Goal: Task Accomplishment & Management: Use online tool/utility

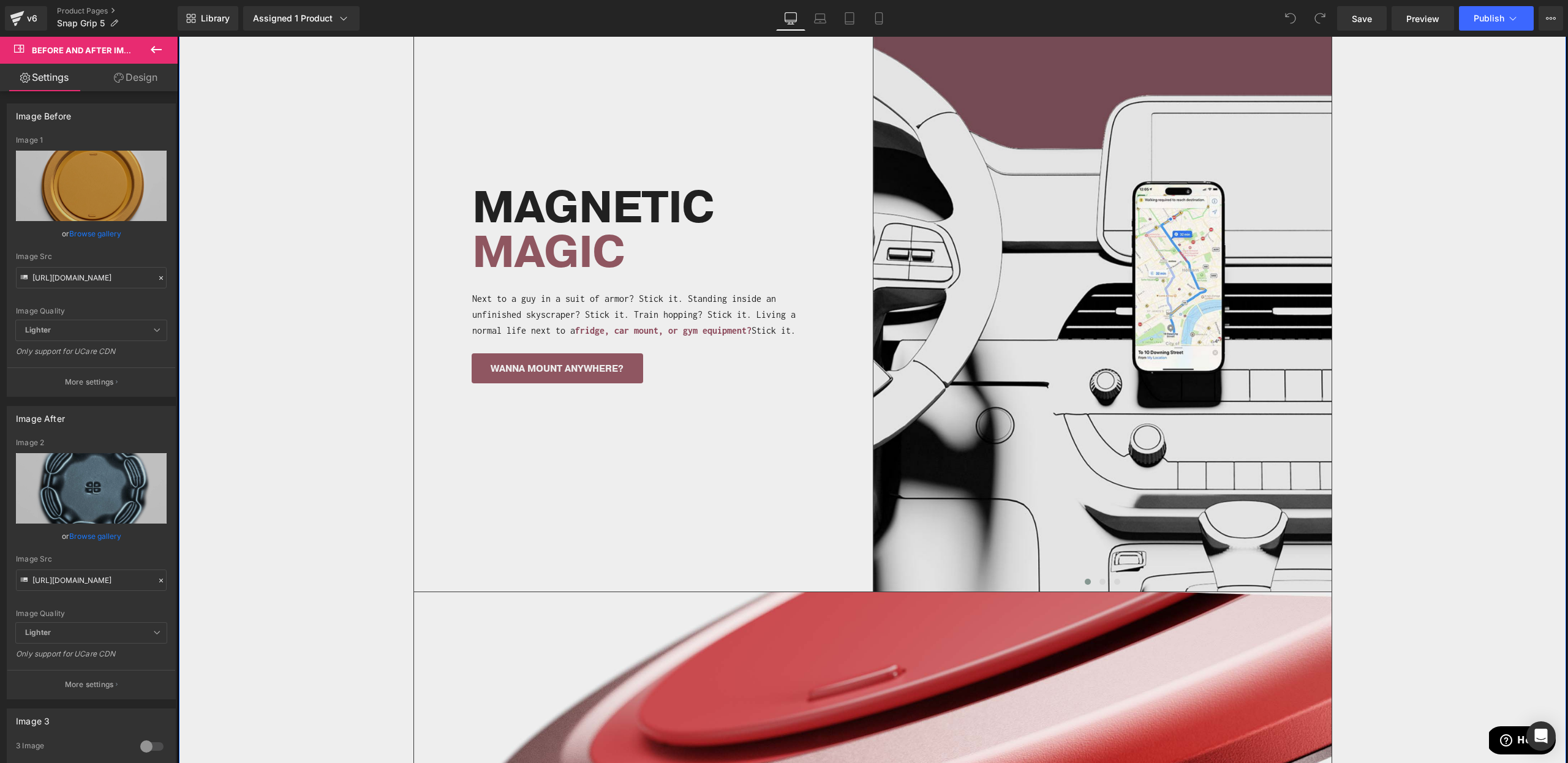
scroll to position [1711, 0]
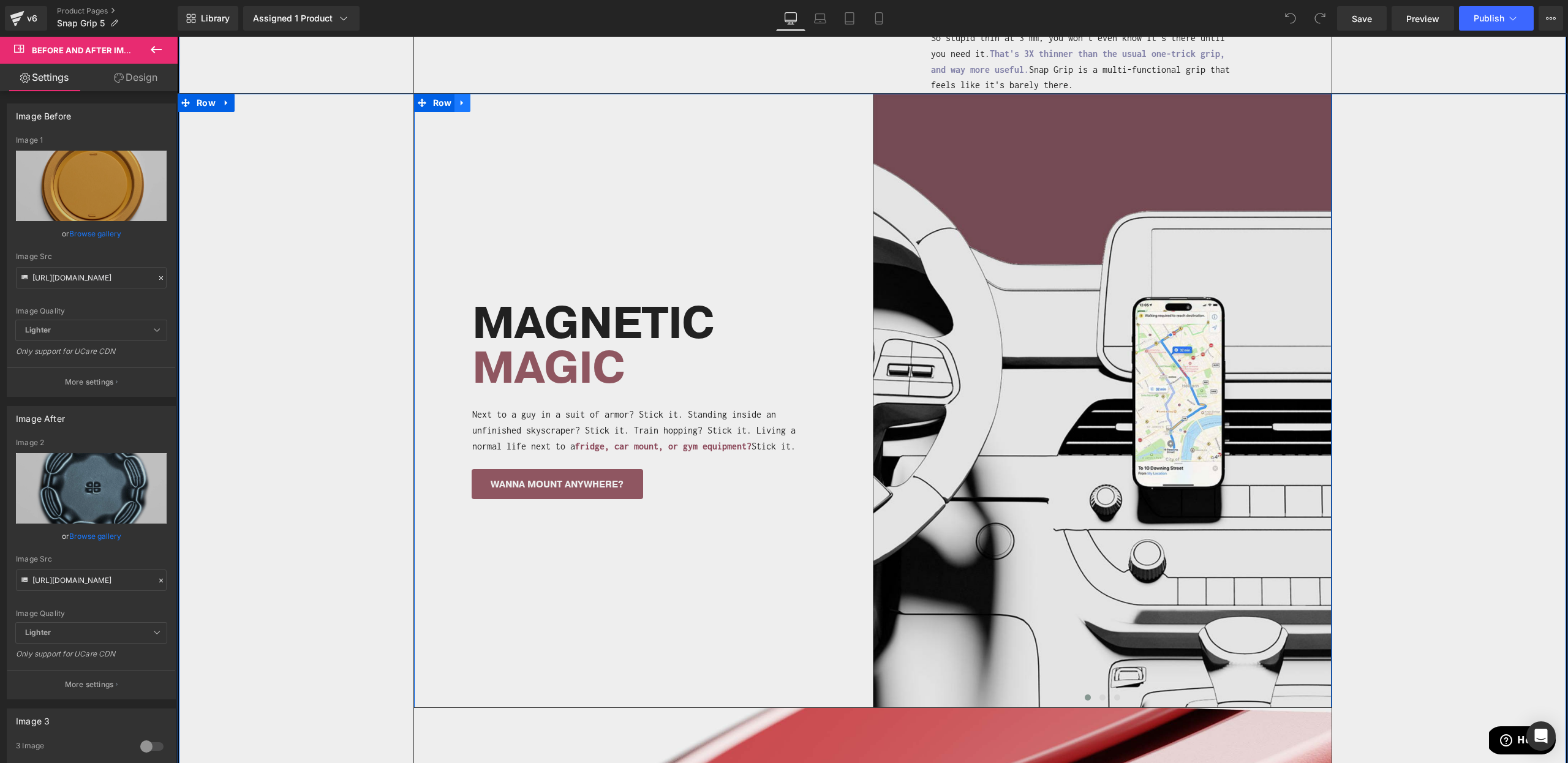
click at [467, 94] on link at bounding box center [462, 102] width 16 height 18
click at [476, 99] on icon at bounding box center [478, 102] width 9 height 9
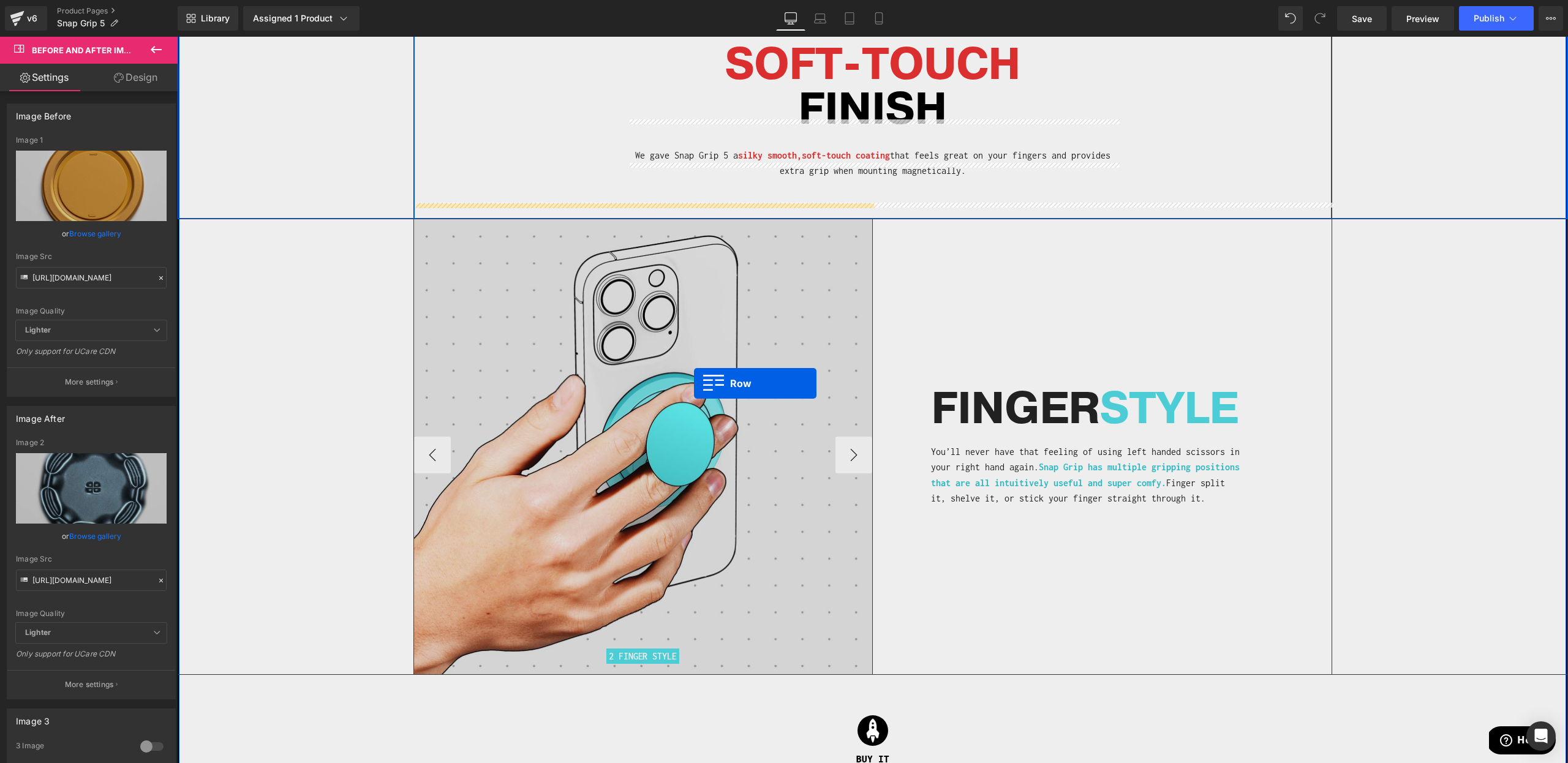
scroll to position [2692, 0]
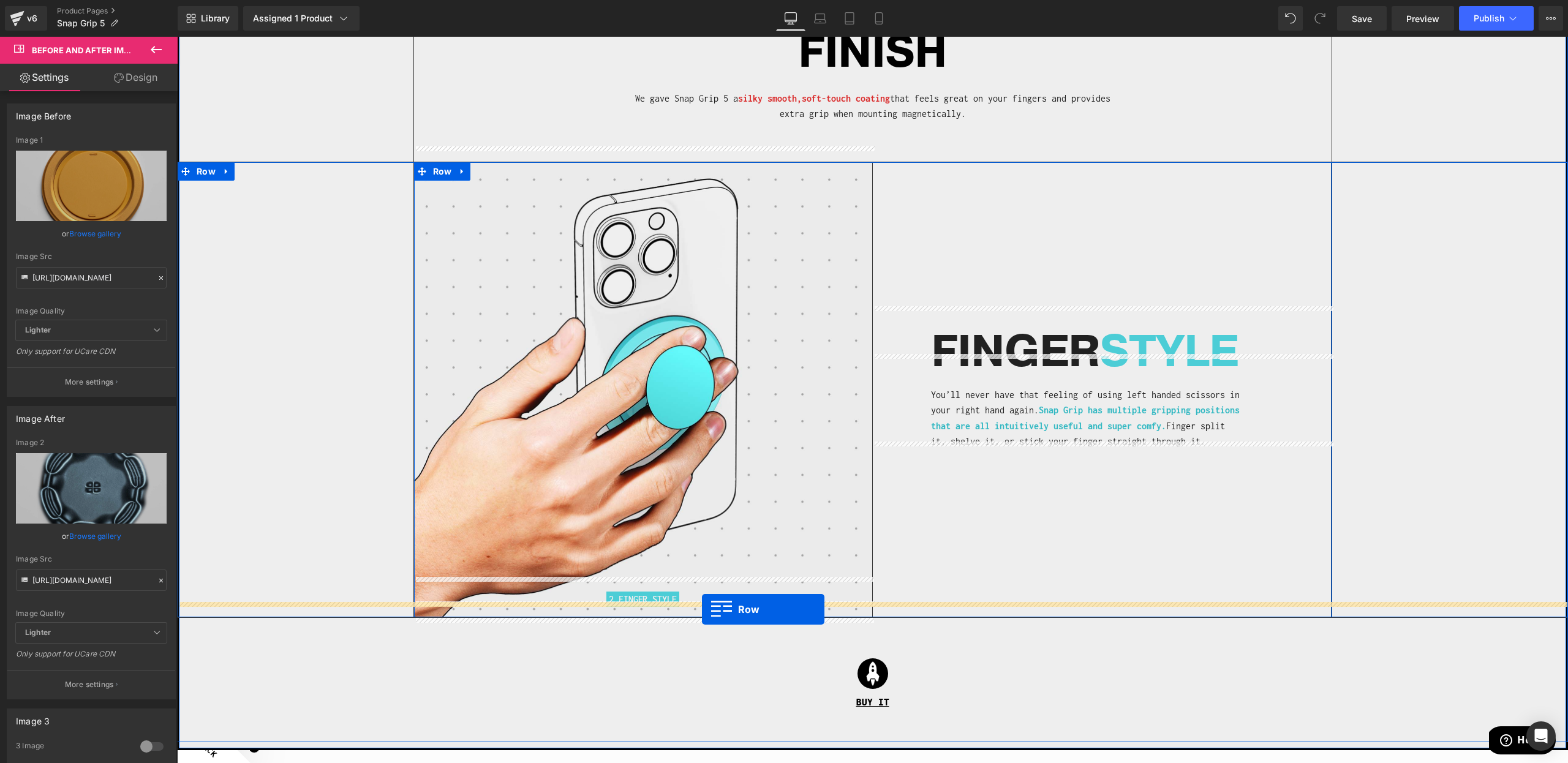
drag, startPoint x: 442, startPoint y: 278, endPoint x: 702, endPoint y: 609, distance: 420.9
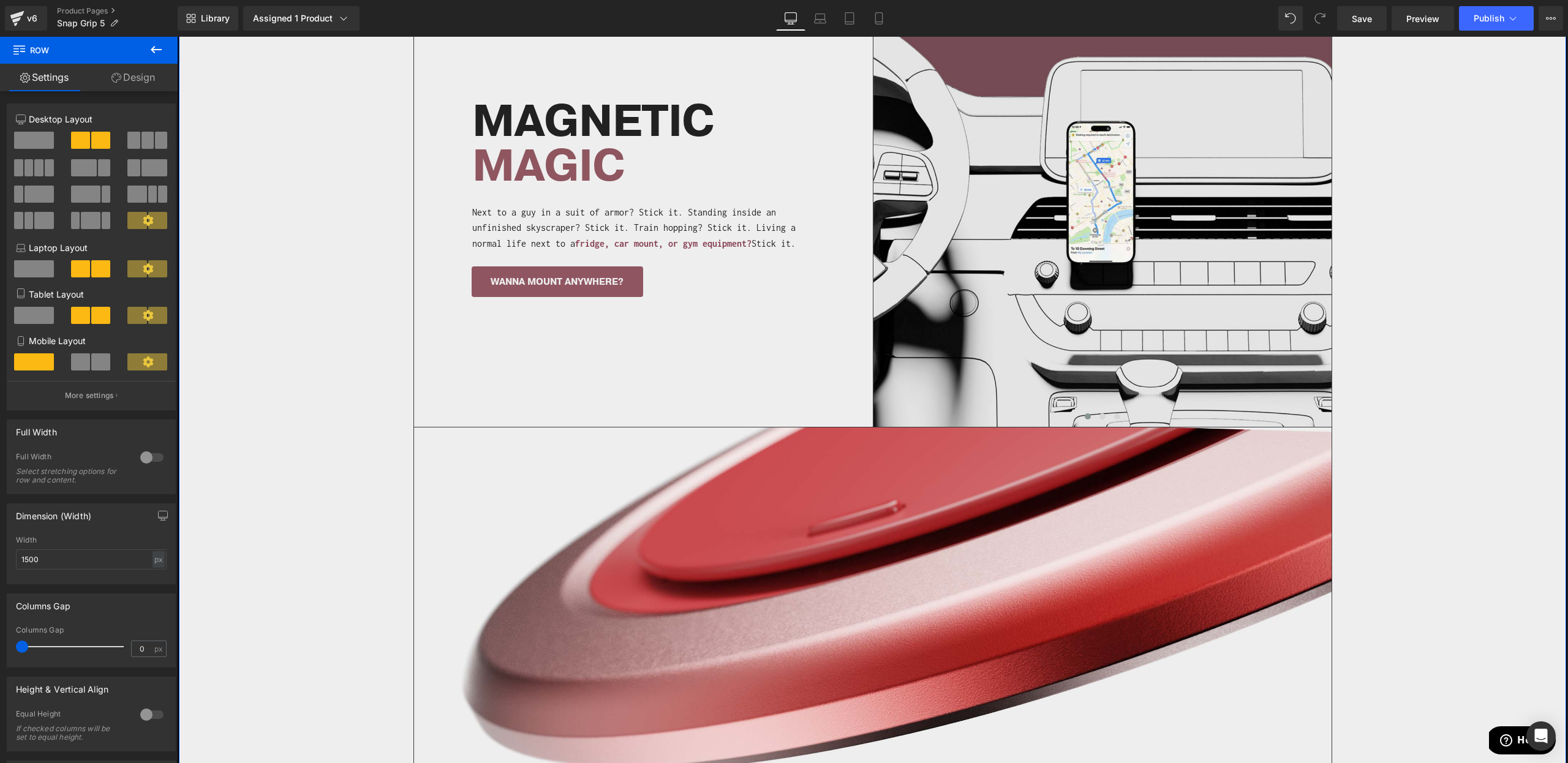
scroll to position [1272, 0]
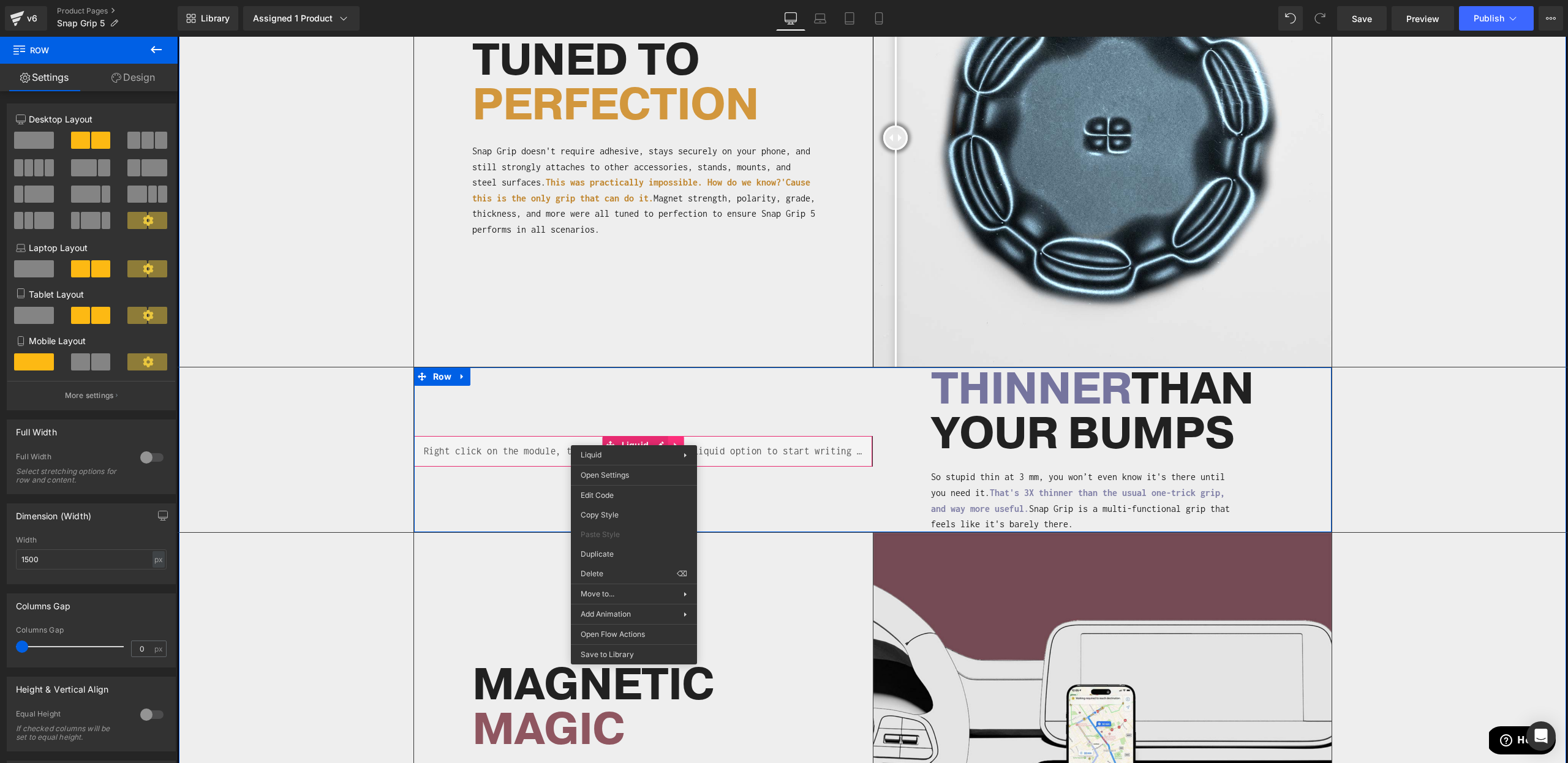
click at [673, 437] on div "Liquid" at bounding box center [643, 452] width 458 height 30
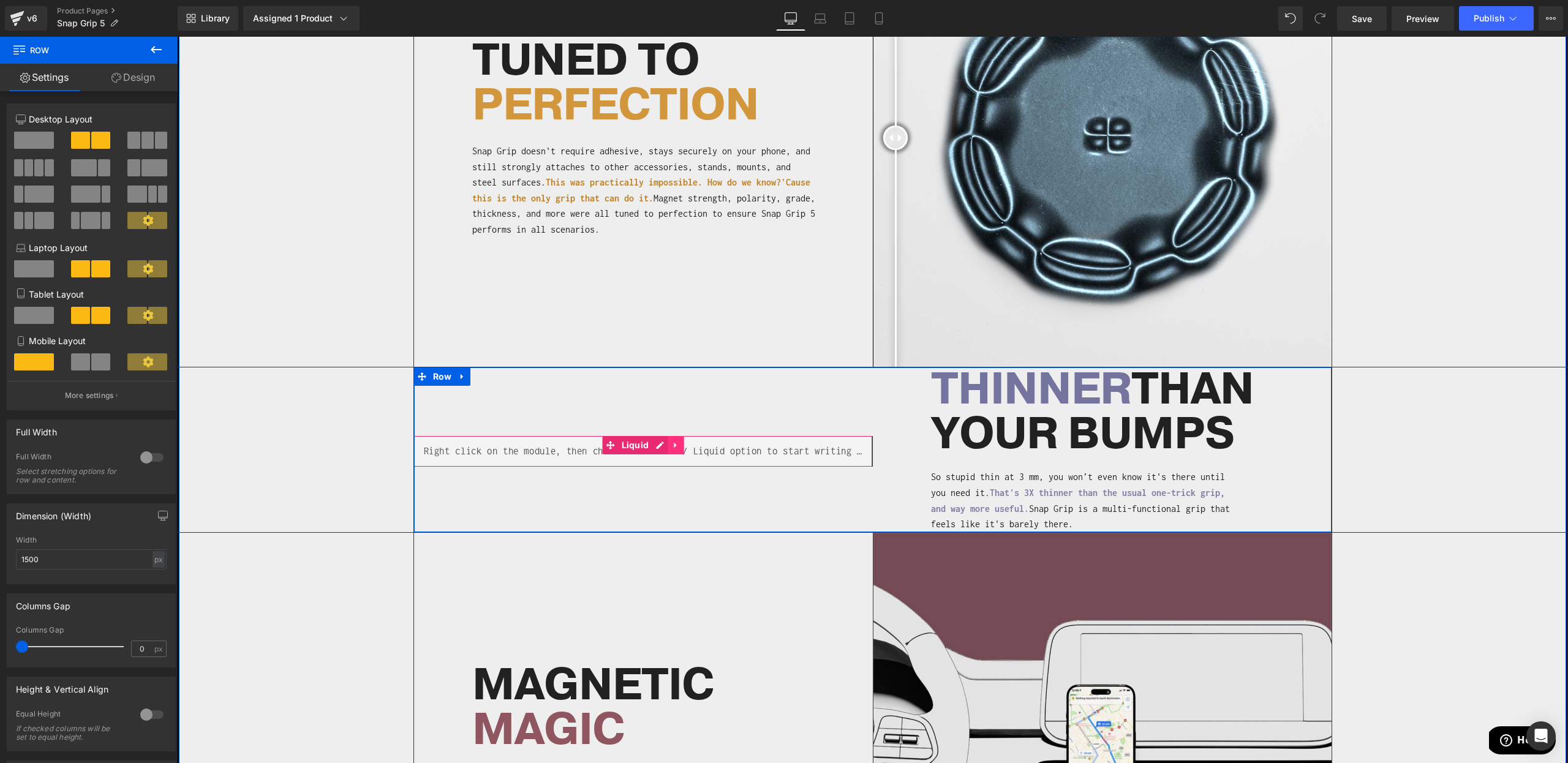
click at [675, 441] on icon at bounding box center [675, 446] width 9 height 9
click at [664, 441] on icon at bounding box center [667, 446] width 9 height 9
click at [674, 456] on icon at bounding box center [675, 459] width 3 height 6
click at [683, 455] on icon at bounding box center [683, 459] width 9 height 9
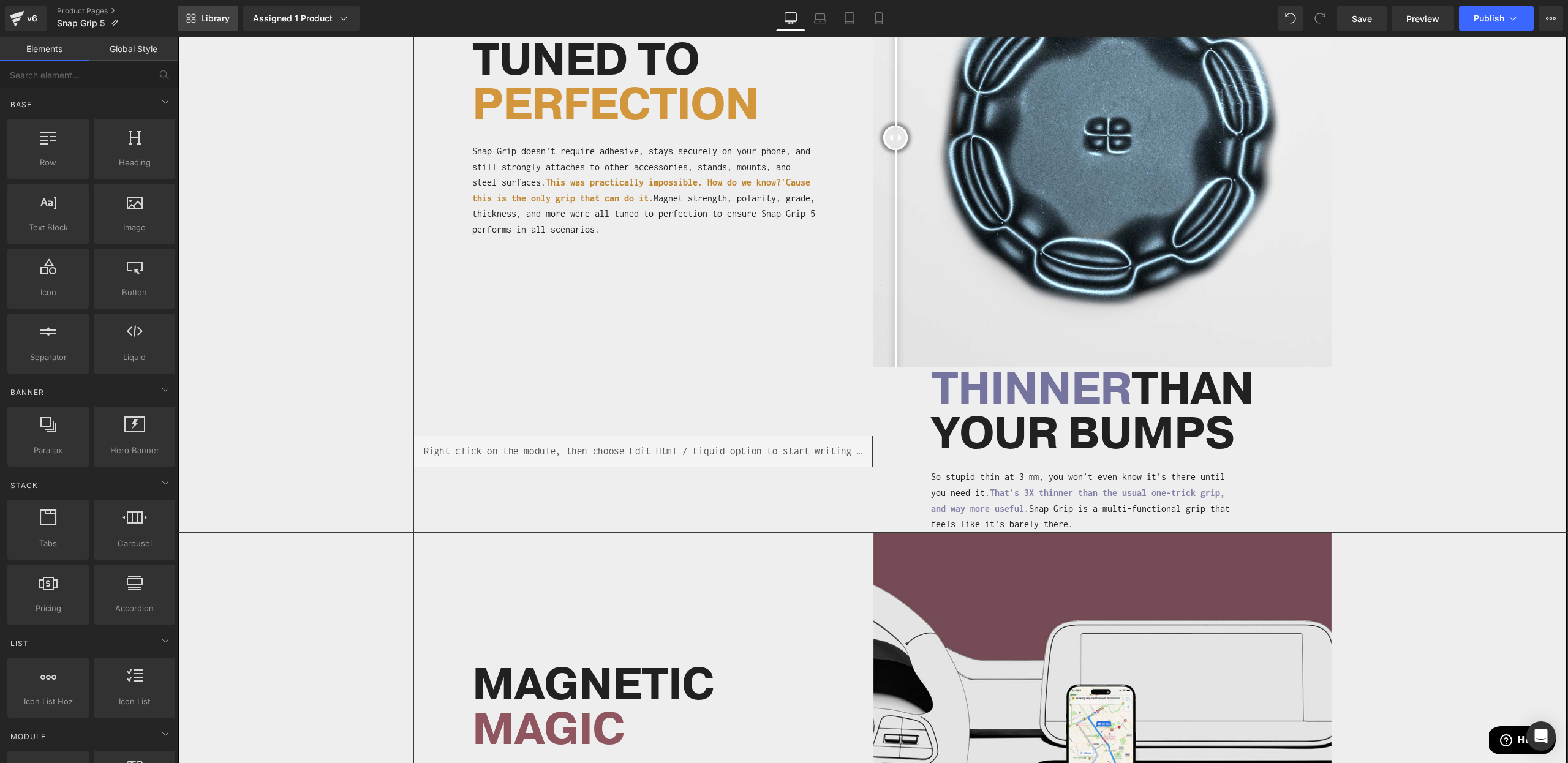
click at [203, 19] on span "Library" at bounding box center [215, 19] width 28 height 11
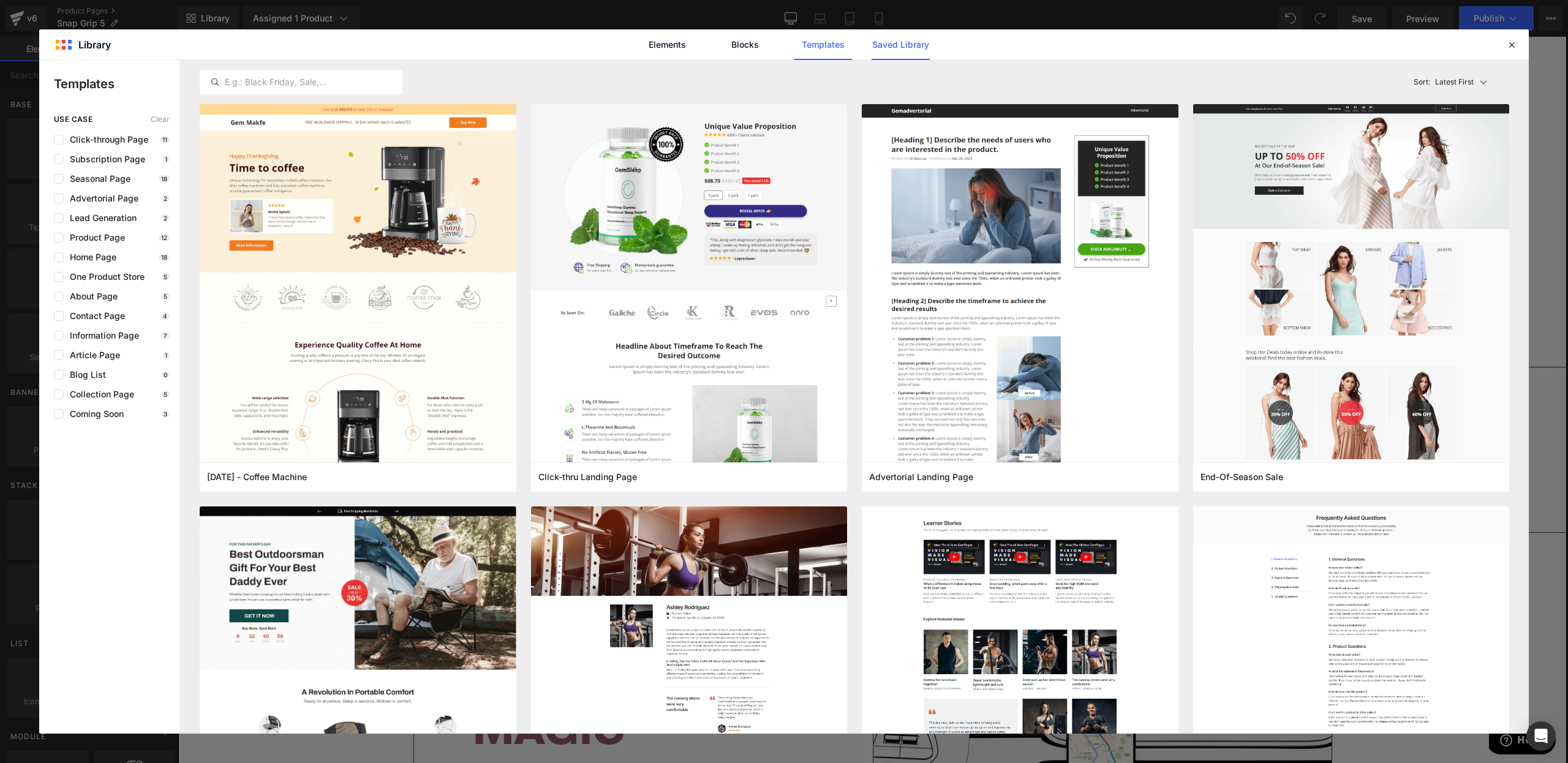
click at [913, 40] on link "Saved Library" at bounding box center [900, 45] width 58 height 30
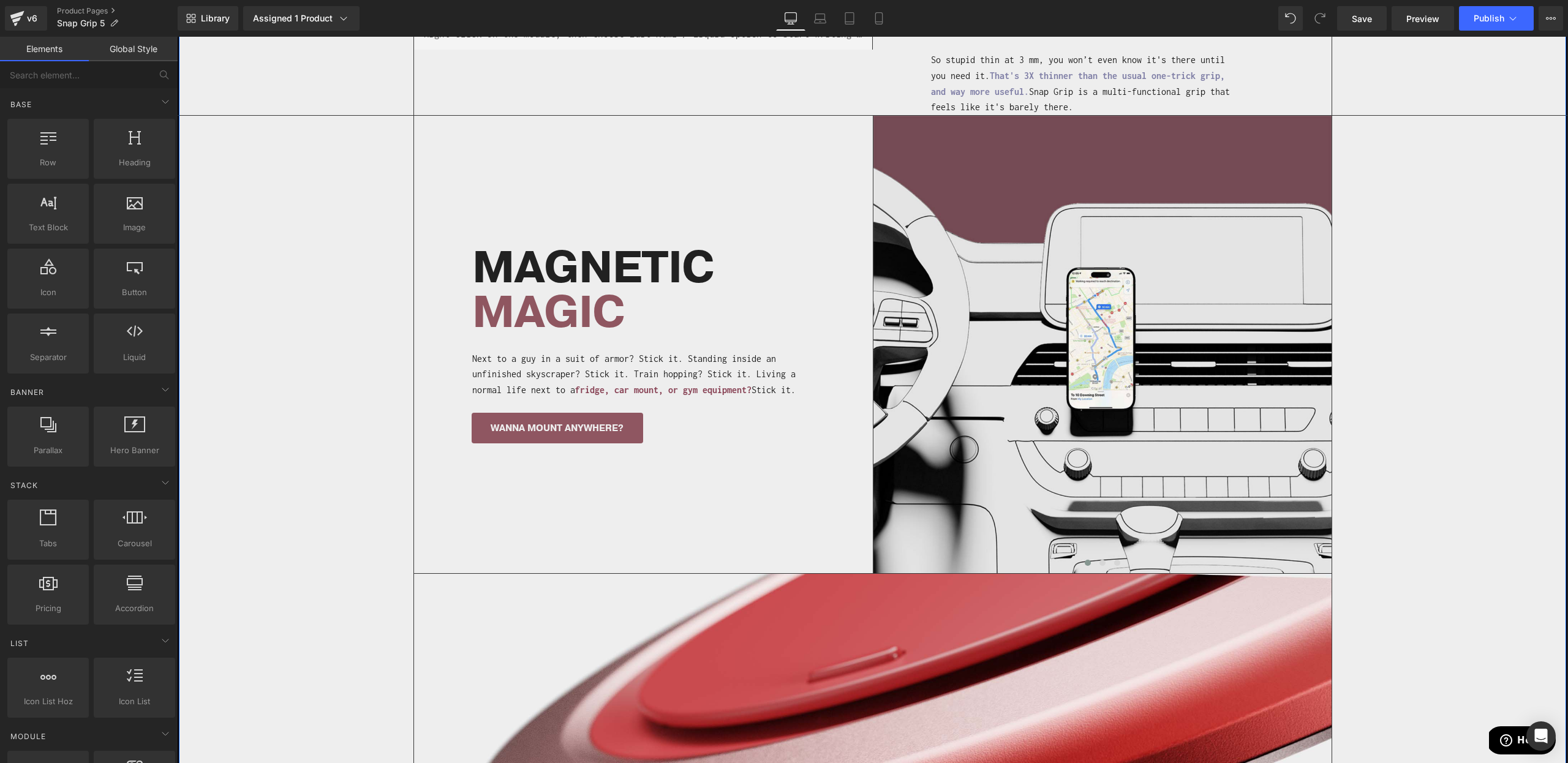
scroll to position [1122, 0]
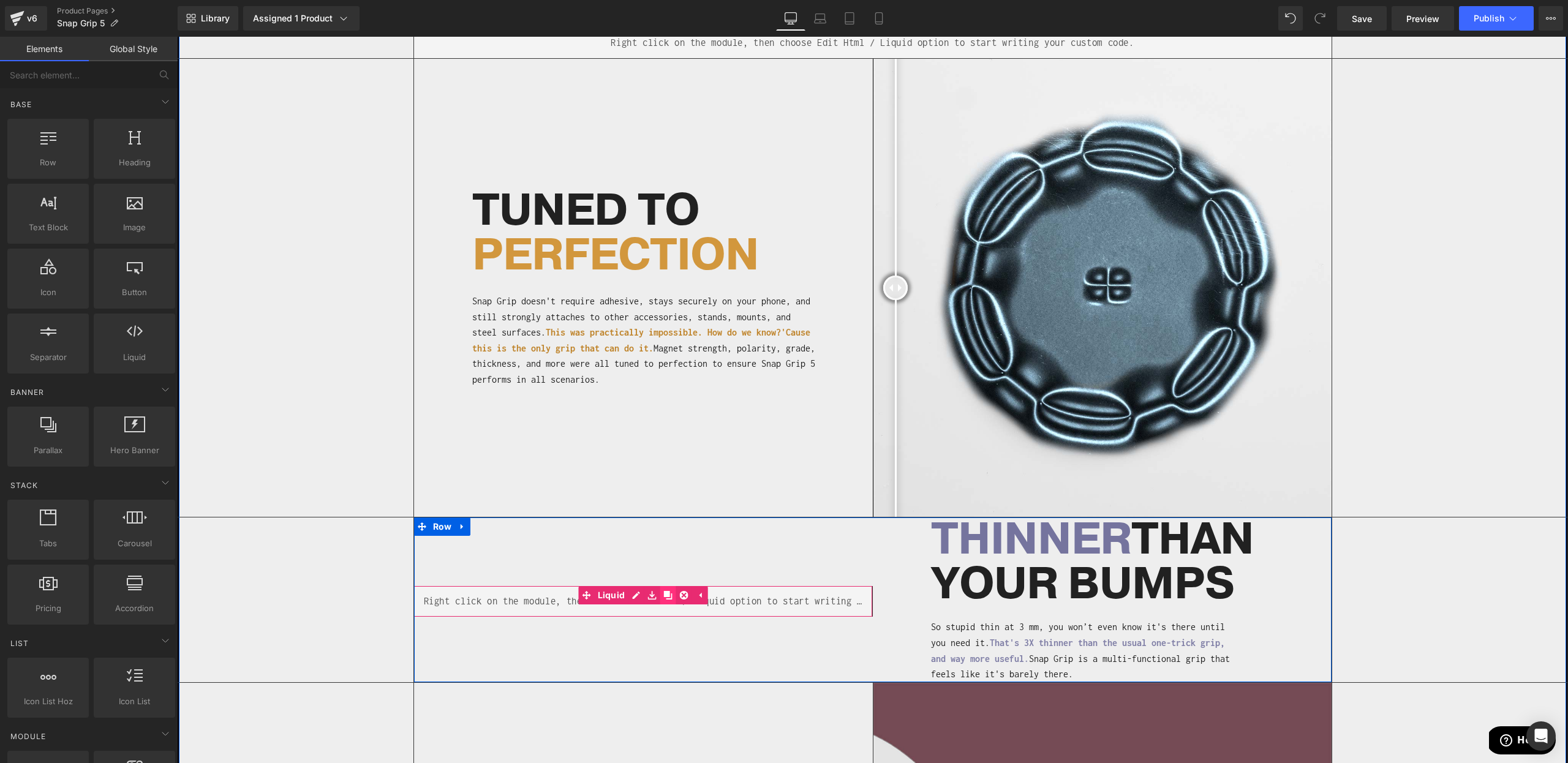
click at [666, 591] on icon at bounding box center [667, 595] width 9 height 9
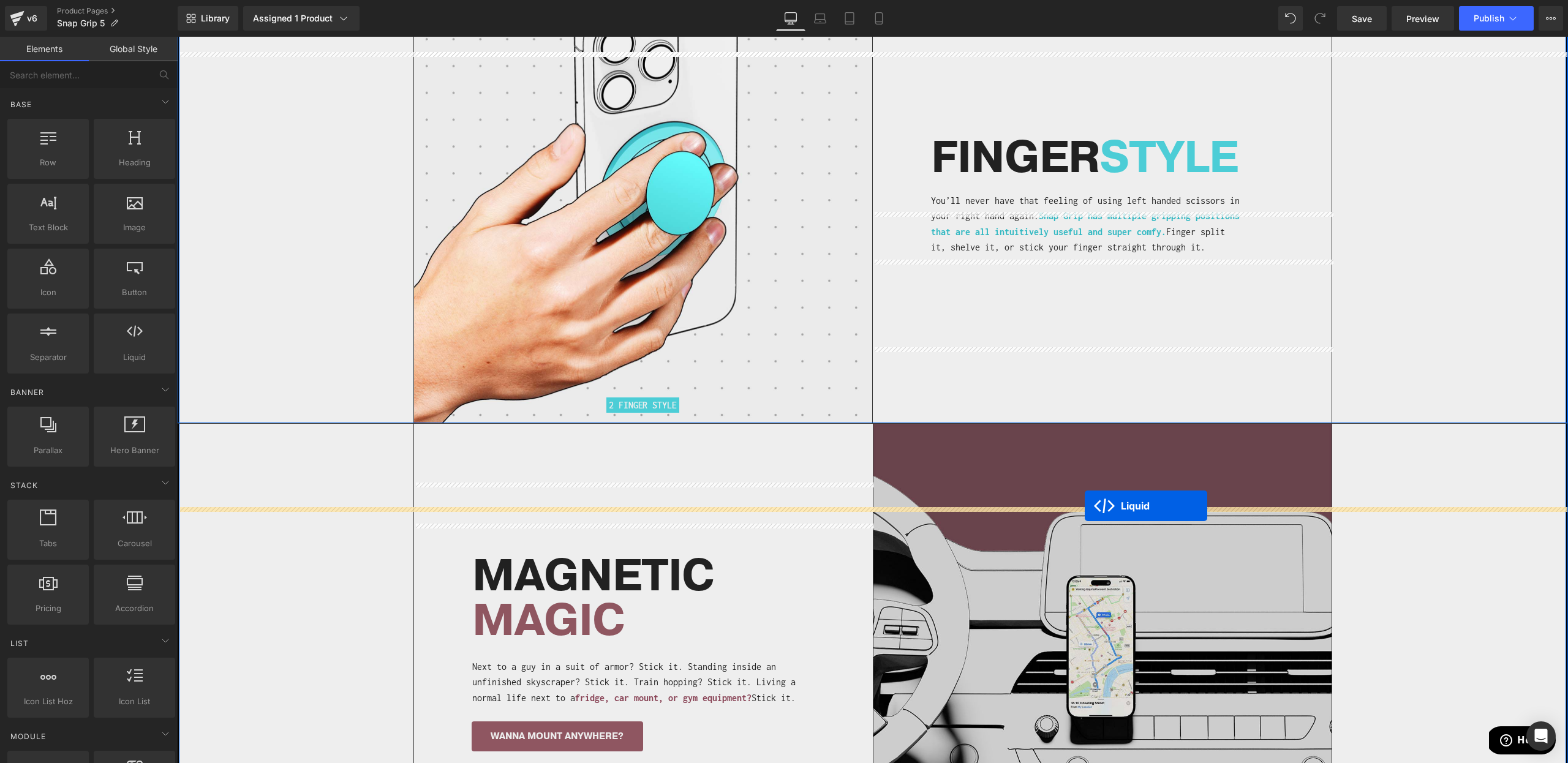
scroll to position [3053, 0]
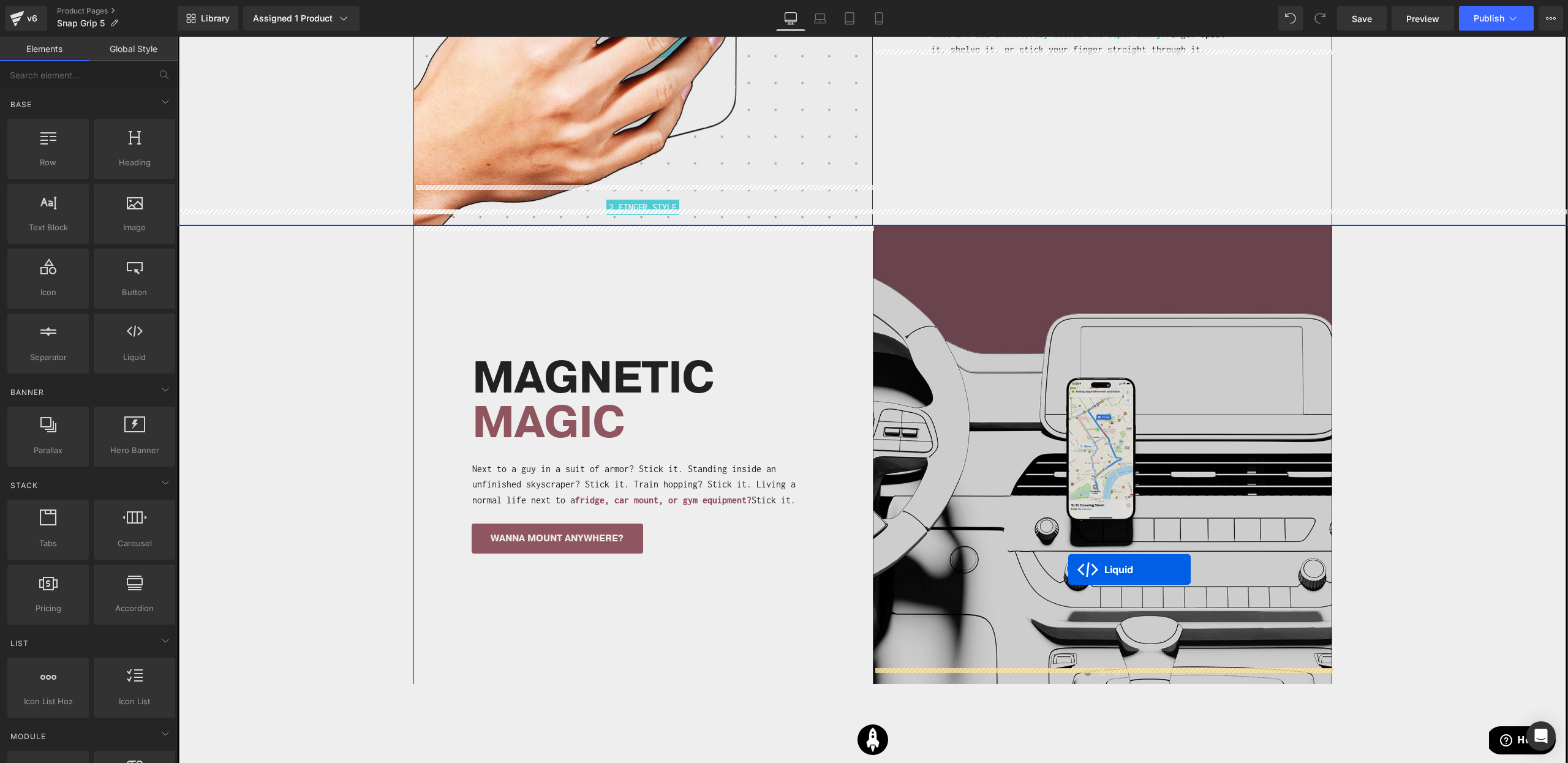
drag, startPoint x: 639, startPoint y: 593, endPoint x: 1069, endPoint y: 569, distance: 430.7
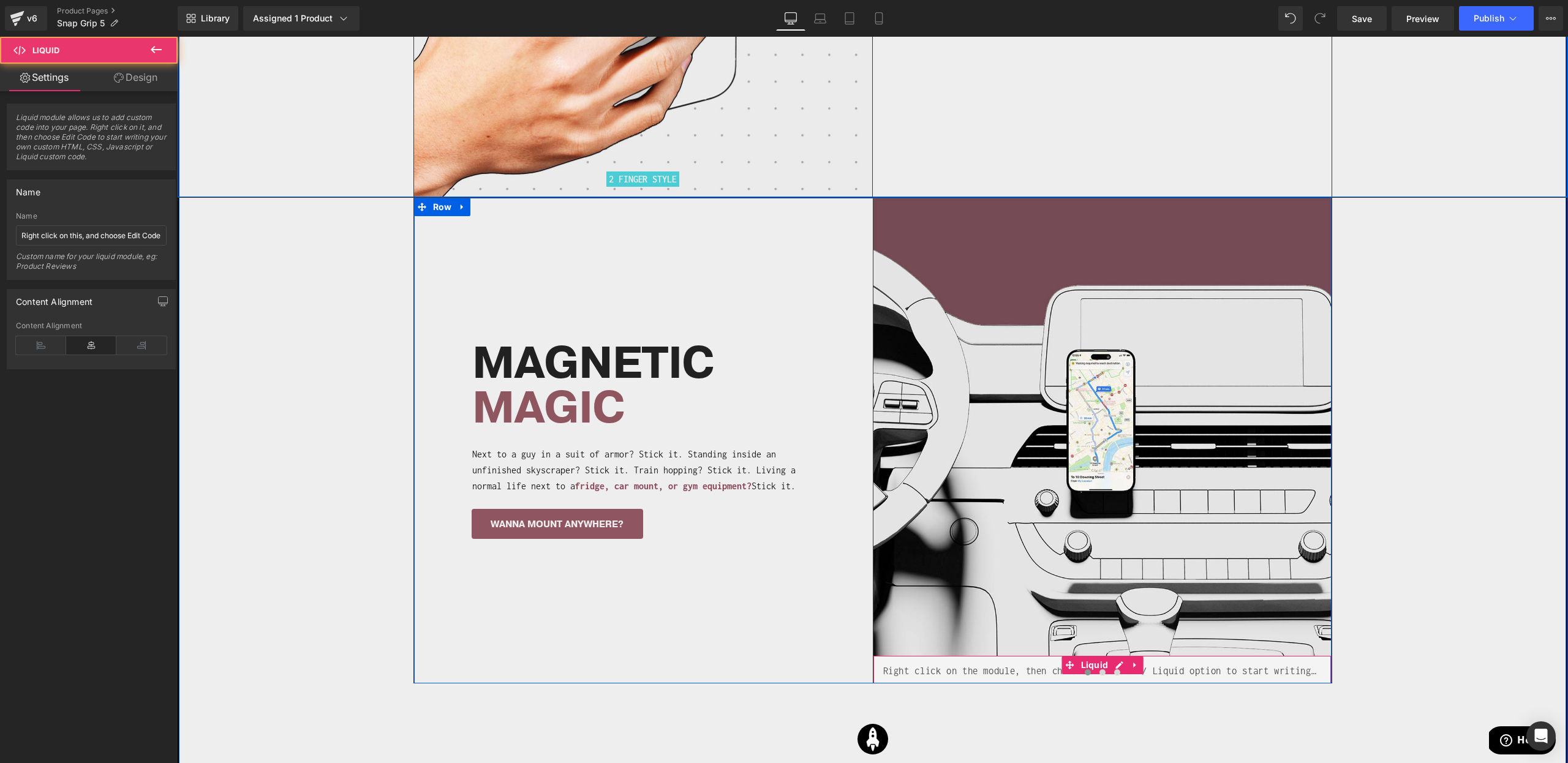
scroll to position [3082, 0]
click at [612, 588] on div "Separator Image Liquid Image Image ‹ ›" at bounding box center [873, 440] width 919 height 486
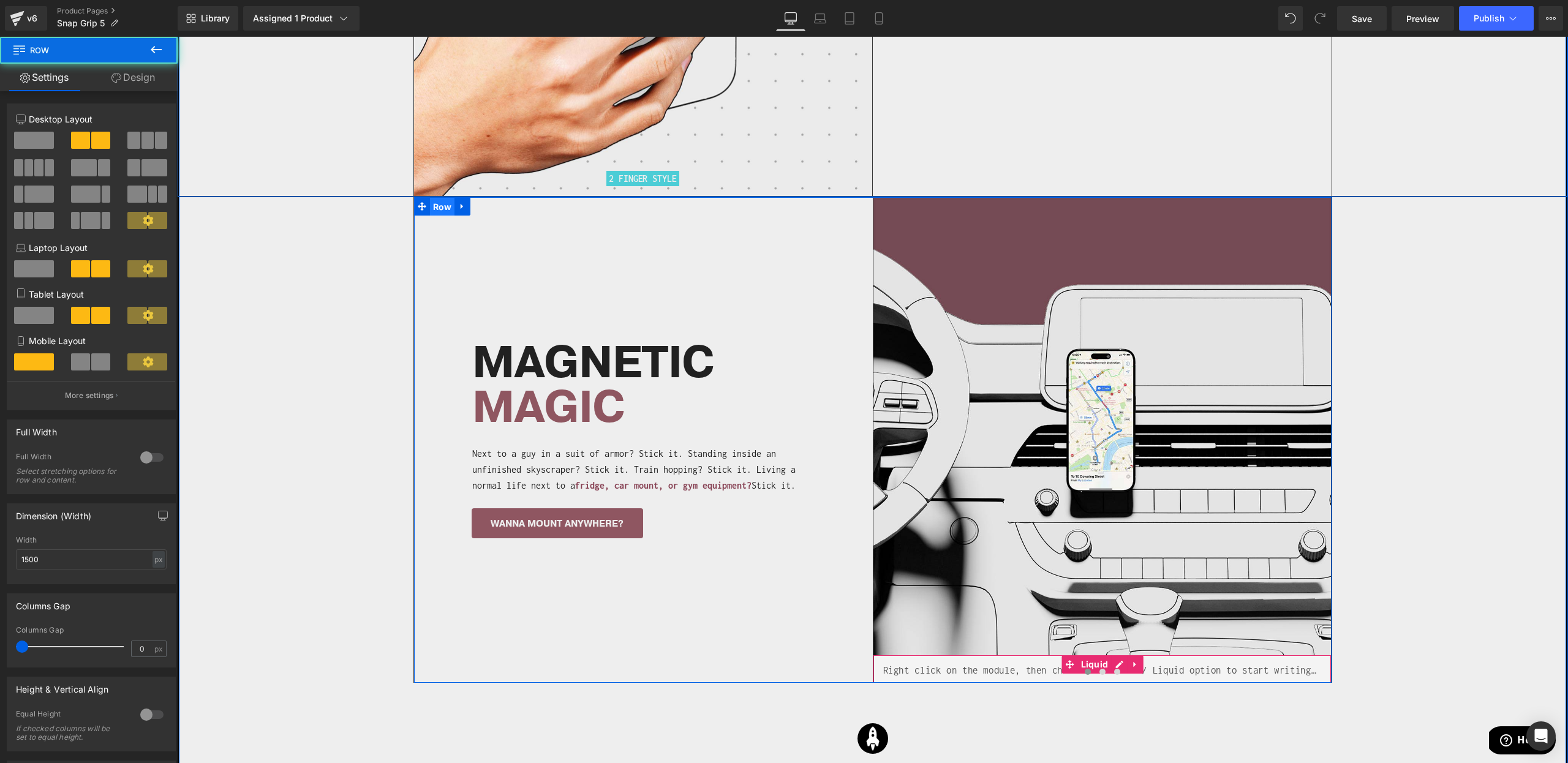
click at [442, 197] on span "Row" at bounding box center [442, 206] width 25 height 18
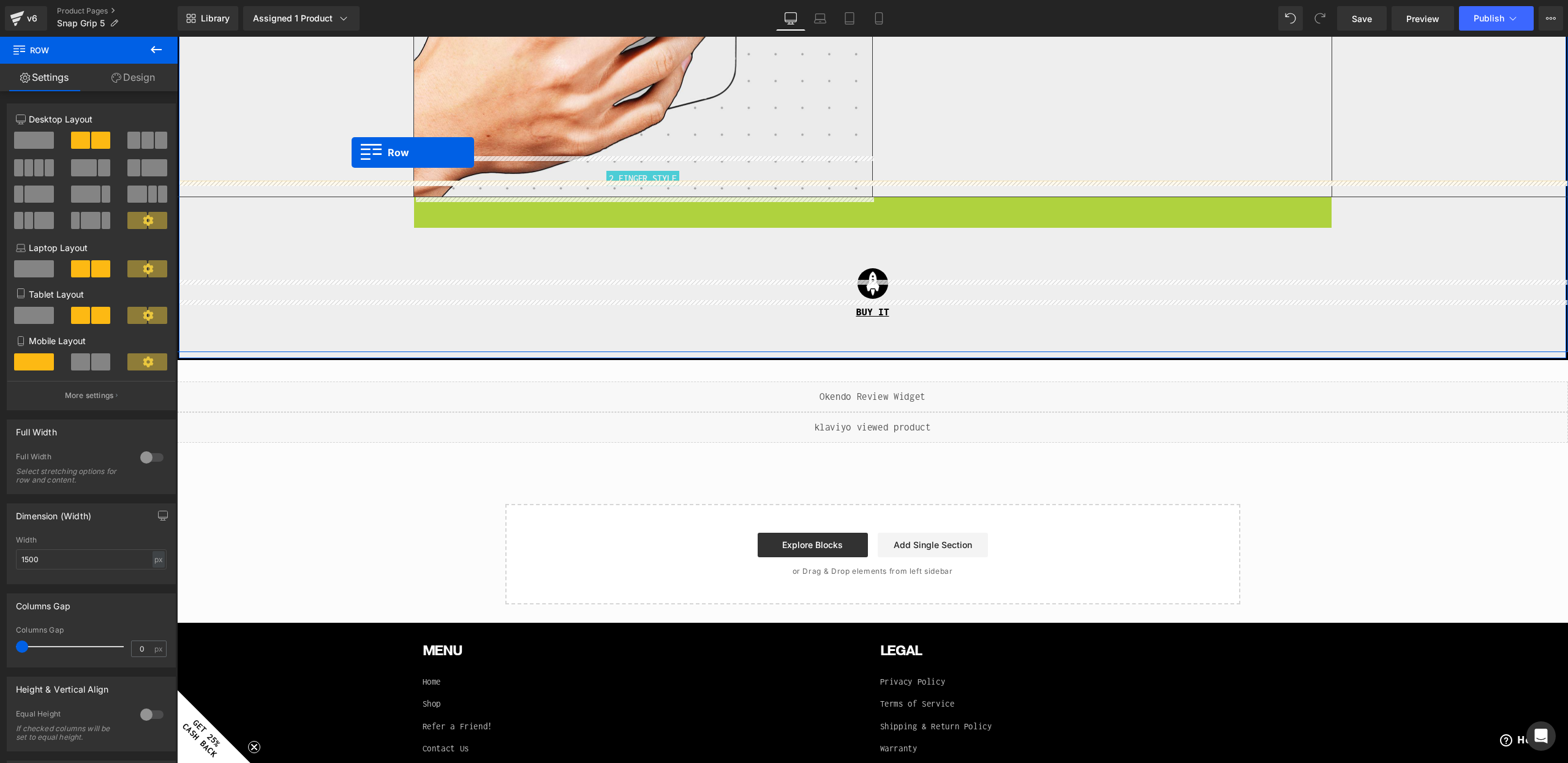
drag, startPoint x: 435, startPoint y: 188, endPoint x: 351, endPoint y: 153, distance: 91.0
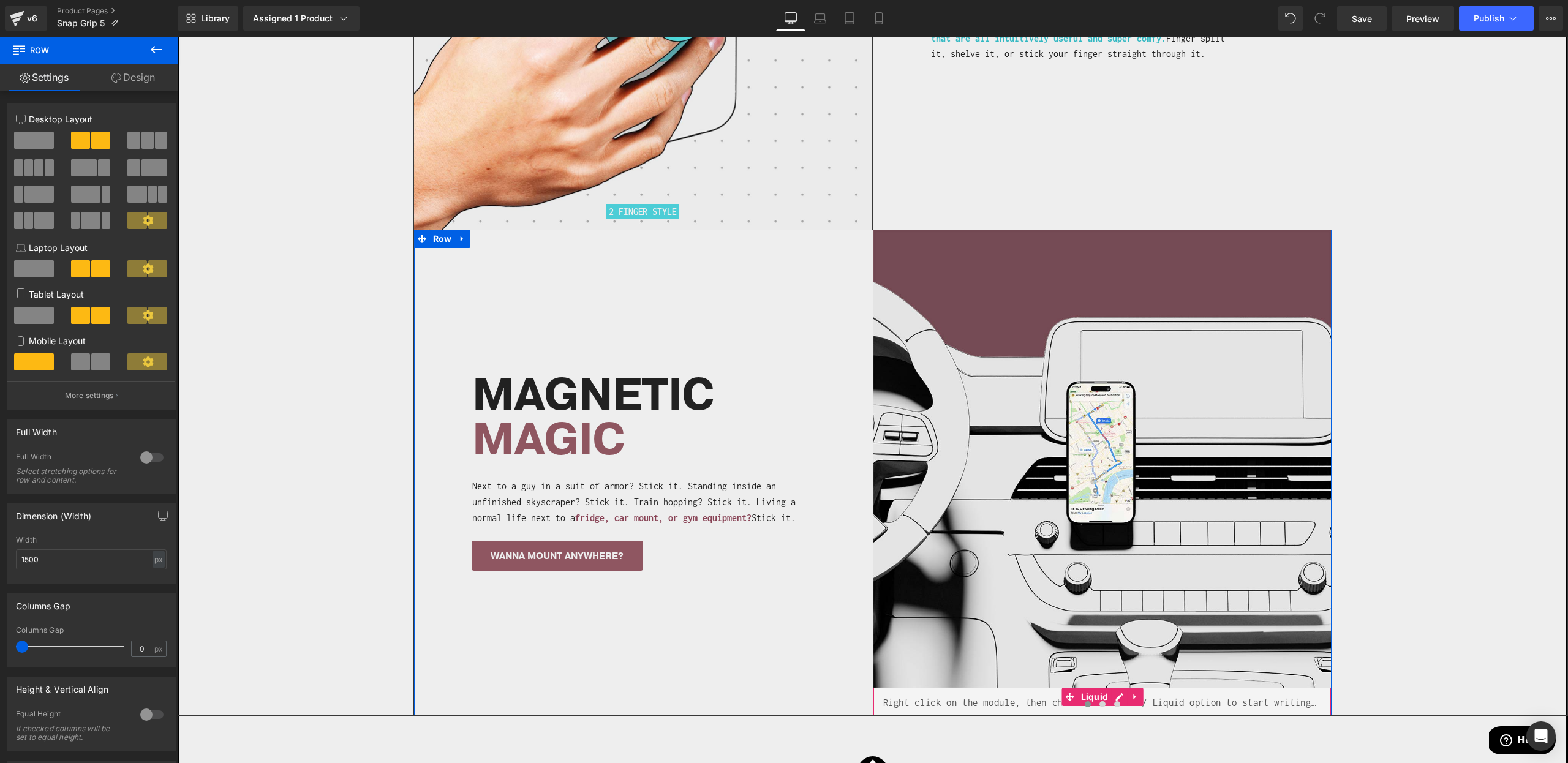
scroll to position [3017, 0]
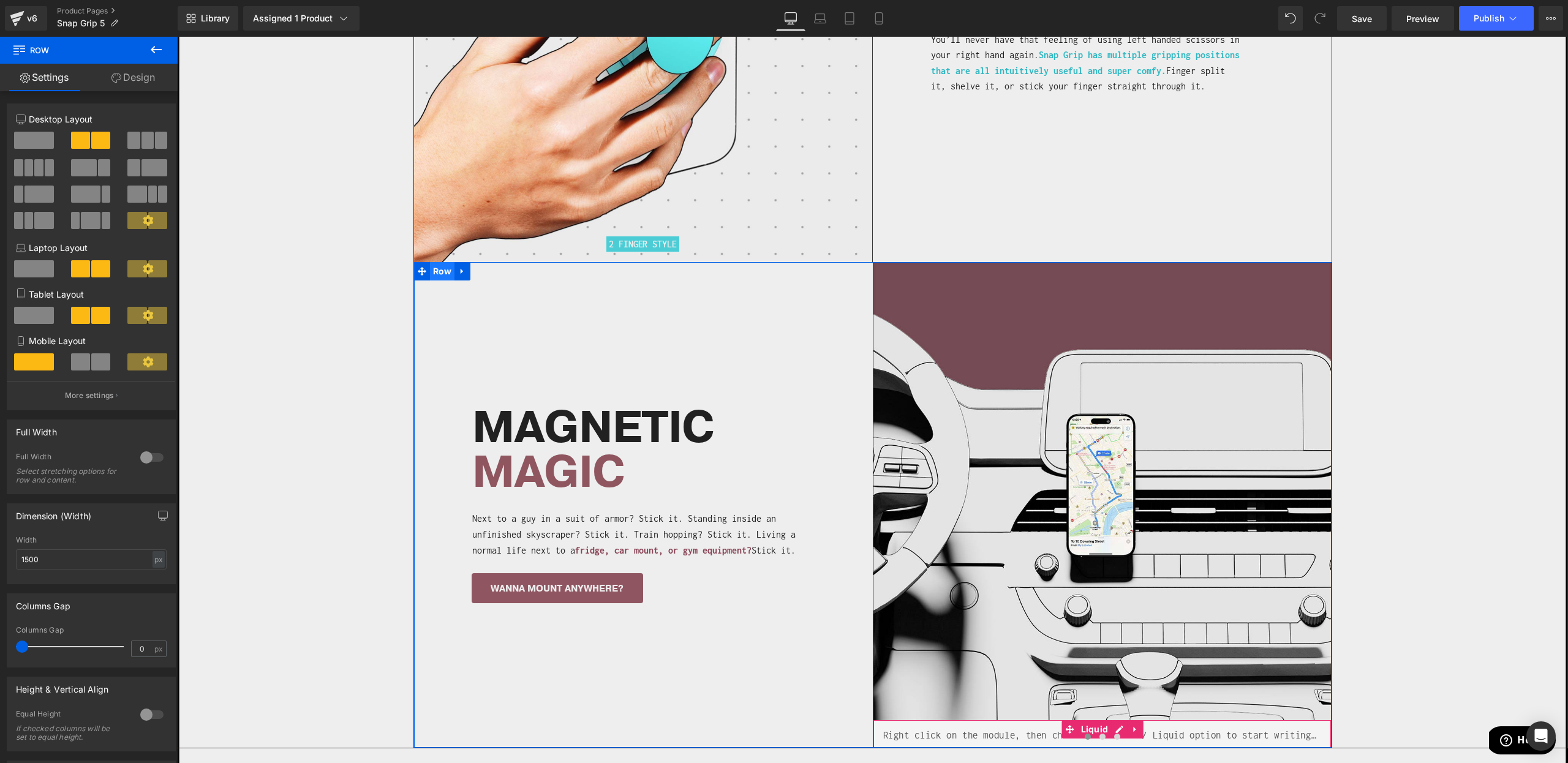
click at [438, 262] on span "Row" at bounding box center [442, 270] width 25 height 18
click at [142, 74] on link "Design" at bounding box center [134, 77] width 89 height 28
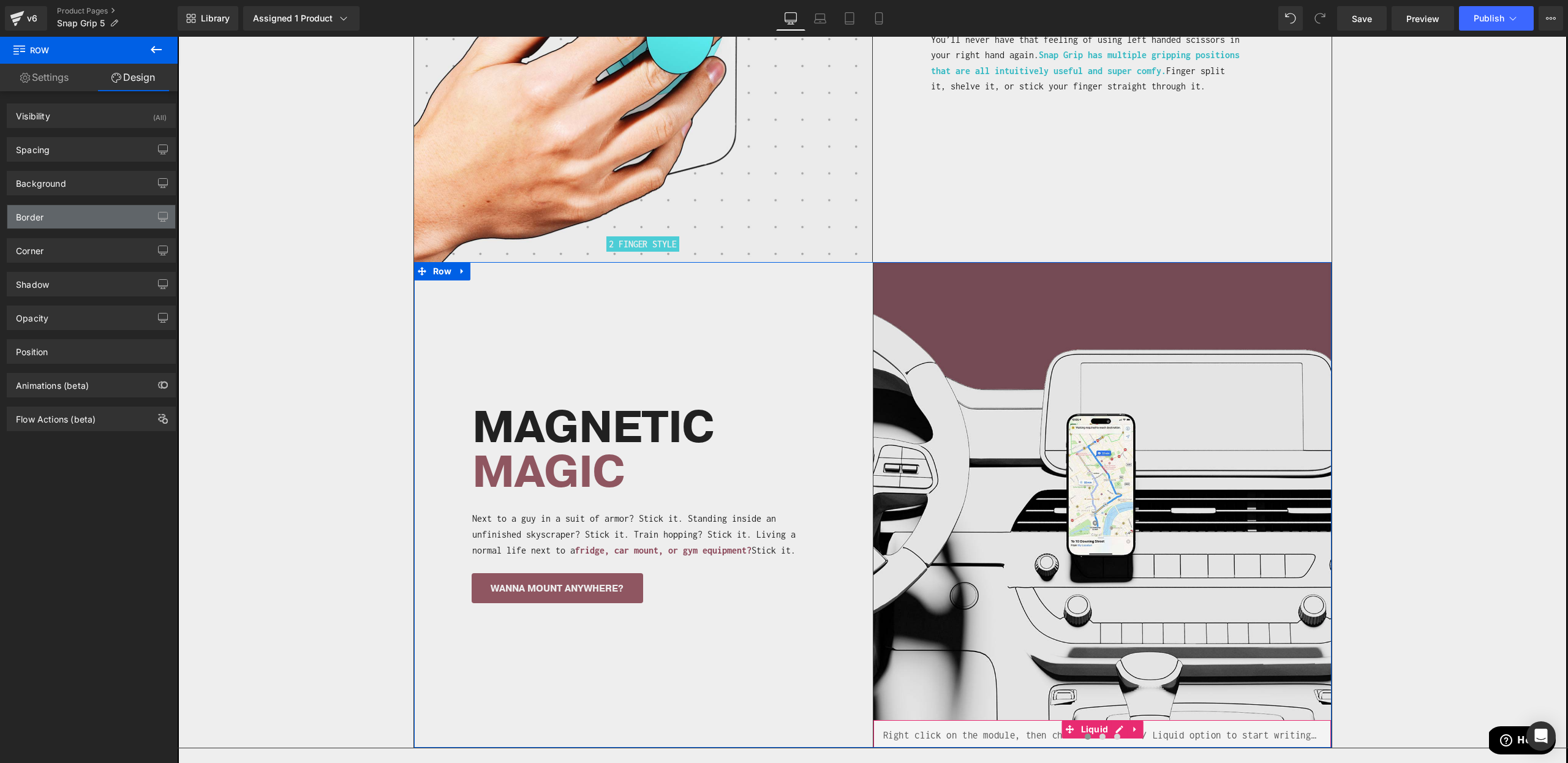
click at [68, 213] on div "Border" at bounding box center [91, 216] width 168 height 24
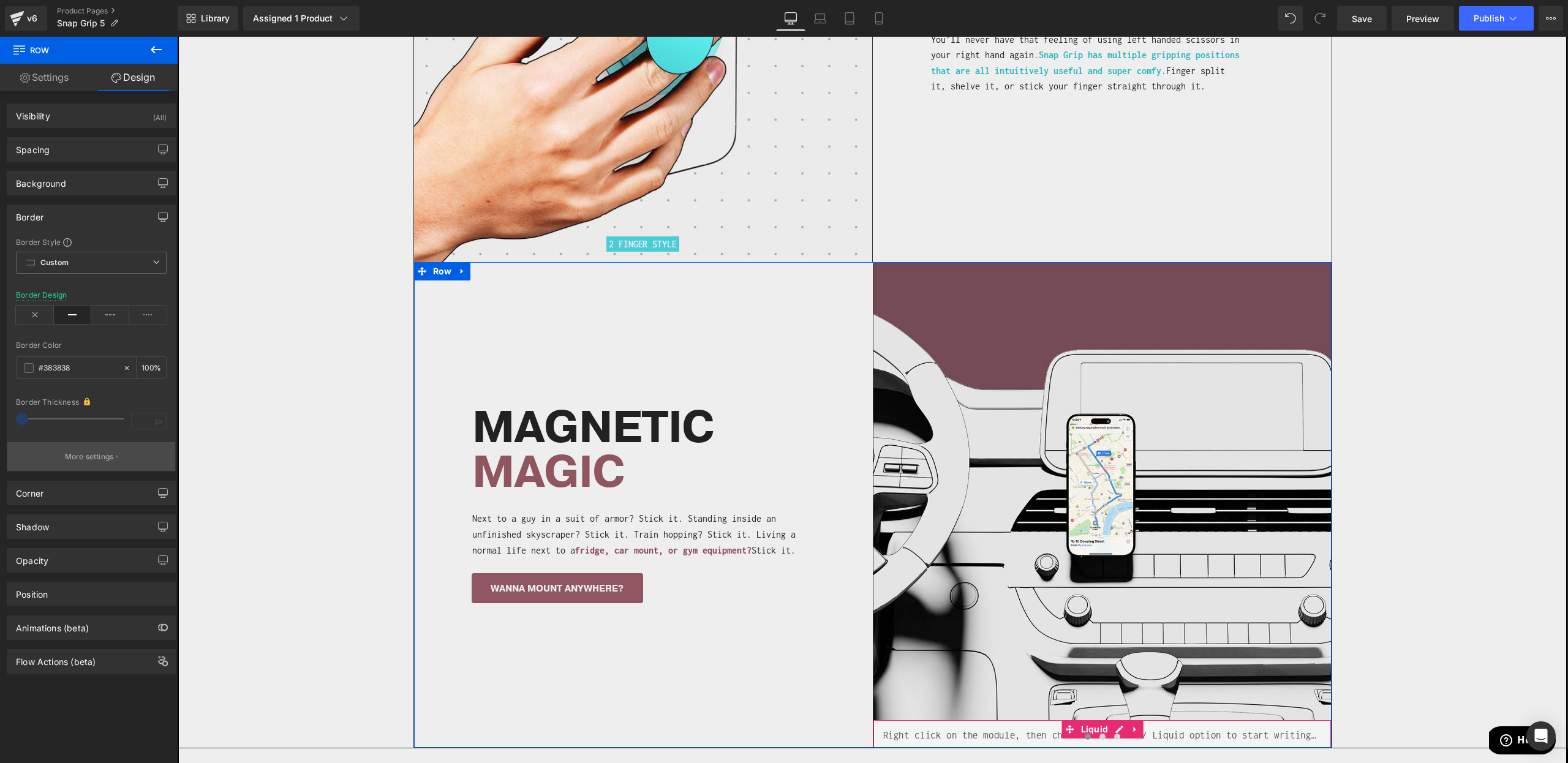
click at [79, 450] on button "More settings" at bounding box center [91, 456] width 168 height 28
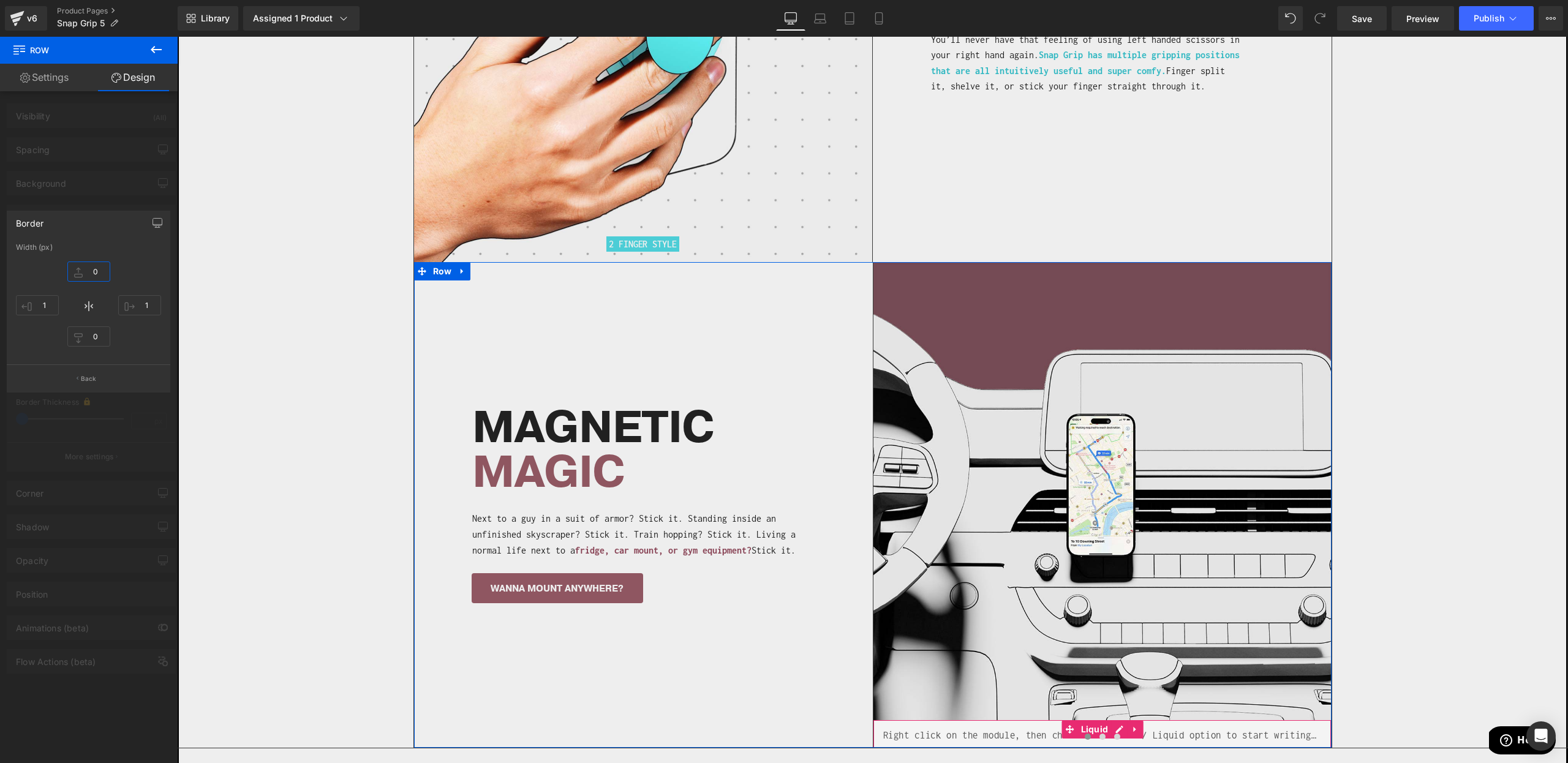
click at [88, 271] on input "0" at bounding box center [88, 271] width 43 height 20
type input "1"
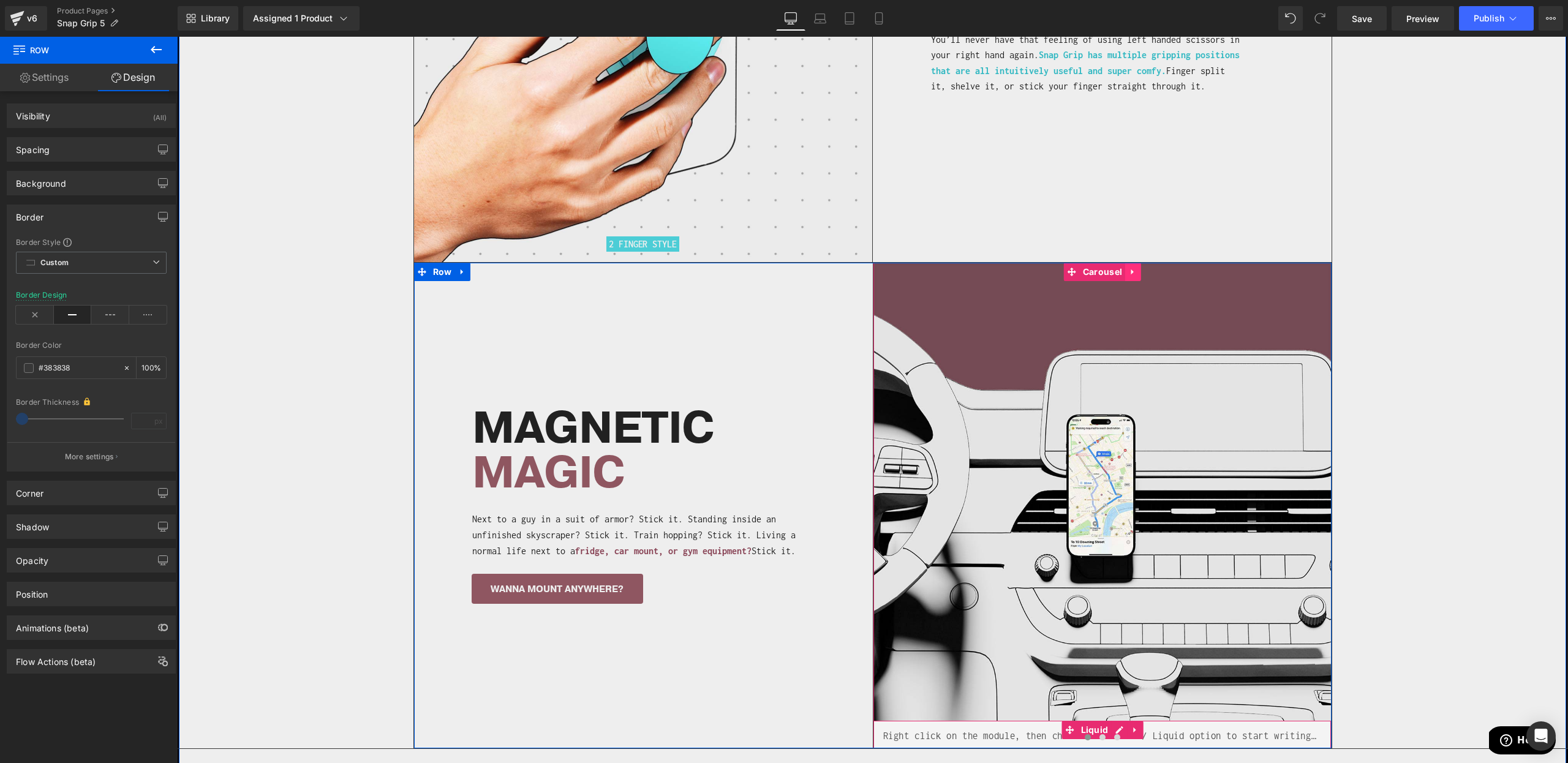
click at [1129, 267] on icon at bounding box center [1133, 271] width 9 height 9
click at [1141, 268] on icon at bounding box center [1141, 271] width 9 height 9
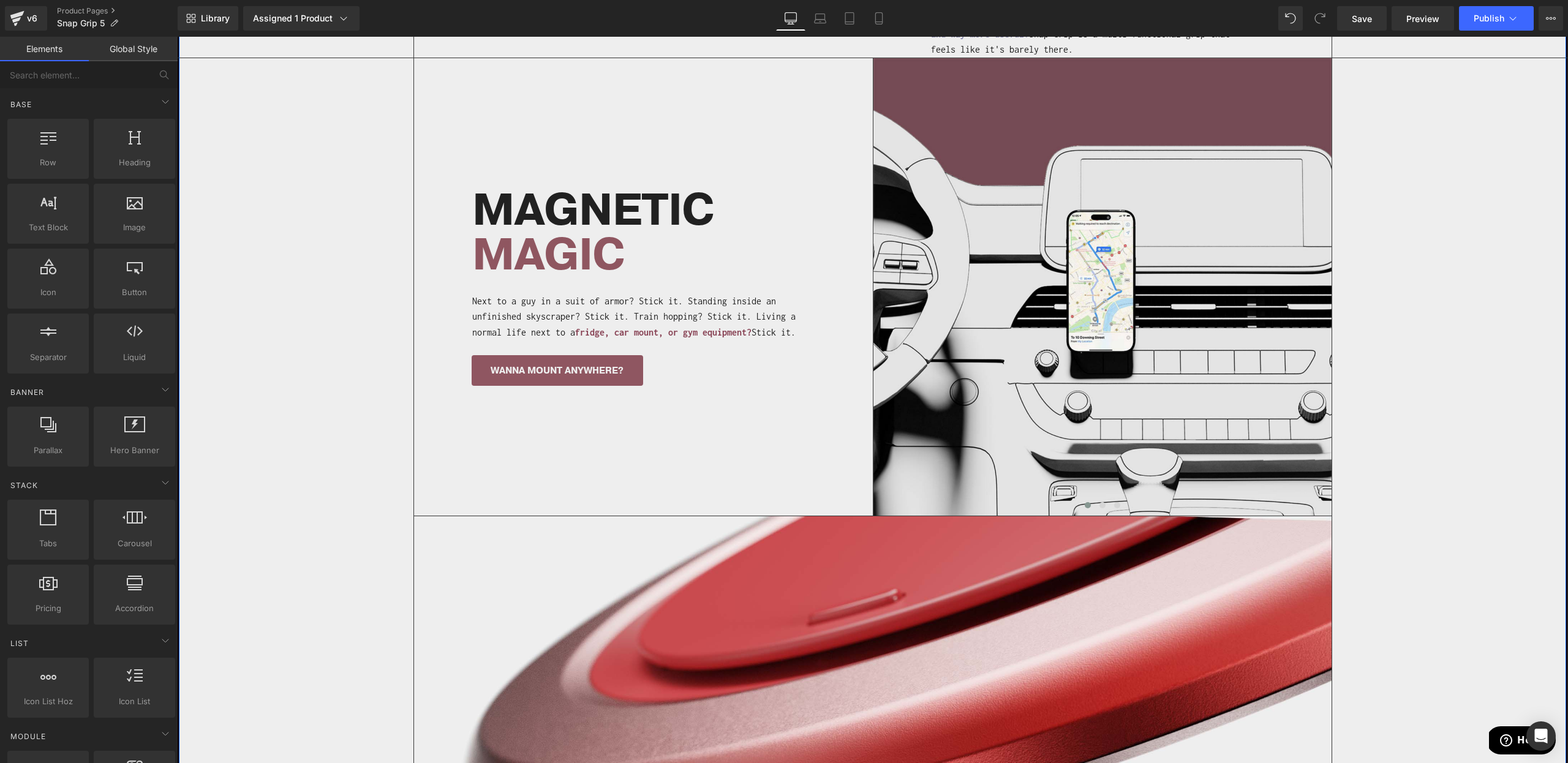
scroll to position [1350, 0]
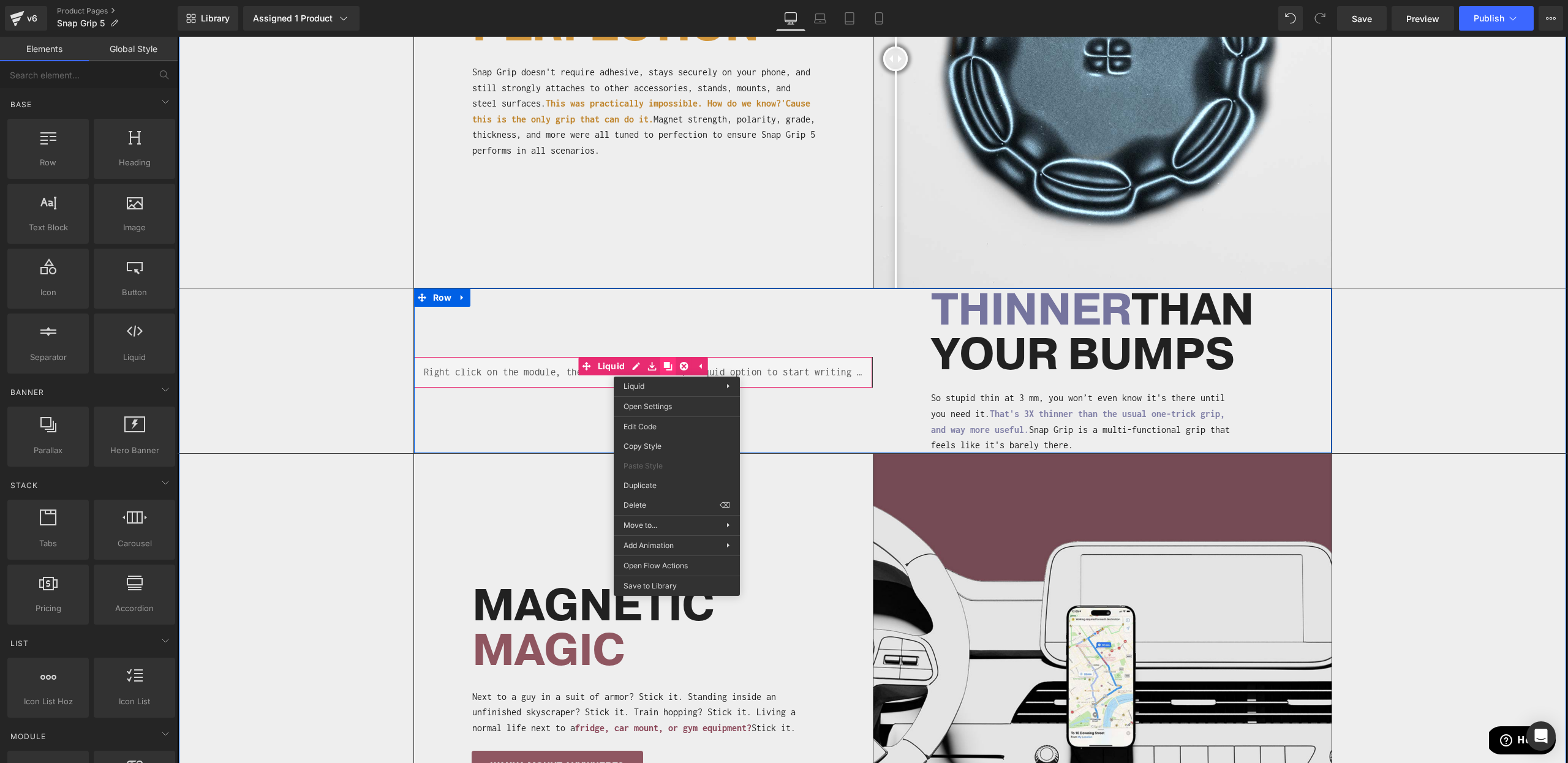
click at [664, 357] on div "Liquid" at bounding box center [643, 372] width 458 height 30
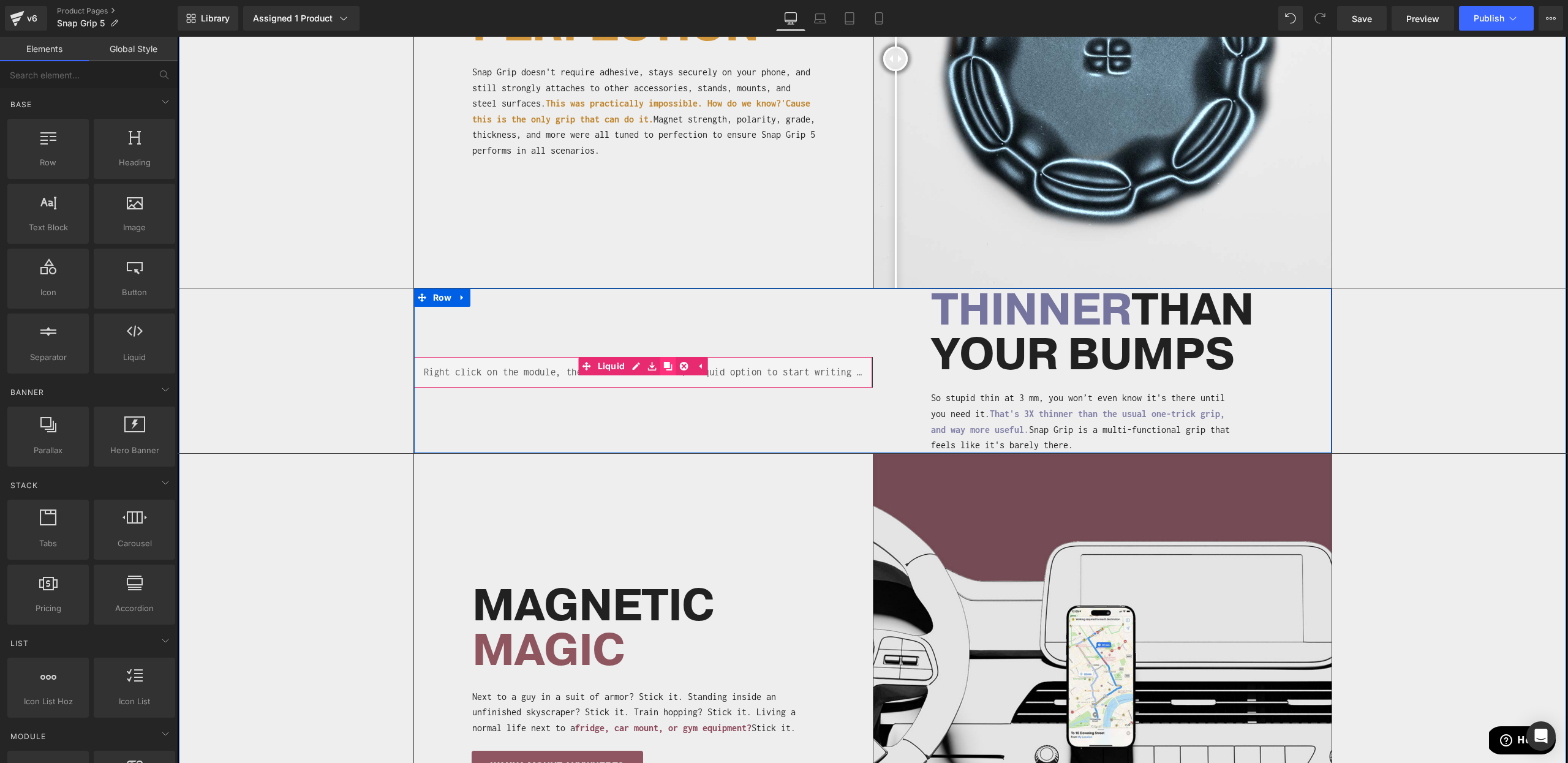
click at [664, 362] on icon at bounding box center [667, 365] width 9 height 9
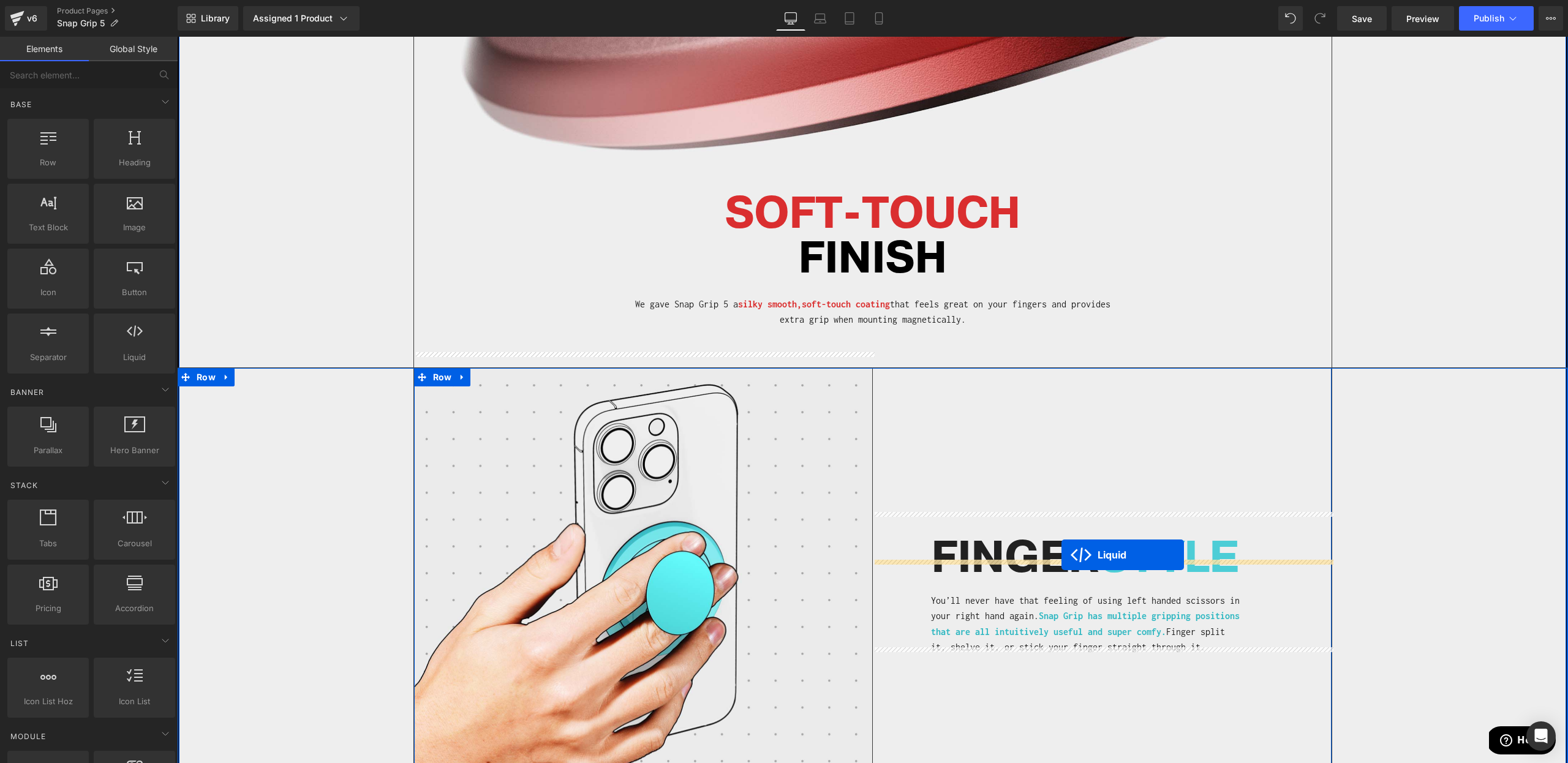
scroll to position [3029, 0]
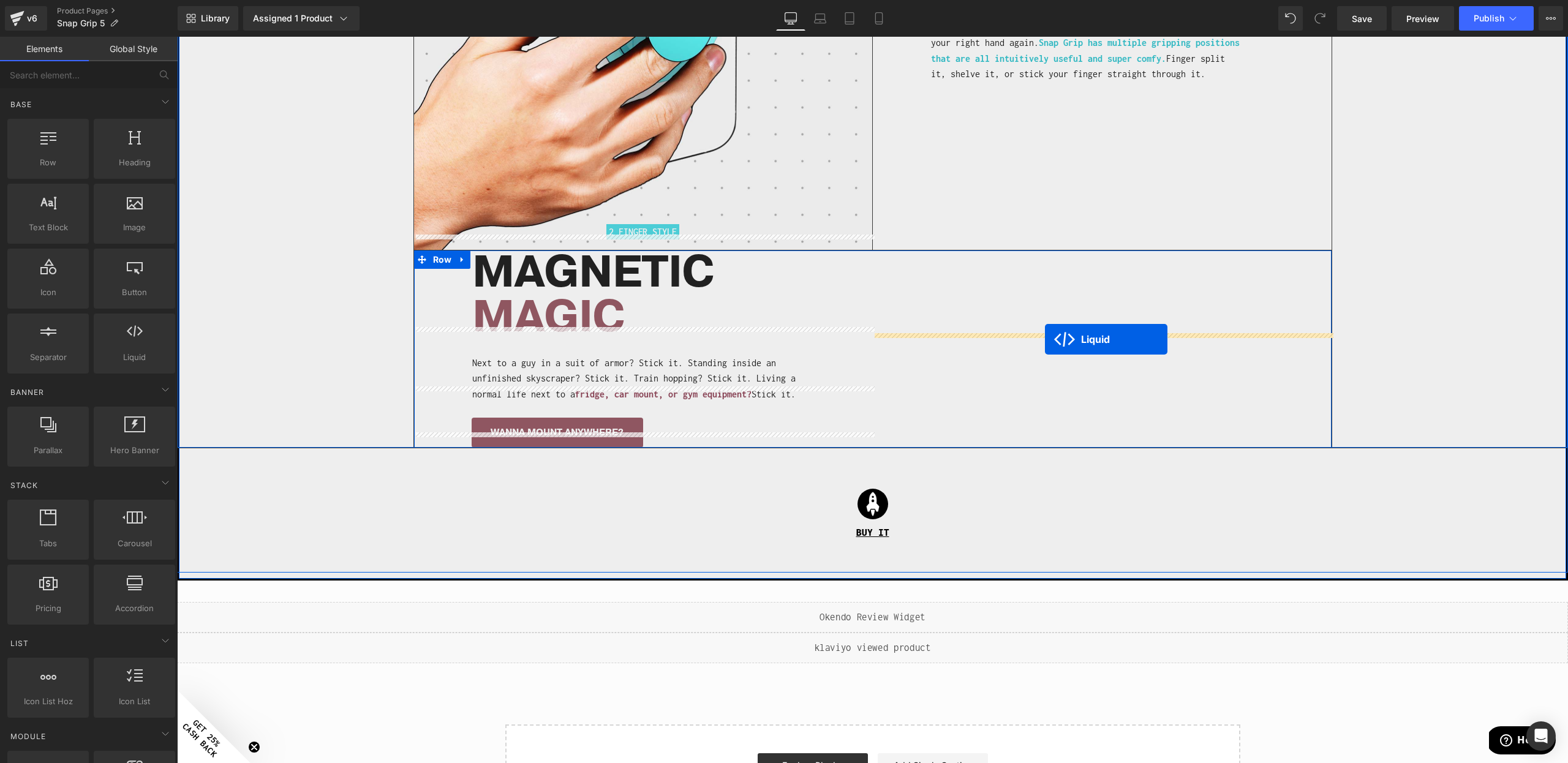
drag, startPoint x: 630, startPoint y: 370, endPoint x: 1045, endPoint y: 340, distance: 416.1
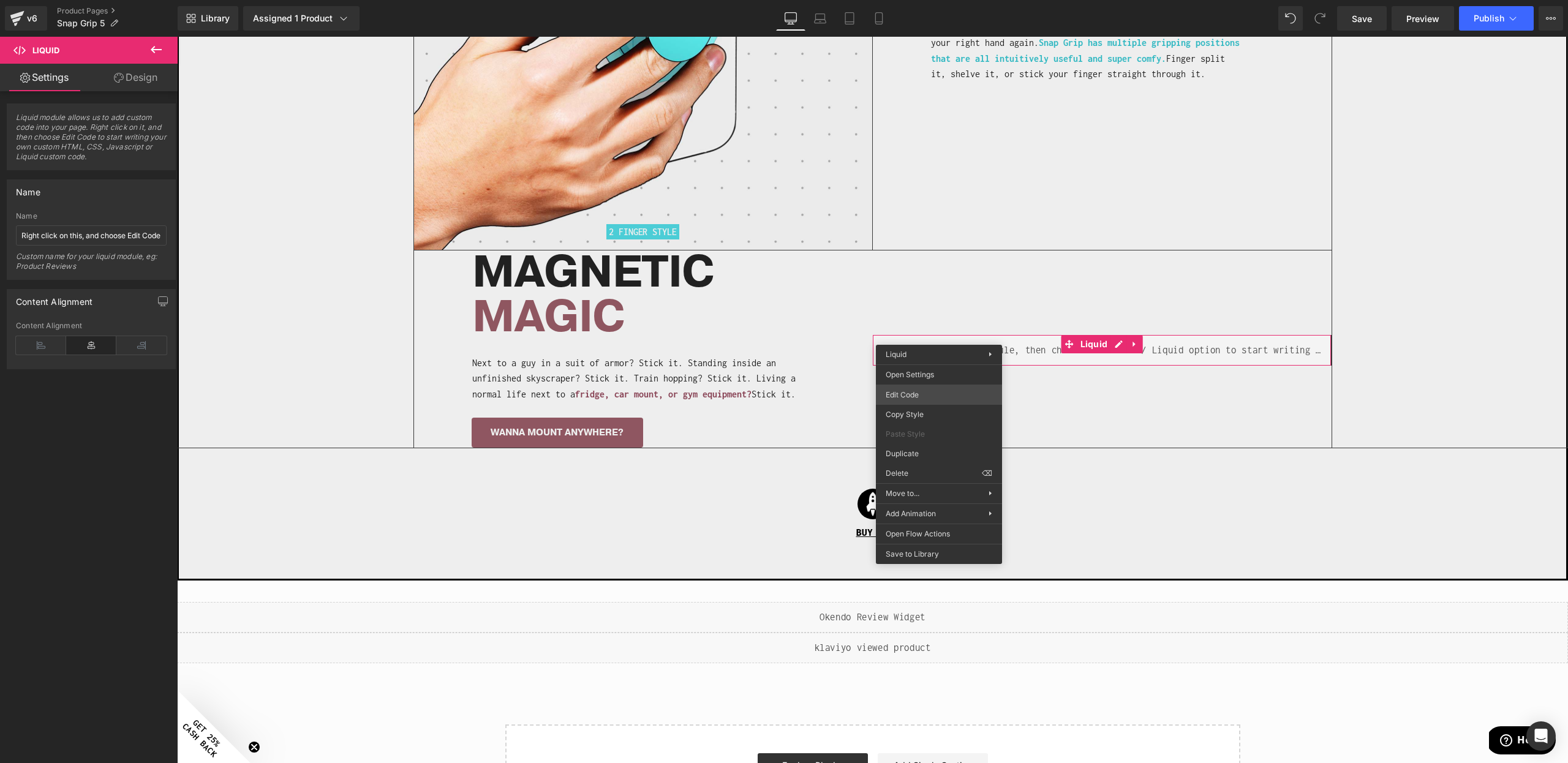
click at [932, 0] on div "Liquid You are previewing how the will restyle your page. You can not edit Elem…" at bounding box center [784, 0] width 1568 height 0
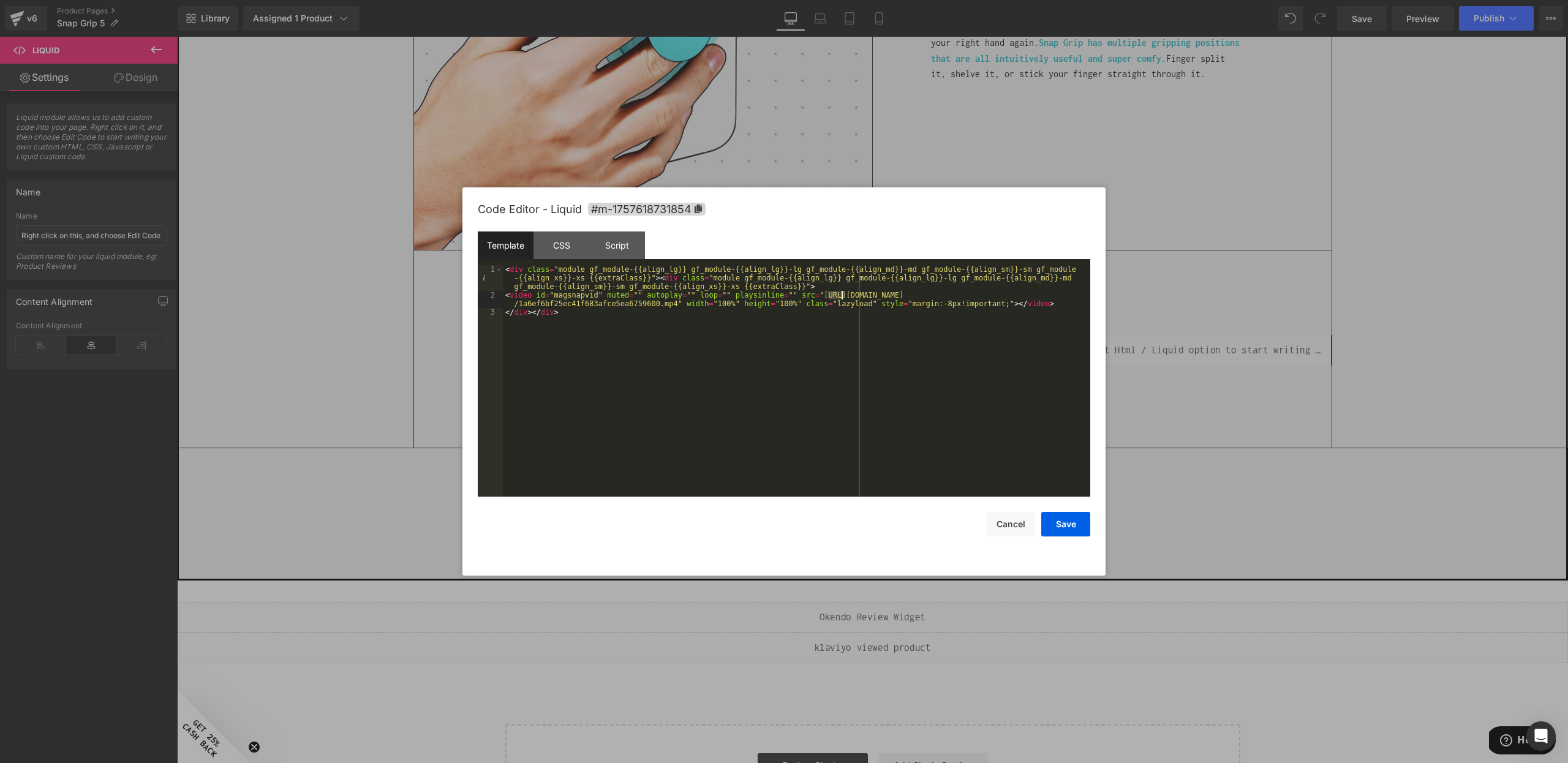
drag, startPoint x: 827, startPoint y: 294, endPoint x: 844, endPoint y: 295, distance: 17.0
click at [844, 295] on div "< div class = "module gf_module-{{align_lg}} gf_module-{{align_lg}}-lg gf_modul…" at bounding box center [796, 398] width 588 height 266
drag, startPoint x: 826, startPoint y: 294, endPoint x: 682, endPoint y: 303, distance: 144.3
click at [675, 301] on div "< div class = "module gf_module-{{align_lg}} gf_module-{{align_lg}}-lg gf_modul…" at bounding box center [796, 398] width 588 height 266
click at [1067, 524] on button "Save" at bounding box center [1066, 525] width 49 height 25
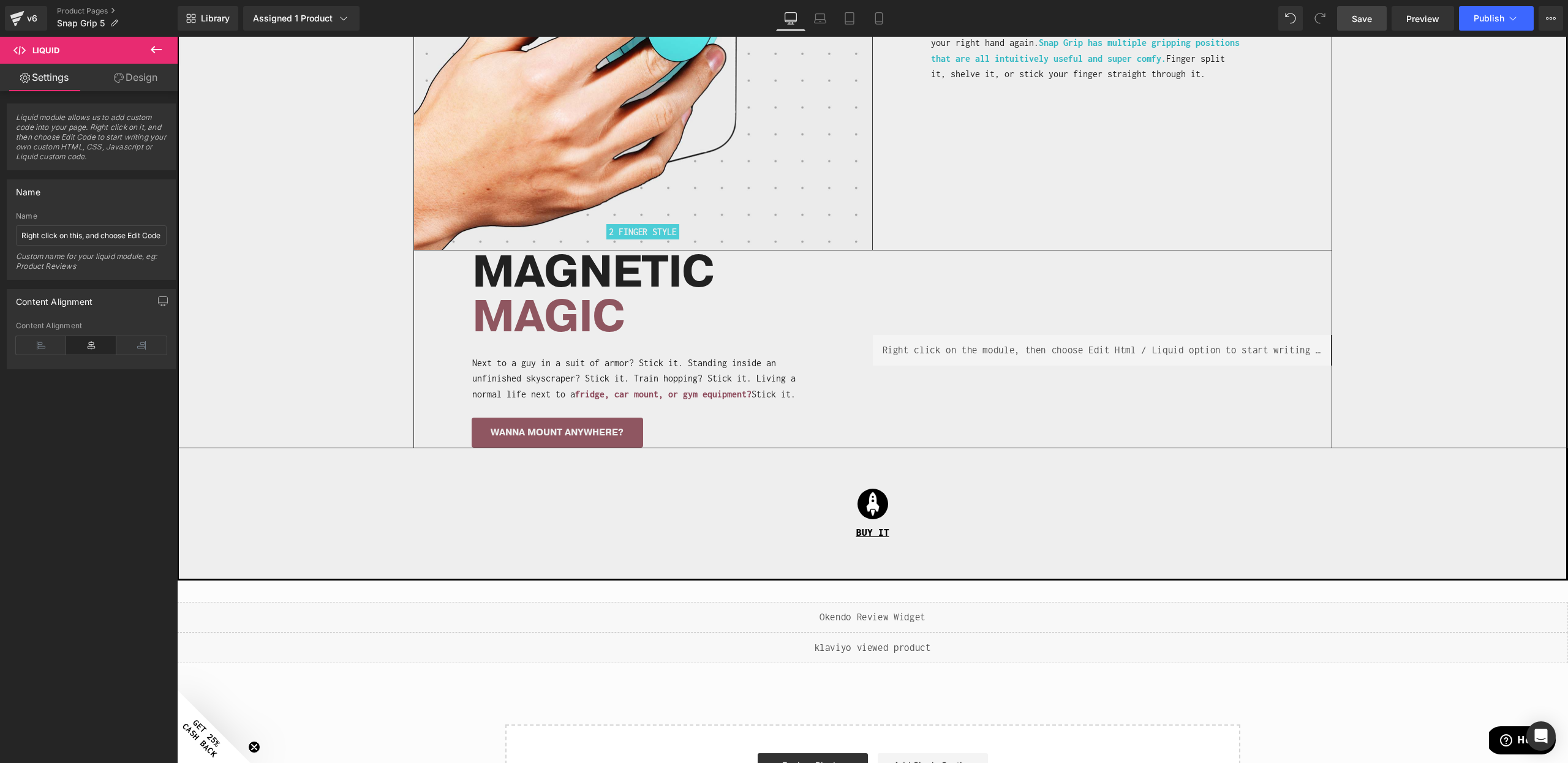
click at [1360, 14] on span "Save" at bounding box center [1361, 19] width 20 height 13
click at [1414, 13] on span "Preview" at bounding box center [1423, 19] width 33 height 13
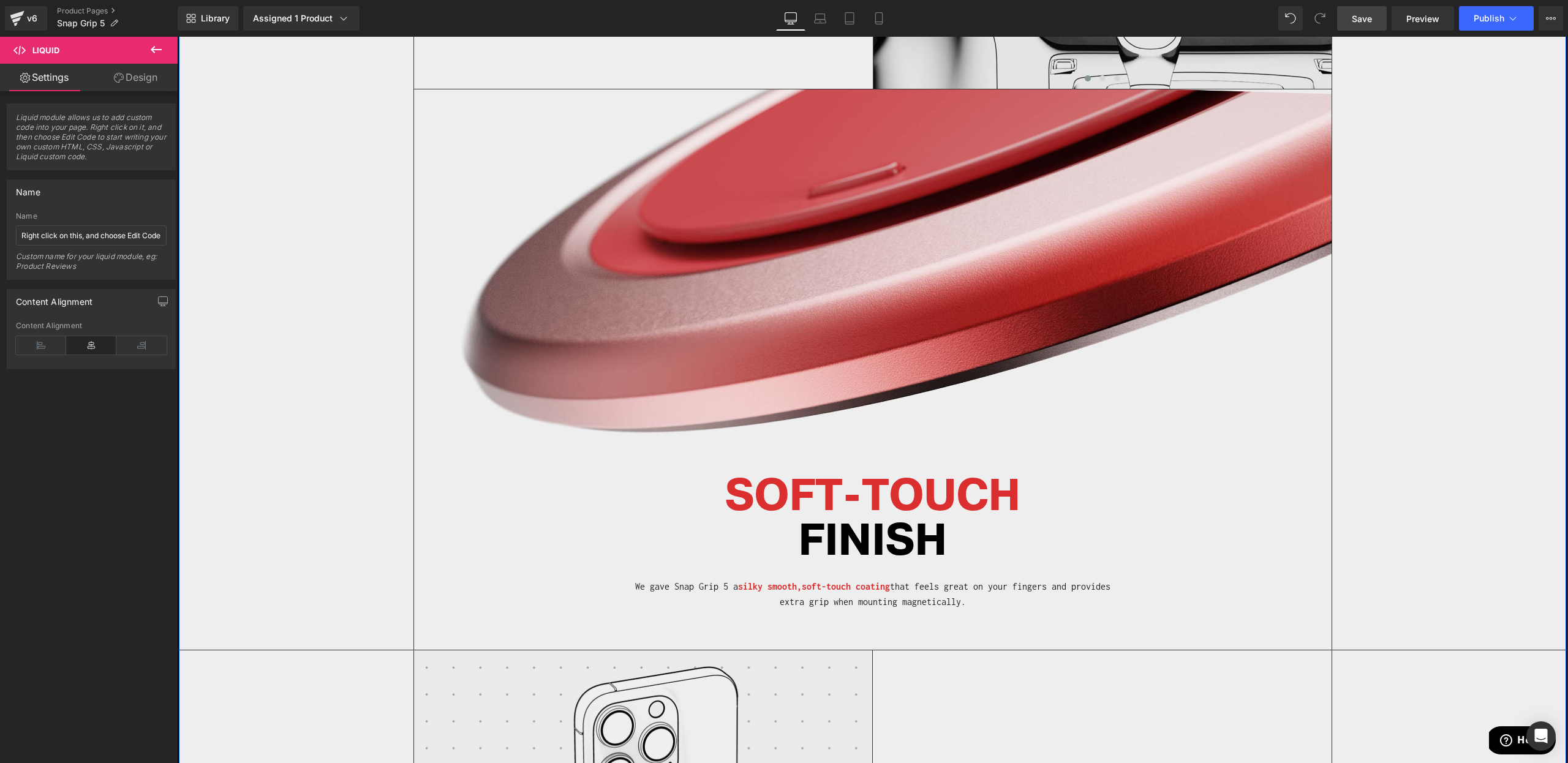
scroll to position [1965, 0]
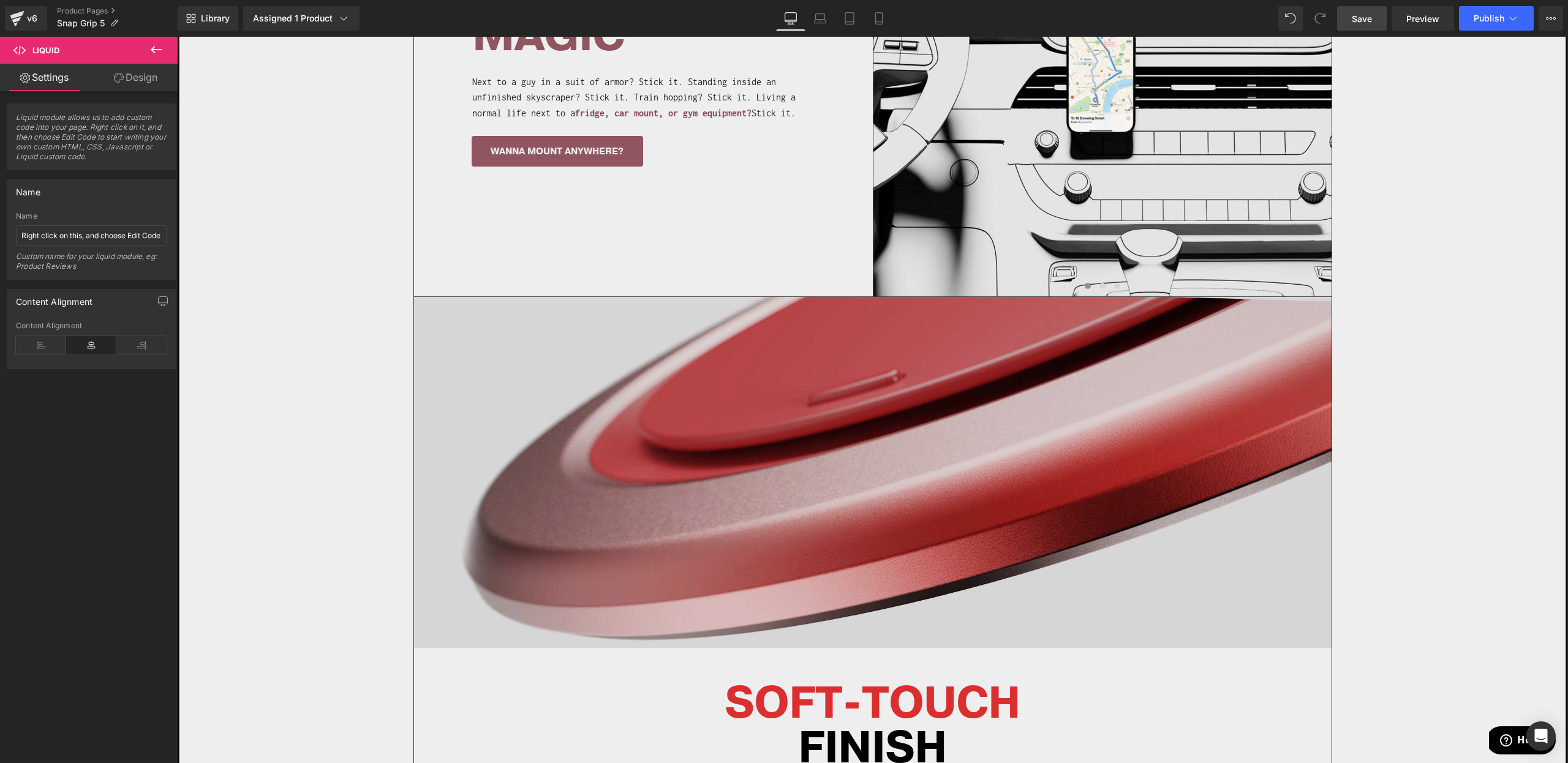
click at [424, 296] on div "Image SOFT-TOUCH FINISH Heading We gave Snap Grip 5 a silky smooth, soft -touch…" at bounding box center [873, 576] width 919 height 561
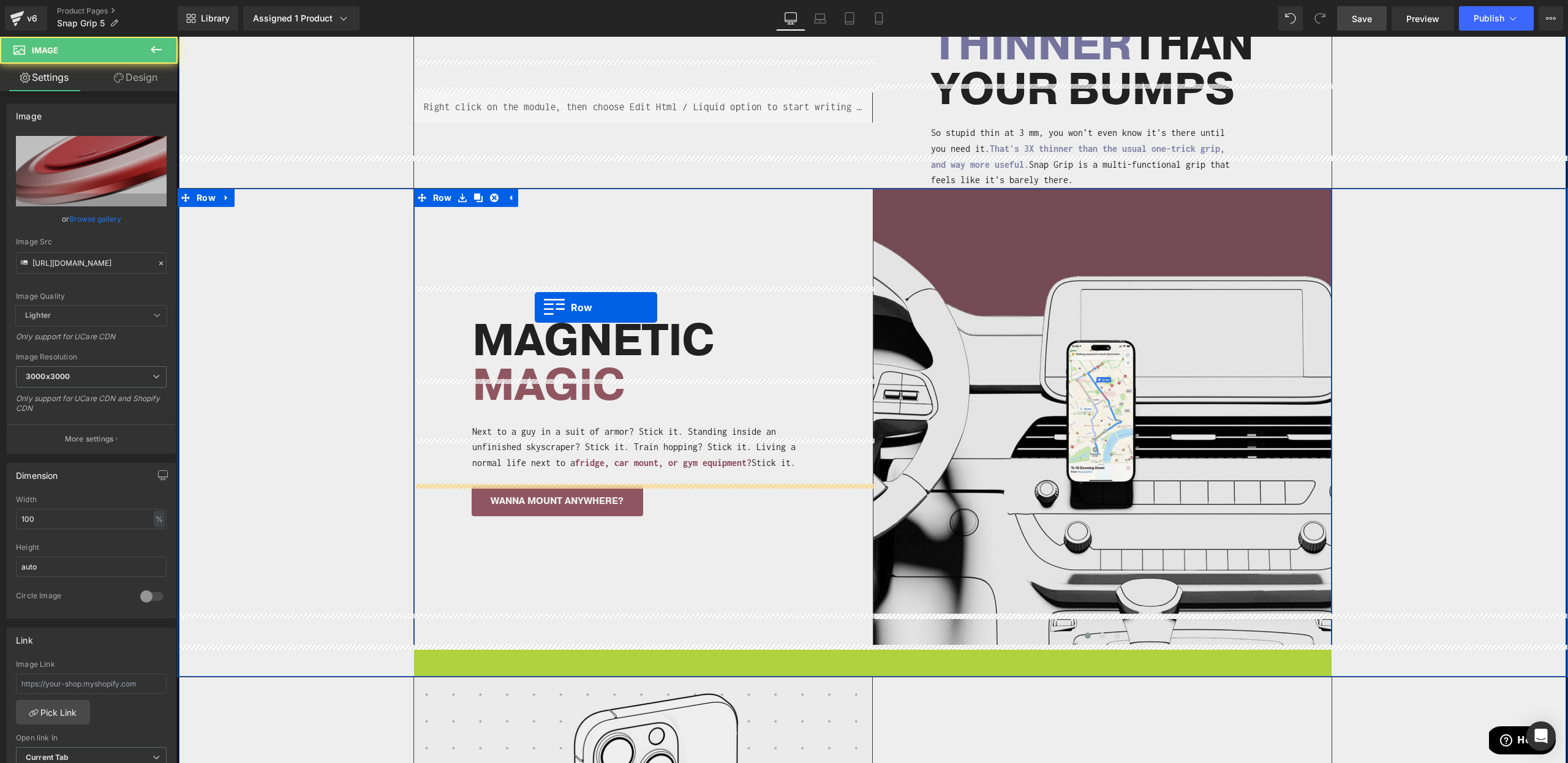
scroll to position [1602, 0]
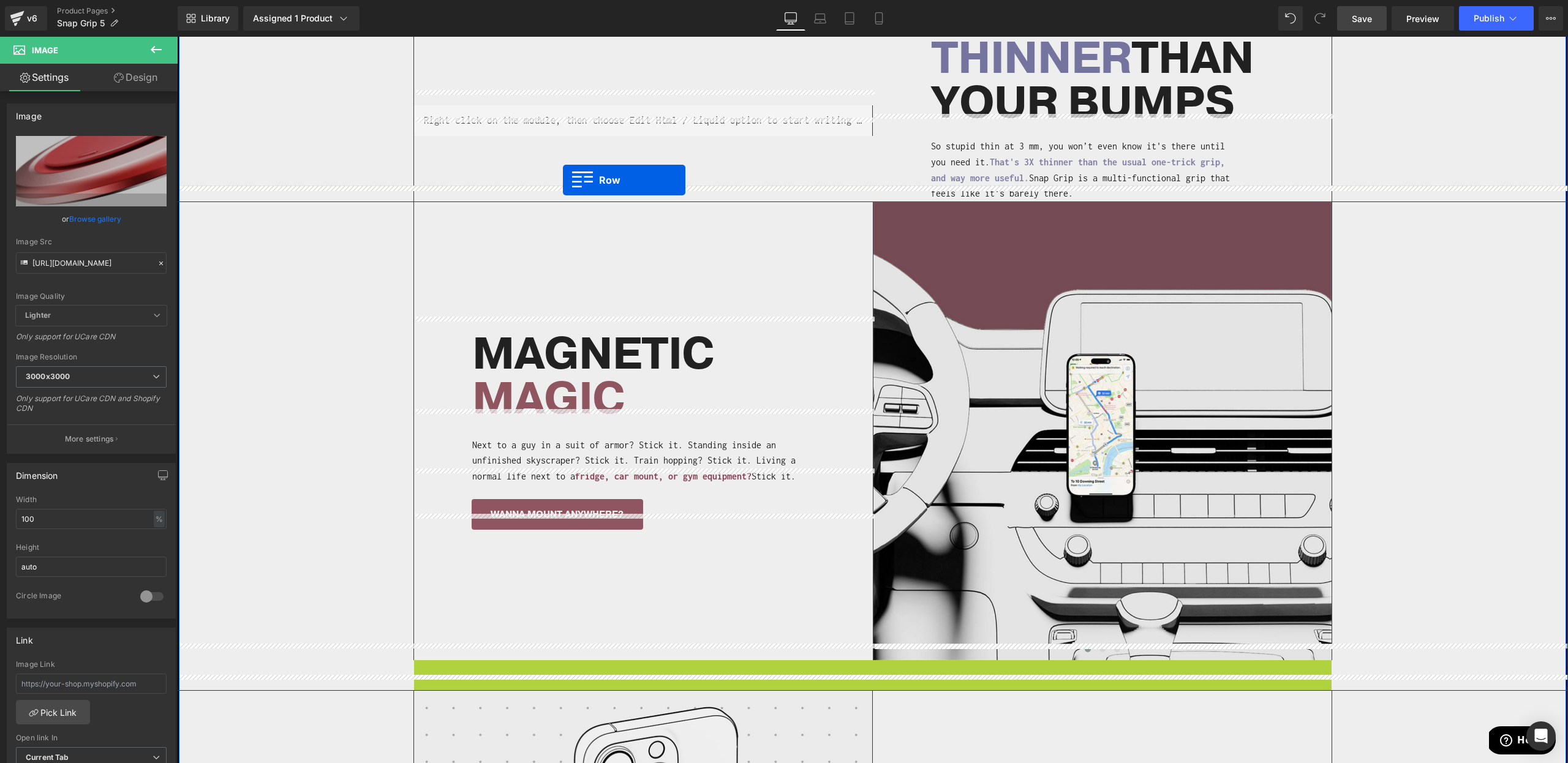
drag, startPoint x: 443, startPoint y: 289, endPoint x: 563, endPoint y: 180, distance: 162.1
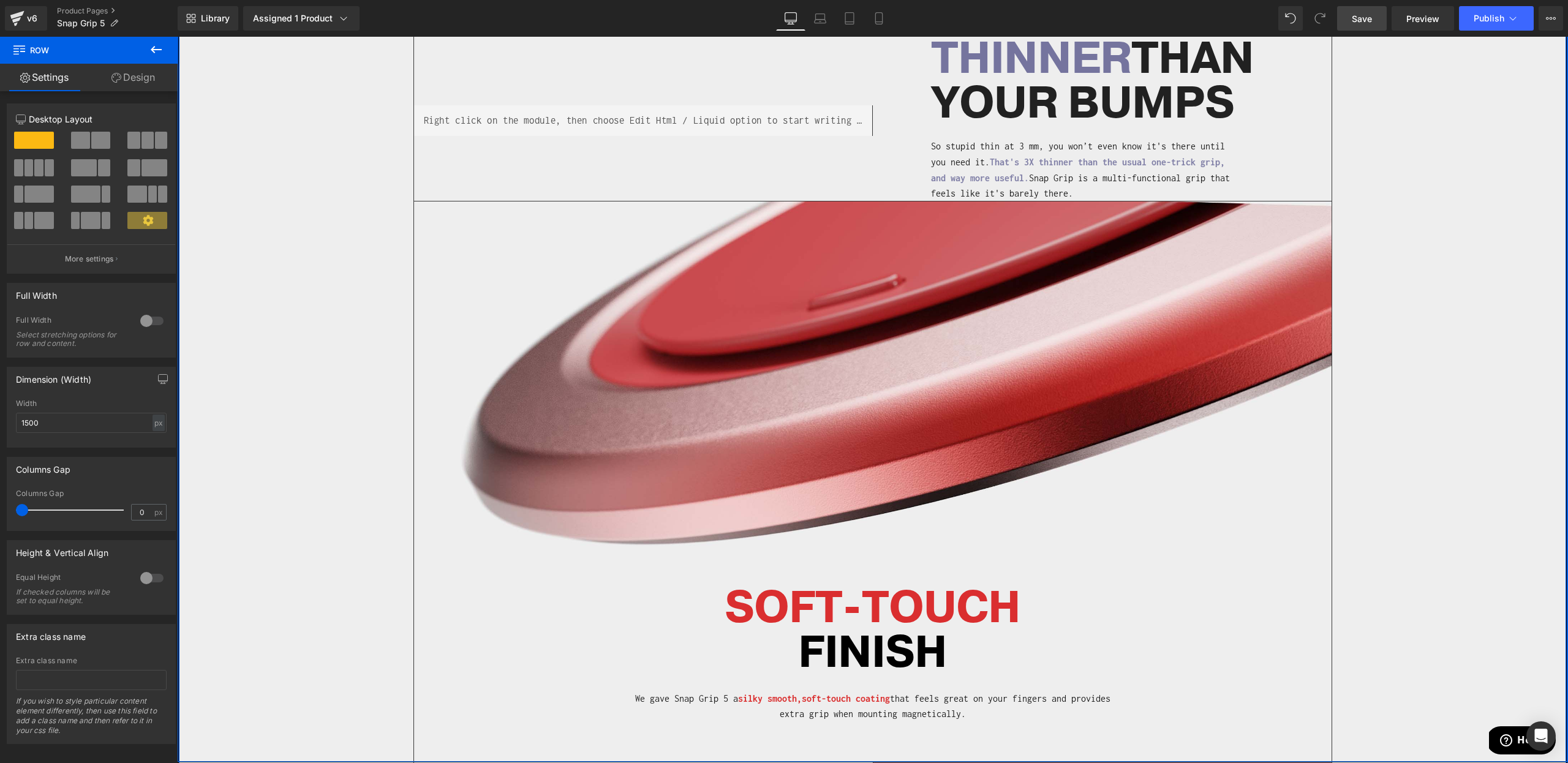
click at [1437, 283] on div "Separator Before and After Images TUNED TO PERFECTION Heading Snap Grip doesn't…" at bounding box center [872, 169] width 1390 height 1183
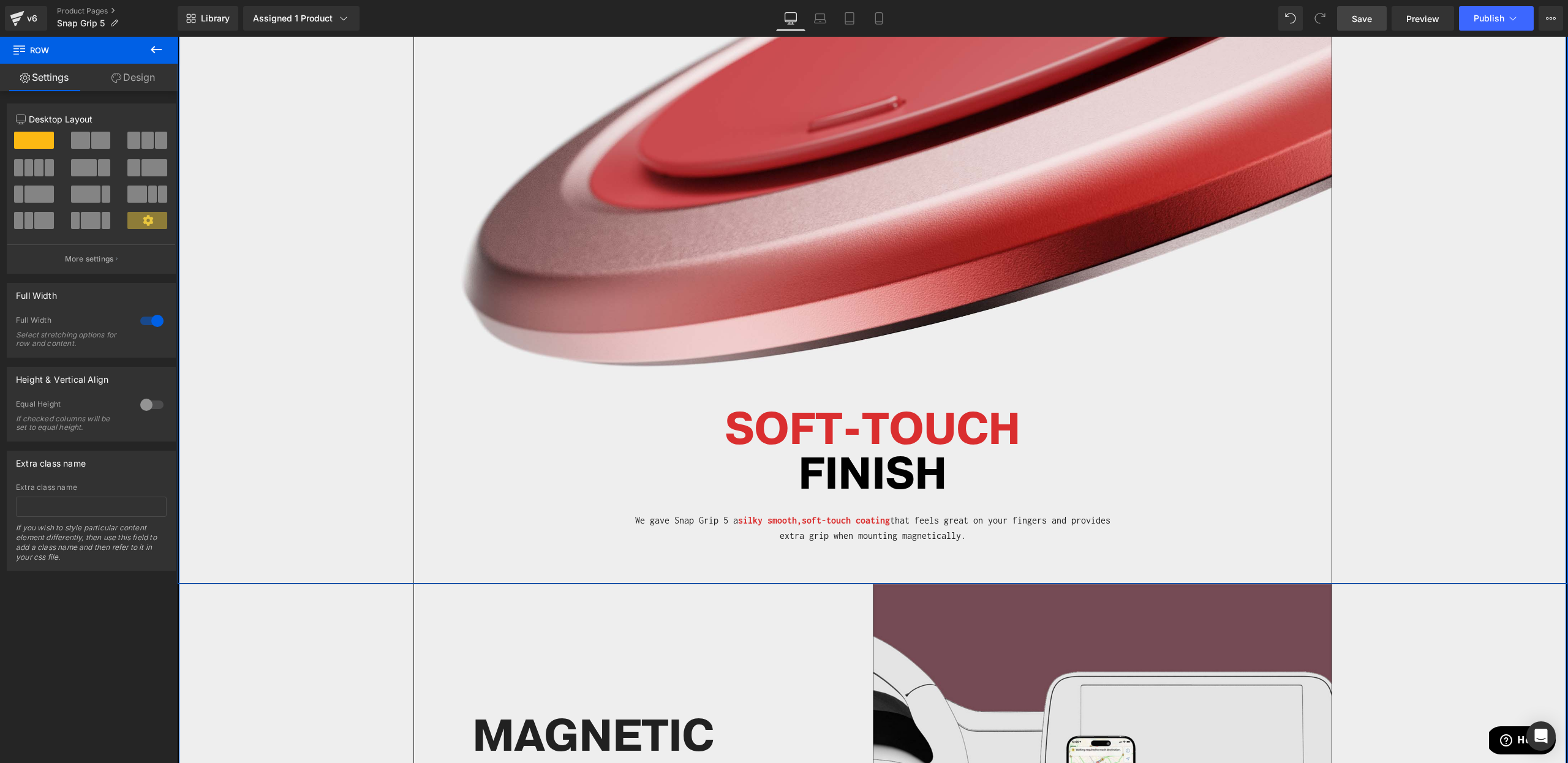
scroll to position [2164, 0]
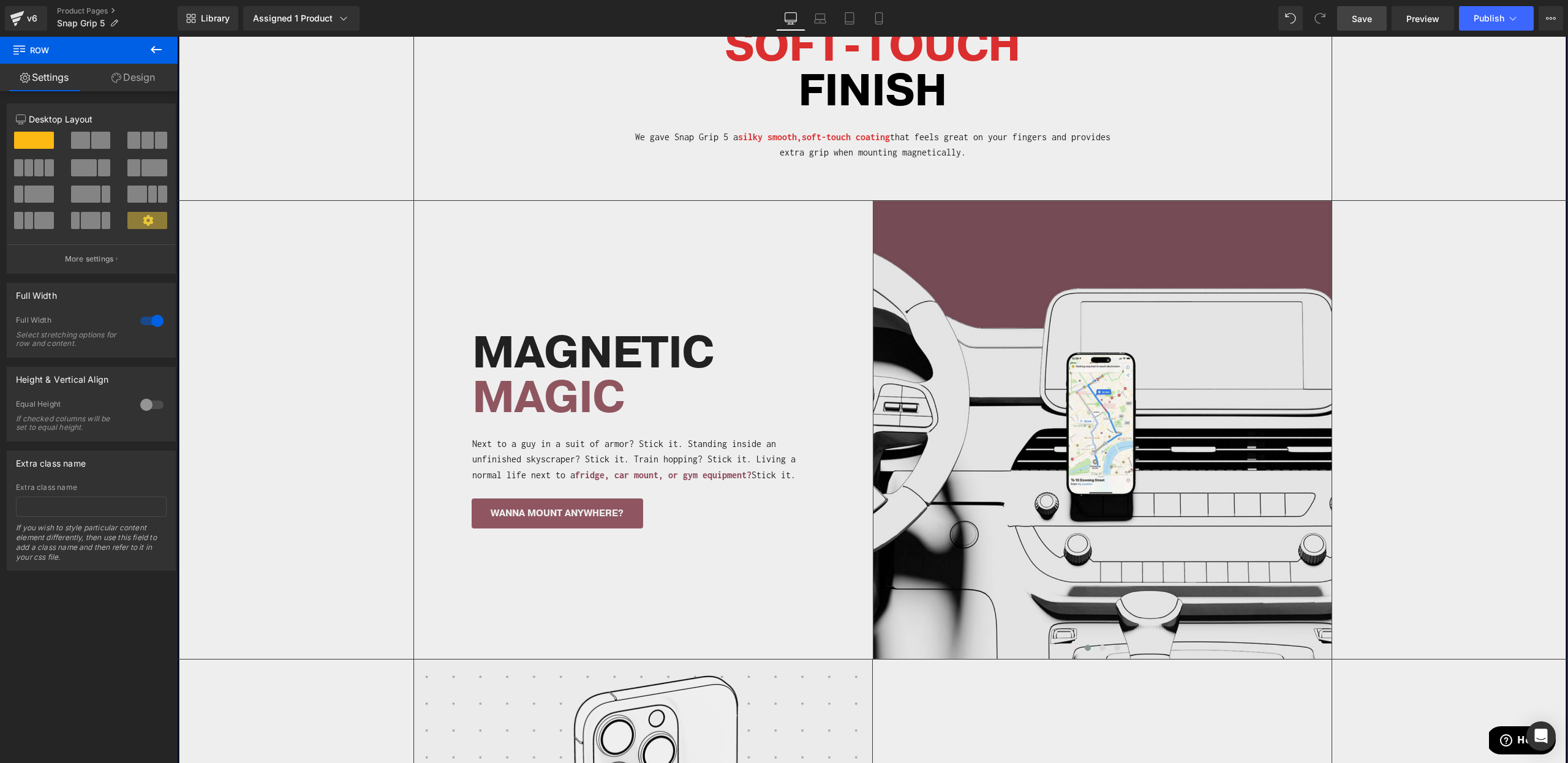
click at [1431, 286] on div "Separator Image Image Image ‹ ›" at bounding box center [872, 430] width 1390 height 458
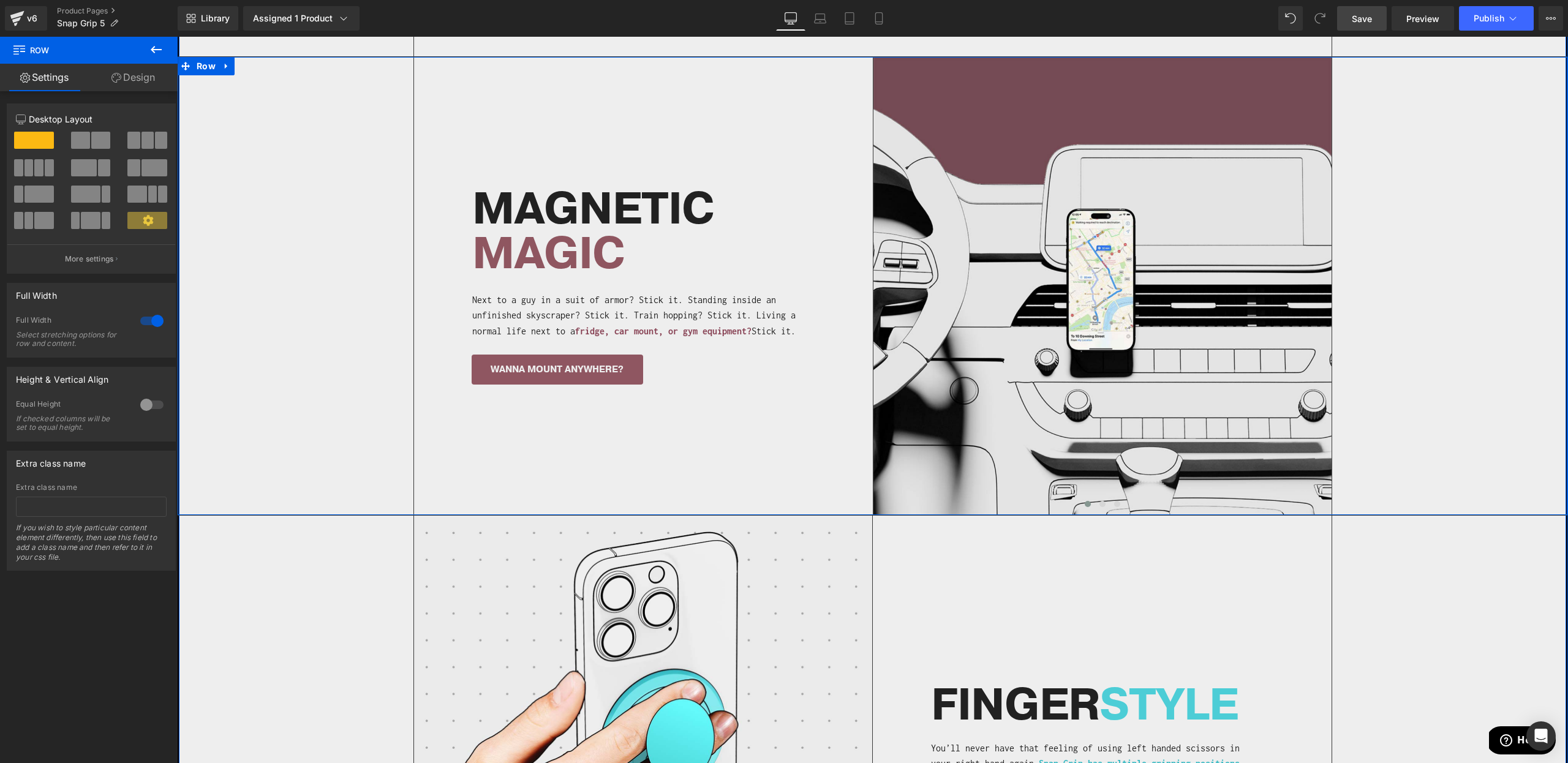
scroll to position [2628, 0]
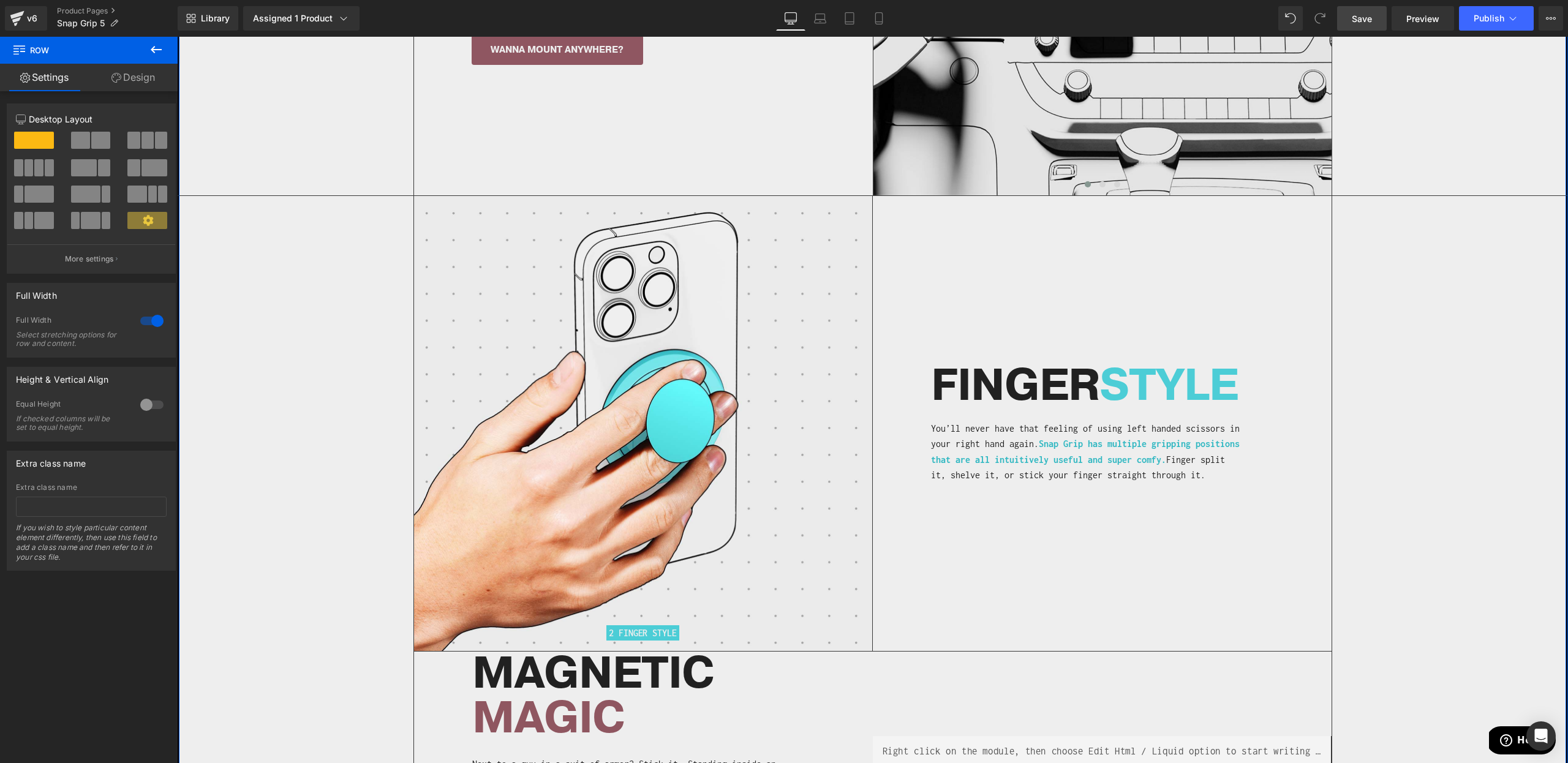
click at [1413, 288] on div "Image 2 FINGER STYLE Heading" at bounding box center [872, 523] width 1390 height 653
click at [1147, 524] on div "Image 2 FINGER STYLE Heading" at bounding box center [873, 424] width 919 height 456
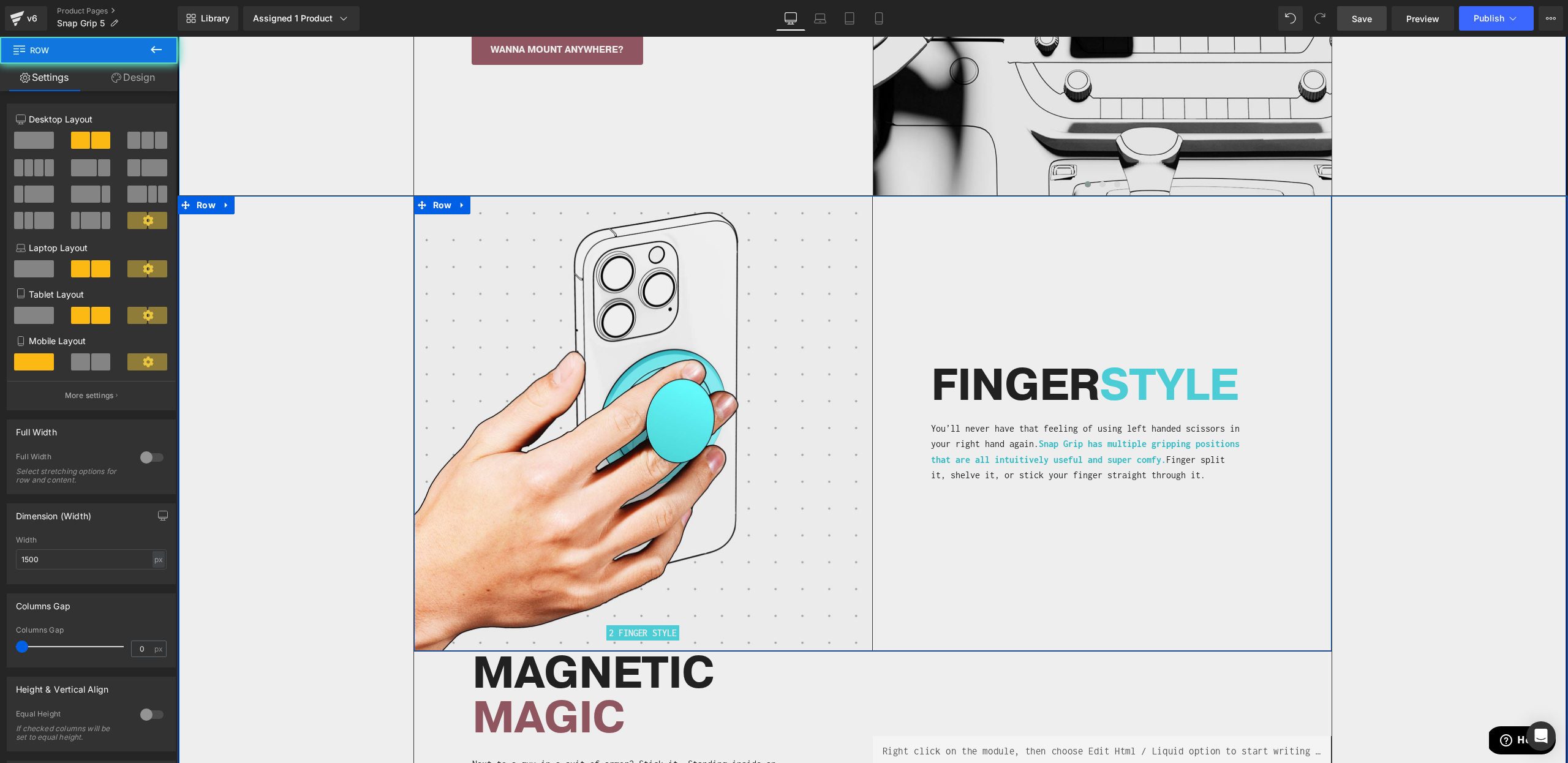
click at [1316, 684] on div "Separator Liquid MAGNETIC MAGIC Heading Next to a guy in a suit of armor? Stick…" at bounding box center [873, 750] width 919 height 197
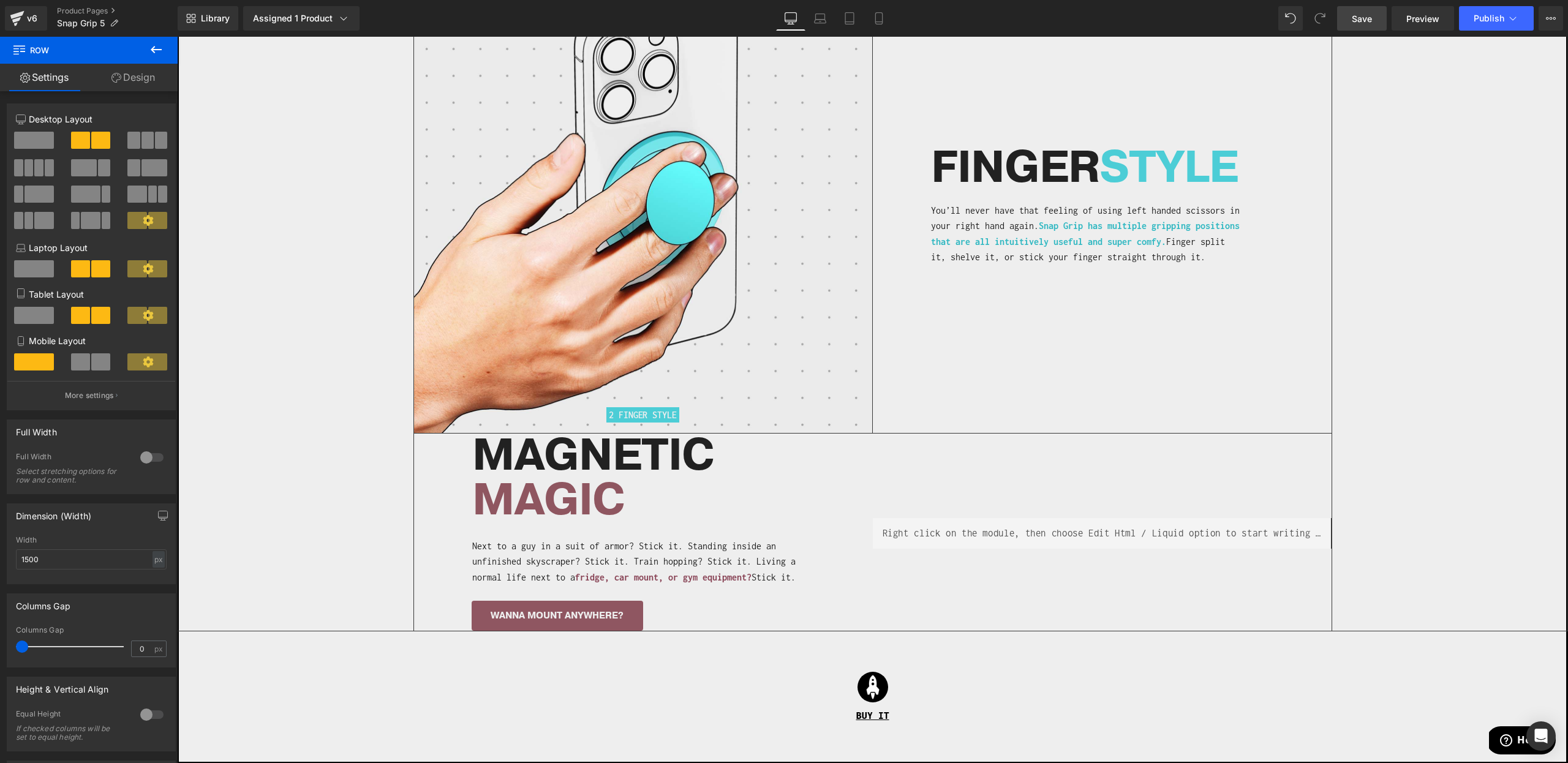
scroll to position [2991, 0]
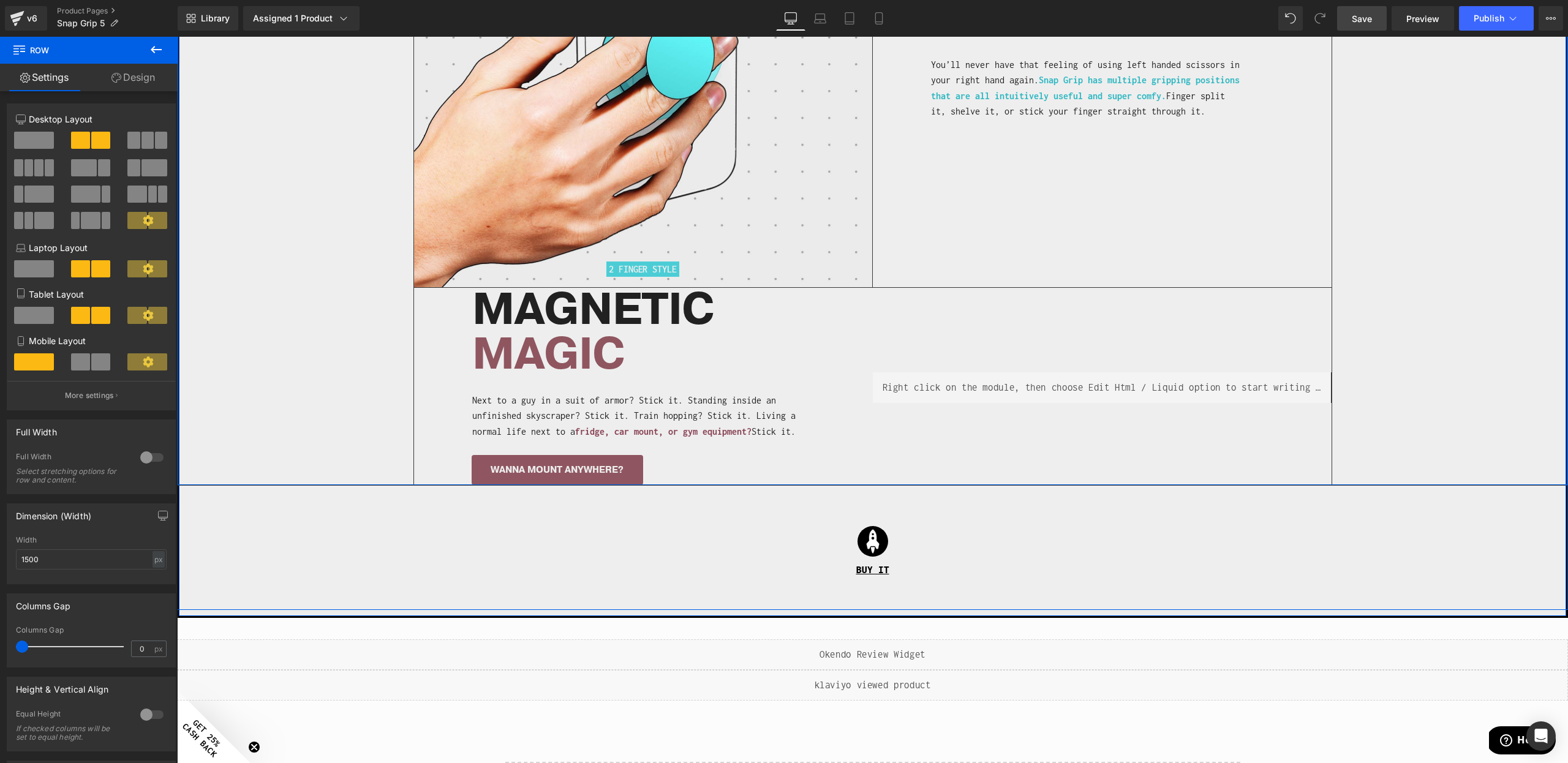
click at [421, 341] on div "MAGNETIC MAGIC" at bounding box center [643, 332] width 458 height 89
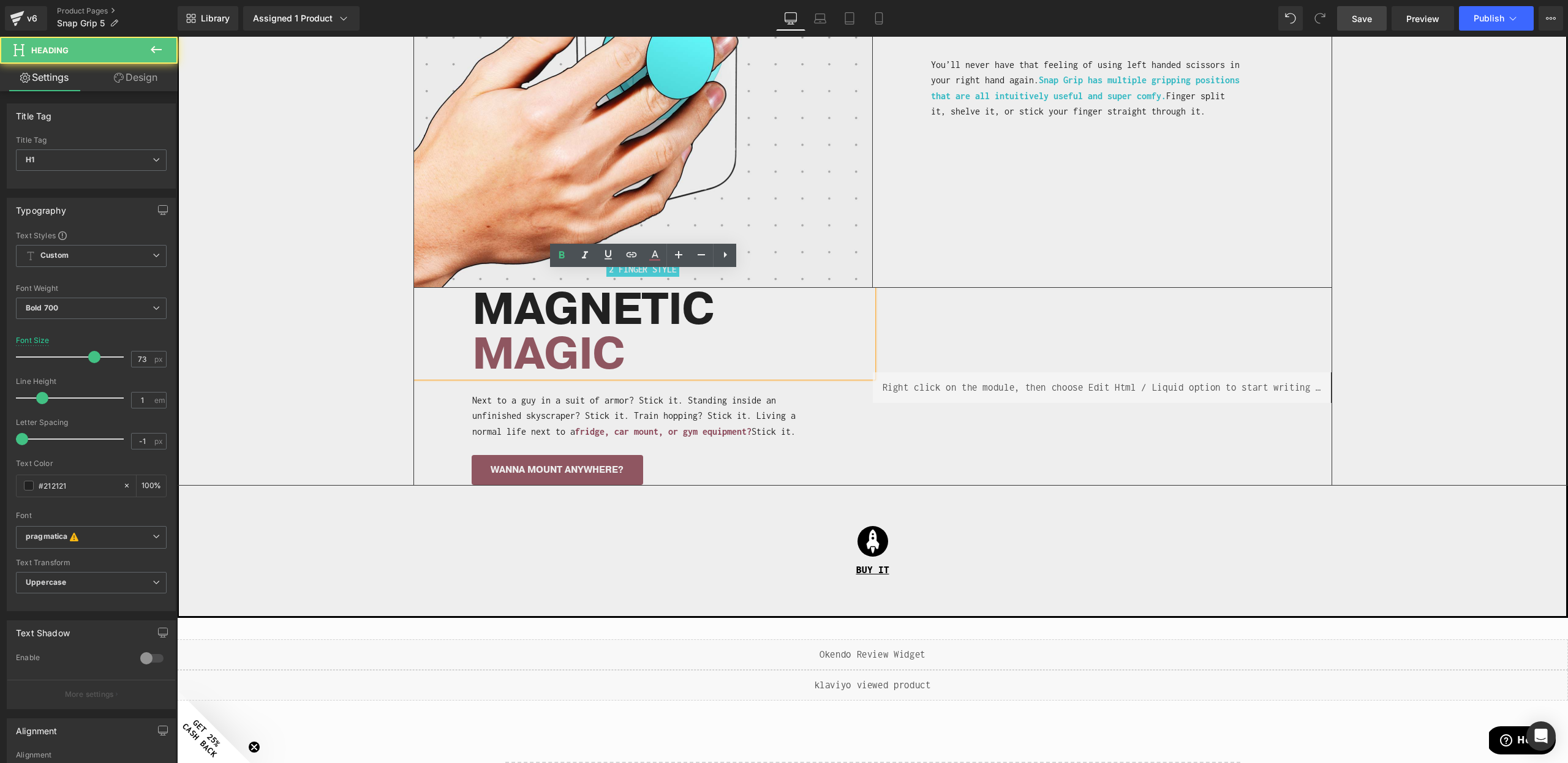
click at [438, 405] on div "Next to a guy in a suit of armor? Stick it. Standing inside an unfinished skysc…" at bounding box center [643, 417] width 458 height 47
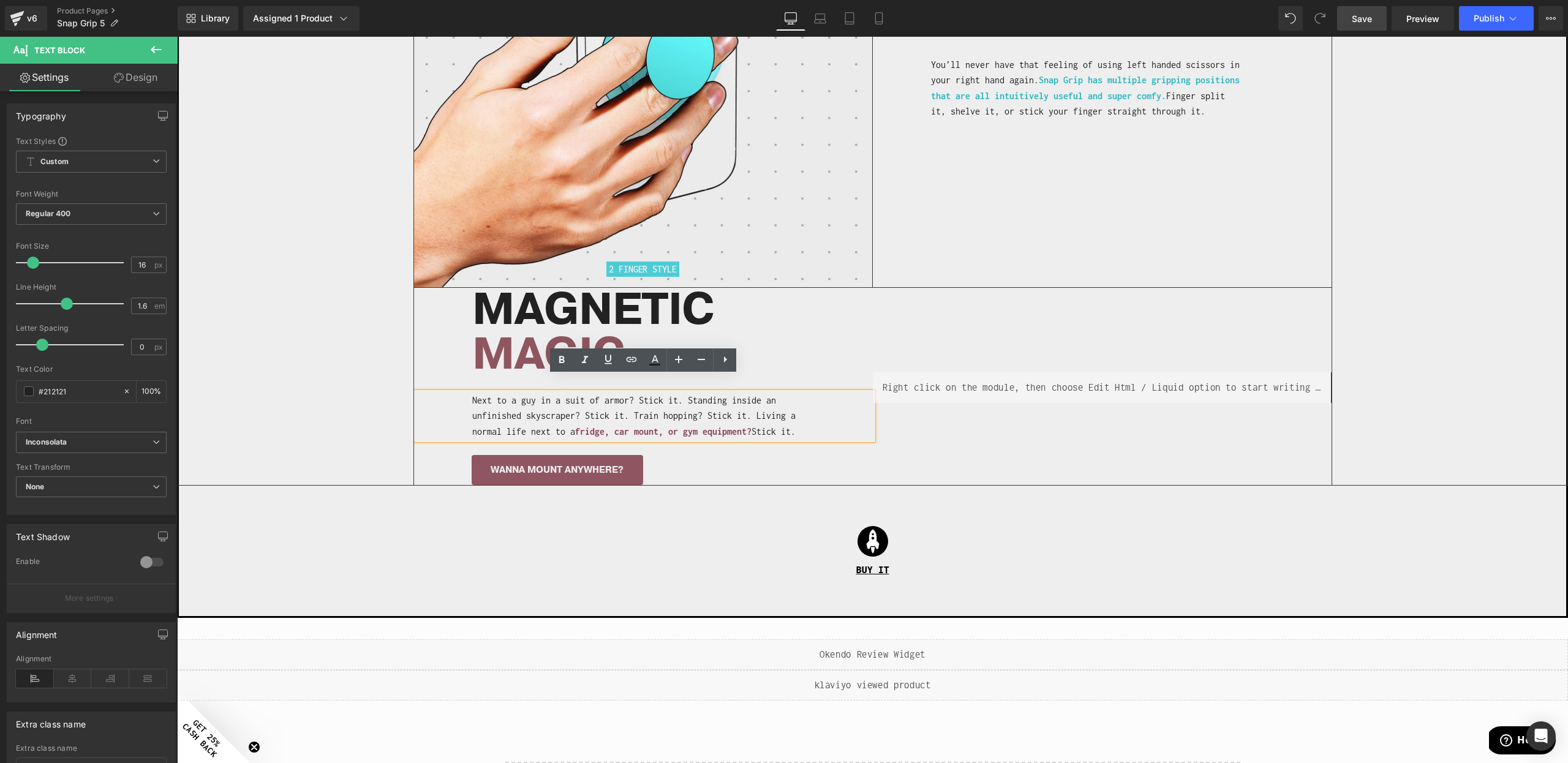
click at [438, 457] on div "MAGNETIC MAGIC Heading Next to a guy in a suit of armor? Stick it. Standing ins…" at bounding box center [643, 386] width 458 height 197
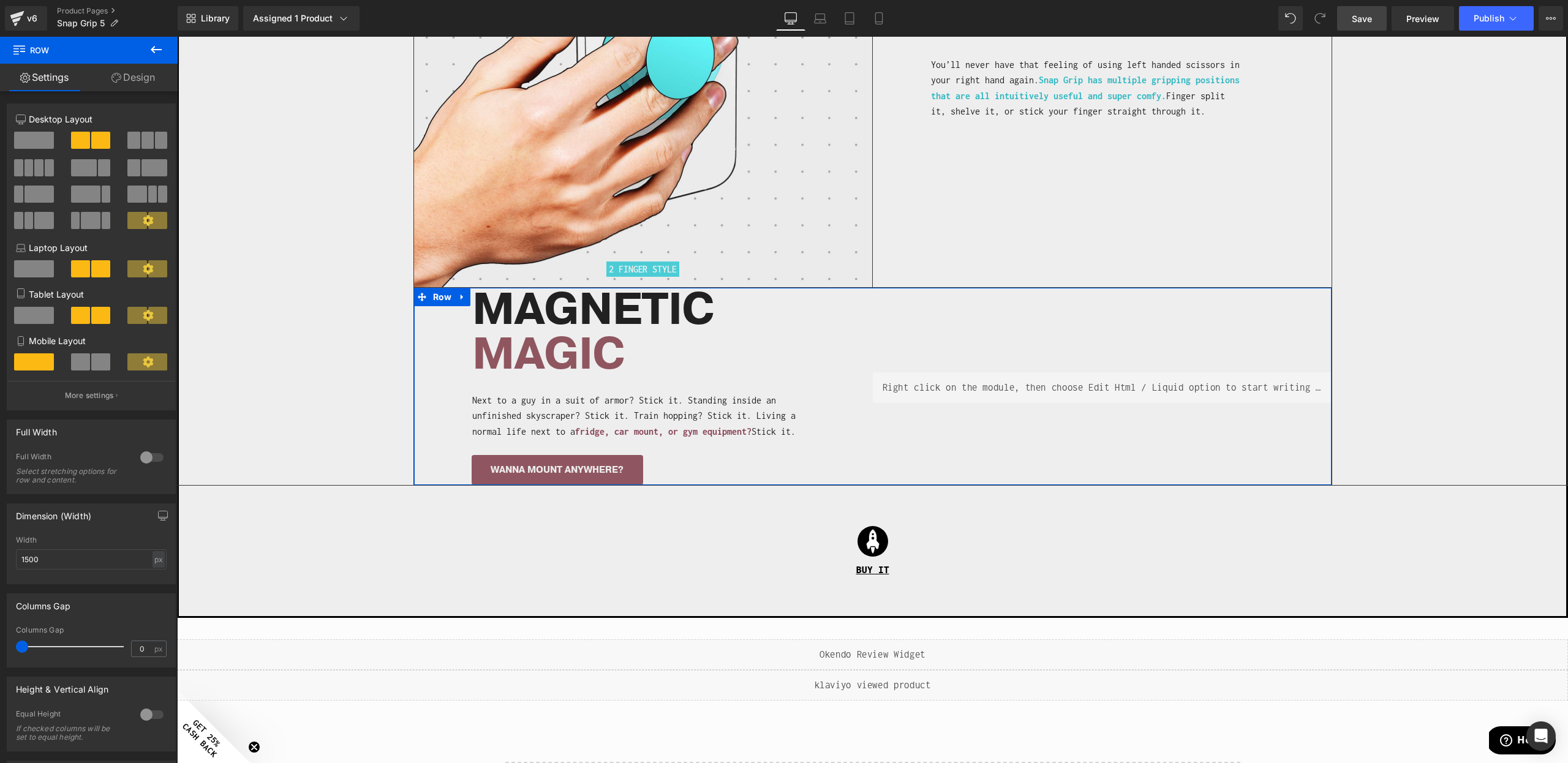
click at [115, 77] on icon at bounding box center [116, 78] width 9 height 9
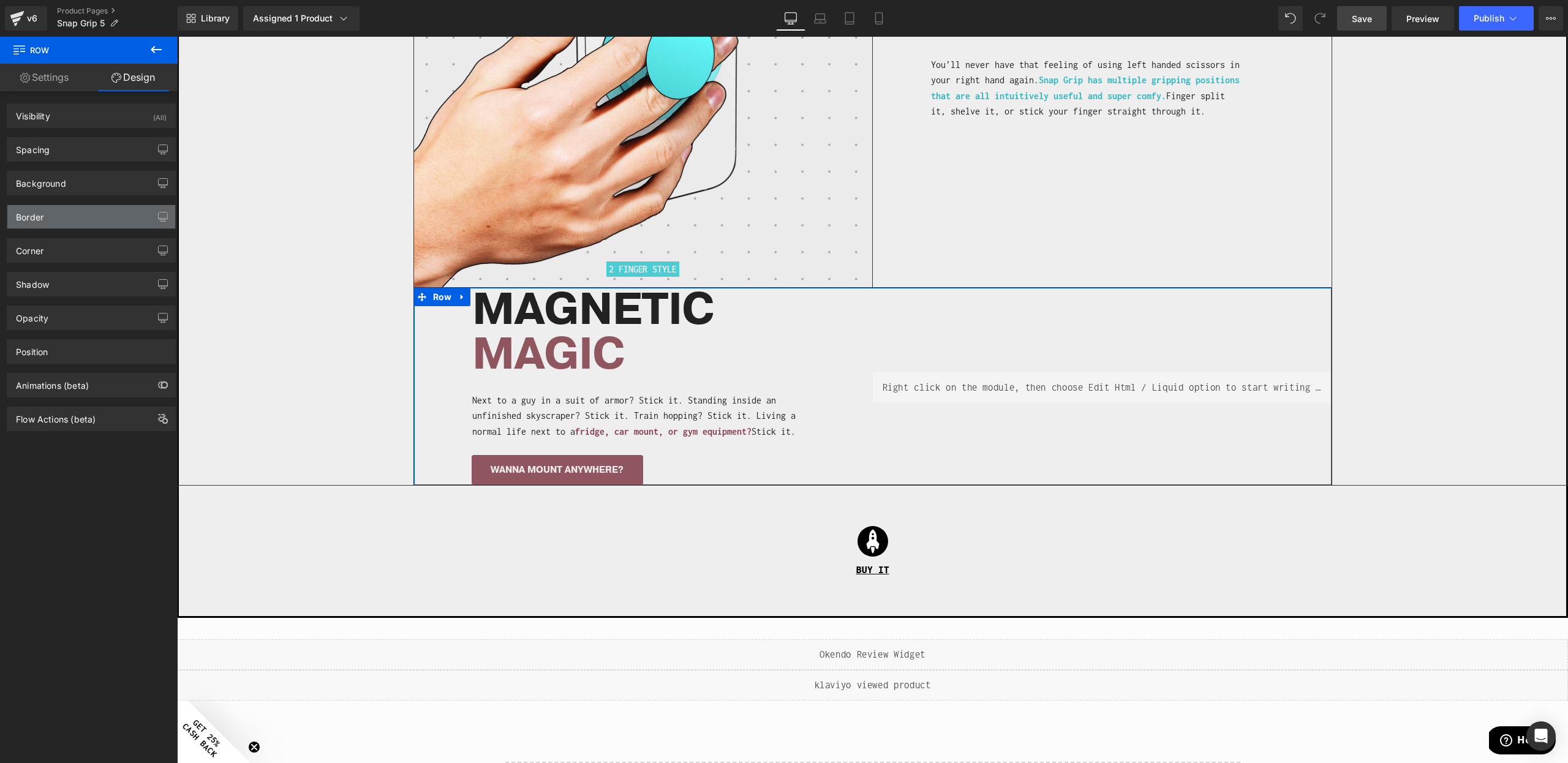
click at [54, 213] on div "Border" at bounding box center [91, 216] width 168 height 24
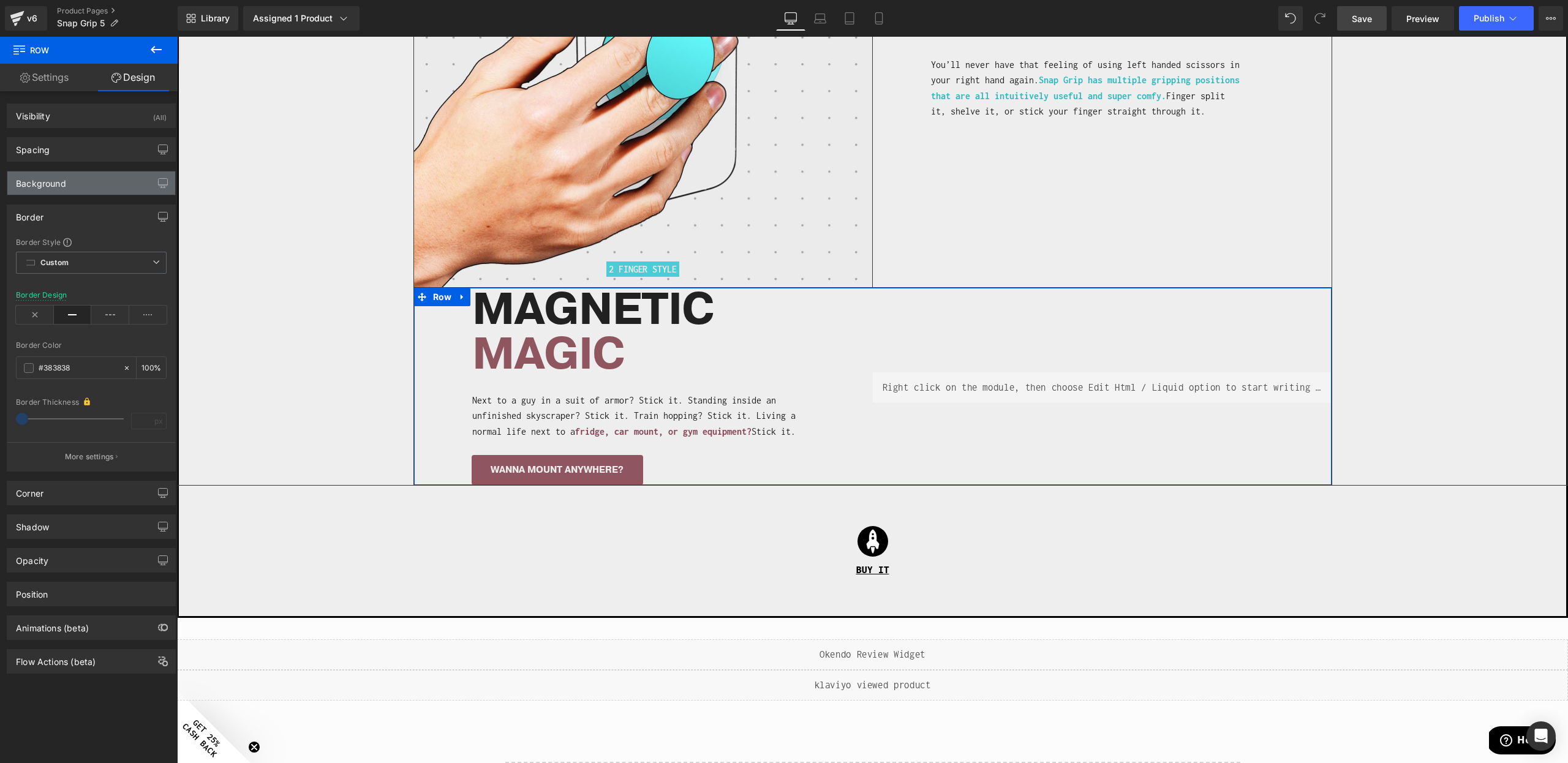
click at [56, 188] on div "Background" at bounding box center [41, 180] width 50 height 17
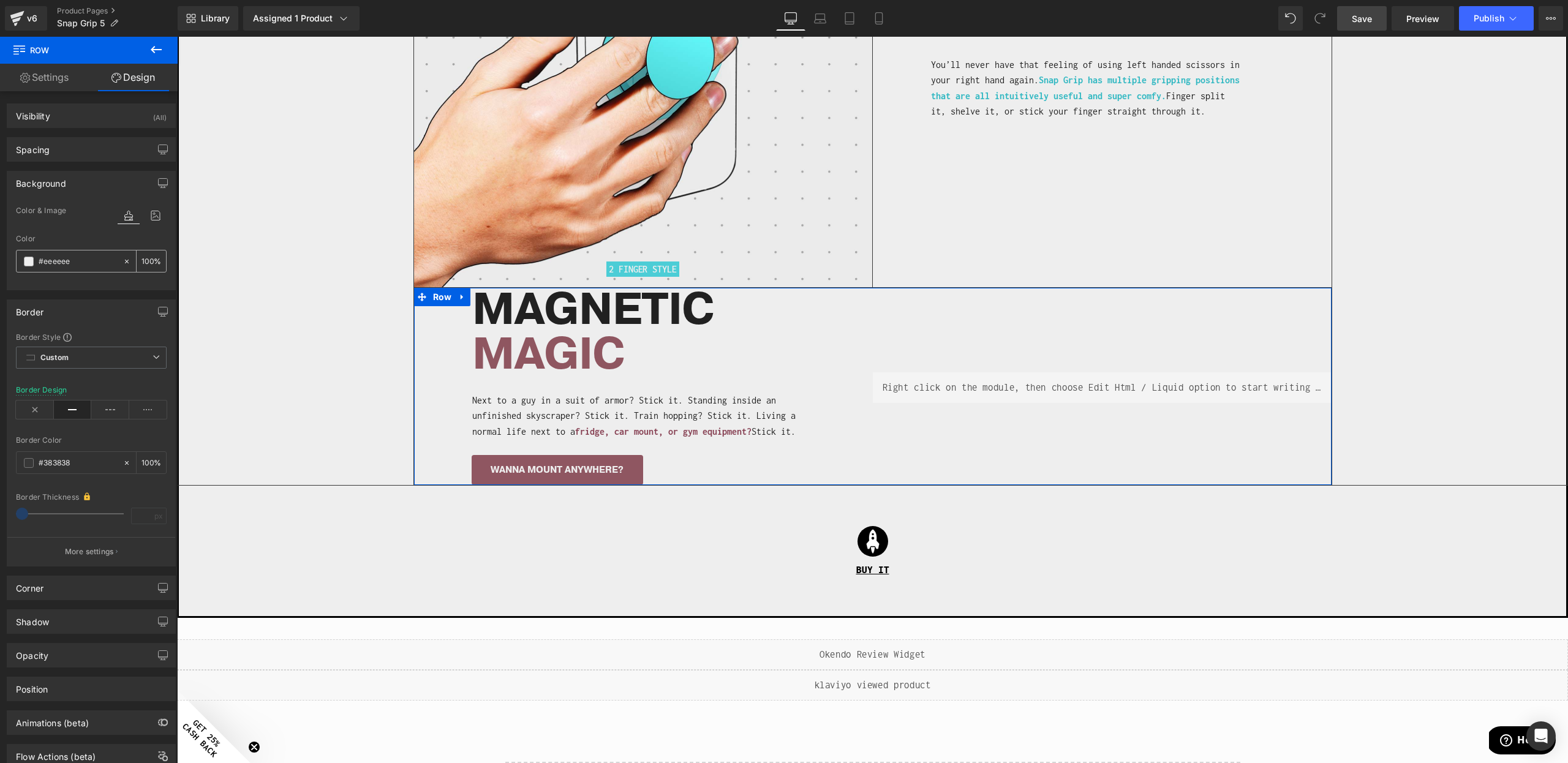
click at [58, 267] on input "#eeeeee" at bounding box center [78, 261] width 79 height 13
click at [57, 265] on input "#eeeeee" at bounding box center [78, 261] width 79 height 13
click at [63, 259] on input "#eeeeee" at bounding box center [78, 261] width 79 height 13
paste input "F0F0F0"
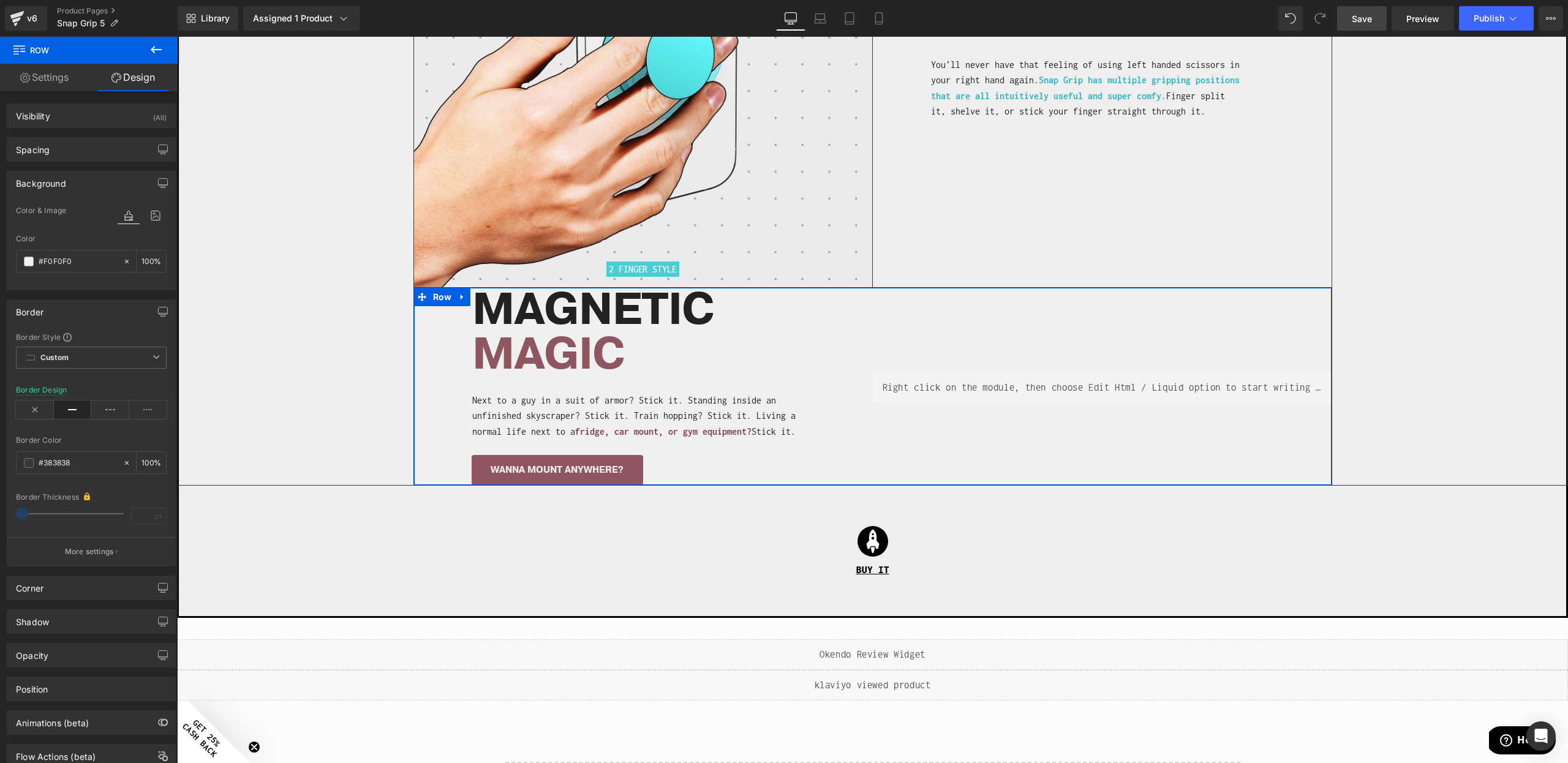
click at [65, 274] on div "Color #F0F0F0 100 %" at bounding box center [91, 260] width 151 height 52
type input "#f0f0f0"
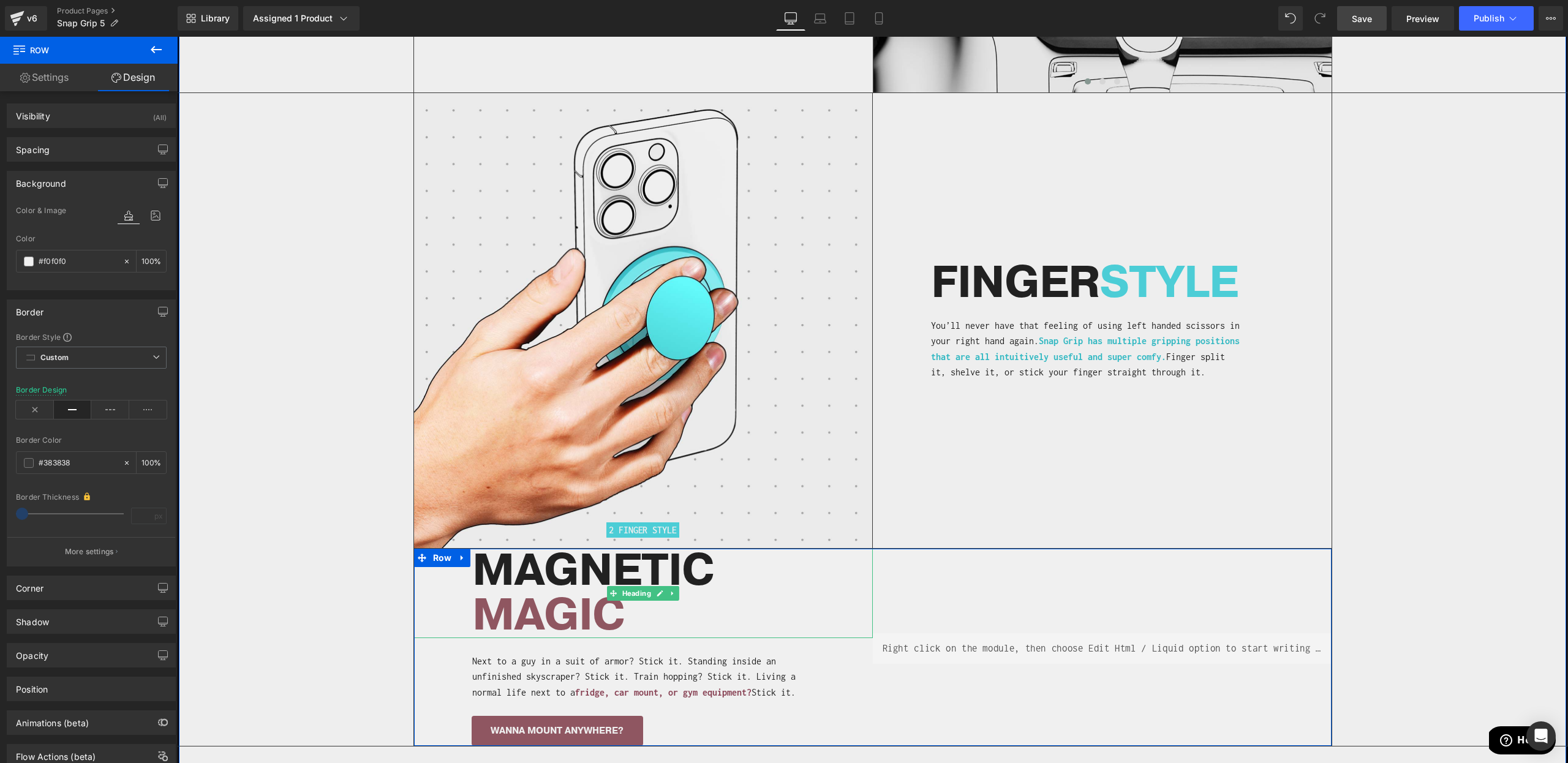
scroll to position [2828, 0]
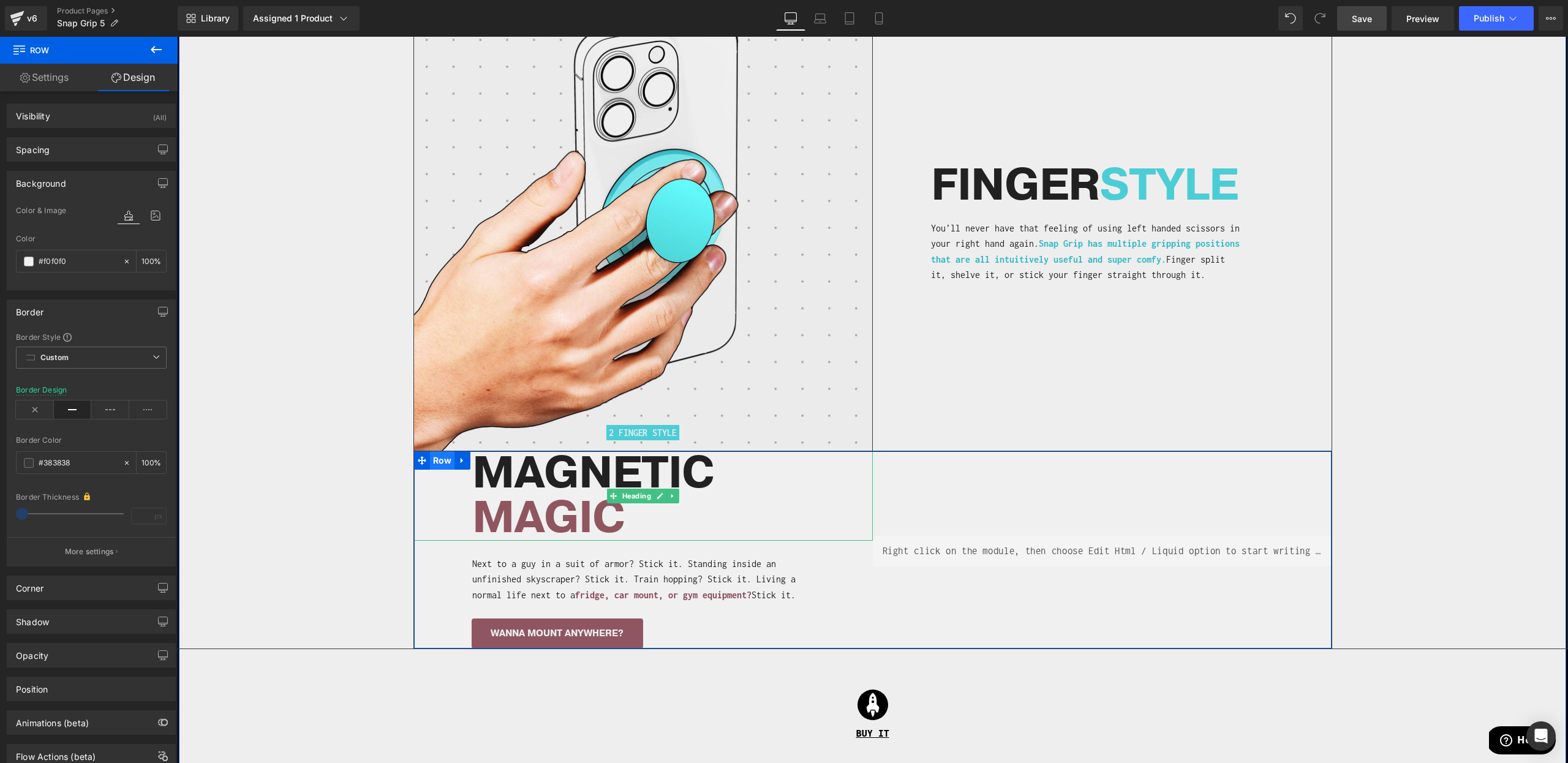
click at [448, 454] on span "Row" at bounding box center [442, 460] width 25 height 18
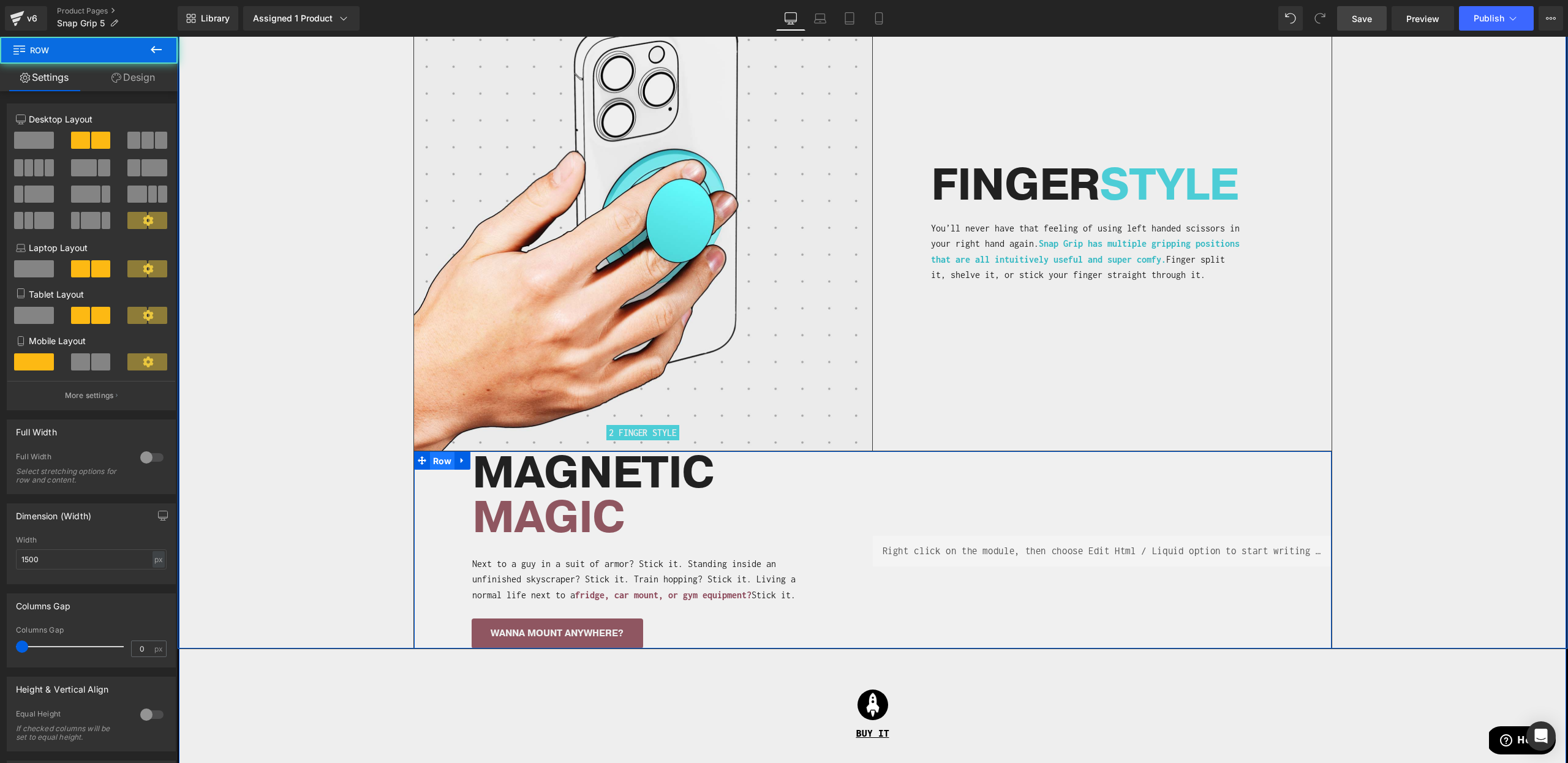
click at [438, 452] on span "Row" at bounding box center [442, 460] width 25 height 18
click at [37, 144] on span at bounding box center [34, 140] width 40 height 17
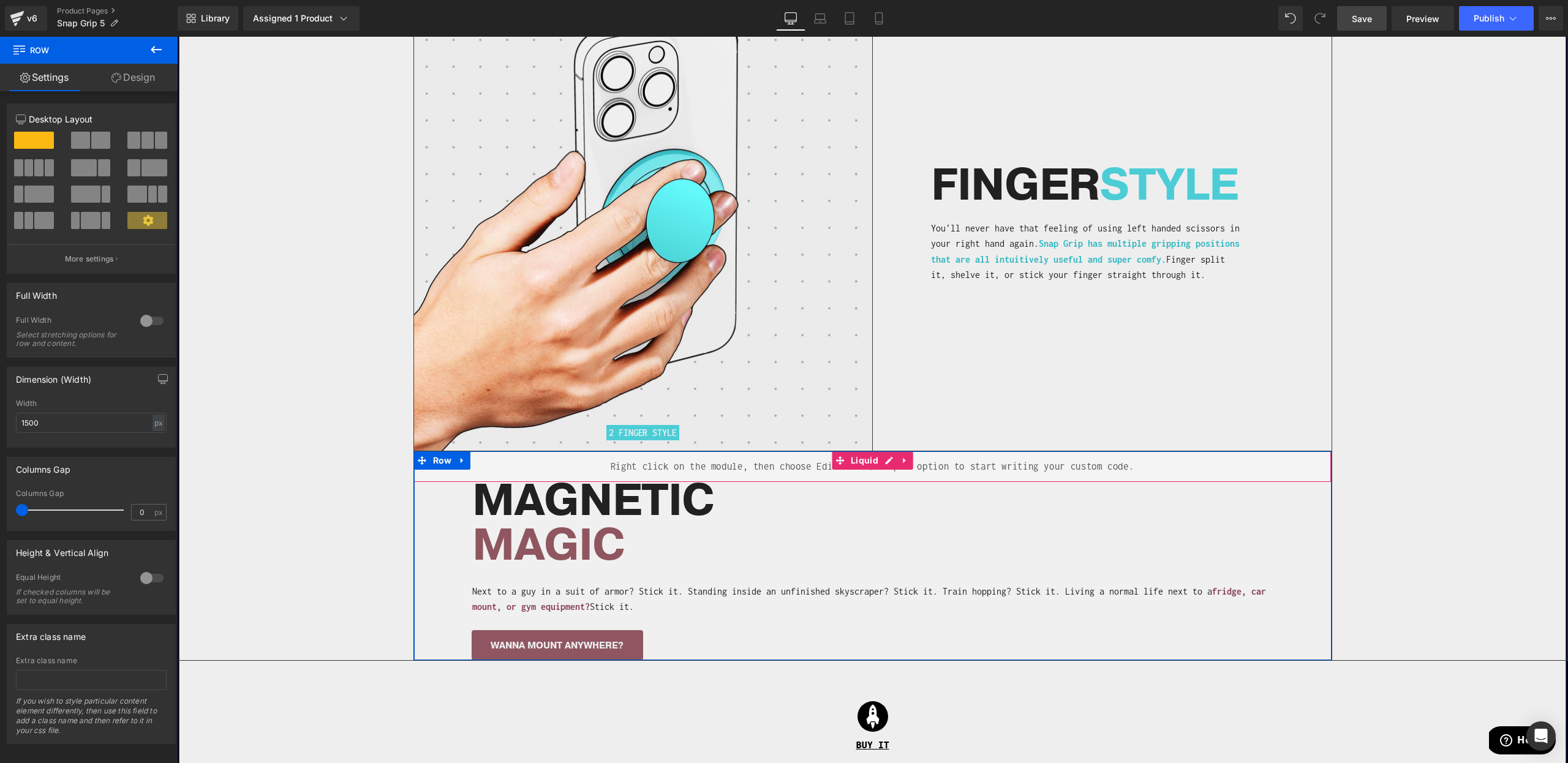
click at [555, 452] on div "Liquid" at bounding box center [872, 467] width 918 height 30
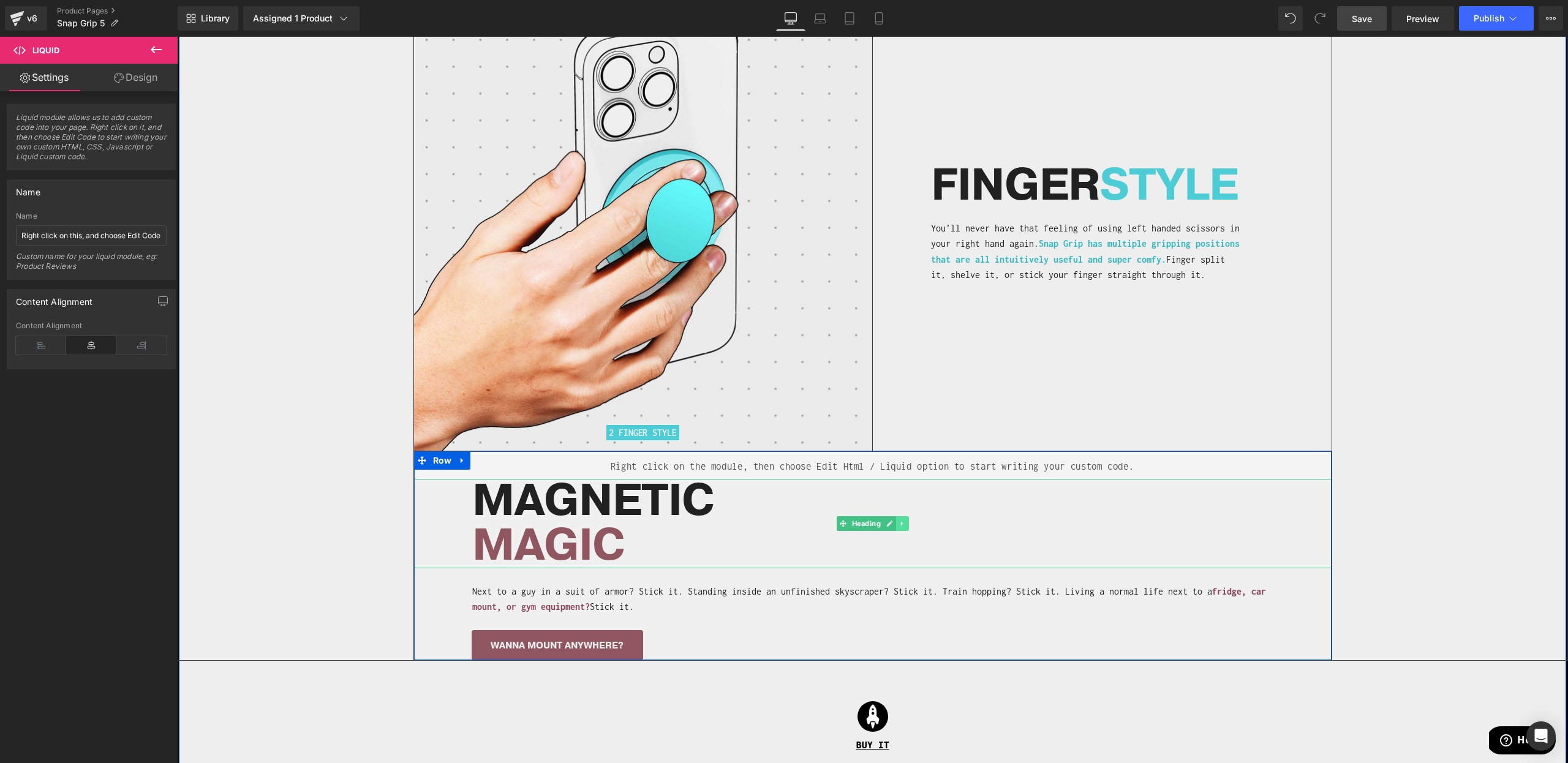
click at [906, 516] on link at bounding box center [903, 523] width 13 height 14
click at [438, 452] on span "Row" at bounding box center [442, 460] width 25 height 18
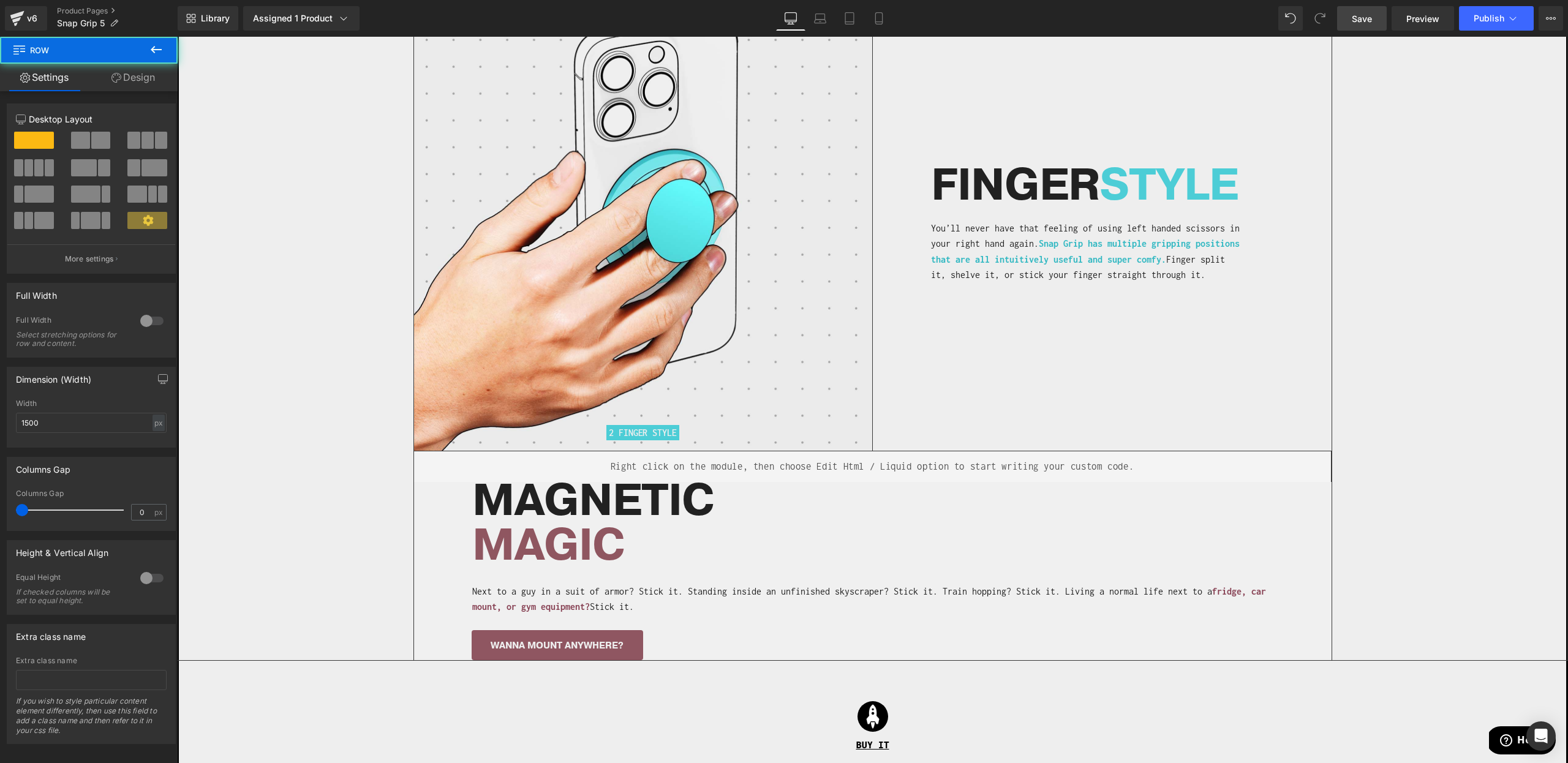
click at [149, 51] on icon at bounding box center [156, 49] width 14 height 14
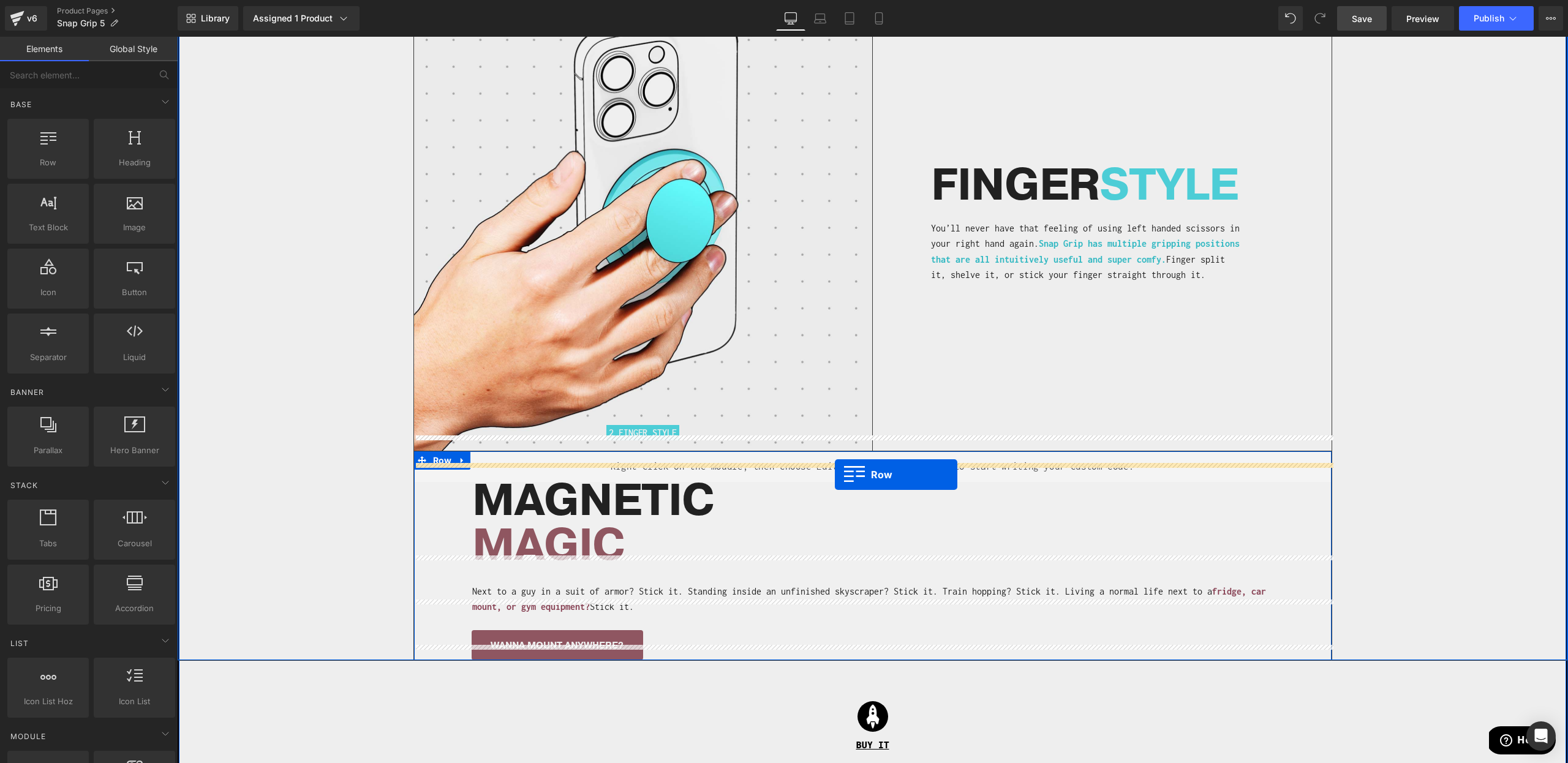
drag, startPoint x: 278, startPoint y: 212, endPoint x: 835, endPoint y: 475, distance: 616.0
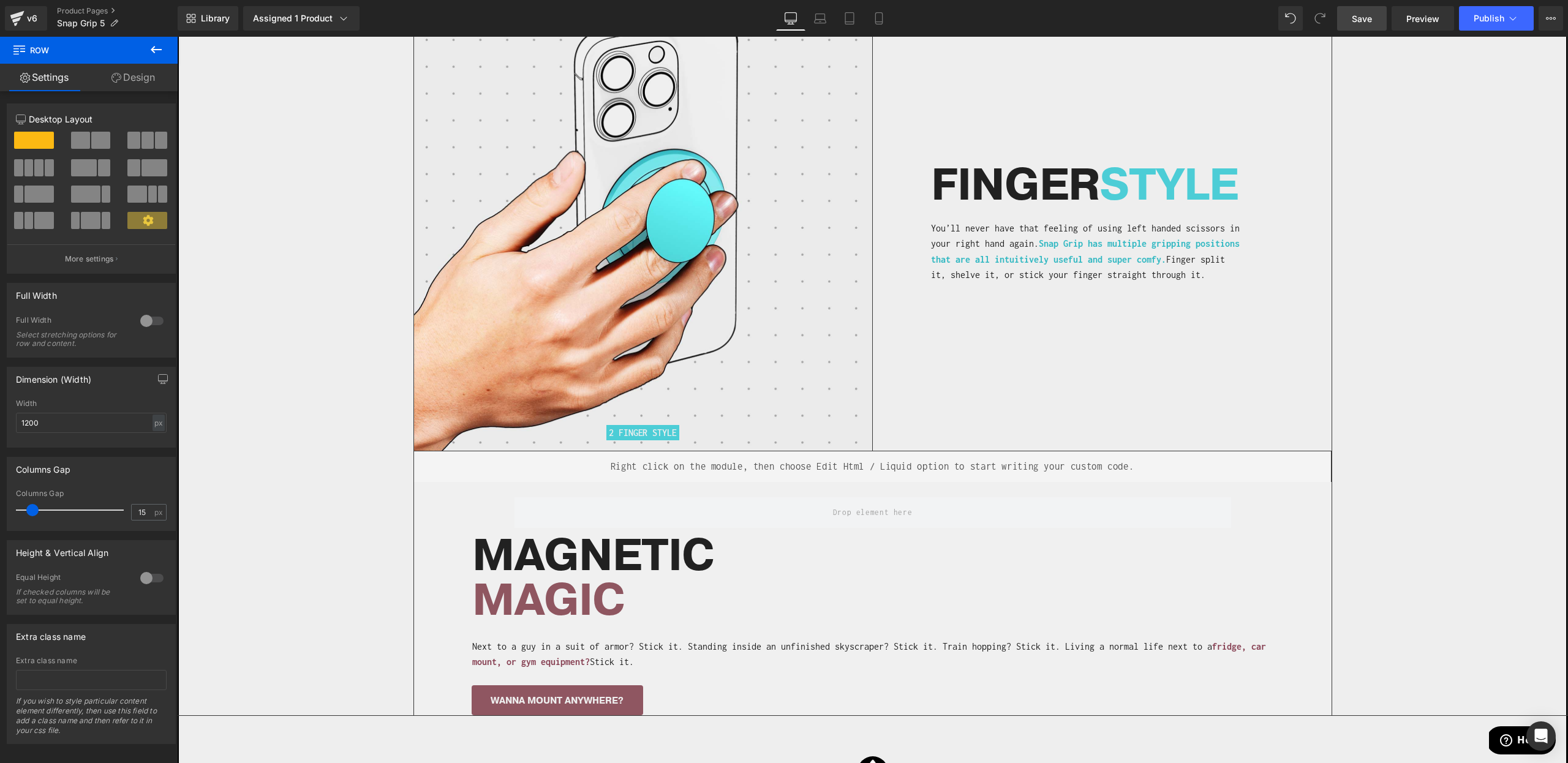
click at [1372, 14] on span "Save" at bounding box center [1361, 19] width 20 height 13
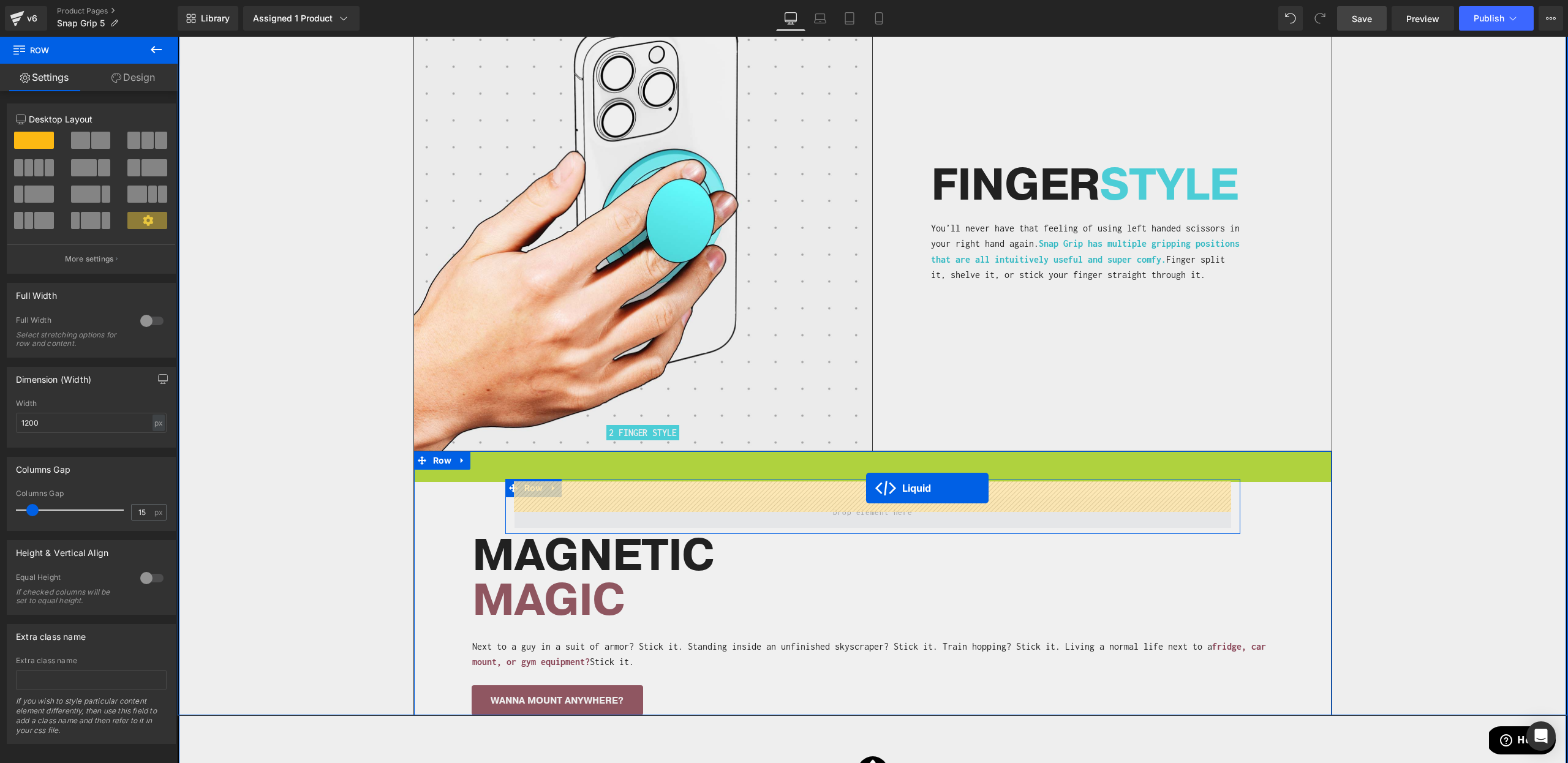
drag, startPoint x: 866, startPoint y: 447, endPoint x: 867, endPoint y: 488, distance: 41.0
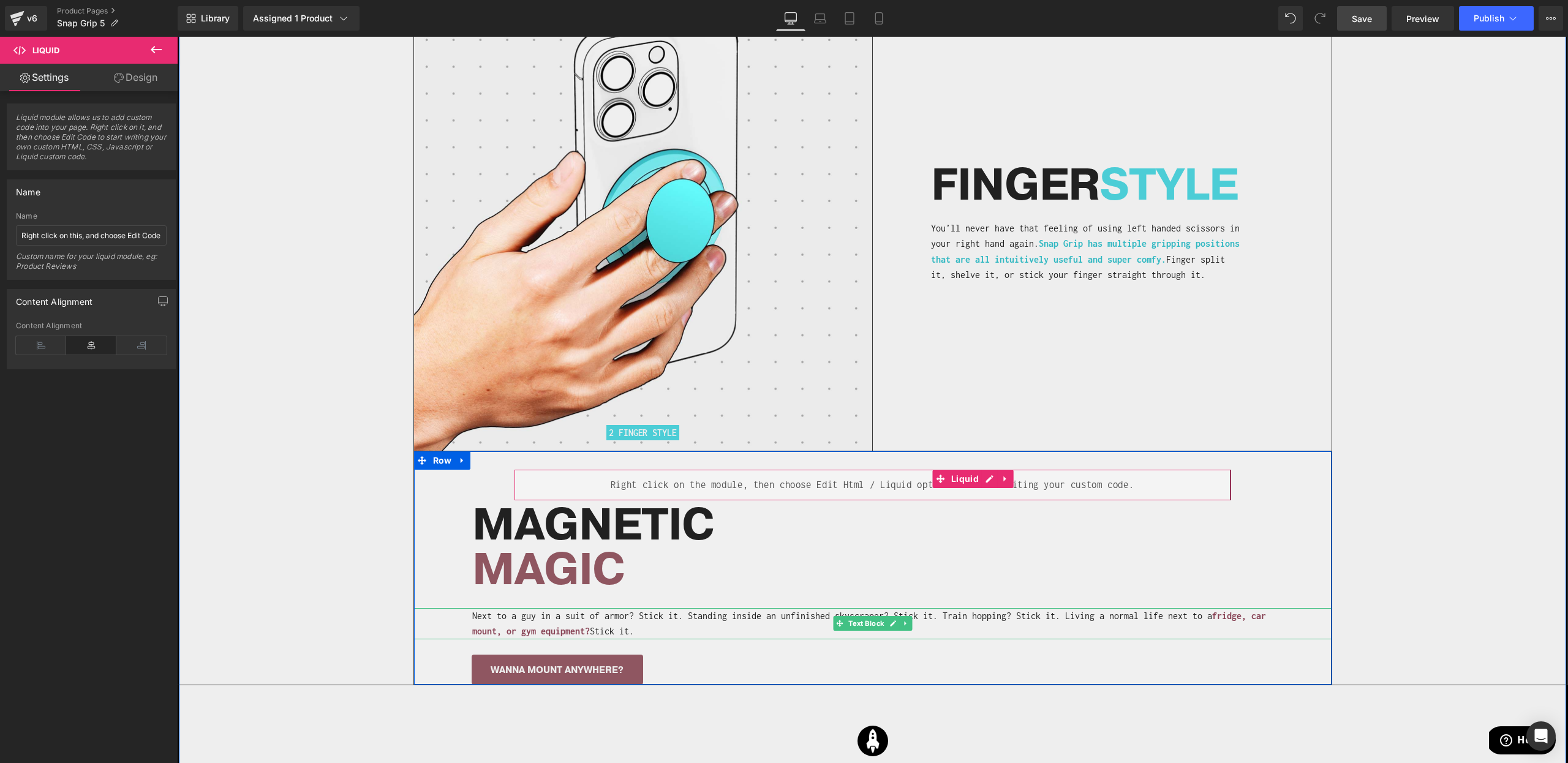
click at [868, 608] on p "Next to a guy in a suit of armor? Stick it. Standing inside an unfinished skysc…" at bounding box center [874, 623] width 804 height 31
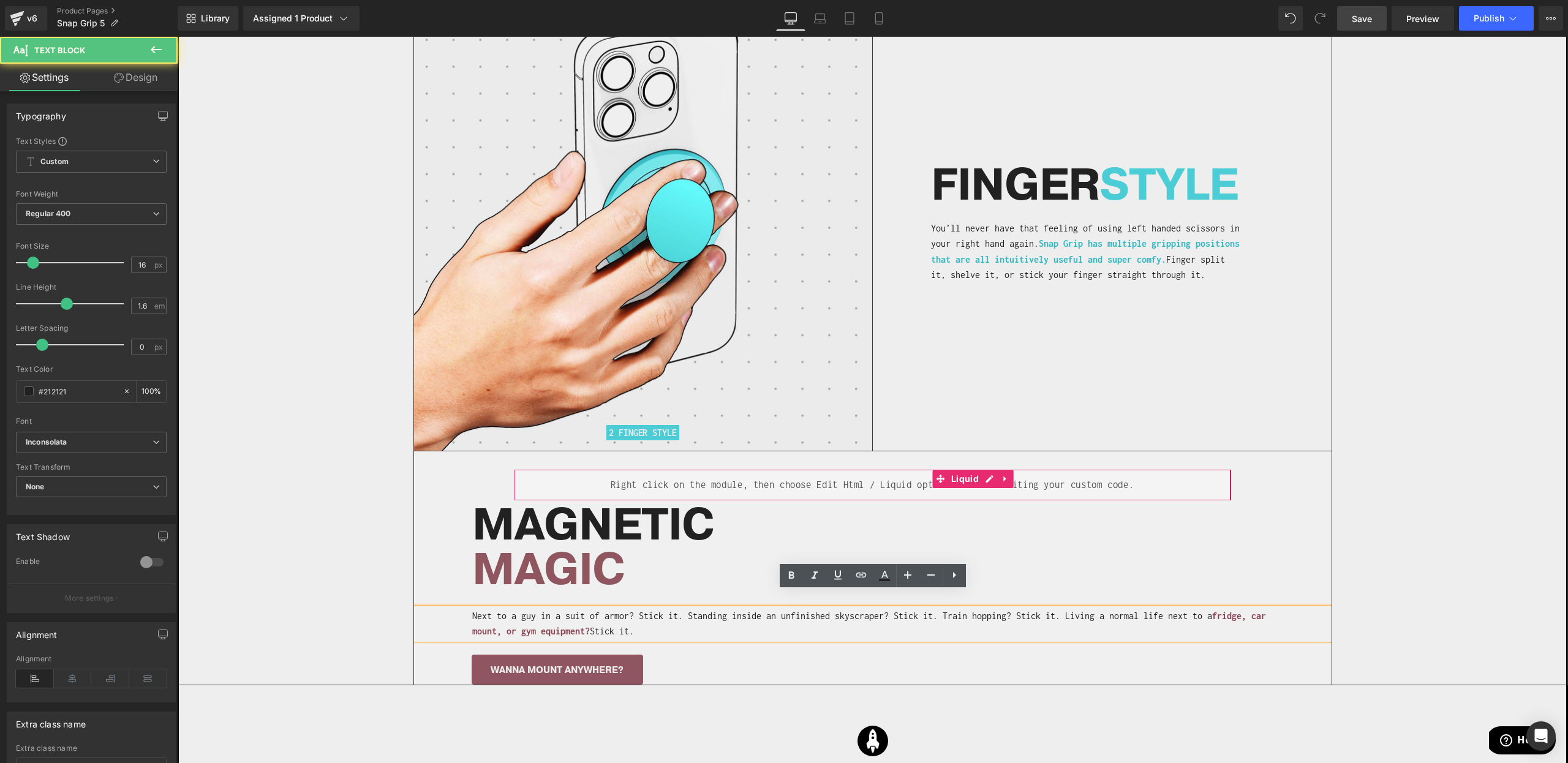
click at [867, 608] on p "Next to a guy in a suit of armor? Stick it. Standing inside an unfinished skysc…" at bounding box center [874, 623] width 804 height 31
click at [821, 549] on h1 "MAGIC" at bounding box center [903, 570] width 860 height 45
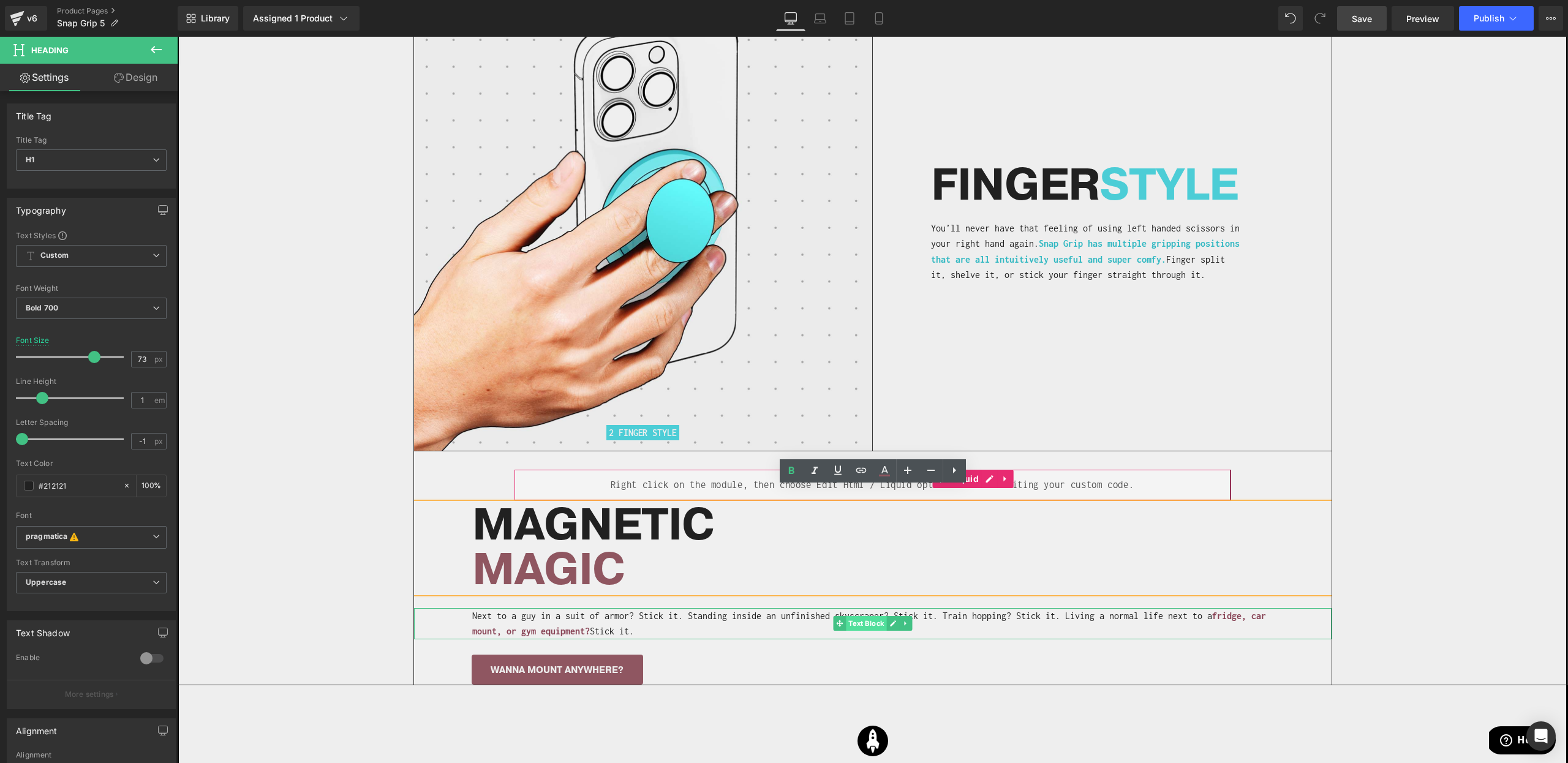
drag, startPoint x: 852, startPoint y: 613, endPoint x: 858, endPoint y: 609, distance: 7.2
click at [852, 616] on span "Text Block" at bounding box center [866, 623] width 41 height 14
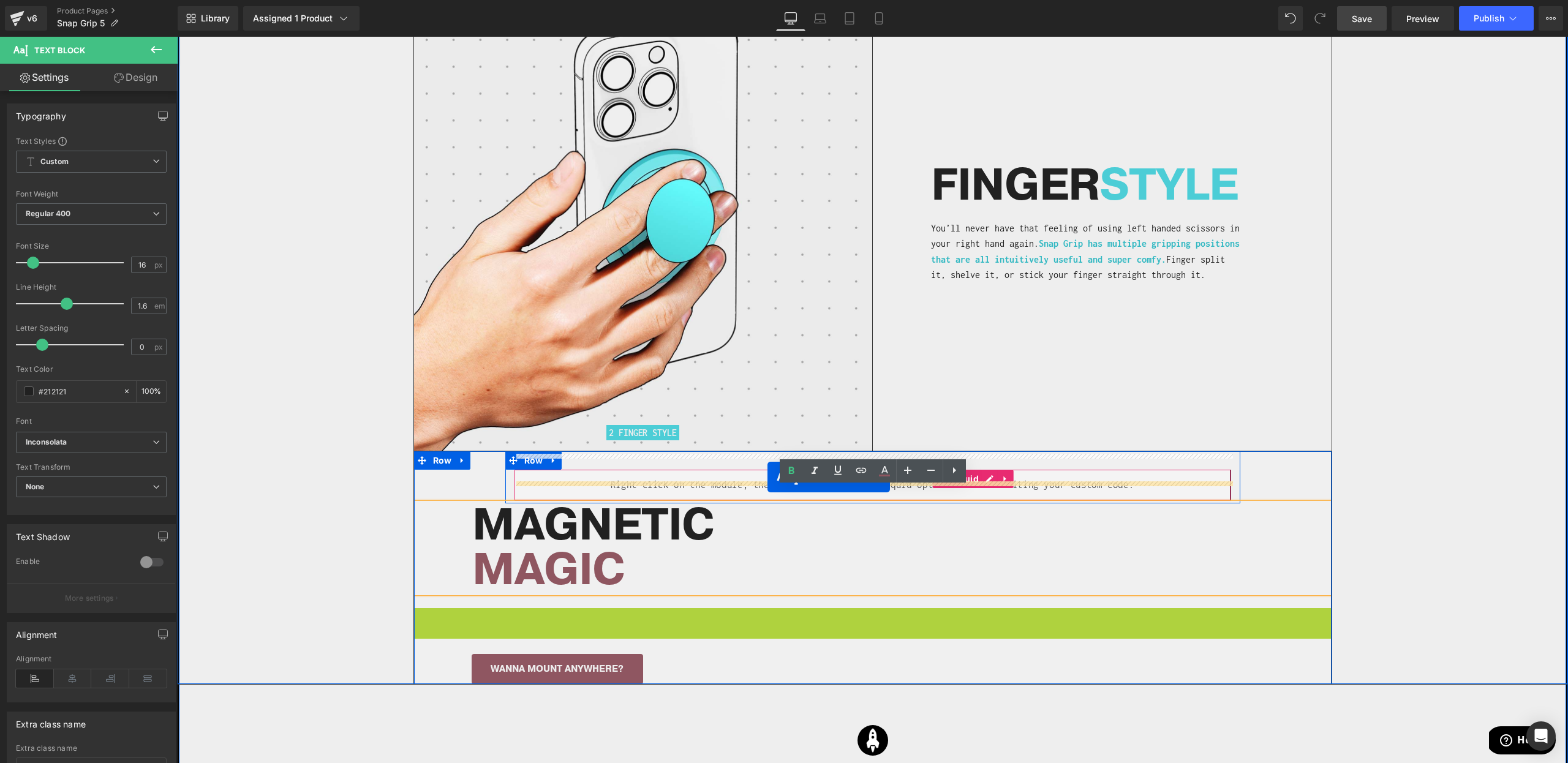
drag, startPoint x: 863, startPoint y: 608, endPoint x: 768, endPoint y: 477, distance: 161.8
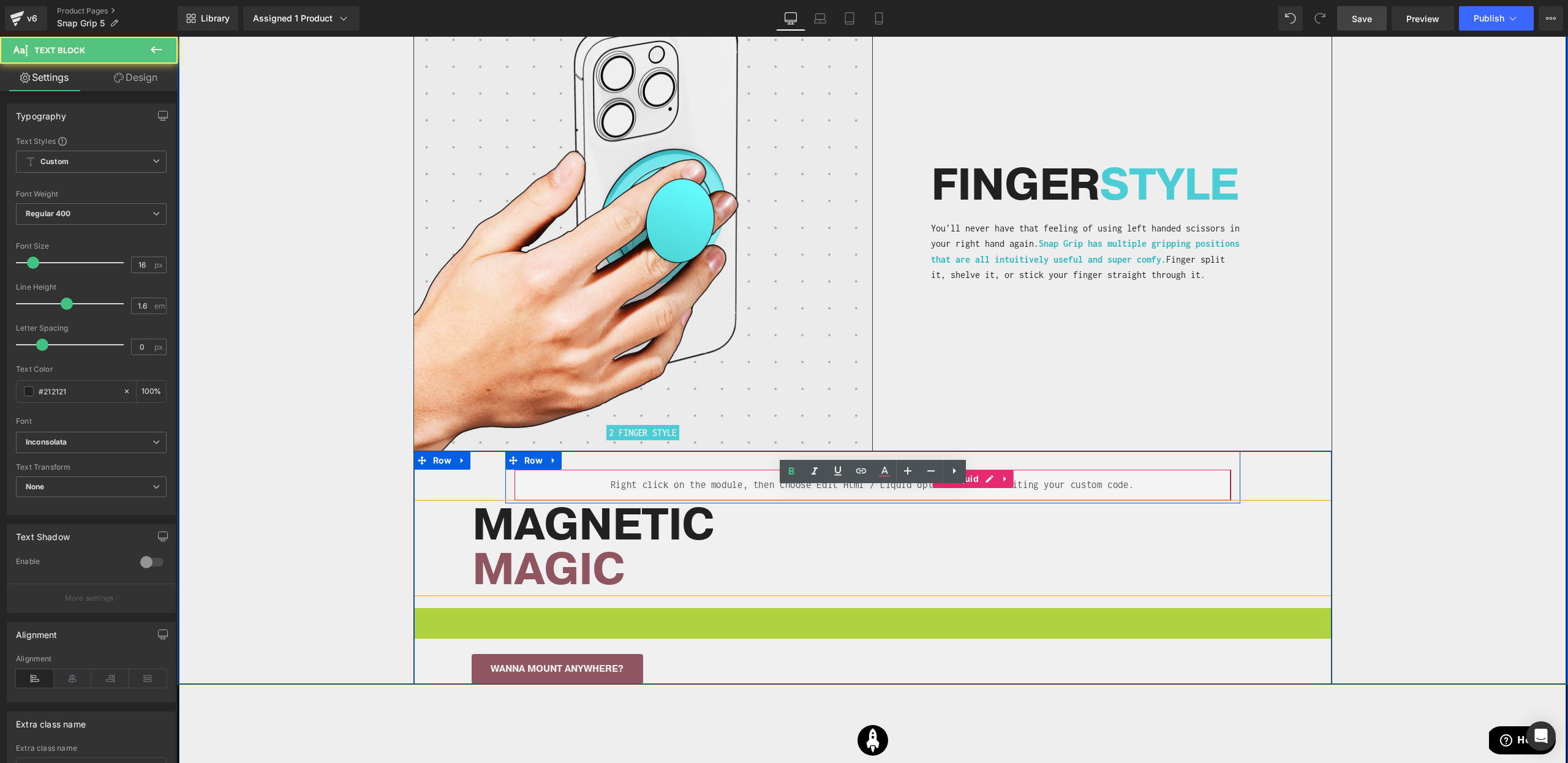
scroll to position [2872, 0]
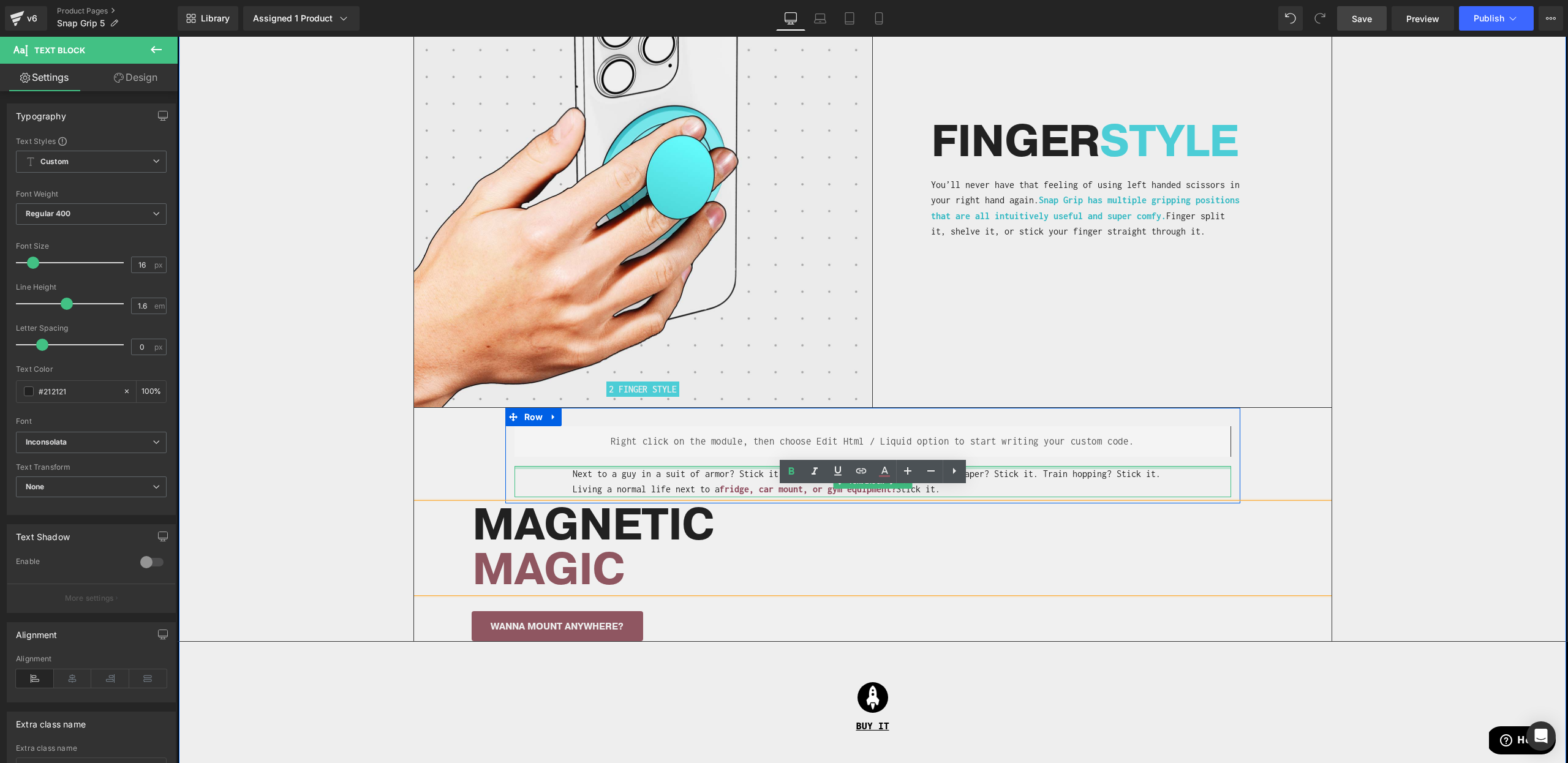
click at [604, 466] on div at bounding box center [872, 467] width 717 height 3
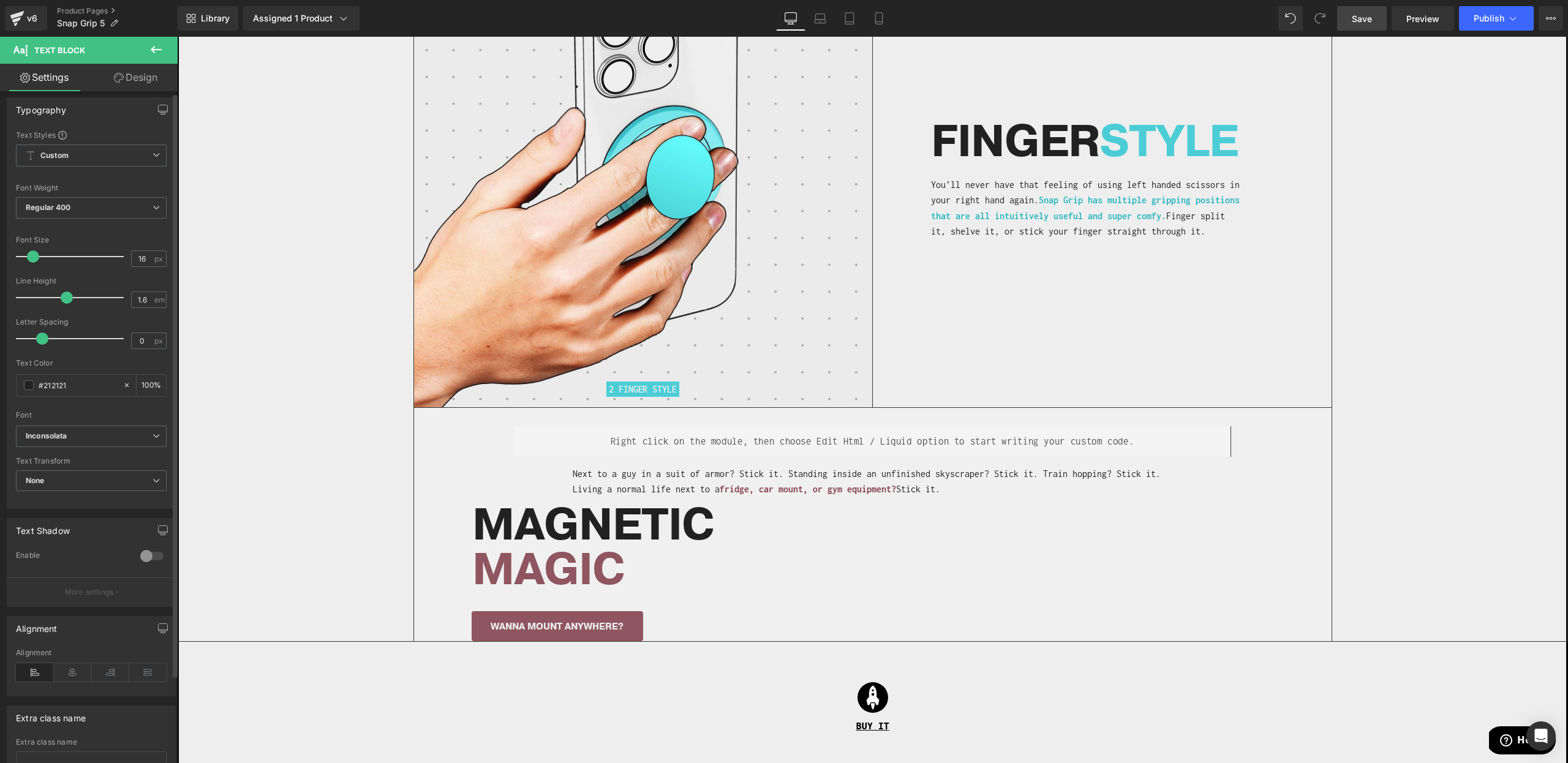
scroll to position [85, 0]
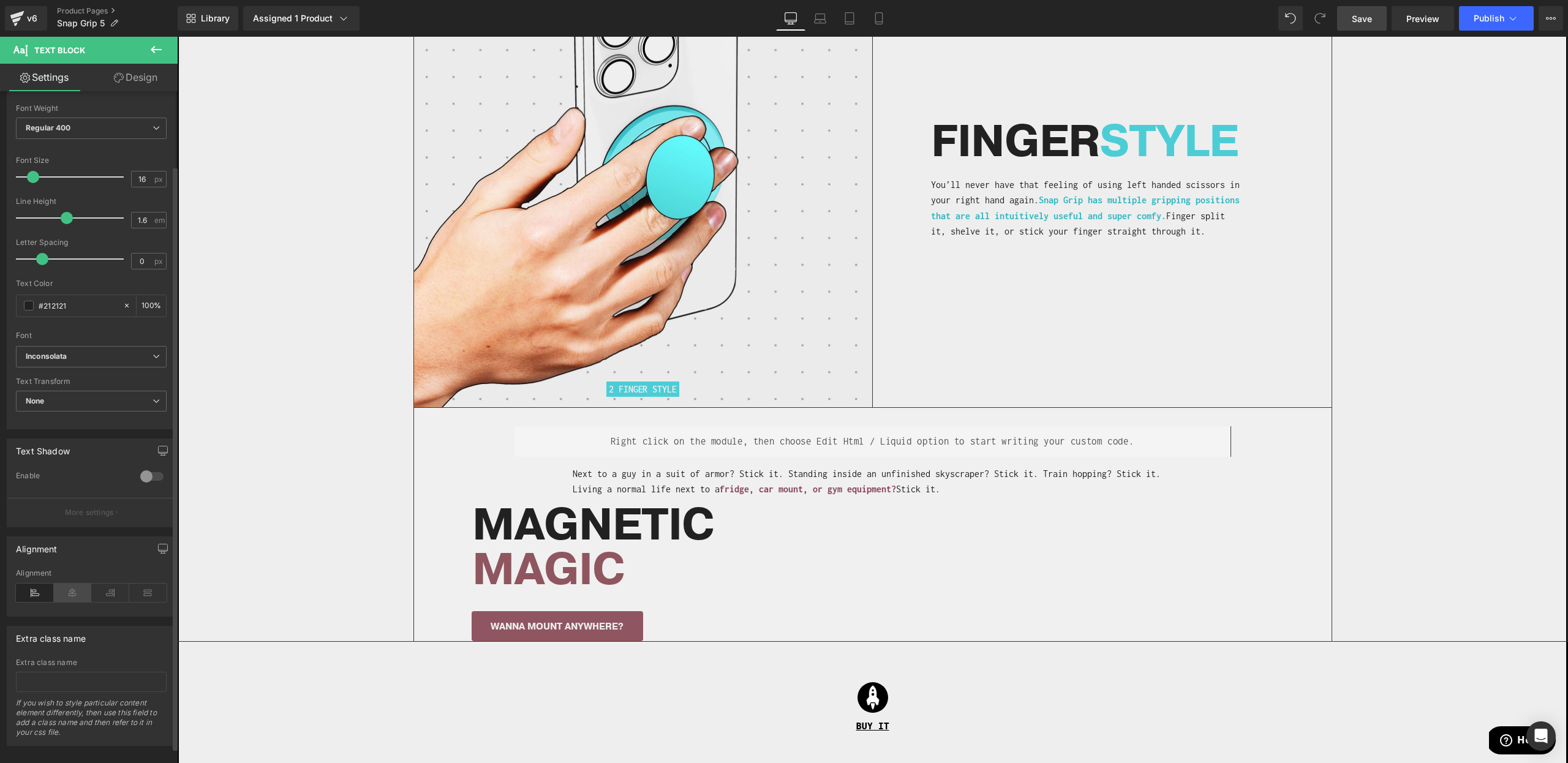
click at [61, 601] on icon at bounding box center [73, 592] width 38 height 18
click at [149, 70] on link "Design" at bounding box center [136, 77] width 89 height 28
click at [0, 0] on div "Spacing" at bounding box center [0, 0] width 0 height 0
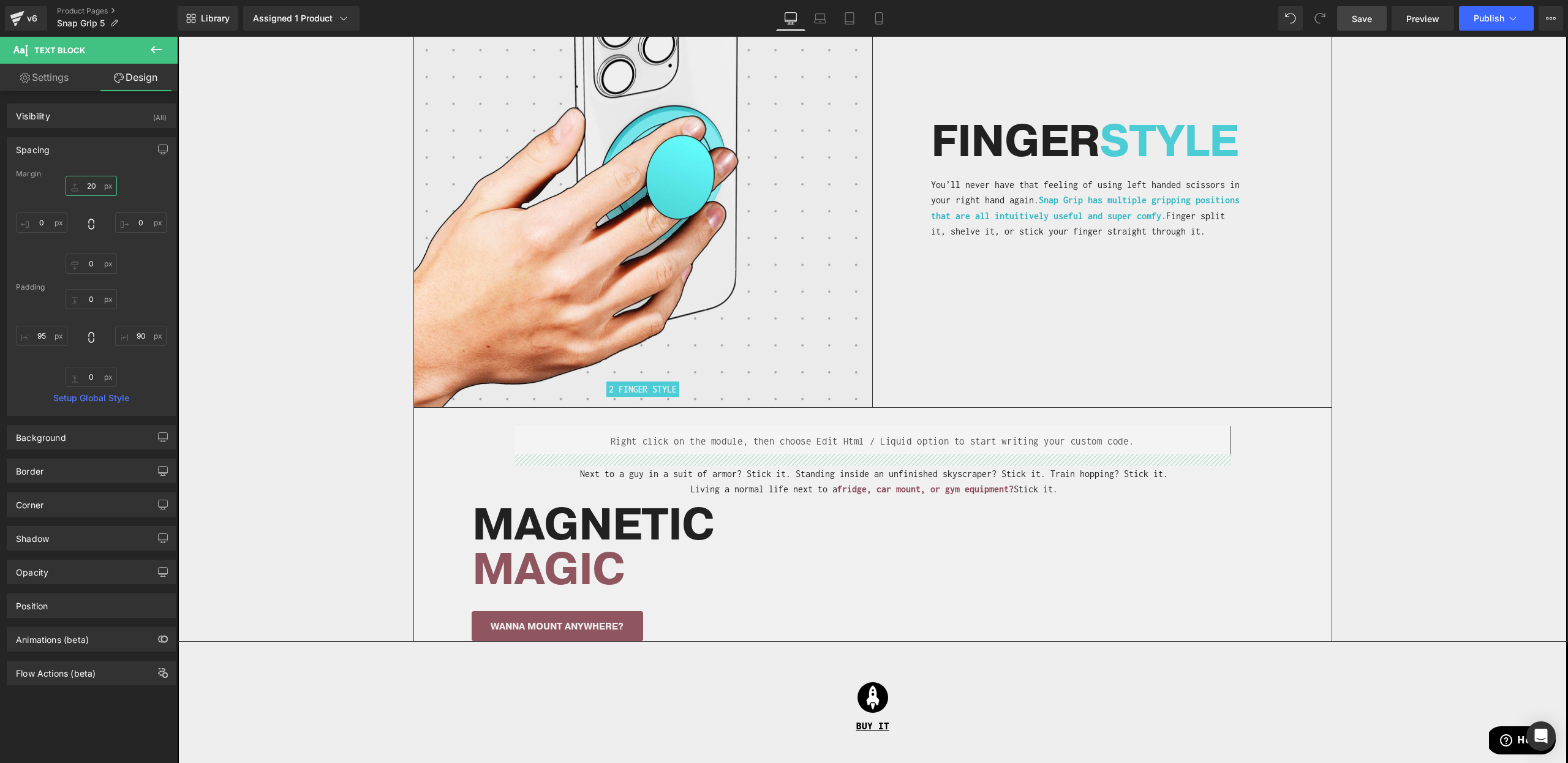
click at [87, 184] on input "20" at bounding box center [91, 185] width 51 height 20
click at [34, 339] on input "95" at bounding box center [42, 335] width 51 height 20
type input "0"
click at [125, 331] on input "90" at bounding box center [140, 335] width 51 height 20
type input "0"
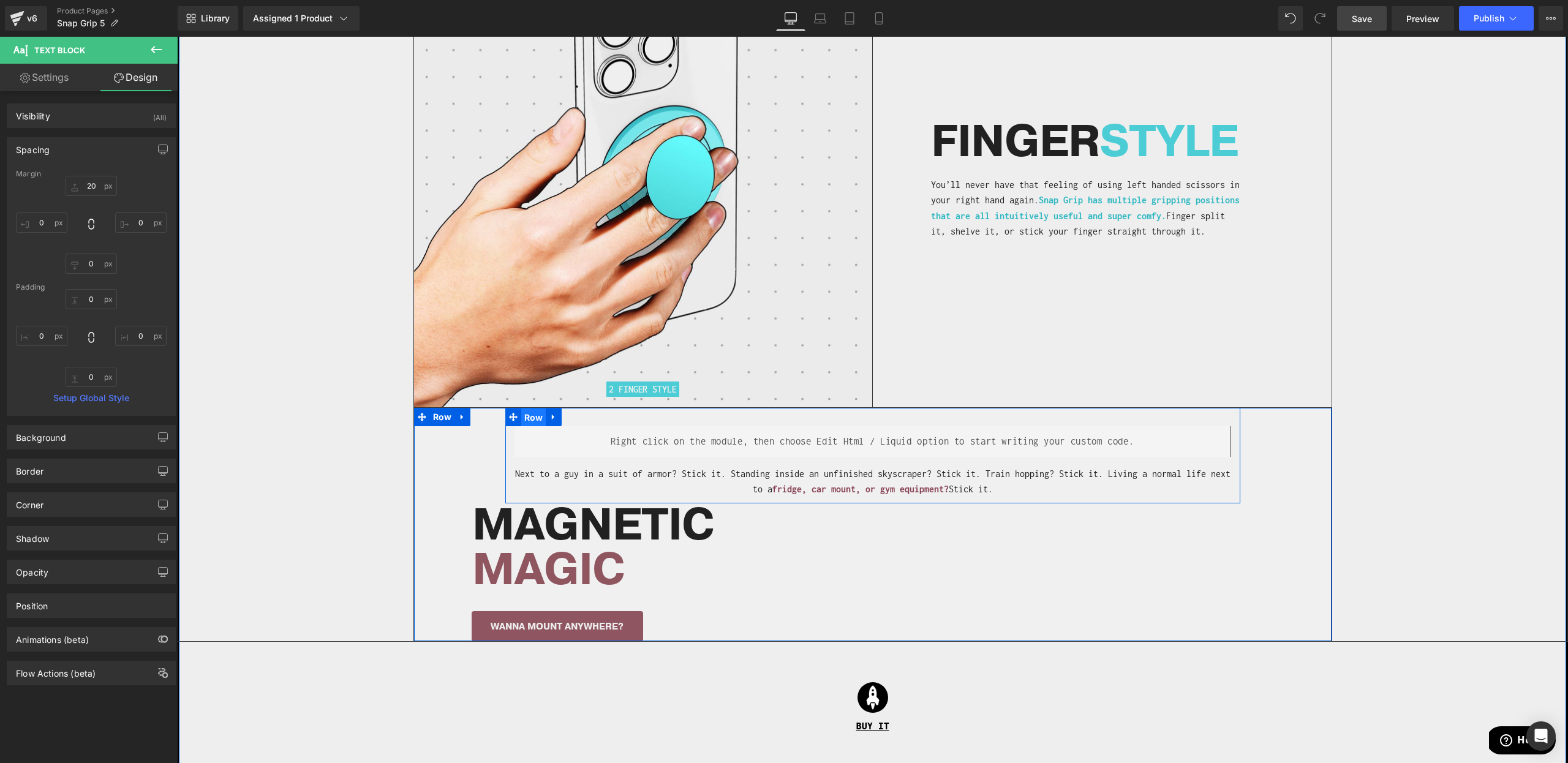
click at [530, 409] on span "Row" at bounding box center [533, 418] width 25 height 18
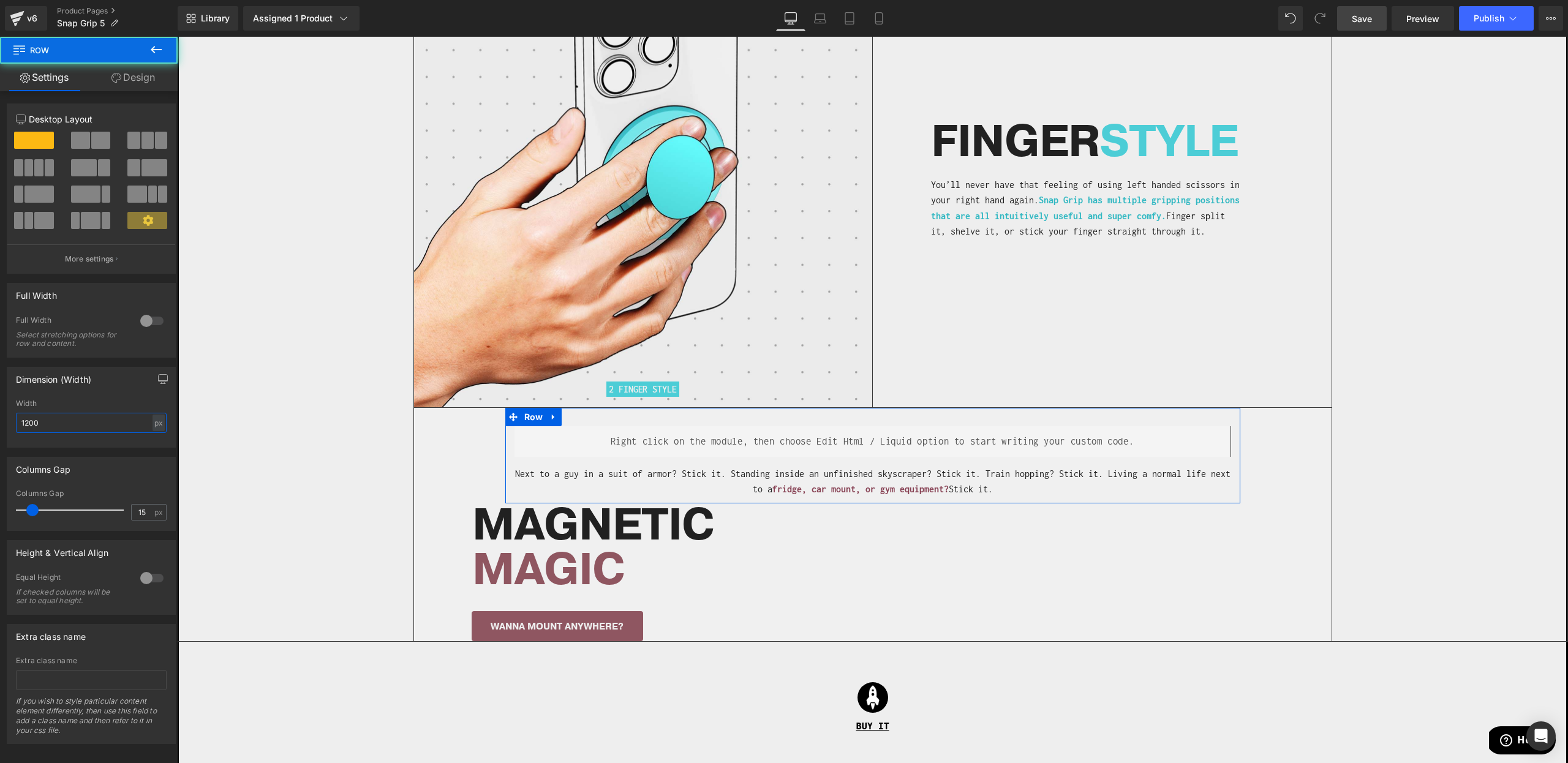
click at [27, 425] on input "1200" at bounding box center [91, 422] width 151 height 20
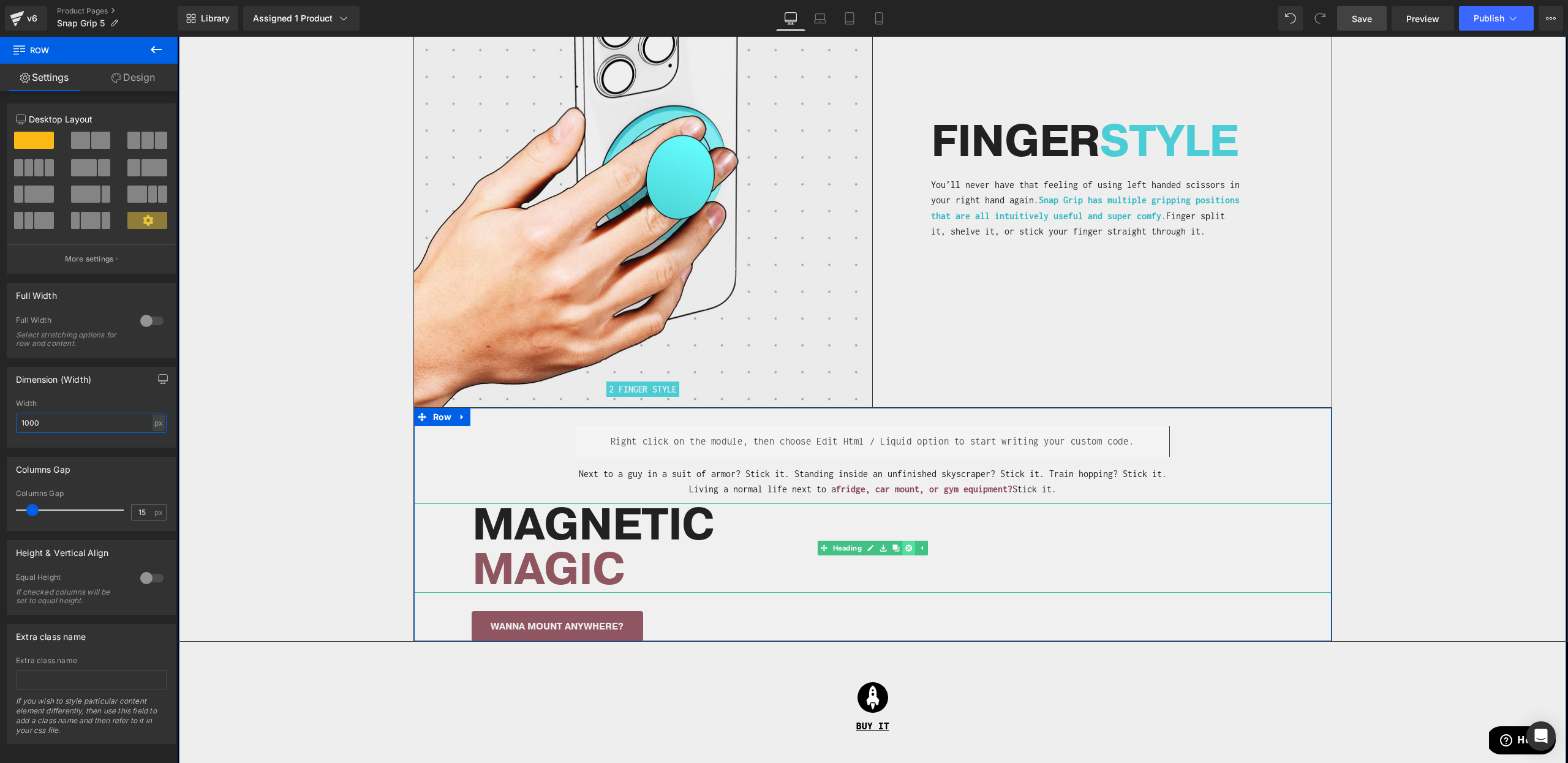
type input "1000"
drag, startPoint x: 906, startPoint y: 532, endPoint x: 844, endPoint y: 537, distance: 62.2
click at [908, 545] on icon at bounding box center [908, 548] width 7 height 7
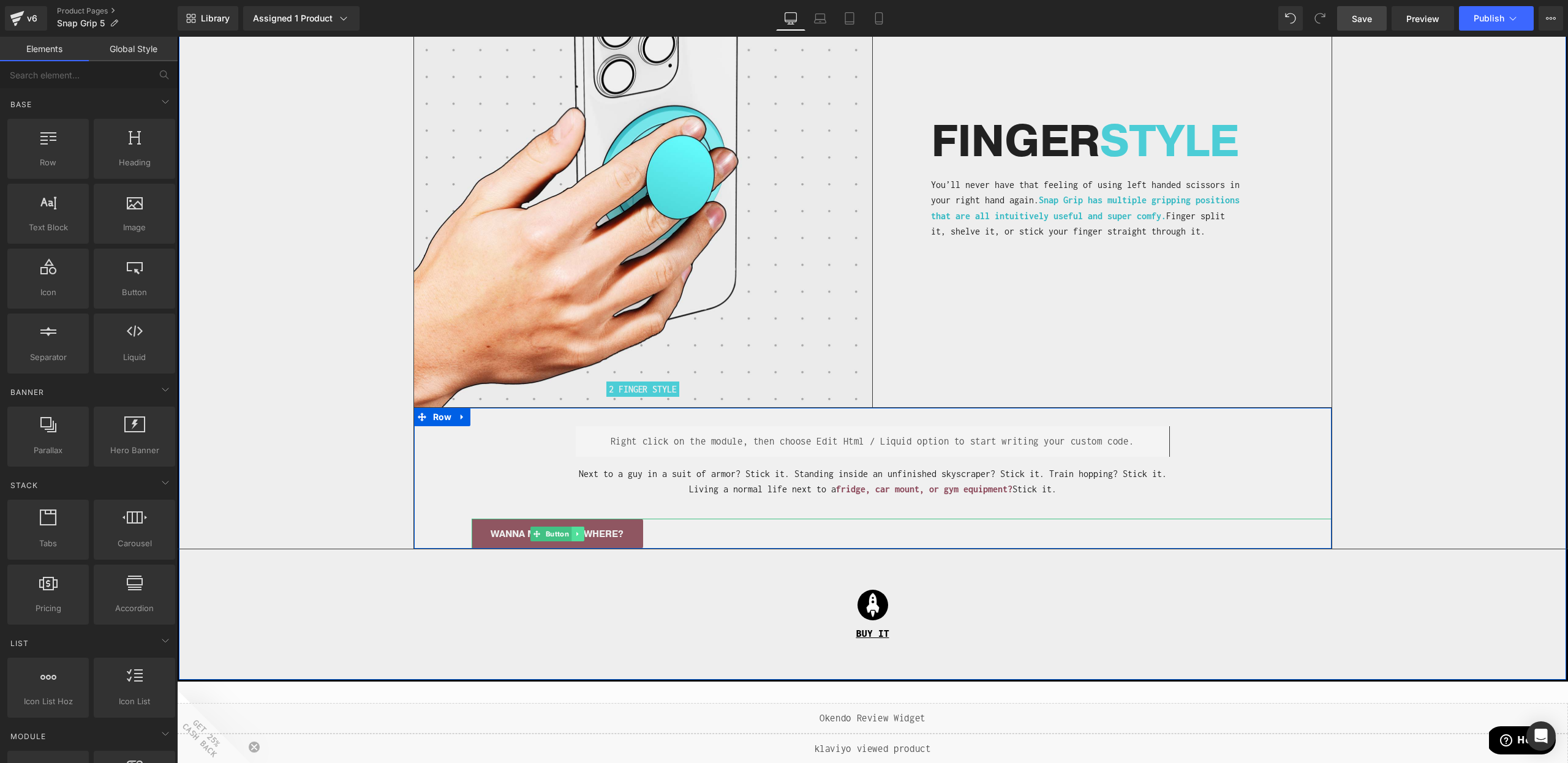
click at [580, 530] on icon at bounding box center [577, 534] width 7 height 8
click at [588, 527] on link at bounding box center [585, 533] width 13 height 14
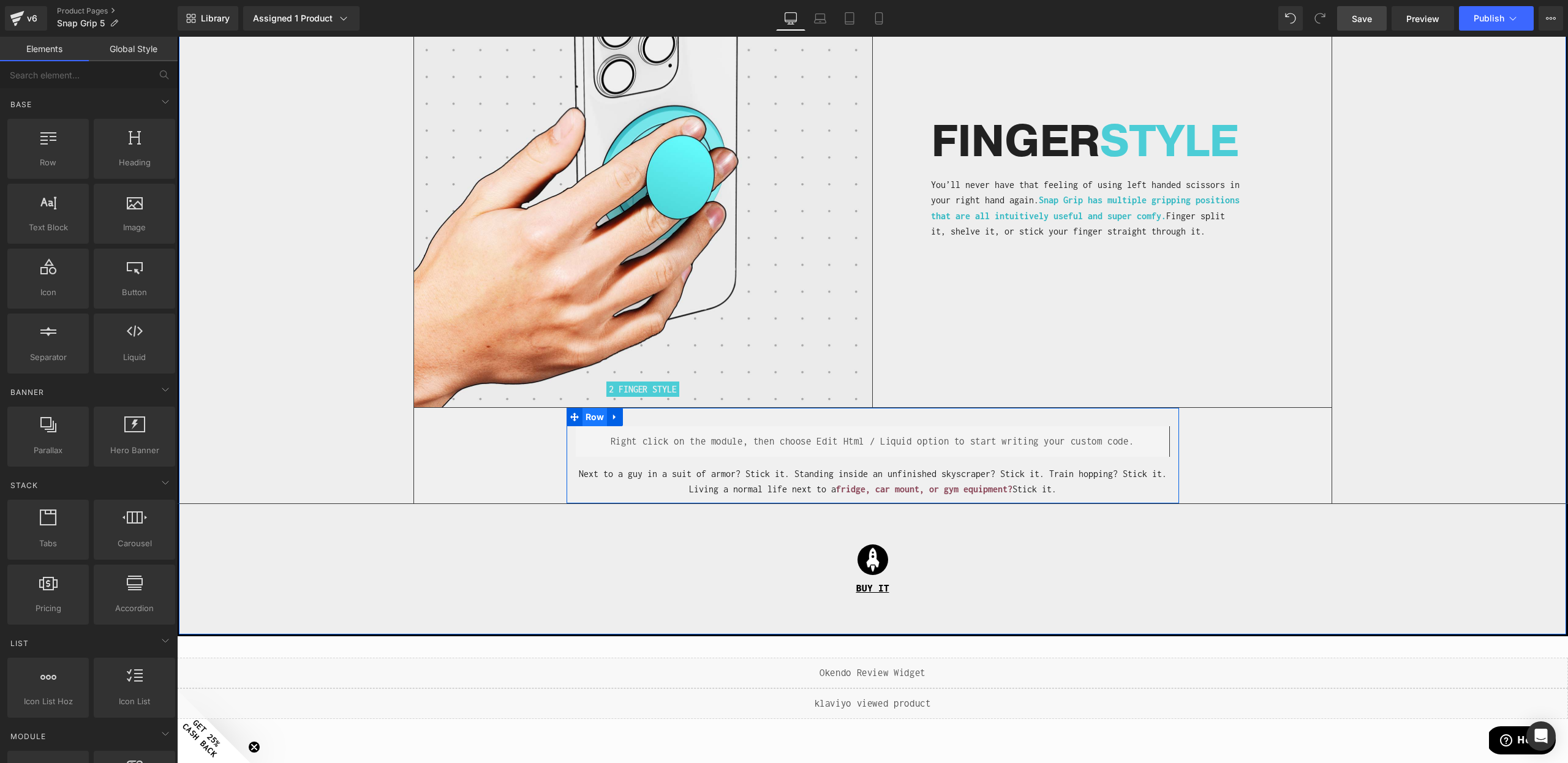
click at [595, 408] on span "Row" at bounding box center [595, 417] width 25 height 18
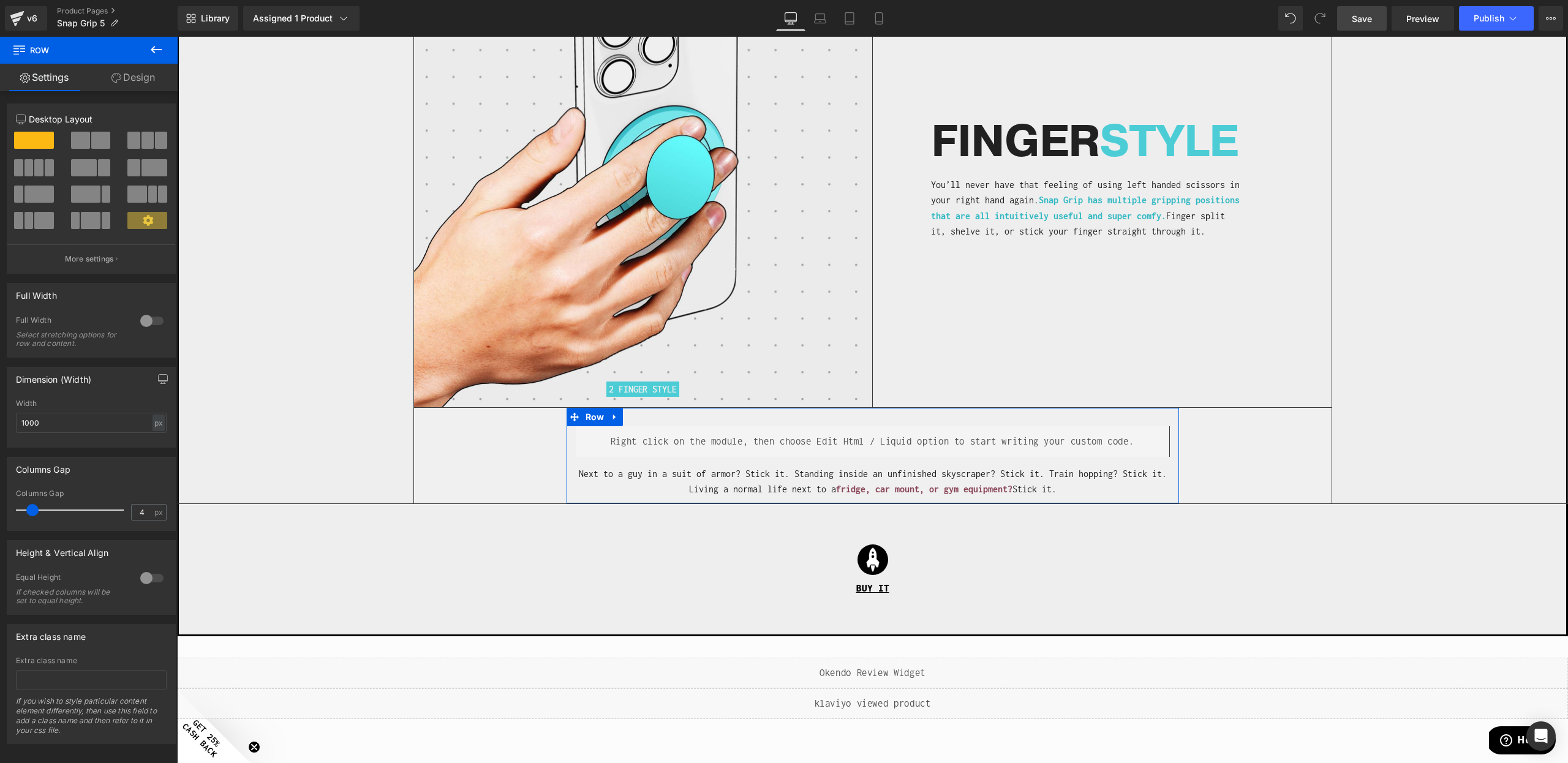
type input "0"
drag, startPoint x: 32, startPoint y: 510, endPoint x: 0, endPoint y: 490, distance: 37.7
click at [0, 492] on div "Columns Gap 0px Columns Gap 0 px" at bounding box center [91, 490] width 183 height 84
click at [102, 76] on link "Design" at bounding box center [134, 77] width 89 height 28
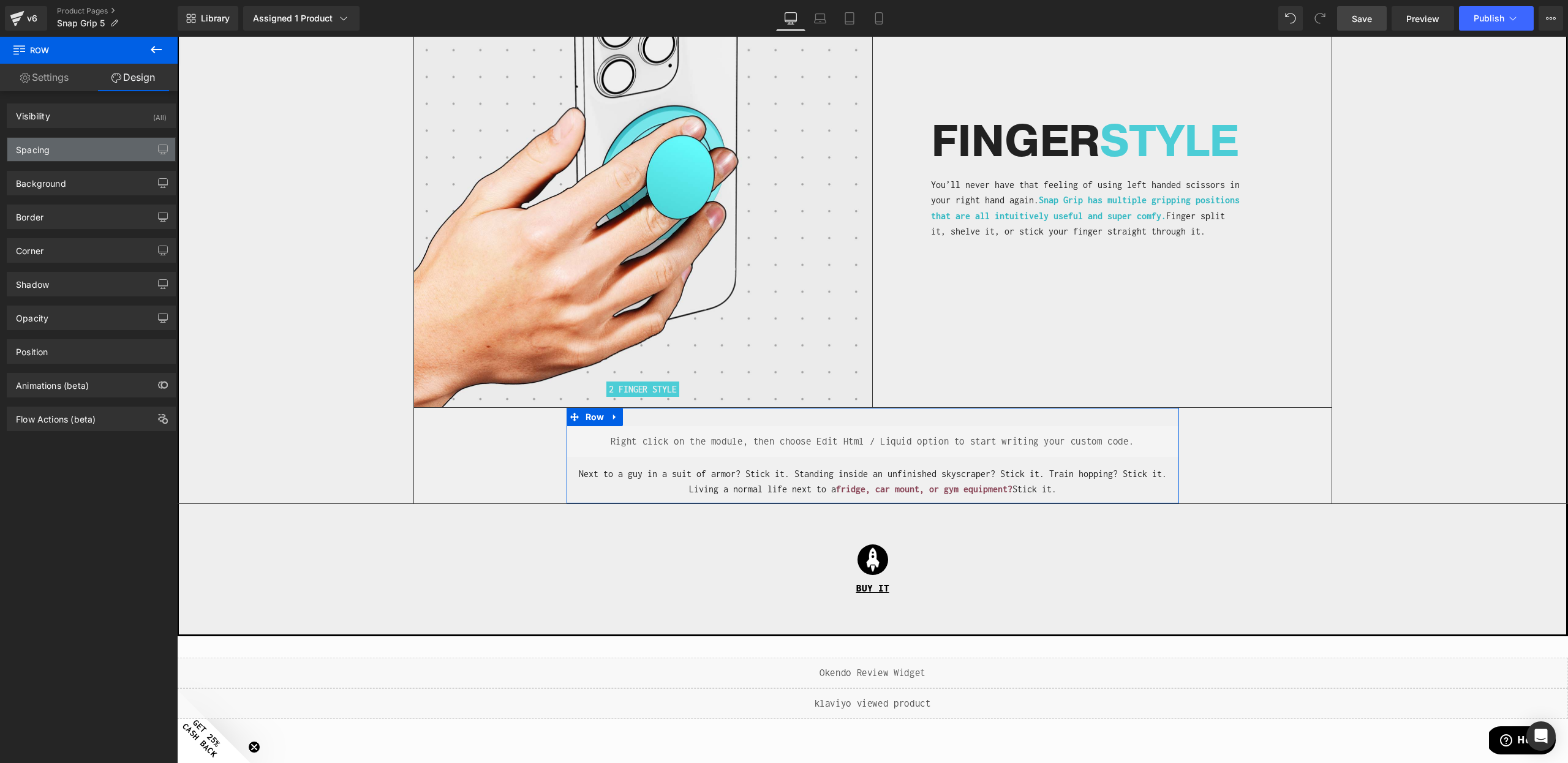
type input "0"
type input "30"
type input "0"
type input "10"
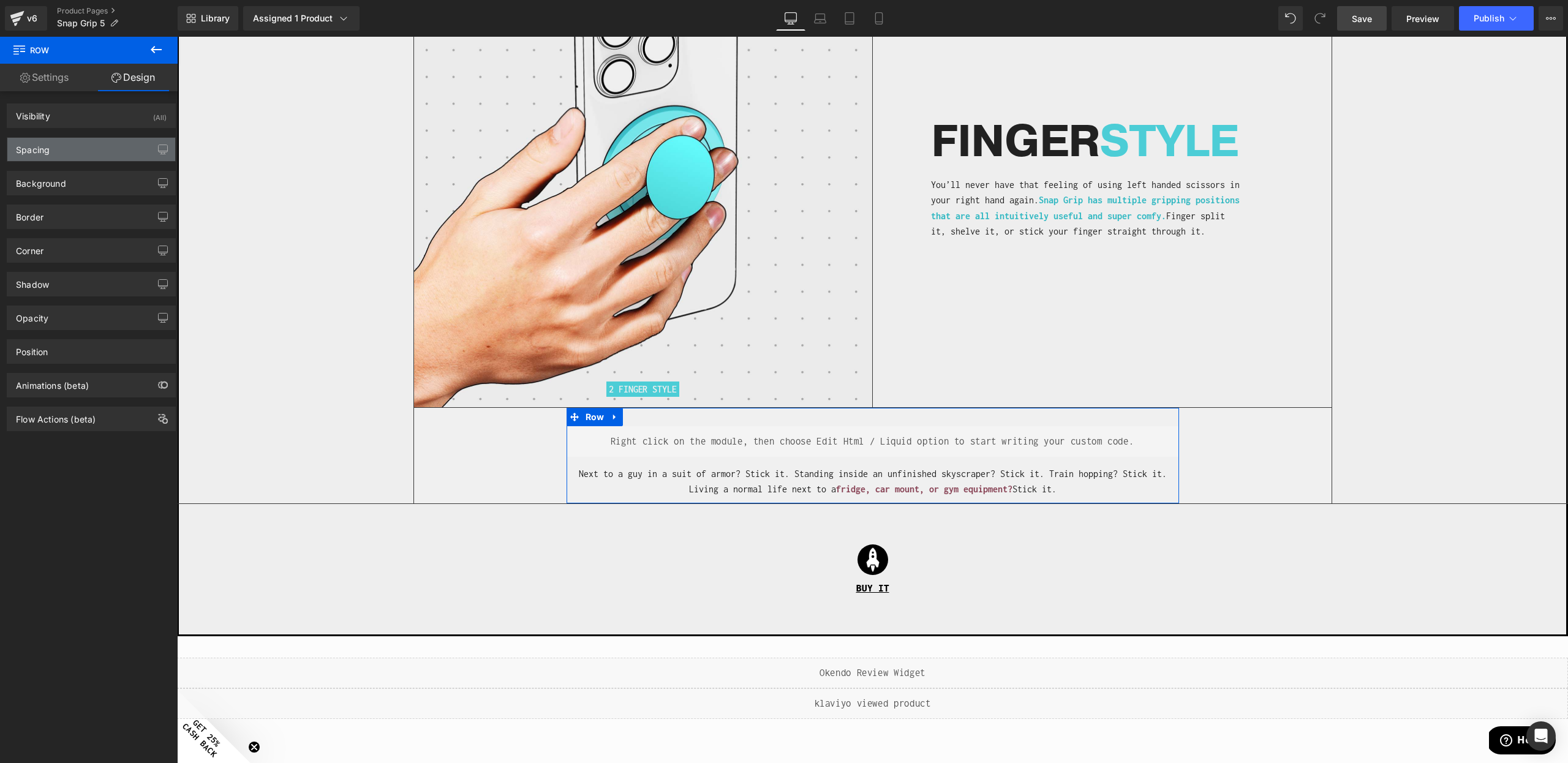
type input "0"
click at [68, 142] on div "Spacing" at bounding box center [91, 149] width 168 height 24
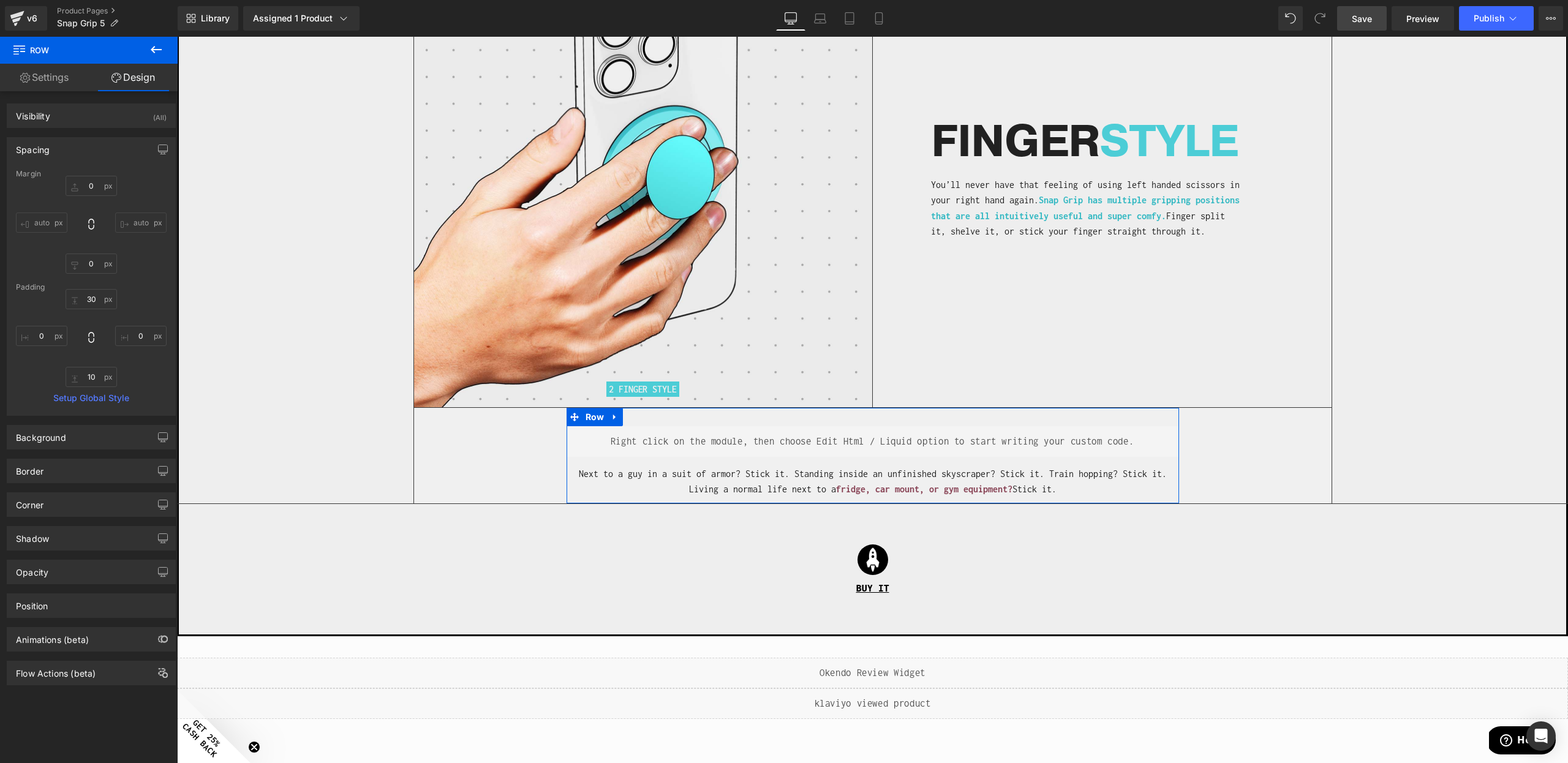
click at [90, 290] on div "Padding" at bounding box center [91, 287] width 151 height 9
click at [85, 301] on div "Margin 0px 0 auto auto 0px 0 auto auto [GEOGRAPHIC_DATA] 30px 30 0px 0 10px 10 …" at bounding box center [91, 292] width 168 height 246
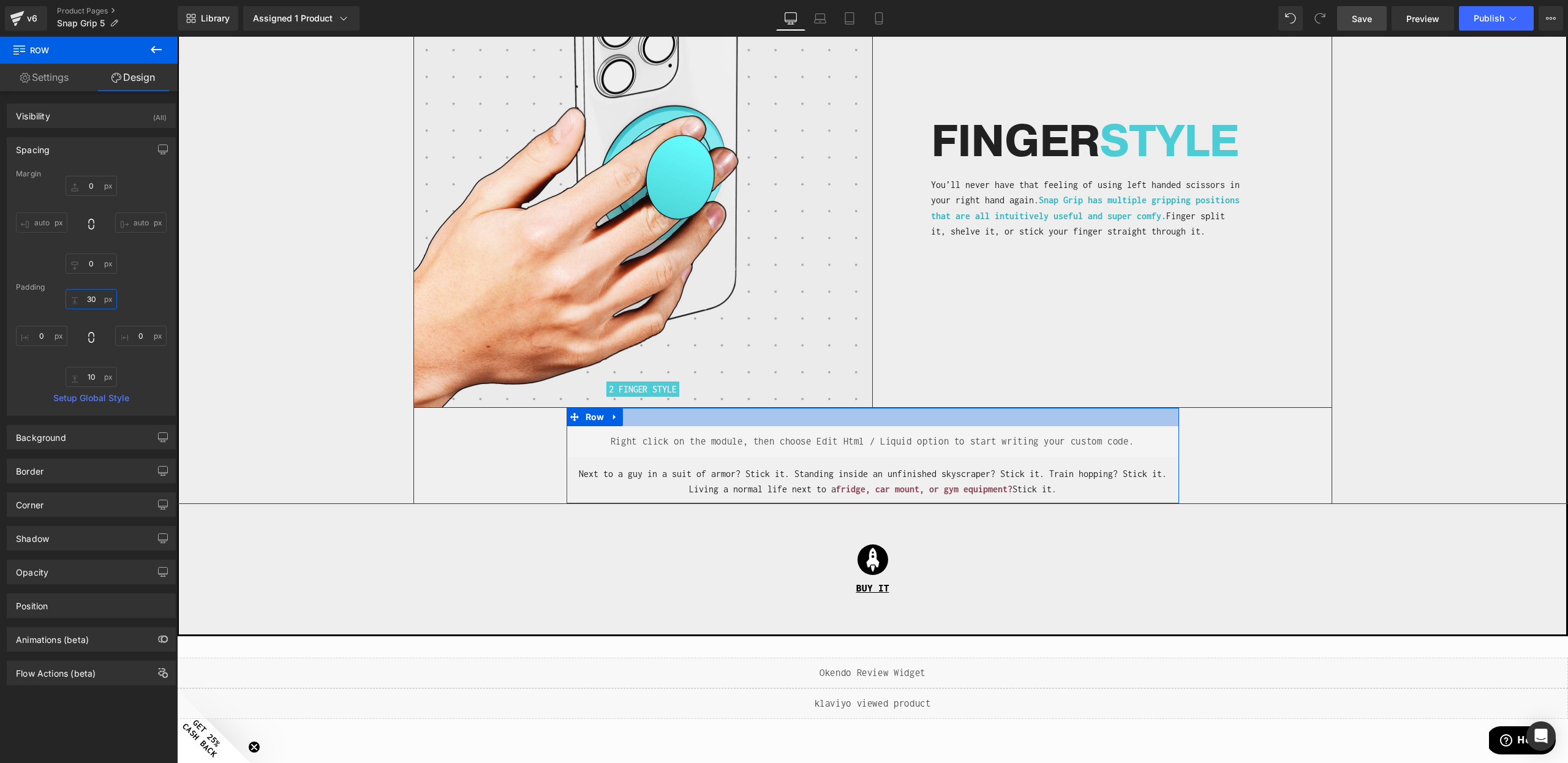
click at [85, 301] on input "30" at bounding box center [91, 299] width 51 height 20
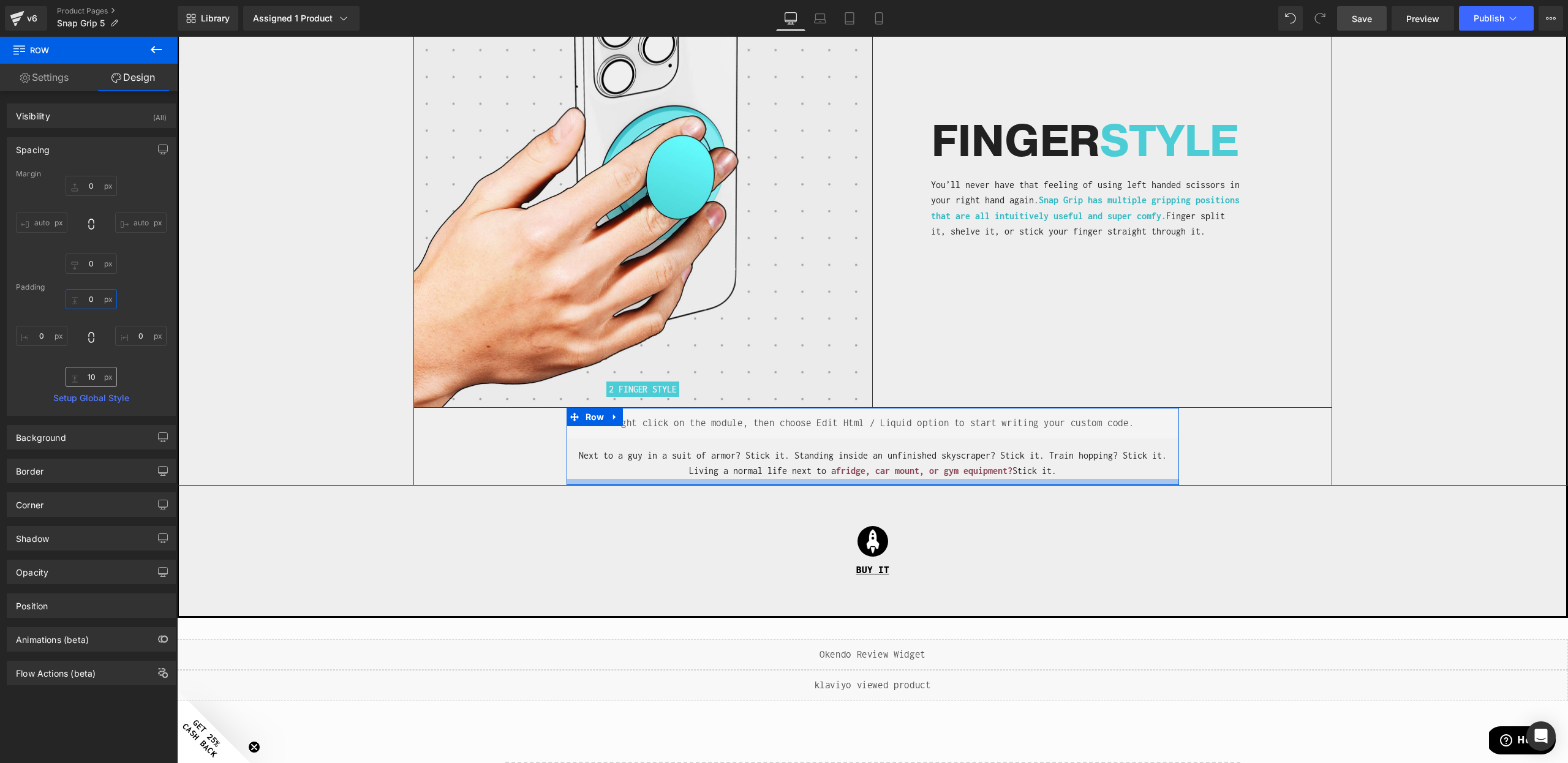
type input "0"
click at [93, 371] on input "10" at bounding box center [91, 377] width 51 height 20
click at [92, 371] on input "10" at bounding box center [91, 377] width 51 height 20
type input "55"
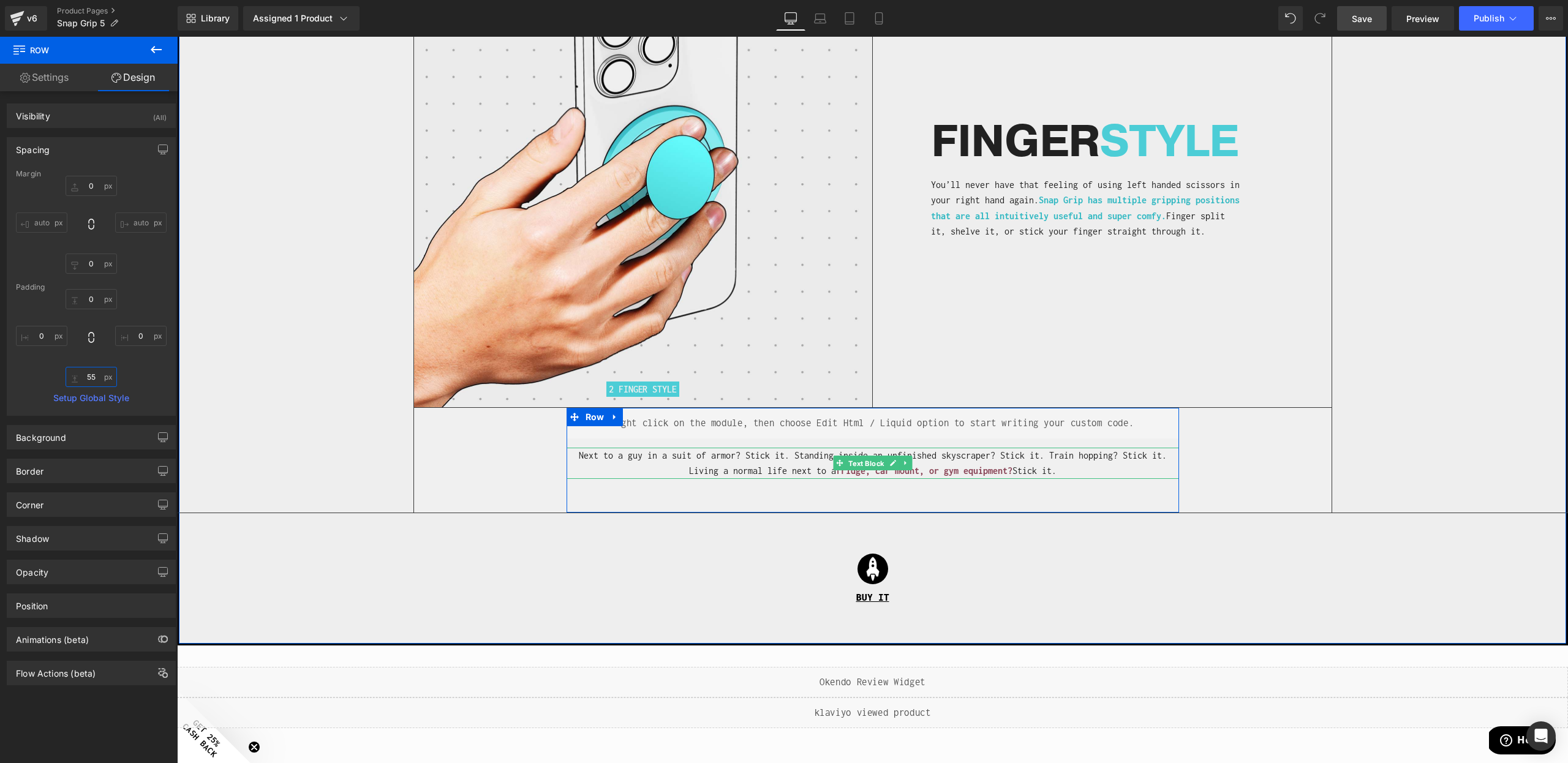
drag, startPoint x: 857, startPoint y: 447, endPoint x: 383, endPoint y: 162, distance: 553.1
click at [856, 456] on span "Text Block" at bounding box center [866, 463] width 41 height 14
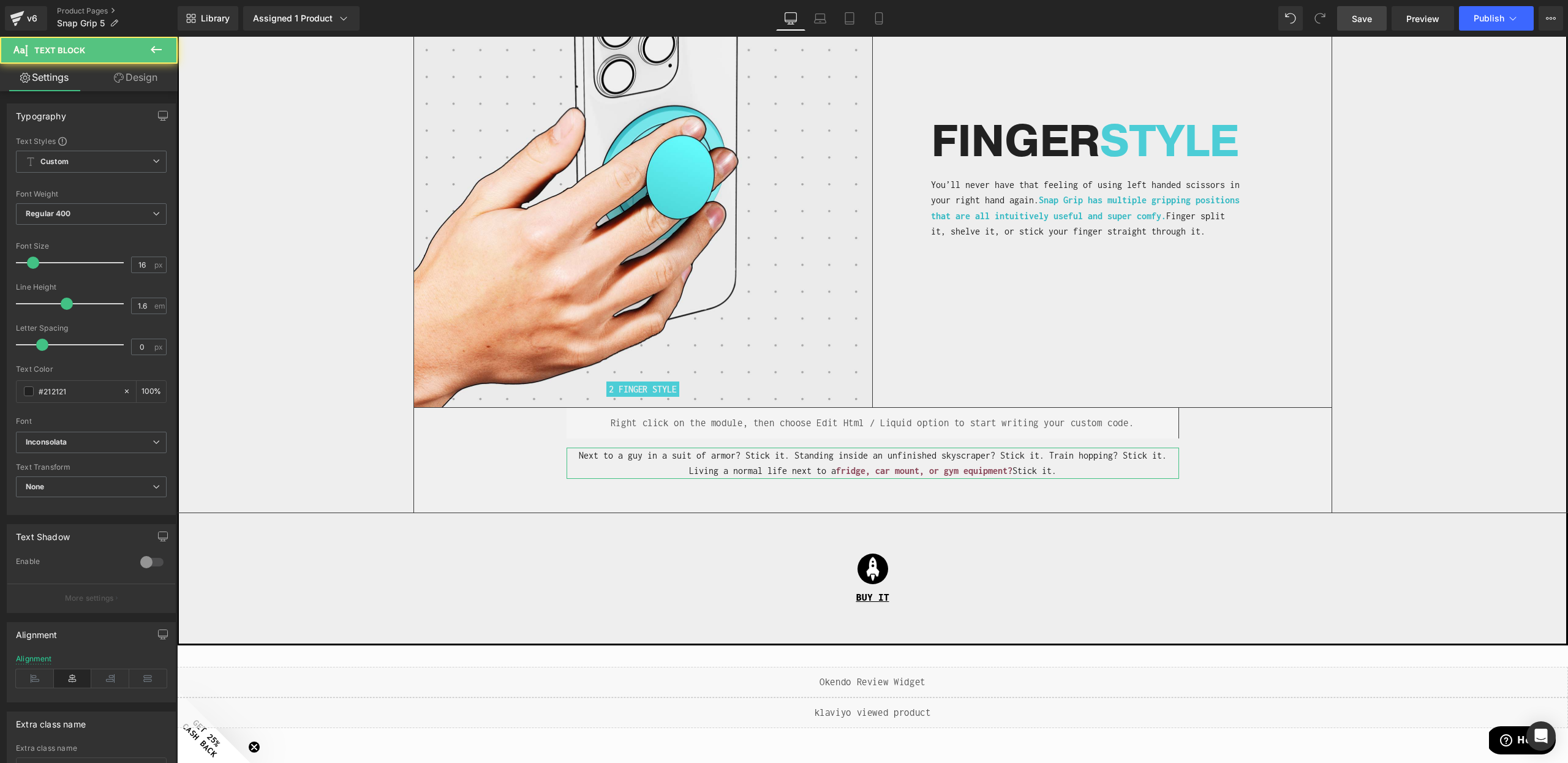
click at [144, 81] on link "Design" at bounding box center [136, 77] width 89 height 28
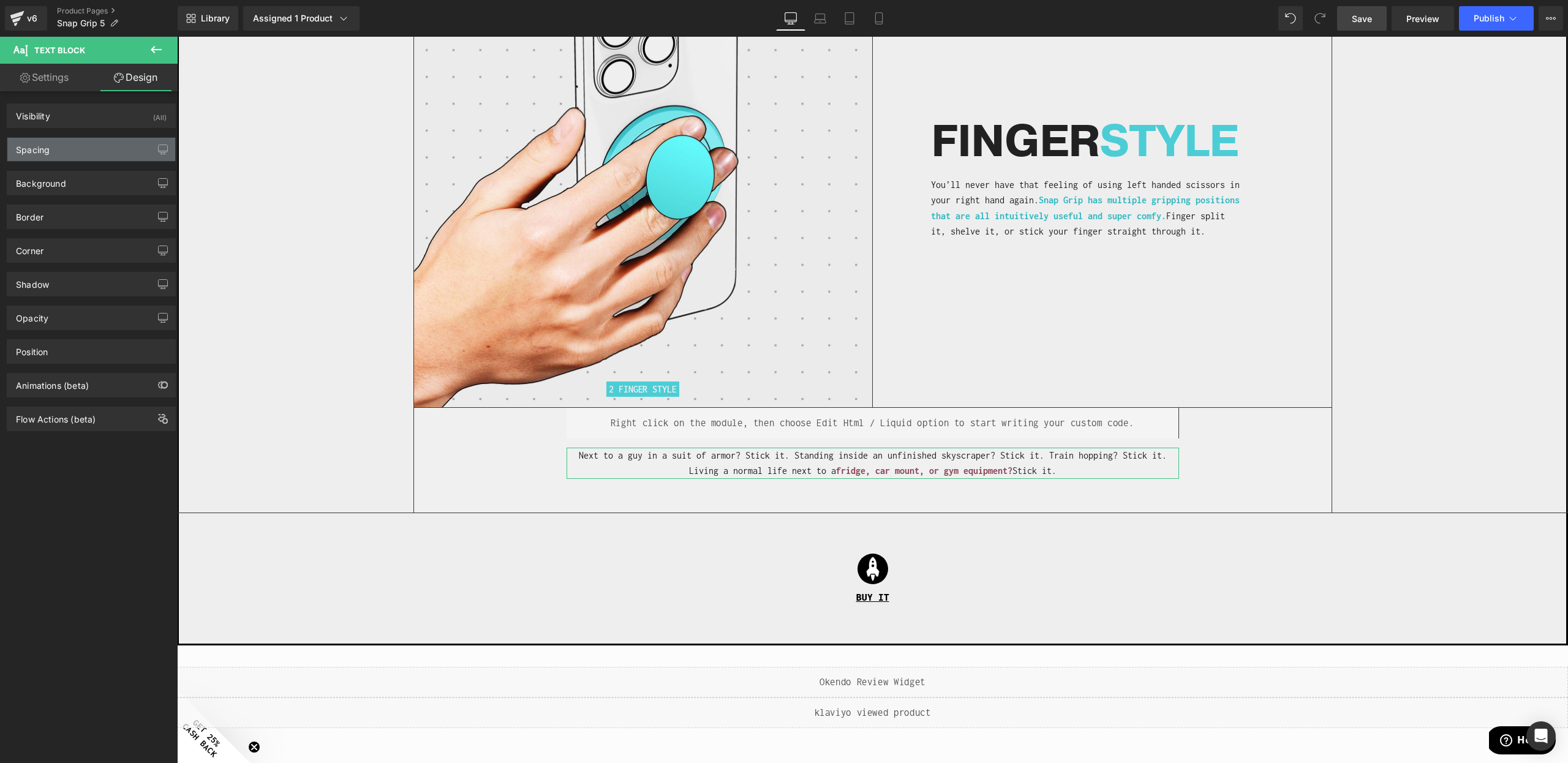
click at [98, 144] on div "Spacing" at bounding box center [91, 149] width 168 height 24
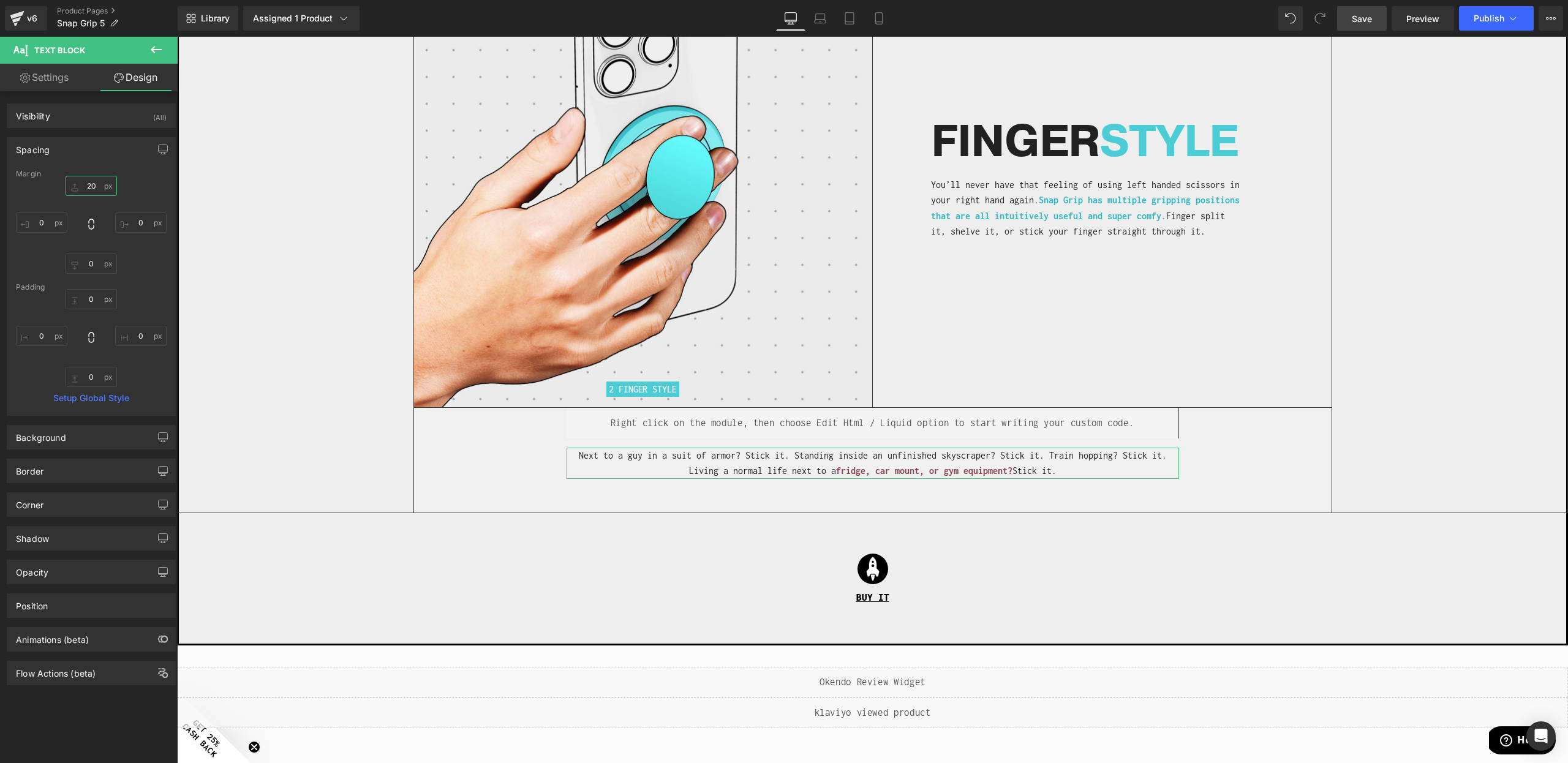
click at [85, 187] on input "20" at bounding box center [91, 185] width 51 height 20
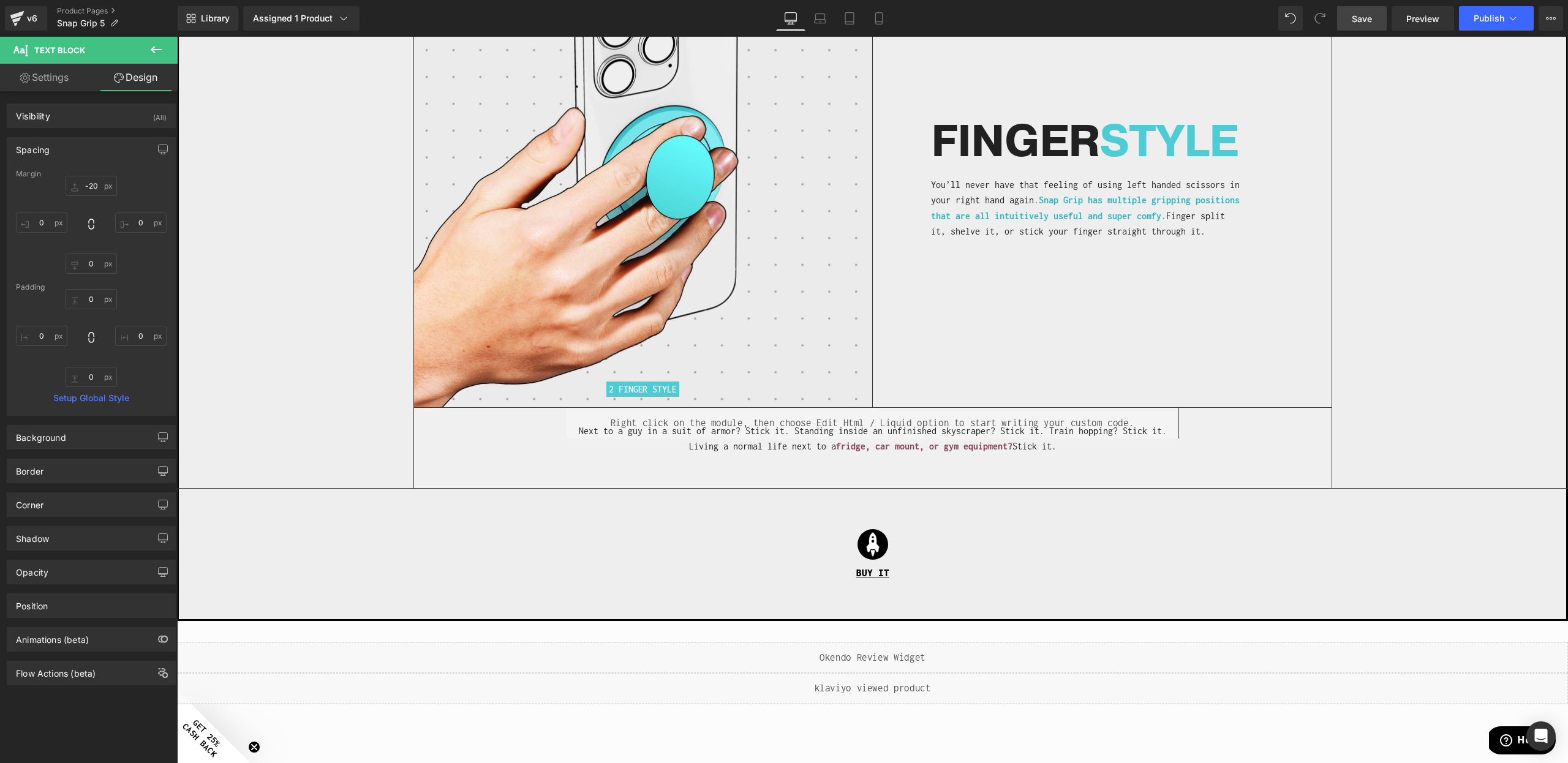
click at [1354, 23] on span "Save" at bounding box center [1361, 19] width 20 height 13
type input "20"
type input "0"
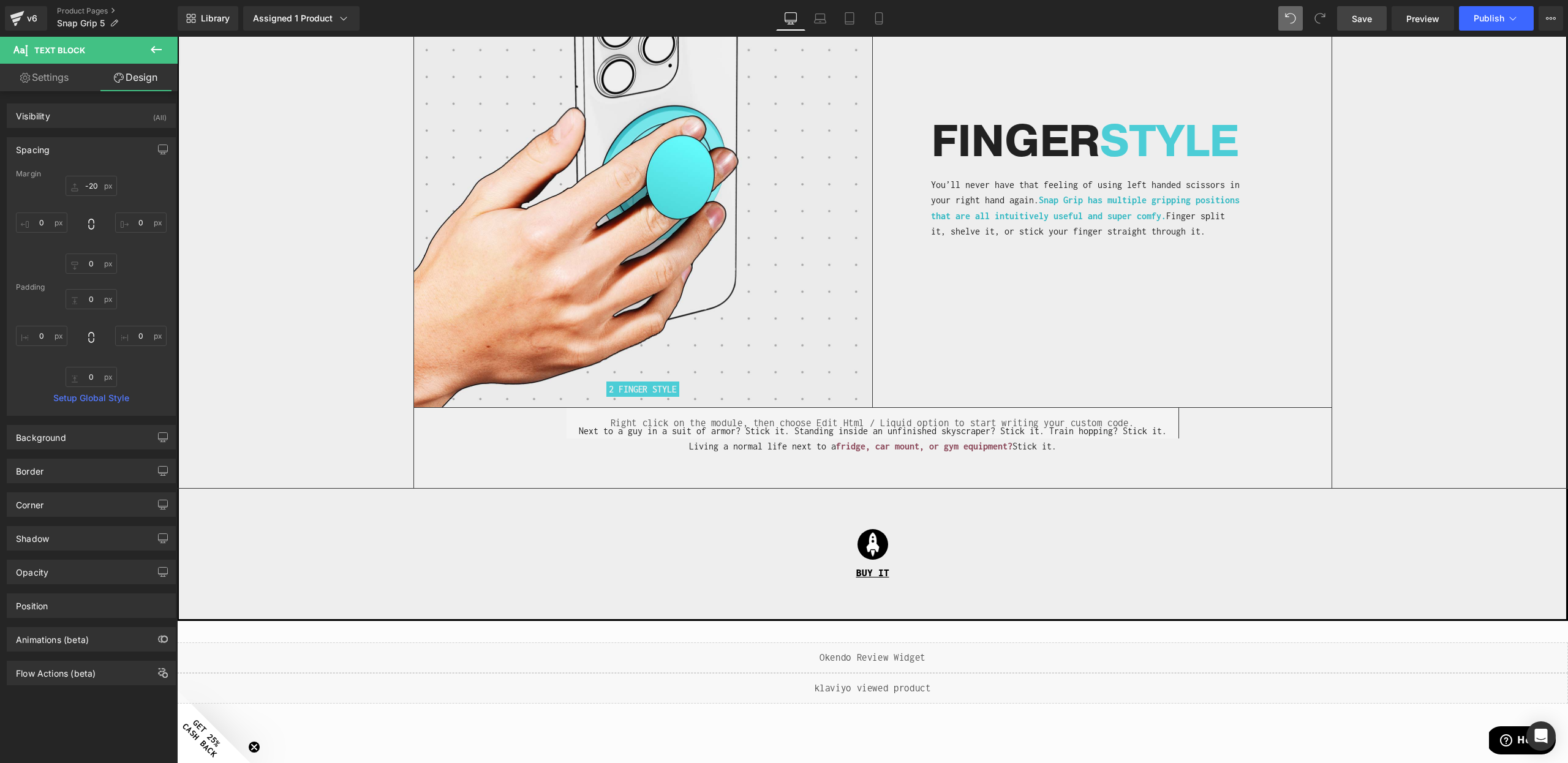
type input "0"
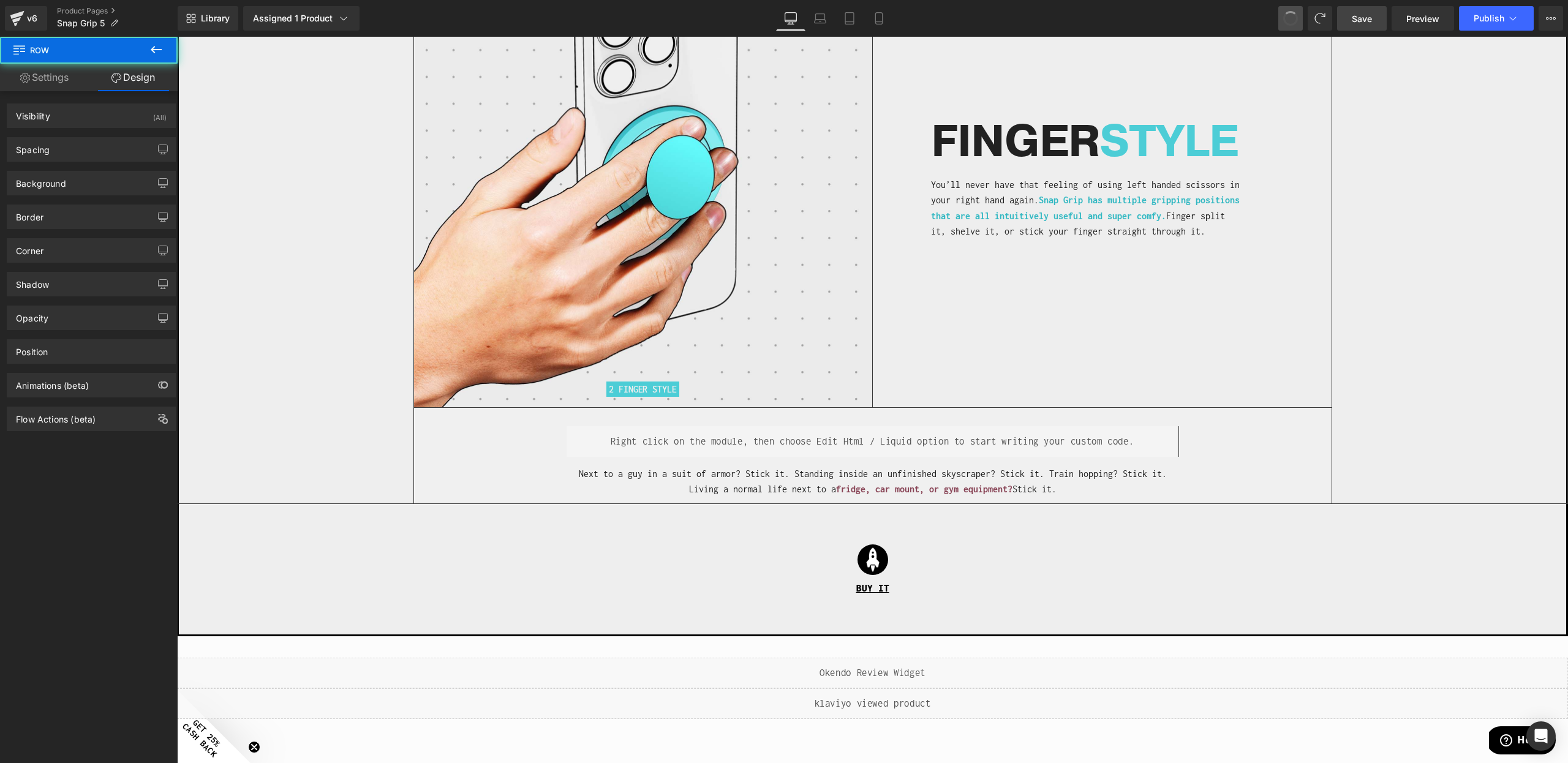
click at [1294, 23] on span at bounding box center [1291, 18] width 21 height 21
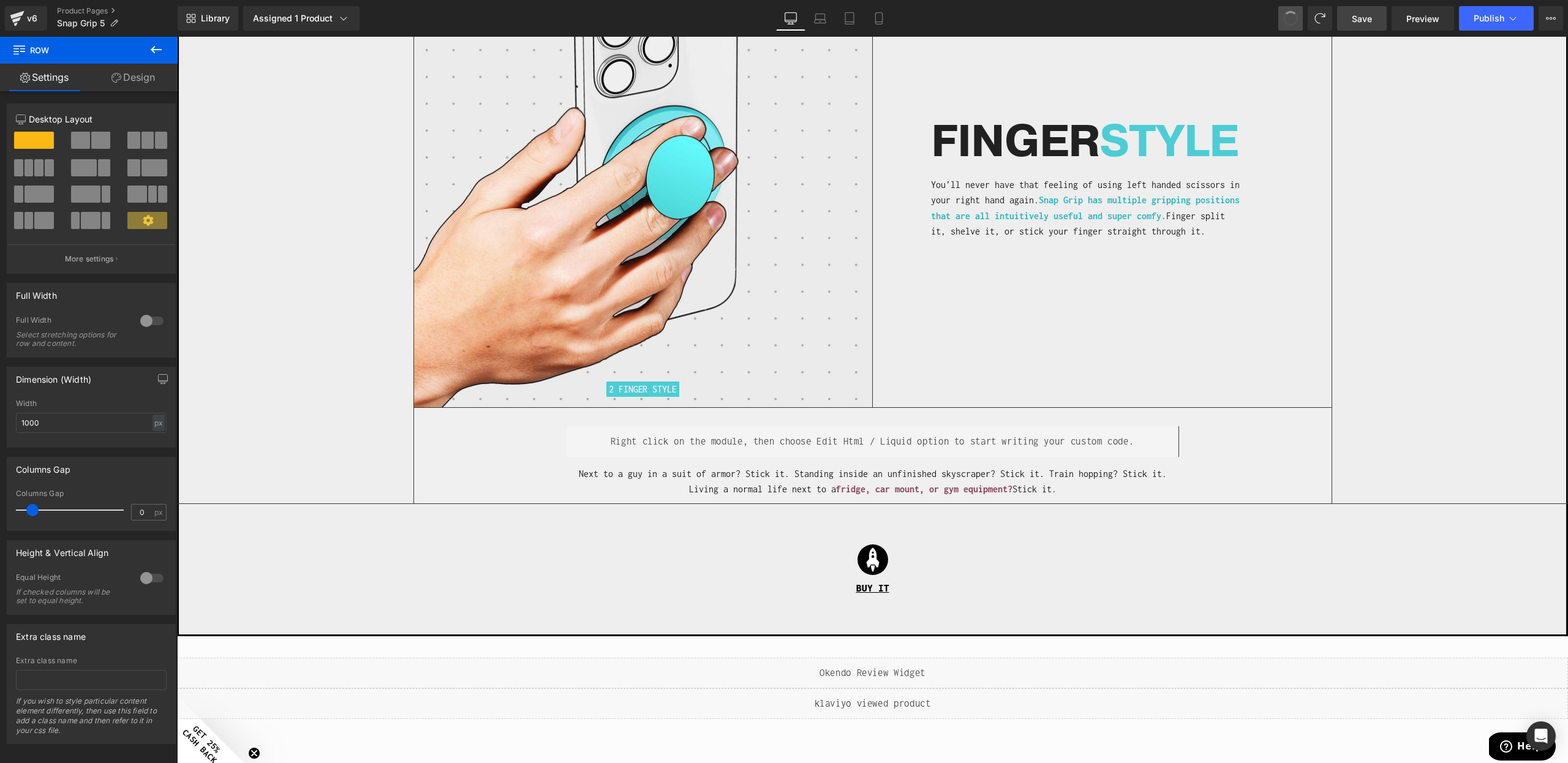
type input "15"
click at [1294, 23] on span at bounding box center [1291, 18] width 21 height 21
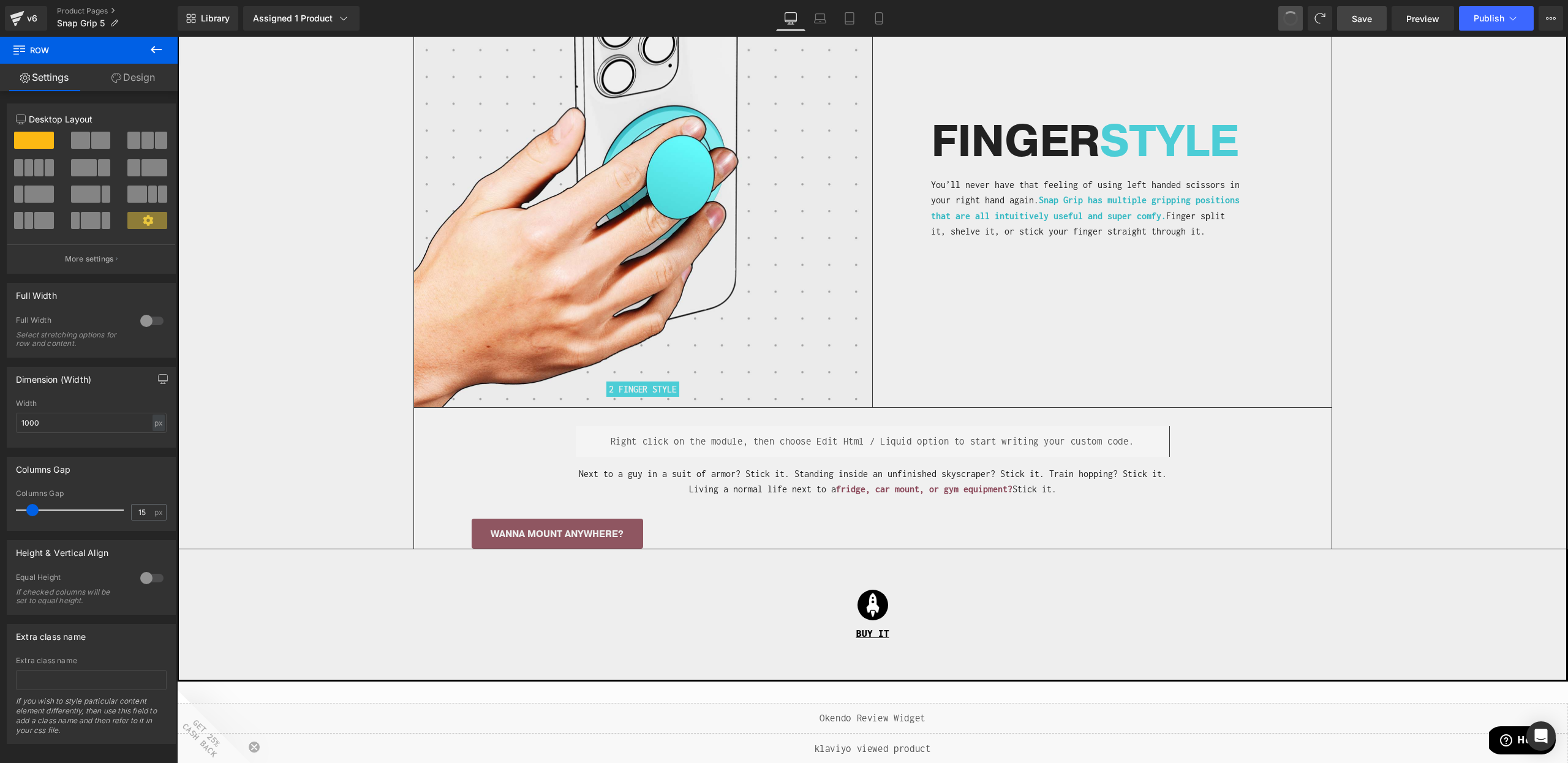
click at [1294, 23] on span at bounding box center [1291, 18] width 21 height 21
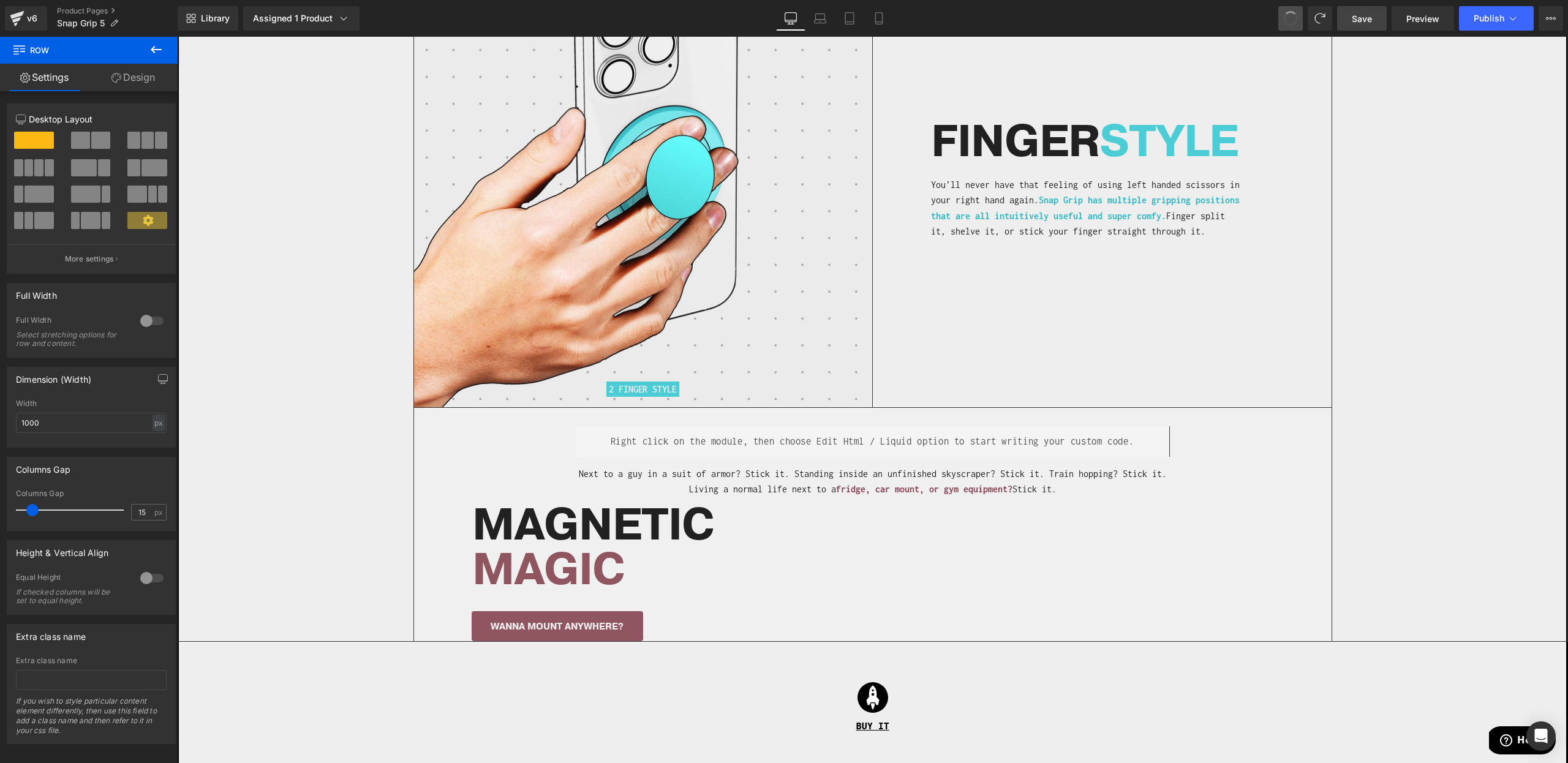
type input "1200"
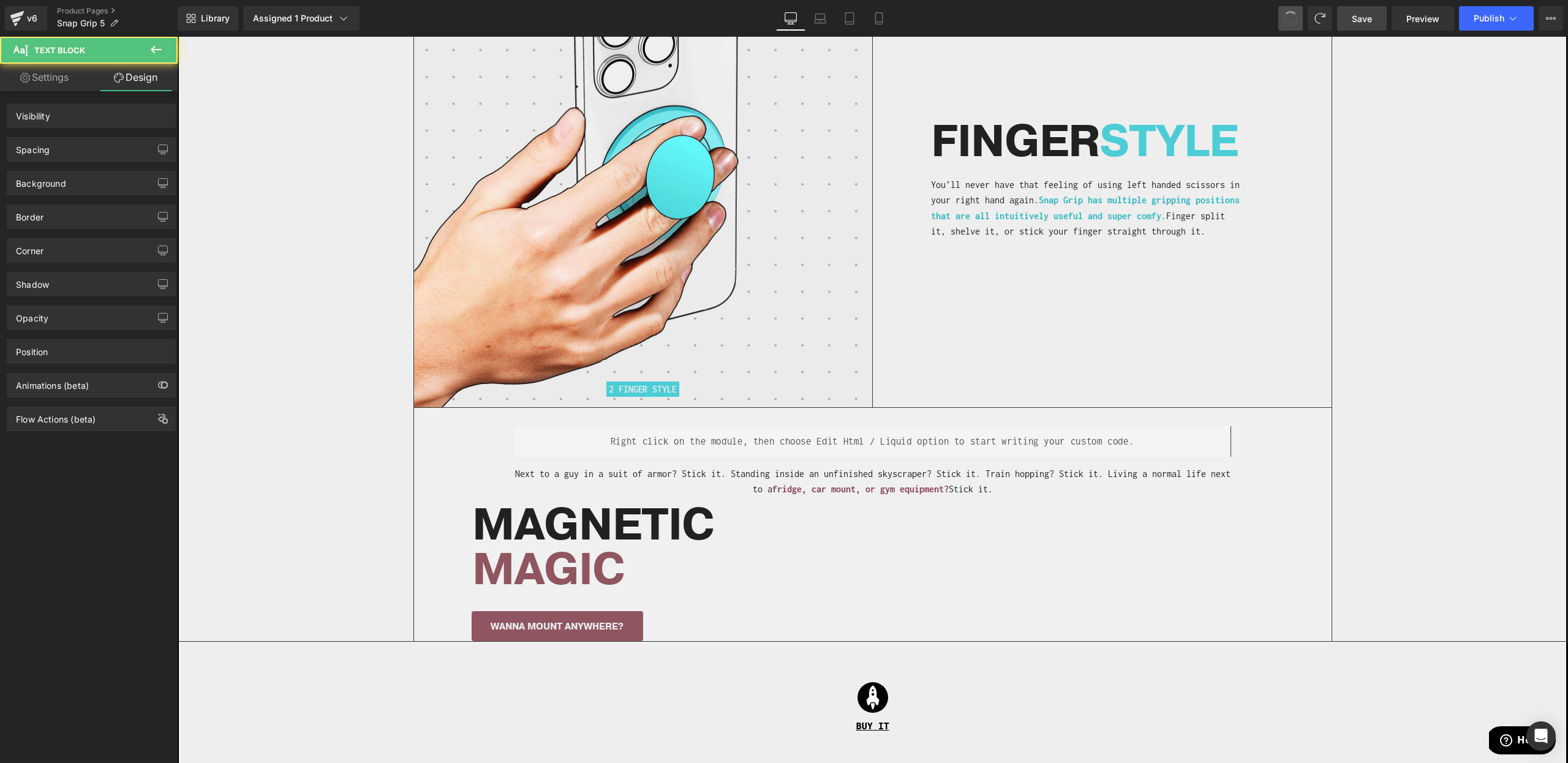
click at [1294, 22] on span at bounding box center [1291, 18] width 20 height 20
type input "100"
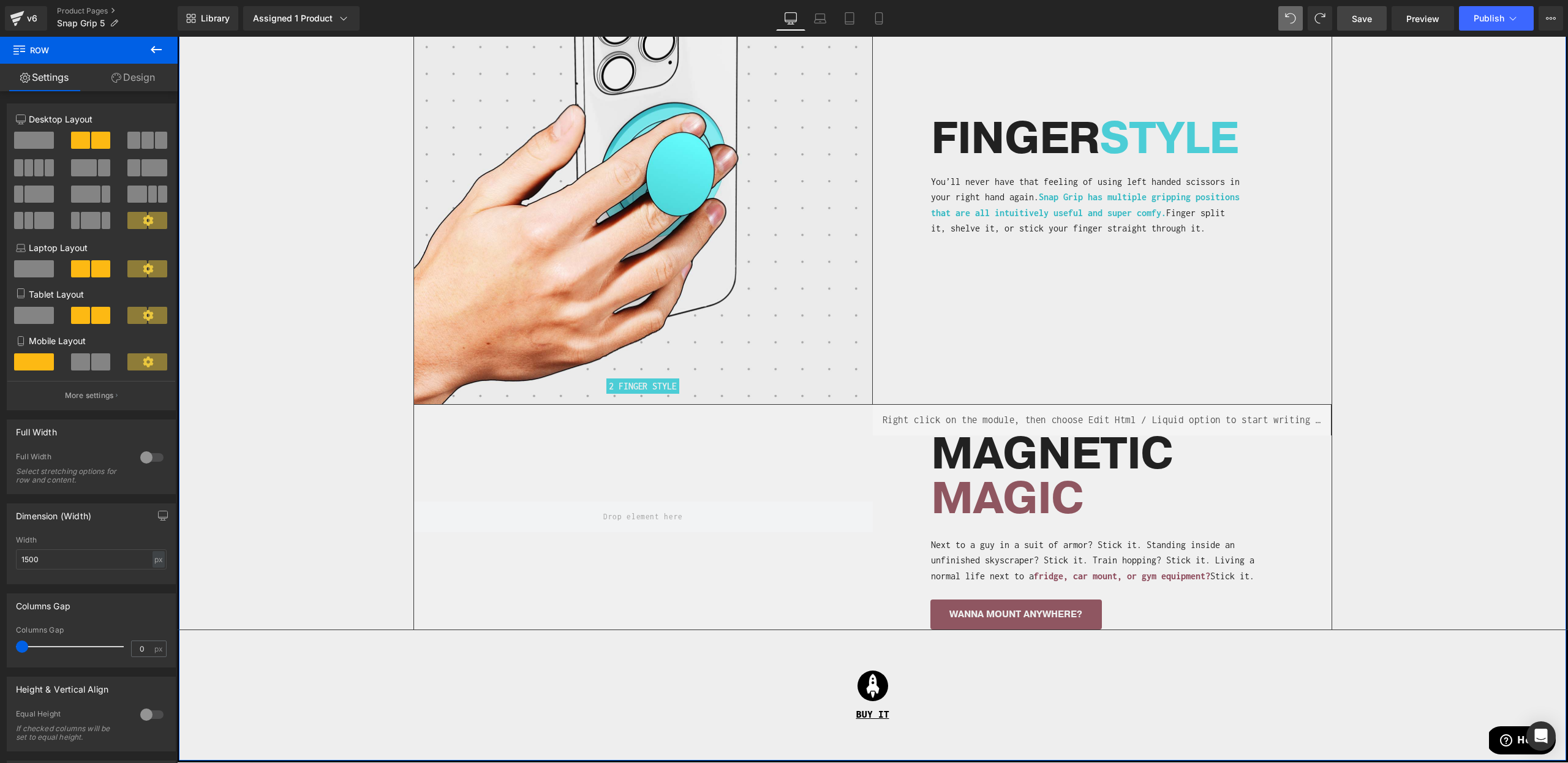
scroll to position [2949, 0]
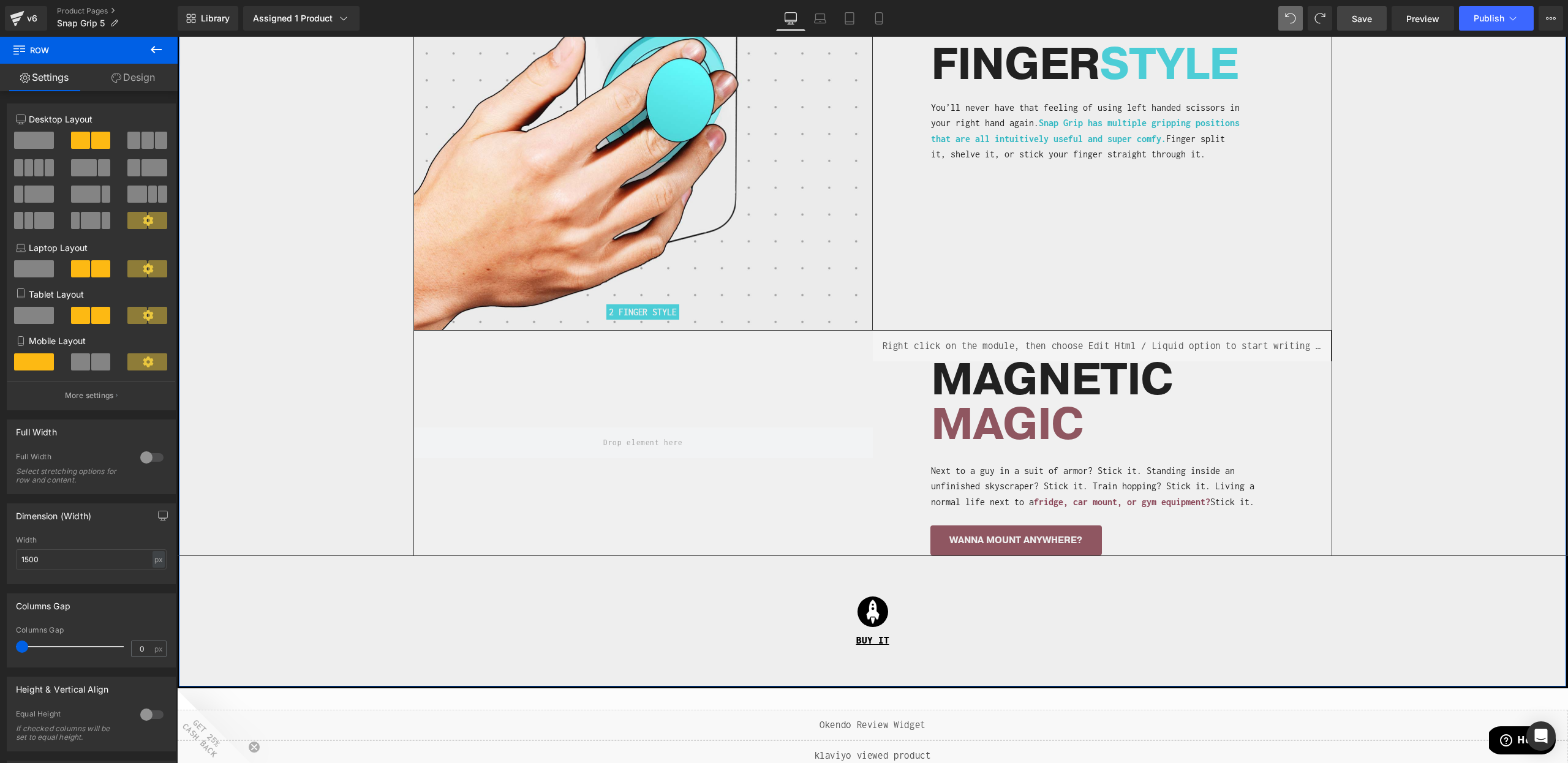
click at [967, 397] on span "MAGIC" at bounding box center [1007, 424] width 152 height 60
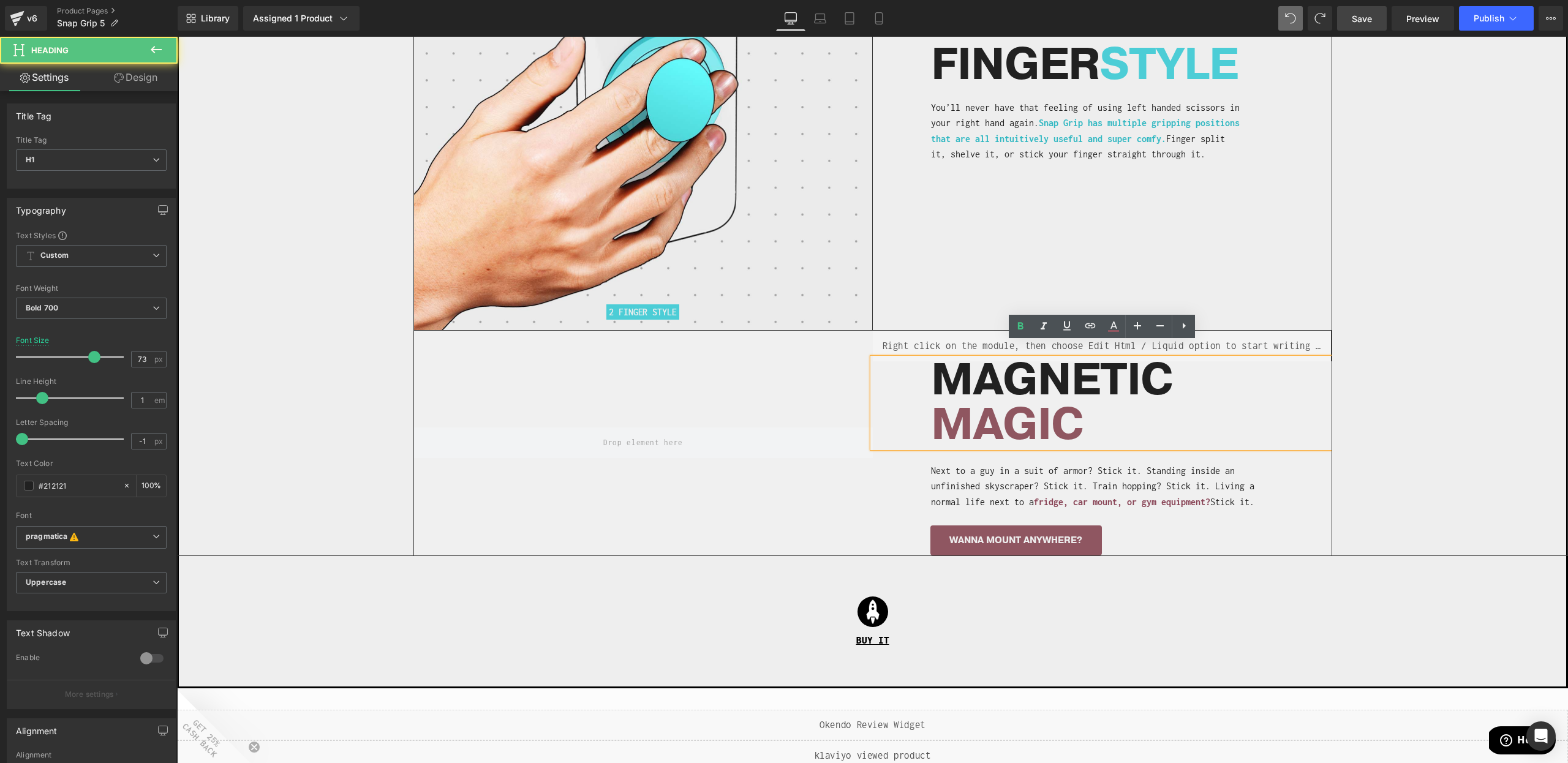
drag, startPoint x: 745, startPoint y: 403, endPoint x: 951, endPoint y: 386, distance: 206.7
click at [745, 403] on div "Separator Liquid MAGNETIC MAGIC Heading Next to a guy in a suit of armor? Stick…" at bounding box center [873, 443] width 919 height 226
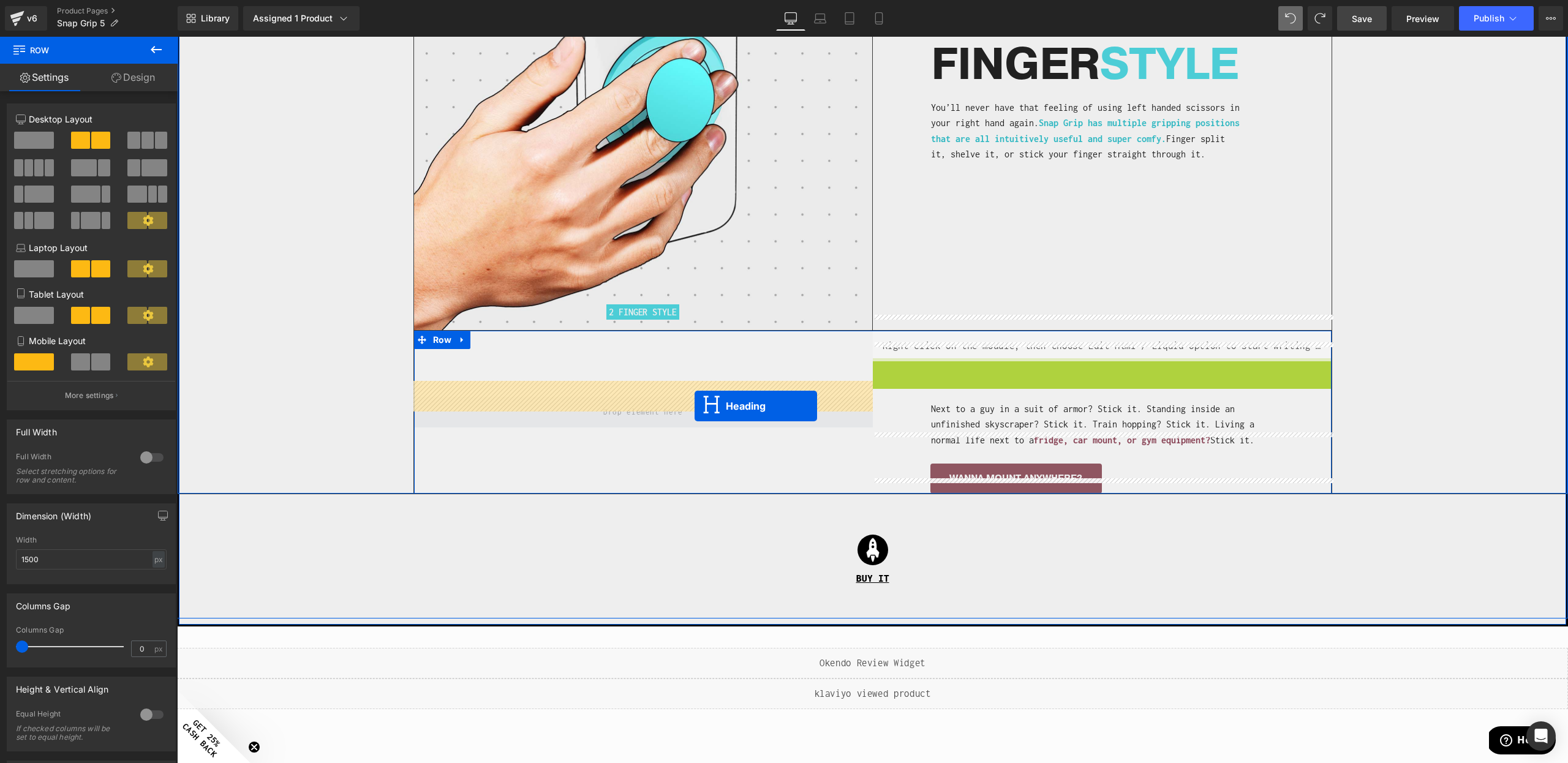
drag, startPoint x: 1012, startPoint y: 384, endPoint x: 694, endPoint y: 406, distance: 318.8
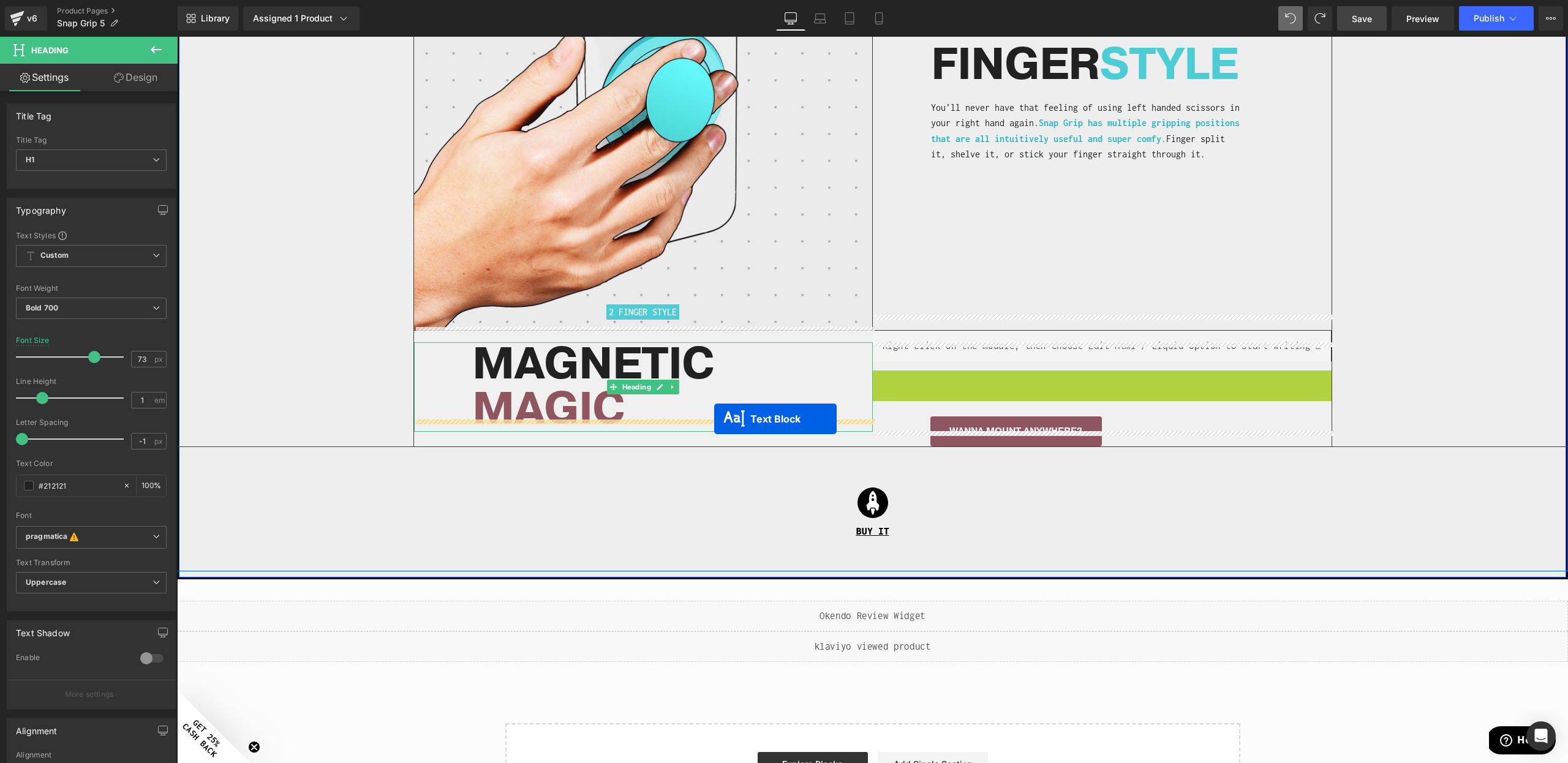
drag, startPoint x: 1079, startPoint y: 376, endPoint x: 715, endPoint y: 419, distance: 366.5
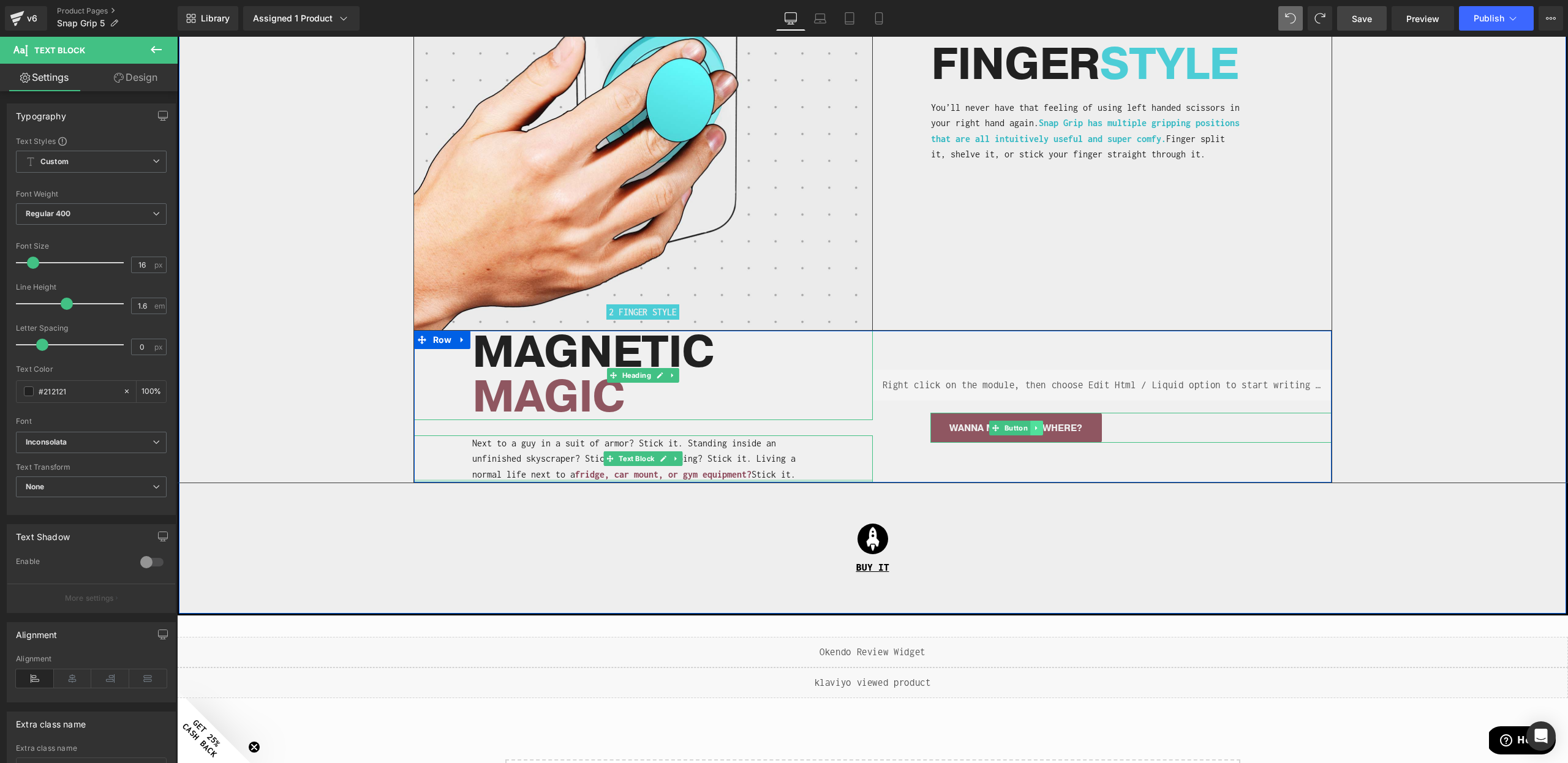
click at [1035, 424] on icon at bounding box center [1036, 428] width 7 height 8
click at [1041, 424] on icon at bounding box center [1042, 427] width 7 height 7
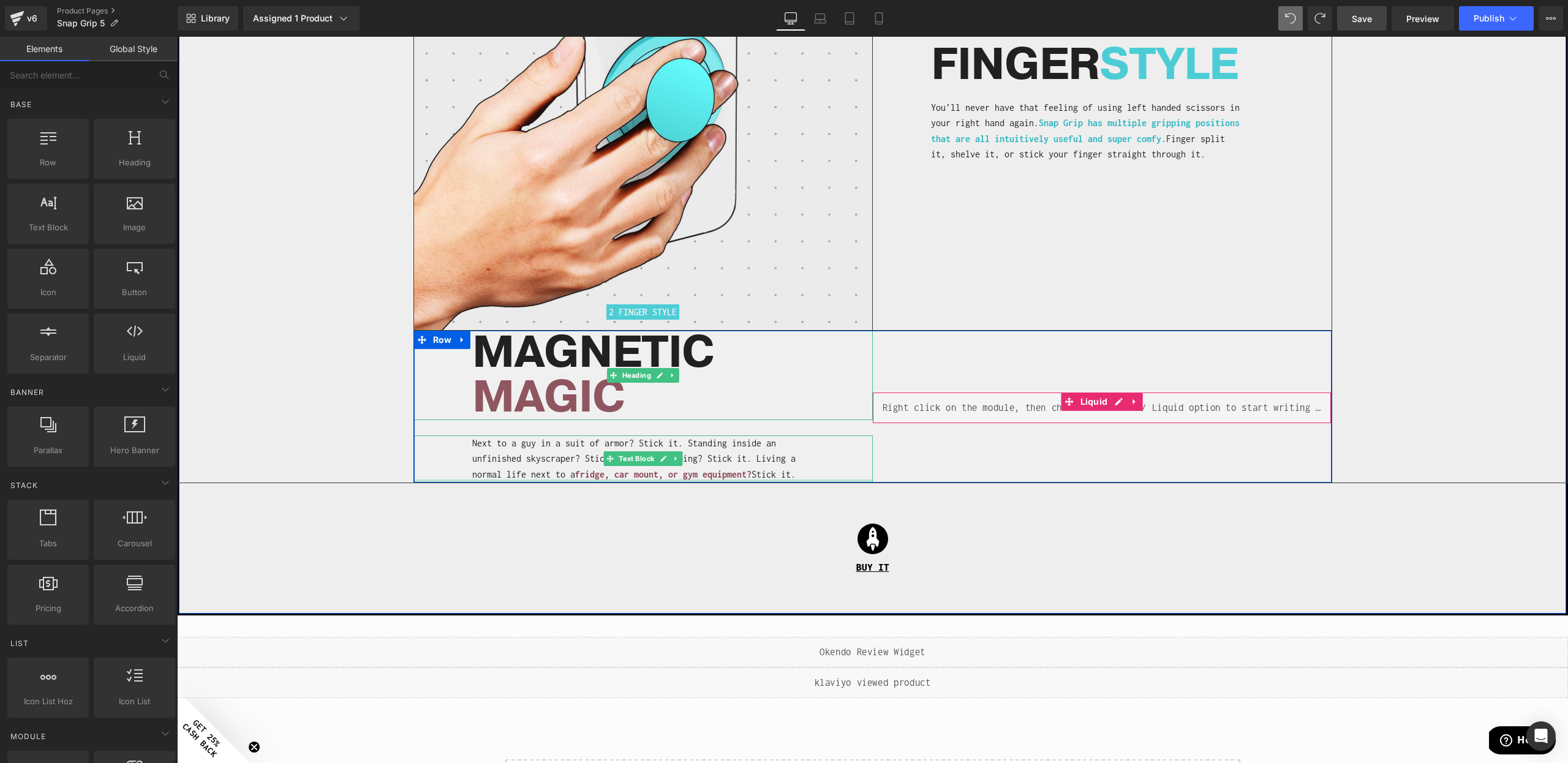
click at [972, 393] on div "Liquid" at bounding box center [1102, 408] width 458 height 30
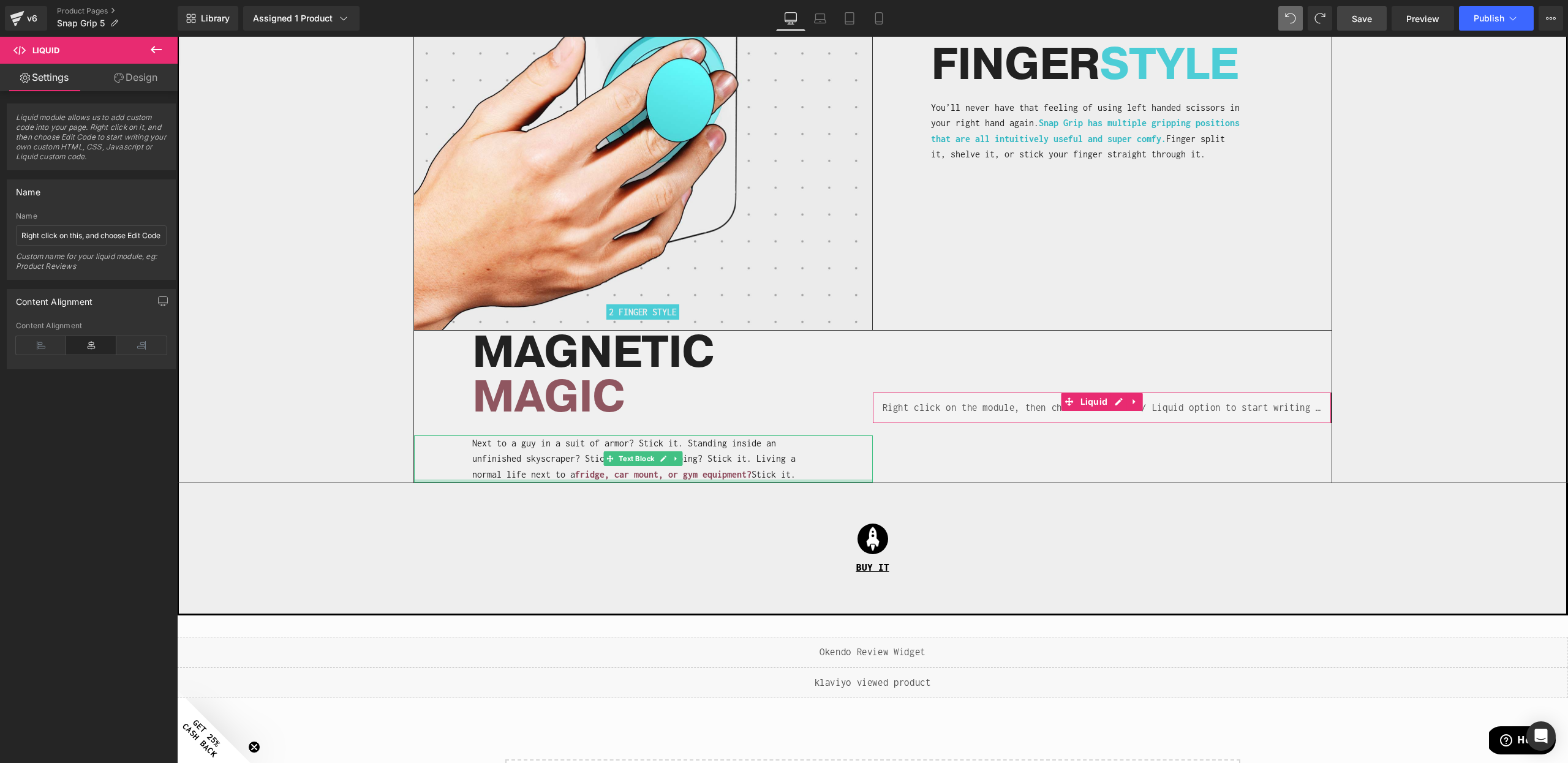
click at [129, 84] on link "Design" at bounding box center [136, 77] width 89 height 28
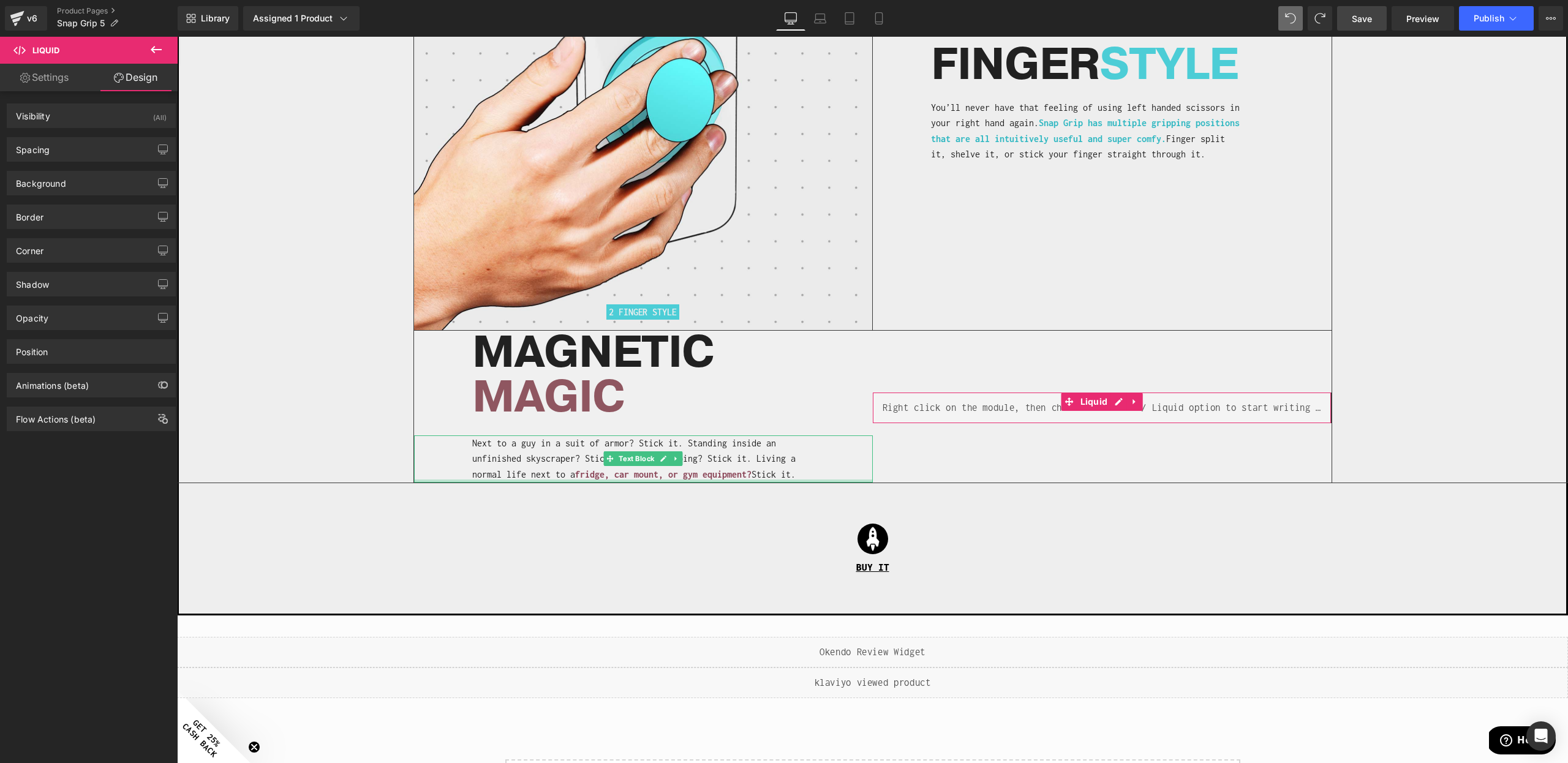
click at [53, 205] on div "Border Border Style Custom Custom Setup Global Style Custom Setup Global Style …" at bounding box center [91, 217] width 169 height 25
click at [52, 212] on div "Border" at bounding box center [91, 216] width 168 height 24
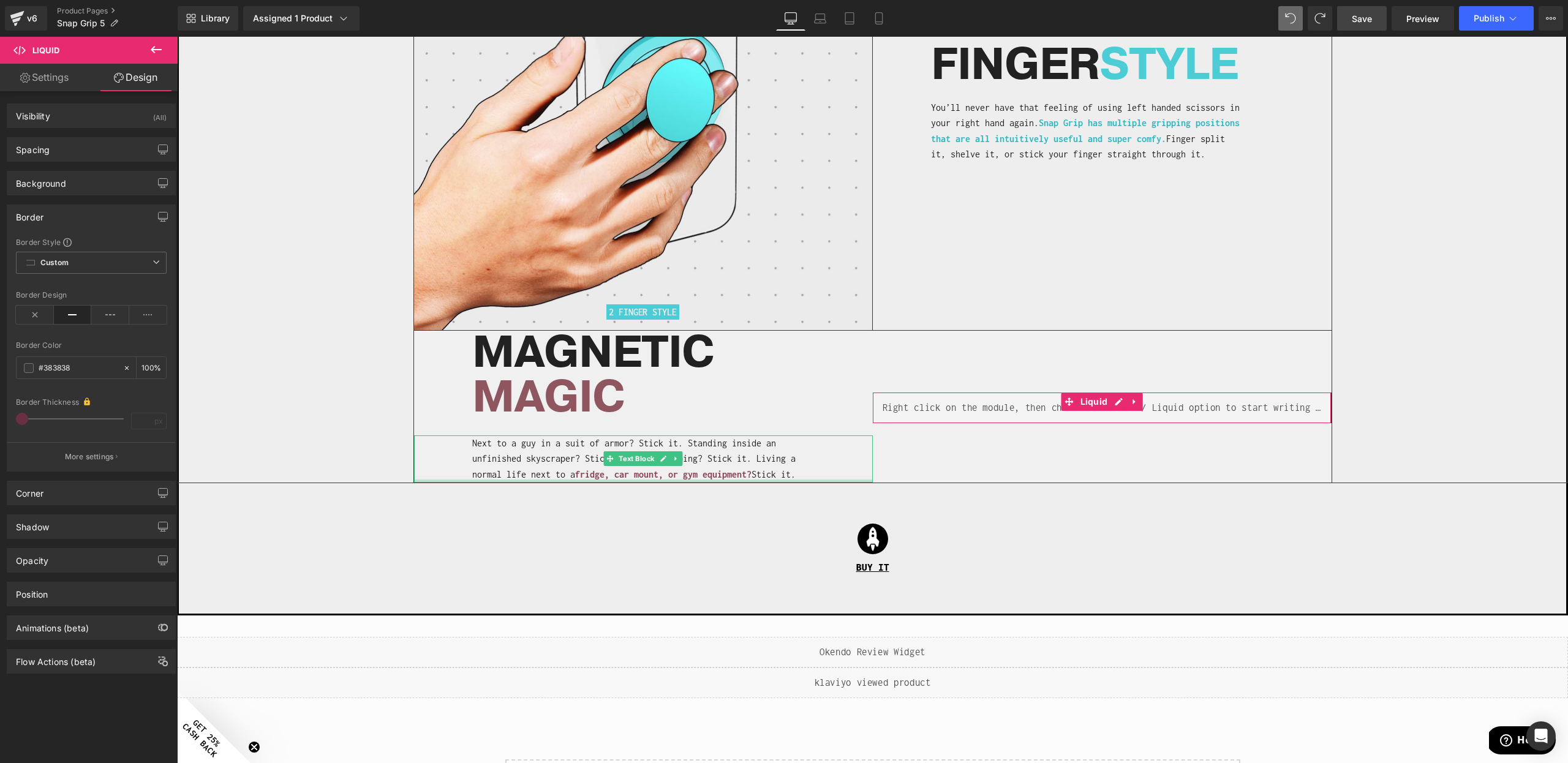
click at [32, 304] on div "Border Design" at bounding box center [91, 315] width 151 height 47
click at [28, 315] on icon at bounding box center [35, 314] width 38 height 18
click at [561, 347] on h1 "MAGNETIC" at bounding box center [673, 353] width 401 height 45
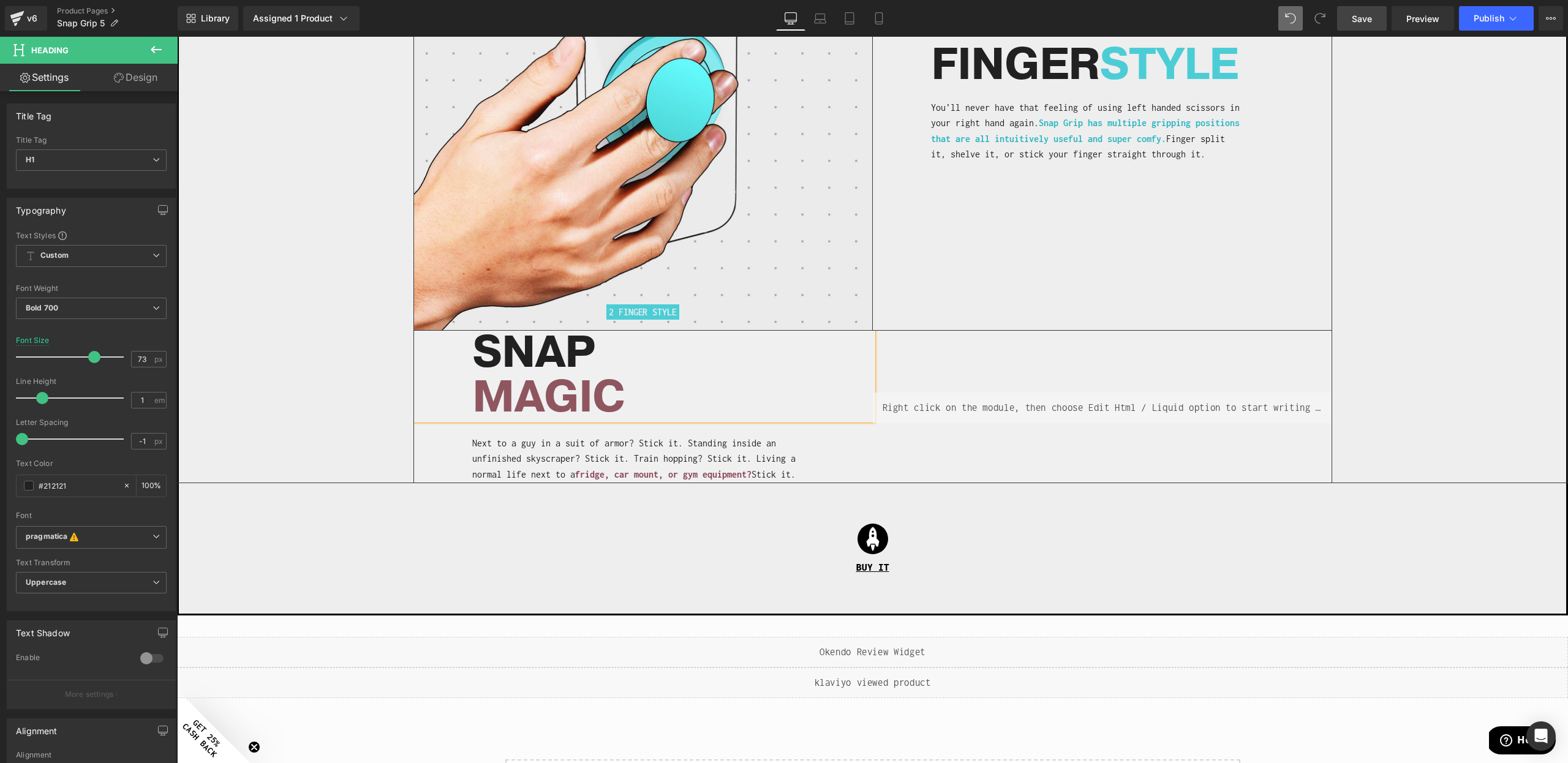
click at [546, 376] on span "MAGIC" at bounding box center [549, 397] width 152 height 60
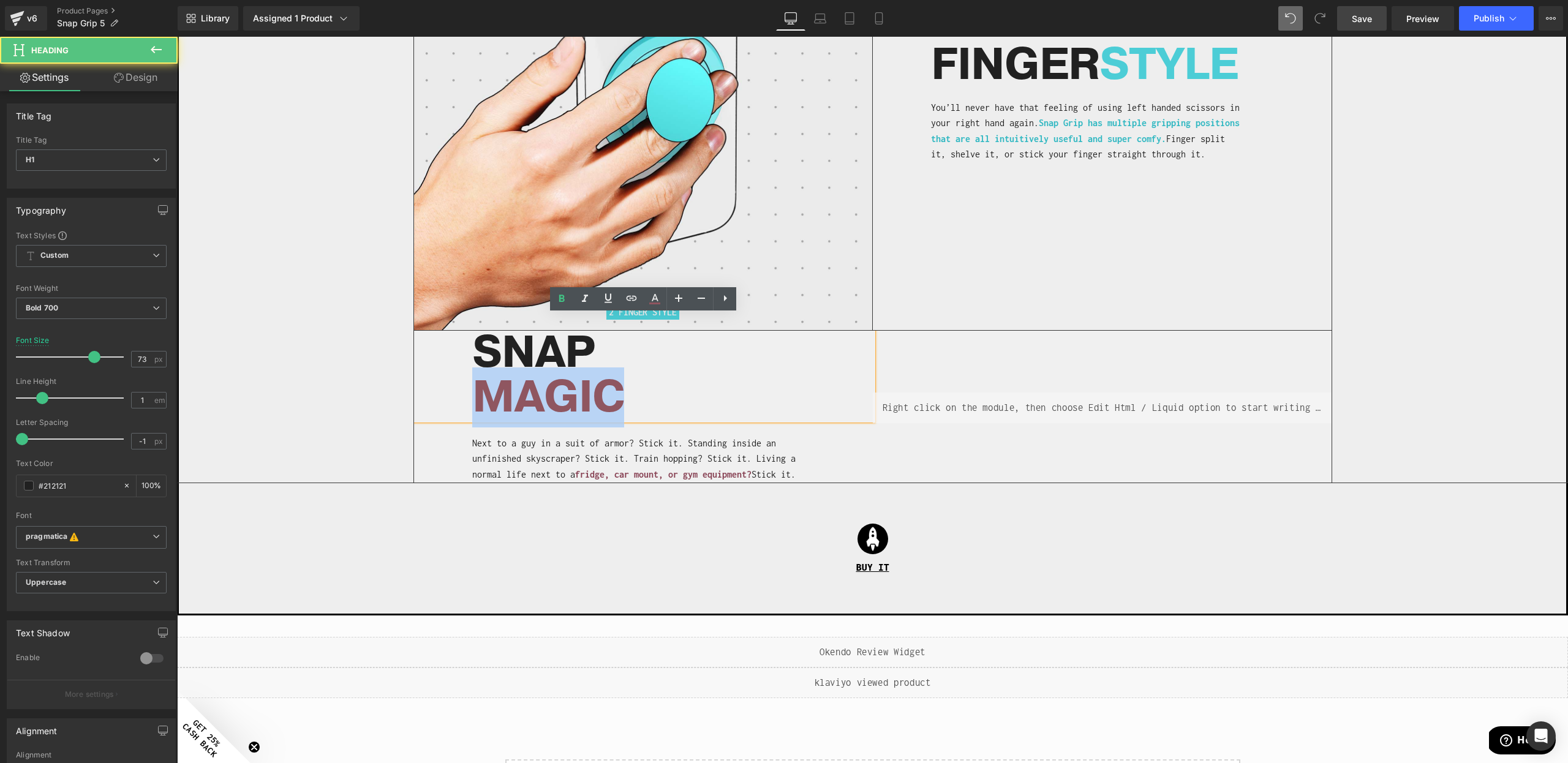
click at [546, 376] on span "MAGIC" at bounding box center [549, 397] width 152 height 60
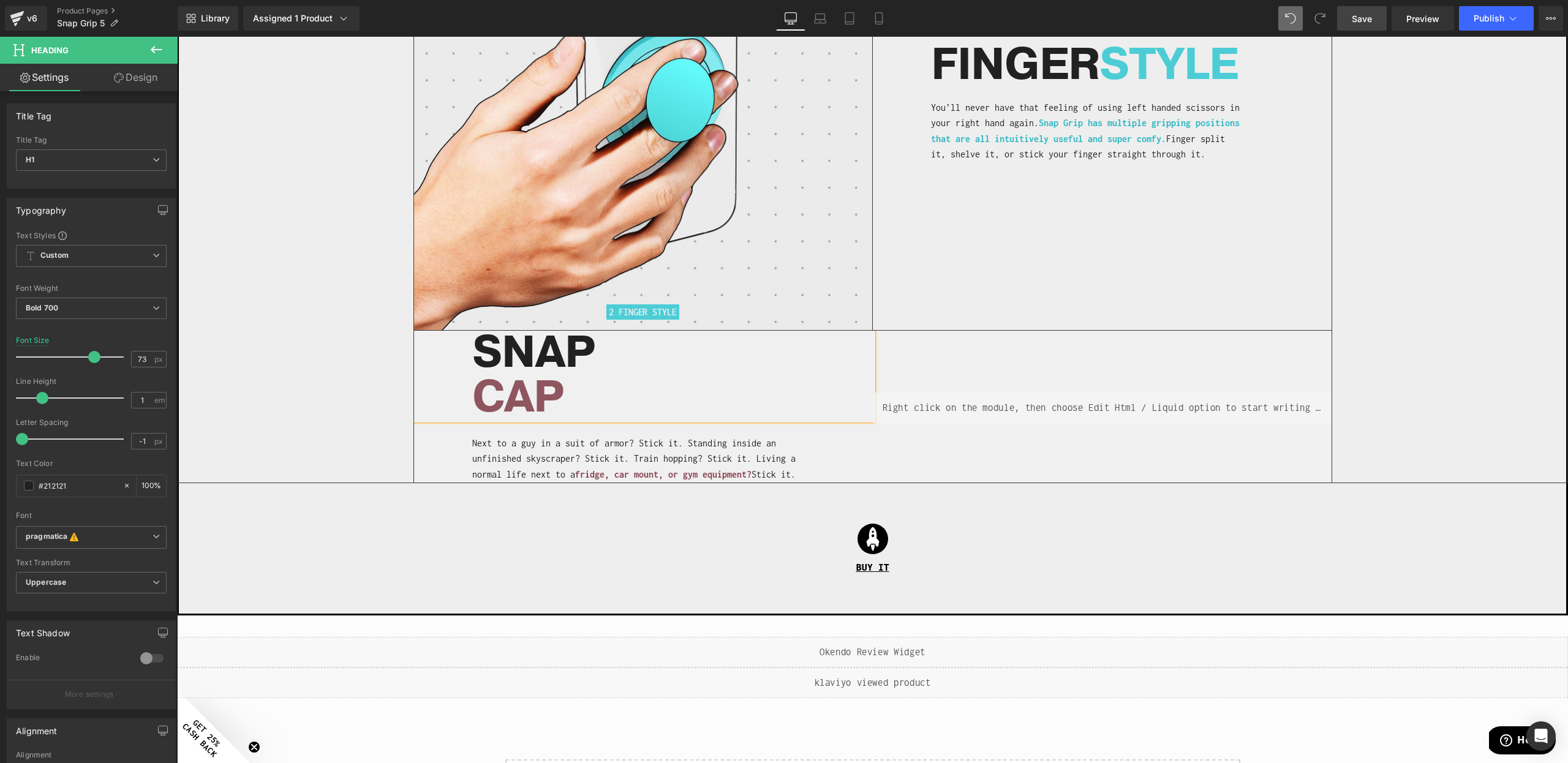
click at [456, 388] on div "SNAP CAP" at bounding box center [643, 376] width 458 height 89
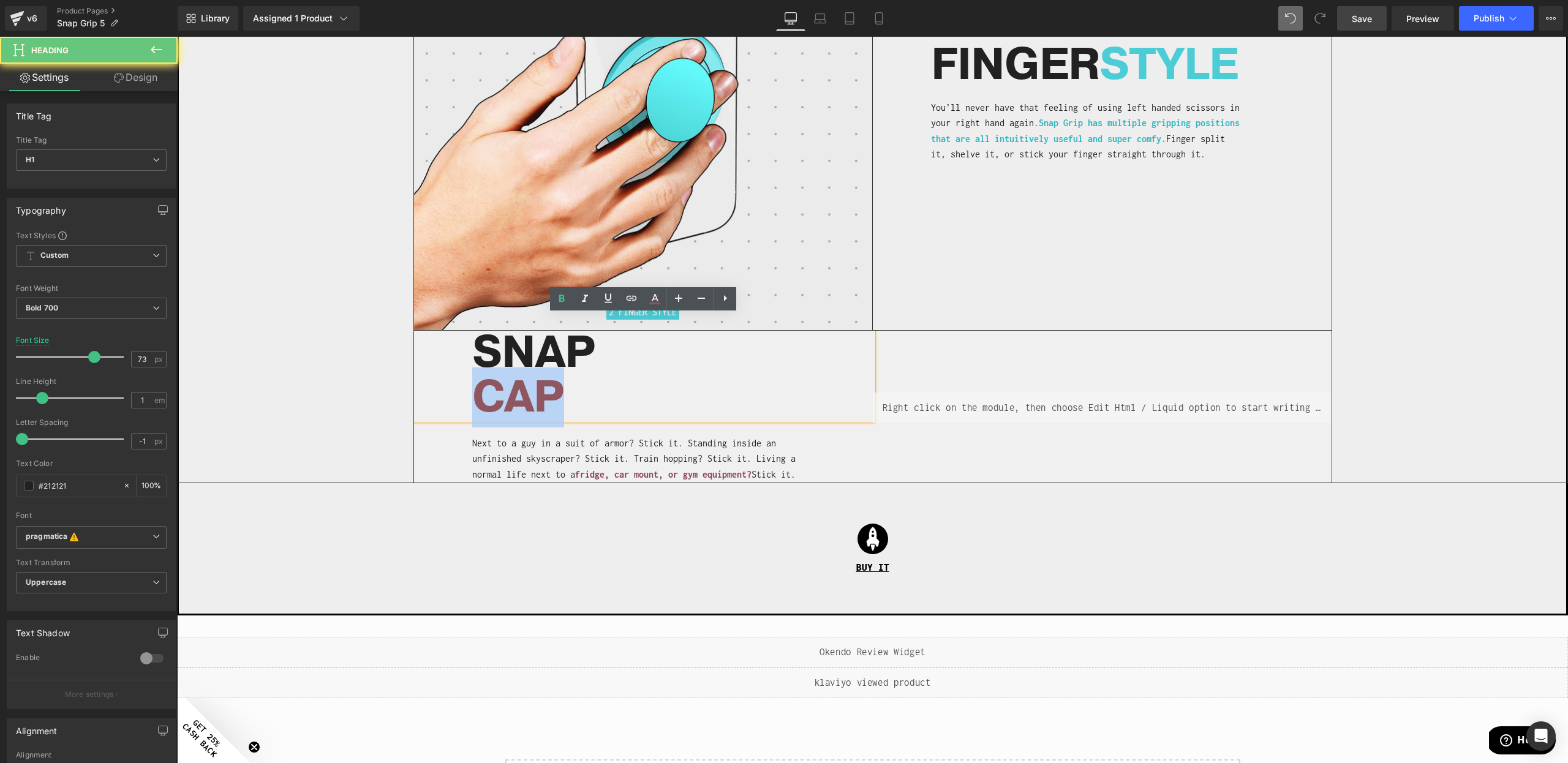
click at [456, 388] on div "SNAP CAP" at bounding box center [643, 376] width 458 height 89
click at [394, 420] on div "Image 2 FINGER STYLE Heading" at bounding box center [872, 178] width 1390 height 607
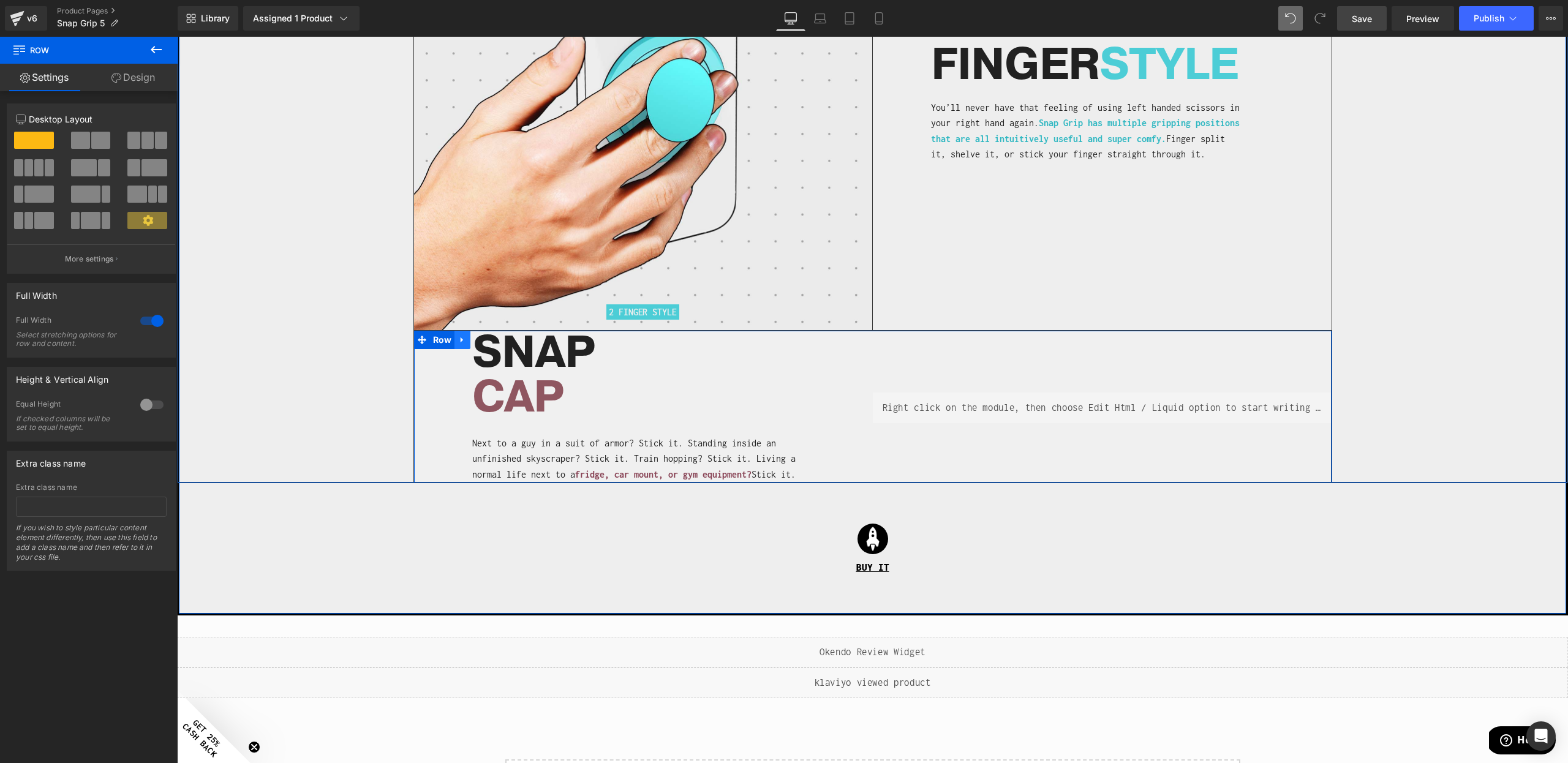
click at [464, 335] on icon at bounding box center [462, 340] width 9 height 9
click at [475, 335] on icon at bounding box center [478, 340] width 9 height 9
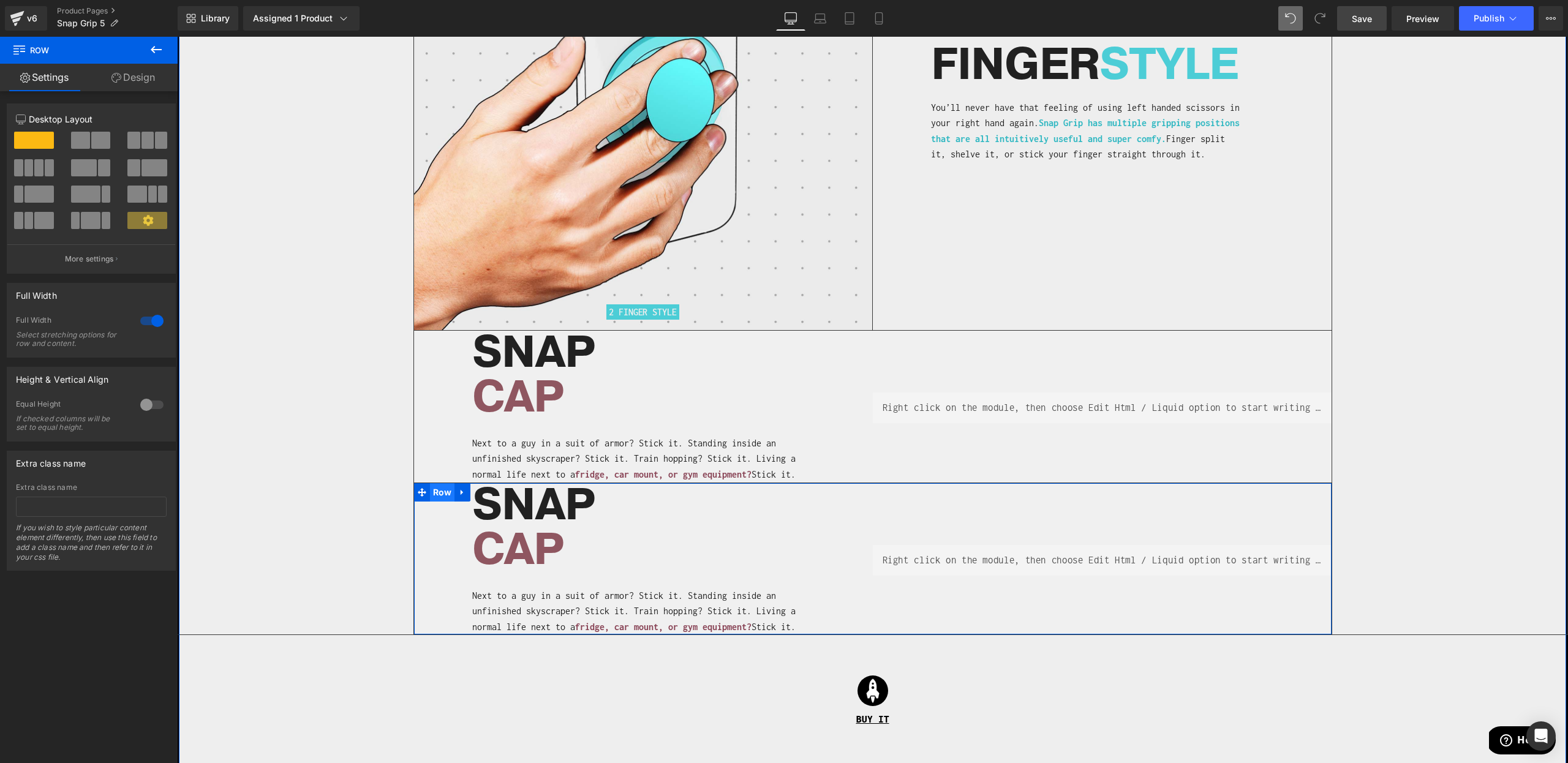
click at [445, 483] on span "Row" at bounding box center [442, 492] width 25 height 18
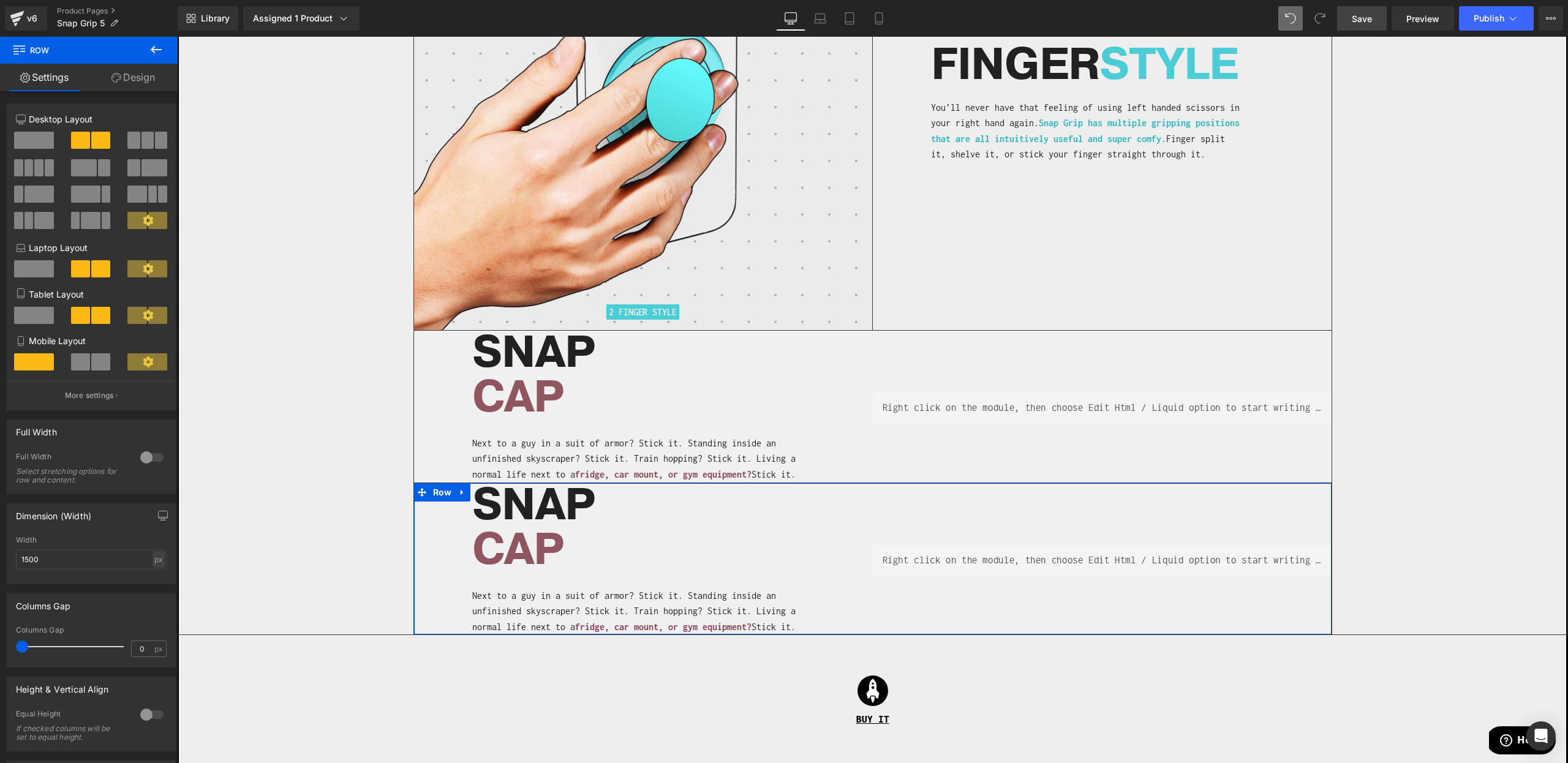
drag, startPoint x: 15, startPoint y: 141, endPoint x: 54, endPoint y: 307, distance: 170.5
click at [15, 141] on span at bounding box center [34, 140] width 40 height 17
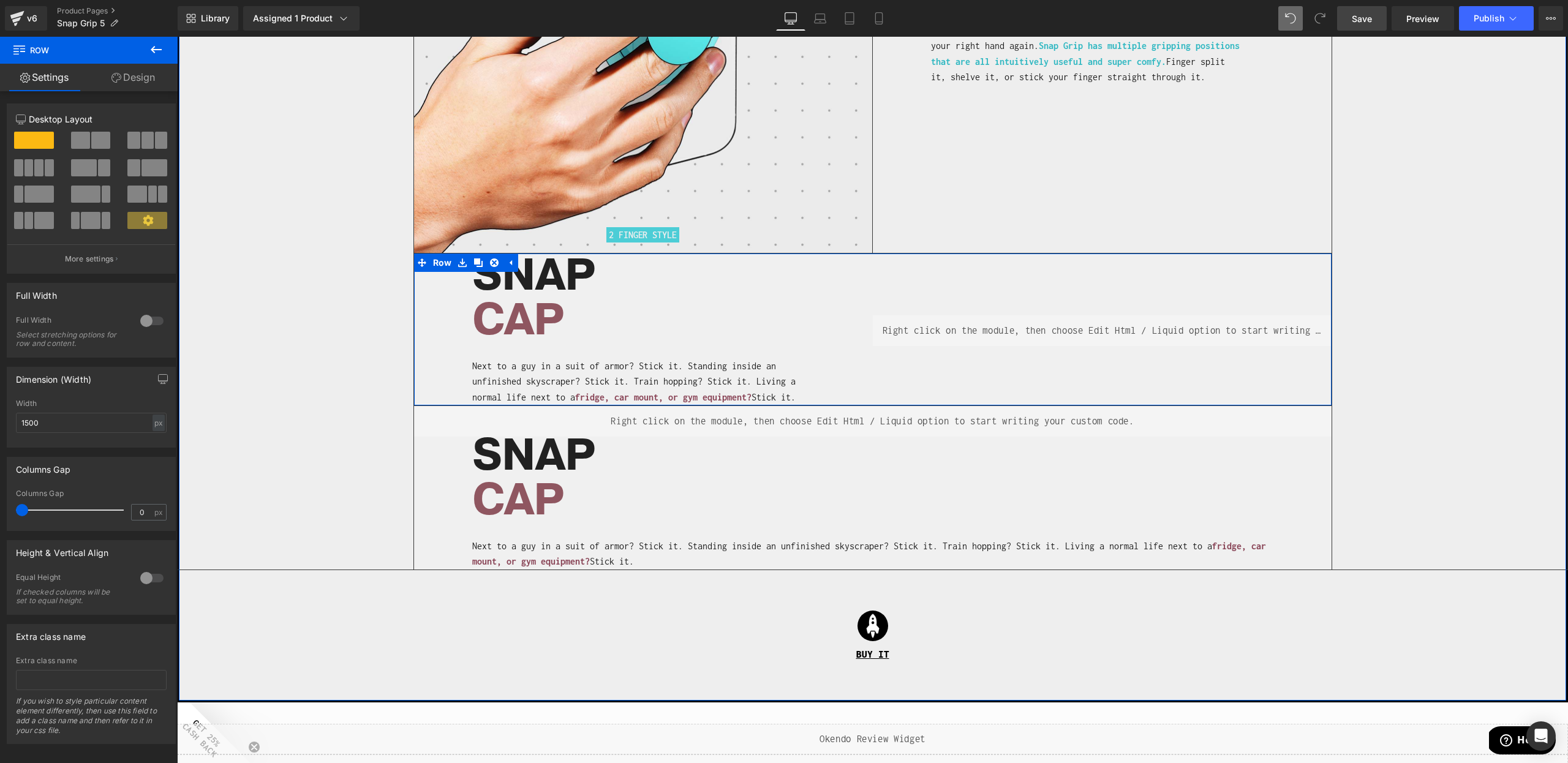
scroll to position [3033, 0]
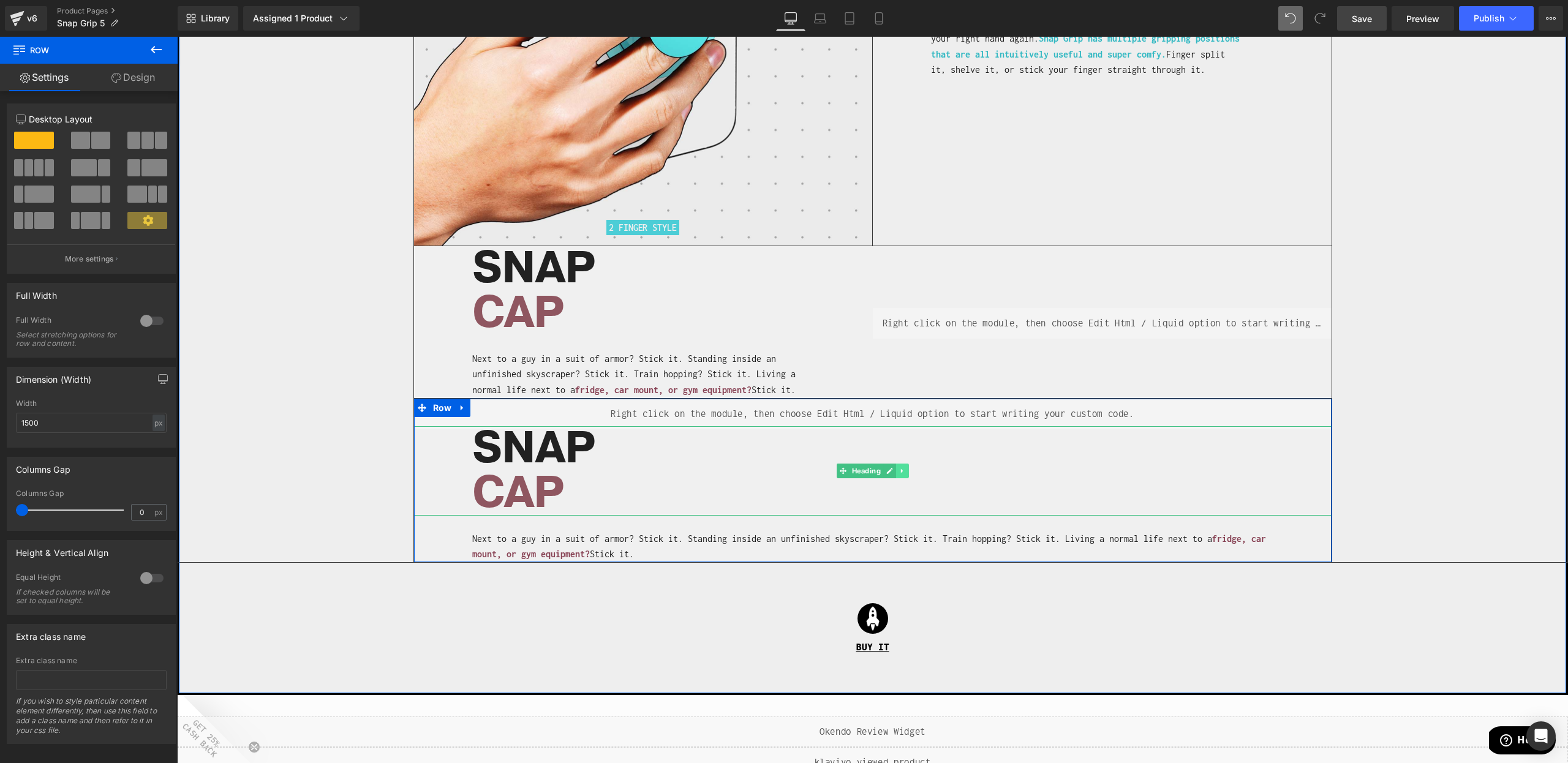
click at [899, 467] on icon at bounding box center [902, 471] width 7 height 8
click at [907, 467] on icon at bounding box center [908, 470] width 7 height 7
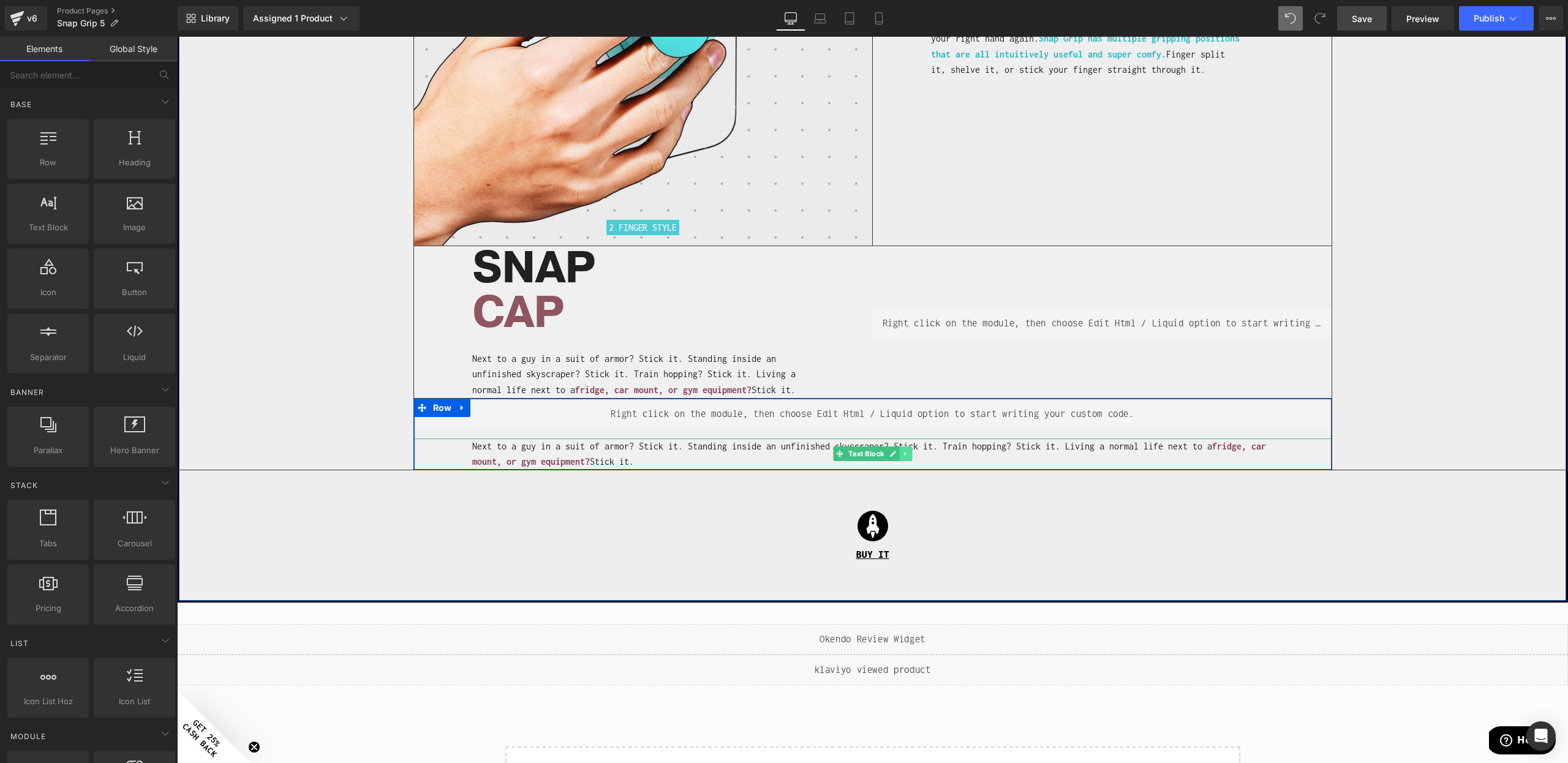
click at [905, 452] on icon at bounding box center [905, 454] width 2 height 5
click at [905, 447] on link at bounding box center [900, 454] width 13 height 14
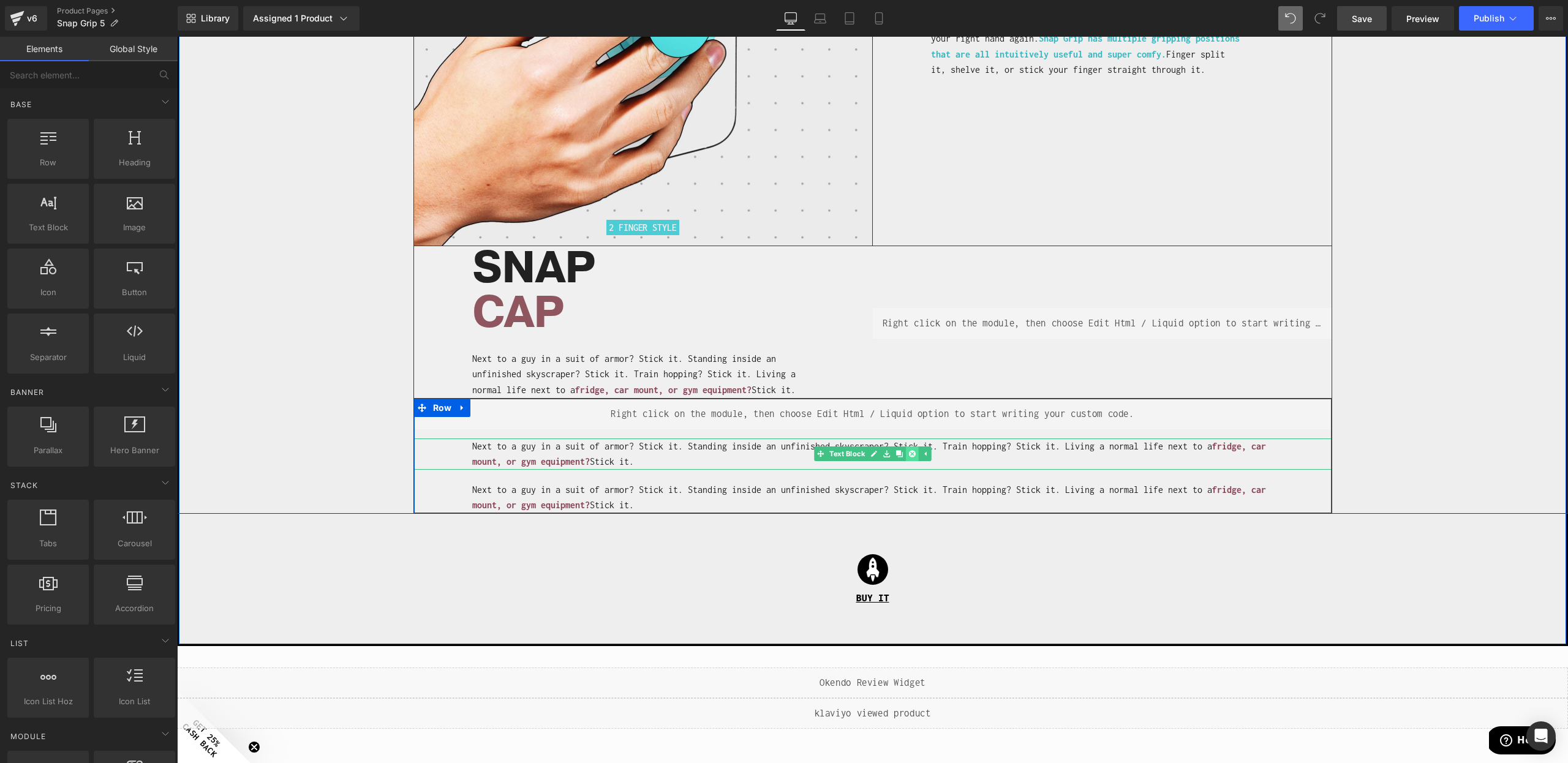
click at [910, 451] on icon at bounding box center [911, 454] width 7 height 7
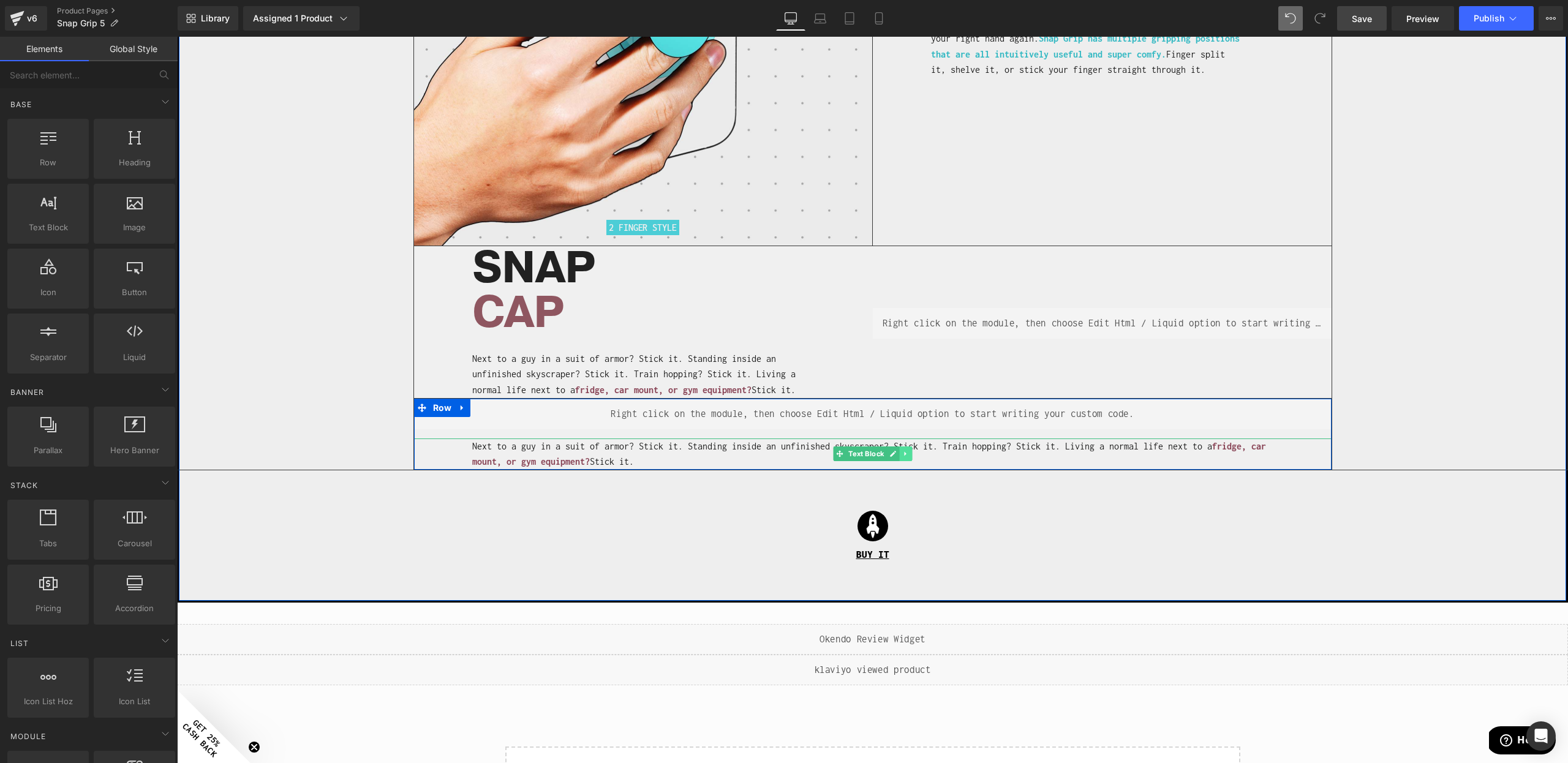
click at [908, 450] on icon at bounding box center [905, 454] width 7 height 8
click at [913, 450] on icon at bounding box center [911, 454] width 7 height 8
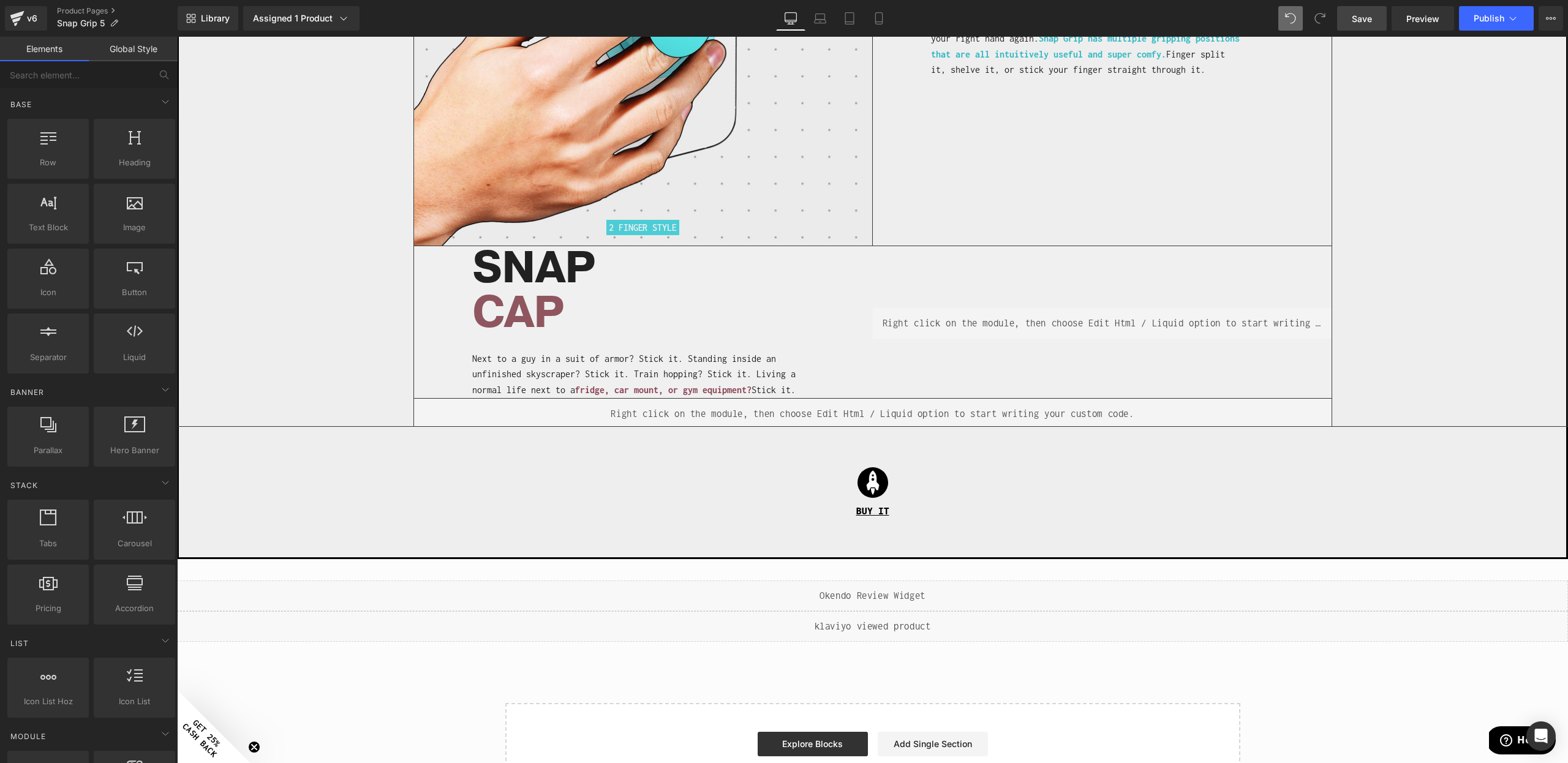
click at [1372, 26] on link "Save" at bounding box center [1362, 18] width 49 height 25
click at [547, 302] on span "CAP" at bounding box center [518, 312] width 92 height 60
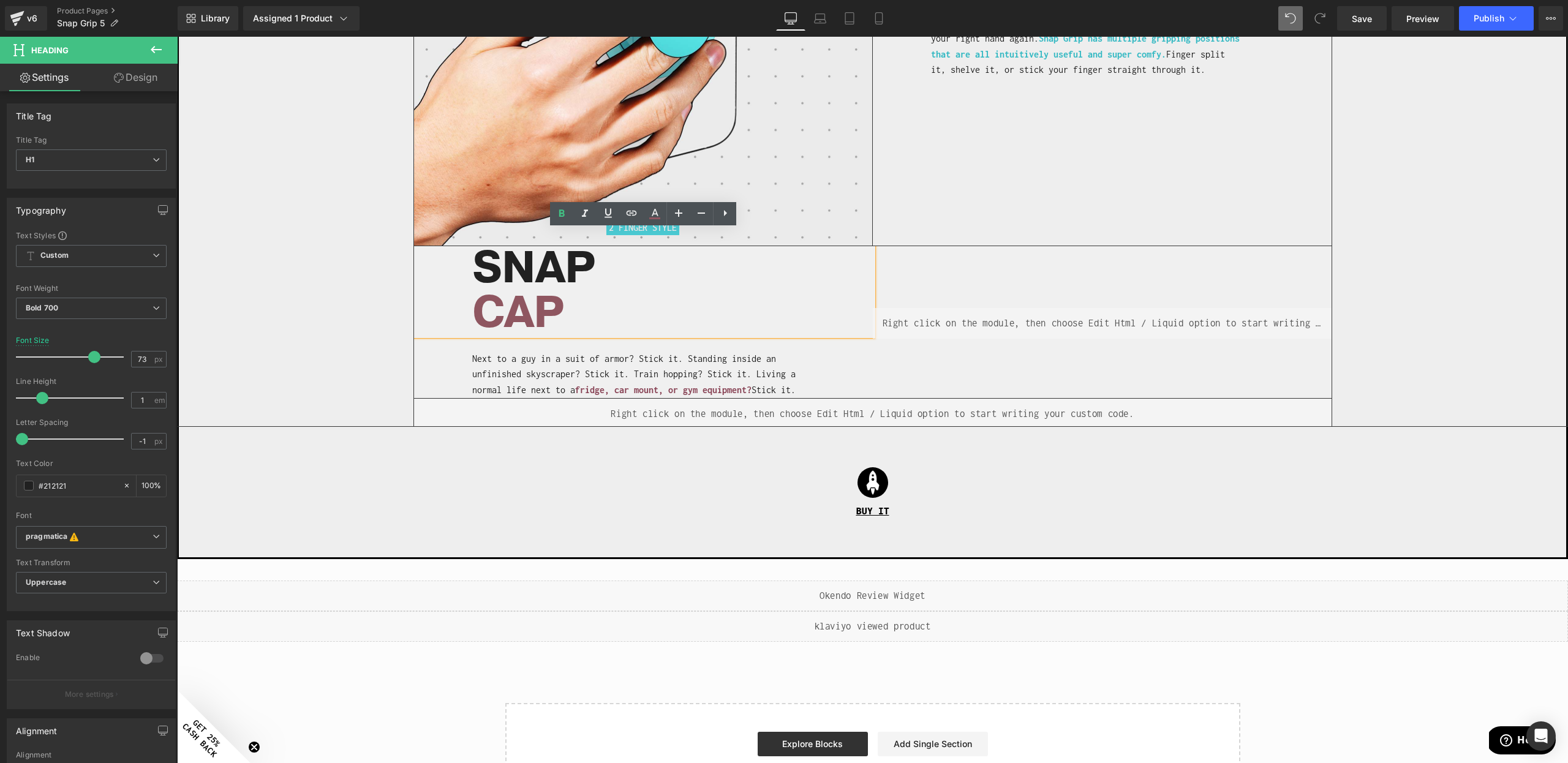
click at [542, 303] on span "CAP" at bounding box center [518, 312] width 92 height 60
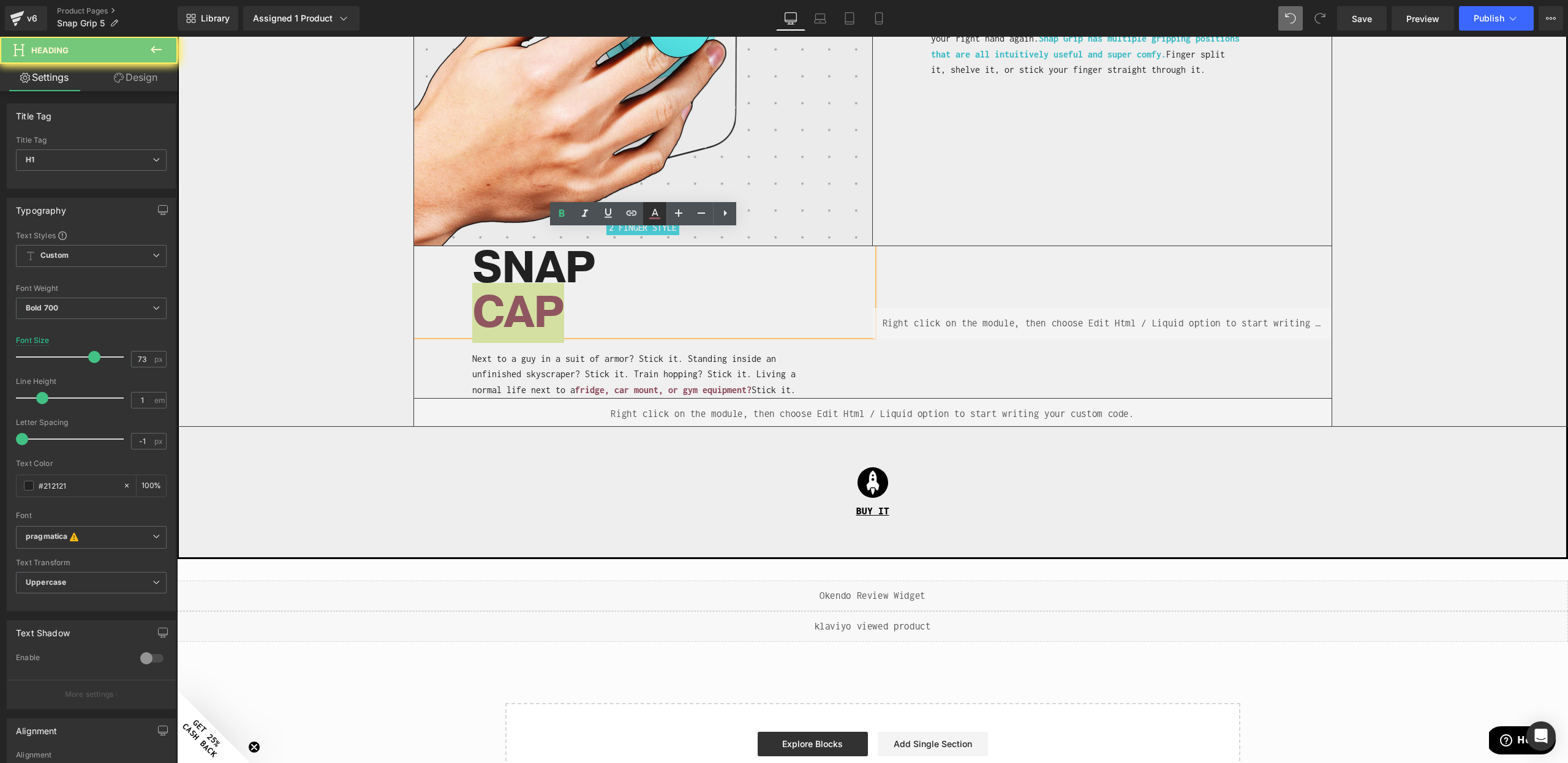
click at [658, 218] on icon at bounding box center [655, 218] width 11 height 2
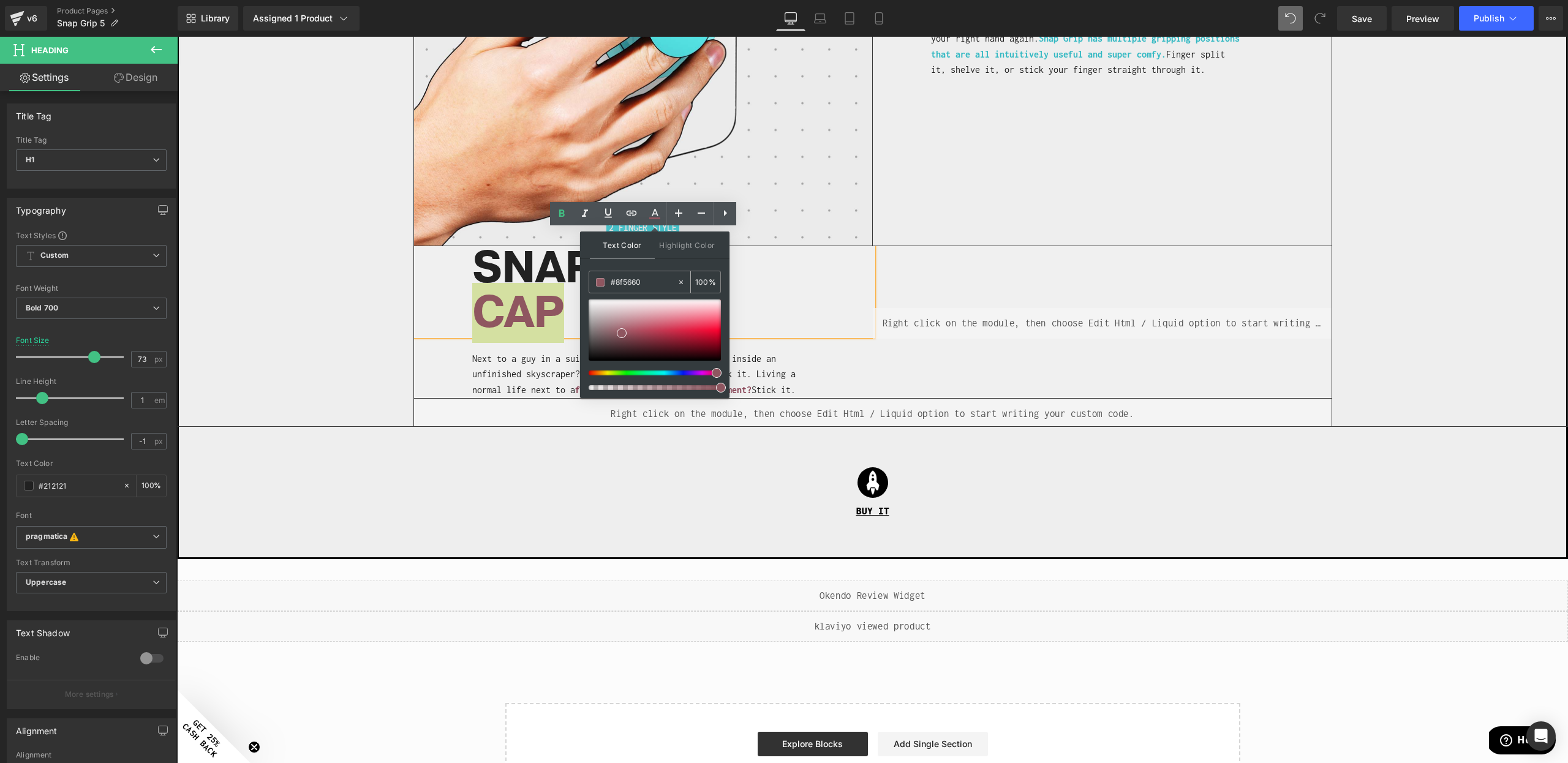
click at [635, 284] on input "#8f5660" at bounding box center [644, 282] width 66 height 13
click at [634, 283] on input "#8f5660" at bounding box center [644, 282] width 66 height 13
paste input "D7BFE7"
type input "#d7bfe7"
click at [647, 310] on span at bounding box center [648, 309] width 9 height 9
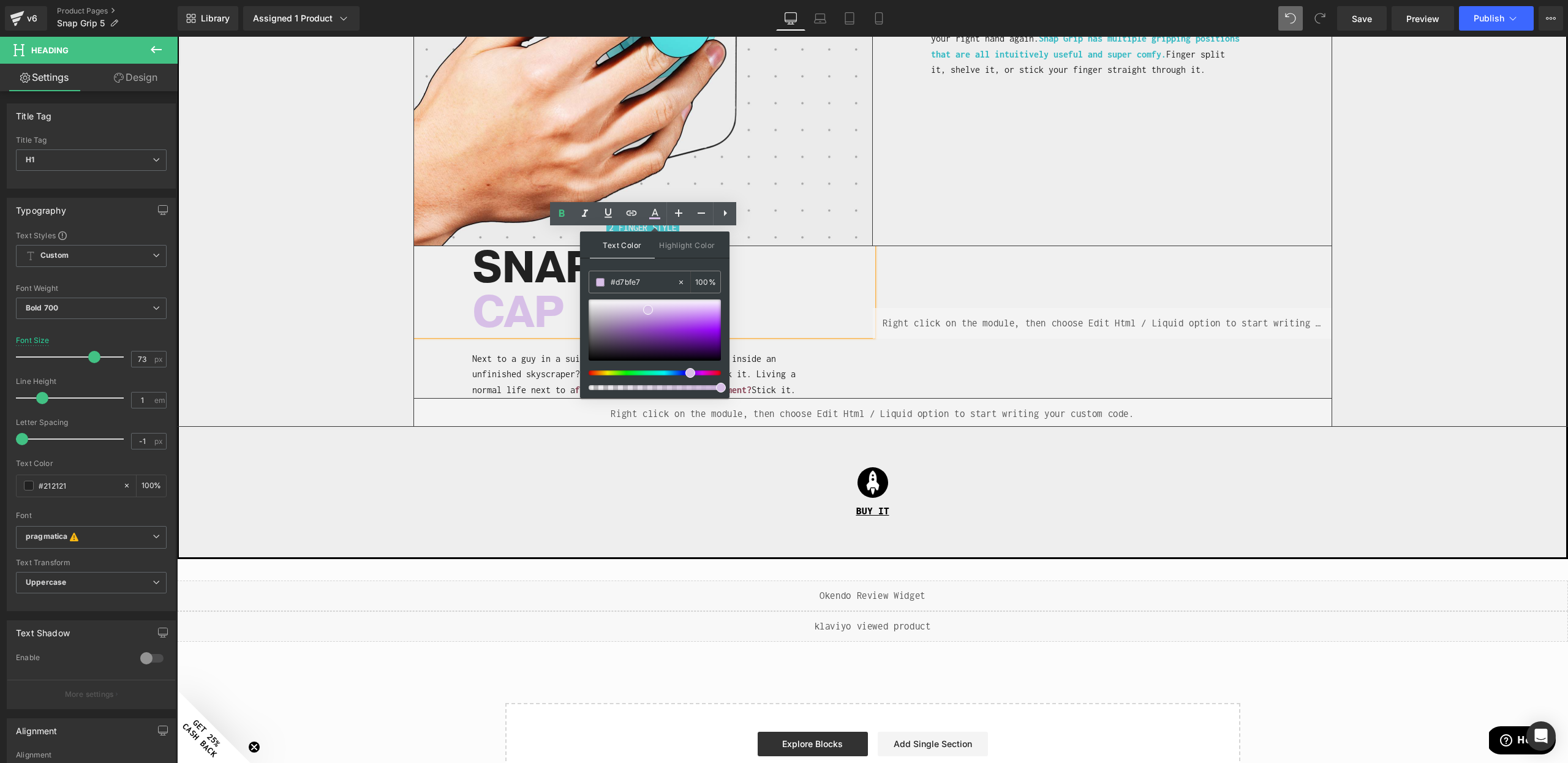
click at [878, 308] on div "Liquid" at bounding box center [1102, 324] width 458 height 30
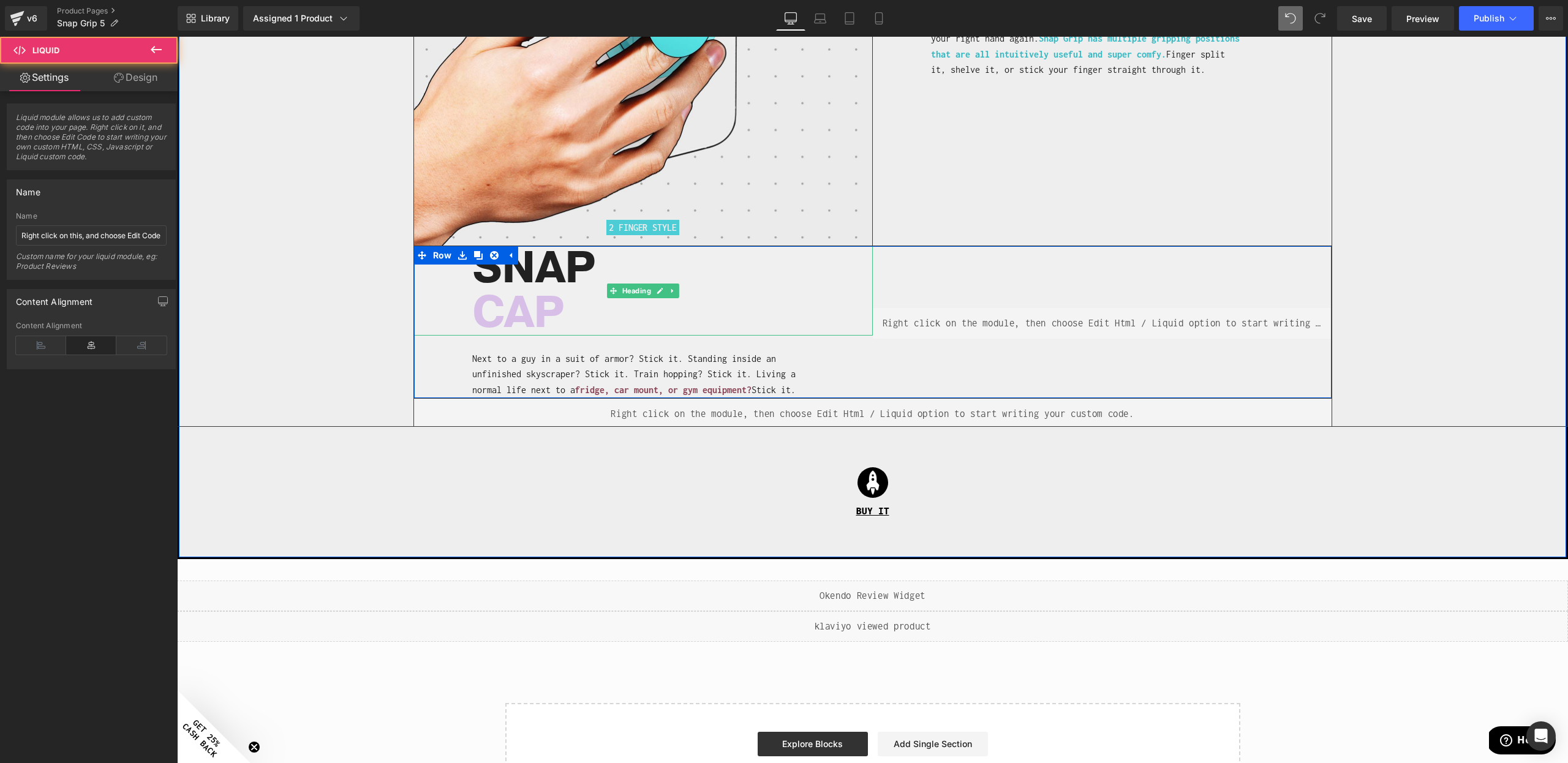
click at [501, 288] on span "CAP" at bounding box center [518, 312] width 92 height 60
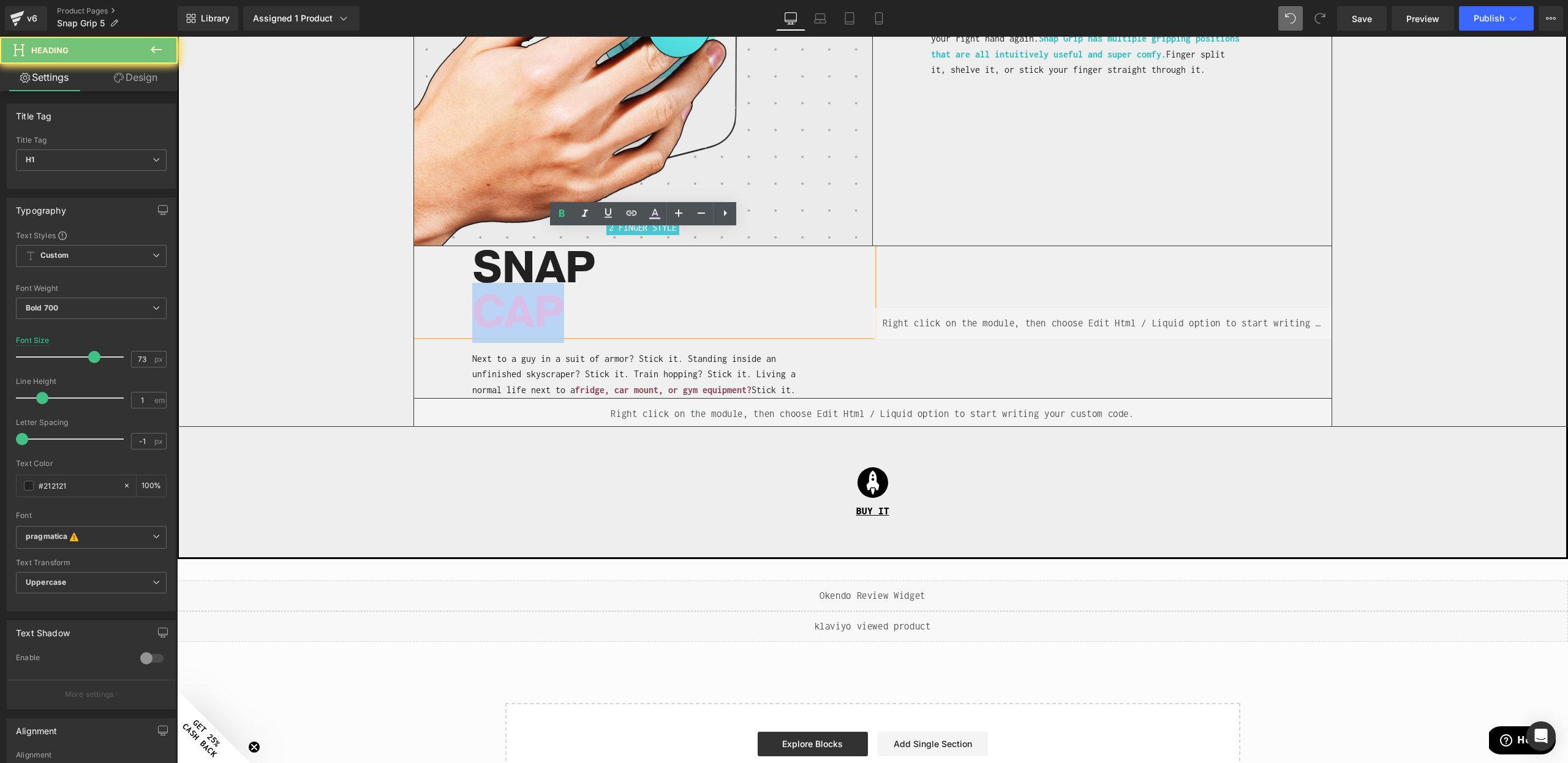
click at [501, 288] on span "CAP" at bounding box center [518, 312] width 92 height 60
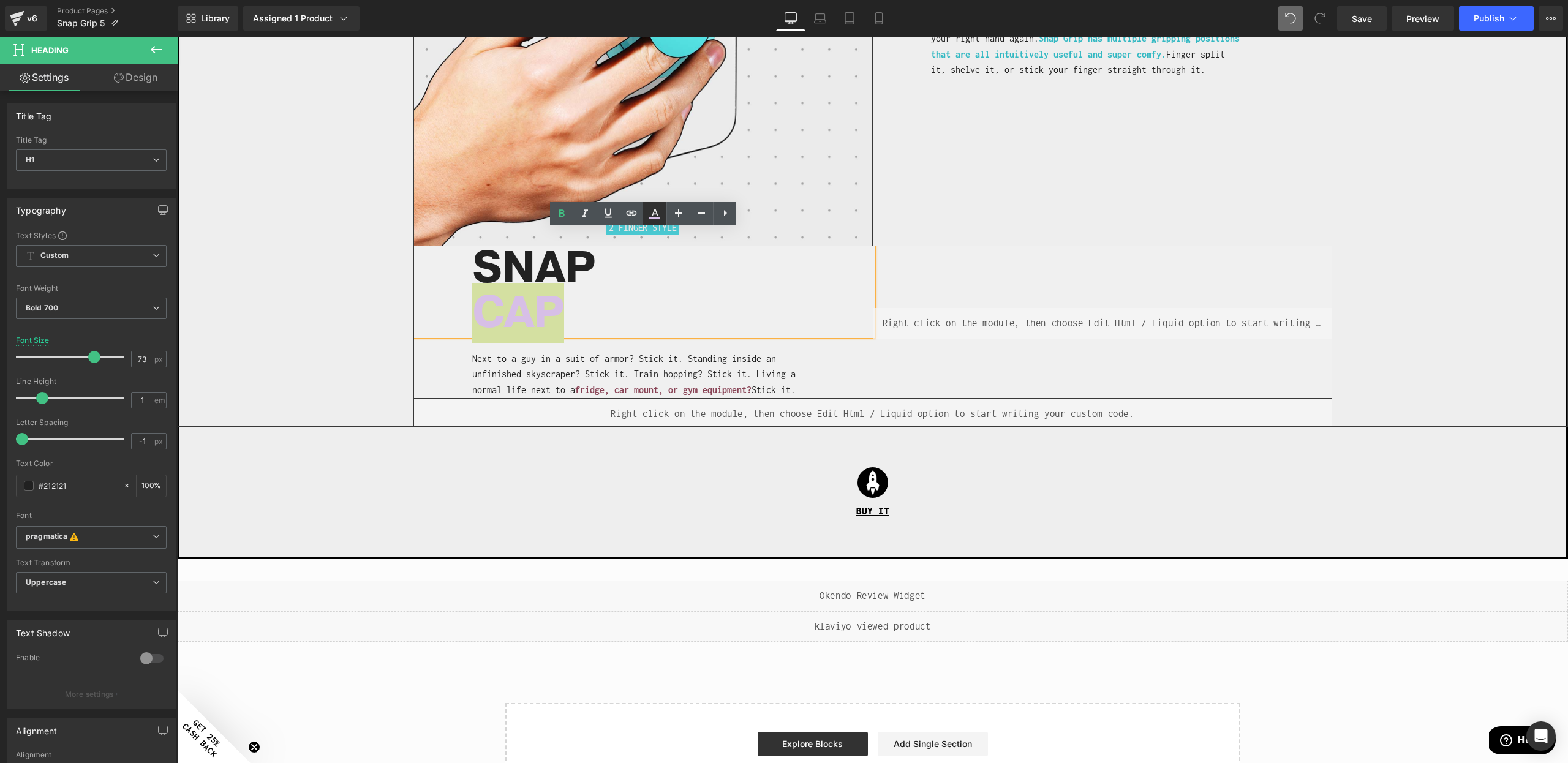
click at [652, 214] on icon at bounding box center [654, 214] width 14 height 14
type input "100"
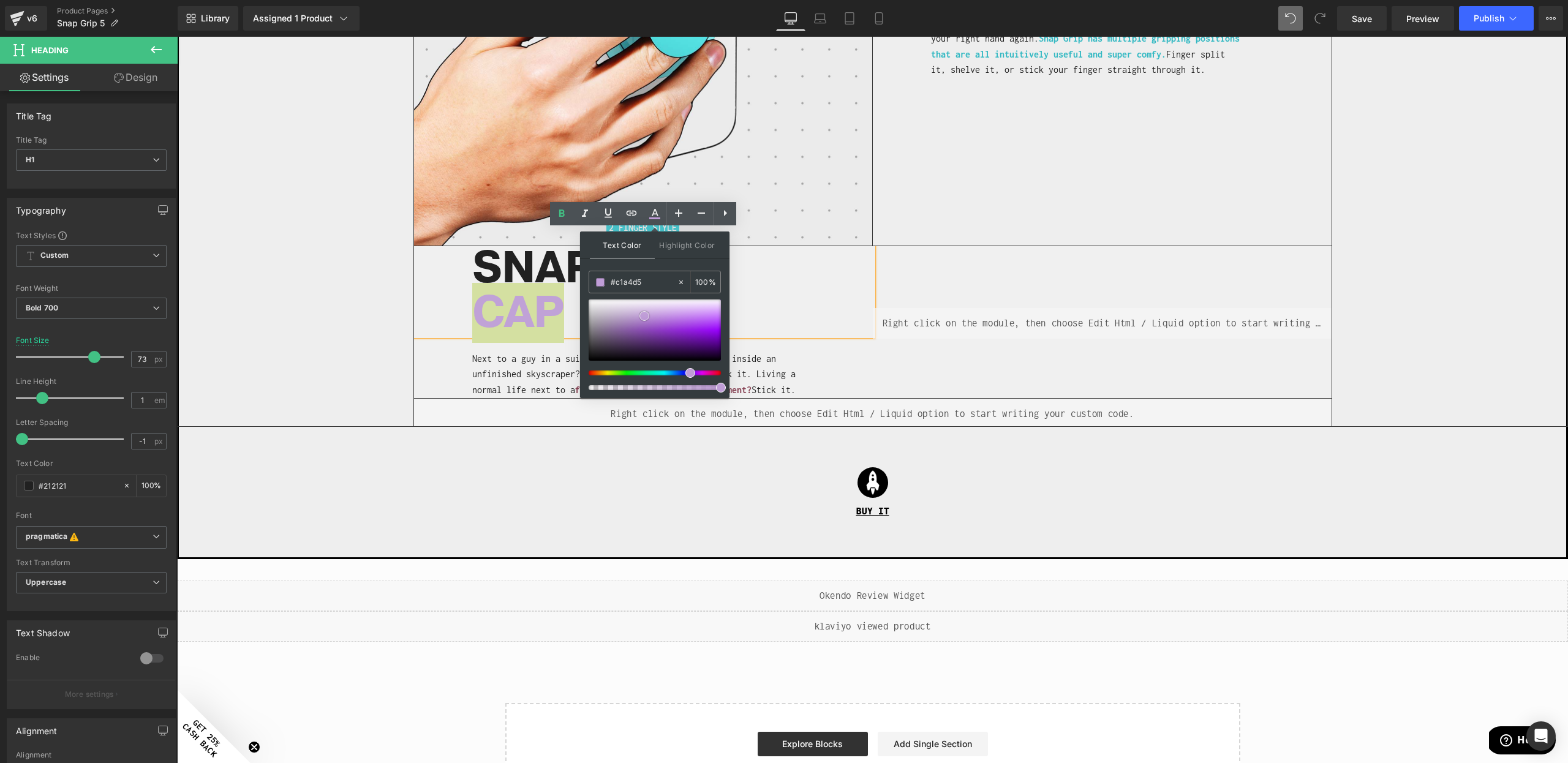
type input "#c3a8d6"
drag, startPoint x: 648, startPoint y: 312, endPoint x: 636, endPoint y: 317, distance: 13.0
click at [636, 317] on span at bounding box center [636, 315] width 9 height 9
click at [853, 296] on h1 "CAP" at bounding box center [673, 313] width 401 height 45
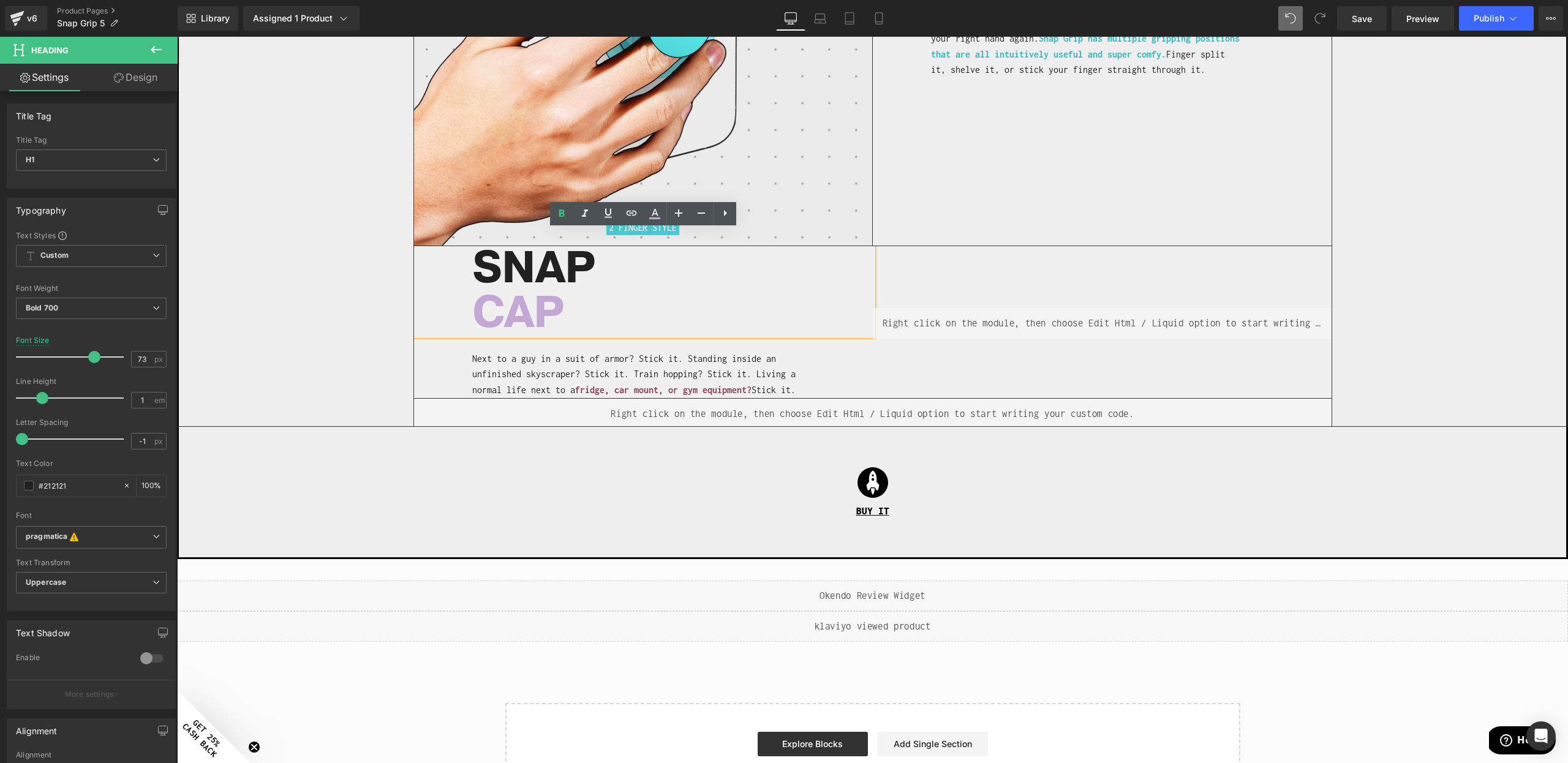
click at [515, 293] on span "CAP" at bounding box center [518, 312] width 92 height 60
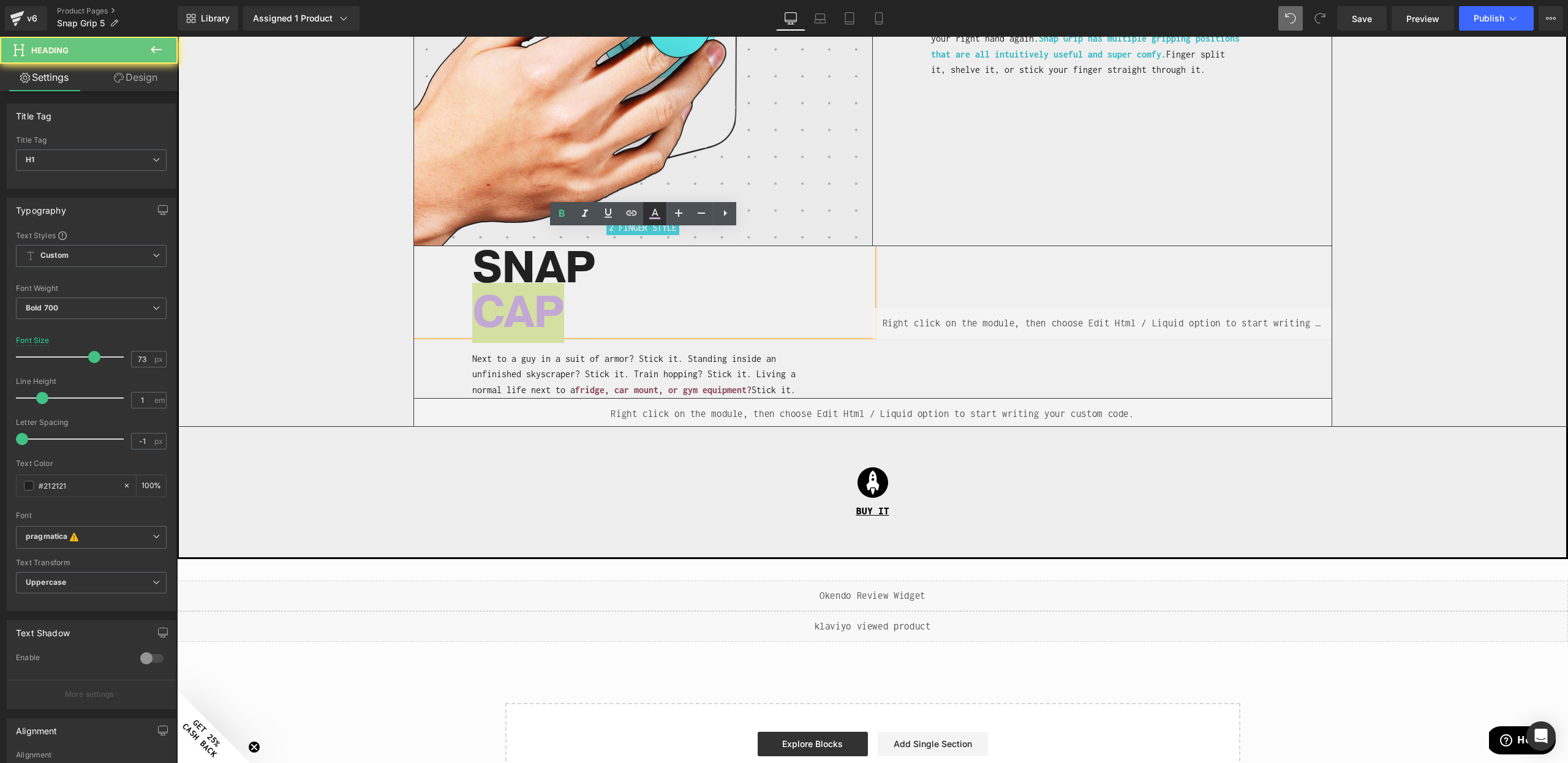
click at [655, 212] on icon at bounding box center [654, 214] width 14 height 14
type input "100"
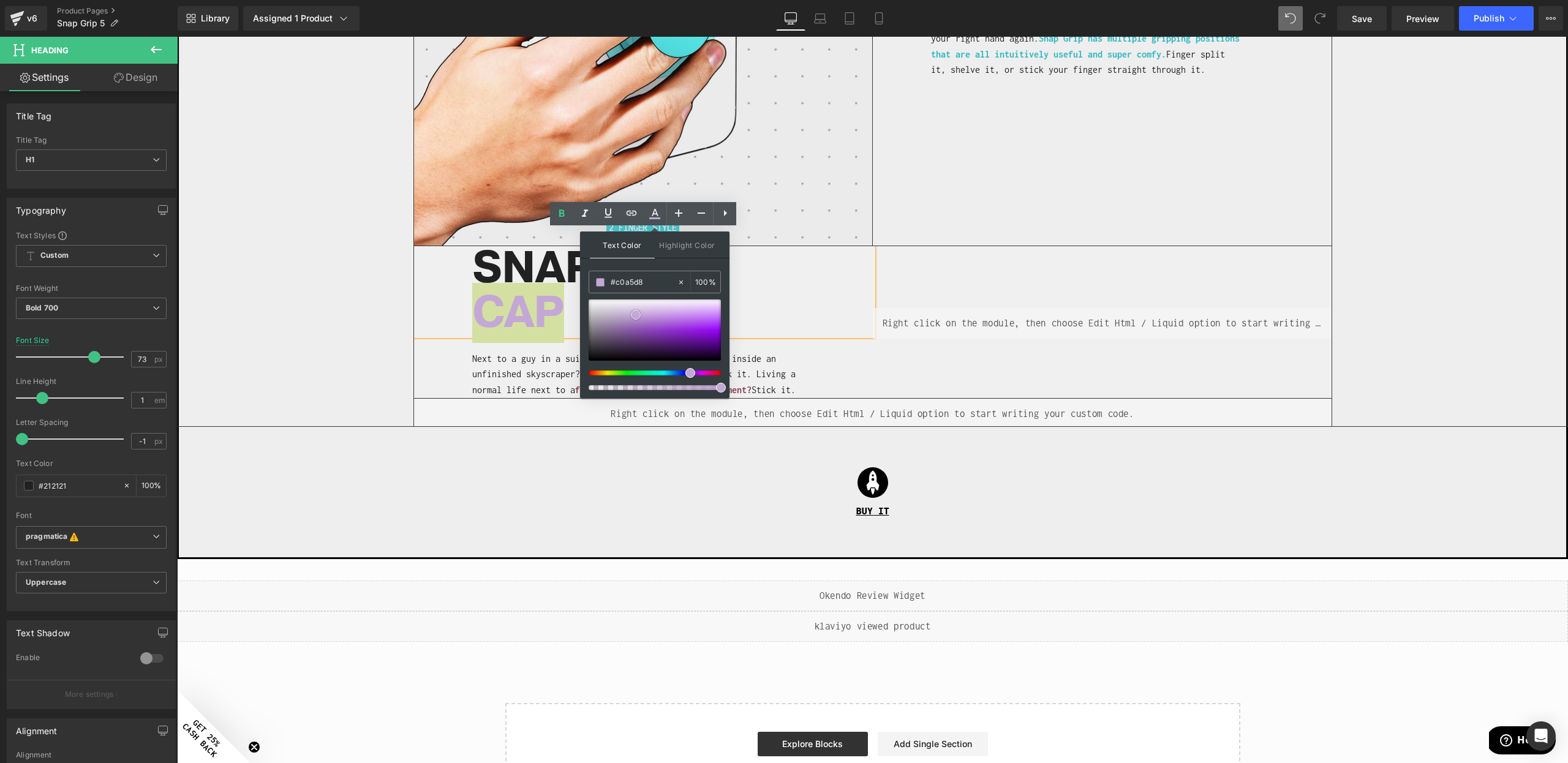
type input "#c3a9d9"
click at [640, 314] on div at bounding box center [654, 330] width 132 height 62
click at [854, 291] on h1 "CAP" at bounding box center [673, 313] width 401 height 45
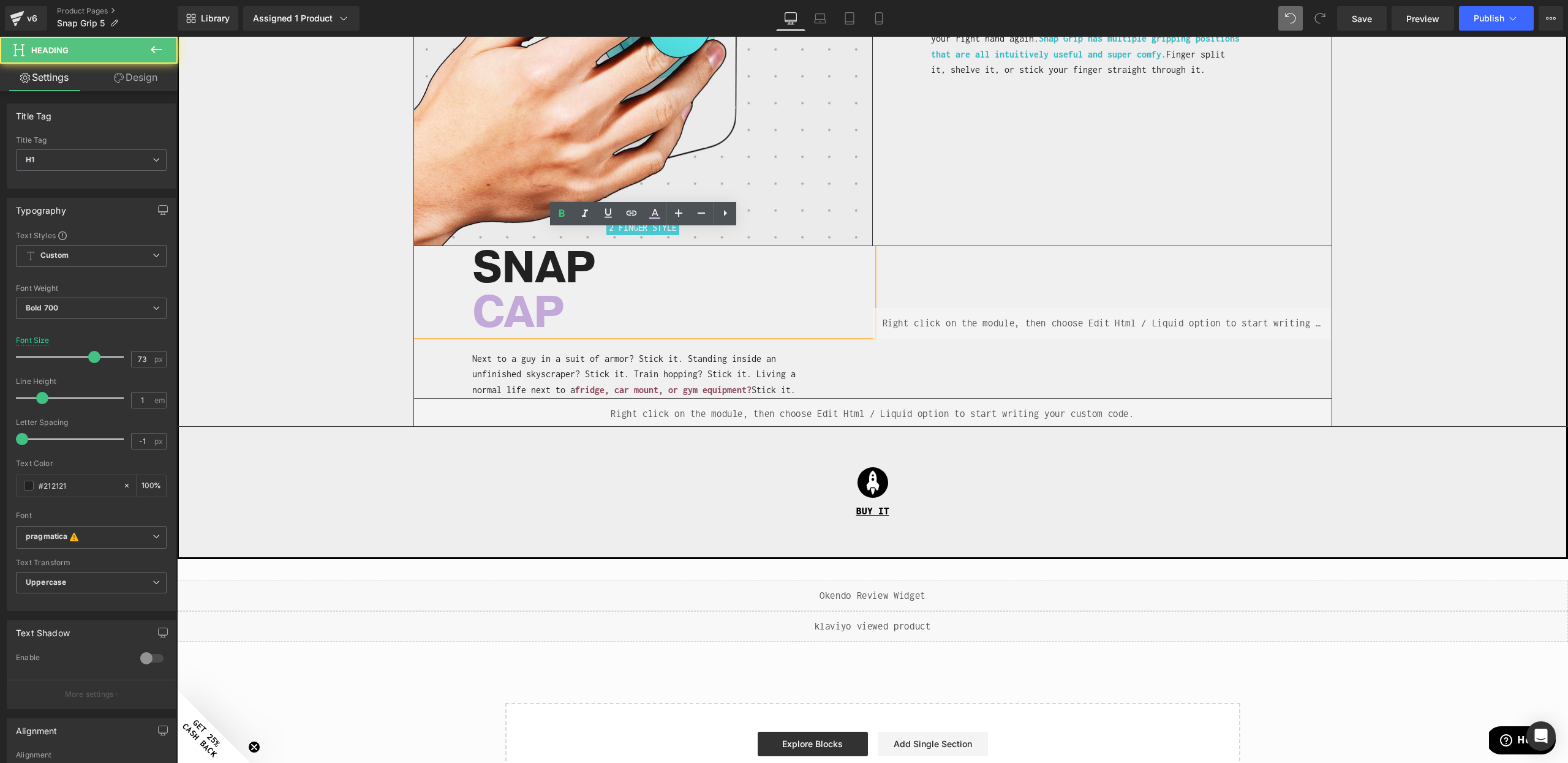
click at [700, 399] on div "Liquid" at bounding box center [872, 414] width 918 height 30
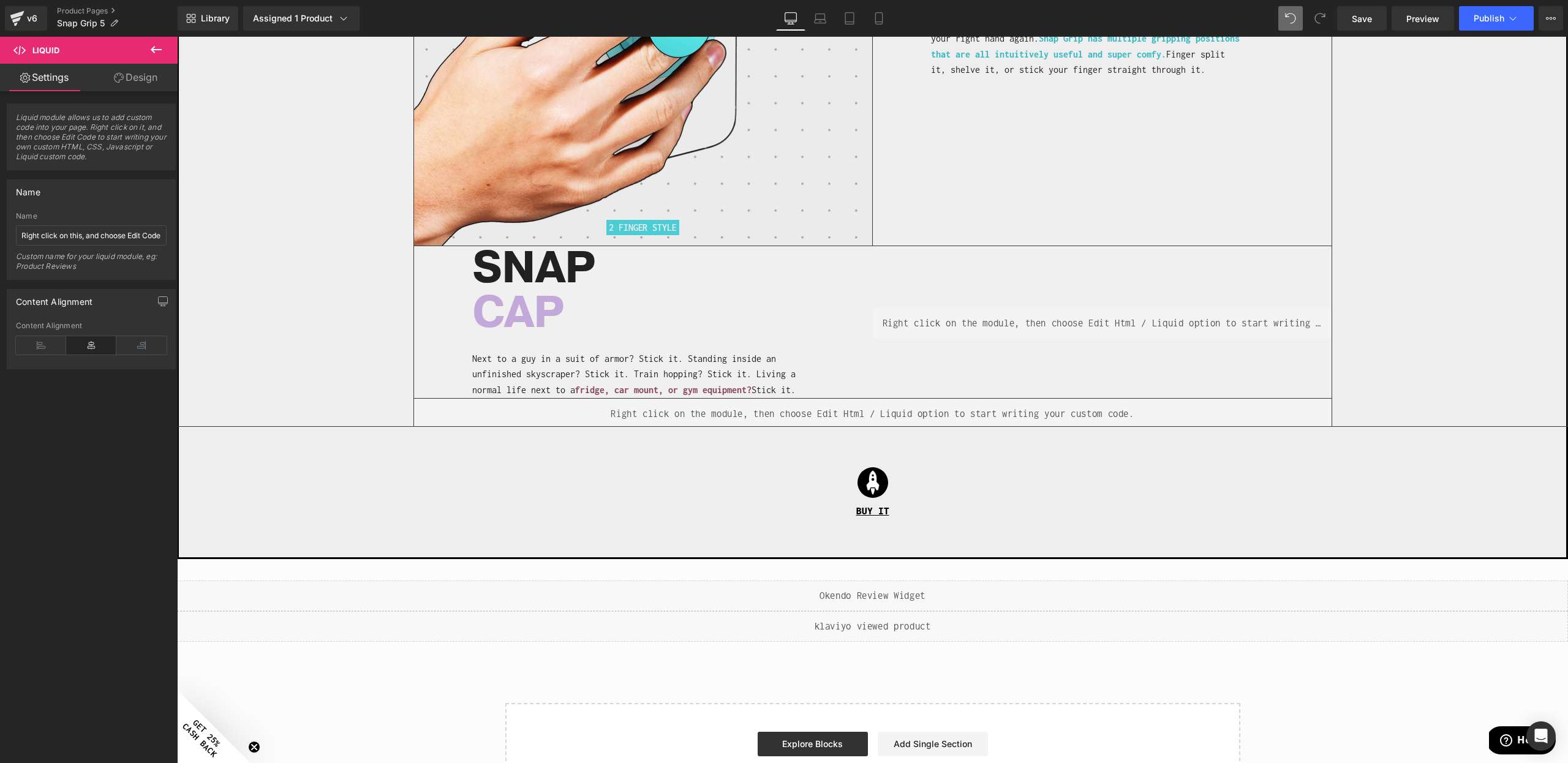
click at [647, 367] on p "Next to a guy in a suit of armor? Stick it. Standing inside an unfinished skysc…" at bounding box center [645, 375] width 345 height 47
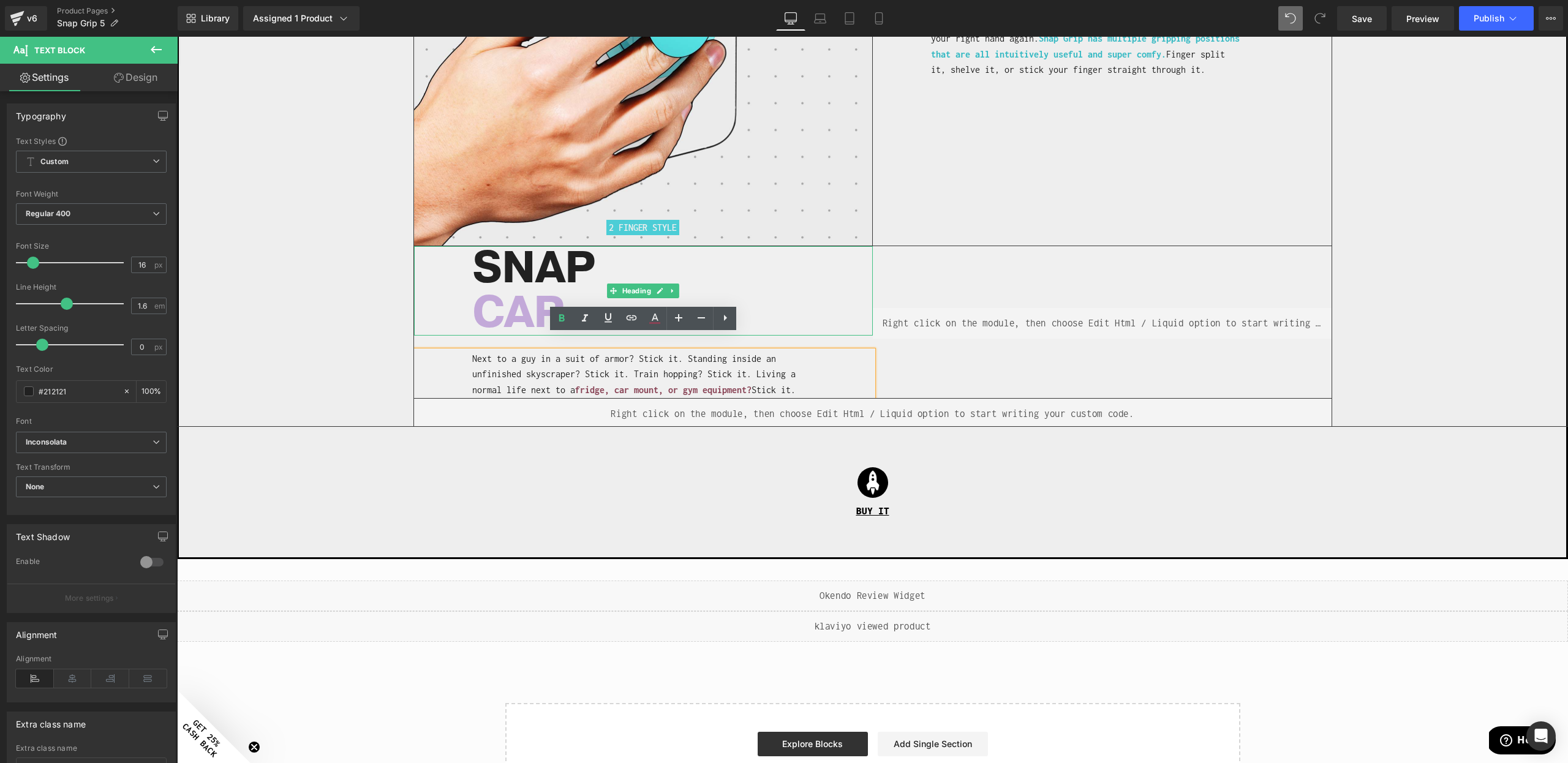
click at [550, 300] on span "CAP" at bounding box center [518, 312] width 92 height 60
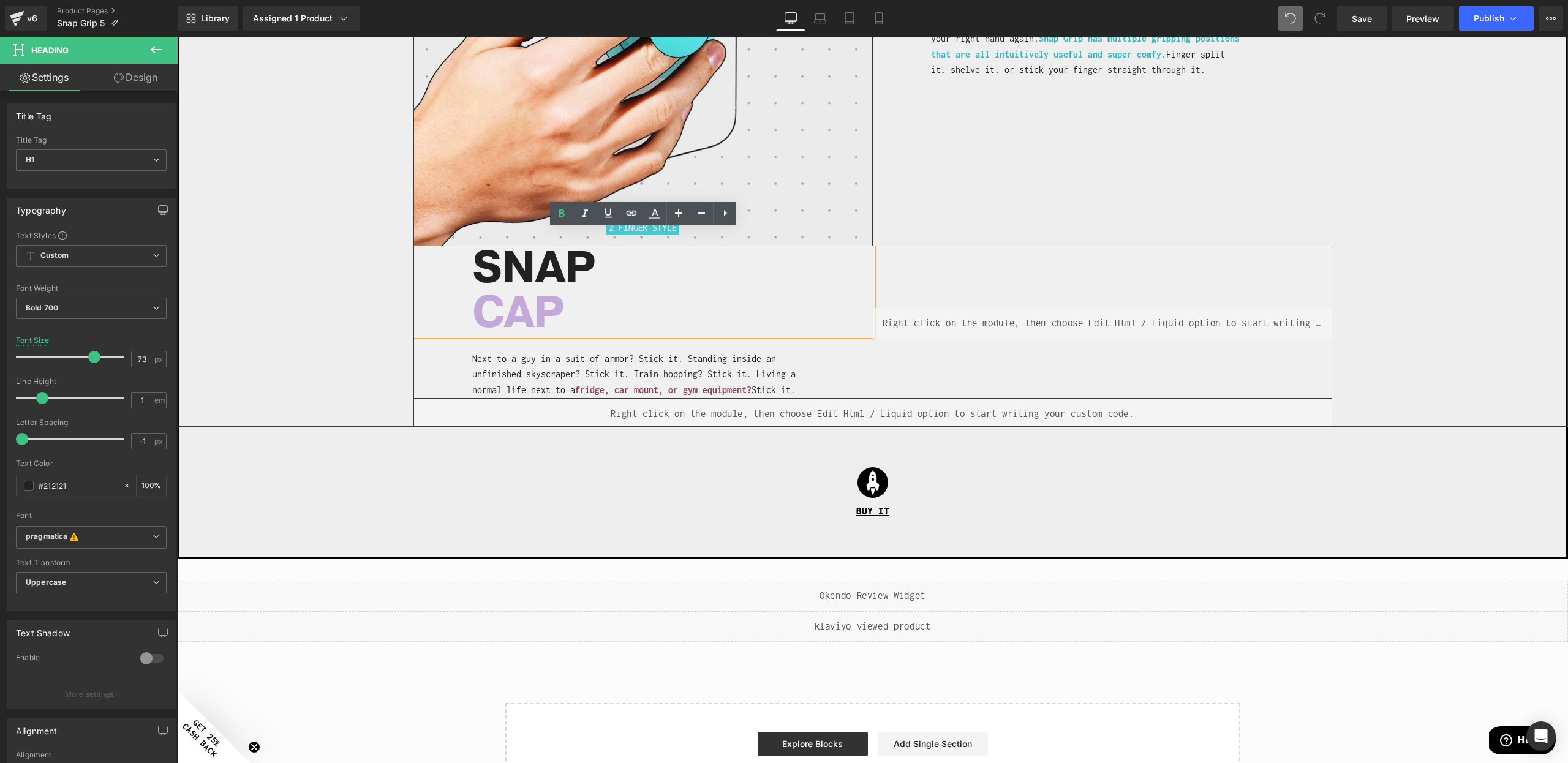
click at [500, 265] on h1 "SNAP" at bounding box center [673, 268] width 401 height 45
click at [500, 267] on h1 "SNAP" at bounding box center [673, 268] width 401 height 45
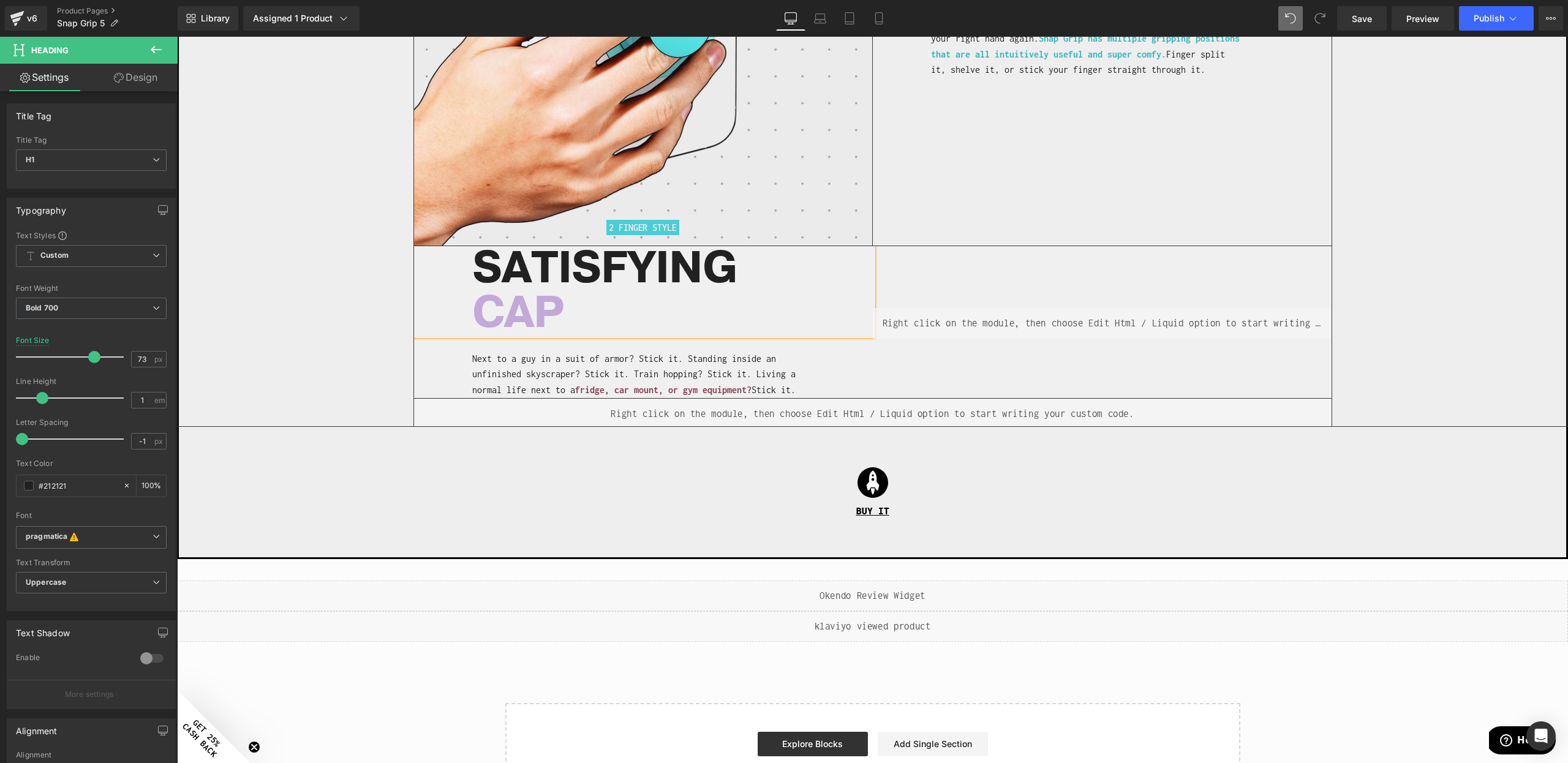
click at [508, 300] on span "CAP" at bounding box center [518, 312] width 92 height 60
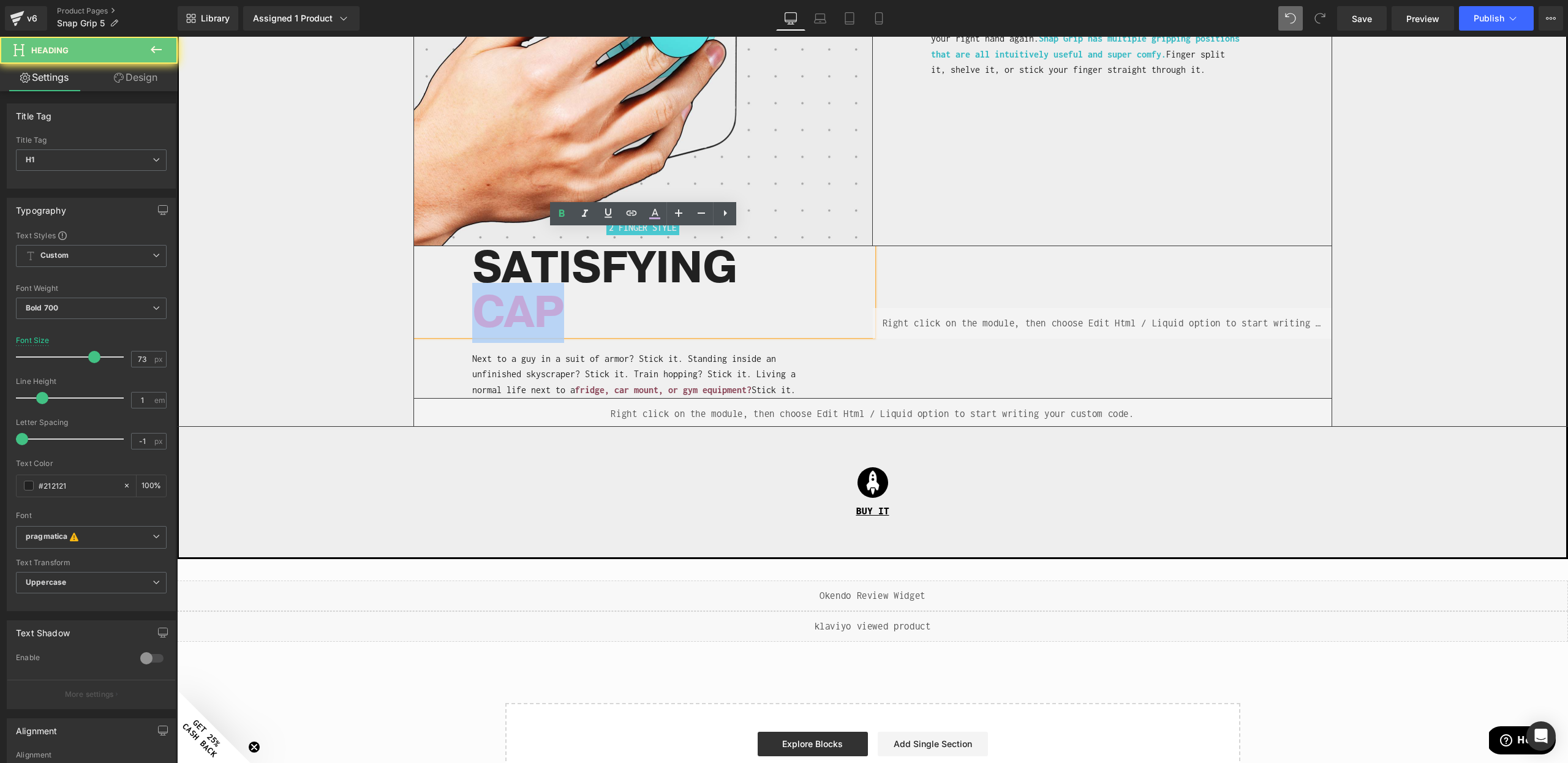
click at [508, 300] on span "CAP" at bounding box center [518, 312] width 92 height 60
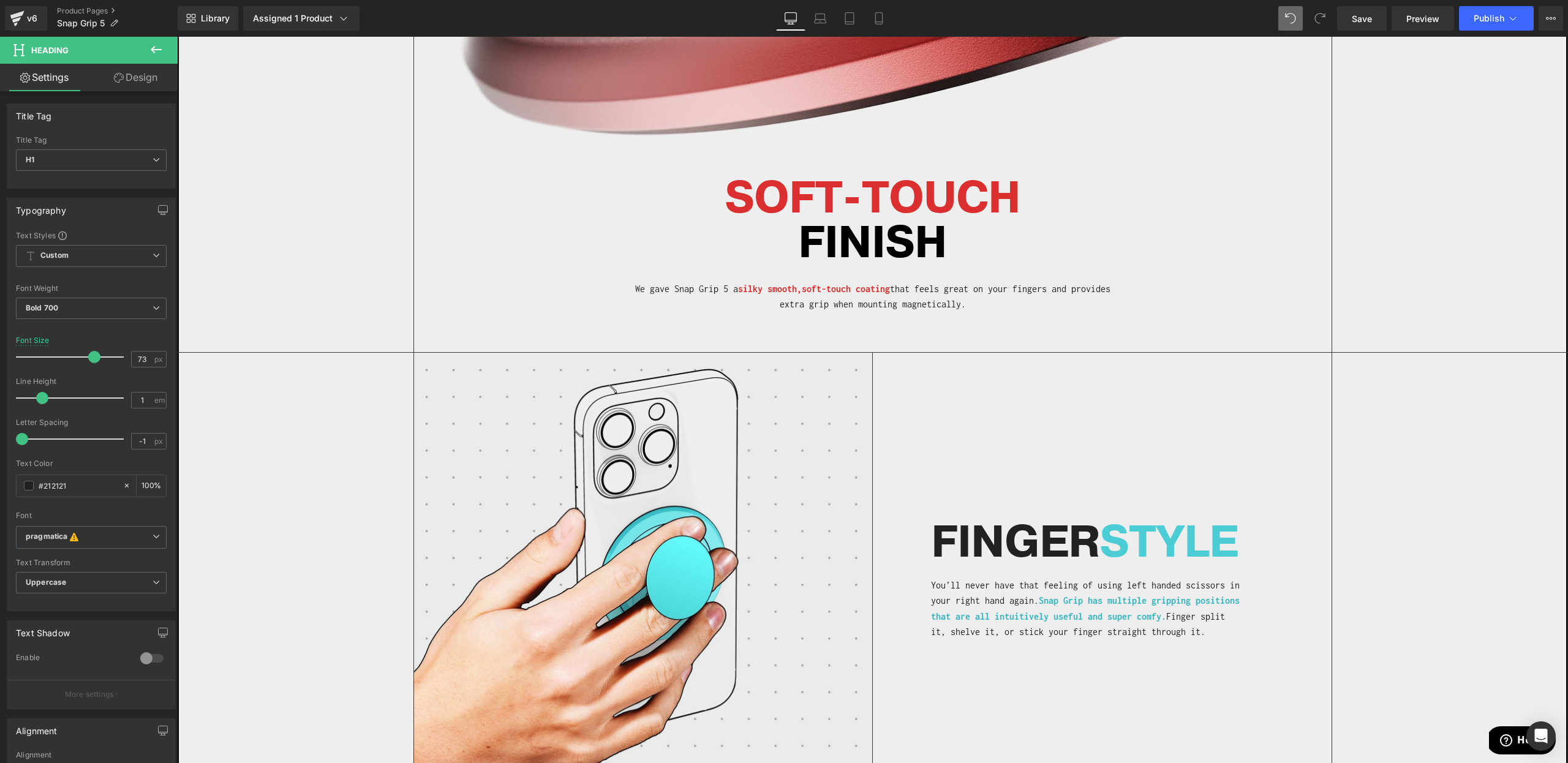
click at [947, 458] on div "Image 2 FINGER STYLE Heading" at bounding box center [873, 581] width 919 height 456
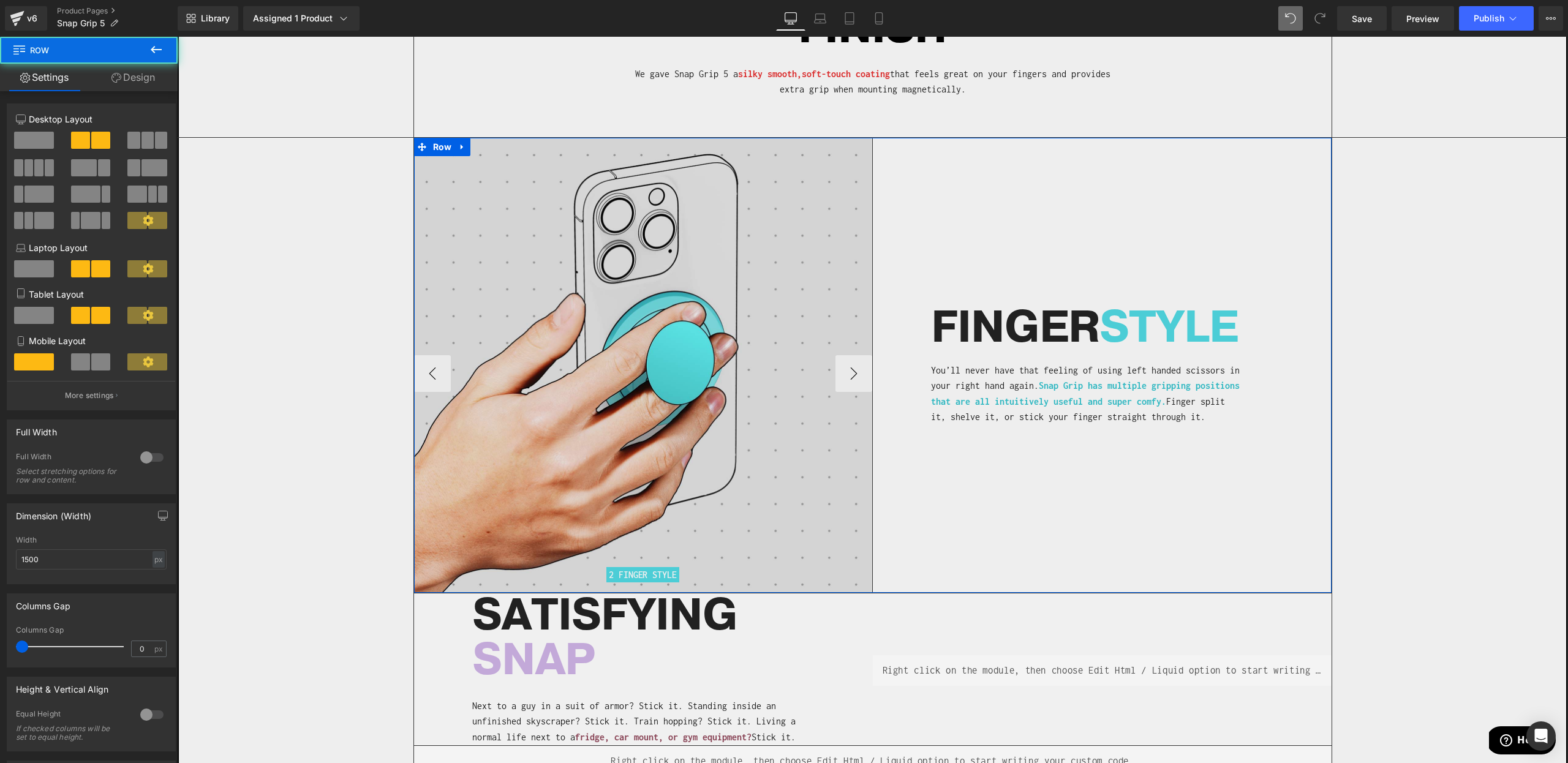
scroll to position [2718, 0]
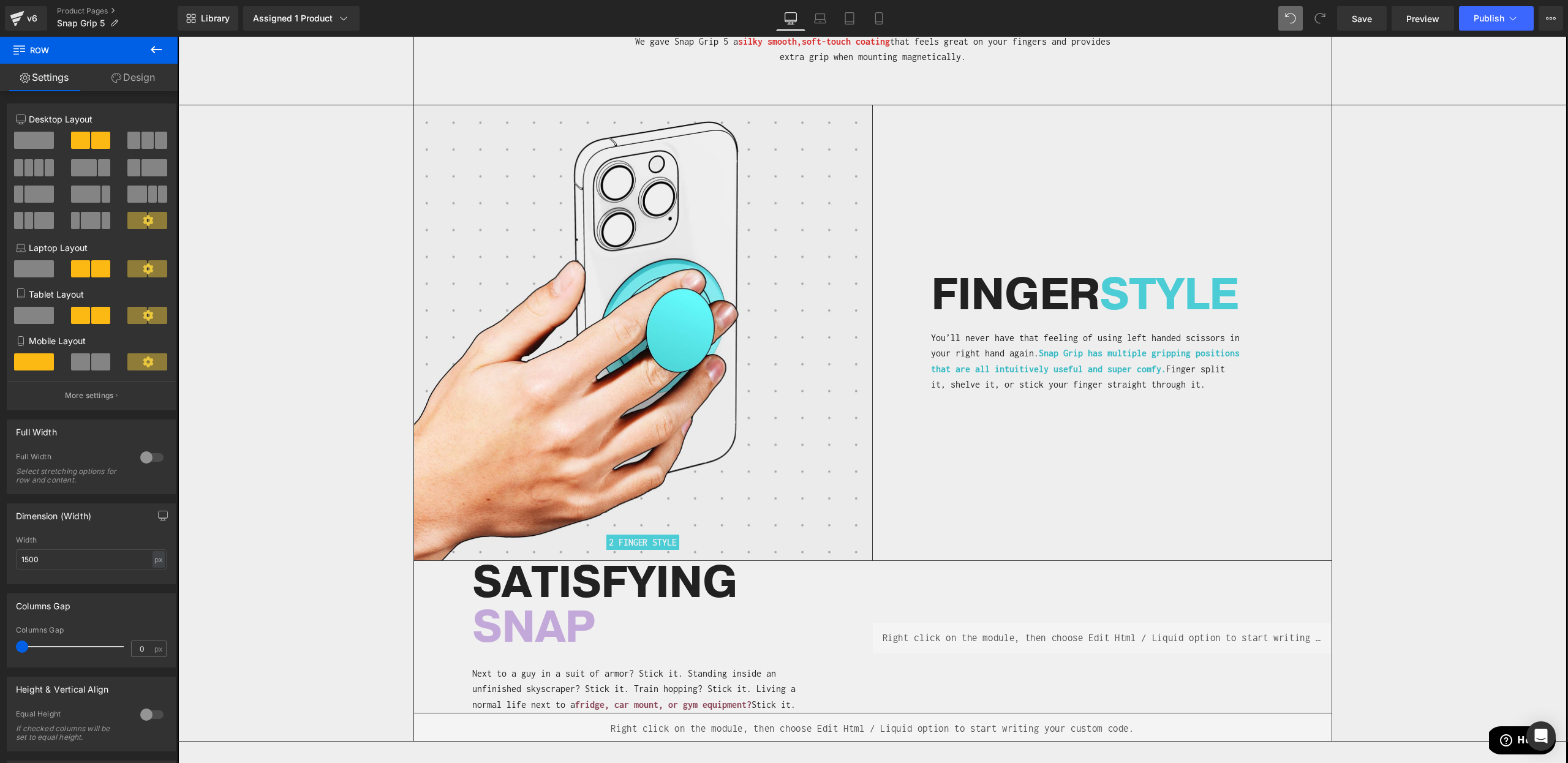
drag, startPoint x: 516, startPoint y: 583, endPoint x: 517, endPoint y: 614, distance: 31.0
click at [519, 598] on span "SNAP" at bounding box center [534, 627] width 123 height 60
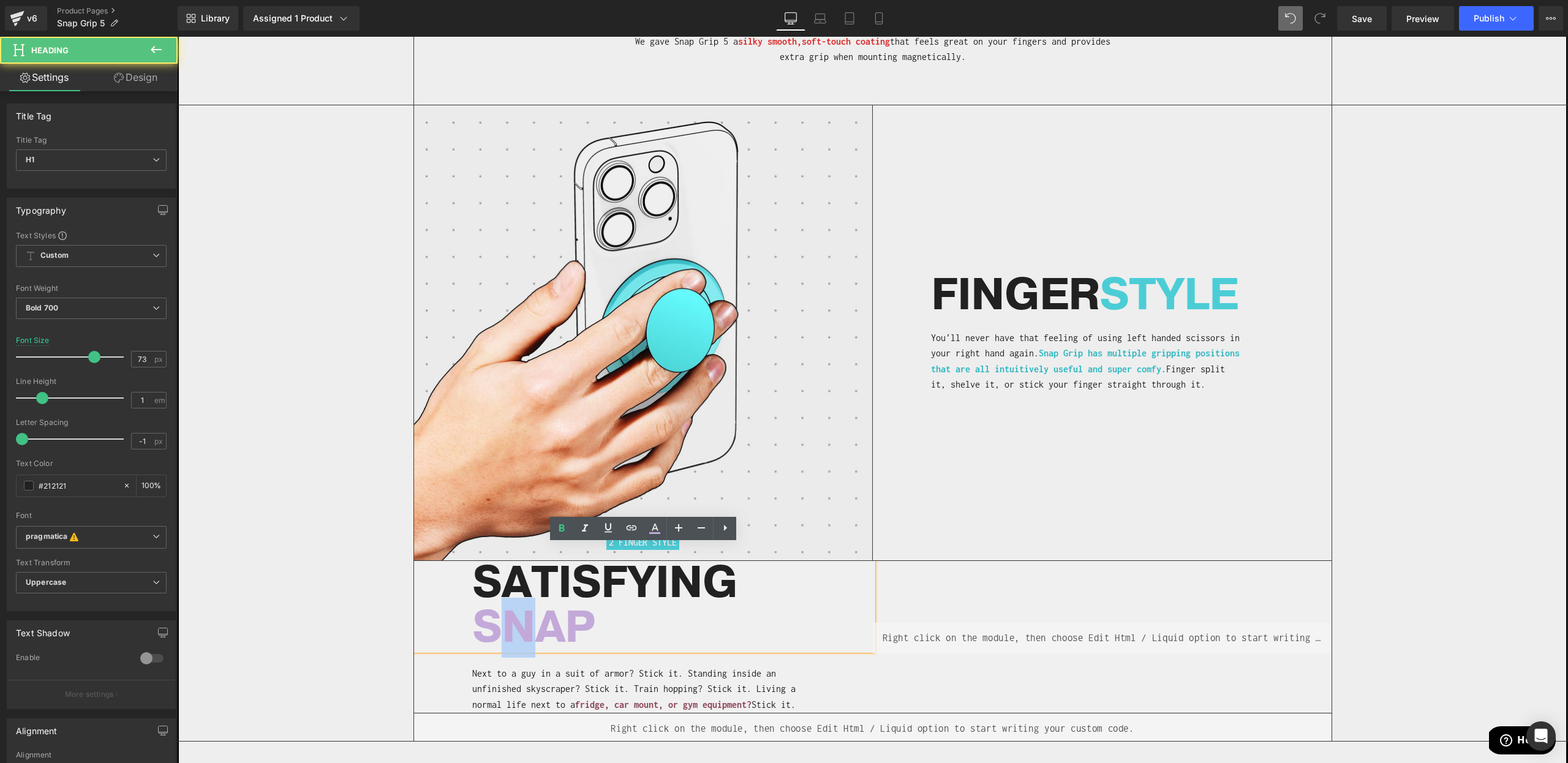
click at [517, 614] on span "SNAP" at bounding box center [534, 627] width 123 height 60
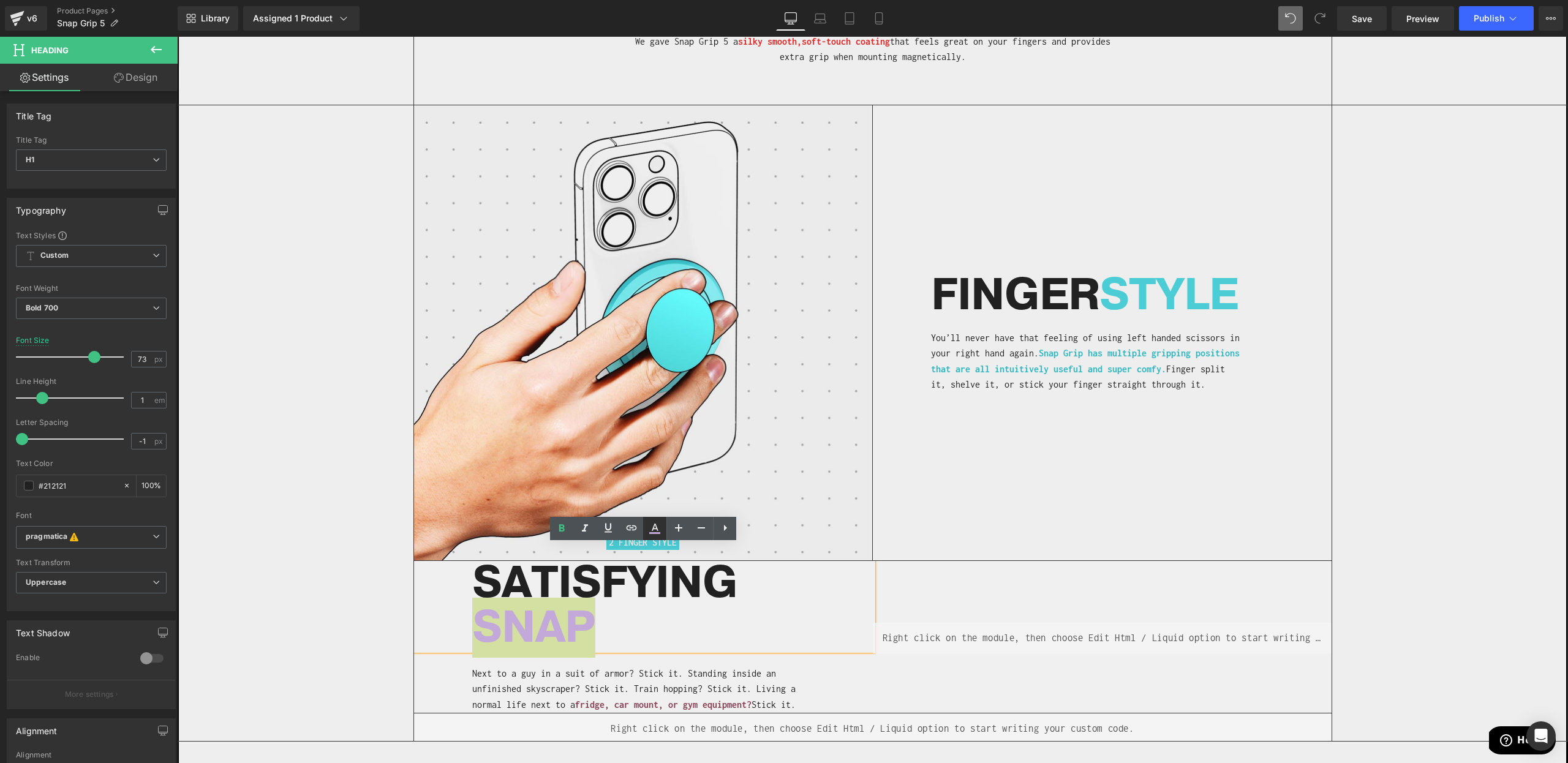
click at [652, 524] on icon at bounding box center [654, 528] width 14 height 14
type input "100"
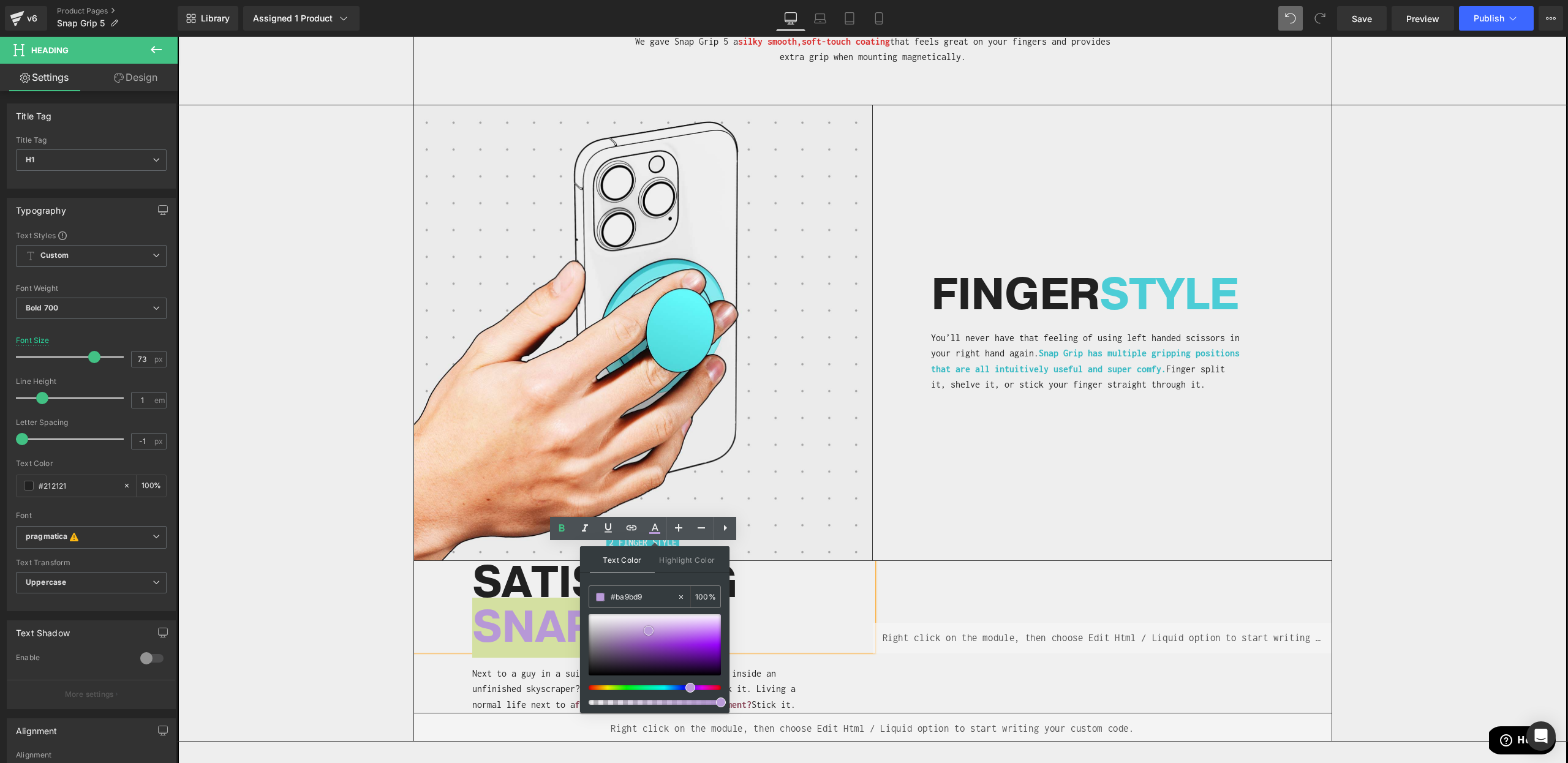
click at [649, 630] on div at bounding box center [654, 644] width 132 height 62
type input "#bc9eda"
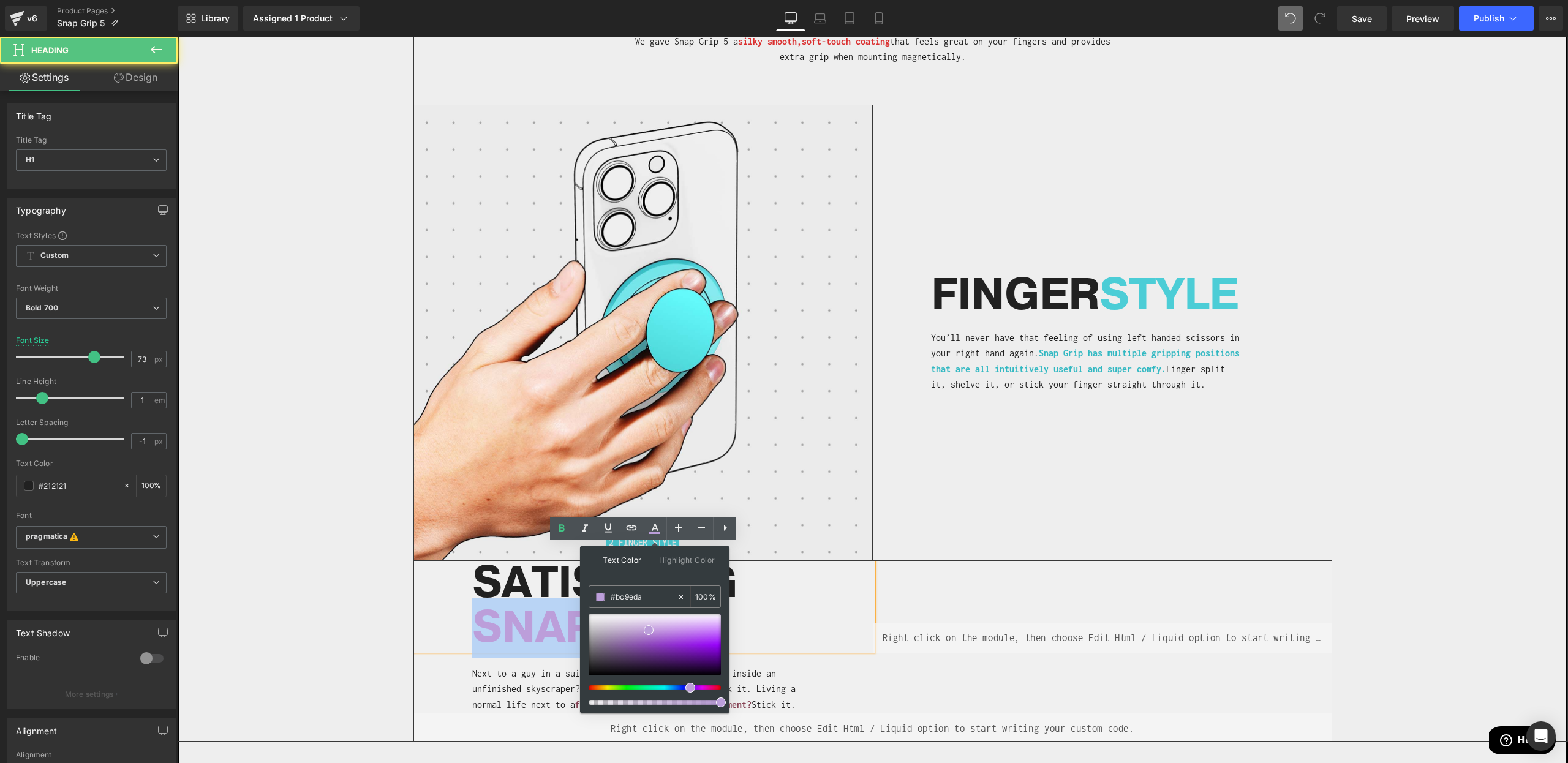
click at [777, 630] on h1 "SNAP" at bounding box center [673, 627] width 401 height 45
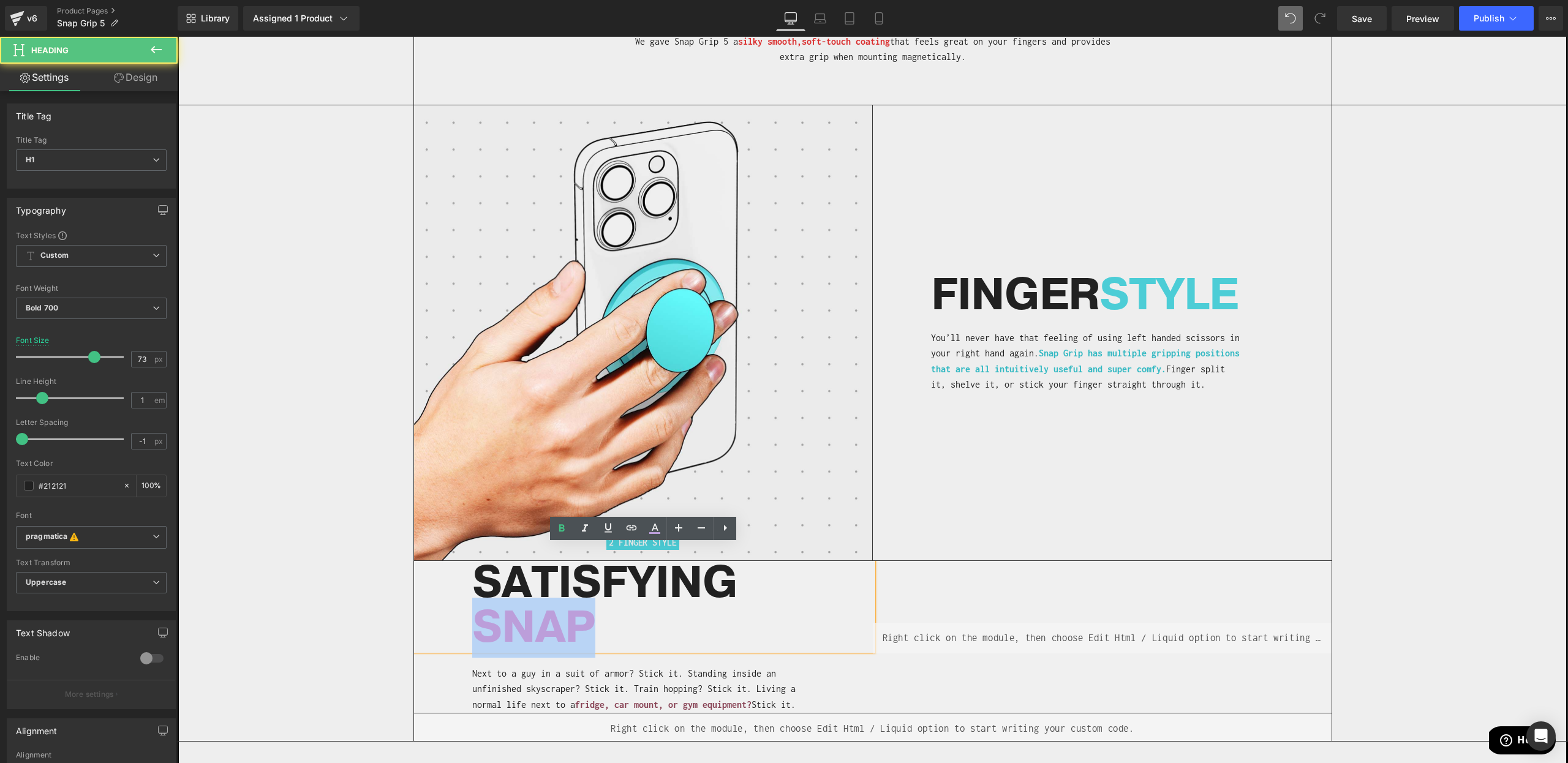
drag, startPoint x: 625, startPoint y: 618, endPoint x: 469, endPoint y: 601, distance: 156.9
click at [469, 601] on div "SATISFYING SNAP" at bounding box center [643, 605] width 458 height 89
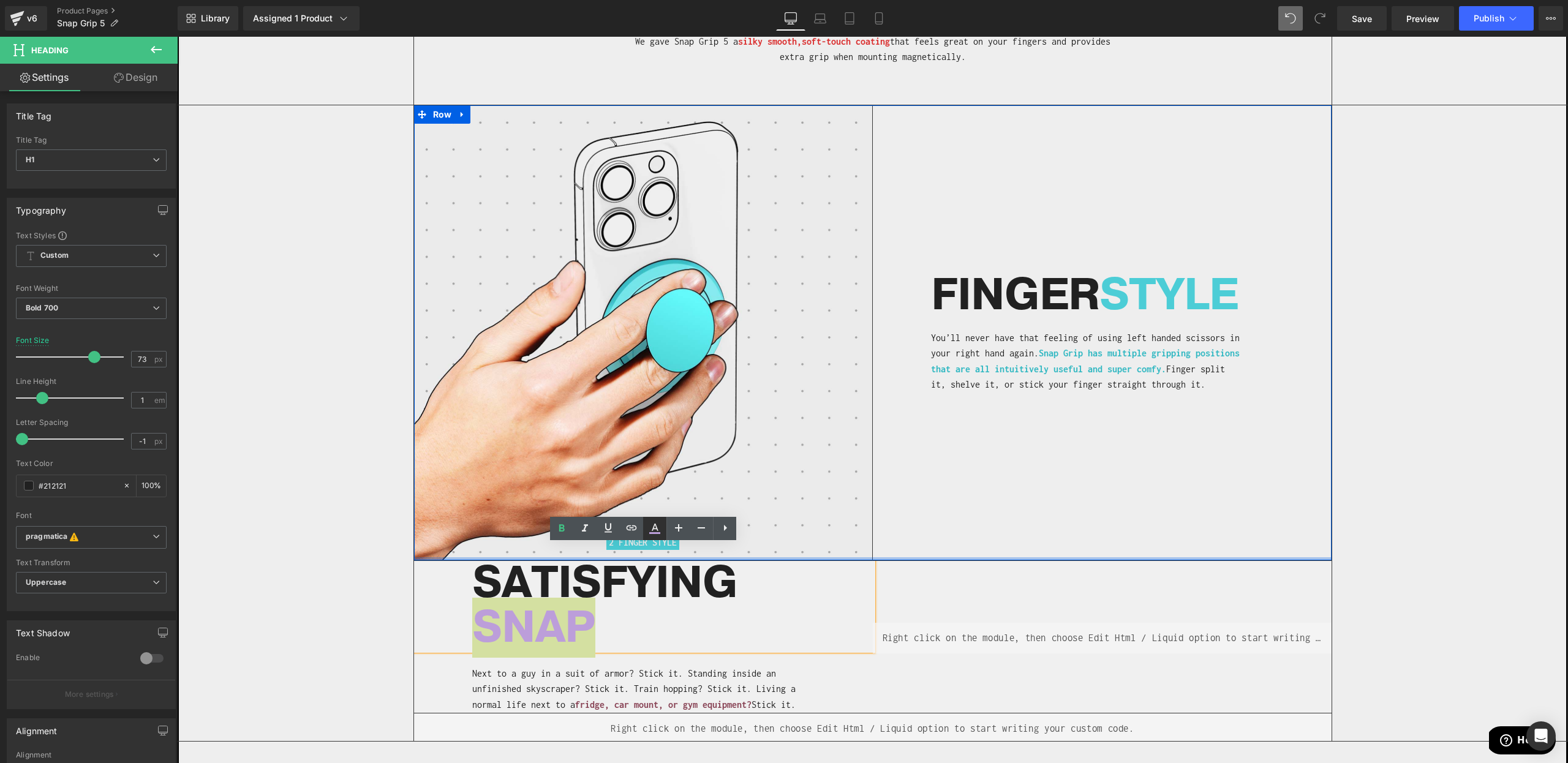
click at [659, 530] on icon at bounding box center [654, 528] width 14 height 14
type input "100"
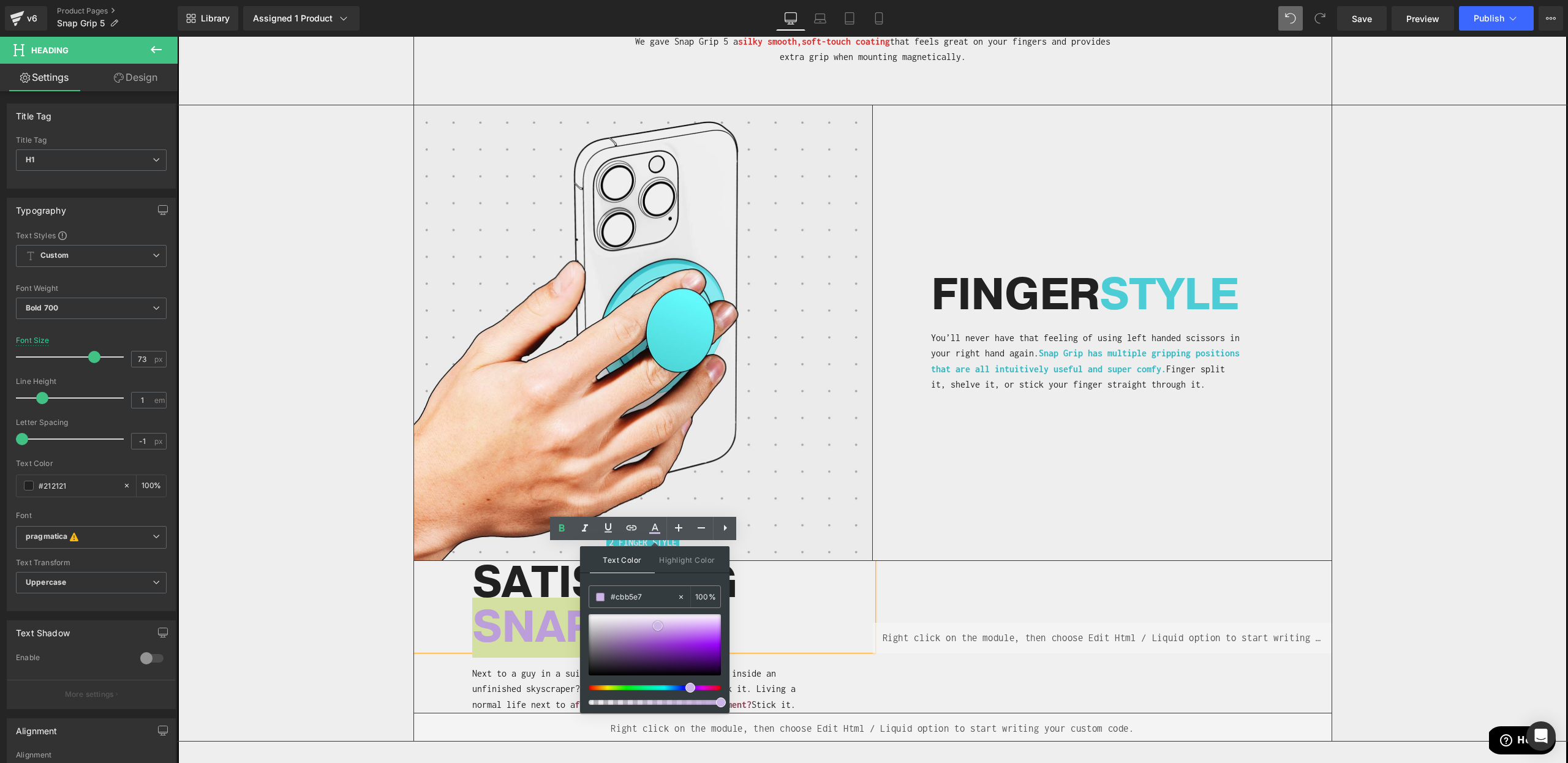
type input "#cdb8e9"
drag, startPoint x: 653, startPoint y: 631, endPoint x: 663, endPoint y: 626, distance: 11.2
click at [663, 626] on span at bounding box center [658, 625] width 9 height 9
drag, startPoint x: 802, startPoint y: 617, endPoint x: 659, endPoint y: 605, distance: 143.5
click at [802, 617] on h1 "SNAP" at bounding box center [673, 627] width 401 height 45
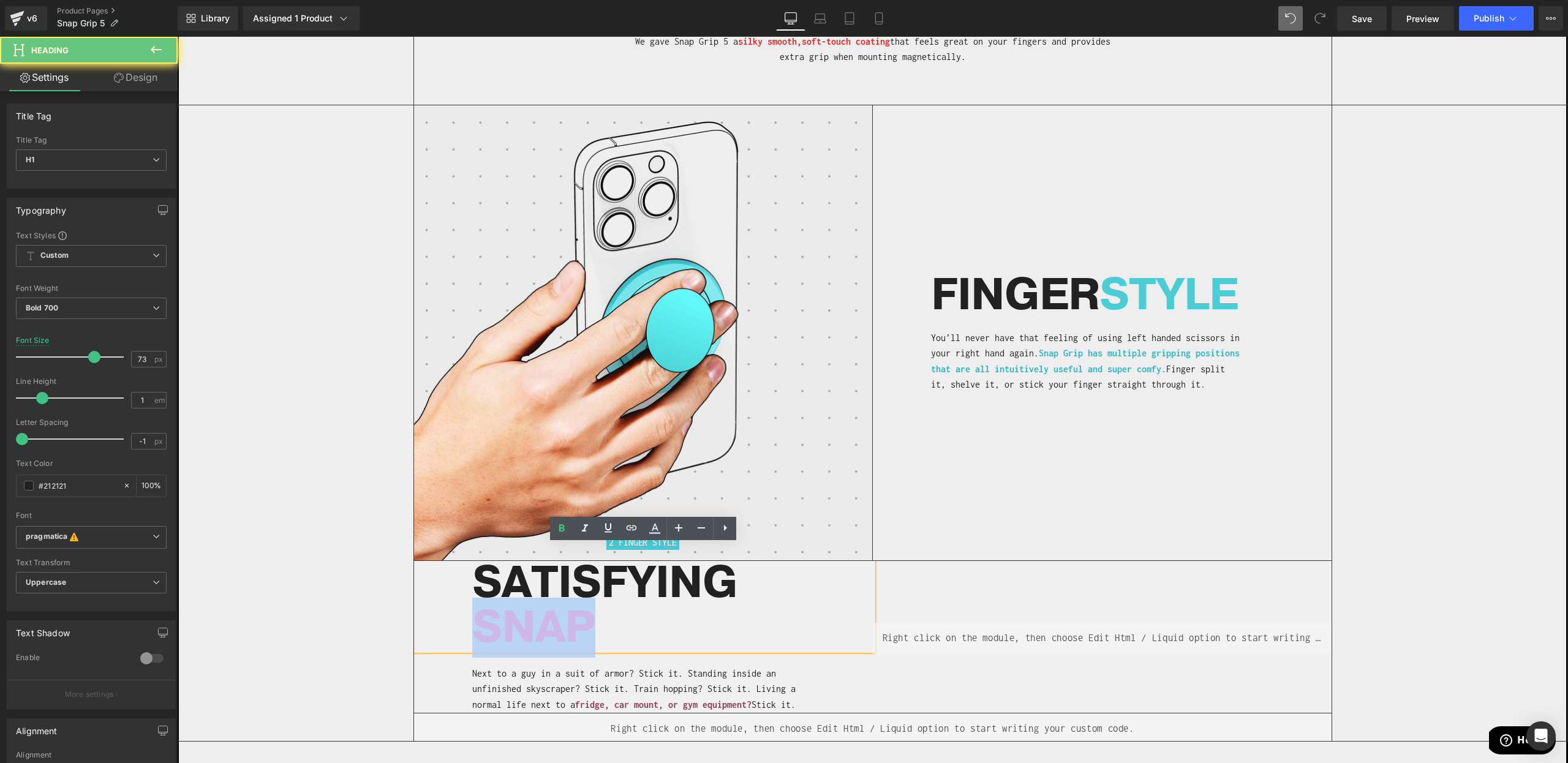
drag, startPoint x: 512, startPoint y: 612, endPoint x: 476, endPoint y: 612, distance: 36.0
click at [476, 612] on h1 "SNAP" at bounding box center [673, 627] width 401 height 45
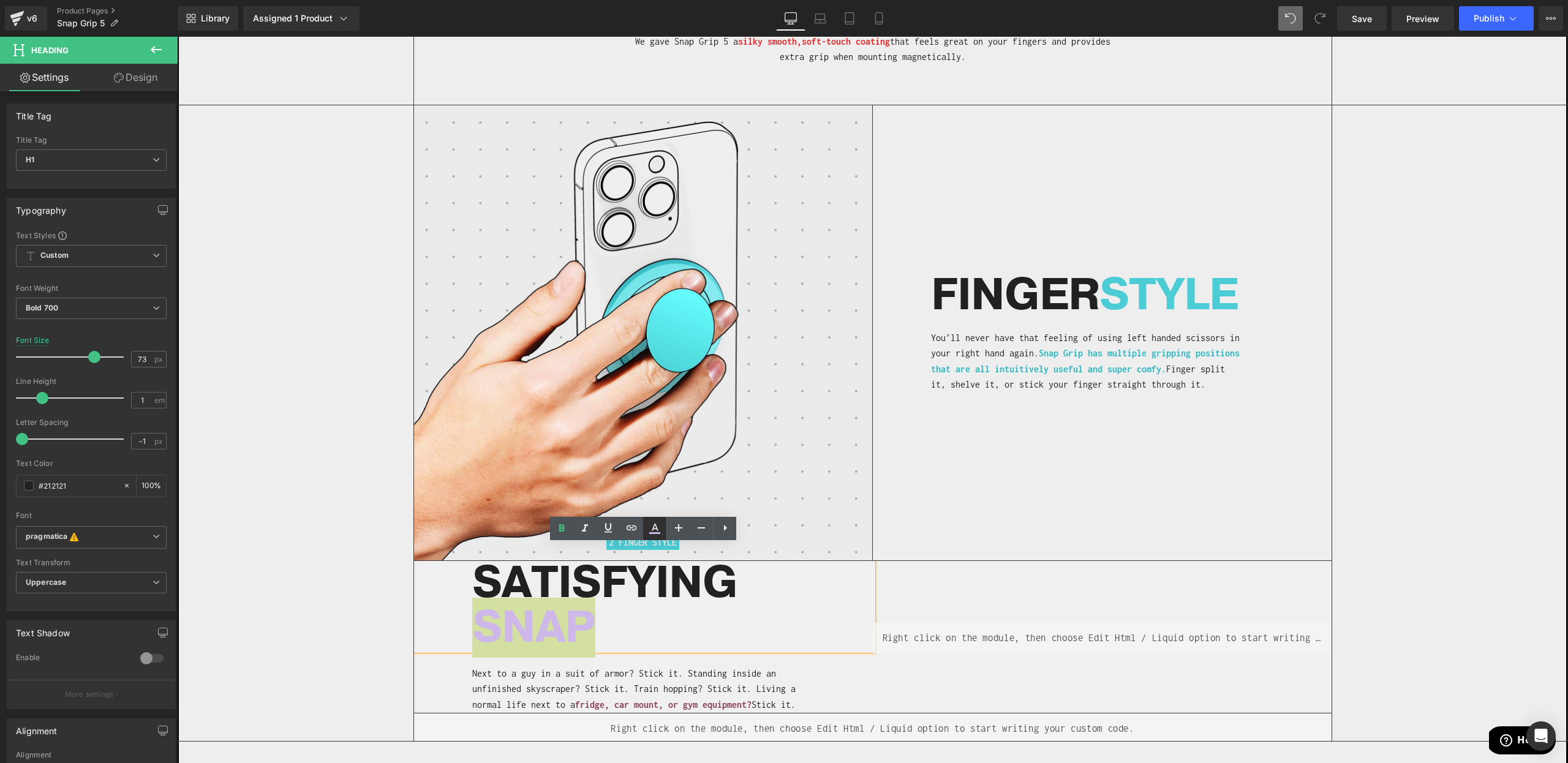
click at [654, 527] on icon at bounding box center [654, 528] width 14 height 14
type input "100"
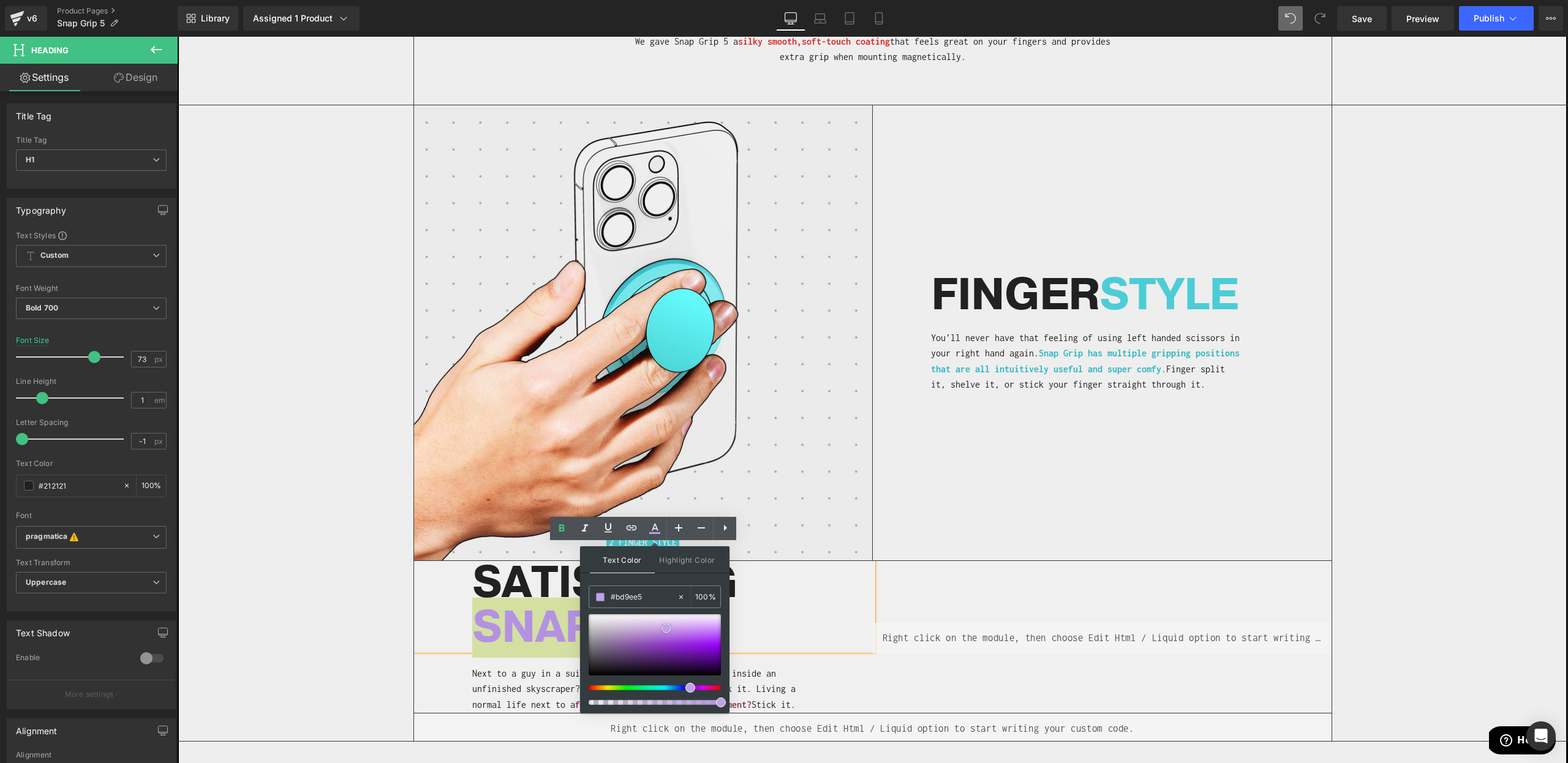
type input "#bfa2e6"
click at [666, 628] on div at bounding box center [654, 644] width 132 height 62
click at [770, 624] on h1 "SNAP" at bounding box center [673, 627] width 401 height 45
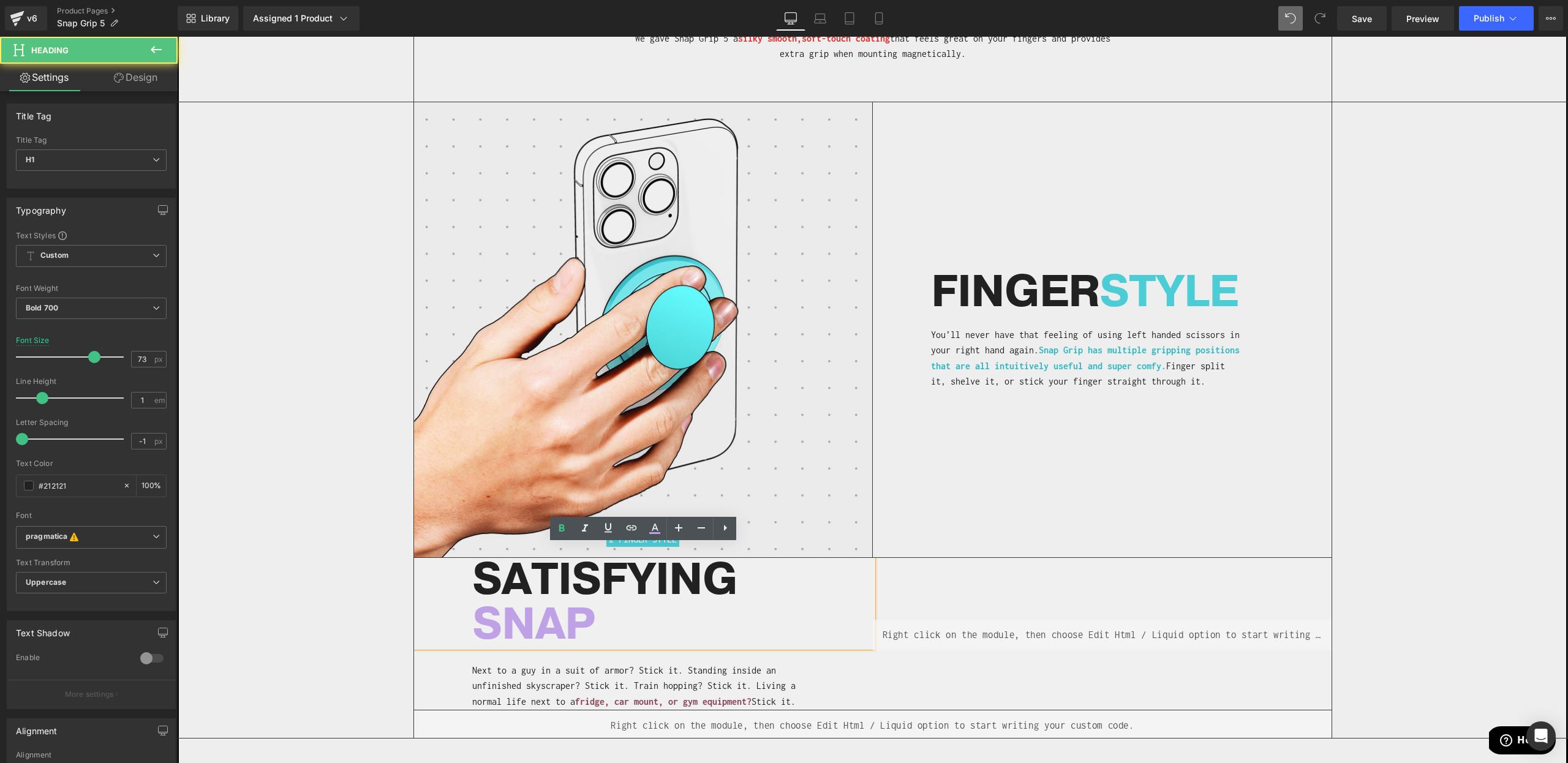
scroll to position [2785, 0]
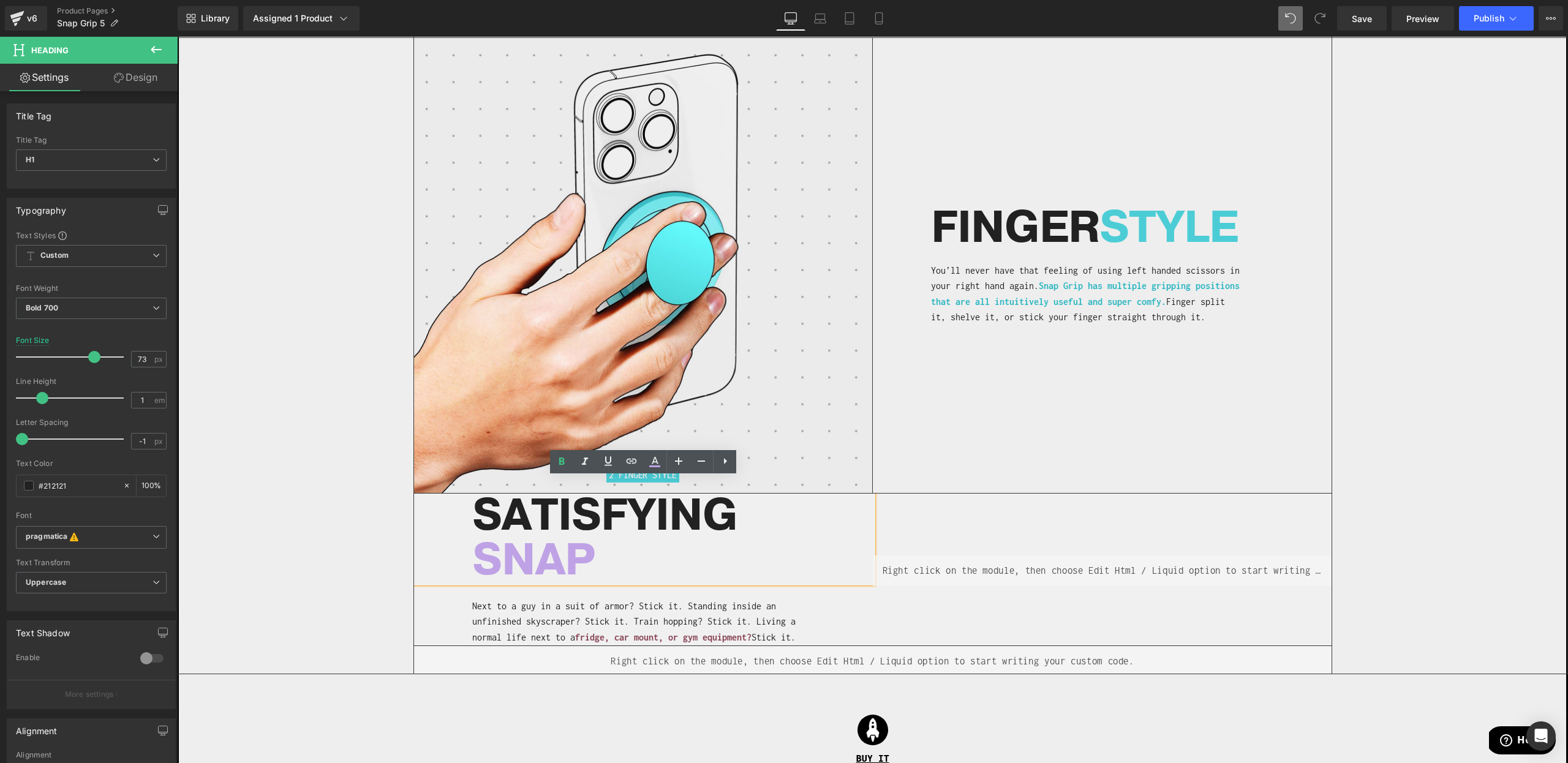
click at [391, 588] on div "Image 2 FINGER STYLE Heading" at bounding box center [872, 356] width 1390 height 636
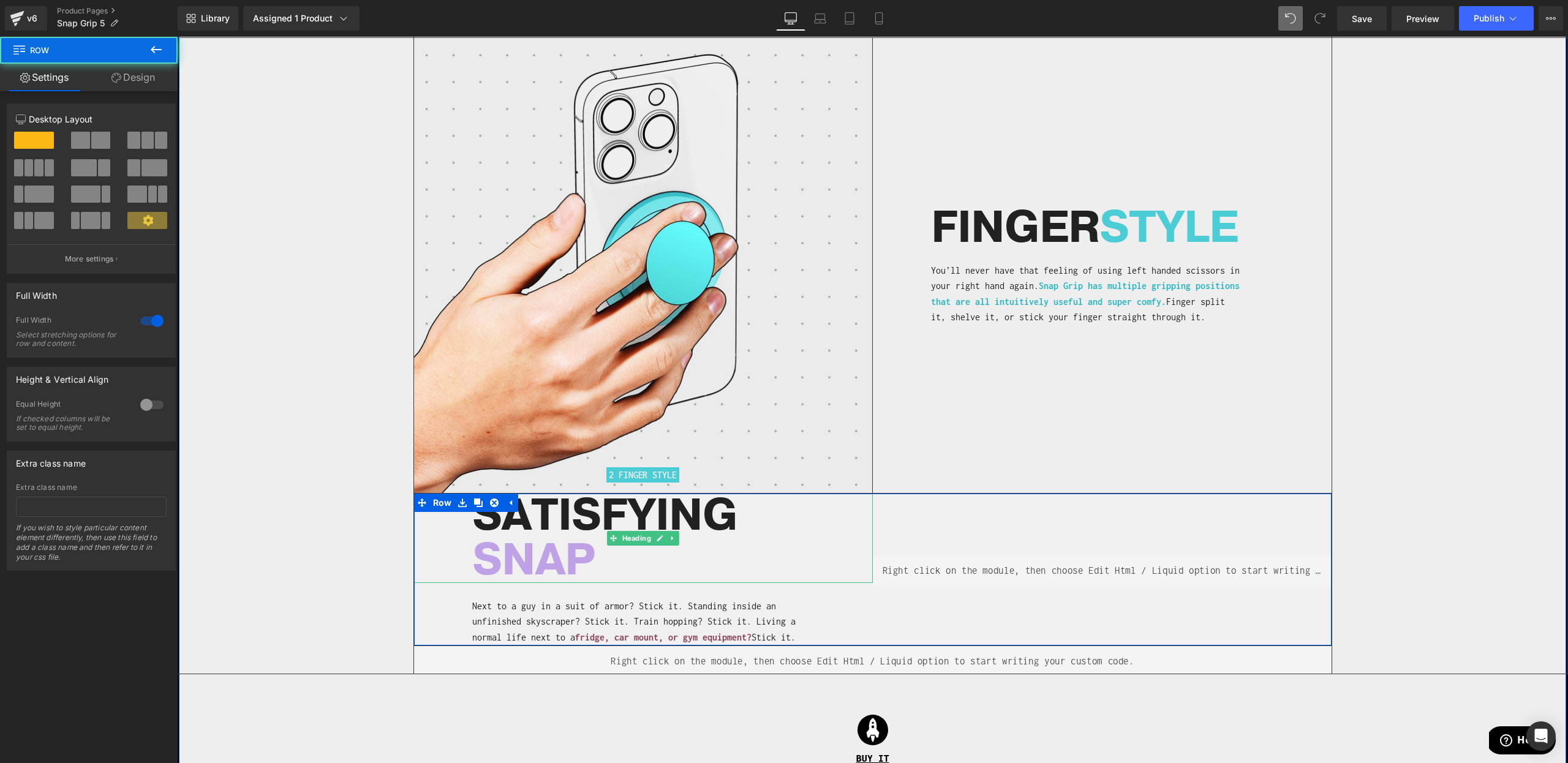
click at [551, 554] on span "SNAP" at bounding box center [534, 560] width 123 height 60
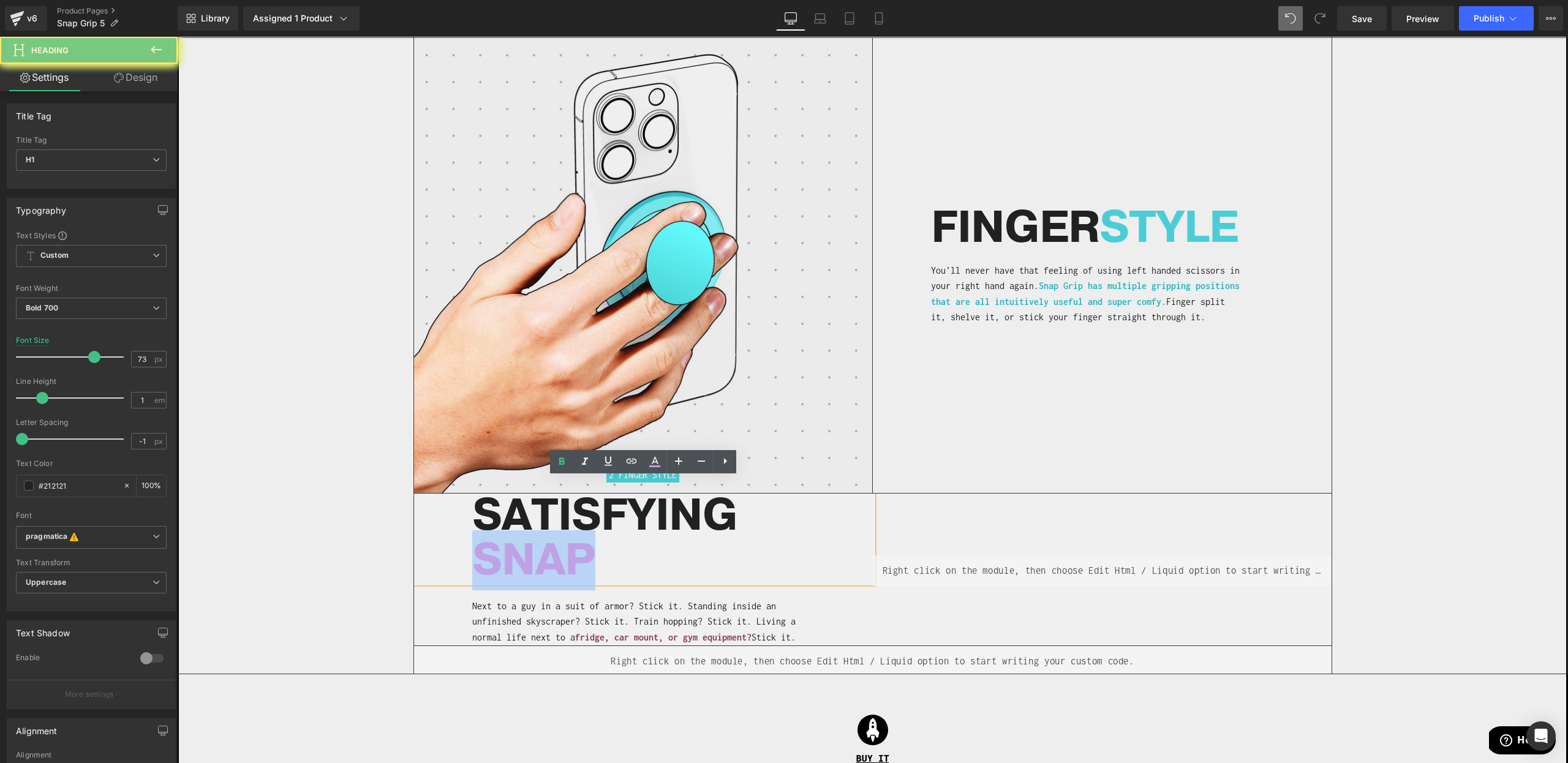
click at [551, 554] on span "SNAP" at bounding box center [534, 560] width 123 height 60
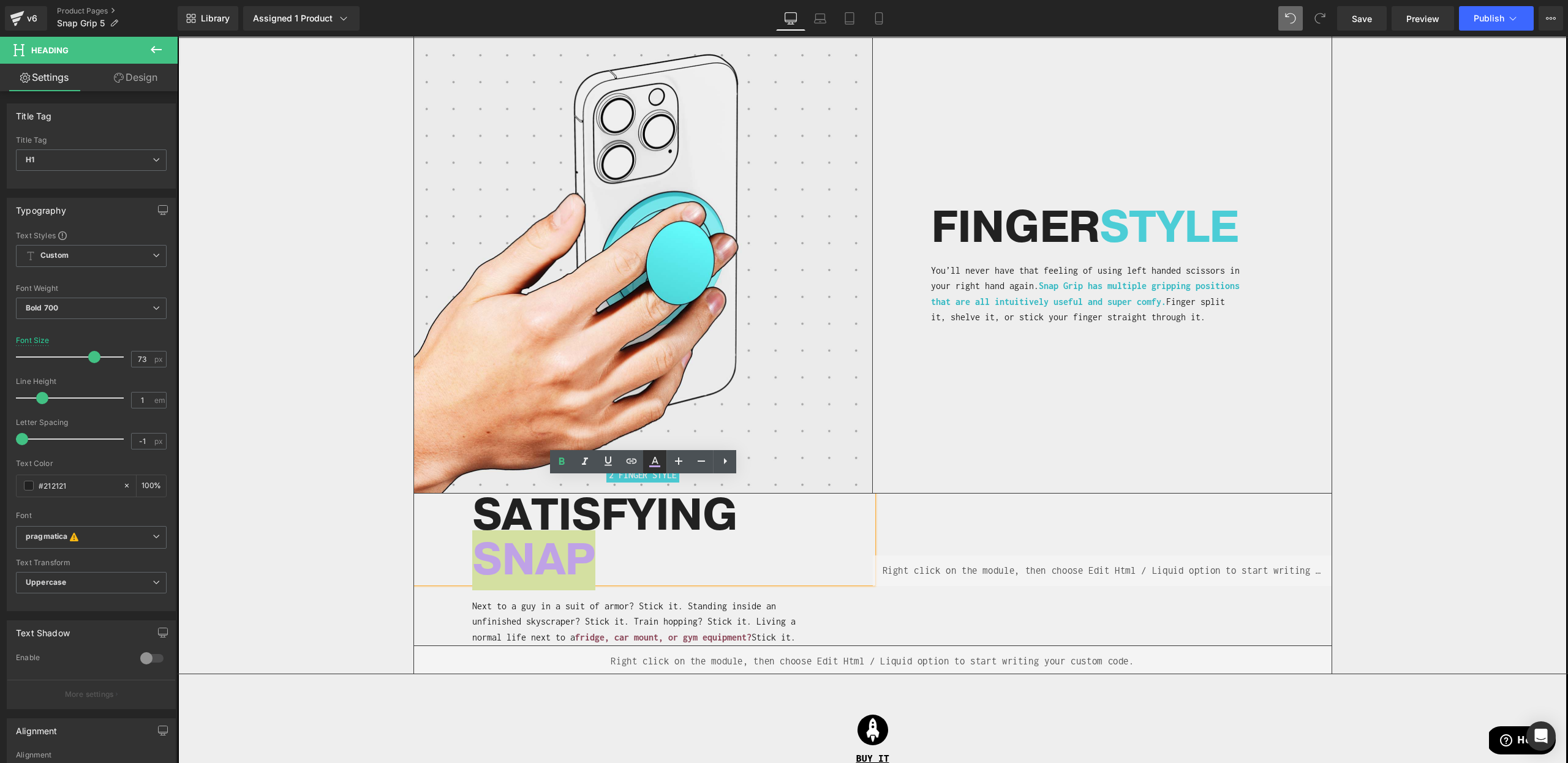
click at [656, 464] on icon at bounding box center [654, 461] width 14 height 14
type input "100"
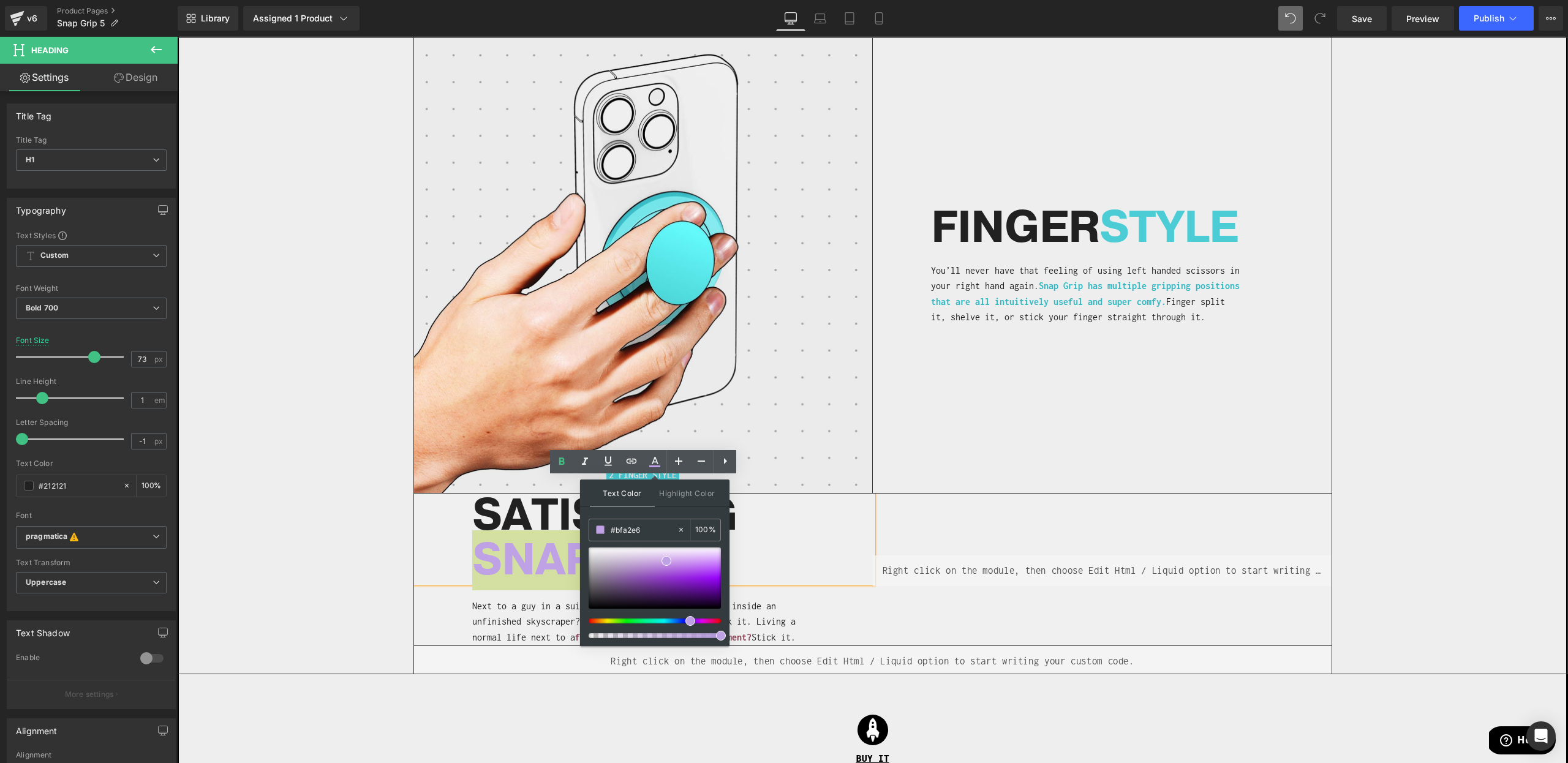
click at [625, 542] on div "#bfa2e6 100 %" at bounding box center [654, 583] width 132 height 127
click at [625, 533] on input "#bfa2e6" at bounding box center [644, 530] width 66 height 13
click at [764, 599] on p "Next to a guy in a suit of armor? Stick it. Standing inside an unfinished skysc…" at bounding box center [645, 623] width 345 height 47
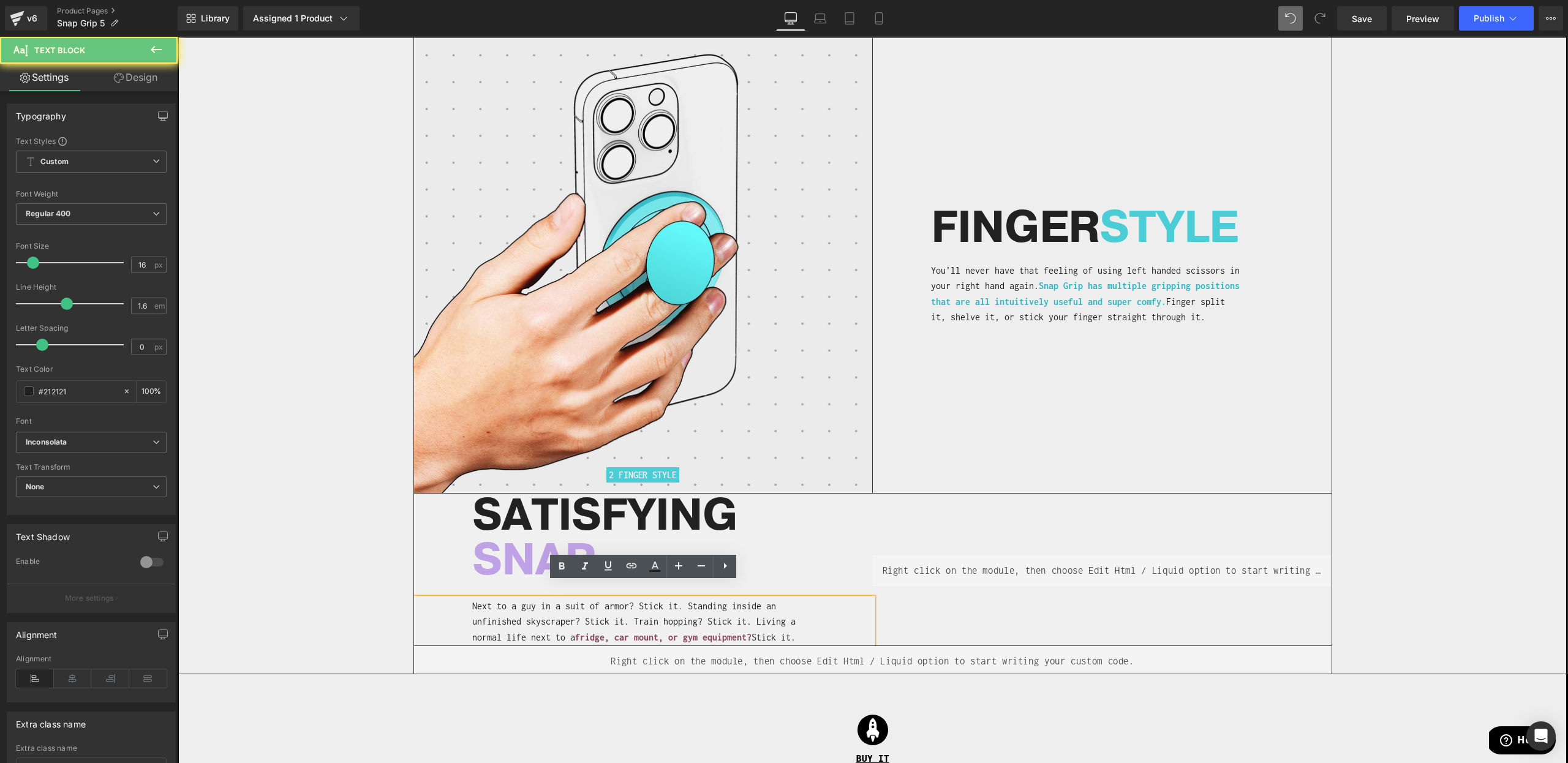
click at [563, 616] on p "Next to a guy in a suit of armor? Stick it. Standing inside an unfinished skysc…" at bounding box center [645, 623] width 345 height 47
click at [539, 602] on p "Next to a guy in a suit of armor? Stick it. Standing inside an unfinished skysc…" at bounding box center [645, 623] width 345 height 47
click at [745, 511] on h1 "SATISFYING" at bounding box center [673, 515] width 401 height 45
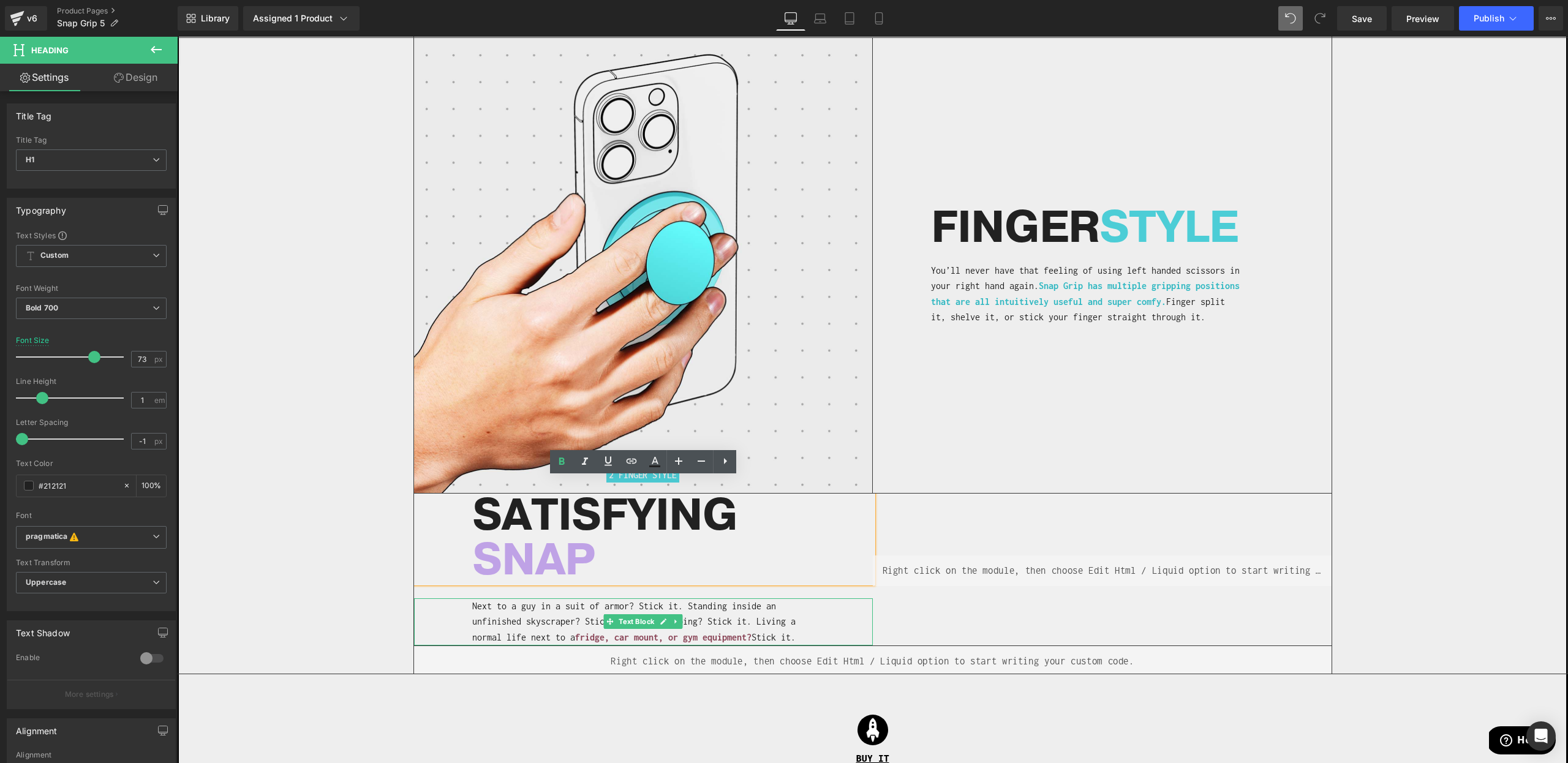
click at [517, 602] on p "Next to a guy in a suit of armor? Stick it. Standing inside an unfinished skysc…" at bounding box center [645, 623] width 345 height 47
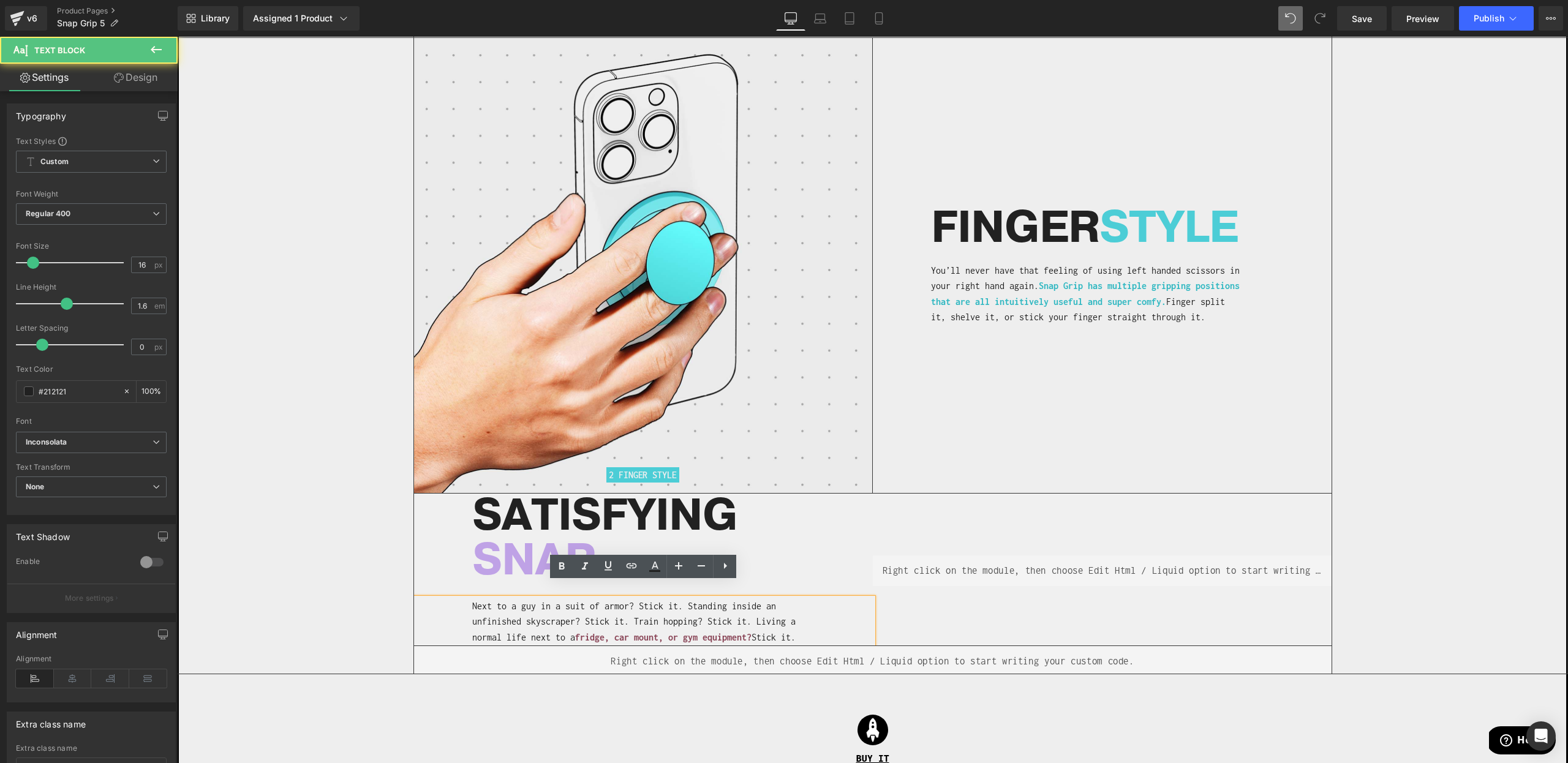
click at [471, 599] on div "Next to a guy in a suit of armor? Stick it. Standing inside an unfinished skysc…" at bounding box center [643, 623] width 458 height 47
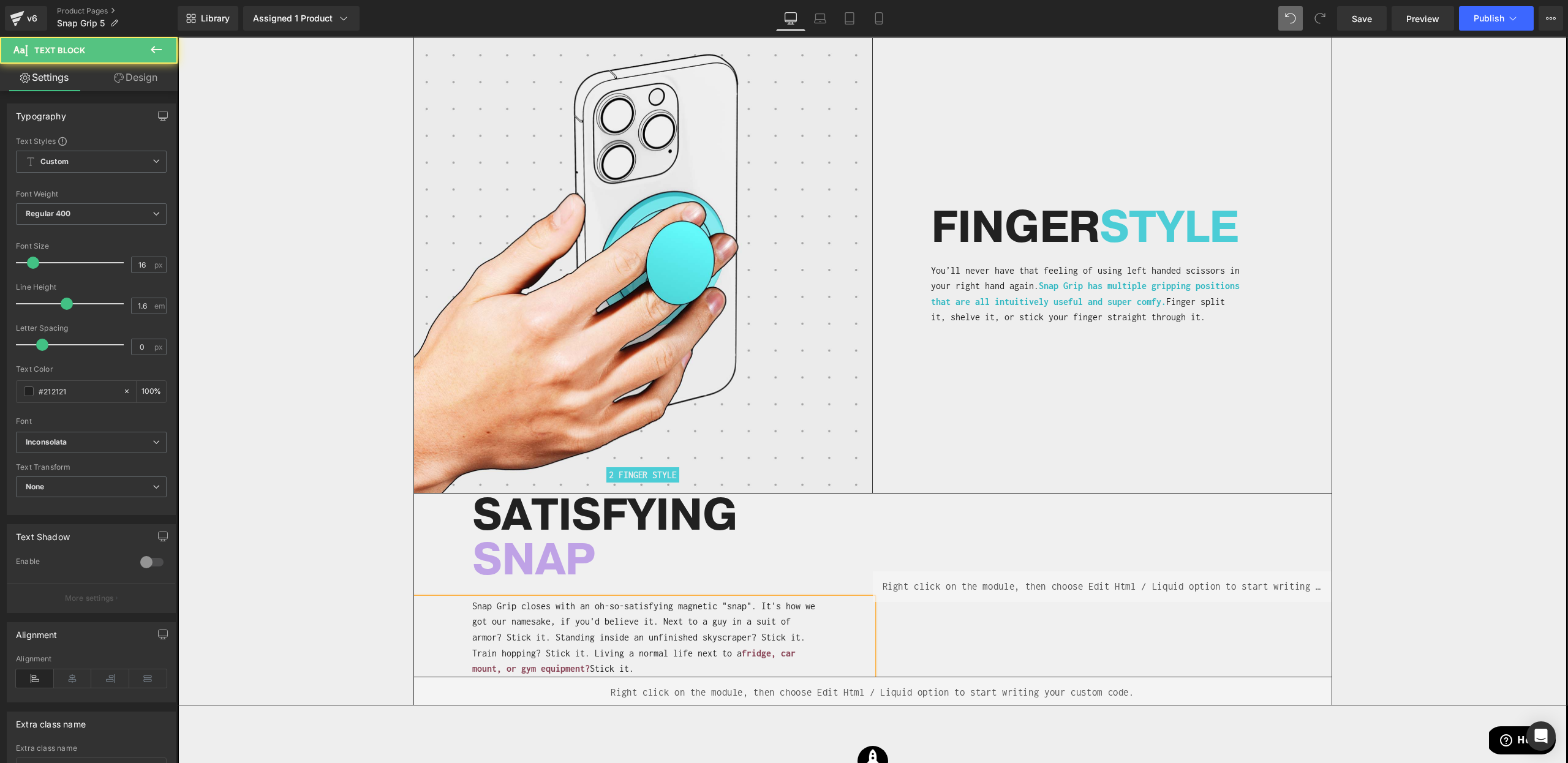
drag, startPoint x: 667, startPoint y: 606, endPoint x: 683, endPoint y: 651, distance: 47.8
click at [683, 651] on p "Snap Grip closes with an oh-so-satisfying magnetic "snap". It's how we got our …" at bounding box center [645, 638] width 345 height 79
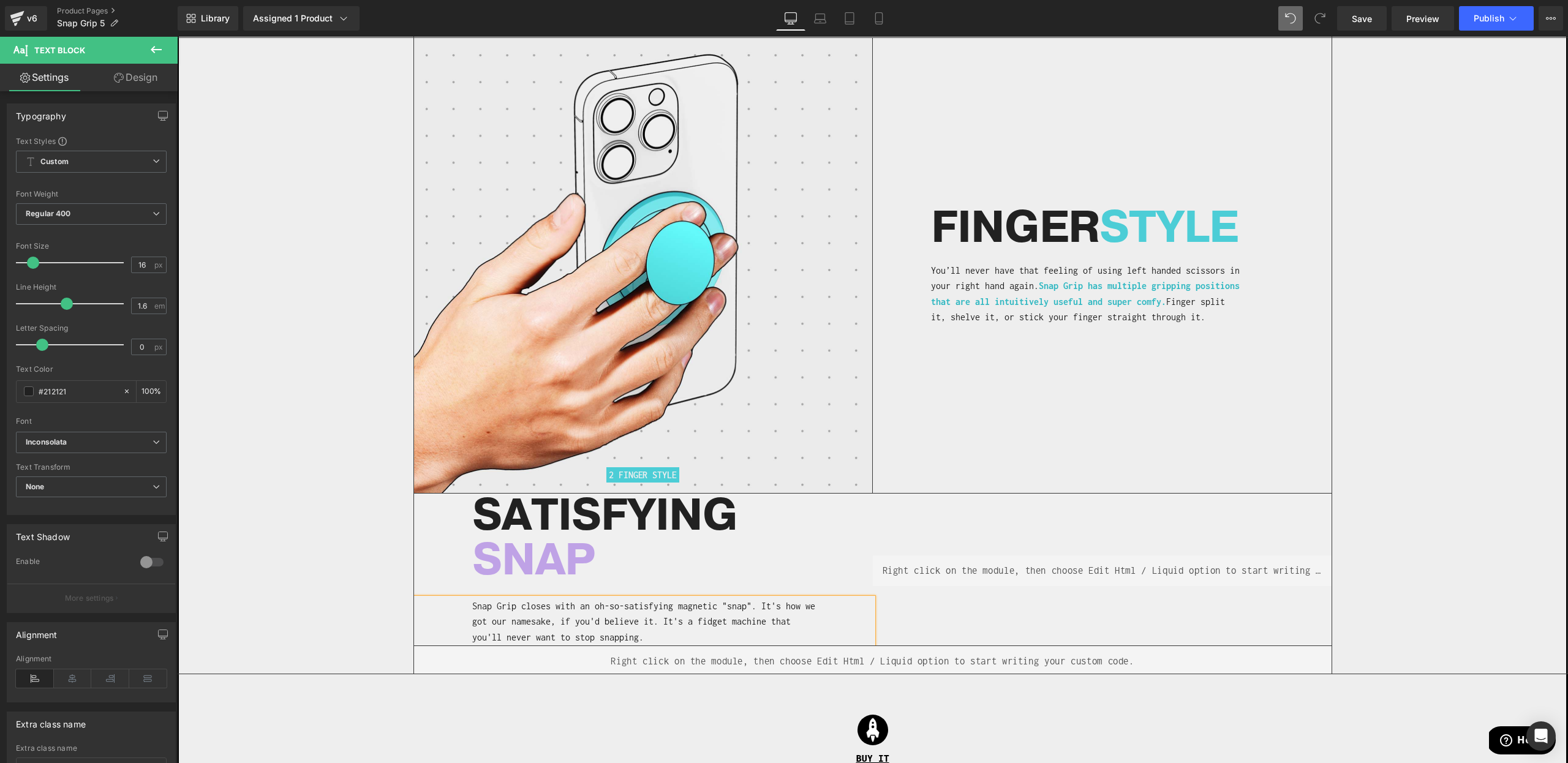
click at [382, 532] on div "Image 2 FINGER STYLE Heading" at bounding box center [872, 356] width 1390 height 636
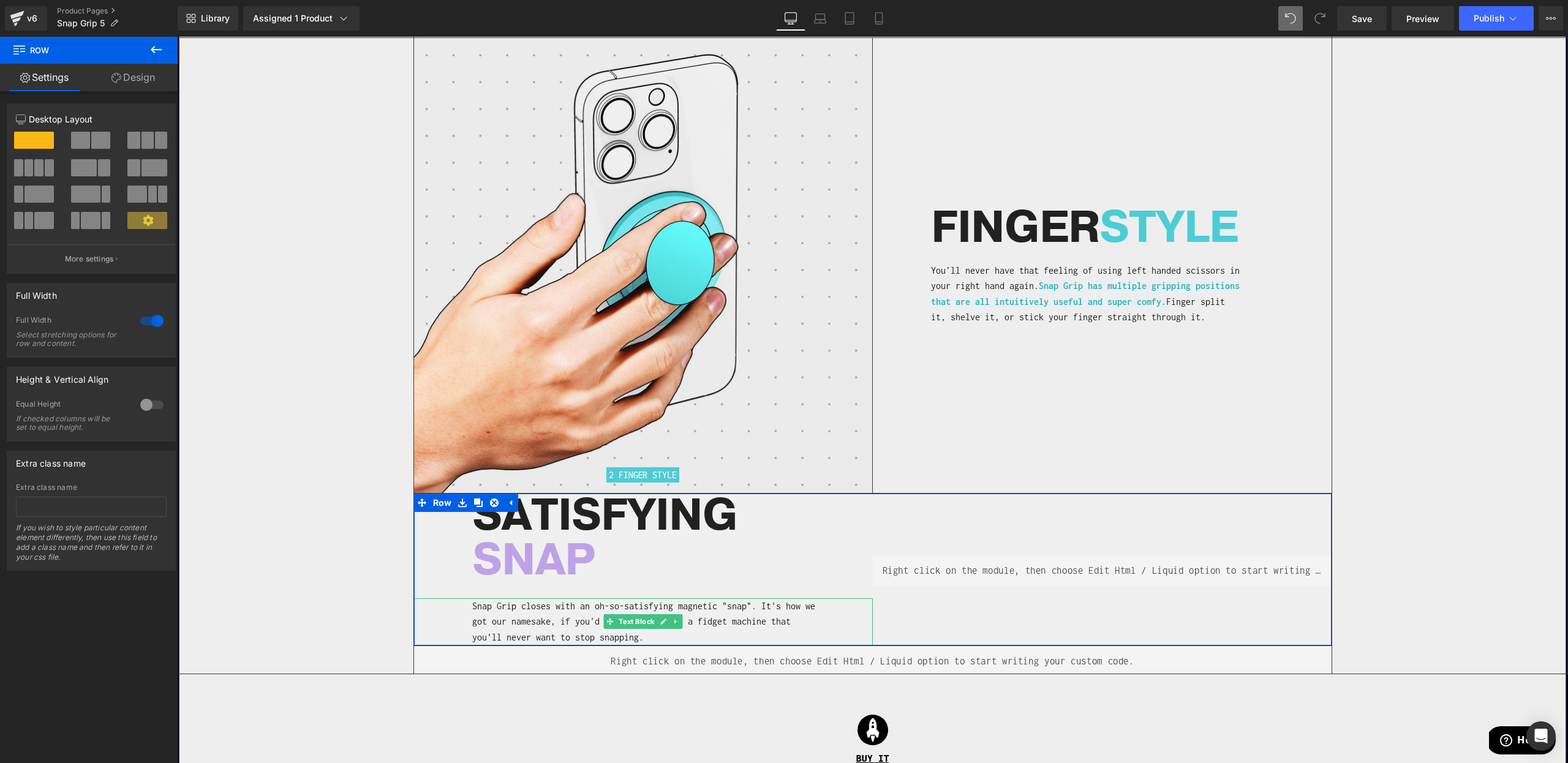
click at [590, 599] on p "Snap Grip closes with an oh-so-satisfying magnetic "snap". It's how we got our …" at bounding box center [645, 623] width 345 height 47
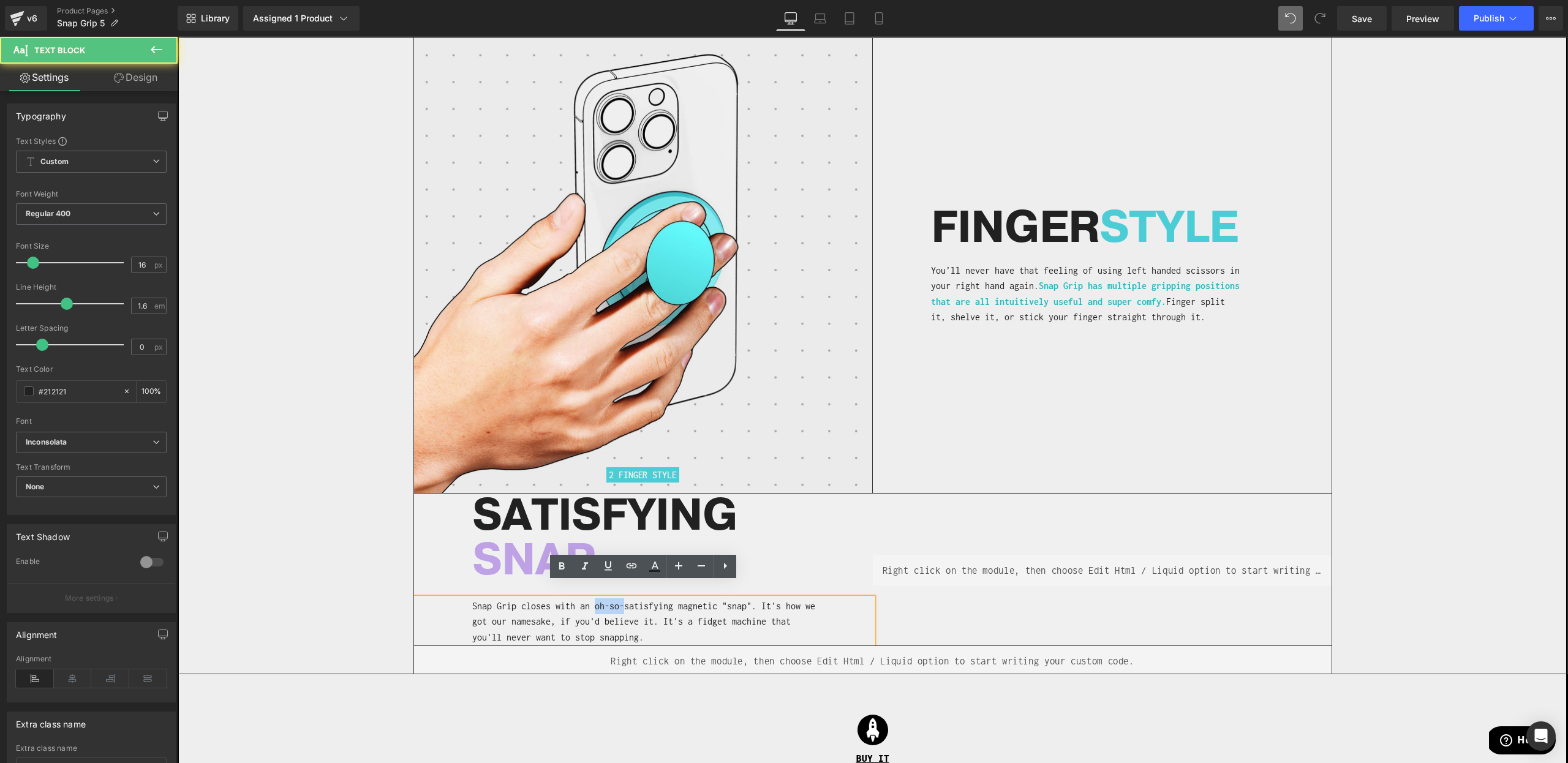
drag, startPoint x: 624, startPoint y: 591, endPoint x: 592, endPoint y: 595, distance: 32.2
click at [592, 599] on p "Snap Grip closes with an oh-so-satisfying magnetic "snap". It's how we got our …" at bounding box center [645, 623] width 345 height 47
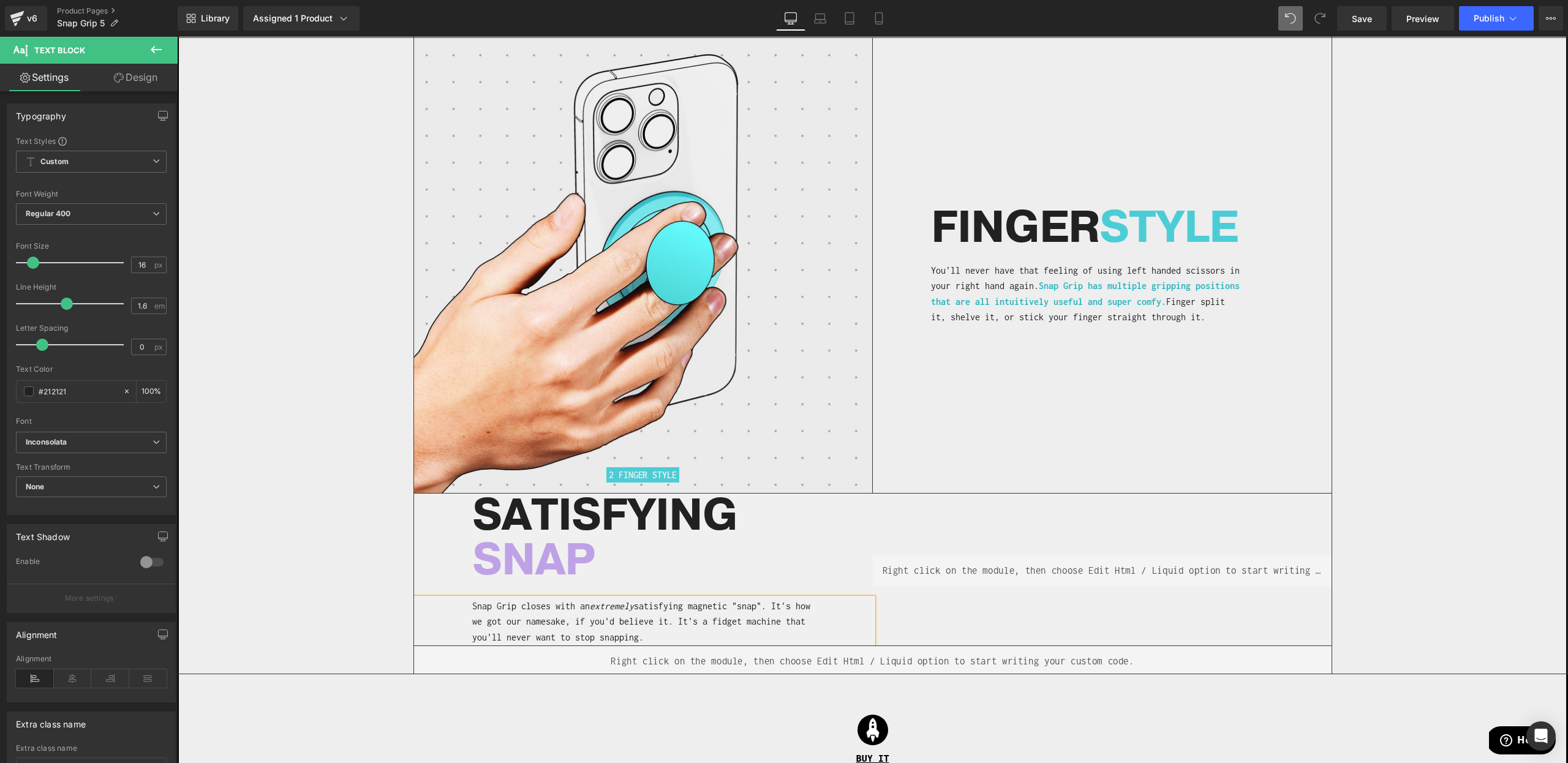
click at [599, 599] on p "Snap Grip closes with an extremely satisfying magnetic "snap". It's how we got …" at bounding box center [645, 623] width 345 height 47
click at [621, 611] on p "Snap Grip closes with an extremely satisfying magnetic "snap". It's how we got …" at bounding box center [645, 623] width 345 height 47
click at [674, 612] on p "Snap Grip closes with an extremely satisfying magnetic "snap". It's how we got …" at bounding box center [645, 623] width 345 height 47
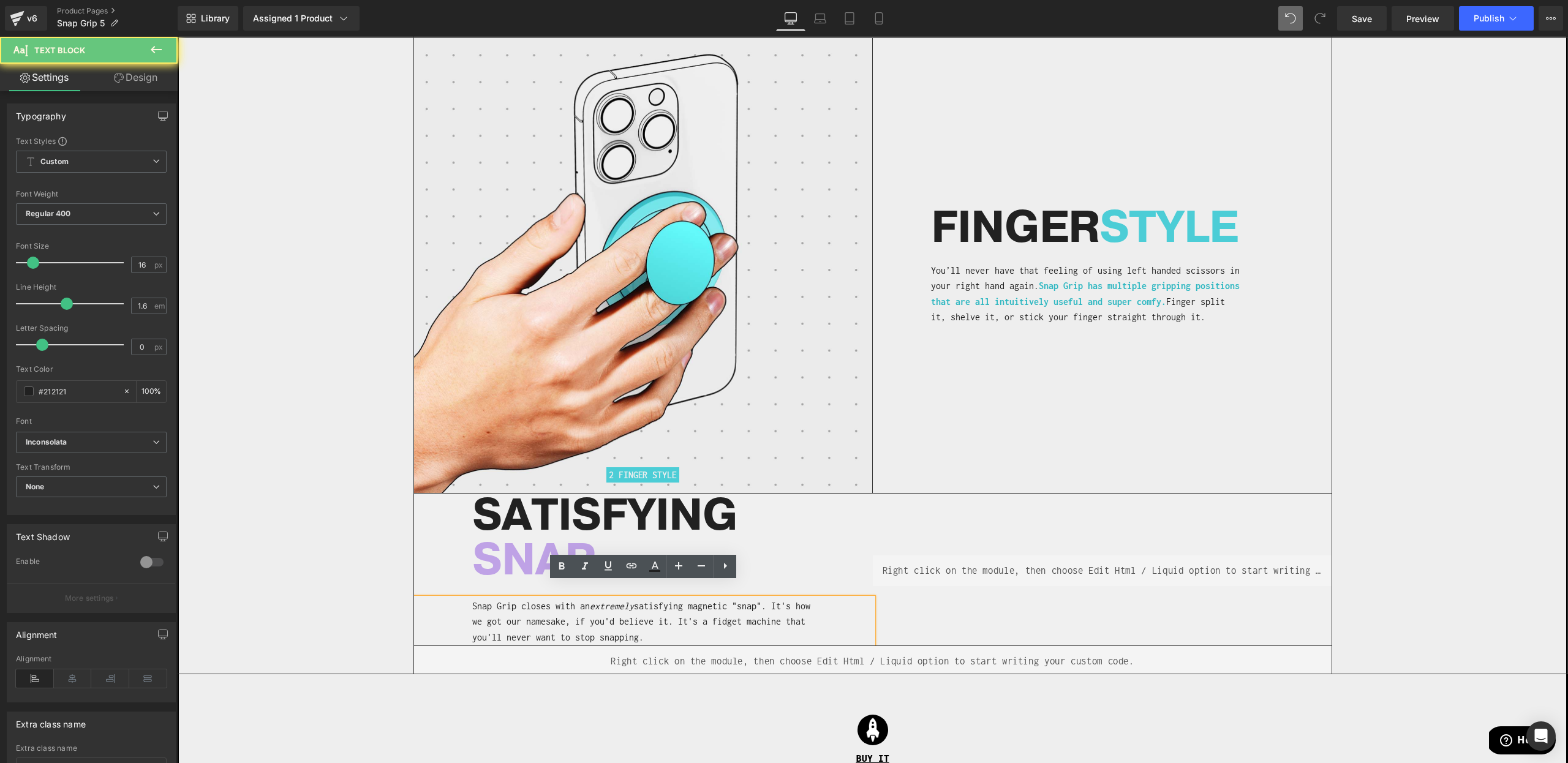
click at [631, 612] on p "Snap Grip closes with an extremely satisfying magnetic "snap". It's how we got …" at bounding box center [645, 623] width 345 height 47
click at [772, 599] on p "Snap Grip closes with an extremely satisfying magnetic "snap". It's how we got …" at bounding box center [645, 623] width 345 height 47
click at [780, 599] on p "Snap Grip closes with an extremely satisfying magnetic "snap". It's how we got …" at bounding box center [645, 623] width 345 height 47
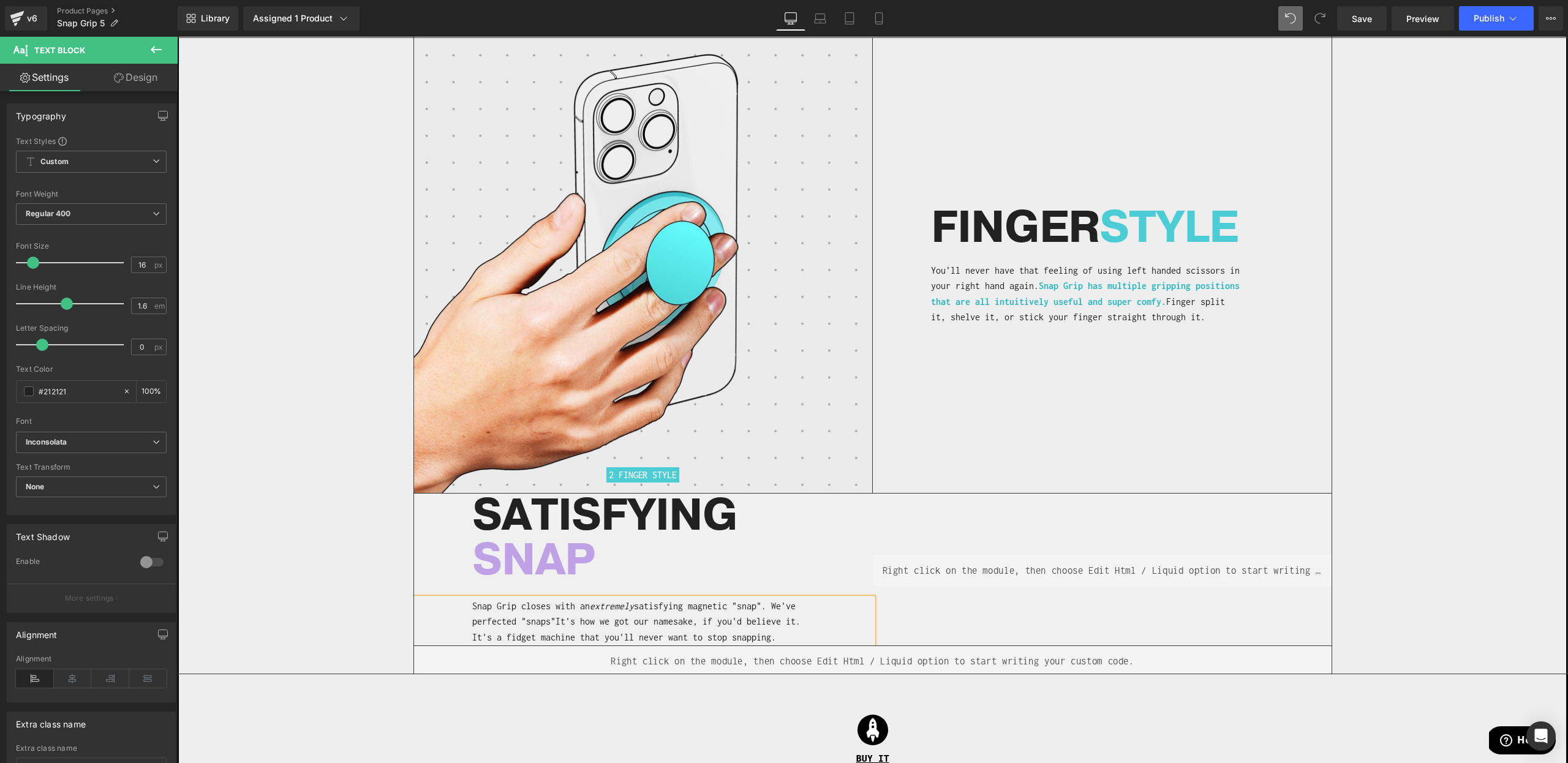
click at [462, 610] on div "Snap Grip closes with an extremely satisfying magnetic "snap". We've perfected …" at bounding box center [643, 623] width 458 height 47
click at [601, 607] on p "Snap Grip closes with an extremely satisfying magnetic "snap". We've actually p…" at bounding box center [645, 630] width 345 height 63
click at [751, 610] on p "Snap Grip closes with an extremely satisfying magnetic "snap". We've actually p…" at bounding box center [645, 630] width 345 height 63
drag, startPoint x: 757, startPoint y: 607, endPoint x: 523, endPoint y: 616, distance: 234.2
click at [526, 617] on p "Snap Grip closes with an extremely satisfying magnetic "snap". We've actually p…" at bounding box center [645, 630] width 345 height 63
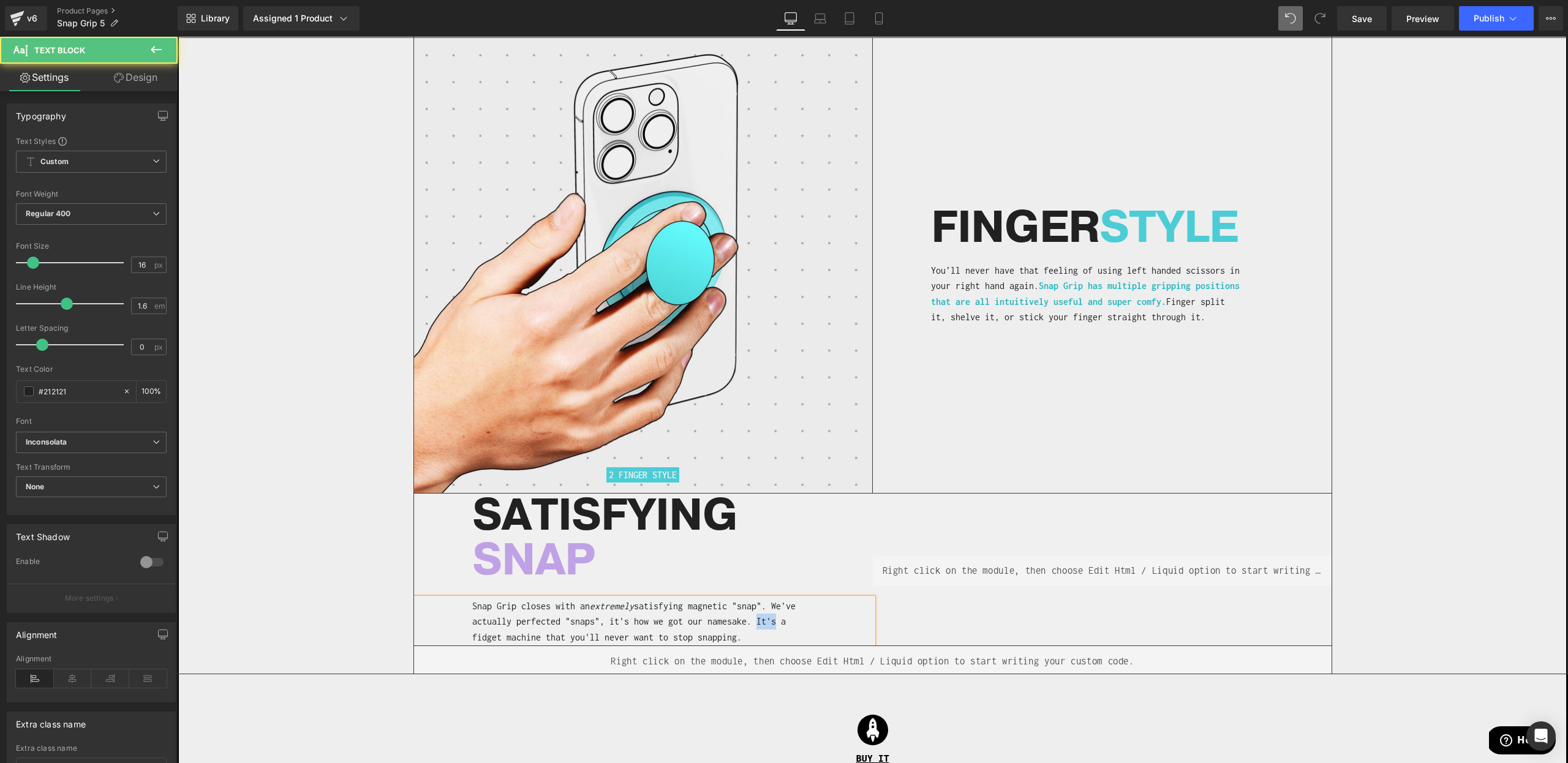
drag, startPoint x: 756, startPoint y: 607, endPoint x: 775, endPoint y: 606, distance: 19.0
click at [775, 606] on p "Snap Grip closes with an extremely satisfying magnetic "snap". We've actually p…" at bounding box center [645, 623] width 345 height 47
click at [327, 622] on div "Image 2 FINGER STYLE Heading" at bounding box center [872, 363] width 1390 height 651
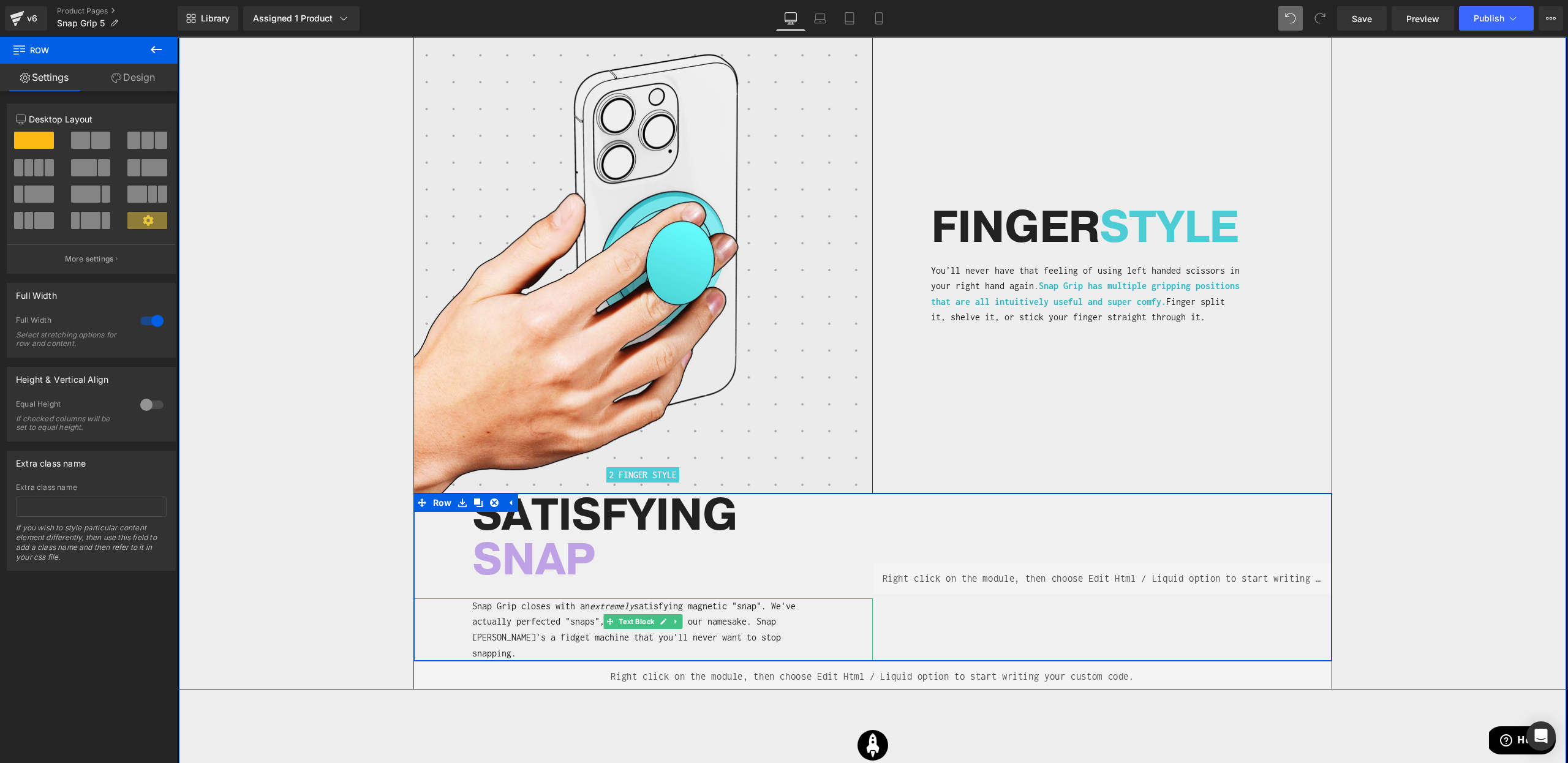
click at [816, 607] on p "Snap Grip closes with an extremely satisfying magnetic "snap". We've actually p…" at bounding box center [645, 630] width 345 height 63
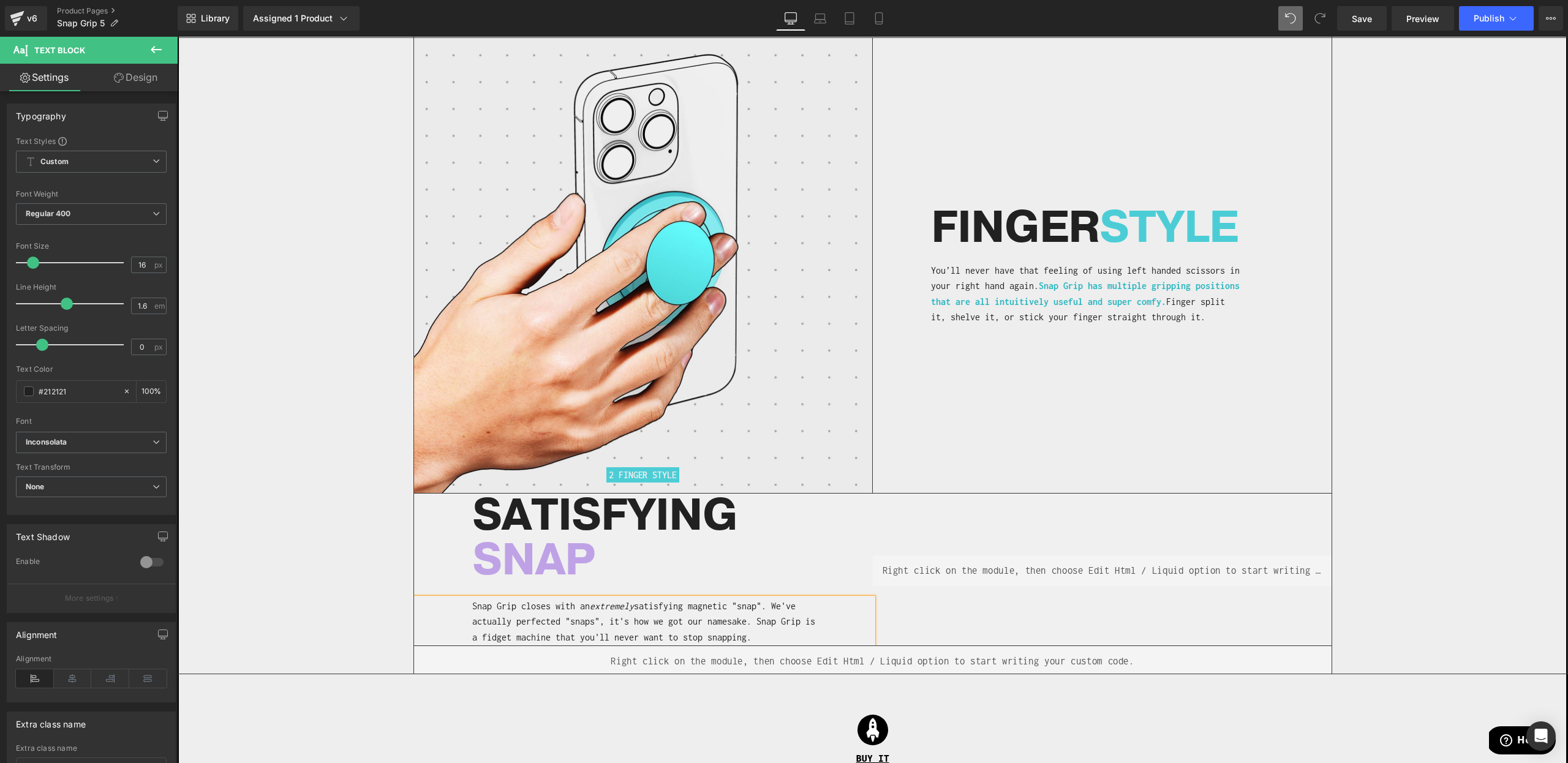
click at [350, 591] on div "Image 2 FINGER STYLE Heading" at bounding box center [872, 356] width 1390 height 636
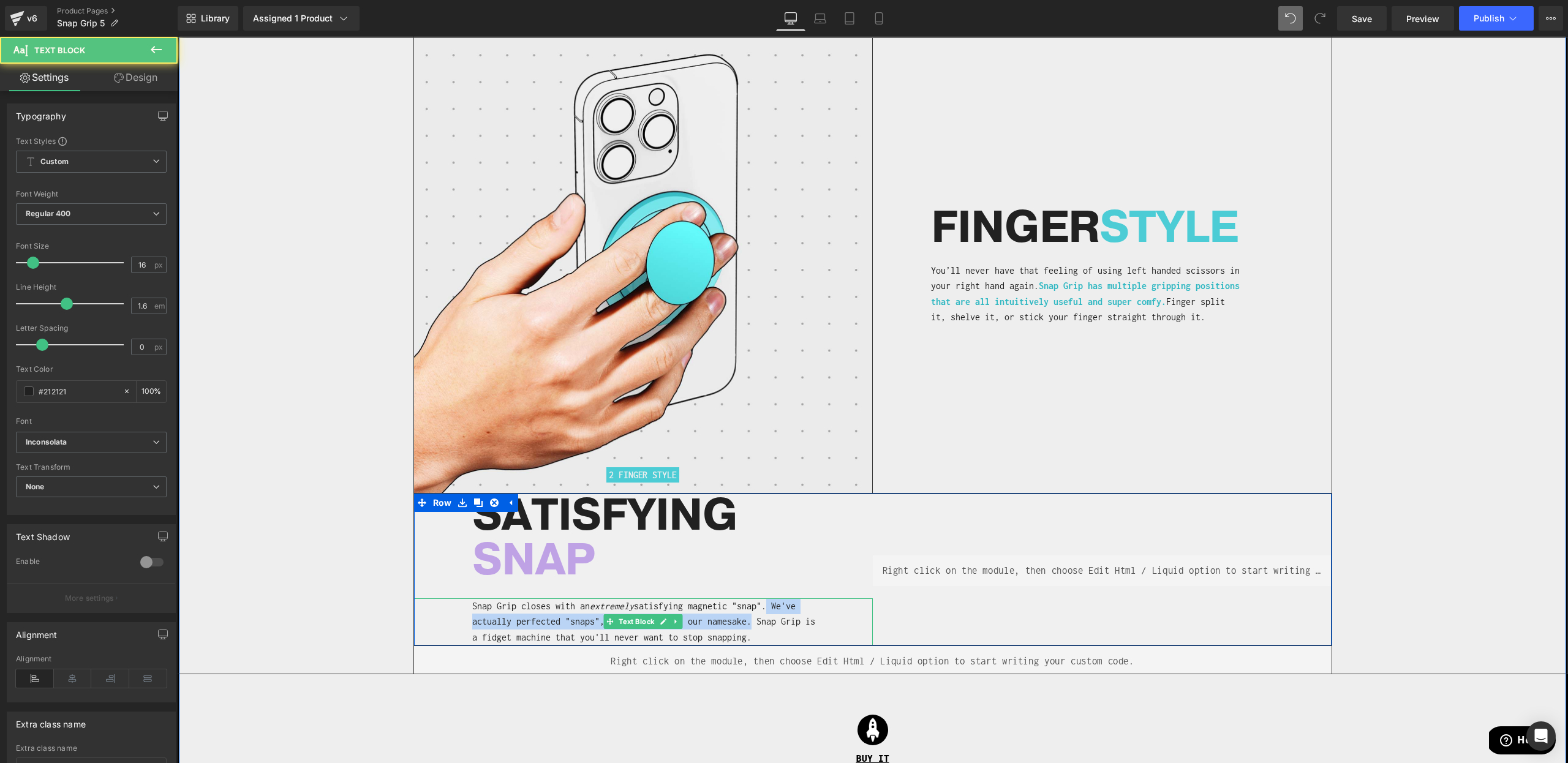
drag, startPoint x: 753, startPoint y: 608, endPoint x: 775, endPoint y: 588, distance: 29.7
click at [775, 599] on p "Snap Grip closes with an extremely satisfying magnetic "snap". We've actually p…" at bounding box center [645, 623] width 345 height 47
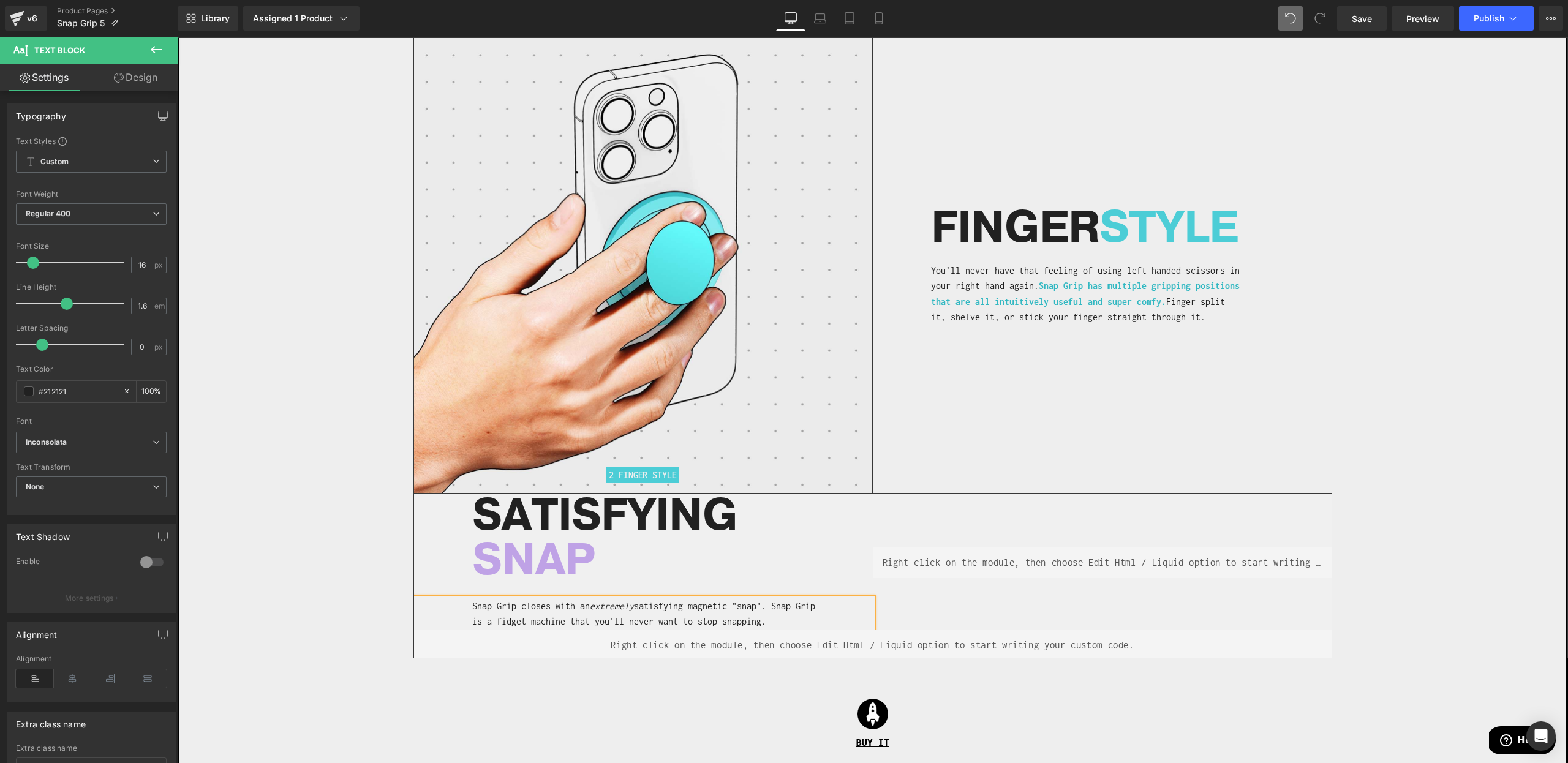
click at [783, 599] on p "Snap Grip closes with an extremely satisfying magnetic "snap". Snap Grip is a f…" at bounding box center [645, 614] width 345 height 31
drag, startPoint x: 779, startPoint y: 589, endPoint x: 492, endPoint y: 605, distance: 287.4
click at [492, 605] on p "Snap Grip closes with an extremely satisfying magnetic "snap". Snap Grip is a f…" at bounding box center [645, 614] width 345 height 31
click at [799, 609] on p "Snap Grip closes with an extremely satisfying magnetic "snap". It's is a fidget…" at bounding box center [645, 614] width 345 height 31
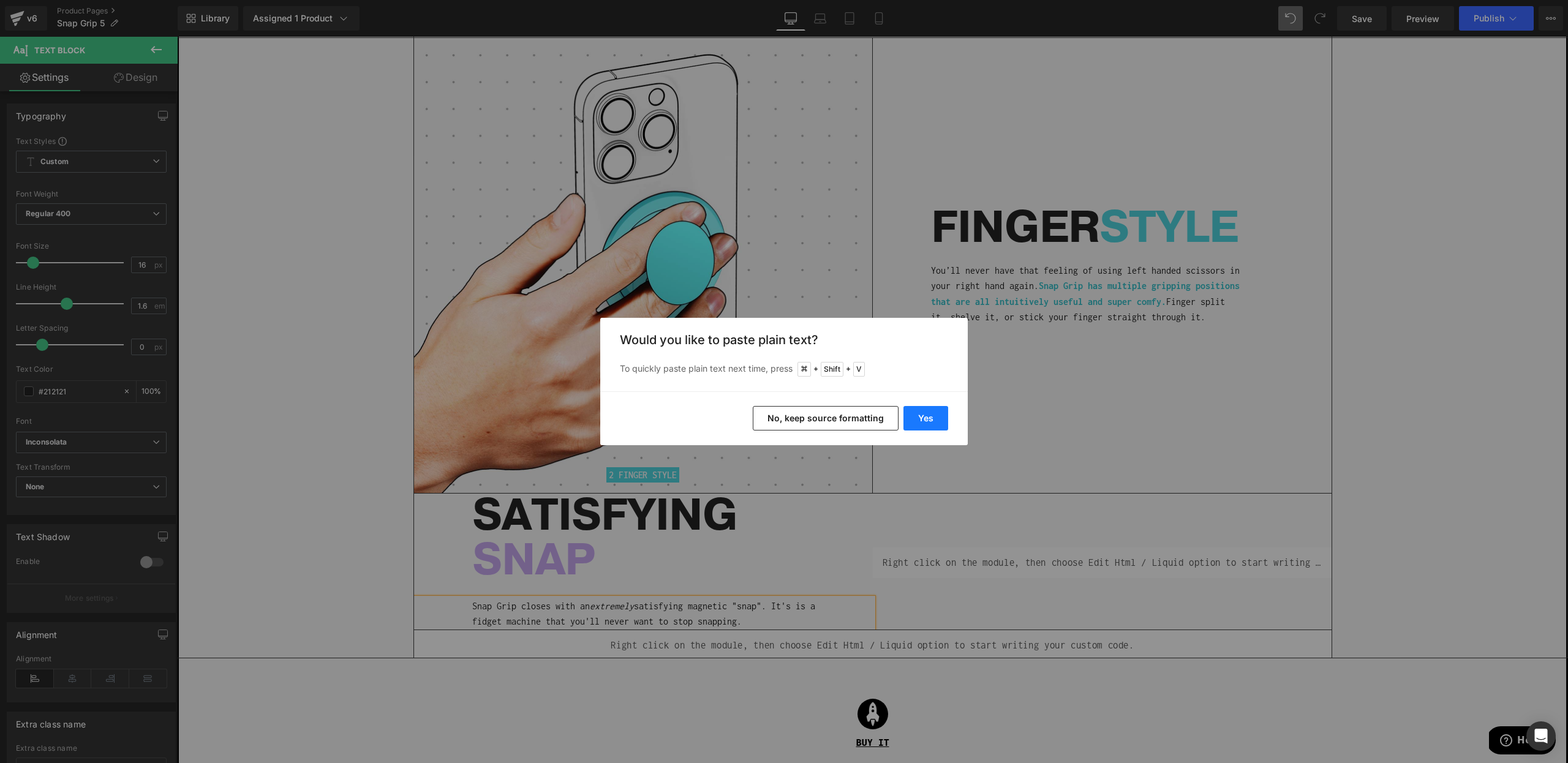
click at [929, 418] on button "Yes" at bounding box center [925, 419] width 45 height 25
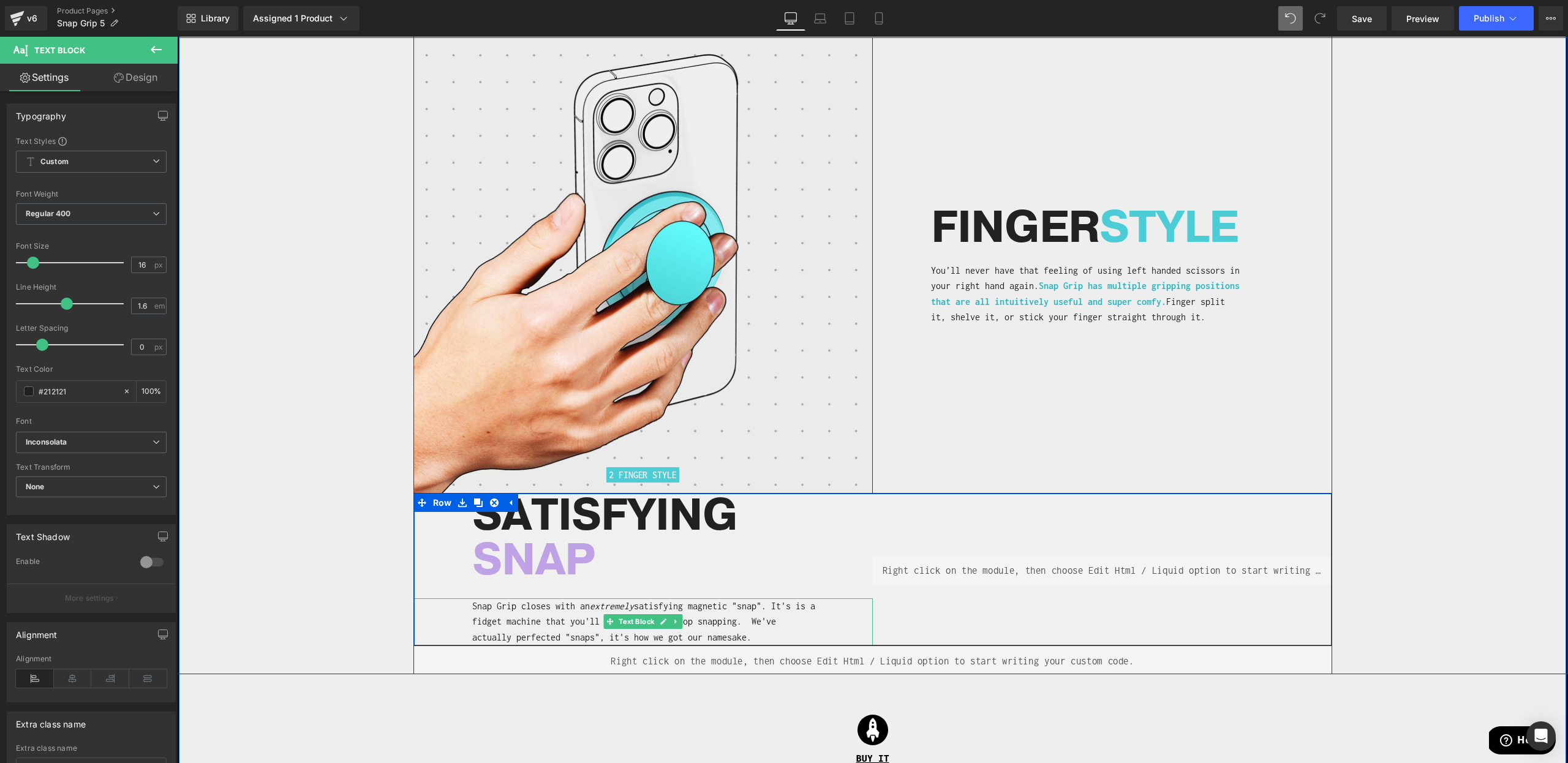
click at [772, 625] on p "Snap Grip closes with an extremely satisfying magnetic "snap". It's is a fidget…" at bounding box center [645, 623] width 345 height 47
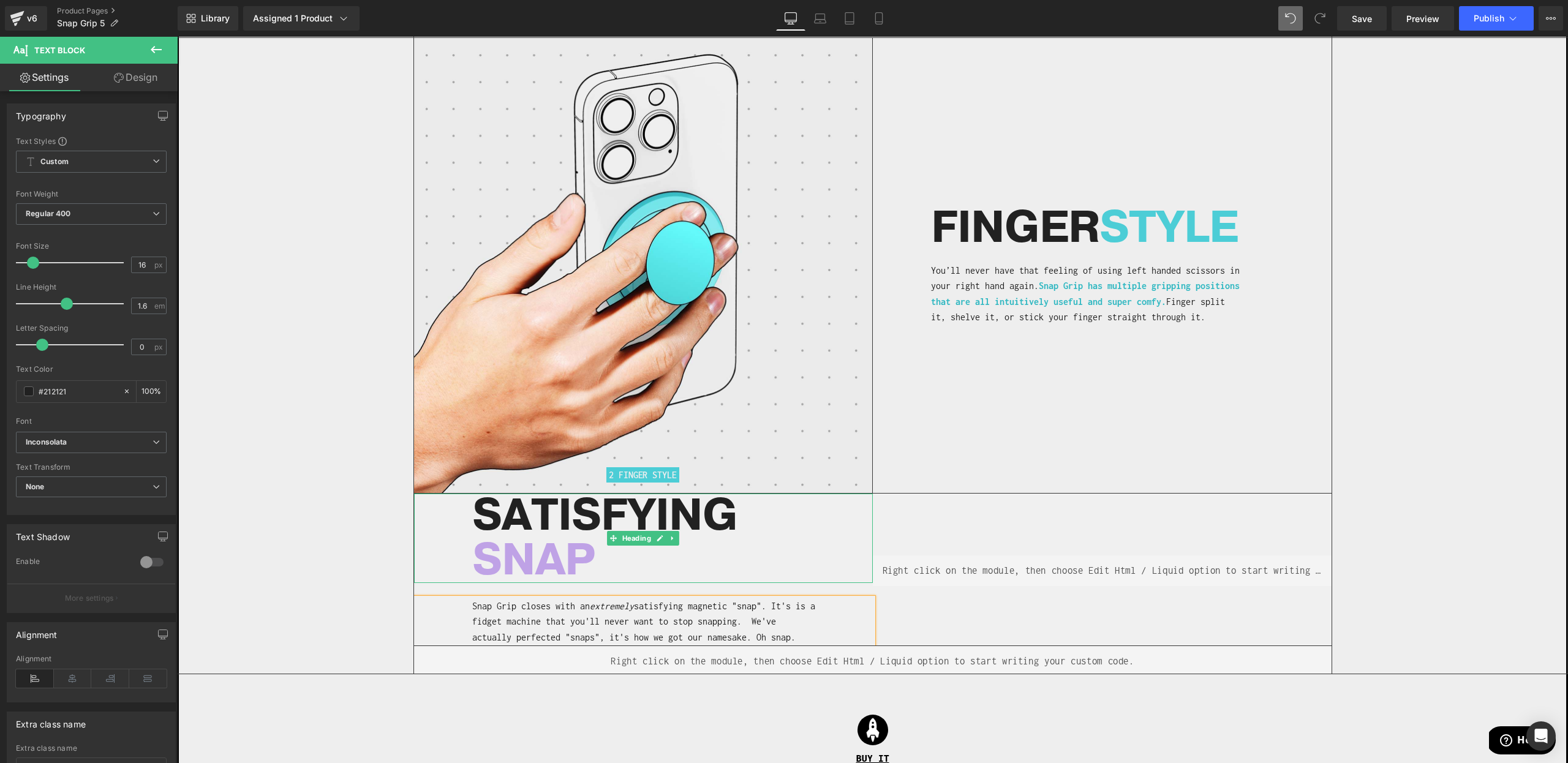
click at [338, 545] on div "Image 2 FINGER STYLE Heading" at bounding box center [872, 356] width 1390 height 636
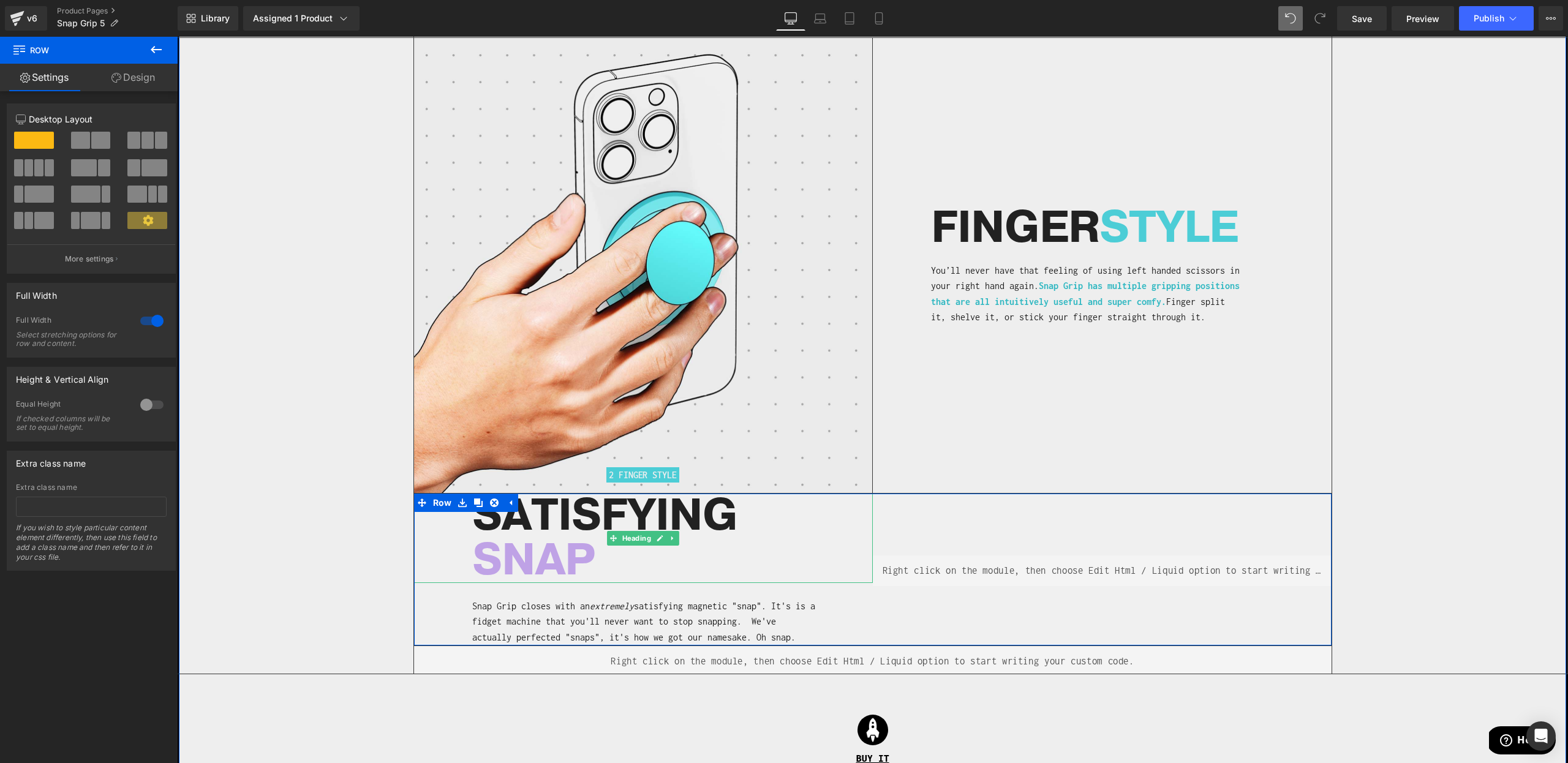
scroll to position [2934, 0]
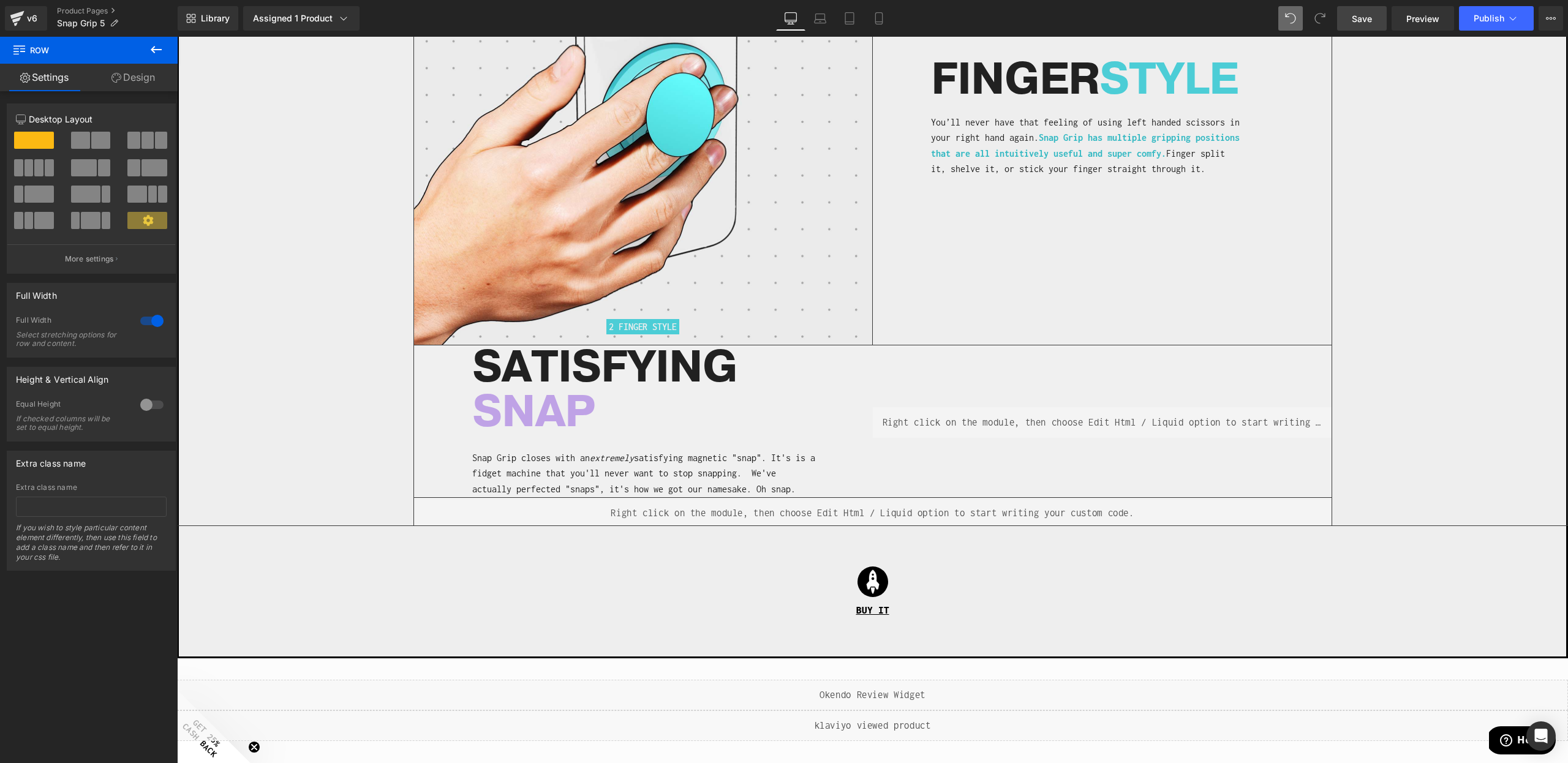
click at [1355, 15] on span "Save" at bounding box center [1361, 19] width 20 height 13
click at [687, 475] on p "Snap Grip closes with an extremely satisfying magnetic "snap". It's is a fidget…" at bounding box center [645, 474] width 345 height 47
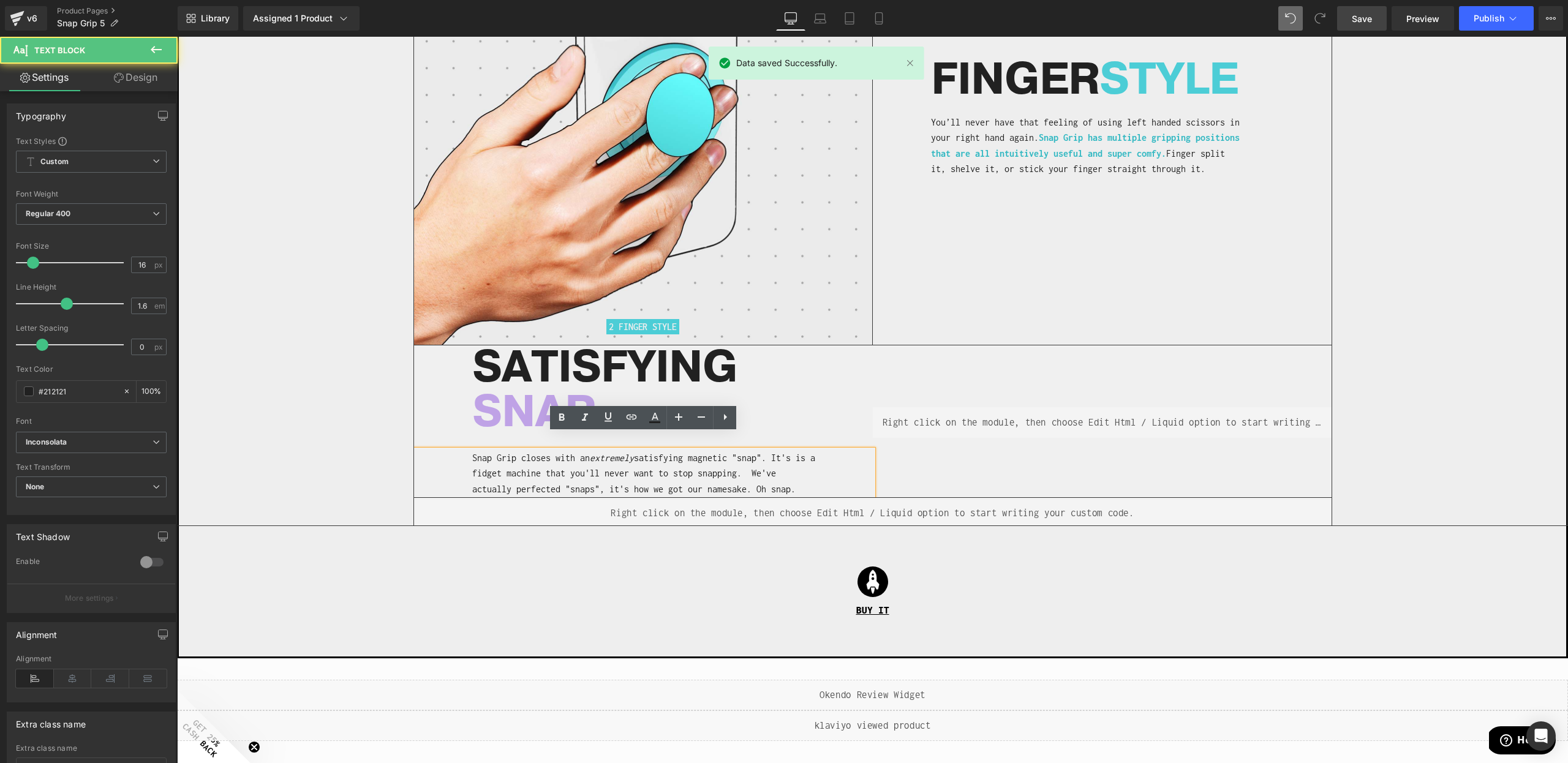
click at [713, 473] on p "Snap Grip closes with an extremely satisfying magnetic "snap". It's is a fidget…" at bounding box center [645, 474] width 345 height 47
drag, startPoint x: 751, startPoint y: 456, endPoint x: 780, endPoint y: 439, distance: 33.6
click at [780, 450] on p "Snap Grip closes with an extremely satisfying magnetic "snap". It's is a fidget…" at bounding box center [645, 474] width 345 height 47
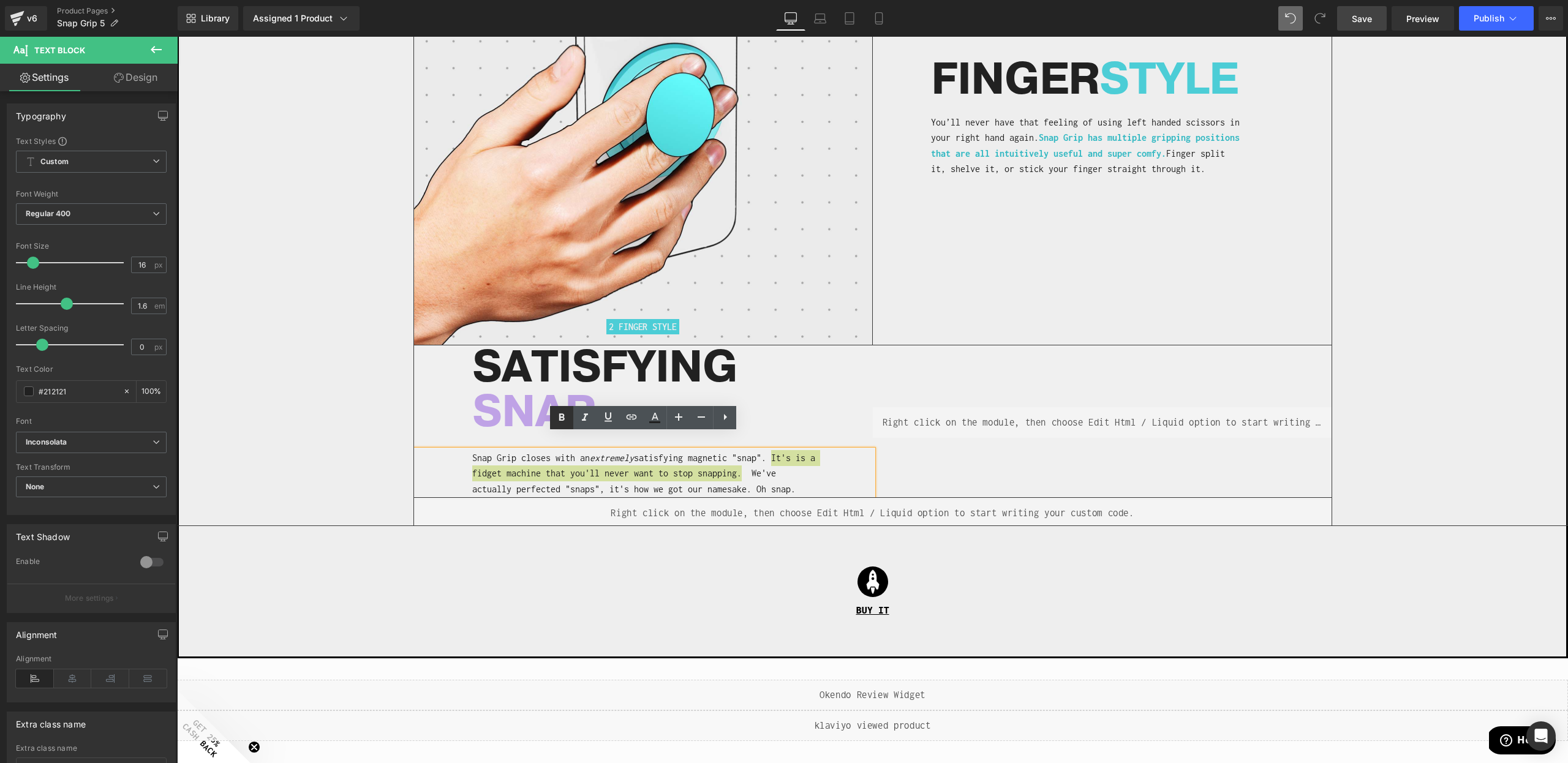
click at [563, 419] on icon at bounding box center [561, 417] width 14 height 14
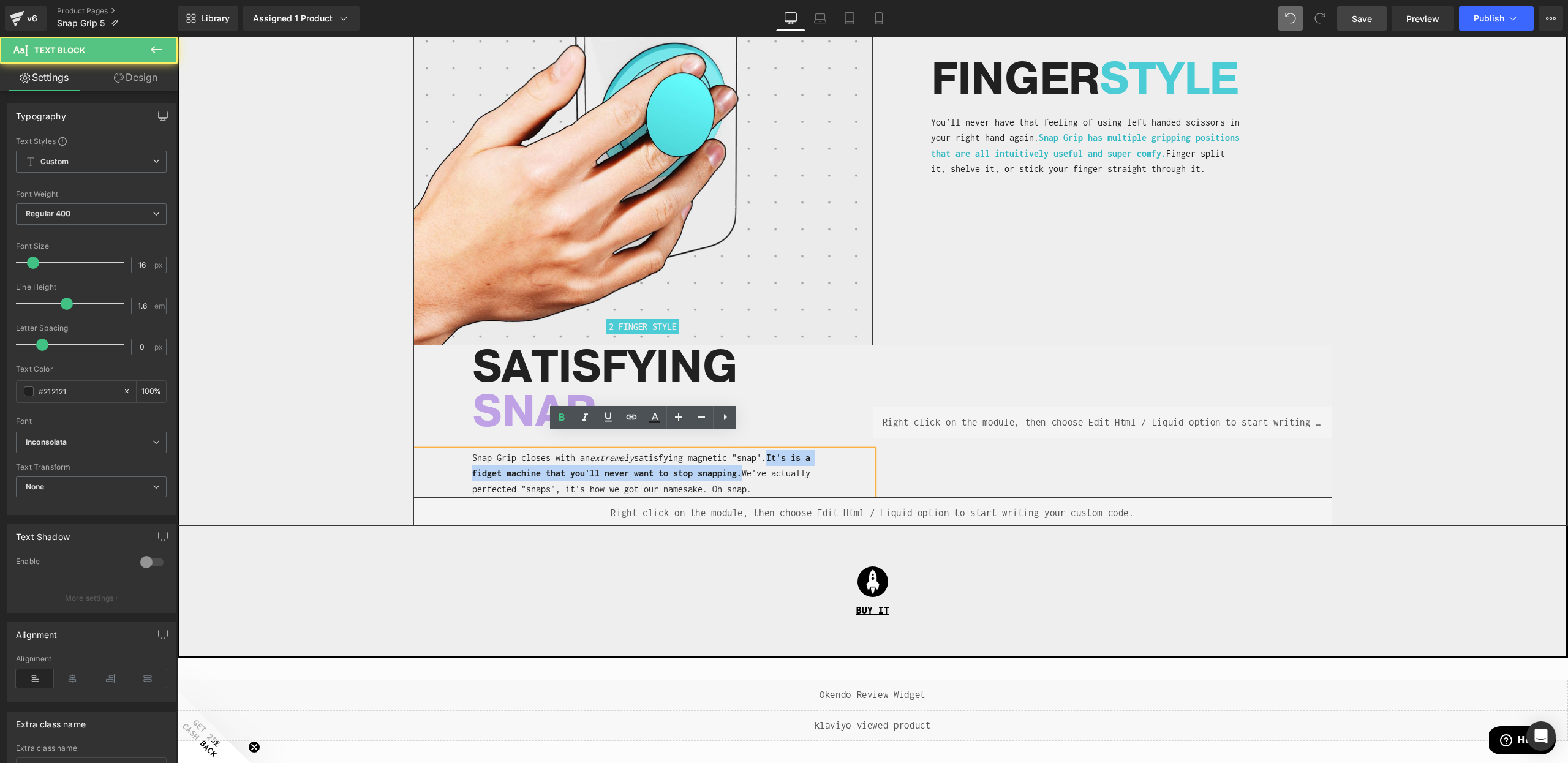
drag, startPoint x: 750, startPoint y: 462, endPoint x: 782, endPoint y: 441, distance: 38.3
click at [782, 453] on span "It's is a fidget machine that you'll never want to stop snapping." at bounding box center [642, 466] width 338 height 27
click at [649, 419] on icon at bounding box center [654, 417] width 14 height 14
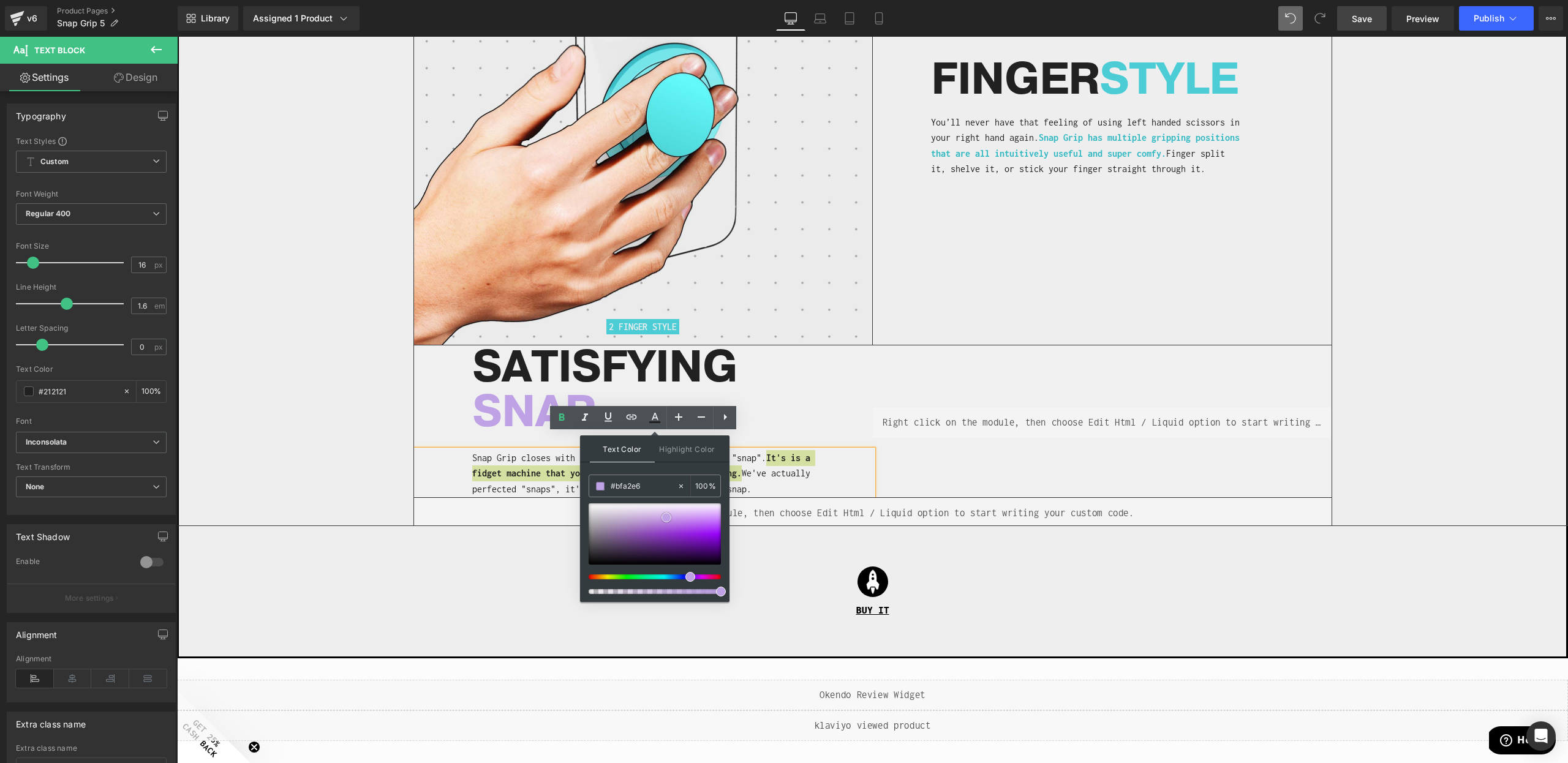
type input "#ba9ae4"
click at [666, 517] on span at bounding box center [665, 519] width 9 height 9
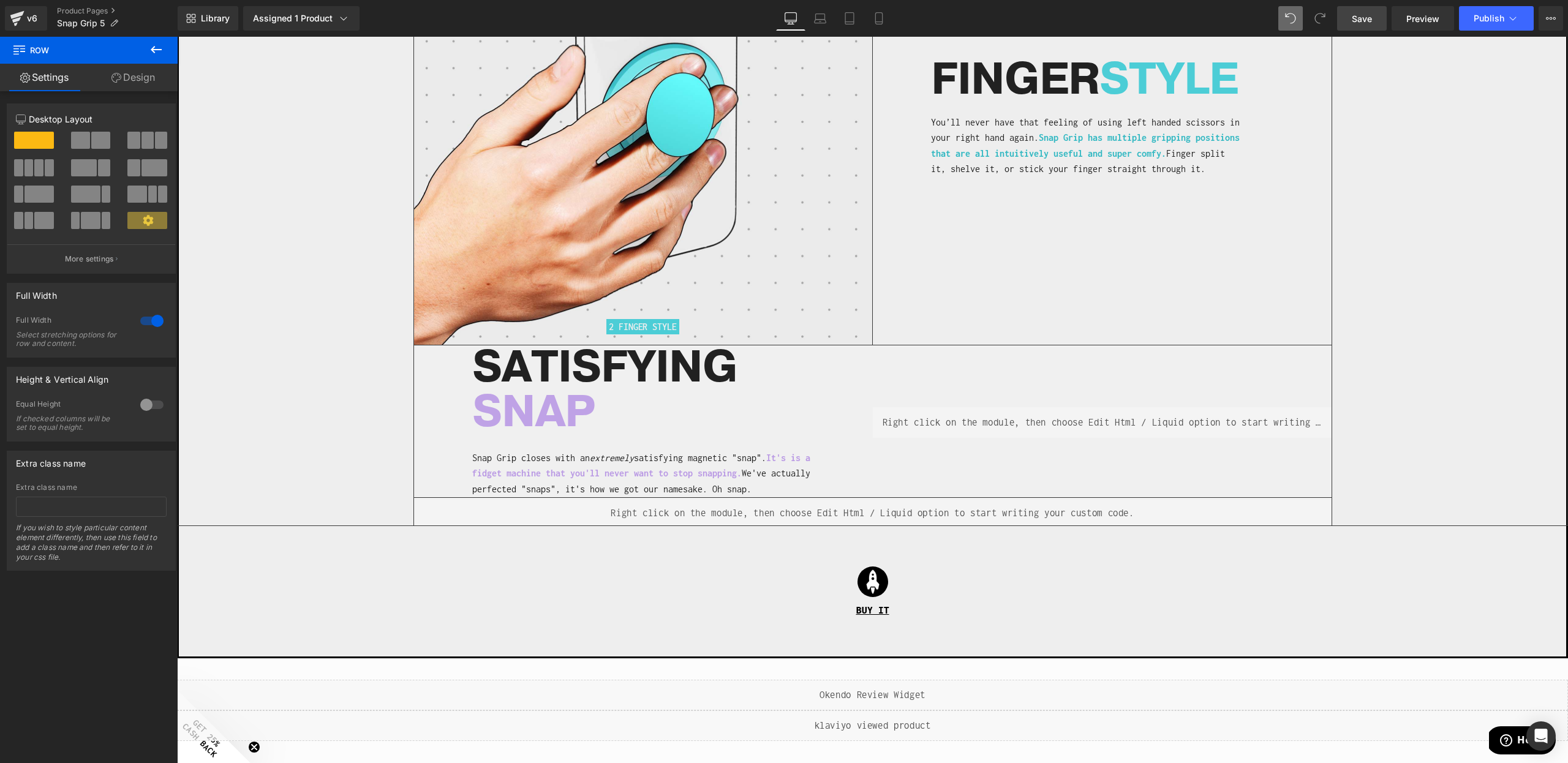
click at [1356, 28] on link "Save" at bounding box center [1362, 18] width 49 height 25
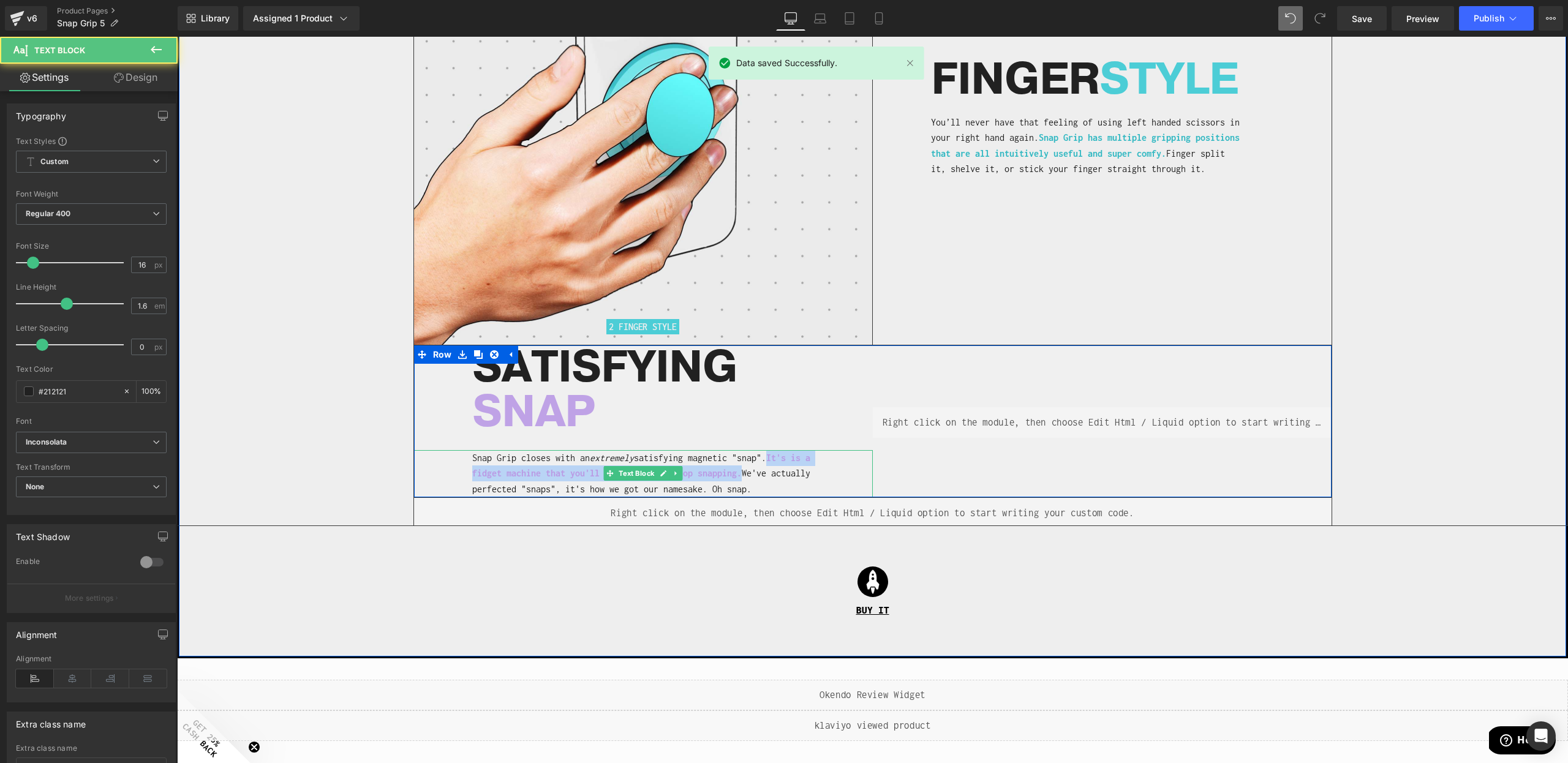
drag, startPoint x: 751, startPoint y: 460, endPoint x: 780, endPoint y: 443, distance: 33.6
click at [782, 453] on span "It's is a fidget machine that you'll never want to stop snapping." at bounding box center [642, 466] width 338 height 27
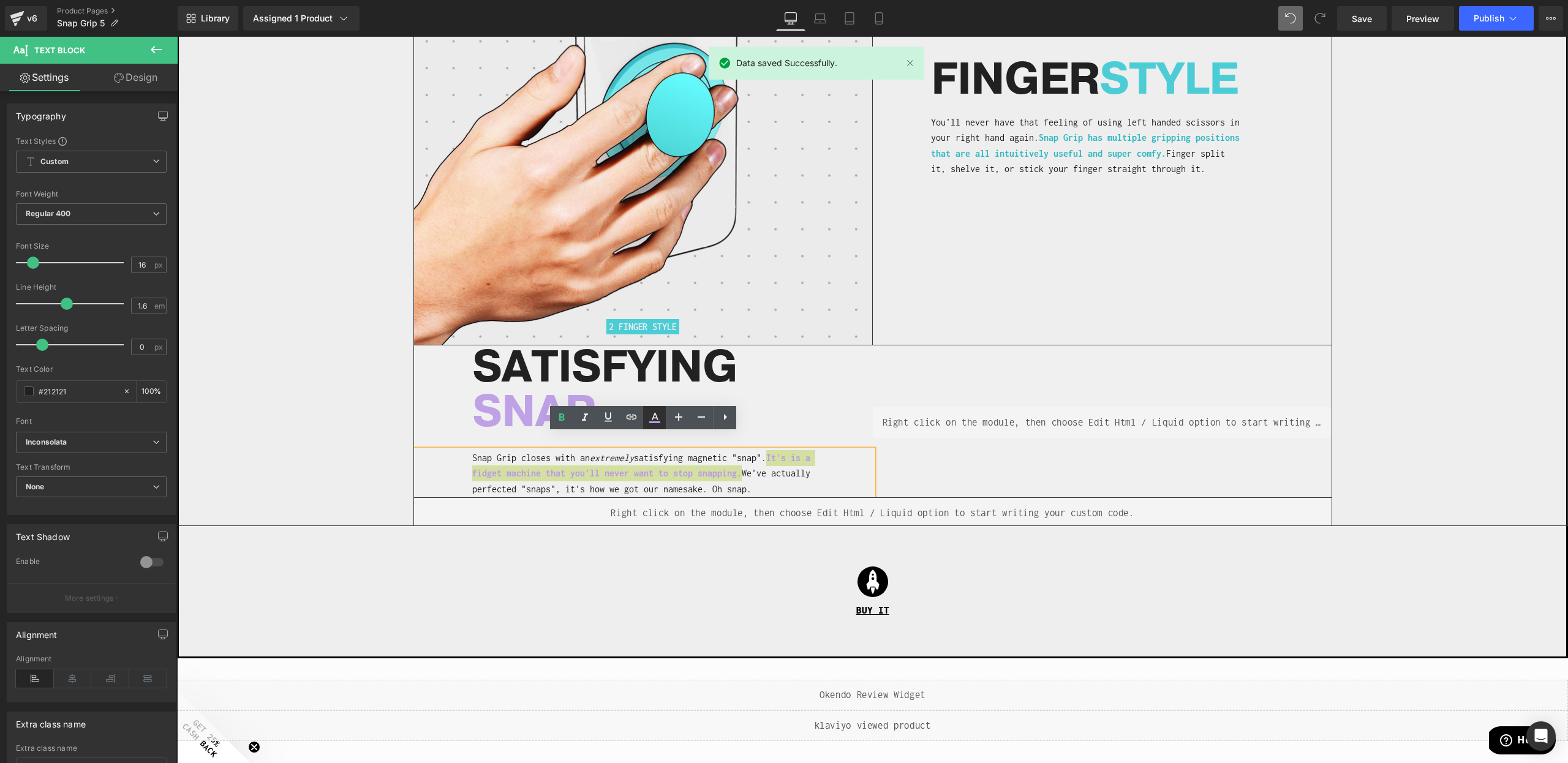
click at [647, 419] on icon at bounding box center [654, 417] width 14 height 14
type input "100"
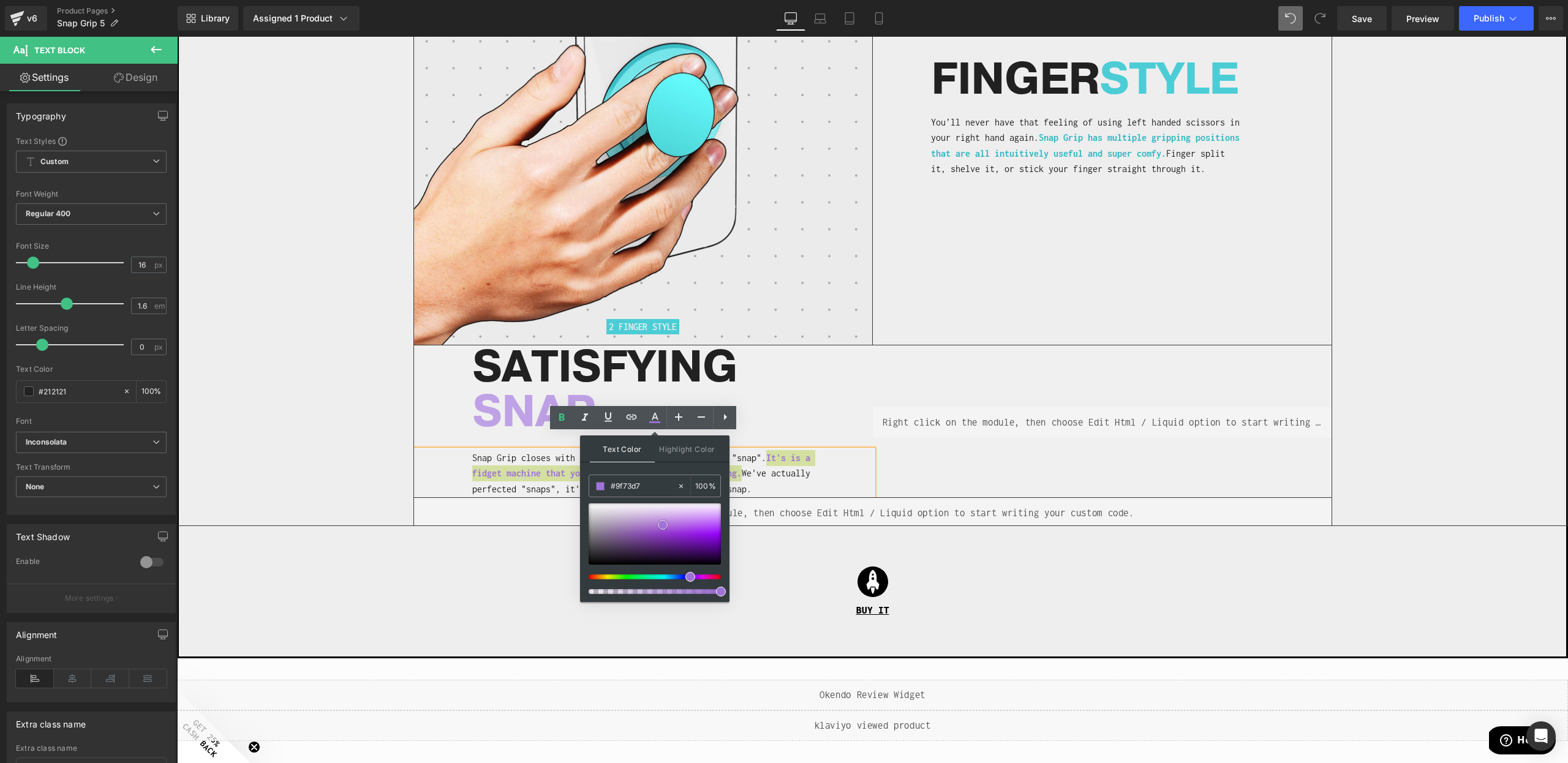
type input "#9c70d5"
click at [662, 526] on div at bounding box center [654, 534] width 132 height 62
click at [793, 471] on p "Snap Grip closes with an extremely satisfying magnetic "snap". It's is a fidget…" at bounding box center [645, 474] width 345 height 47
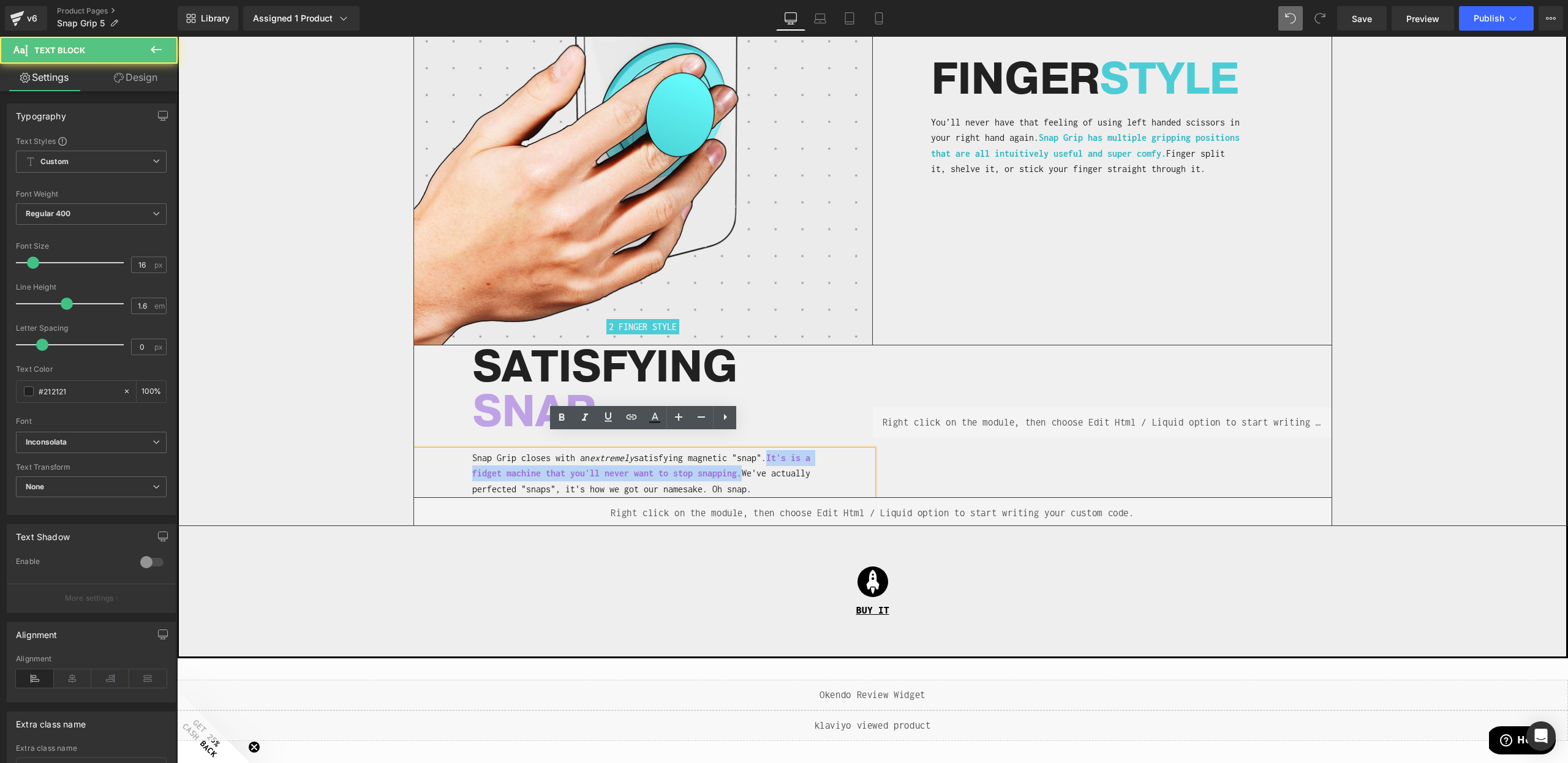
drag, startPoint x: 752, startPoint y: 462, endPoint x: 780, endPoint y: 439, distance: 36.2
click at [780, 450] on p "Snap Grip closes with an extremely satisfying magnetic "snap". It's is a fidget…" at bounding box center [645, 474] width 345 height 47
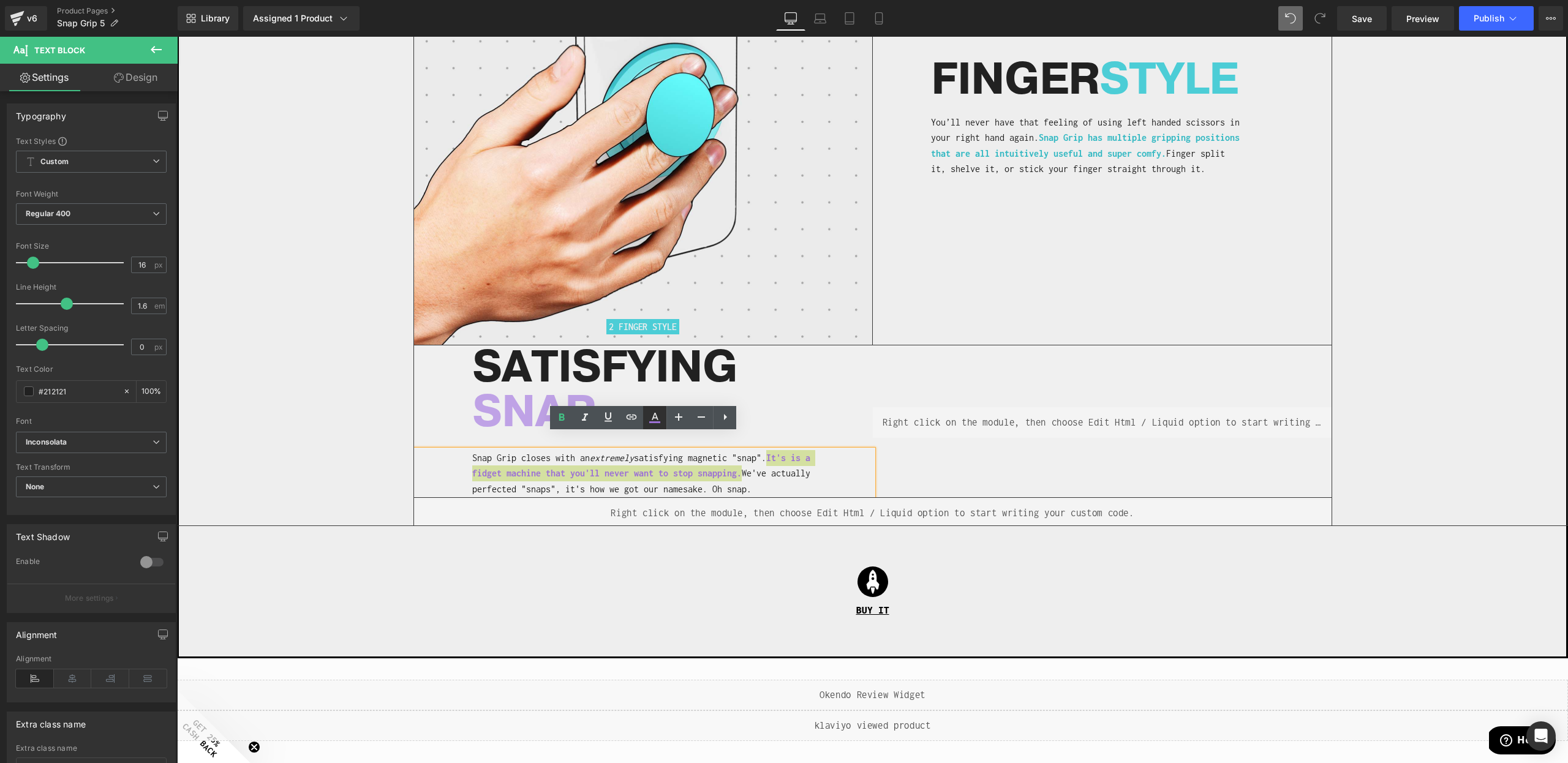
click at [656, 419] on icon at bounding box center [654, 417] width 14 height 14
type input "100"
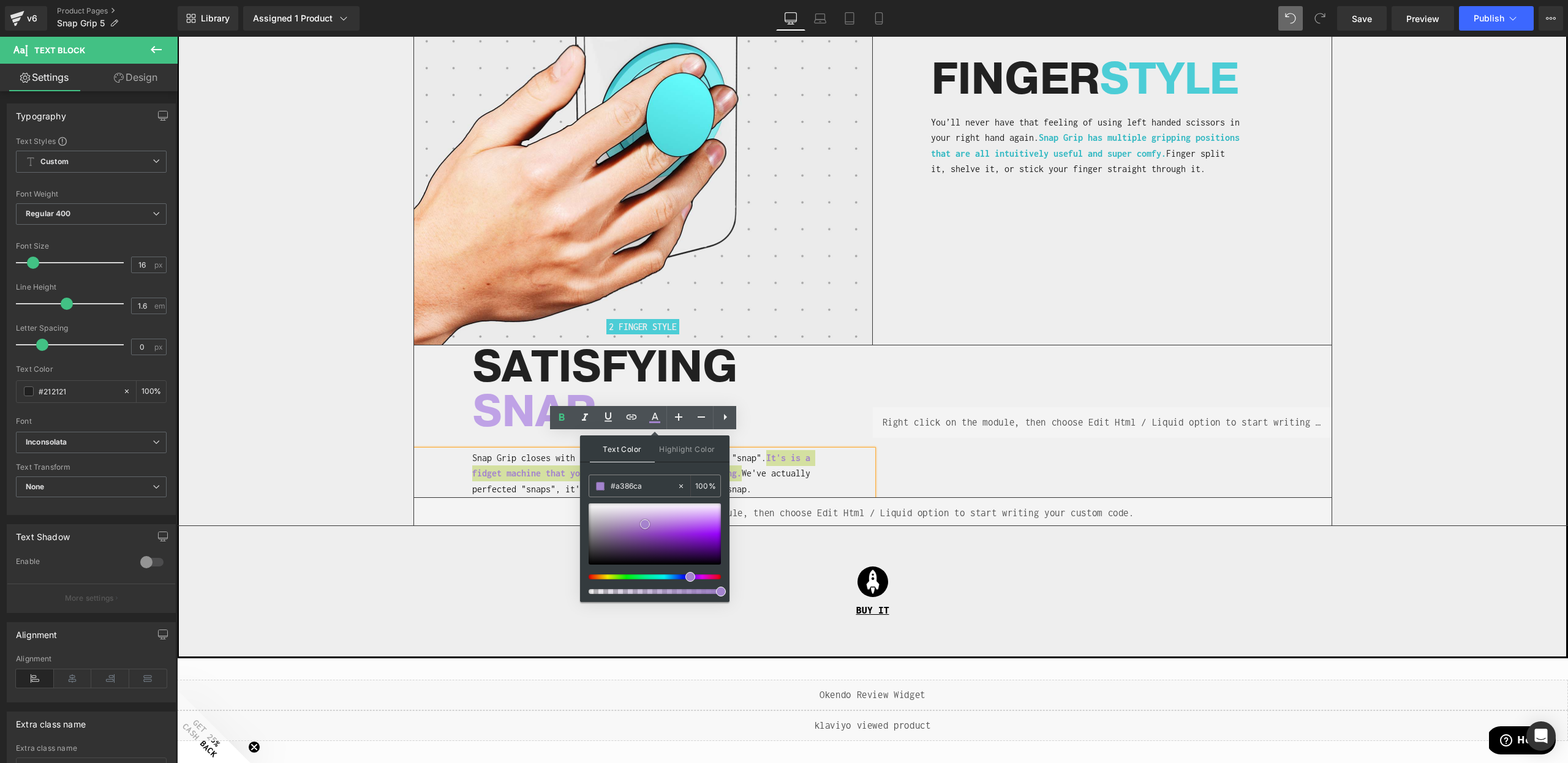
type input "#a68aca"
drag, startPoint x: 652, startPoint y: 524, endPoint x: 640, endPoint y: 524, distance: 12.0
click at [640, 524] on div at bounding box center [654, 534] width 132 height 62
click at [839, 463] on div "Snap Grip closes with an extremely satisfying magnetic "snap". It's is a fidget…" at bounding box center [643, 474] width 458 height 47
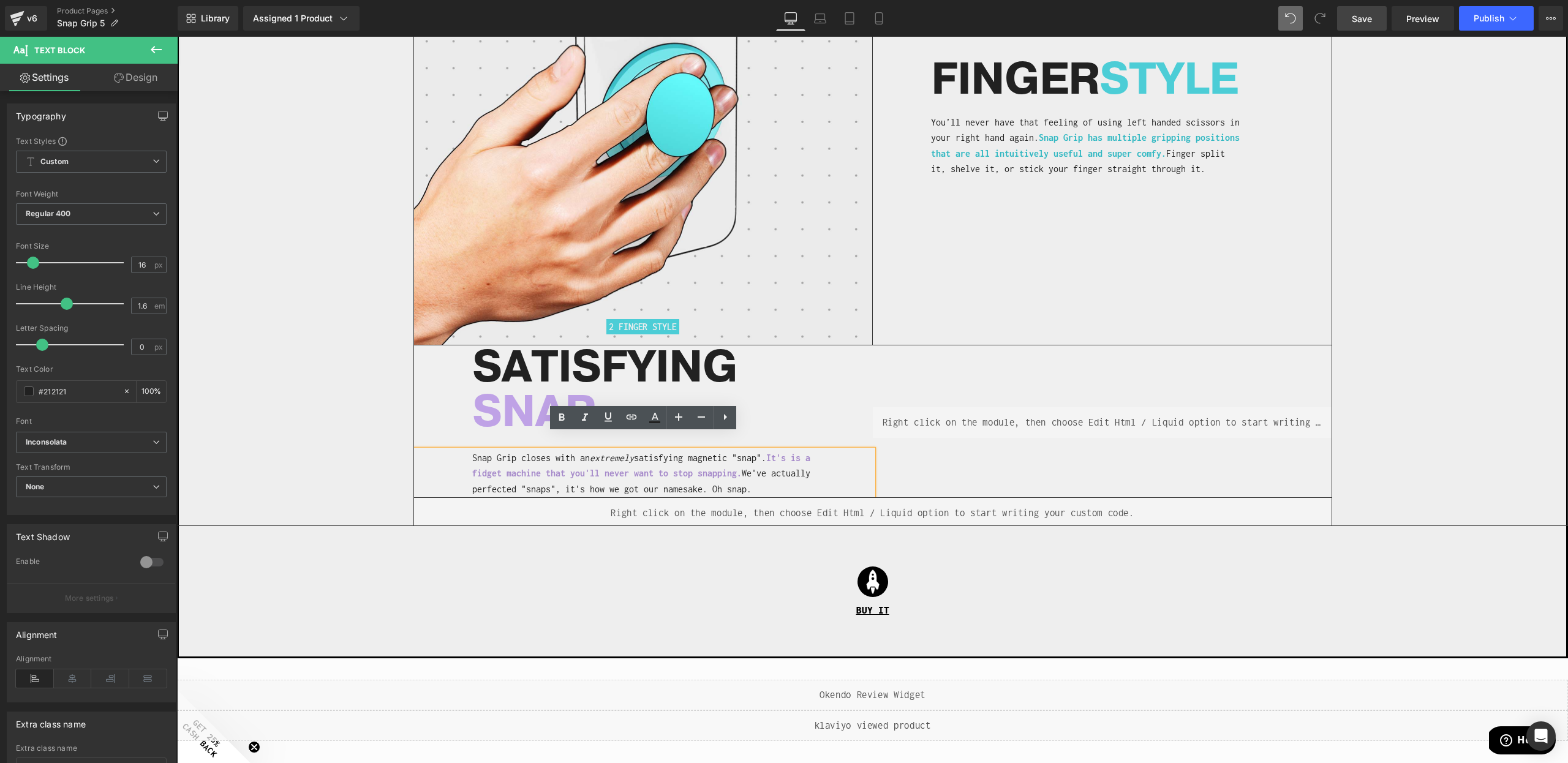
click at [1371, 17] on span "Save" at bounding box center [1361, 19] width 20 height 13
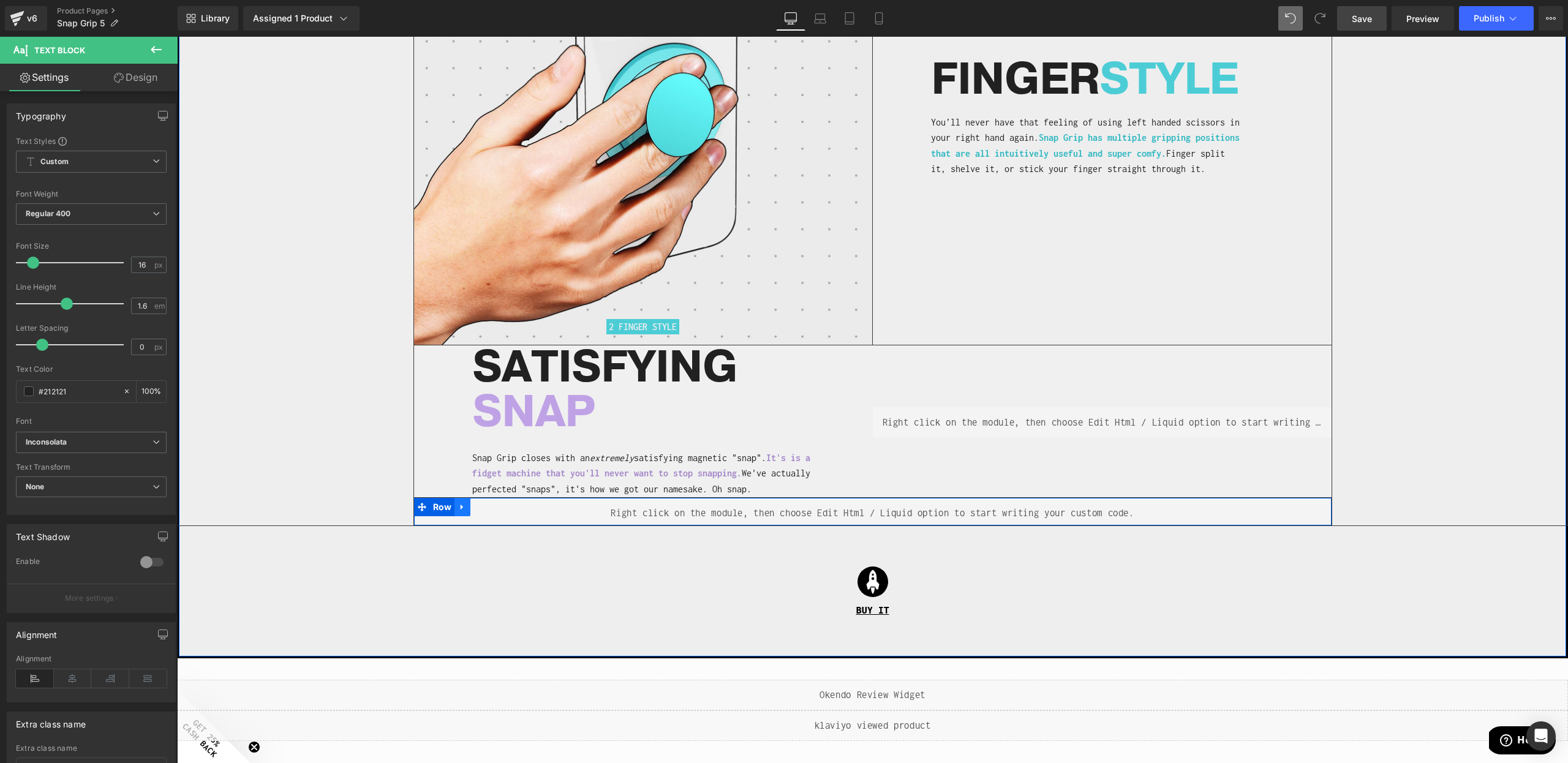
click at [463, 502] on icon at bounding box center [462, 507] width 9 height 9
click at [488, 498] on link at bounding box center [494, 507] width 16 height 18
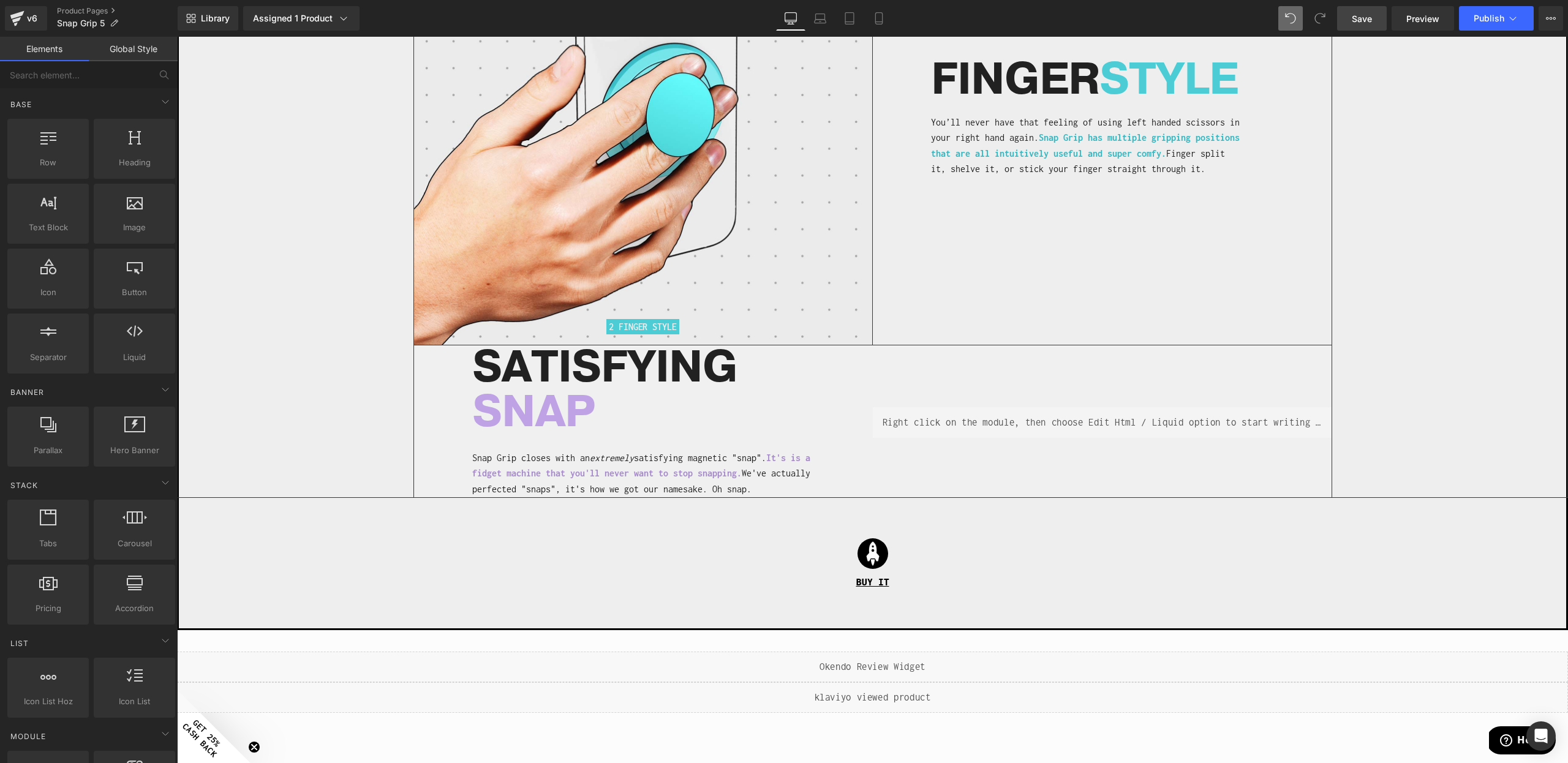
click at [1368, 22] on span "Save" at bounding box center [1361, 19] width 20 height 13
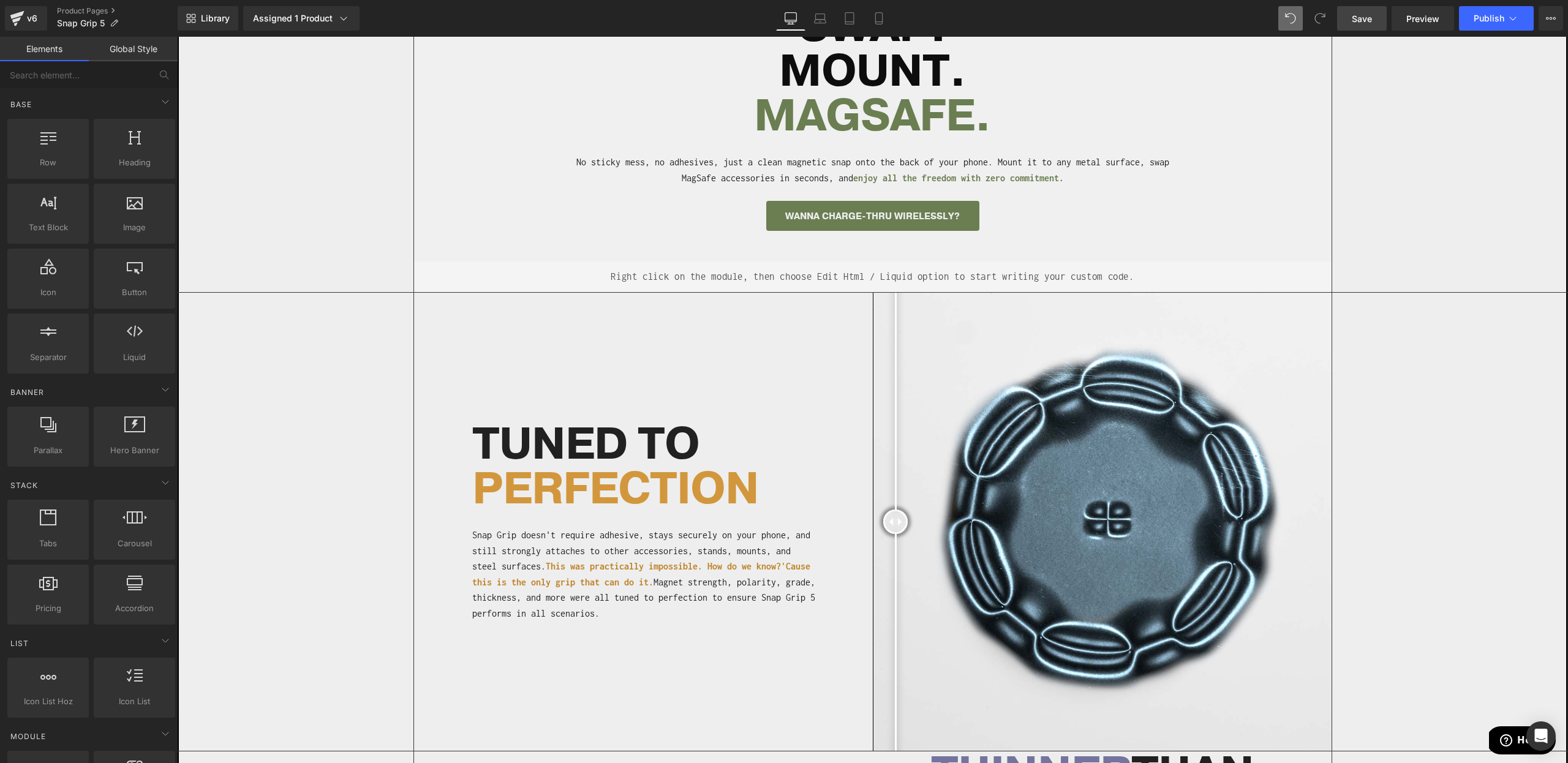
scroll to position [533, 0]
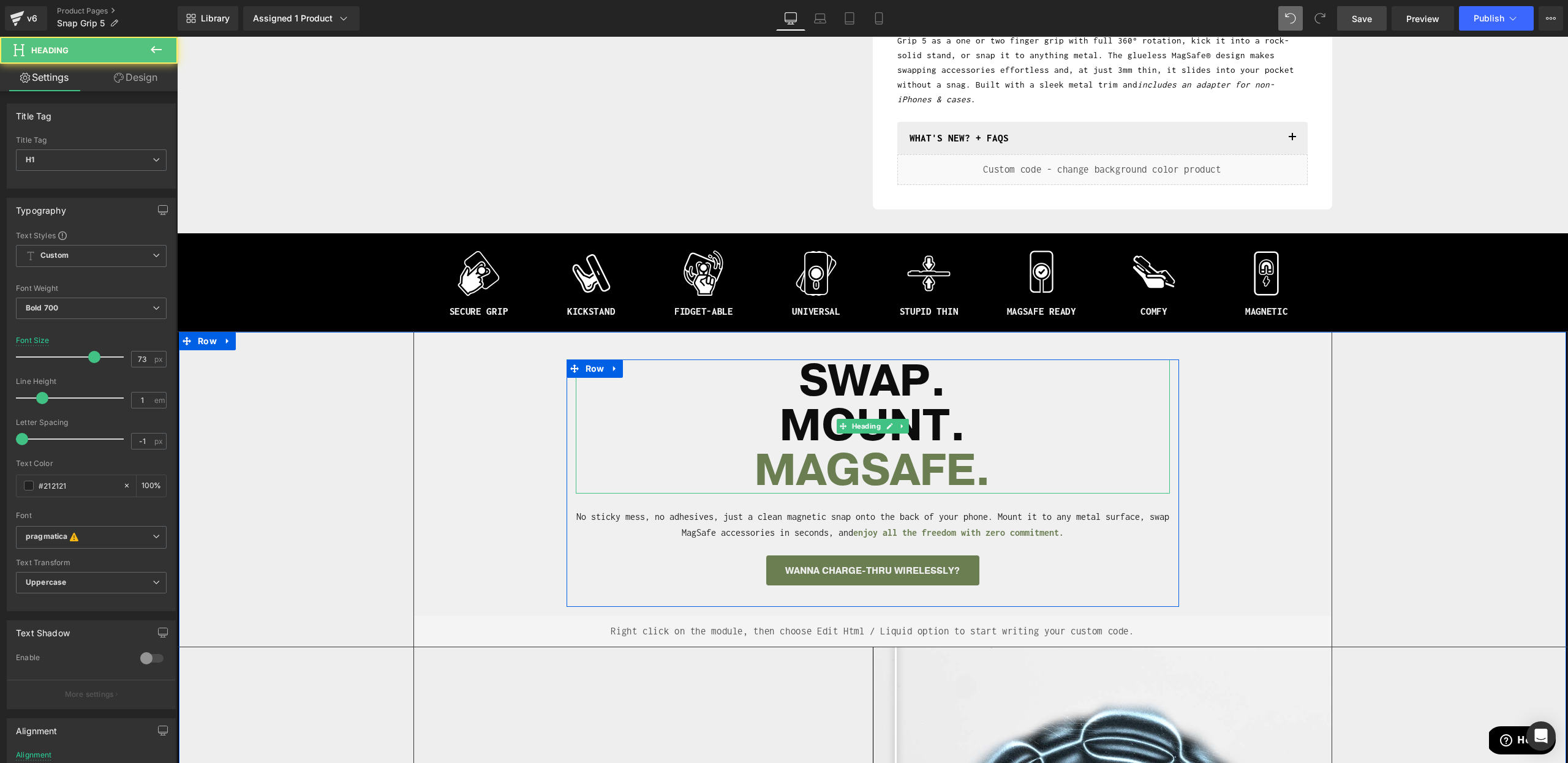
drag, startPoint x: 1032, startPoint y: 388, endPoint x: 1015, endPoint y: 395, distance: 18.4
click at [1029, 389] on div "SWAP. MOUNT. [GEOGRAPHIC_DATA] ." at bounding box center [873, 426] width 594 height 134
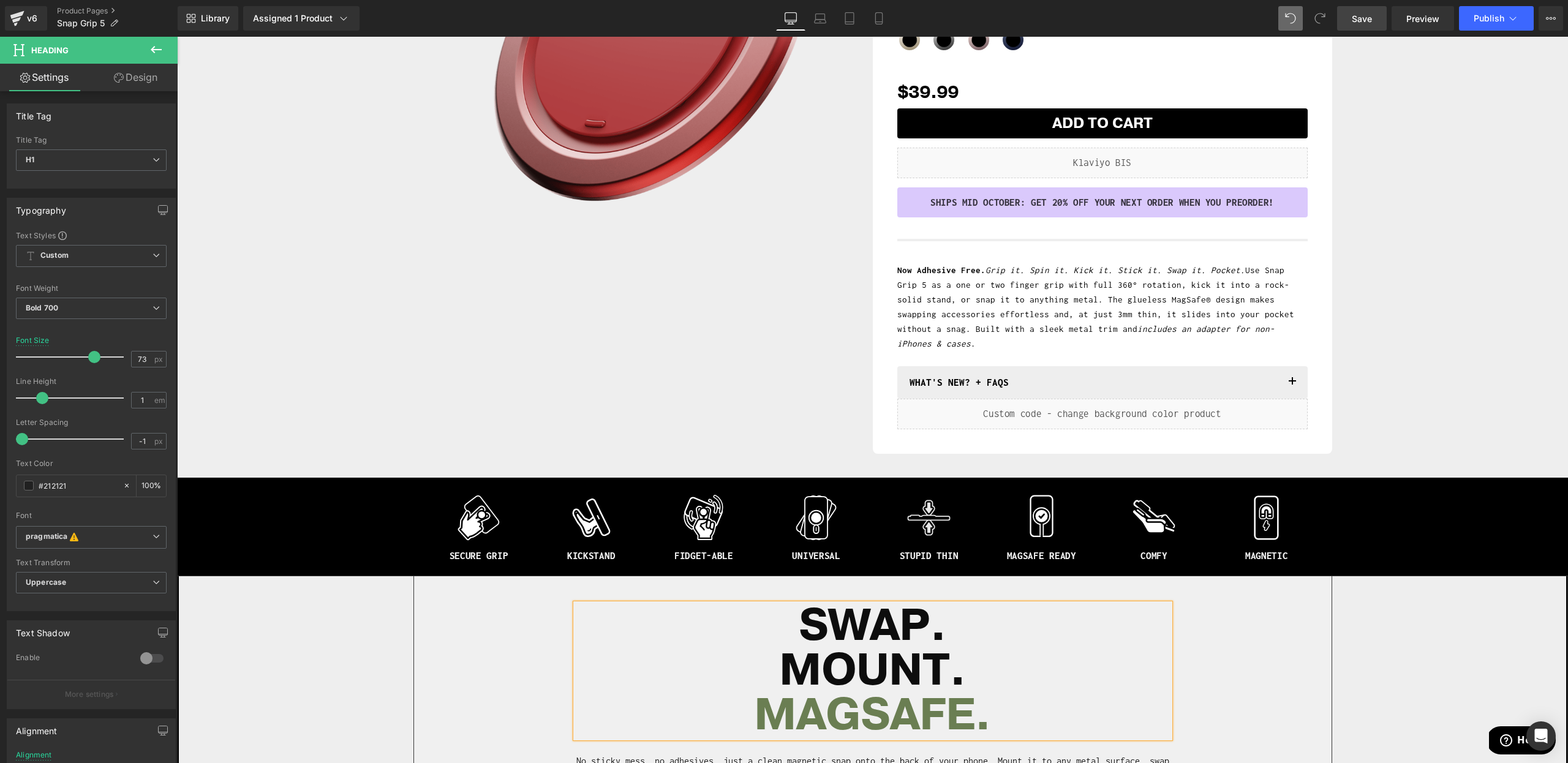
scroll to position [334, 0]
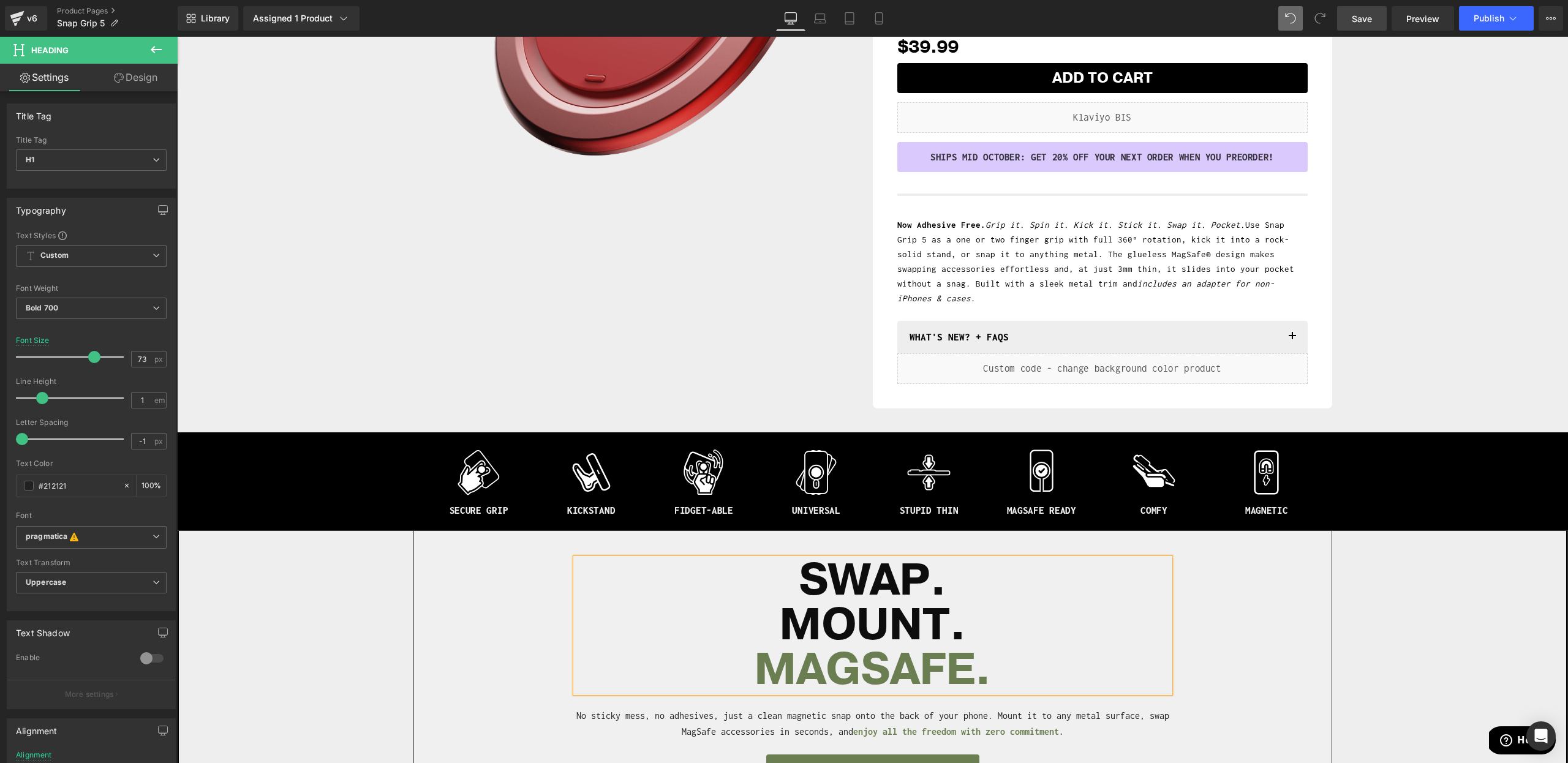
click at [811, 654] on span "MAGSAFE" at bounding box center [865, 669] width 220 height 60
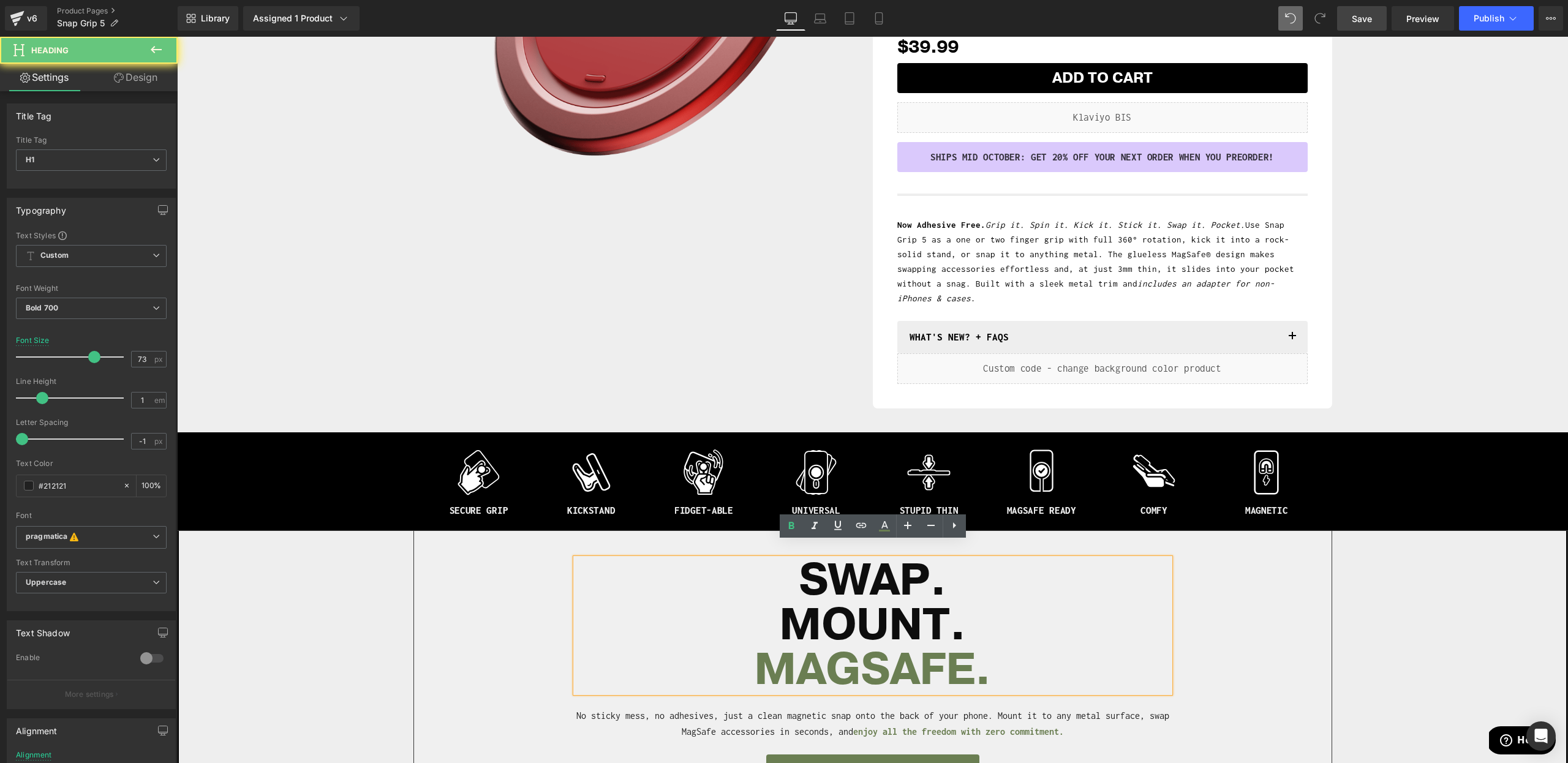
drag, startPoint x: 803, startPoint y: 565, endPoint x: 993, endPoint y: 612, distance: 195.7
click at [993, 612] on div "SWAP. MOUNT. [GEOGRAPHIC_DATA] ." at bounding box center [873, 625] width 594 height 134
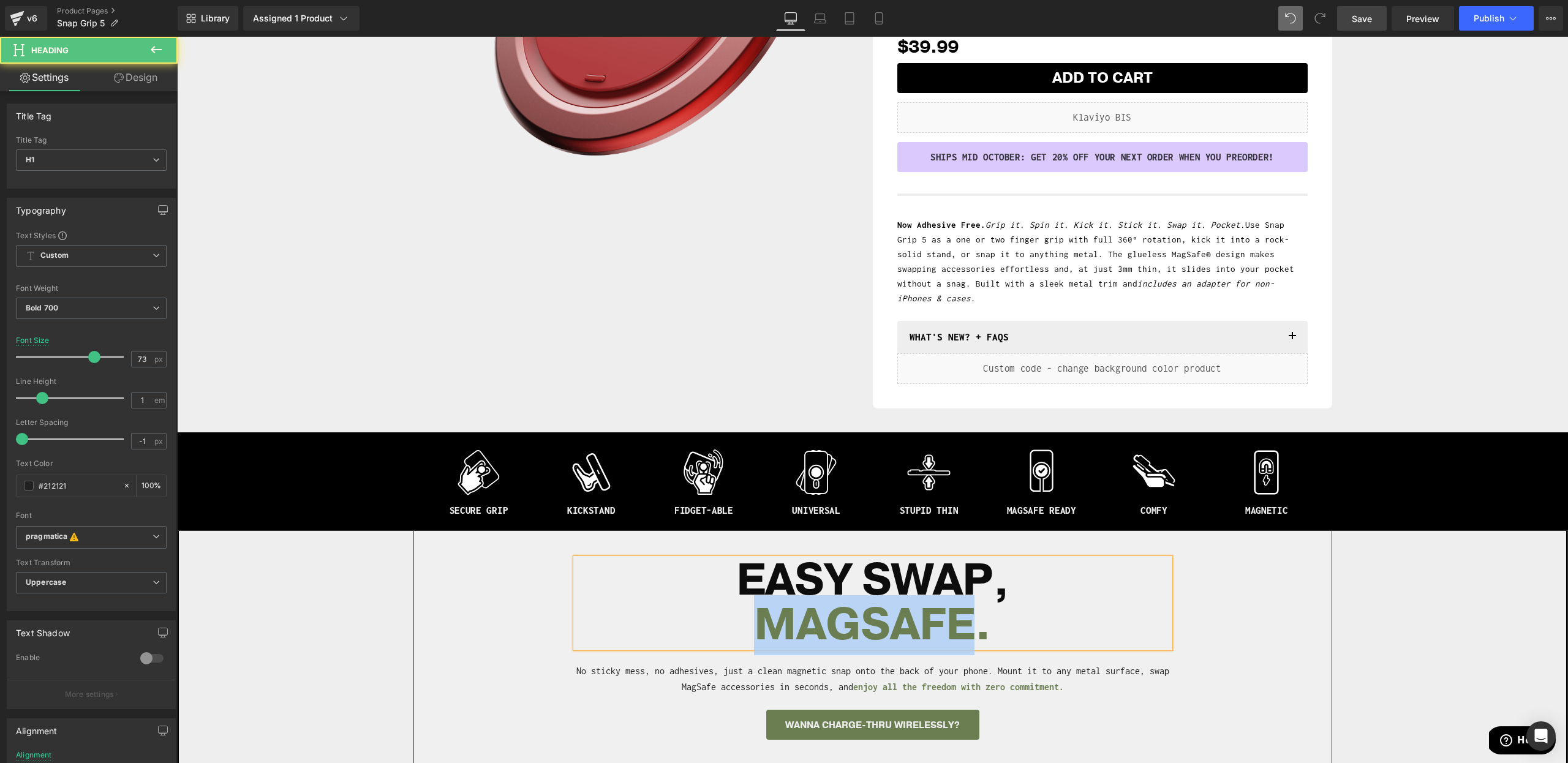
drag, startPoint x: 746, startPoint y: 605, endPoint x: 970, endPoint y: 612, distance: 224.1
click at [969, 612] on h1 "MAGSAFE ." at bounding box center [873, 625] width 594 height 45
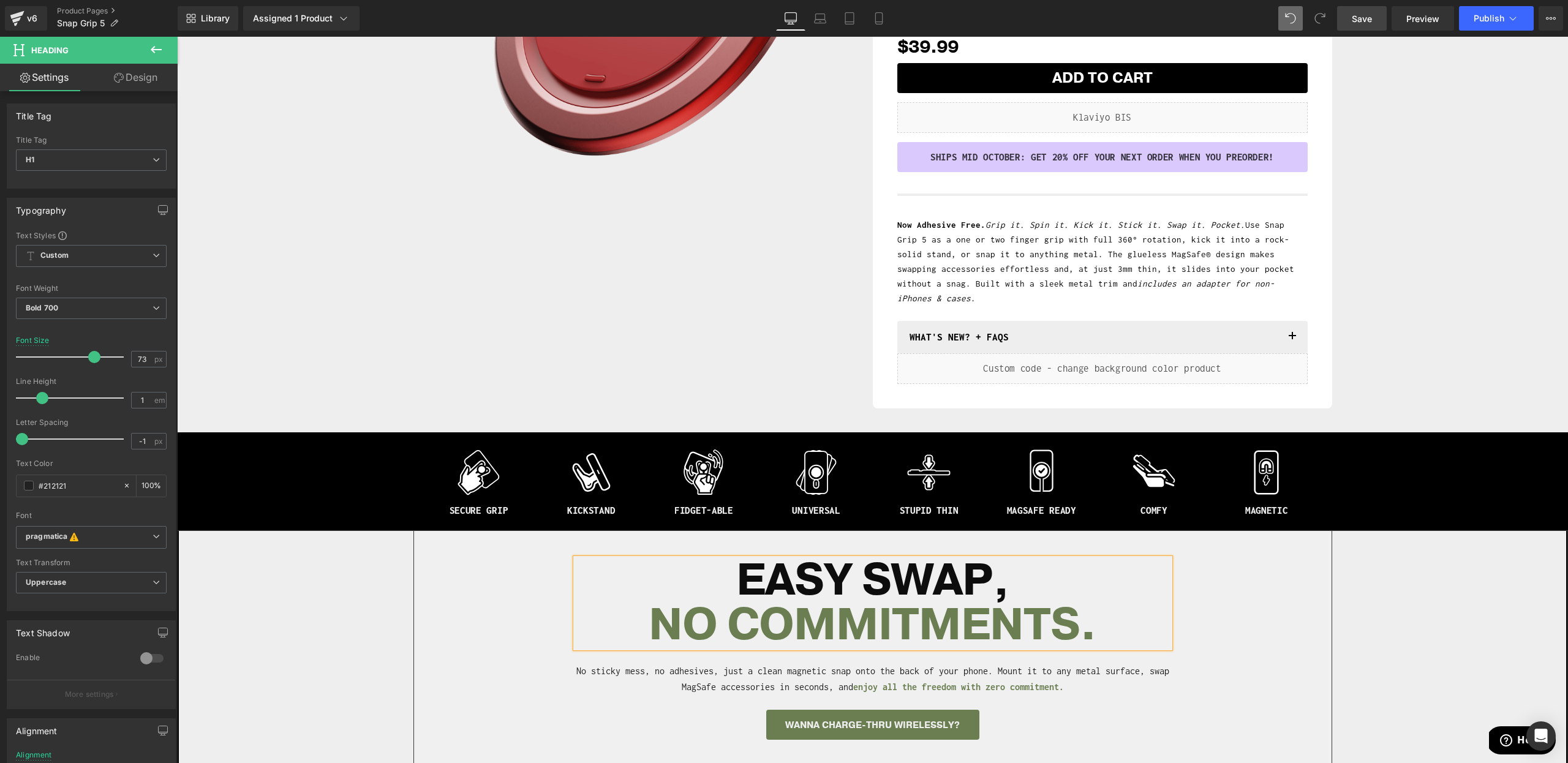
click at [1265, 624] on div "Separator Liquid EASY SWAP, NO COMMITMENTS . Heading No sticky mess, no adhesiv…" at bounding box center [872, 666] width 918 height 270
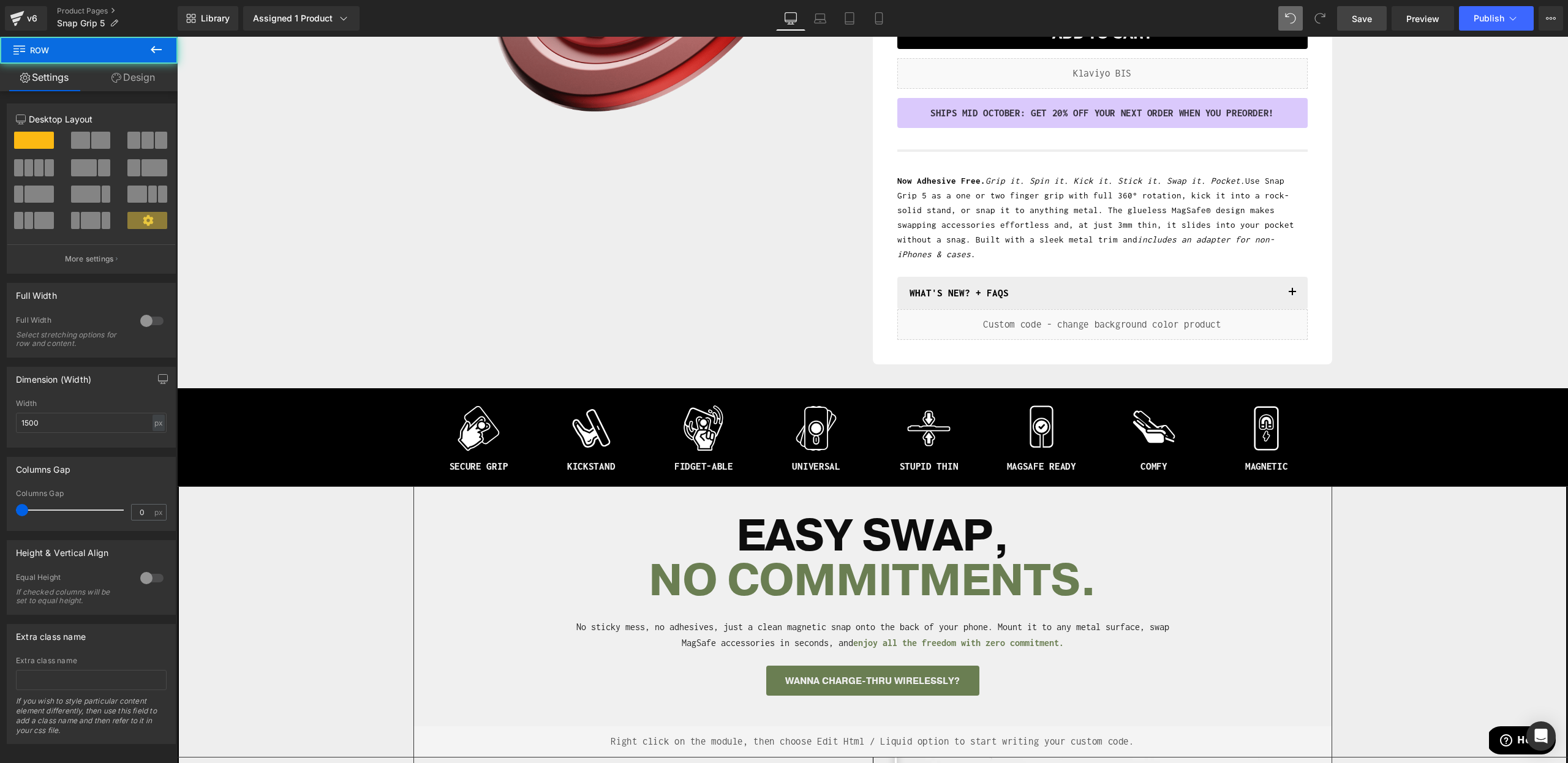
scroll to position [460, 0]
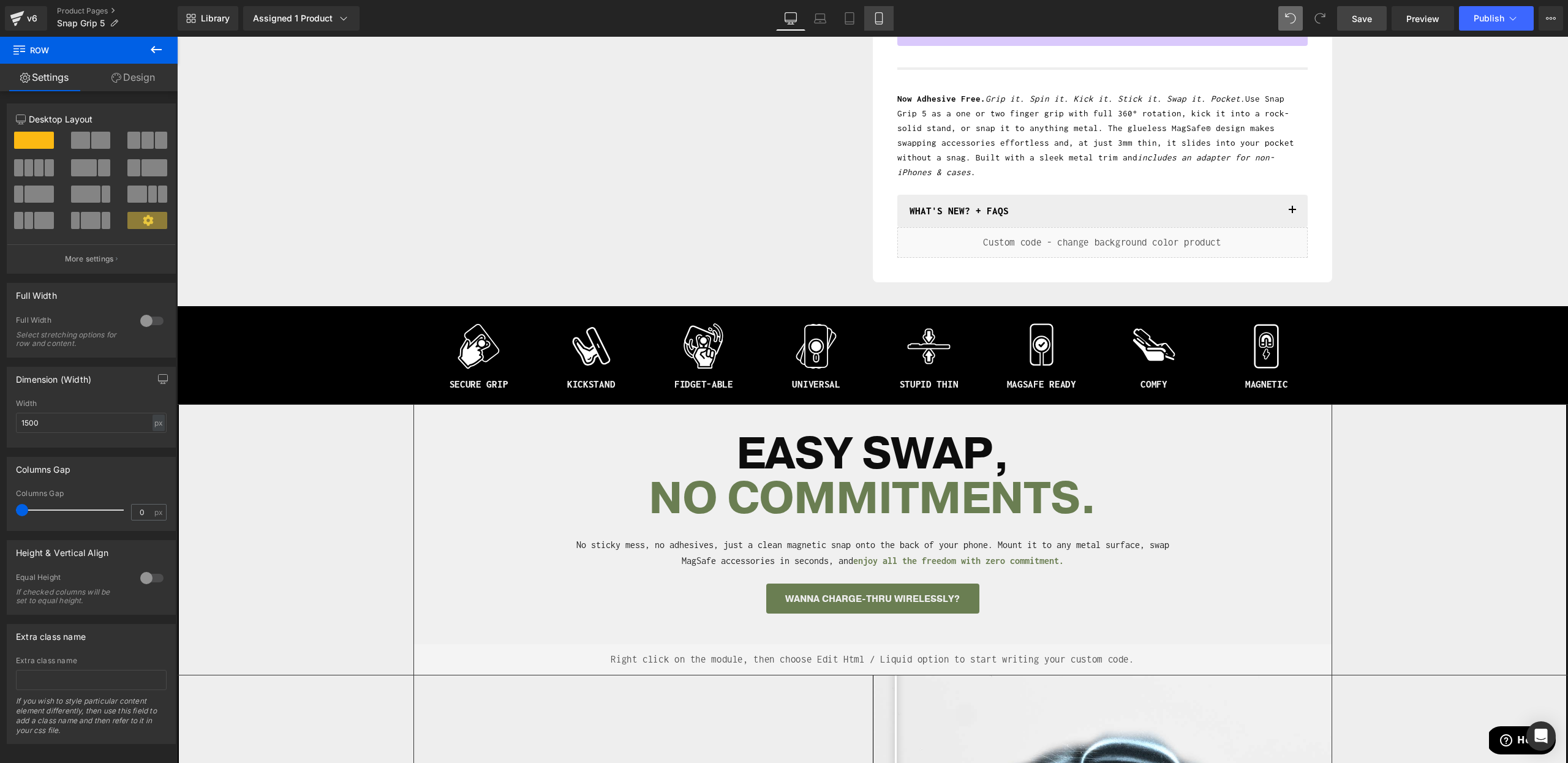
click at [884, 13] on icon at bounding box center [879, 18] width 12 height 12
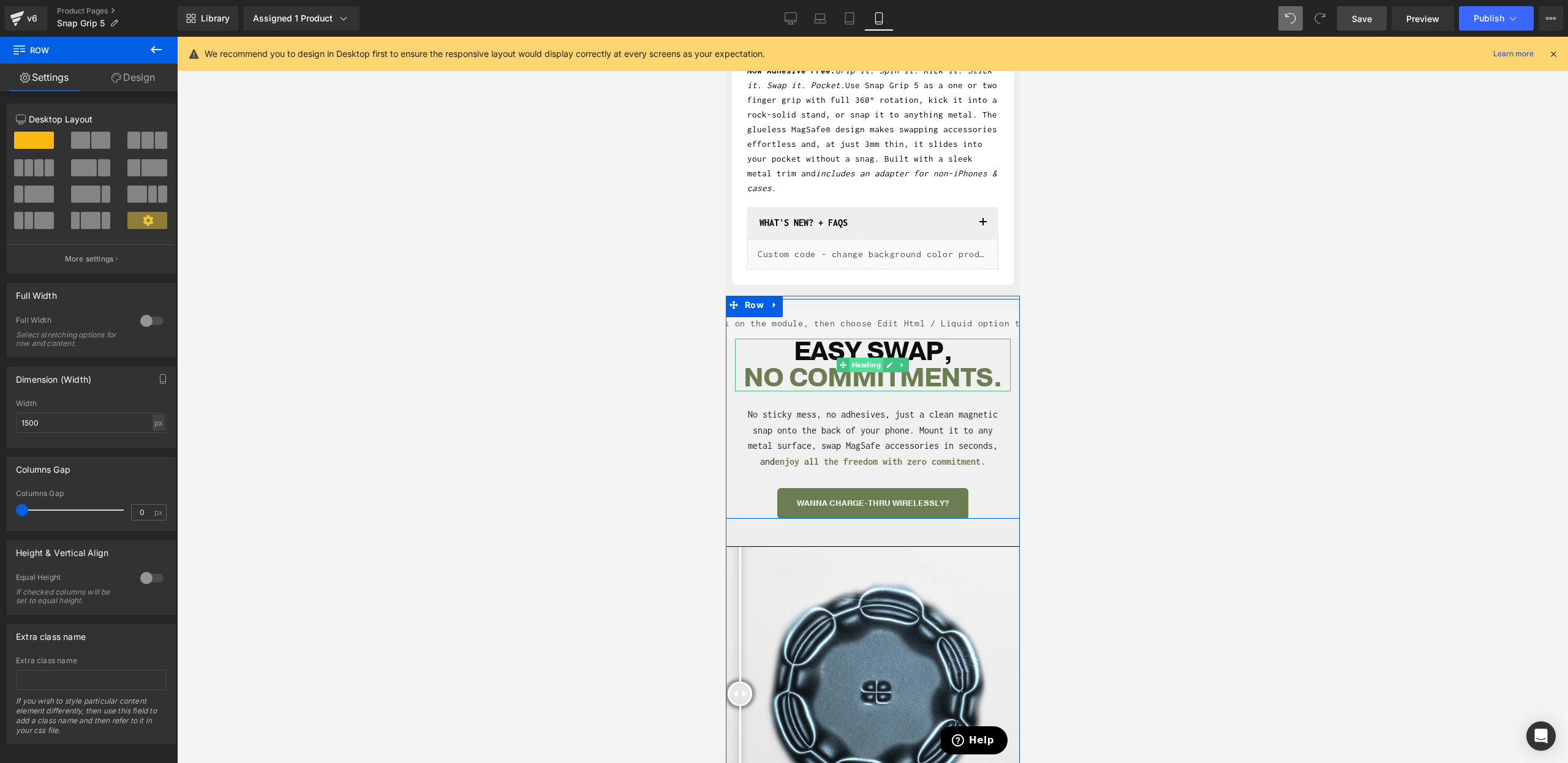
click at [865, 358] on span "Heading" at bounding box center [866, 364] width 33 height 14
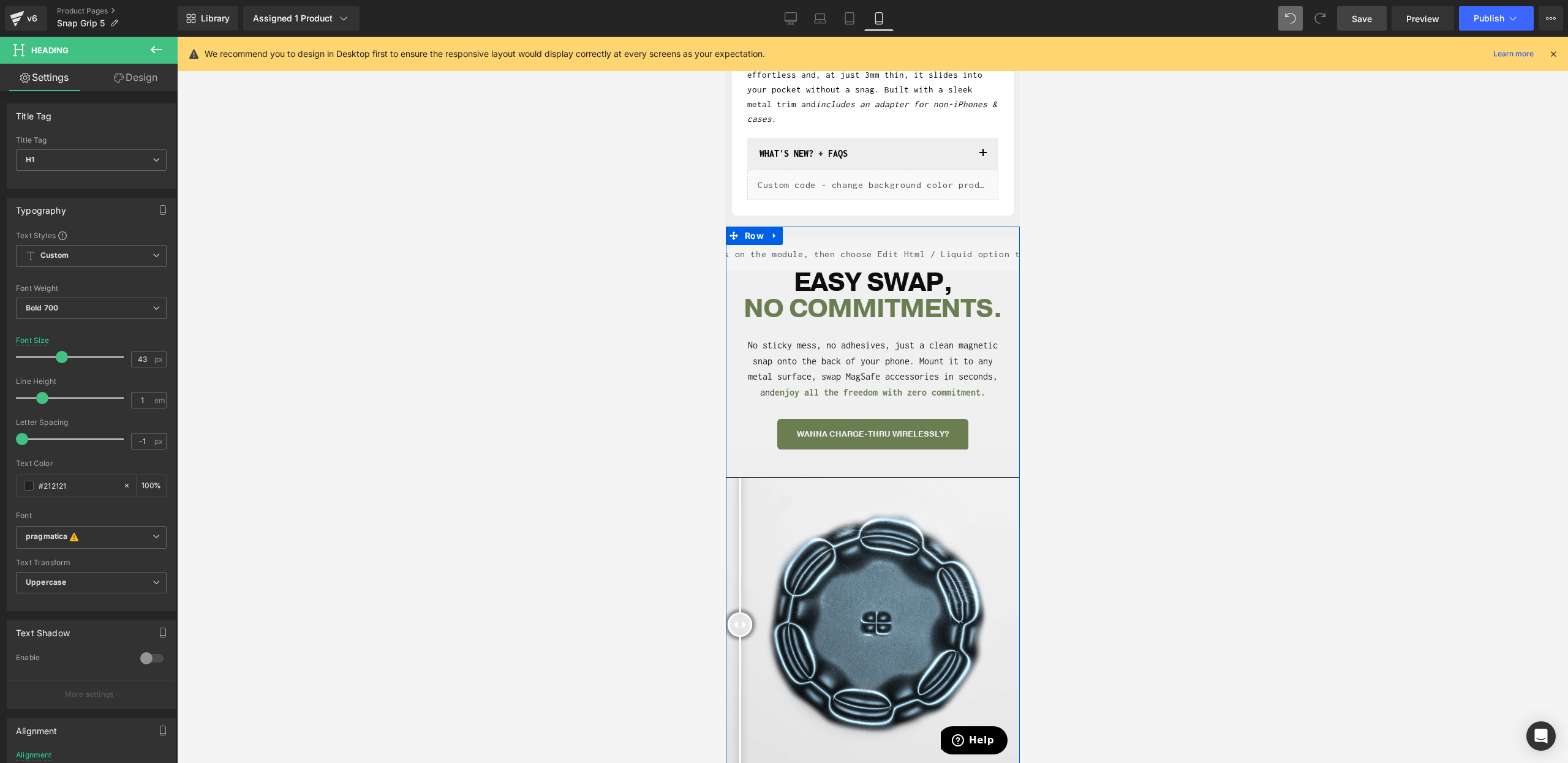
scroll to position [824, 0]
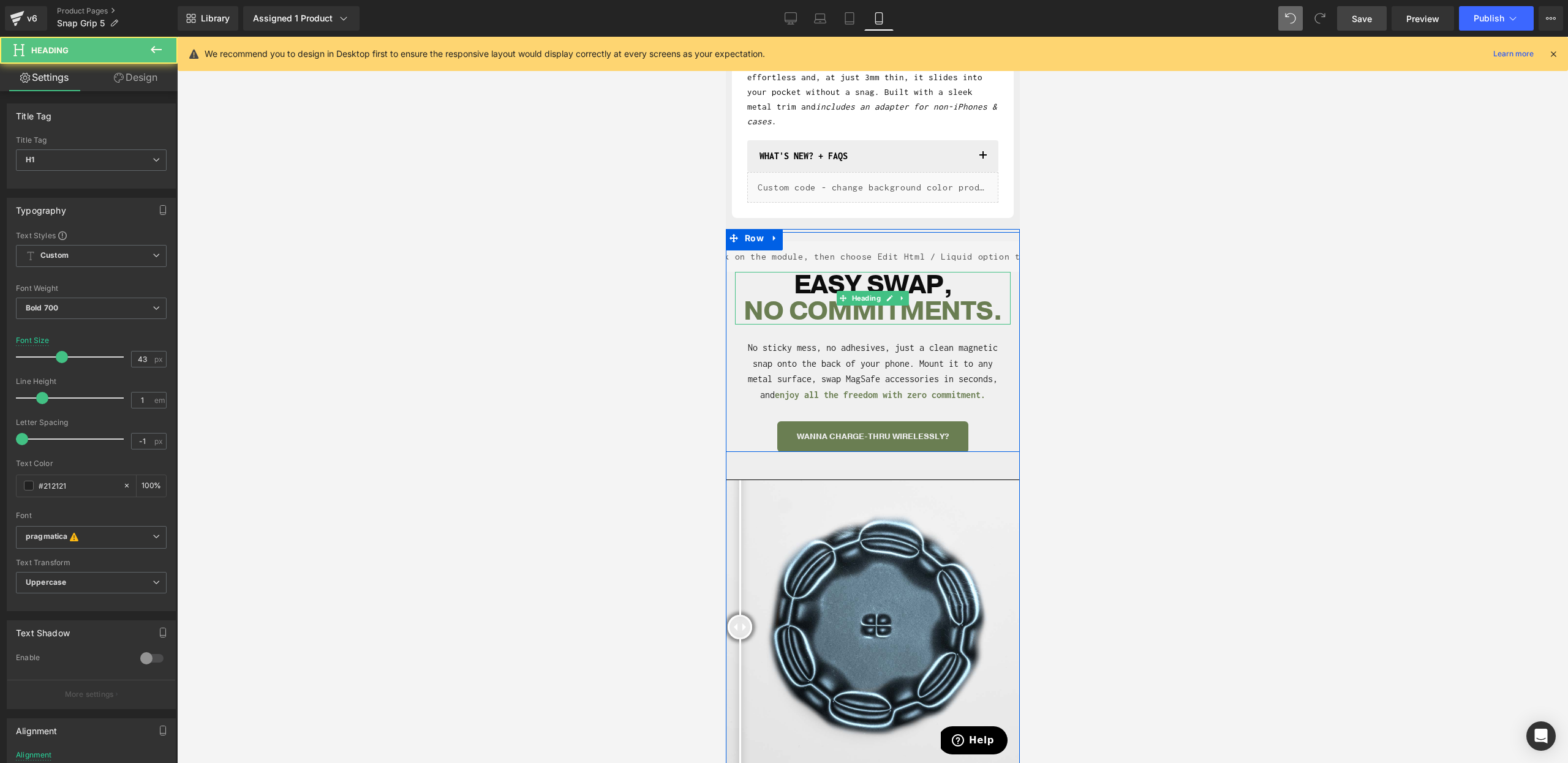
click at [977, 293] on span "NO COMMITMENTS" at bounding box center [868, 310] width 250 height 35
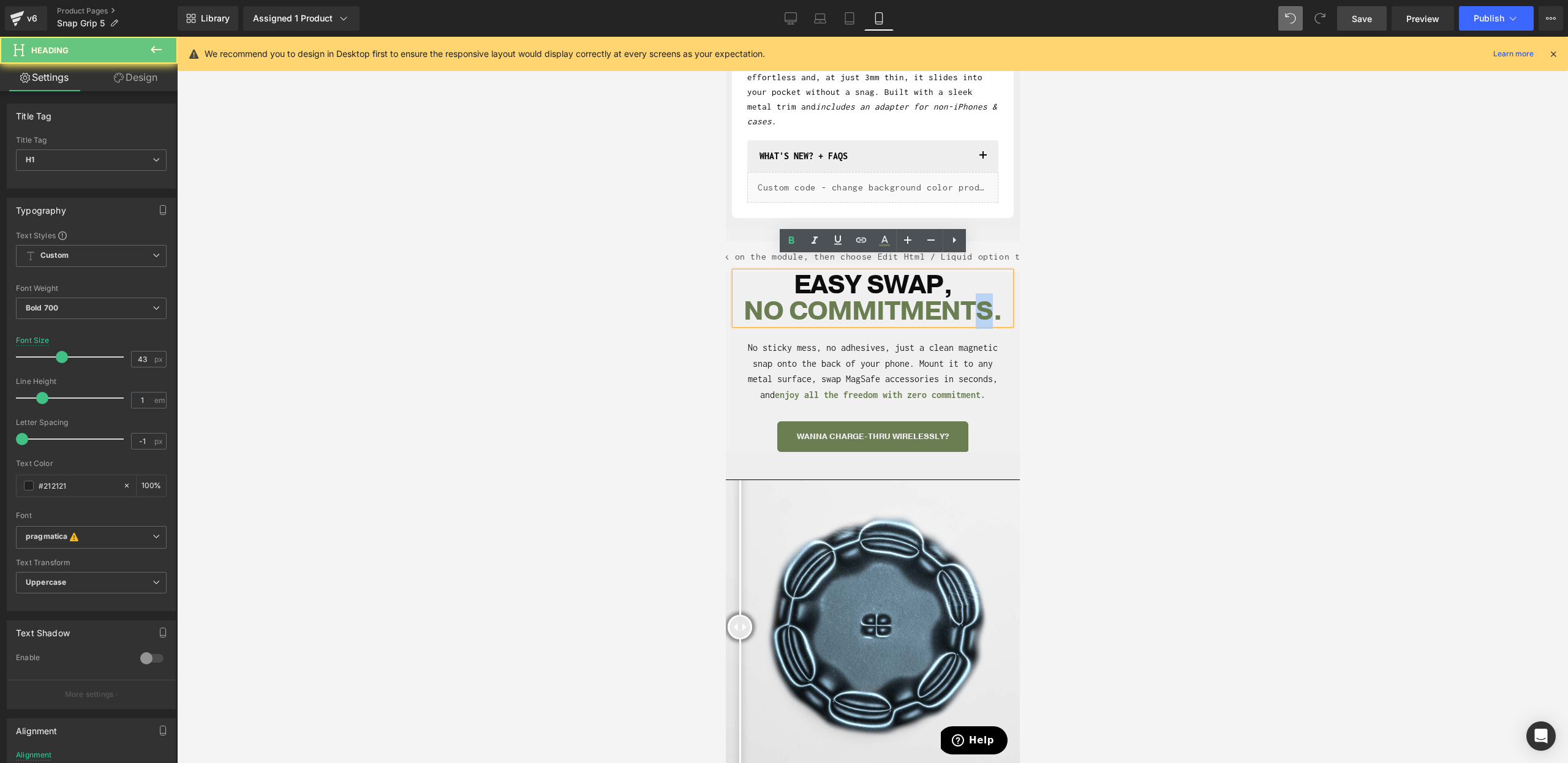
drag, startPoint x: 978, startPoint y: 293, endPoint x: 990, endPoint y: 294, distance: 12.0
click at [990, 294] on span "NO COMMITMENTS" at bounding box center [868, 310] width 250 height 35
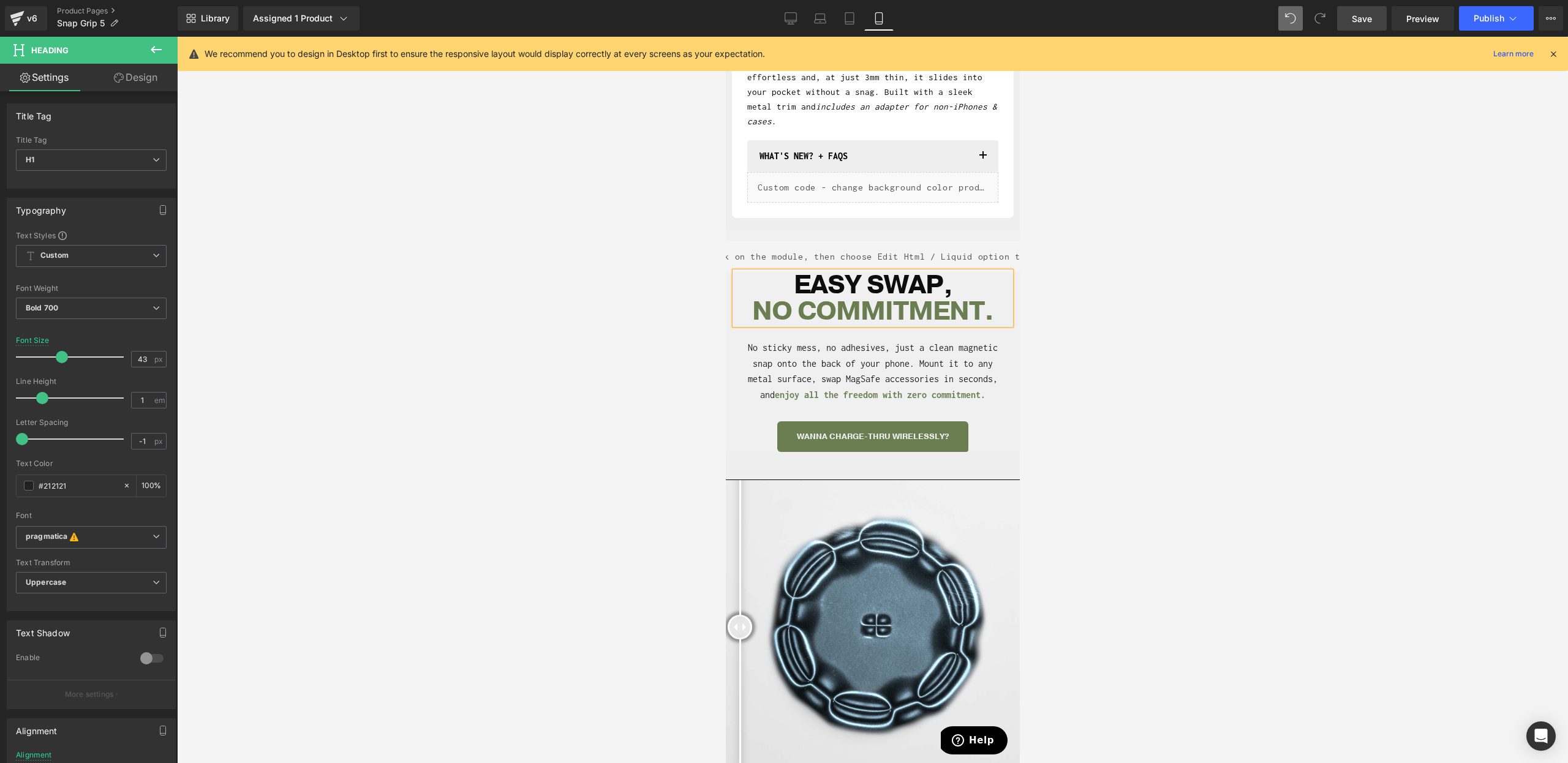
click at [1123, 286] on div at bounding box center [873, 400] width 1391 height 726
click at [963, 274] on h1 "EASY SWAP," at bounding box center [872, 286] width 275 height 27
click at [1006, 298] on h1 "NO COMMITMENT ." at bounding box center [872, 311] width 275 height 27
click at [1121, 297] on div at bounding box center [873, 400] width 1391 height 726
click at [966, 272] on h1 "EASY SWAP" at bounding box center [872, 286] width 275 height 27
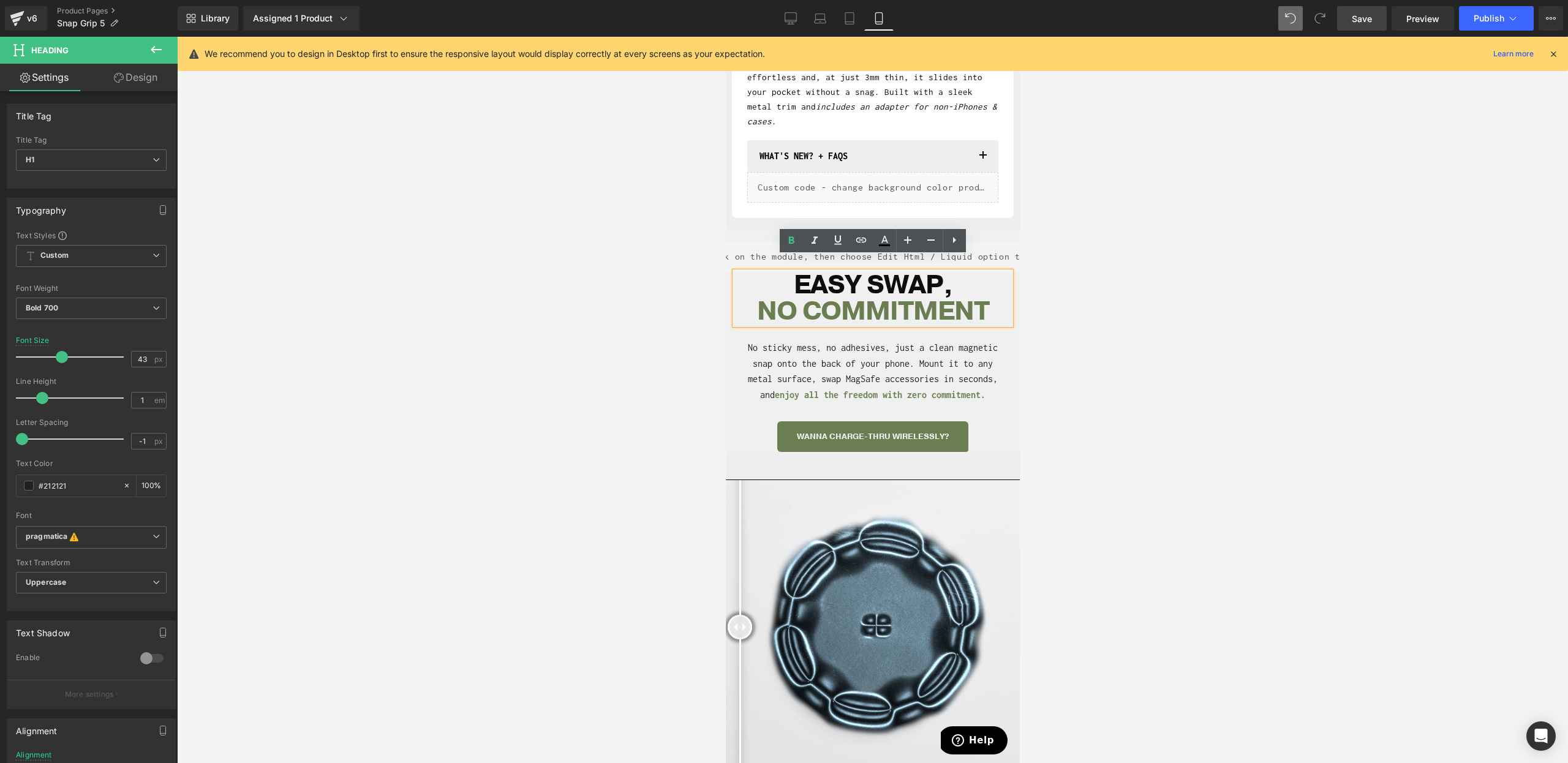
click at [1031, 300] on div at bounding box center [873, 400] width 1391 height 726
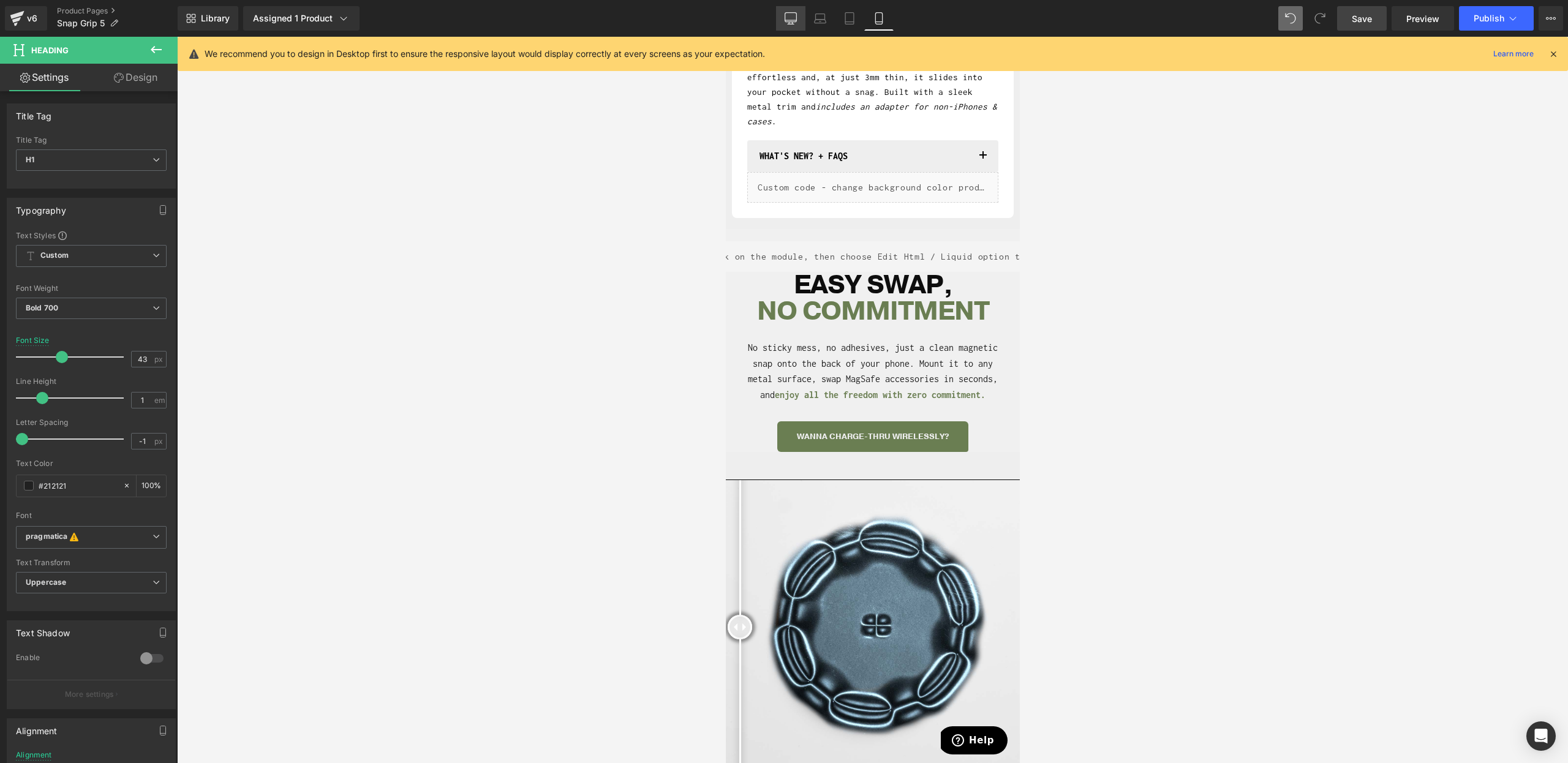
click at [789, 14] on icon at bounding box center [791, 18] width 12 height 12
type input "73"
type input "100"
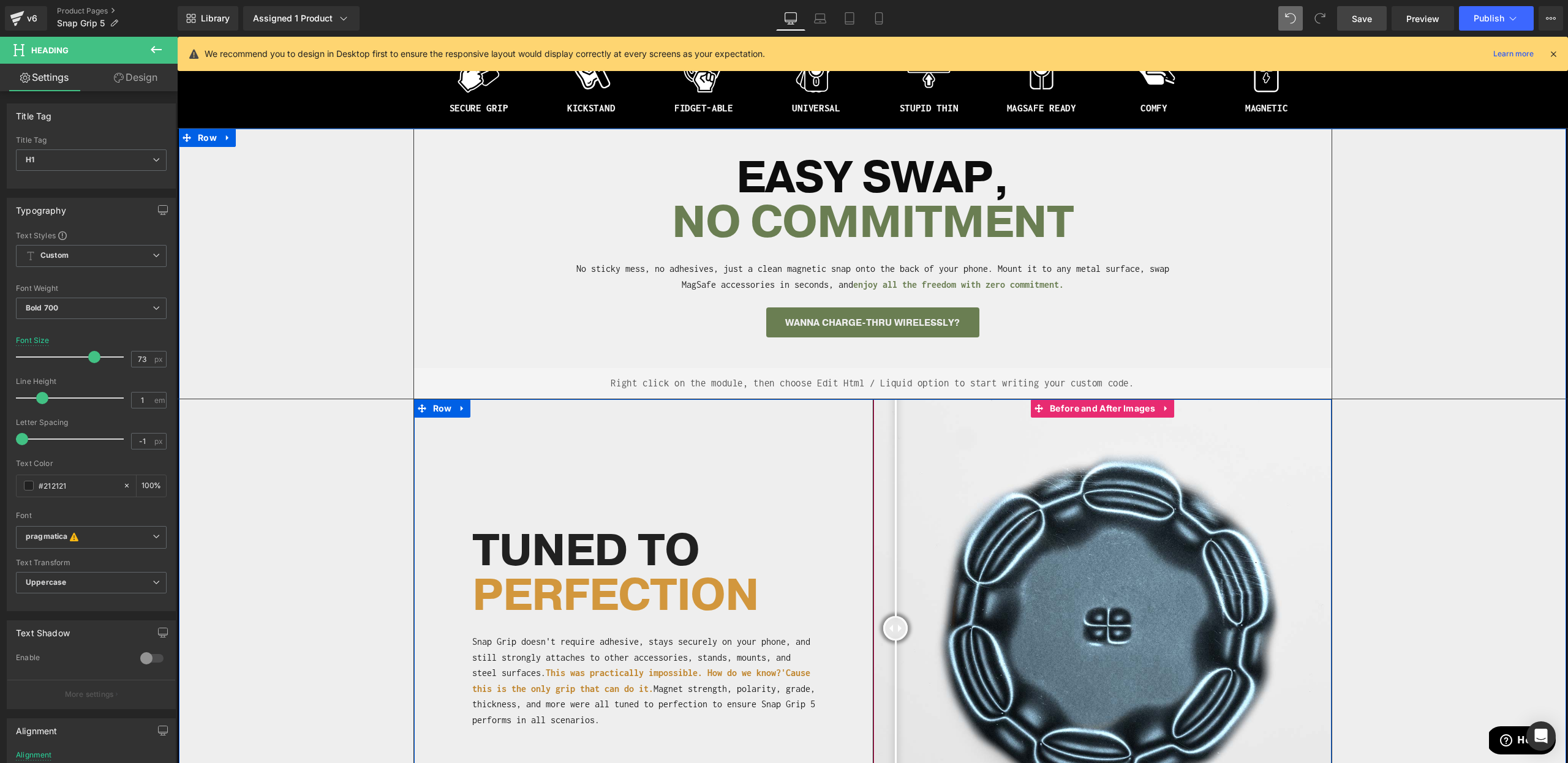
scroll to position [725, 0]
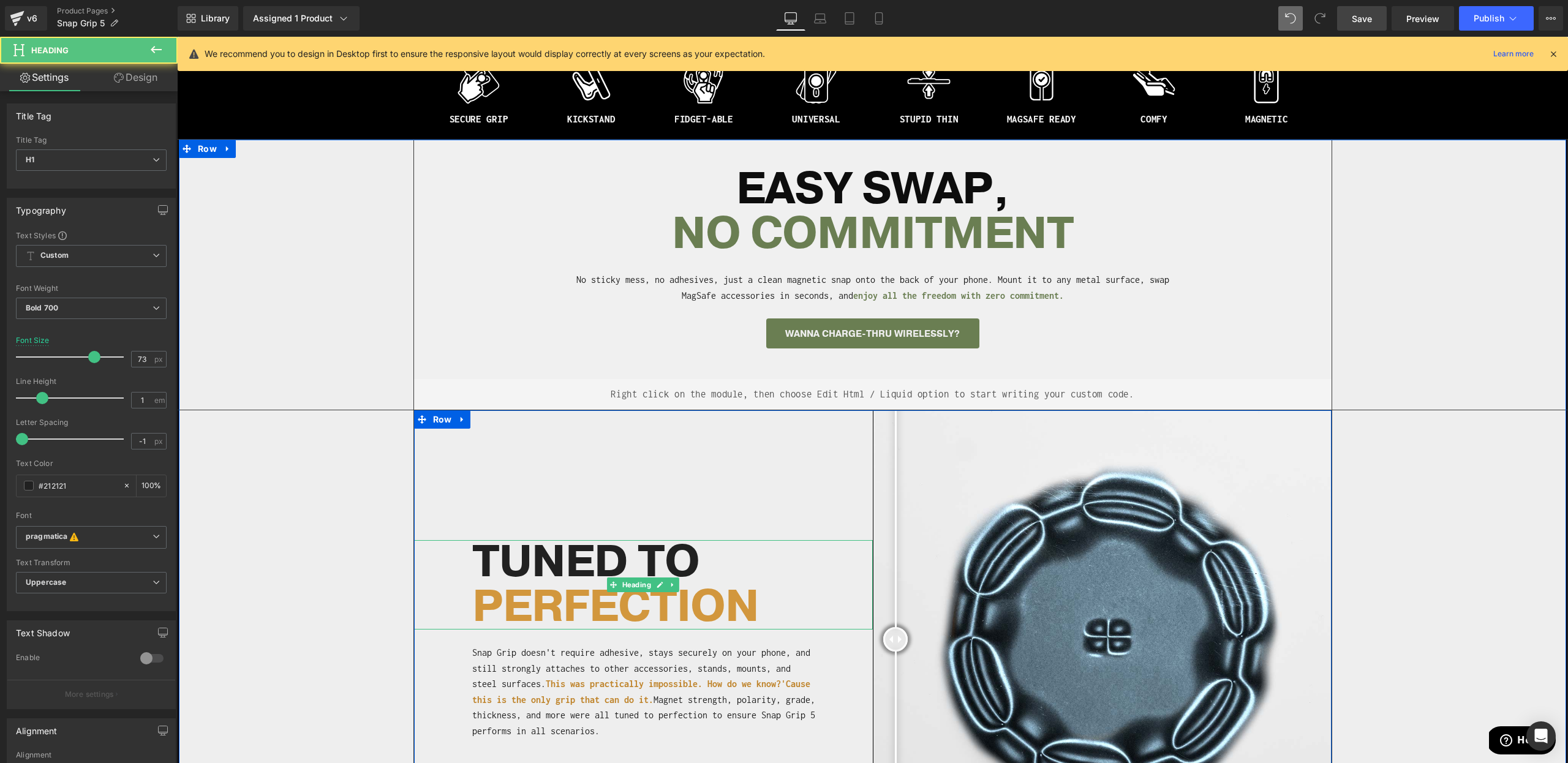
drag, startPoint x: 469, startPoint y: 549, endPoint x: 721, endPoint y: 546, distance: 252.0
click at [721, 546] on div "TUNED TO PERFECTION" at bounding box center [643, 585] width 458 height 89
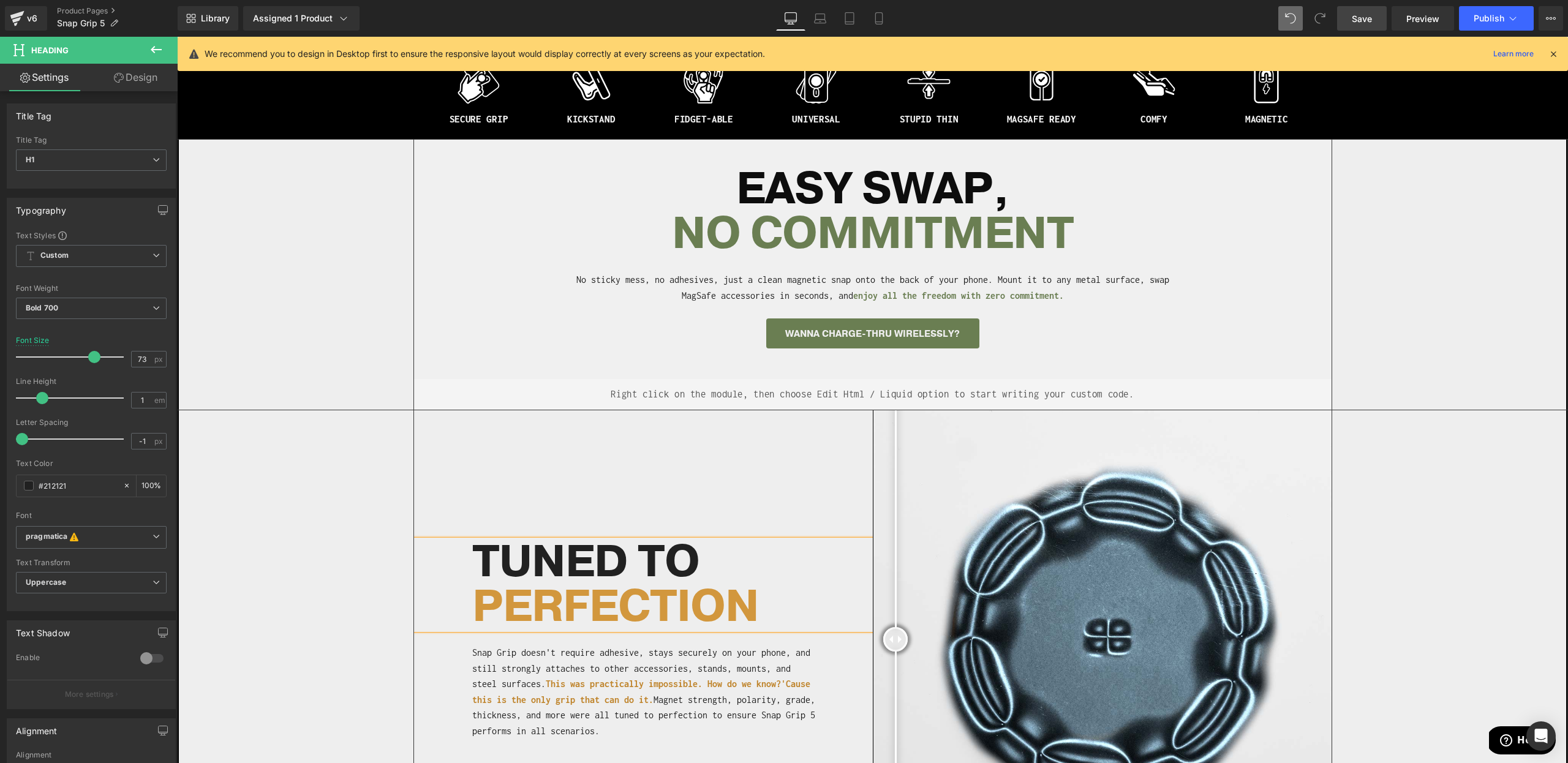
click at [564, 540] on h1 "TUNED TO" at bounding box center [673, 562] width 401 height 45
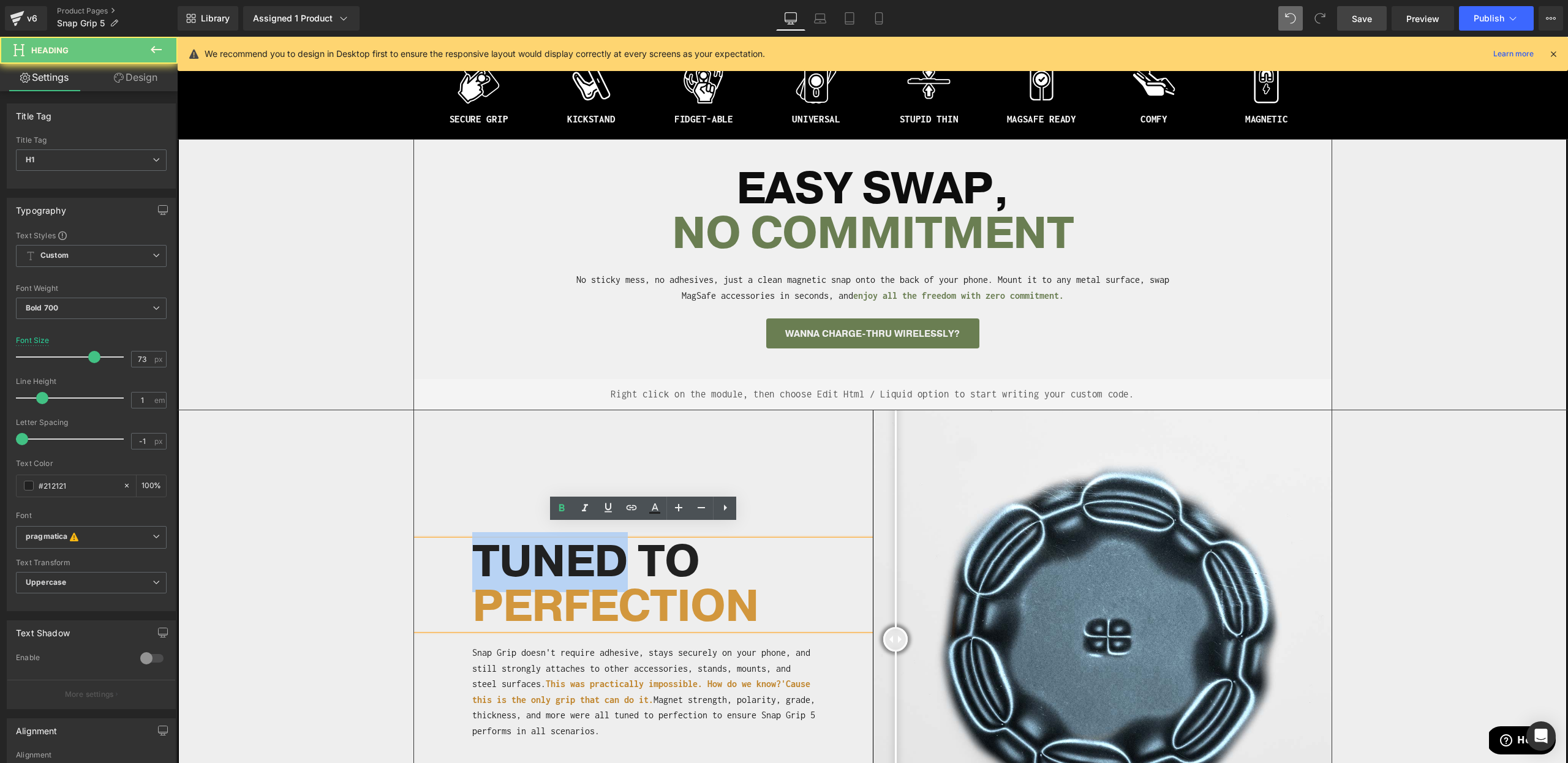
click at [564, 540] on h1 "TUNED TO" at bounding box center [673, 562] width 401 height 45
click at [557, 542] on h1 "TUNED TO" at bounding box center [673, 562] width 401 height 45
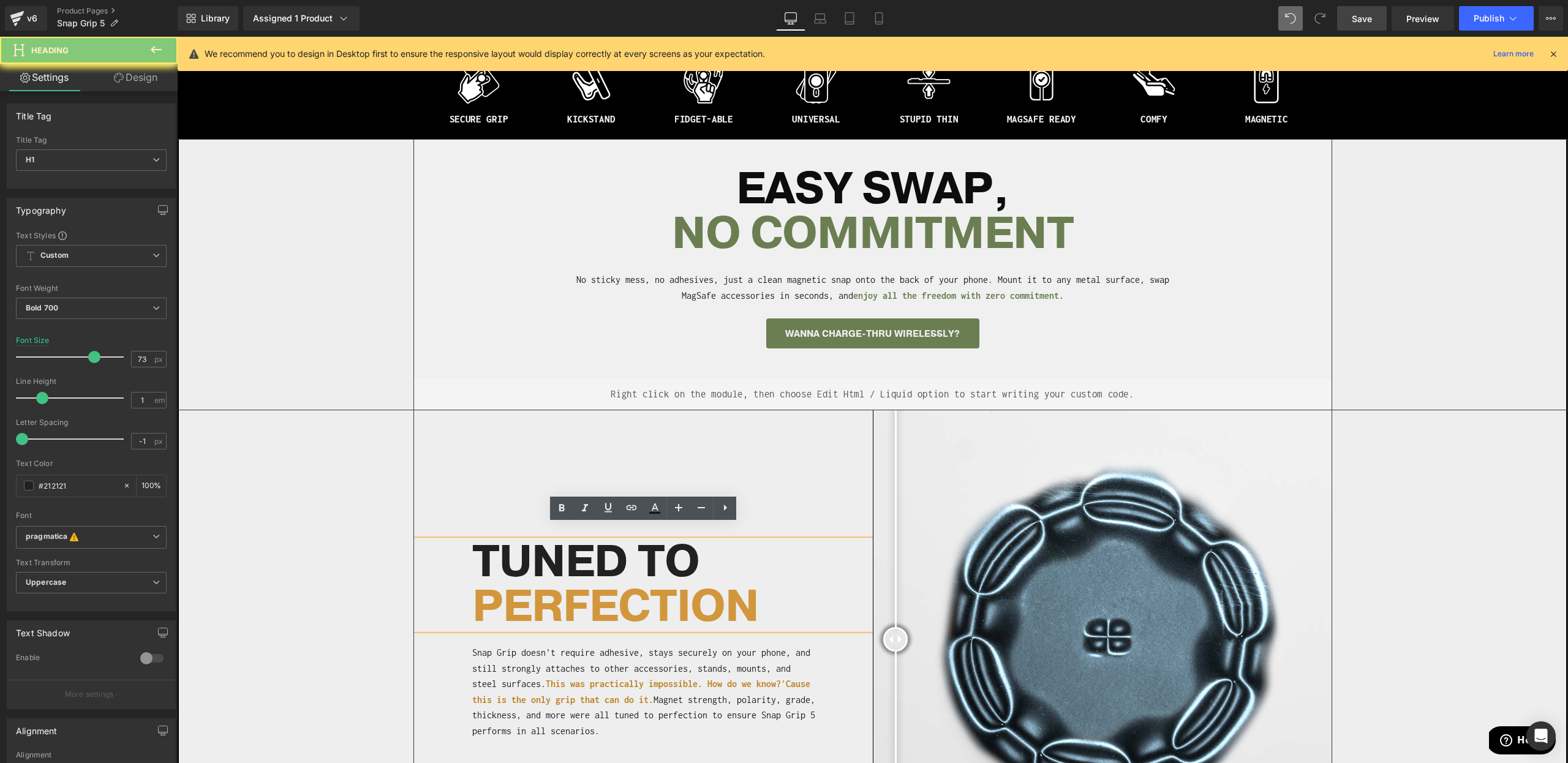
click at [557, 542] on h1 "TUNED TO" at bounding box center [673, 562] width 401 height 45
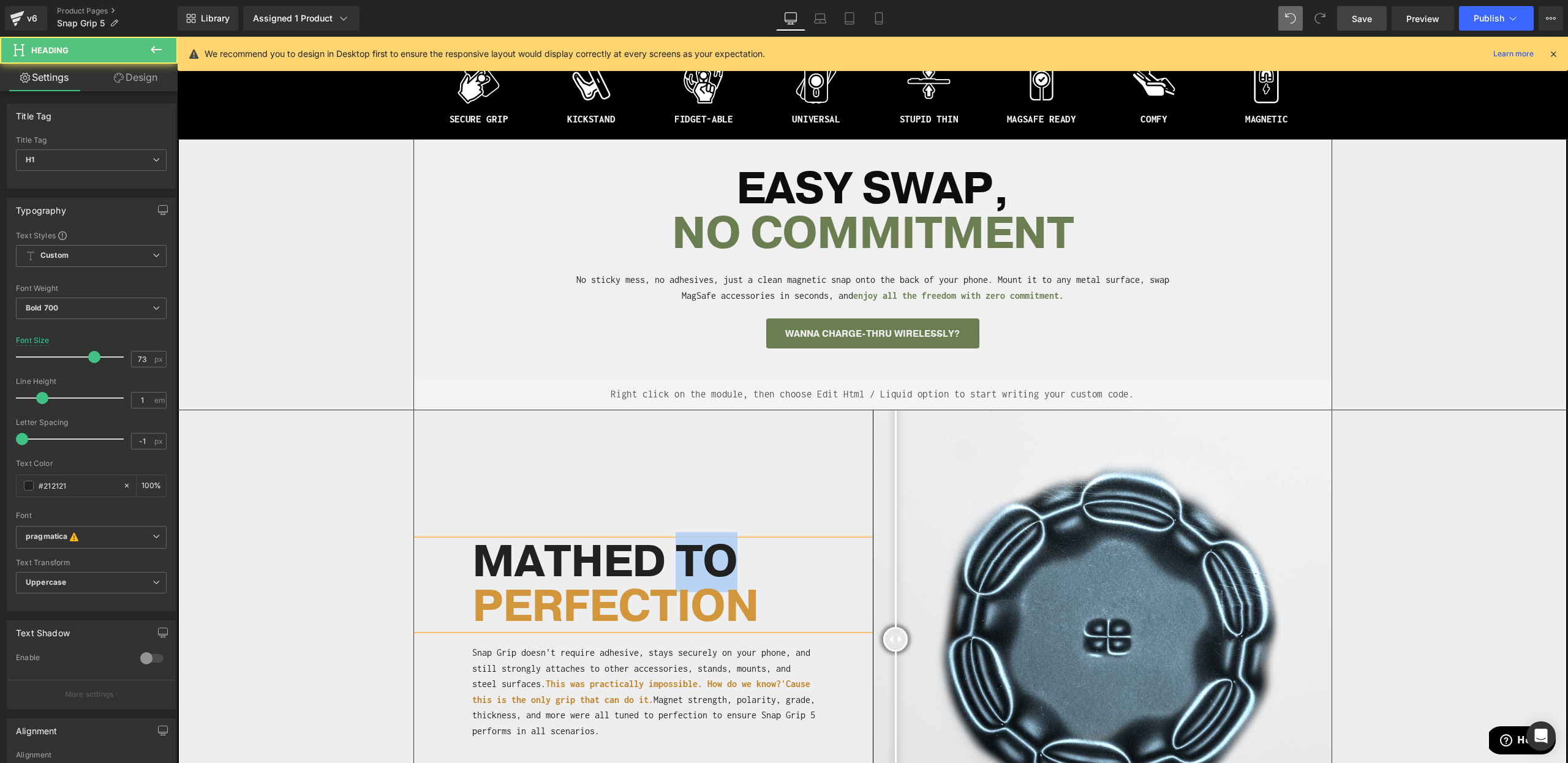
drag, startPoint x: 681, startPoint y: 545, endPoint x: 737, endPoint y: 551, distance: 56.3
click at [737, 551] on h1 "MATHED TO" at bounding box center [673, 562] width 401 height 45
click at [663, 577] on span "PERFECTION" at bounding box center [616, 606] width 287 height 60
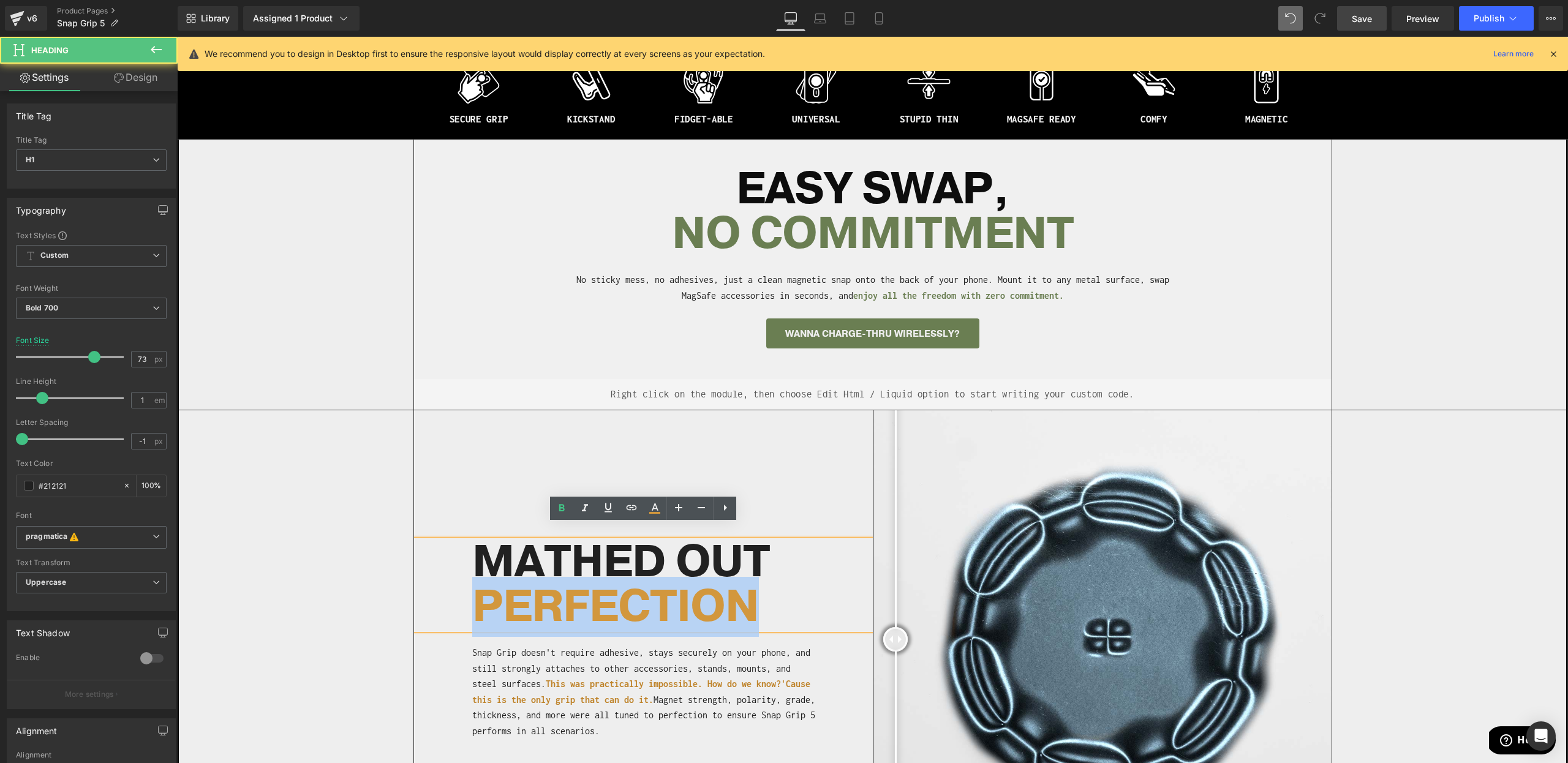
click at [663, 577] on span "PERFECTION" at bounding box center [616, 606] width 287 height 60
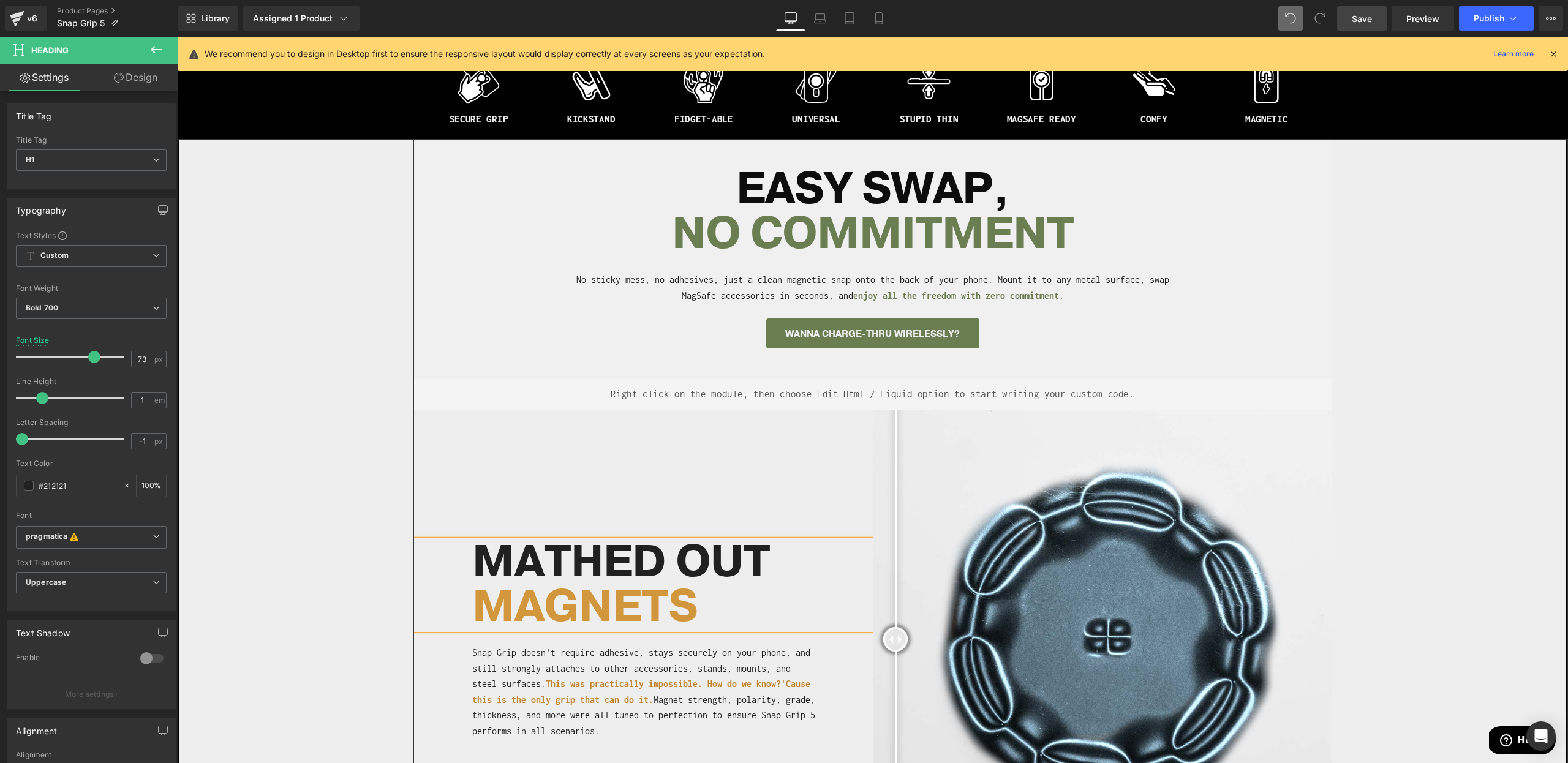
click at [267, 602] on div "Separator Before and After Images MATHED OUT MAGNETS Heading Snap Grip doesn't …" at bounding box center [872, 639] width 1390 height 458
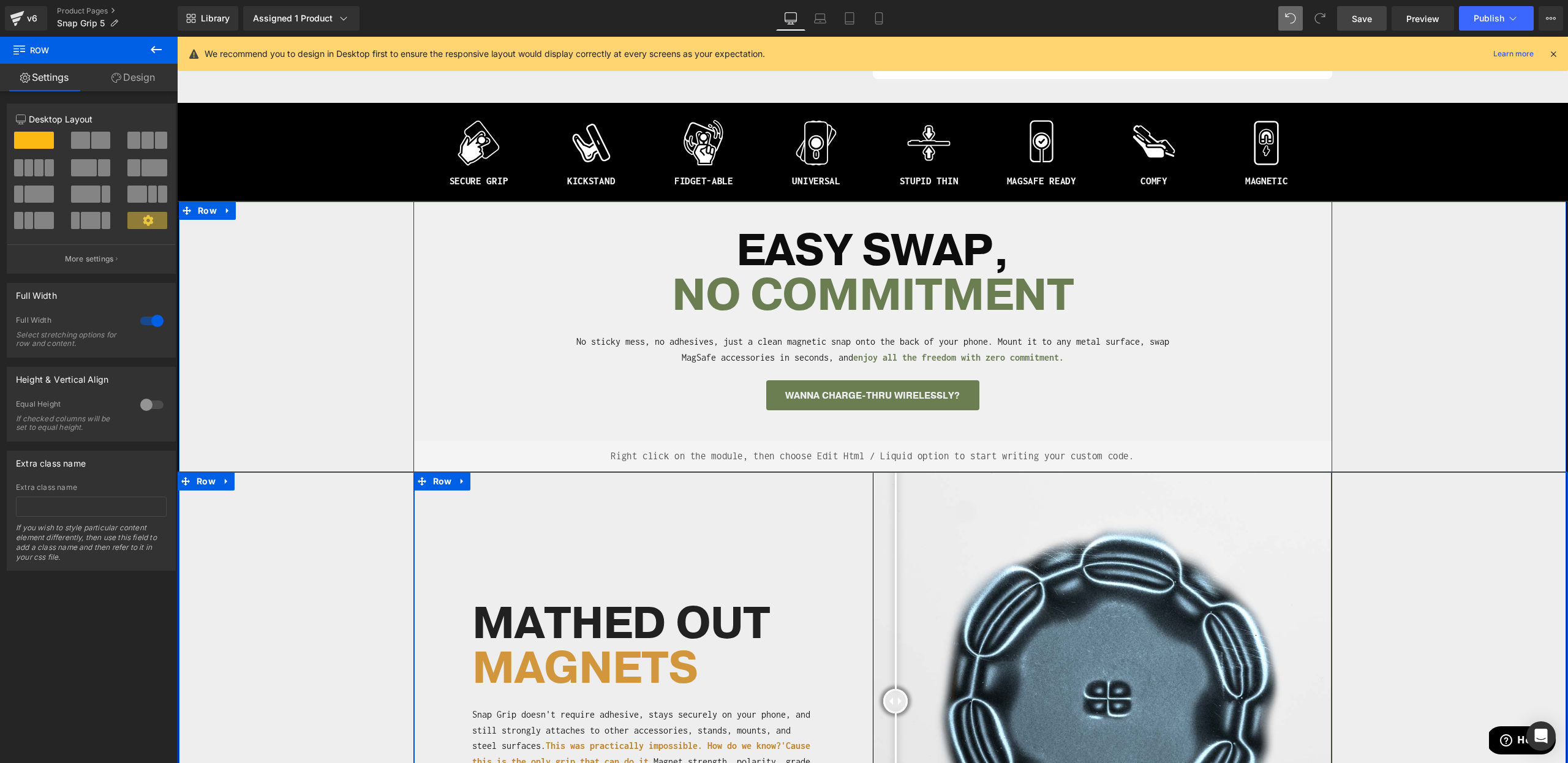
scroll to position [819, 0]
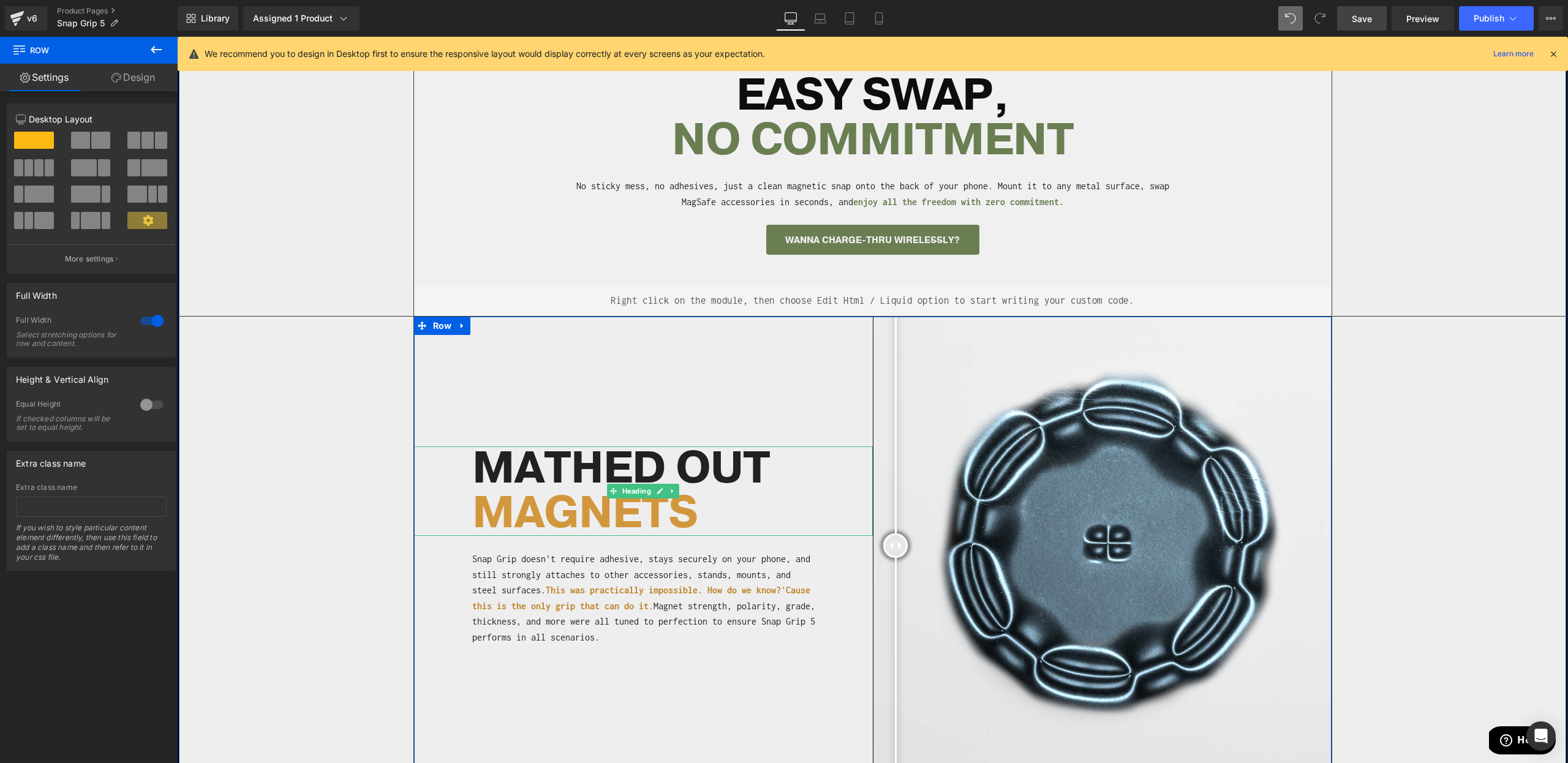
click at [723, 447] on h1 "MATHED OUT" at bounding box center [673, 469] width 401 height 45
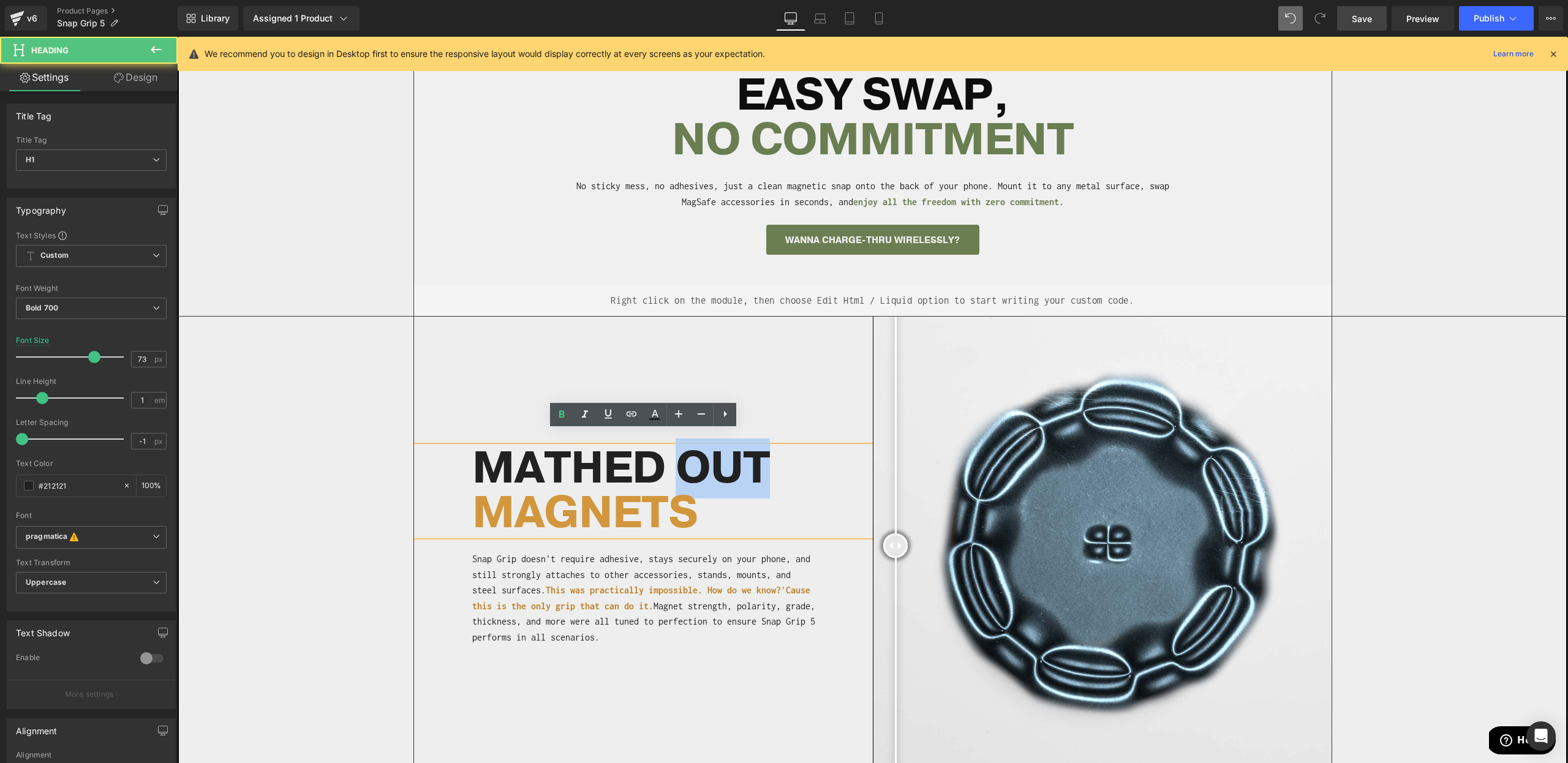
click at [723, 447] on h1 "MATHED OUT" at bounding box center [673, 469] width 401 height 45
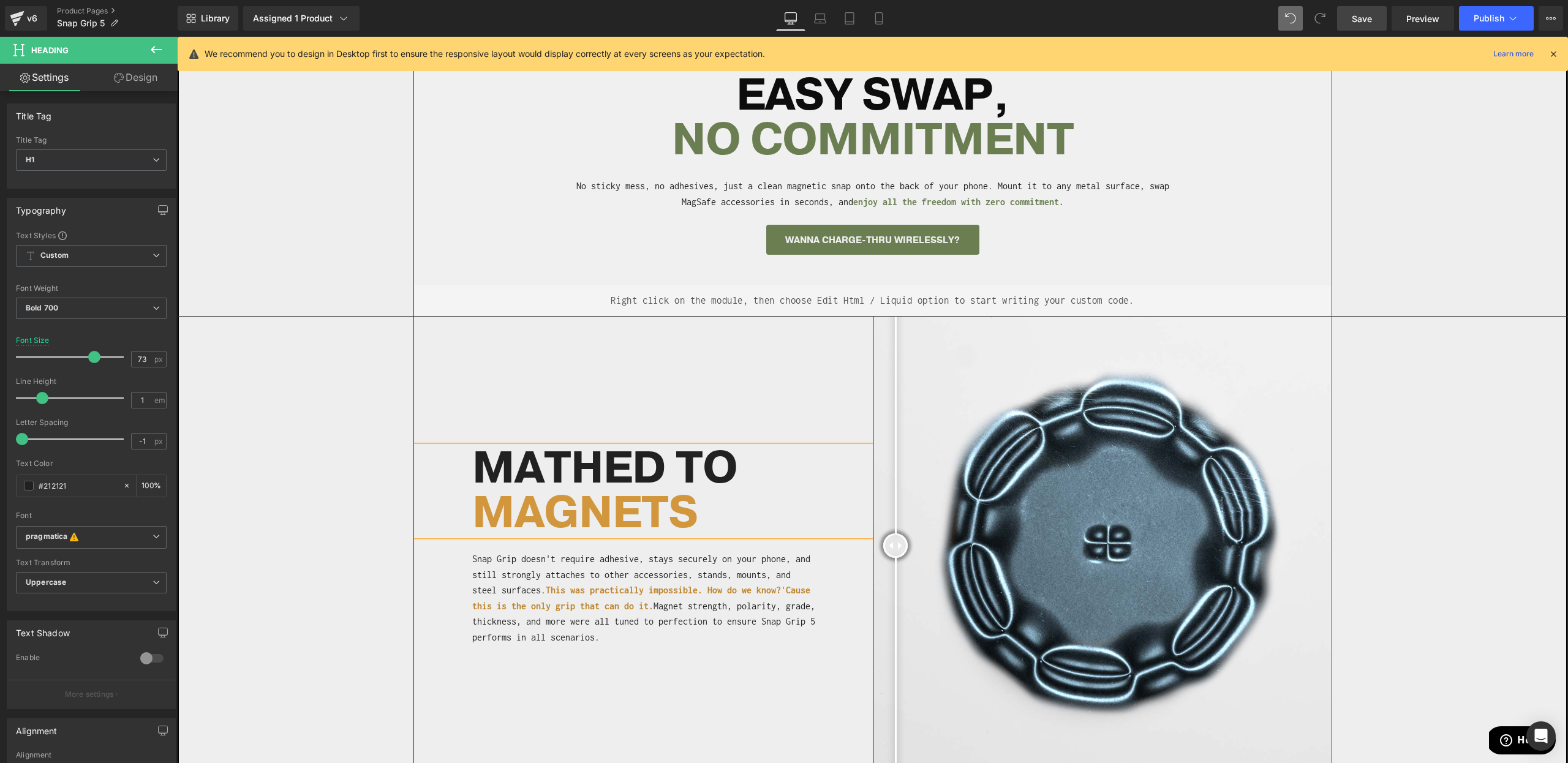
click at [571, 347] on div "Separator Before and After Images MATHED TO MAGNETS Heading Snap Grip doesn't r…" at bounding box center [873, 546] width 919 height 458
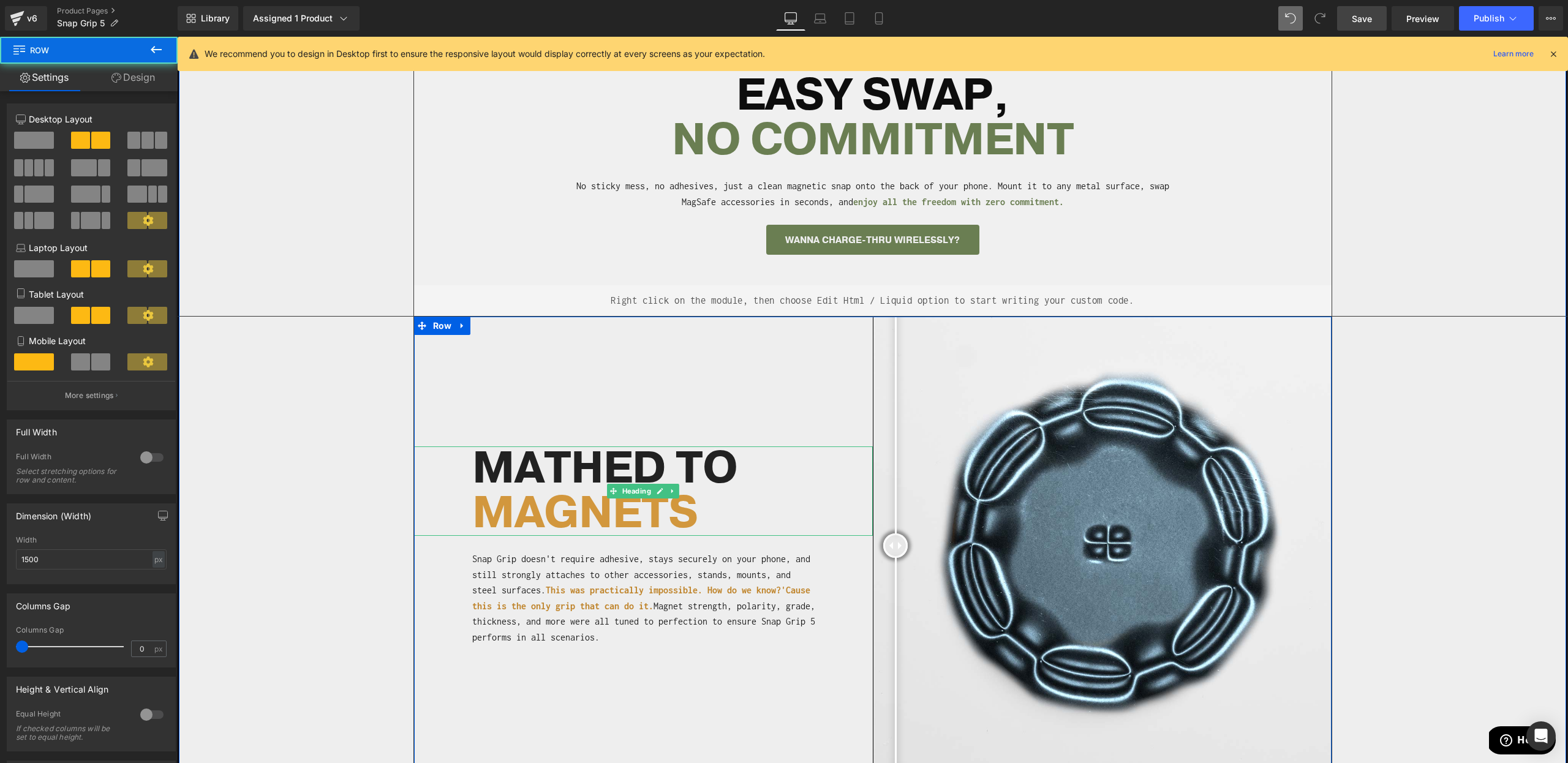
click at [566, 489] on span "MAGNETS" at bounding box center [586, 512] width 226 height 60
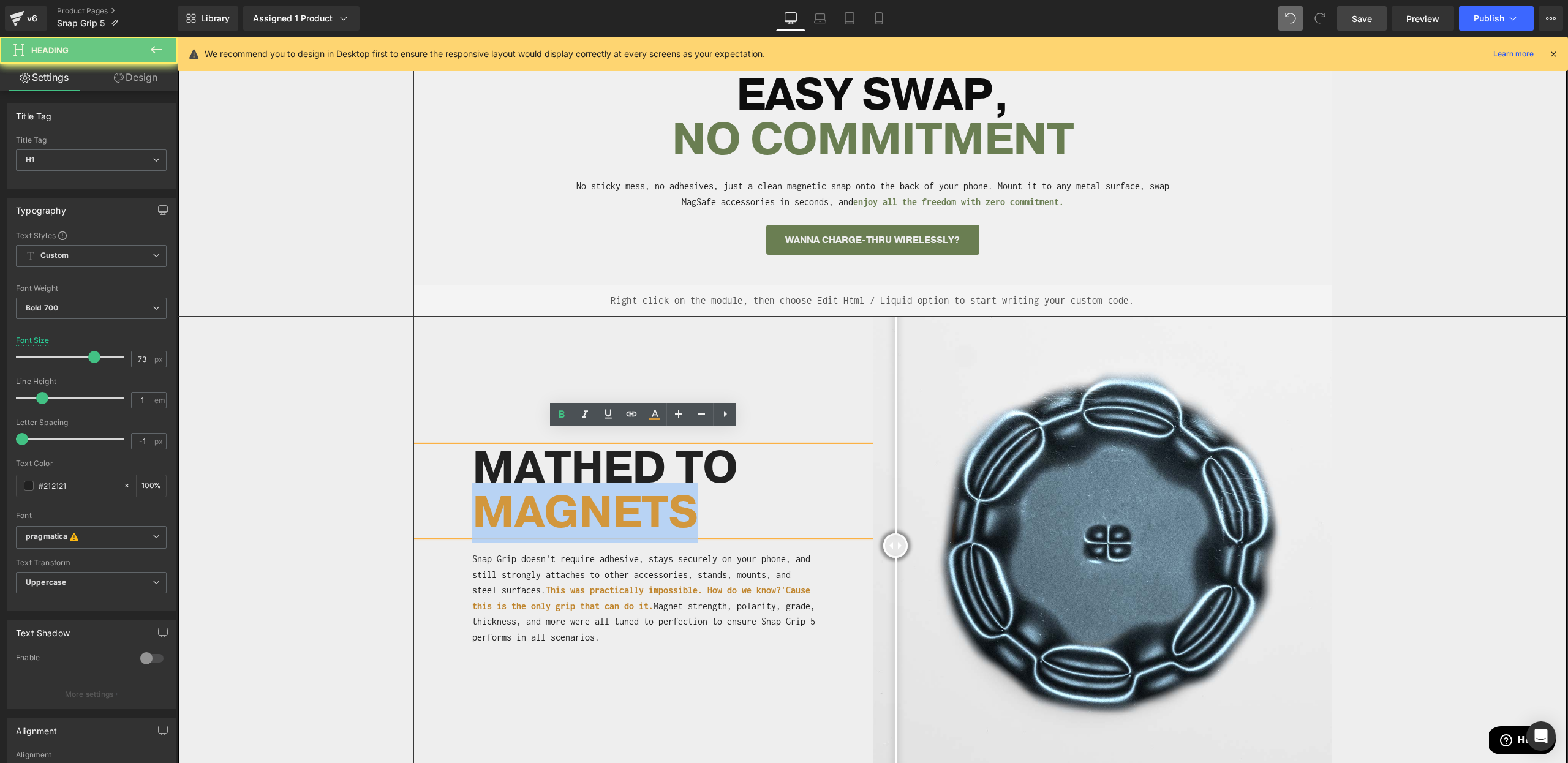
click at [542, 493] on span "MAGNETS" at bounding box center [586, 512] width 226 height 60
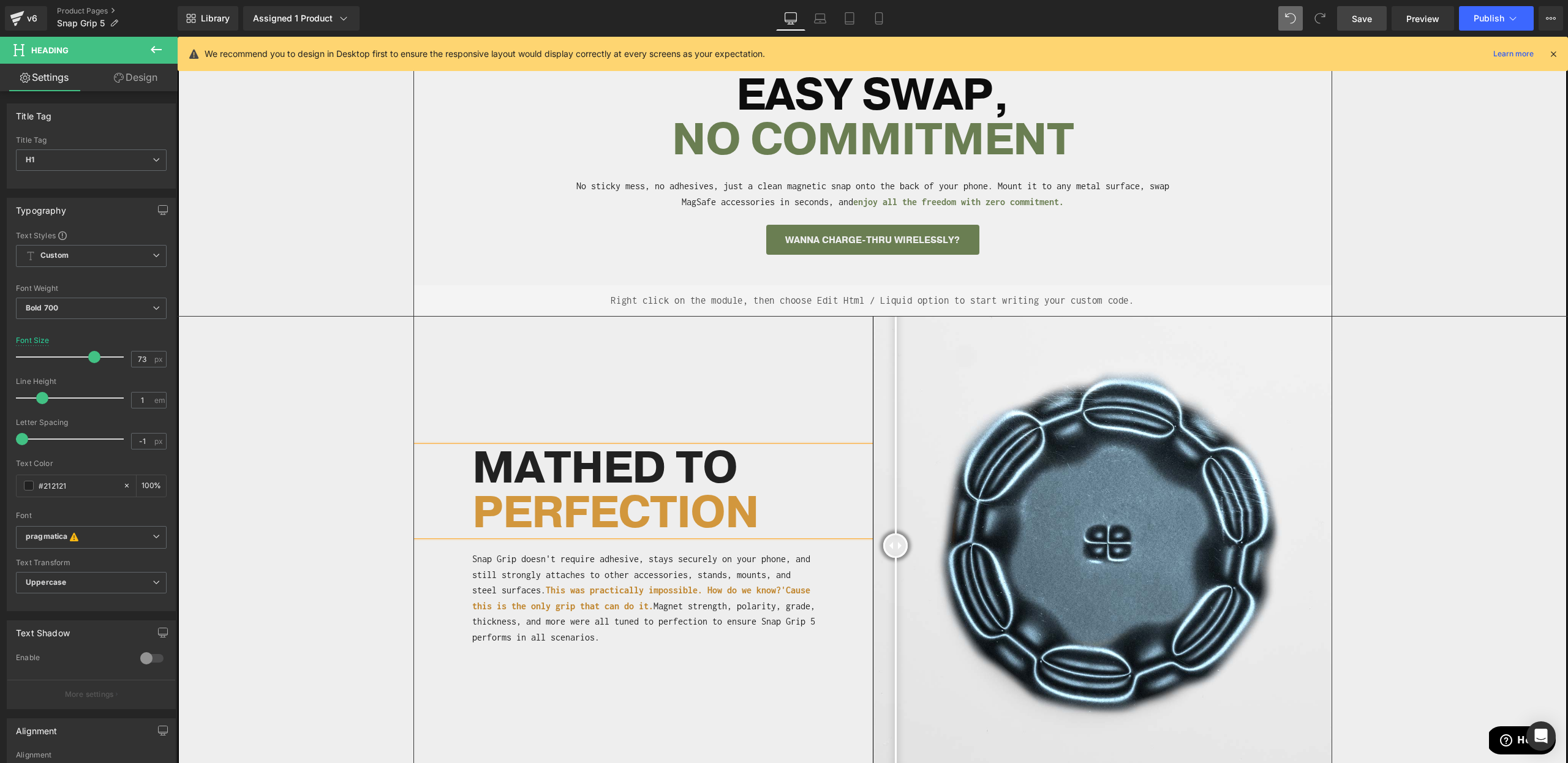
click at [273, 450] on div "Separator Before and After Images MATHED TO PERFECTION Heading Snap Grip doesn'…" at bounding box center [872, 546] width 1390 height 458
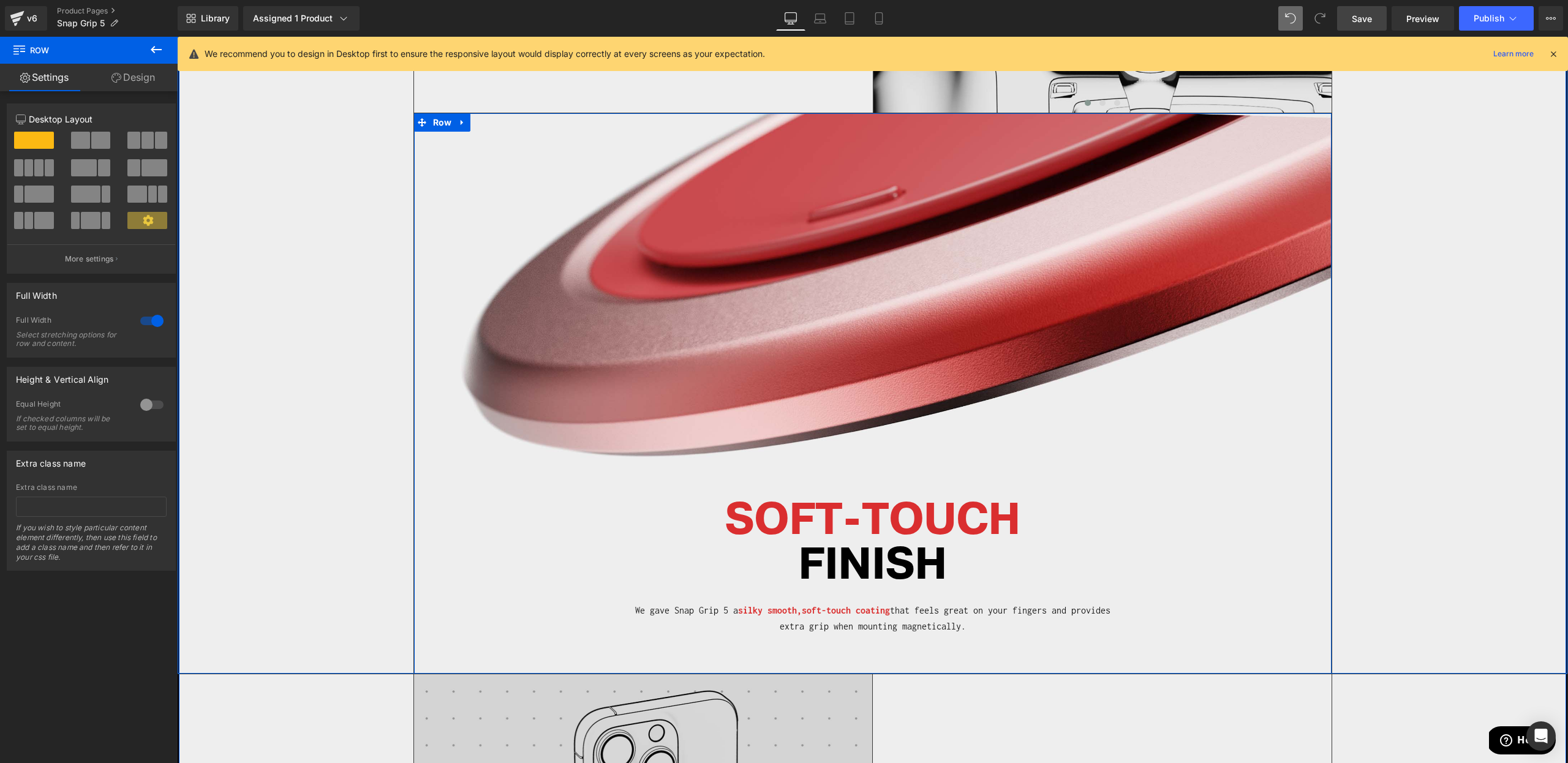
scroll to position [2163, 0]
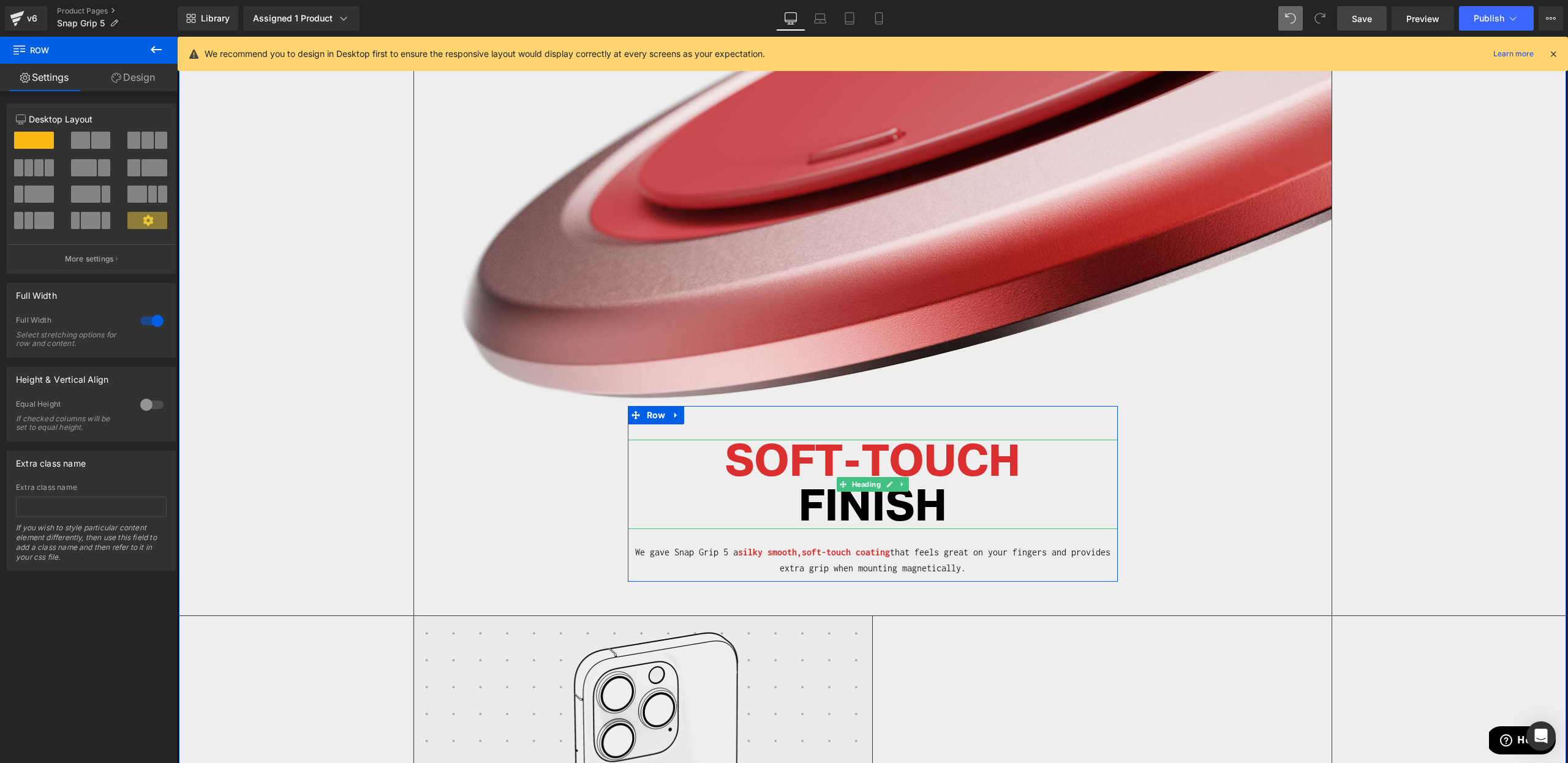
click at [797, 439] on span "SOFT-TOUCH" at bounding box center [873, 461] width 296 height 60
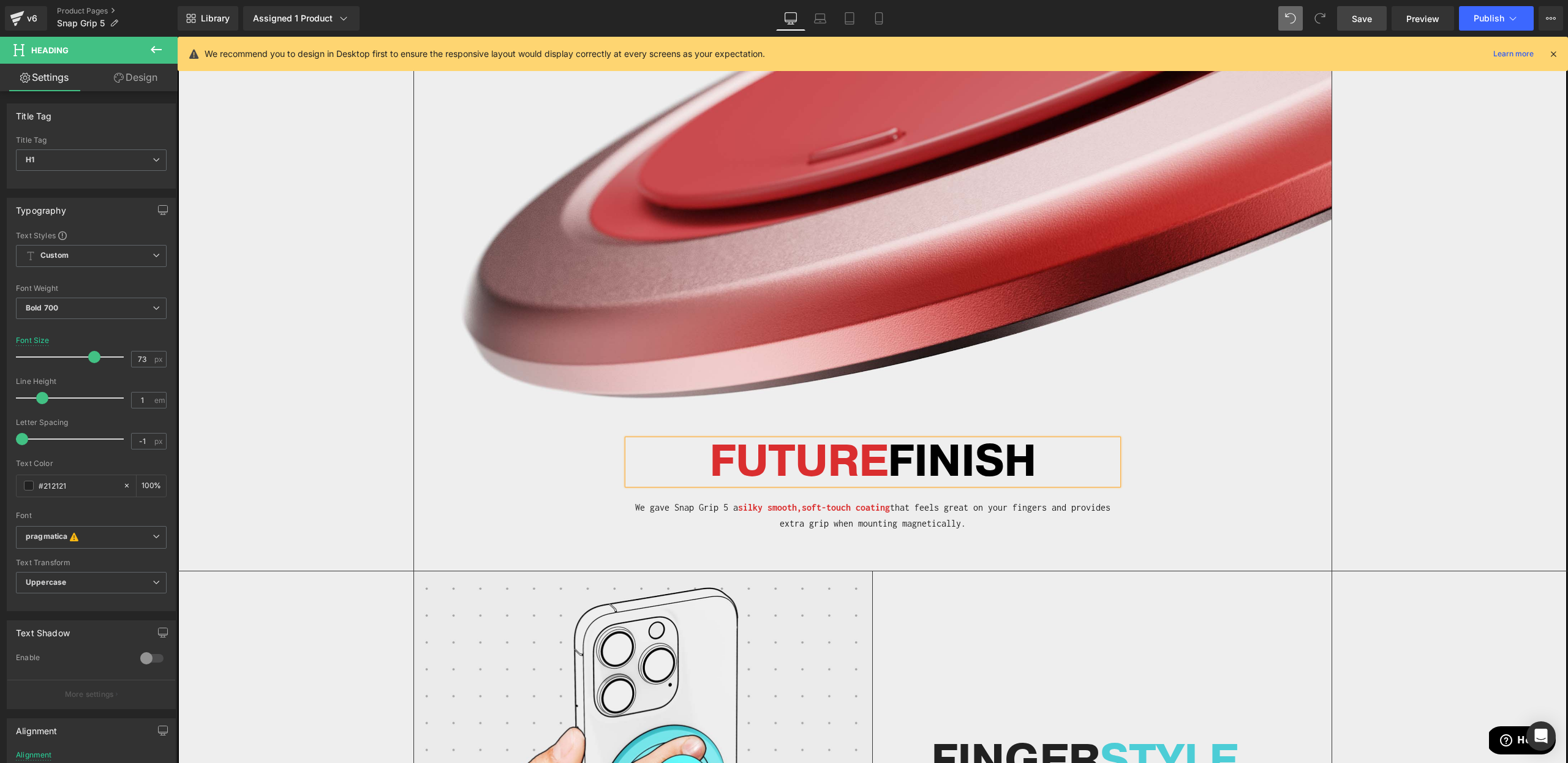
drag, startPoint x: 1073, startPoint y: 479, endPoint x: 1092, endPoint y: 483, distance: 19.4
click at [1073, 479] on div "FUTURE FINISH Heading We gave Snap Grip 5 a silky smooth, soft -touch coating t…" at bounding box center [873, 477] width 490 height 106
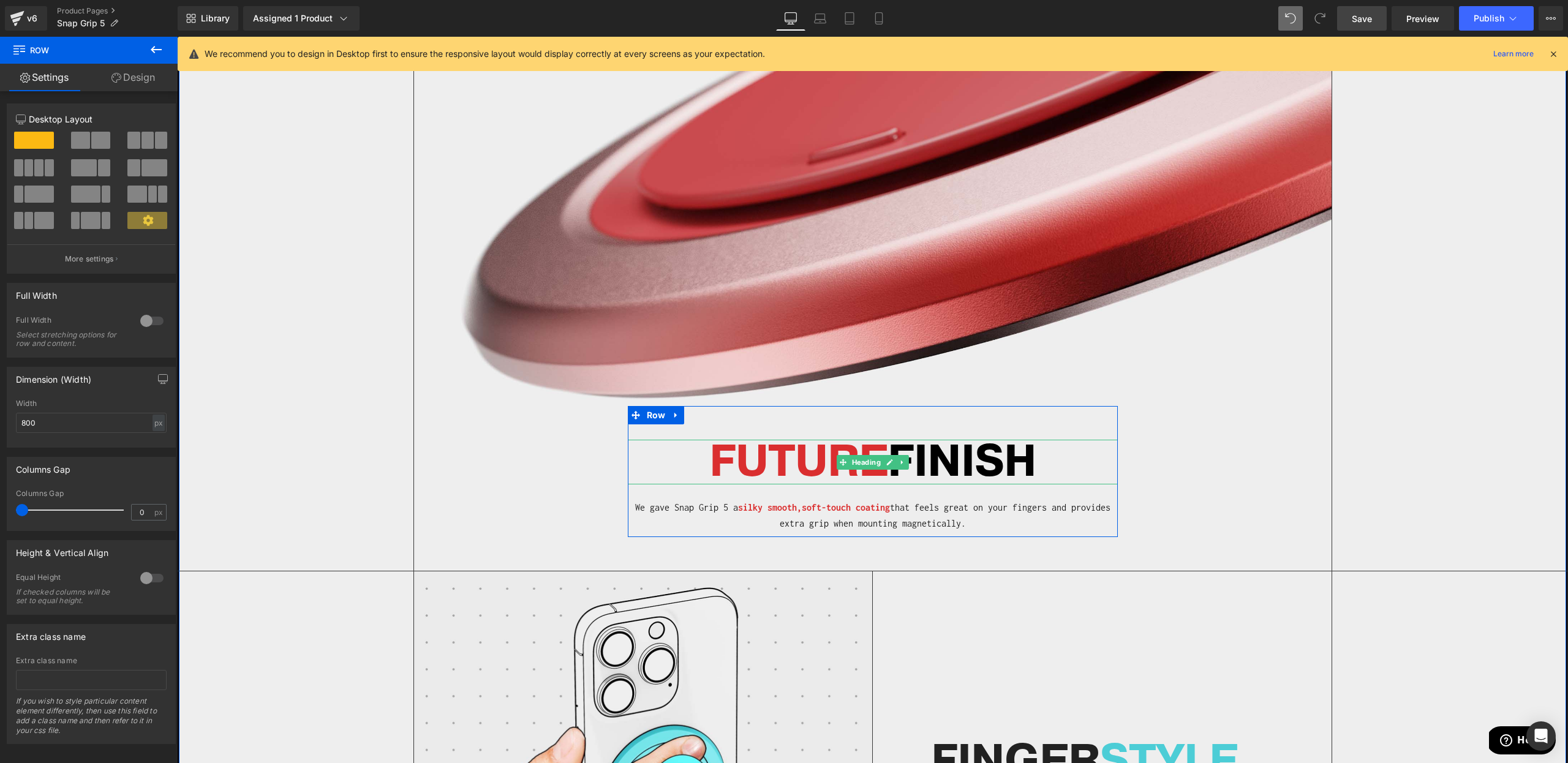
click at [1046, 454] on h1 "FUTURE FINISH" at bounding box center [873, 461] width 490 height 45
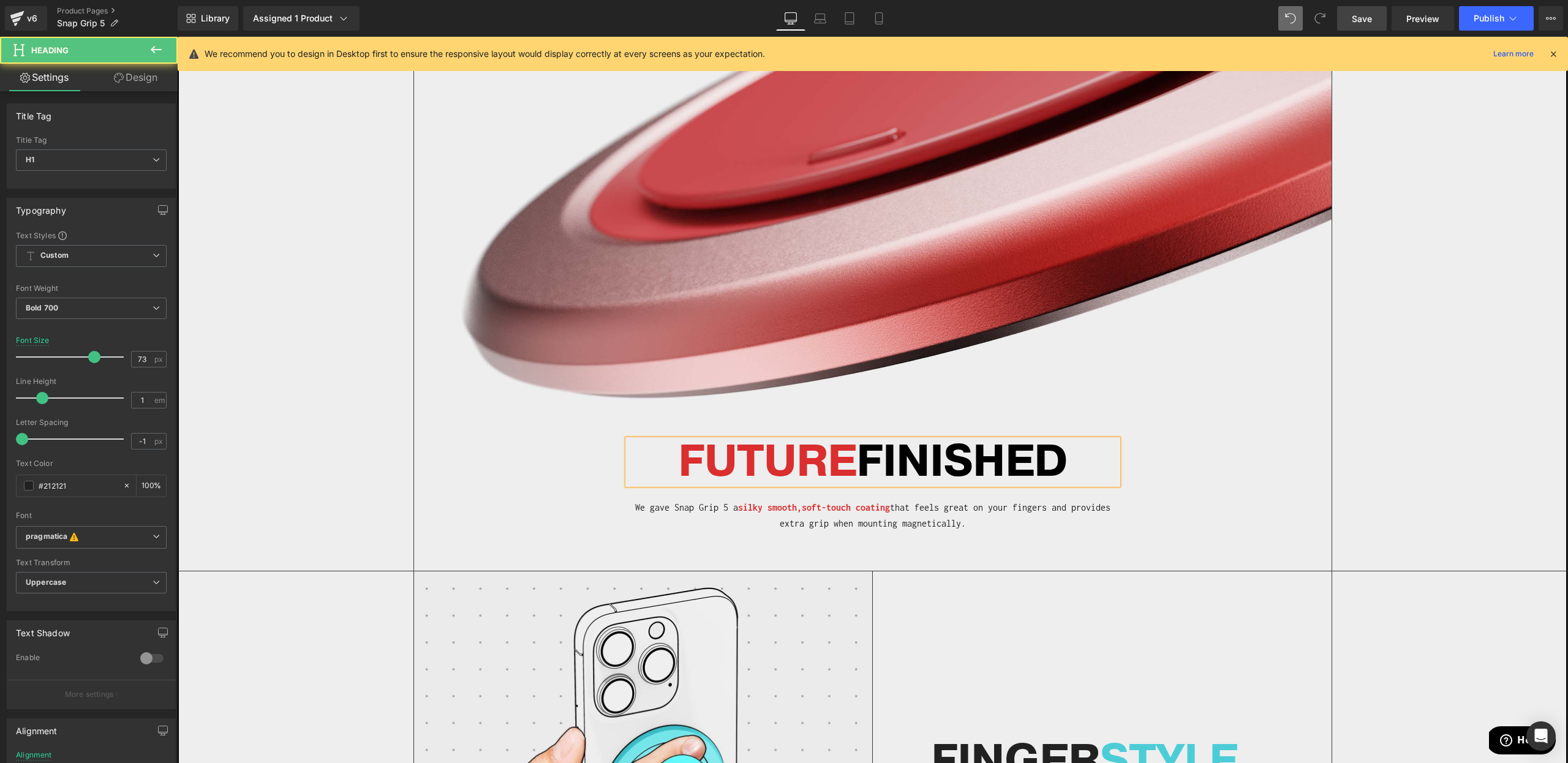
click at [1308, 485] on div "Image FUTURE FINISHED Heading We gave Snap Grip 5 a silky smooth, soft -touch c…" at bounding box center [872, 312] width 918 height 515
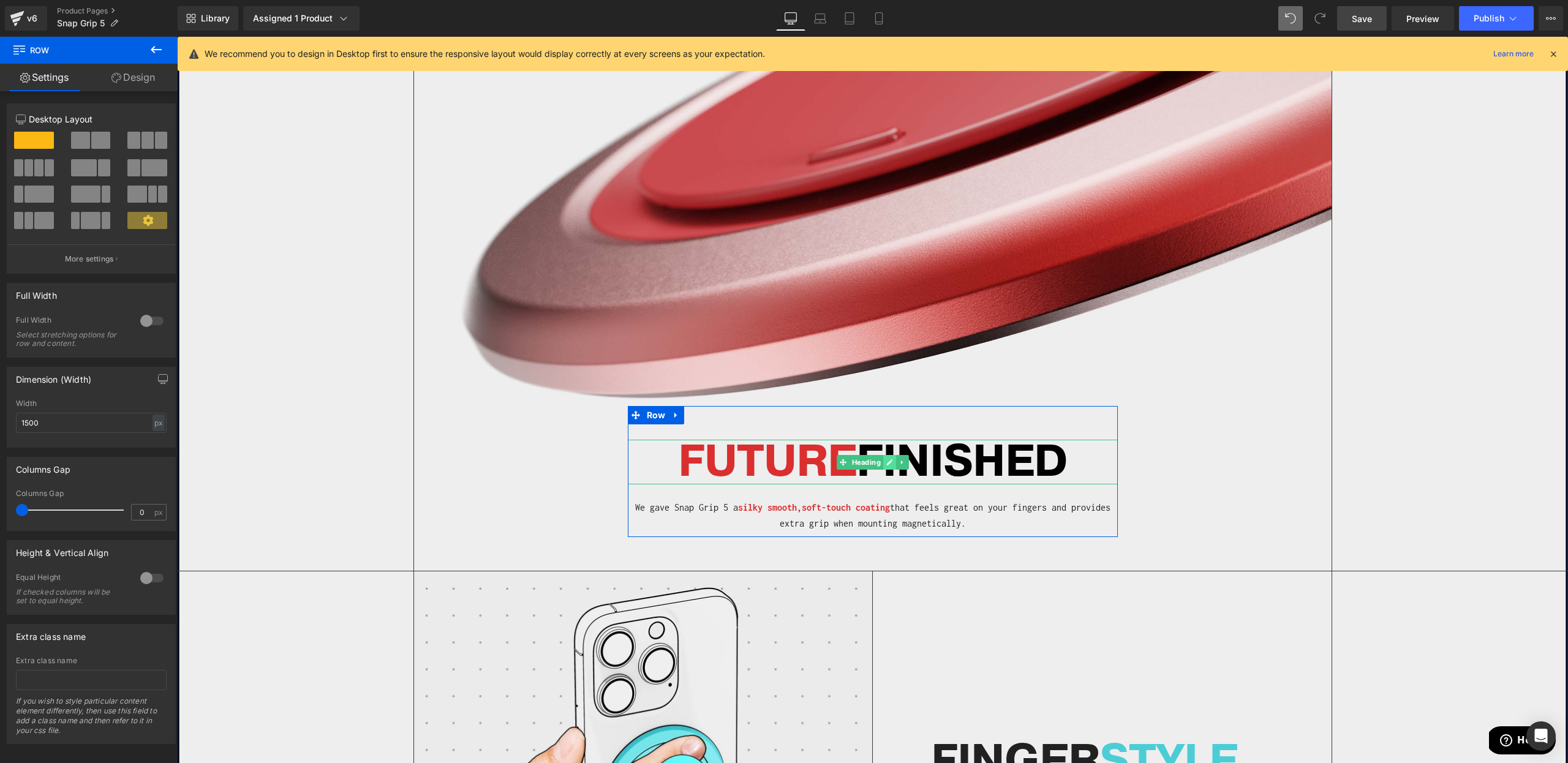
click at [889, 458] on icon at bounding box center [889, 462] width 7 height 8
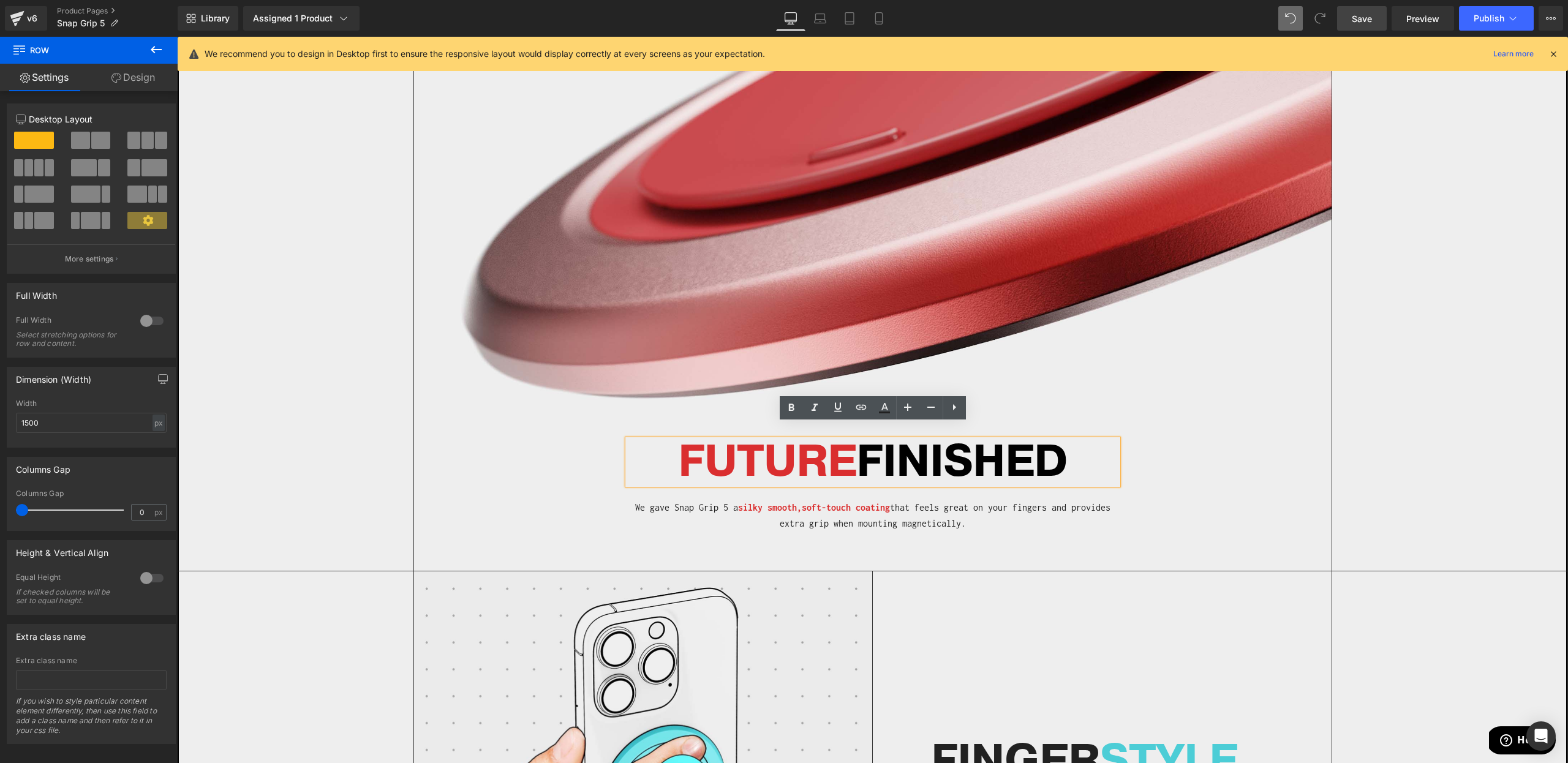
click at [1279, 477] on div "Image FUTURE FINISHED Heading We gave Snap Grip 5 a silky smooth, soft -touch c…" at bounding box center [872, 312] width 918 height 515
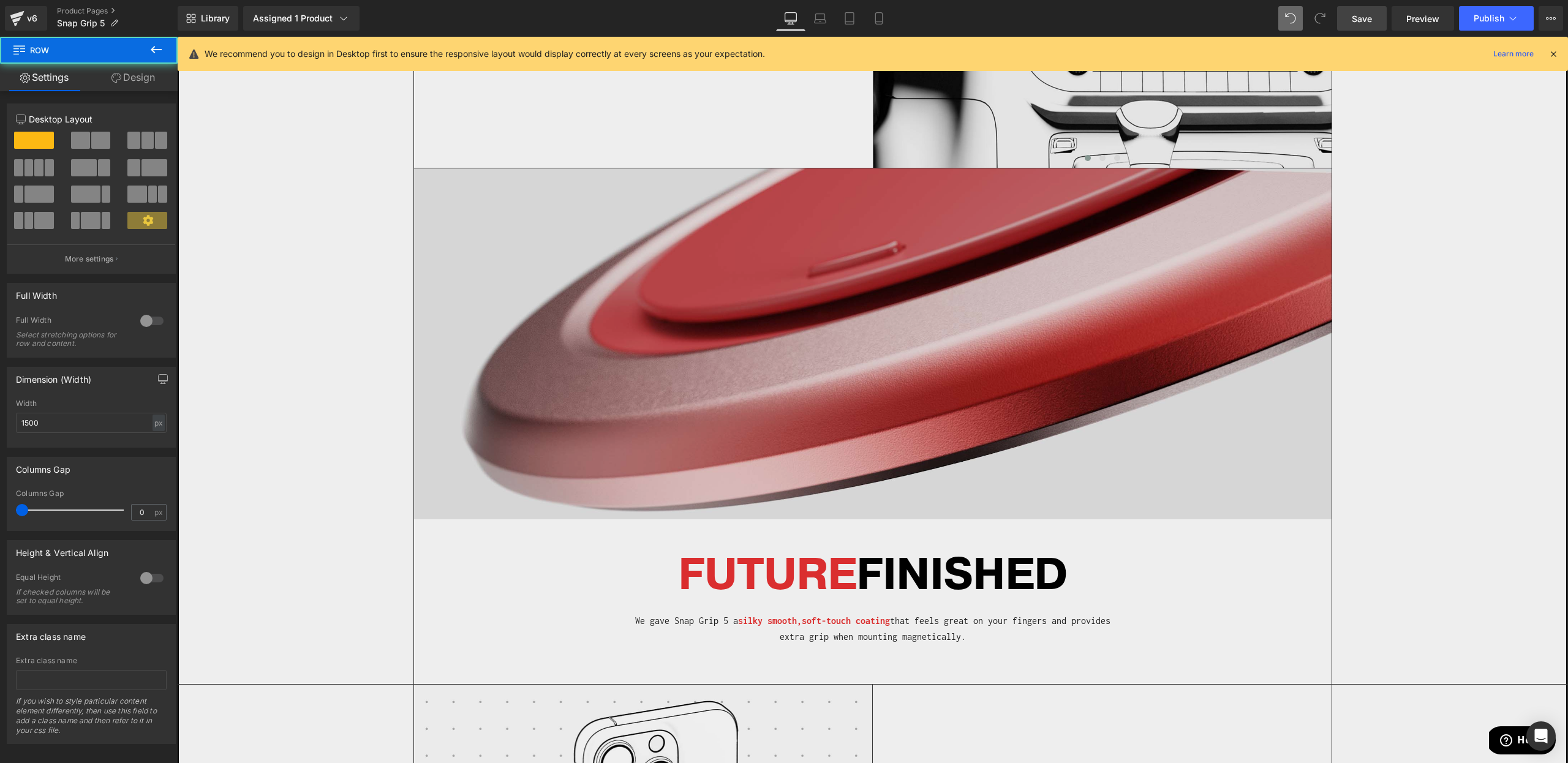
scroll to position [2025, 0]
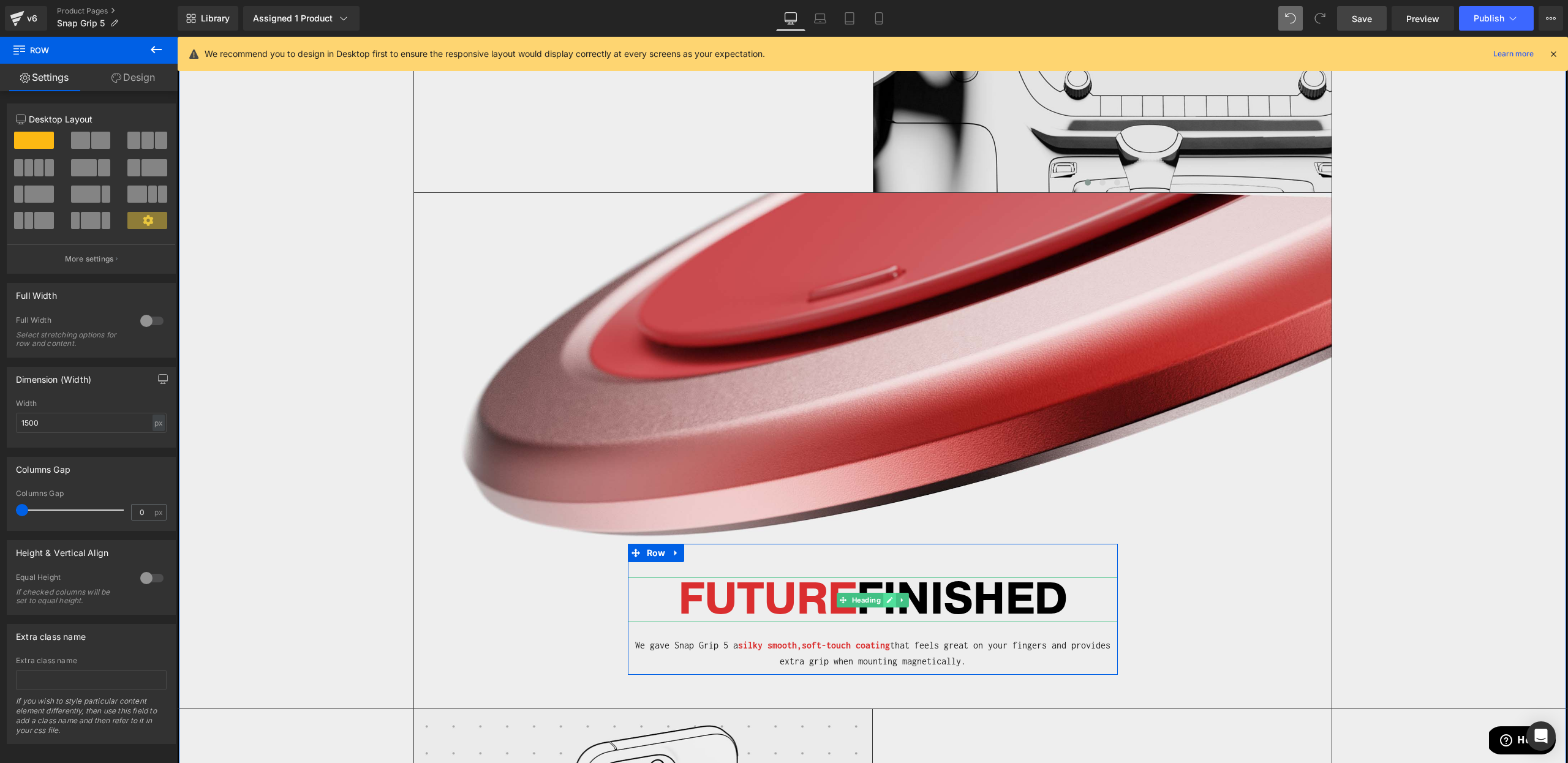
click at [884, 593] on link at bounding box center [890, 600] width 13 height 14
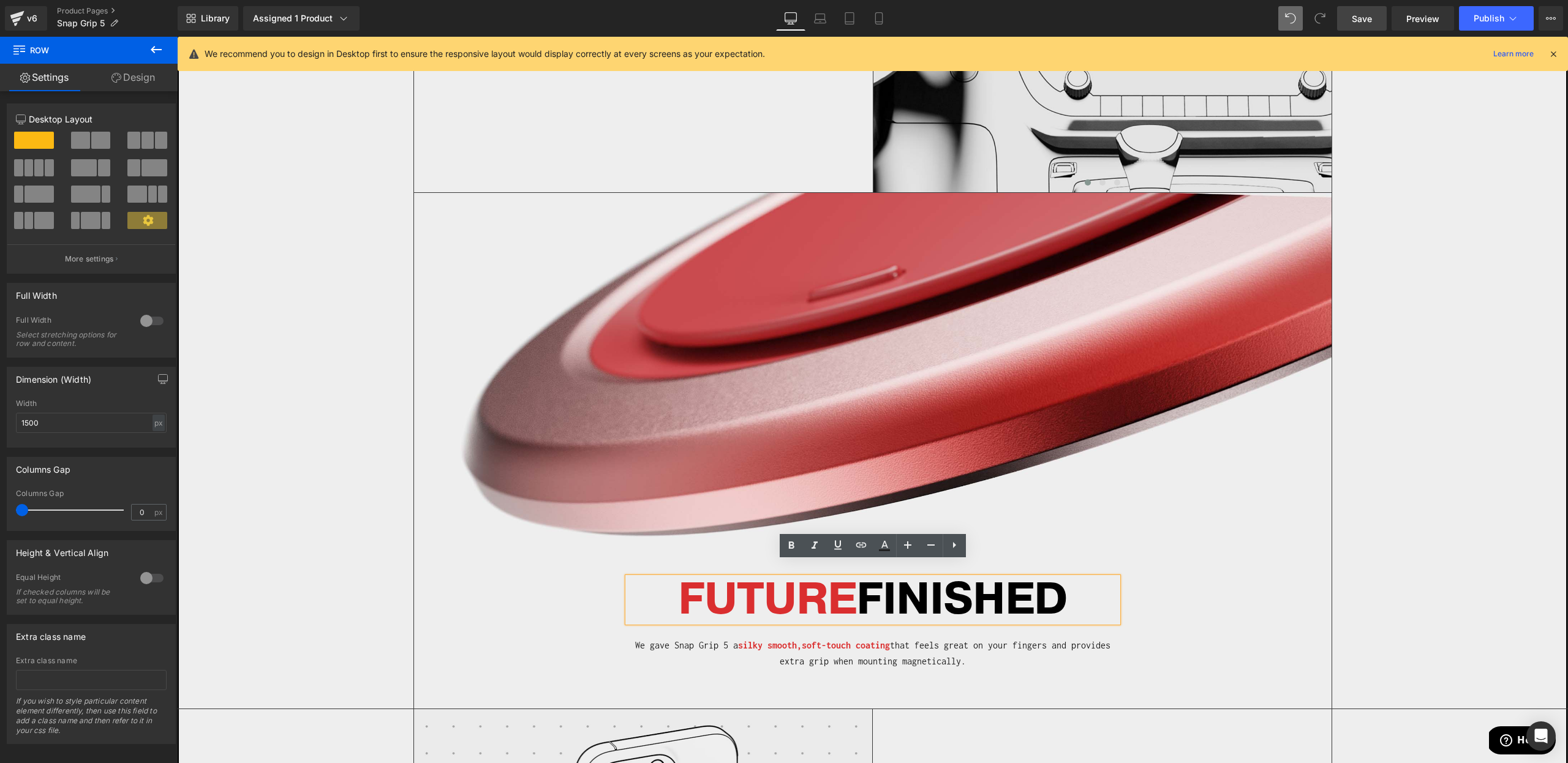
click at [863, 588] on span "FINISHED" at bounding box center [961, 599] width 212 height 60
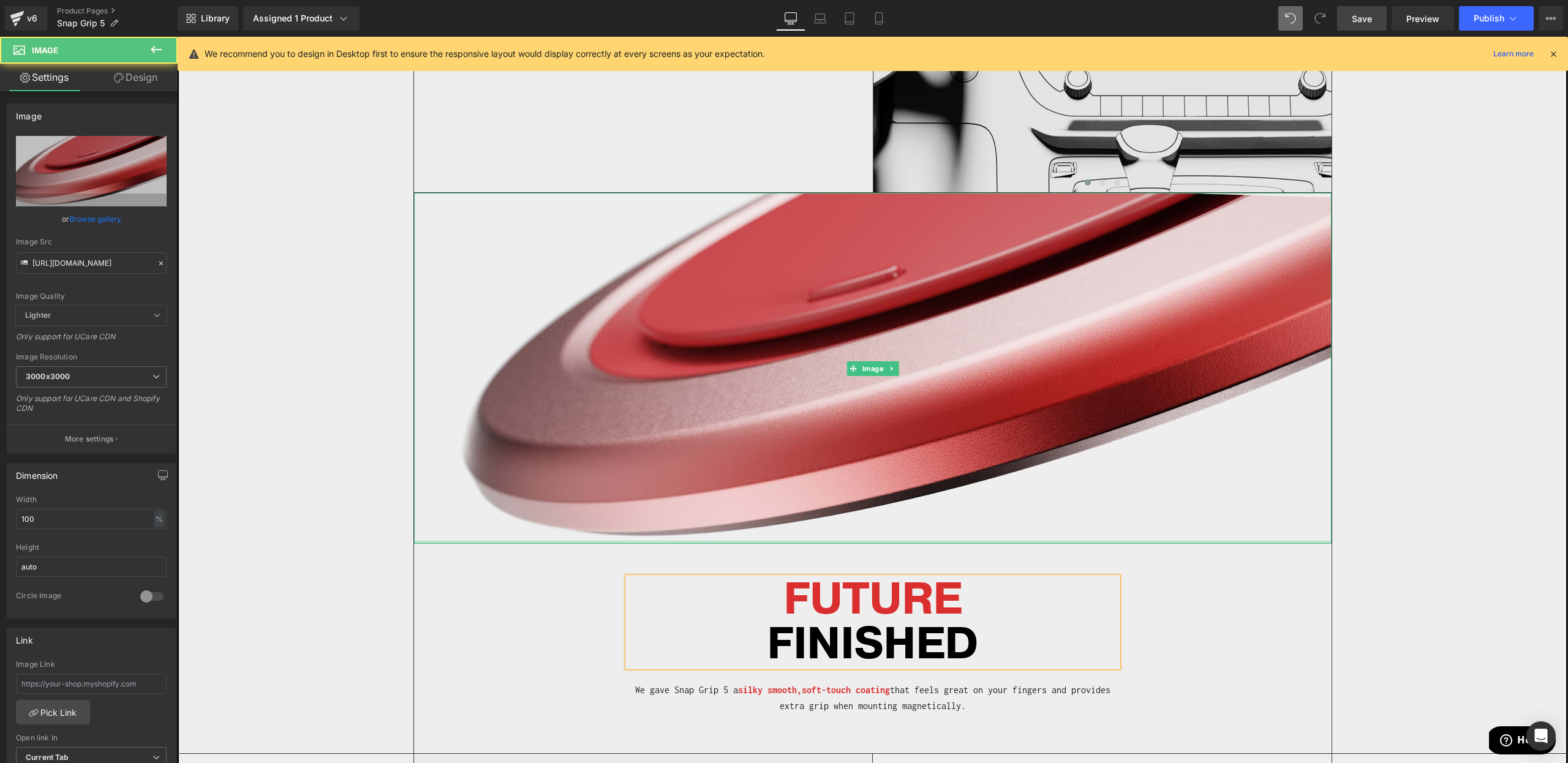
click at [1357, 542] on div "Separator Image Image Image ‹ ›" at bounding box center [872, 245] width 1390 height 1019
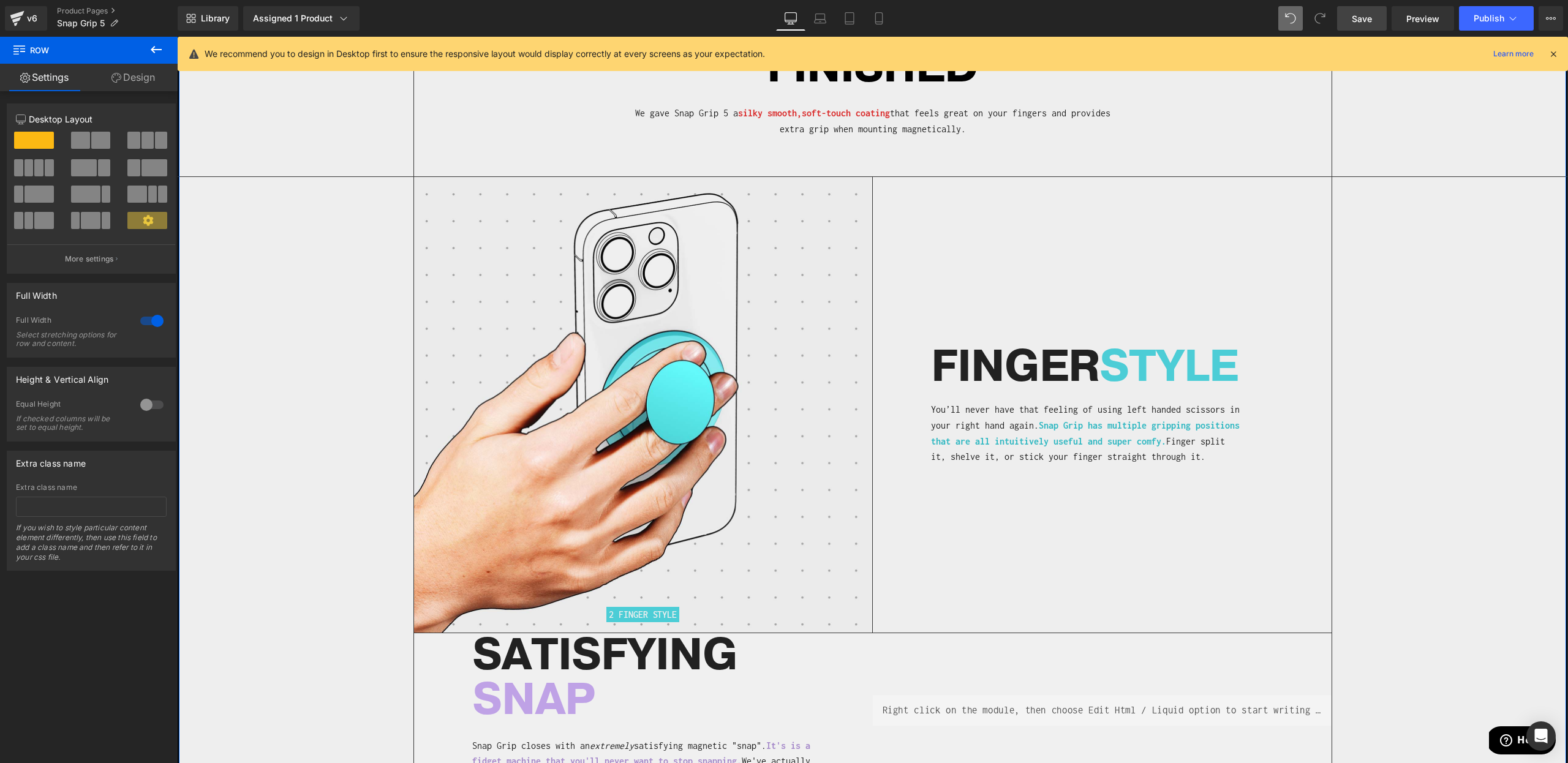
scroll to position [2798, 0]
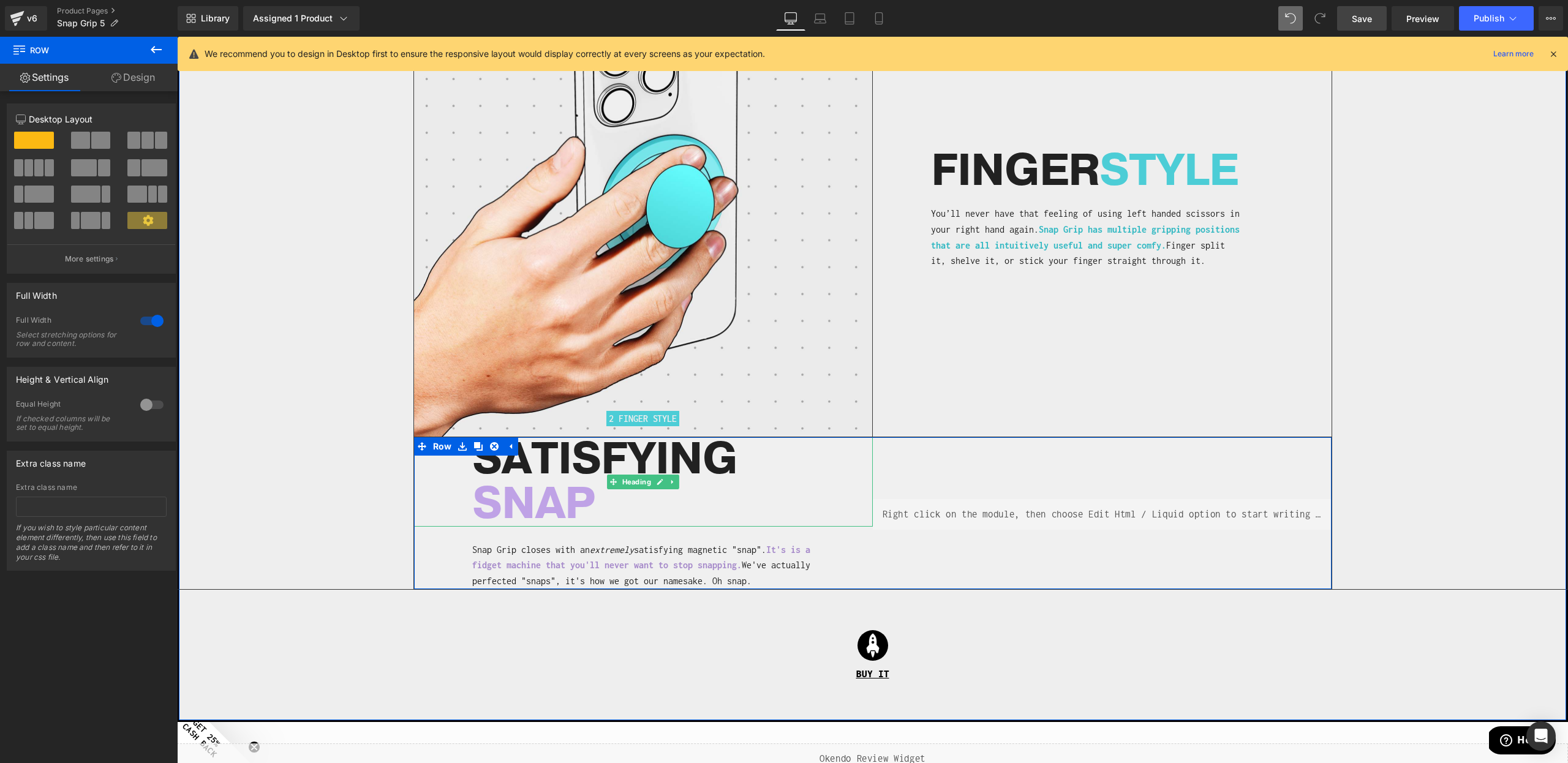
click at [552, 450] on h1 "SATISFYING" at bounding box center [673, 459] width 401 height 45
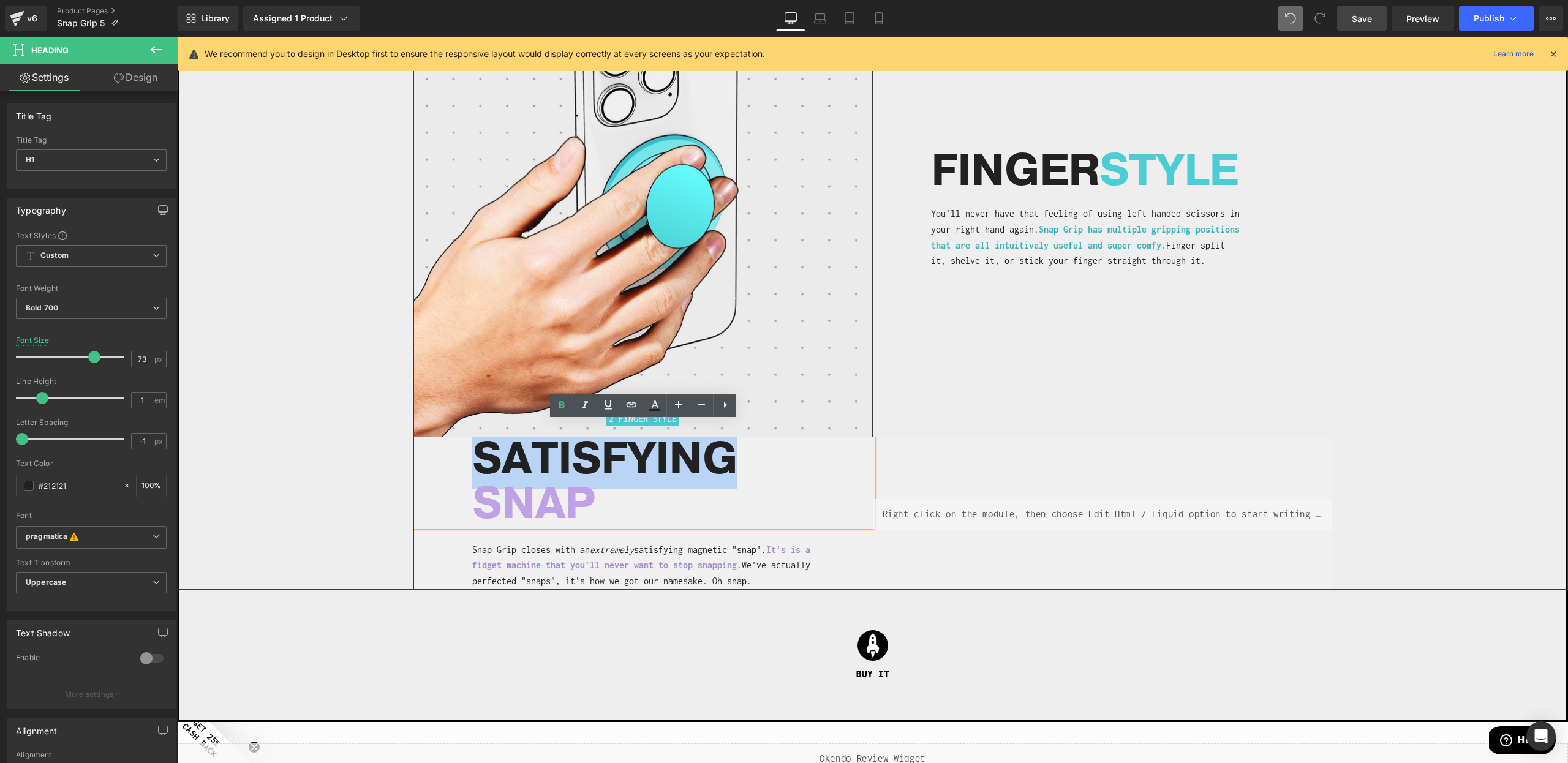
click at [348, 563] on div "Image 2 FINGER STYLE Heading" at bounding box center [872, 285] width 1390 height 607
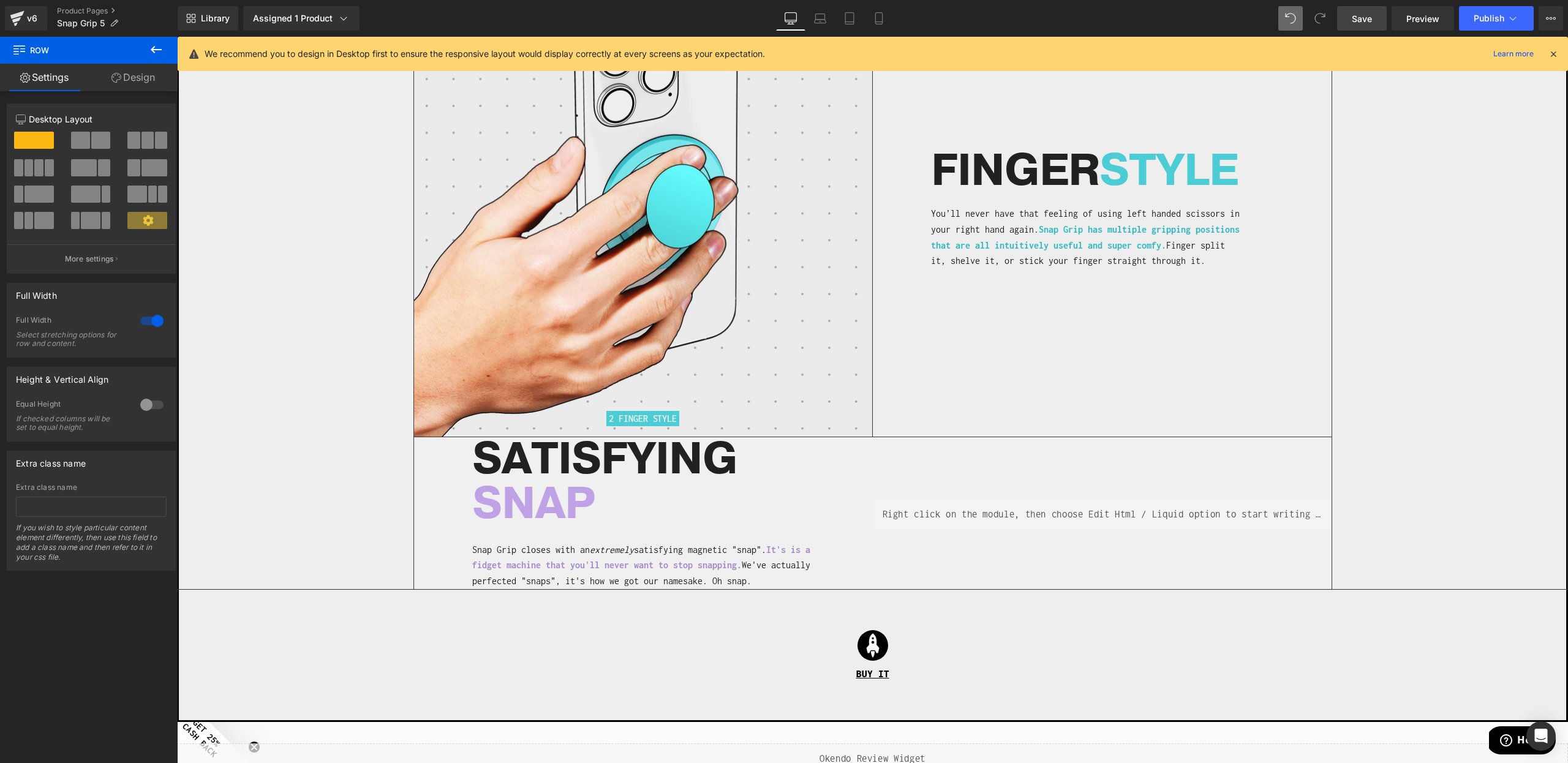
click at [514, 449] on h1 "SATISFYING" at bounding box center [673, 459] width 401 height 45
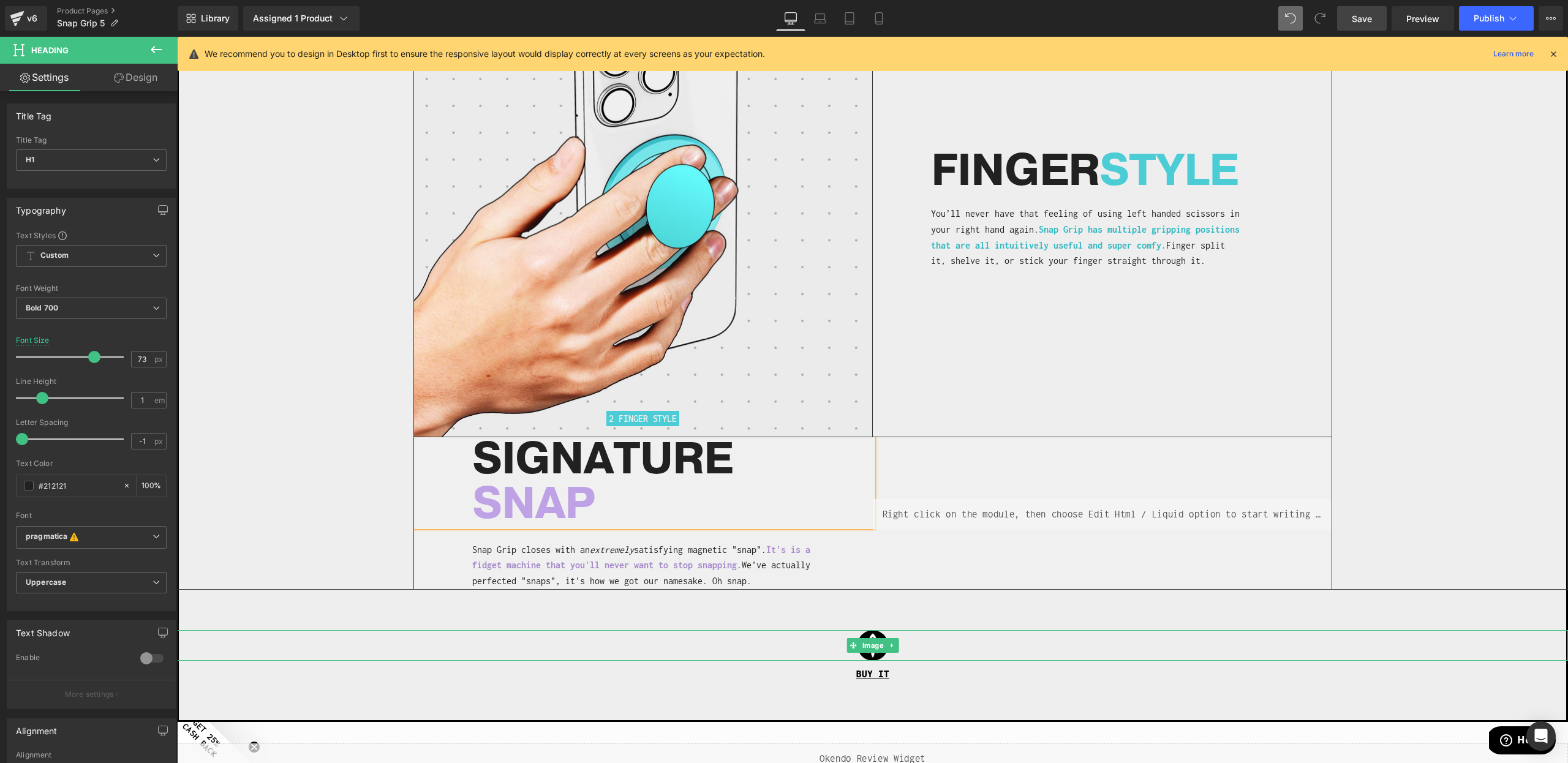
click at [793, 630] on link at bounding box center [873, 645] width 1391 height 30
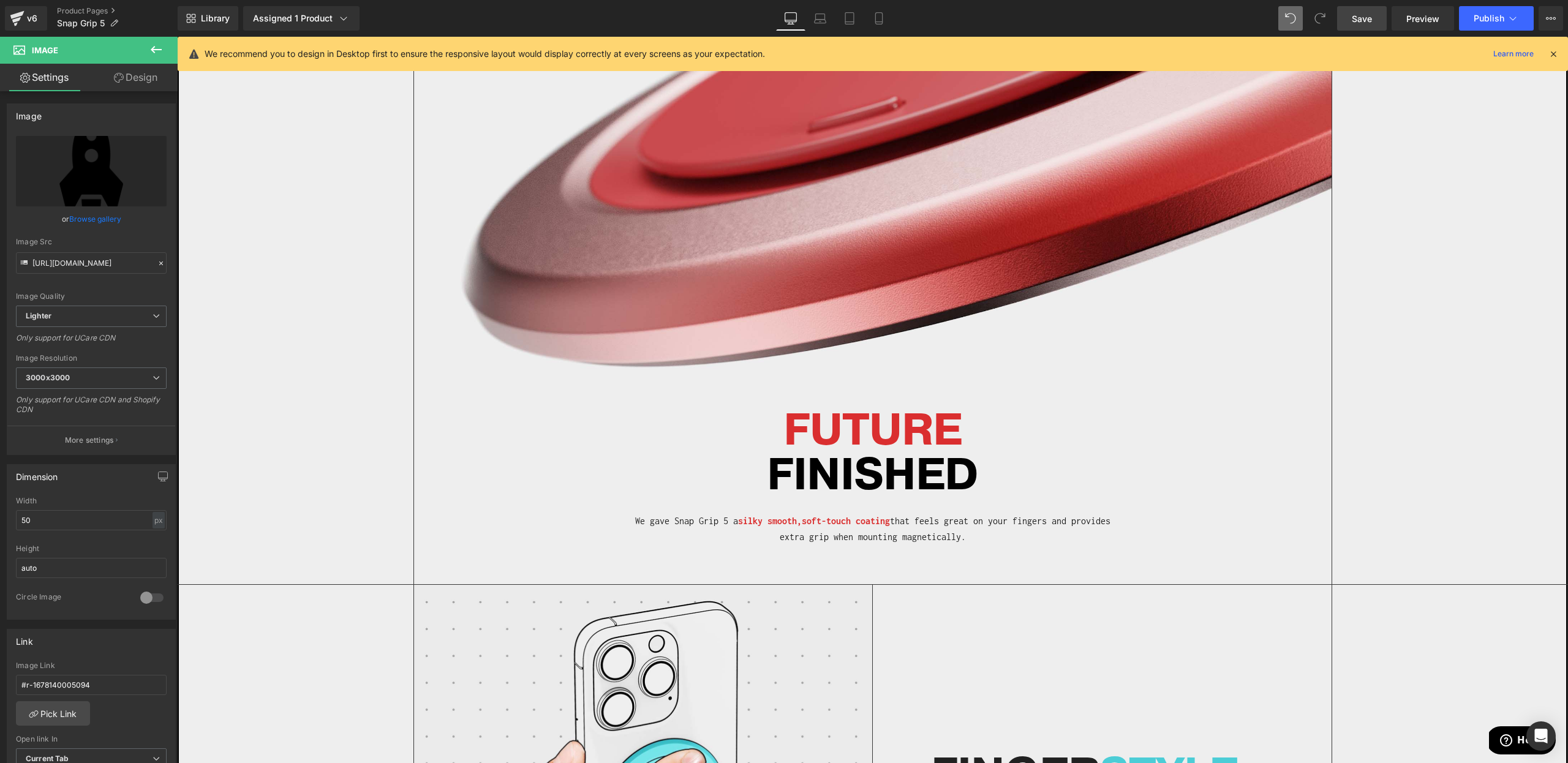
scroll to position [2758, 0]
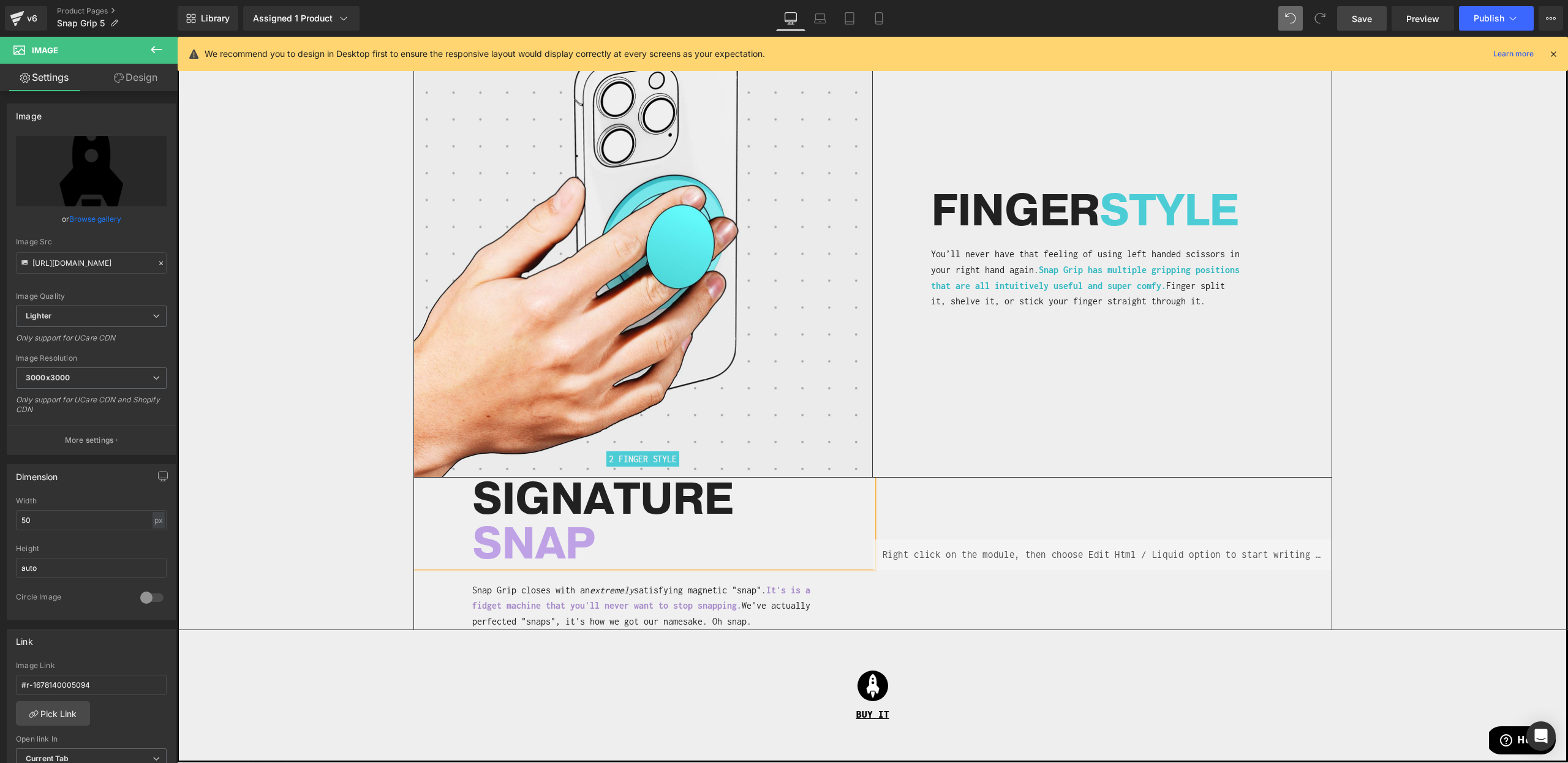
click at [636, 707] on div "BUY IT" at bounding box center [873, 715] width 1391 height 32
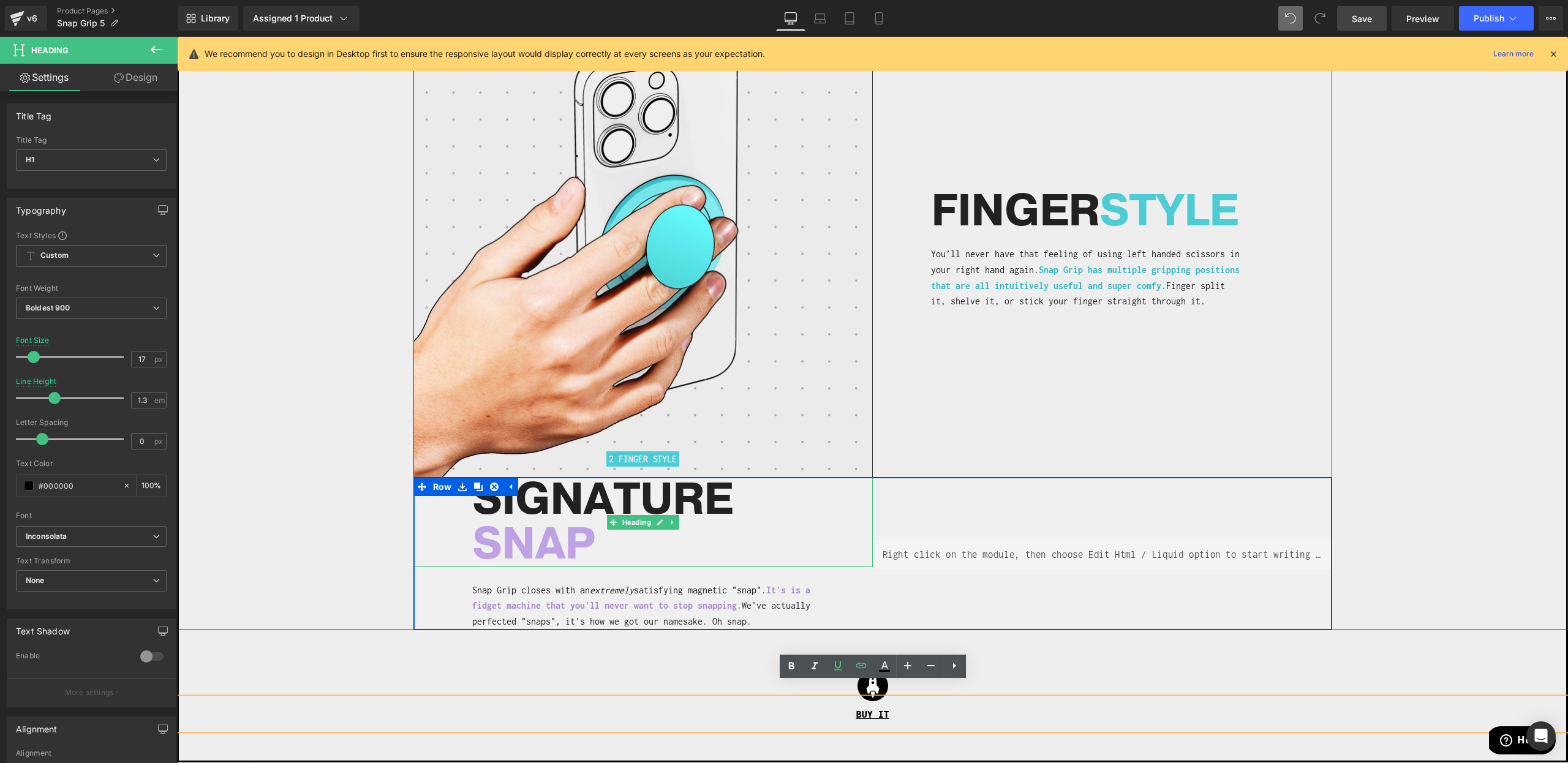
click at [523, 535] on span "SNAP" at bounding box center [534, 544] width 123 height 60
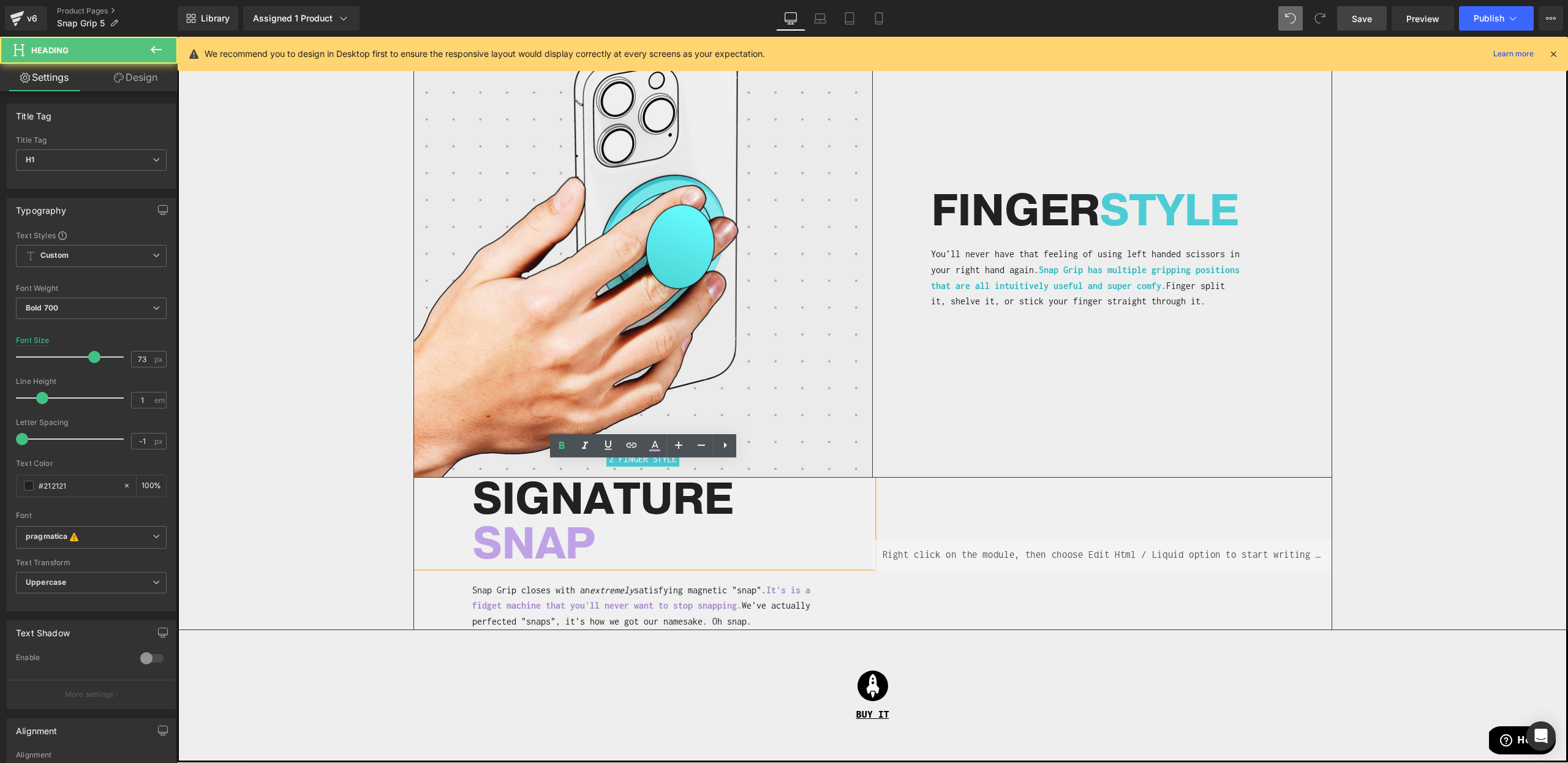
click at [539, 495] on h1 "SIGNATURE SNAP" at bounding box center [673, 522] width 401 height 89
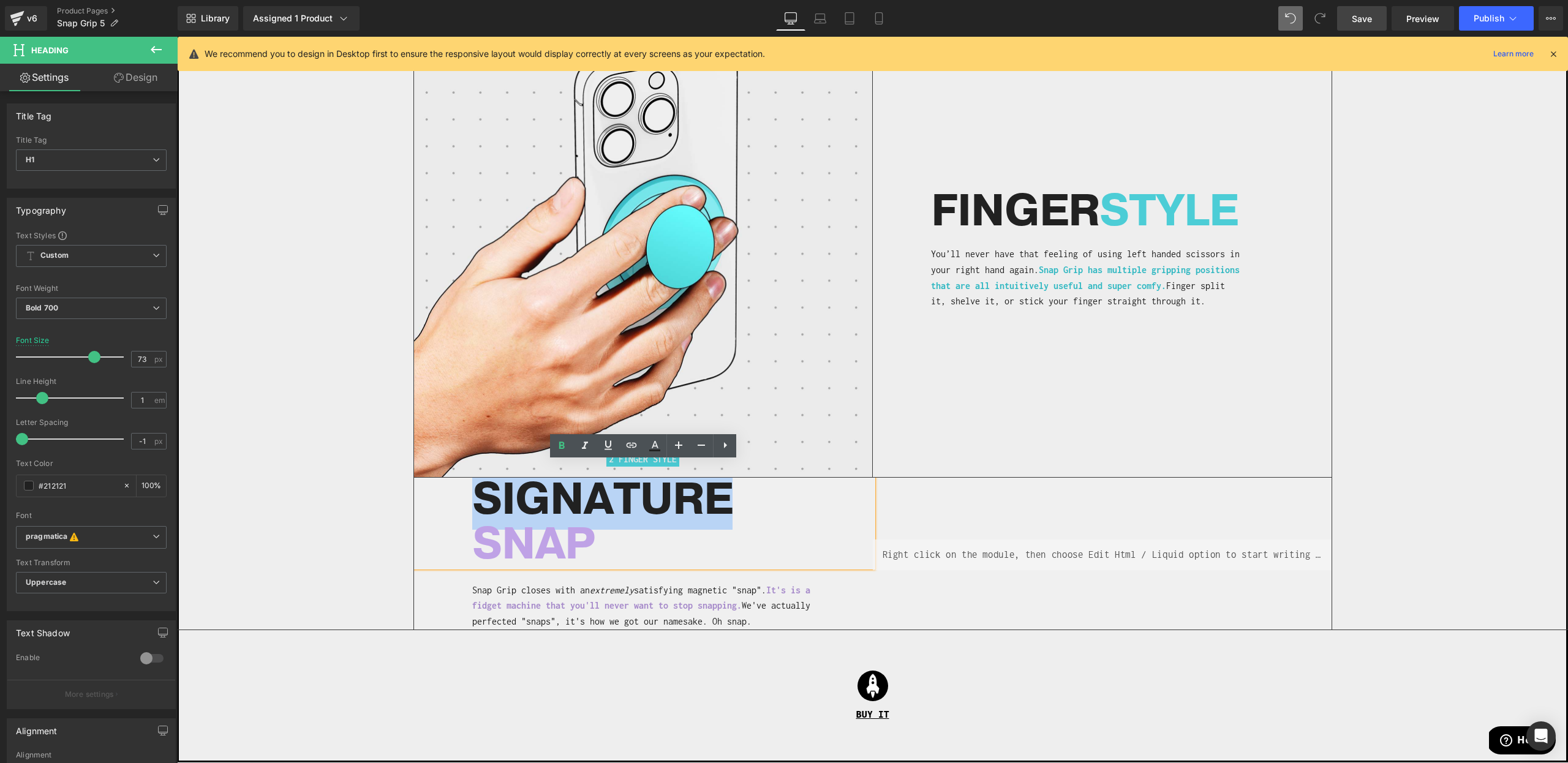
click at [539, 495] on h1 "SIGNATURE SNAP" at bounding box center [673, 522] width 401 height 89
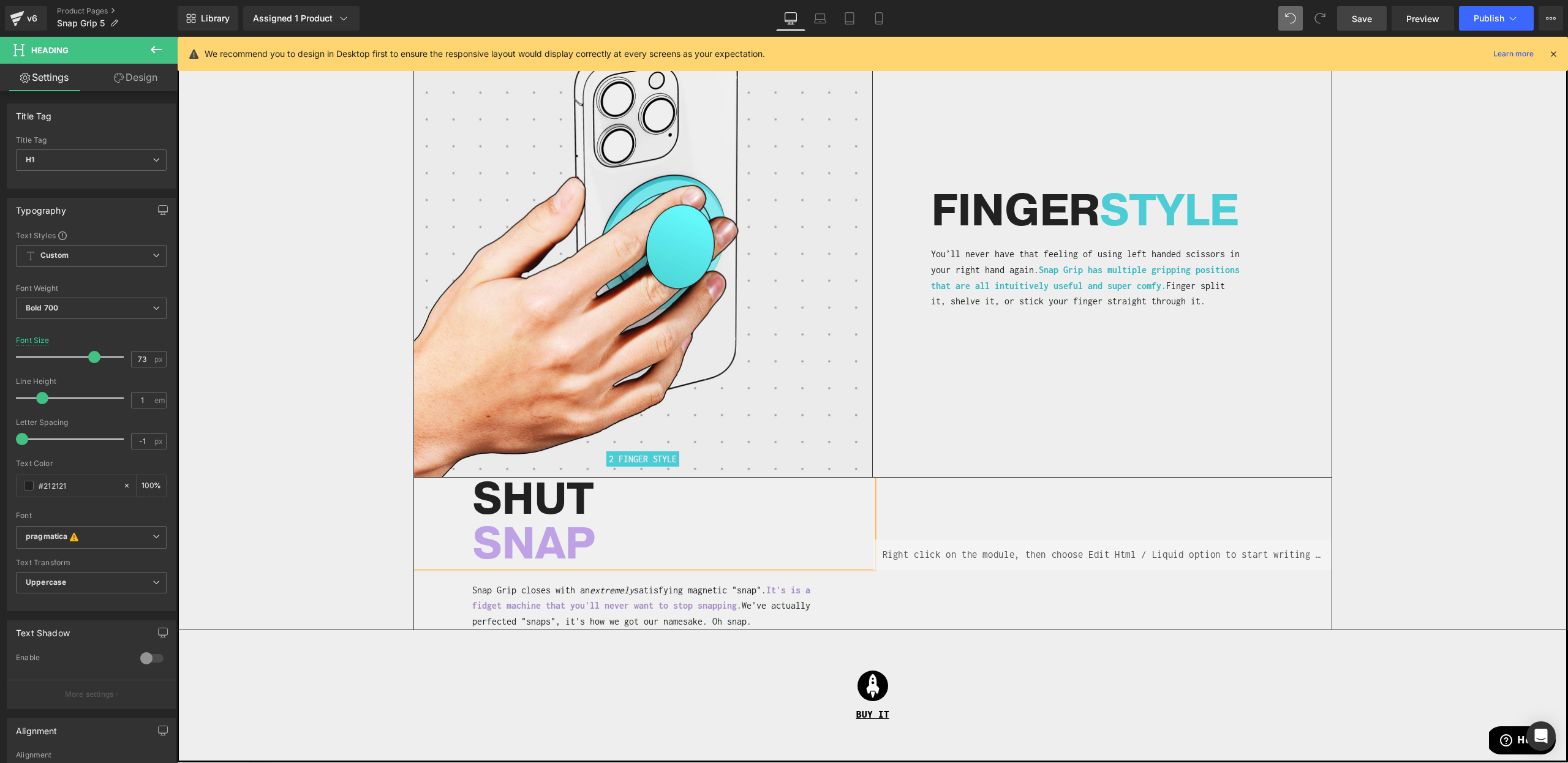
click at [511, 540] on span "SNAP" at bounding box center [534, 544] width 123 height 60
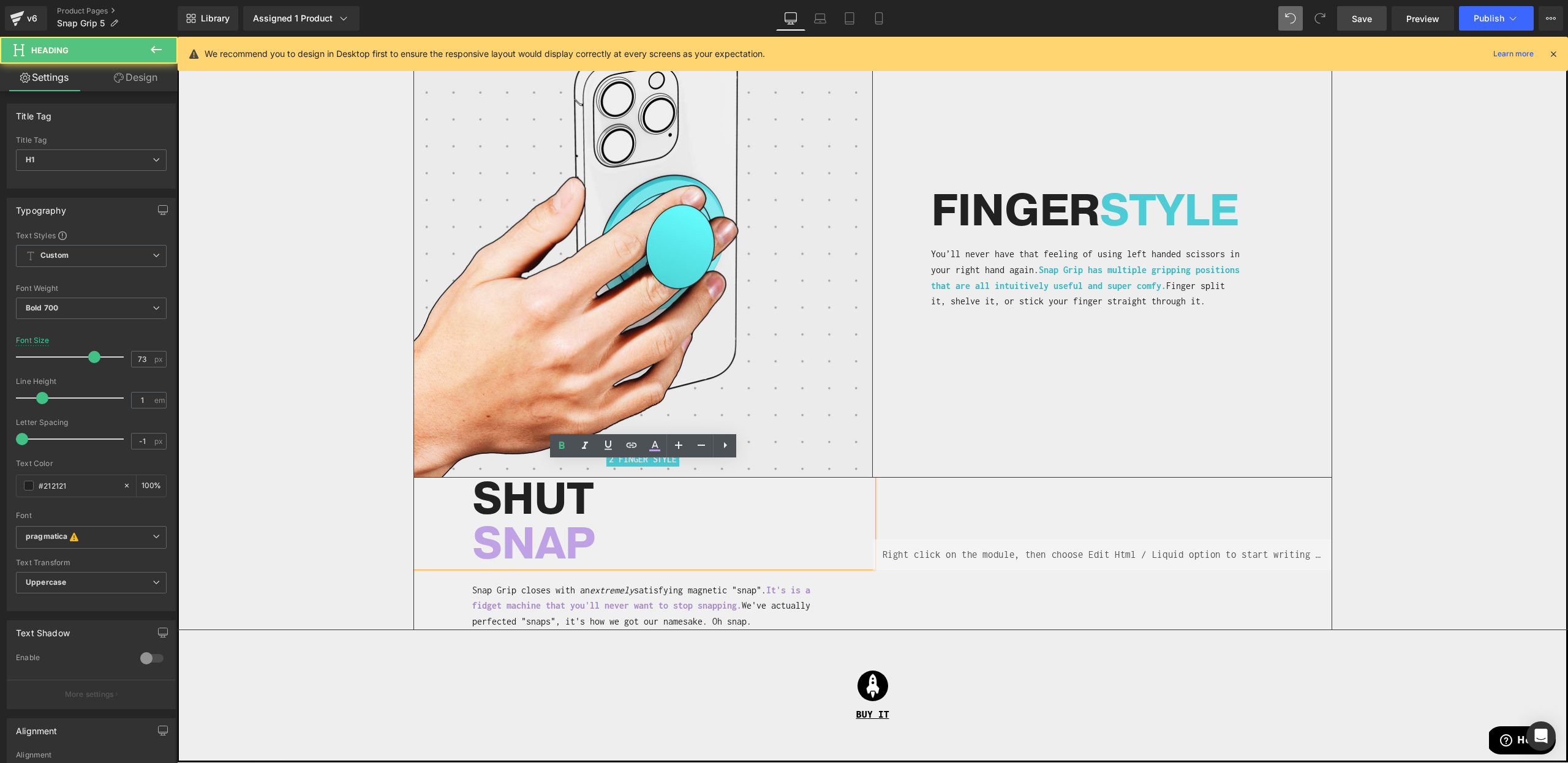
click at [511, 540] on span "SNAP" at bounding box center [534, 544] width 123 height 60
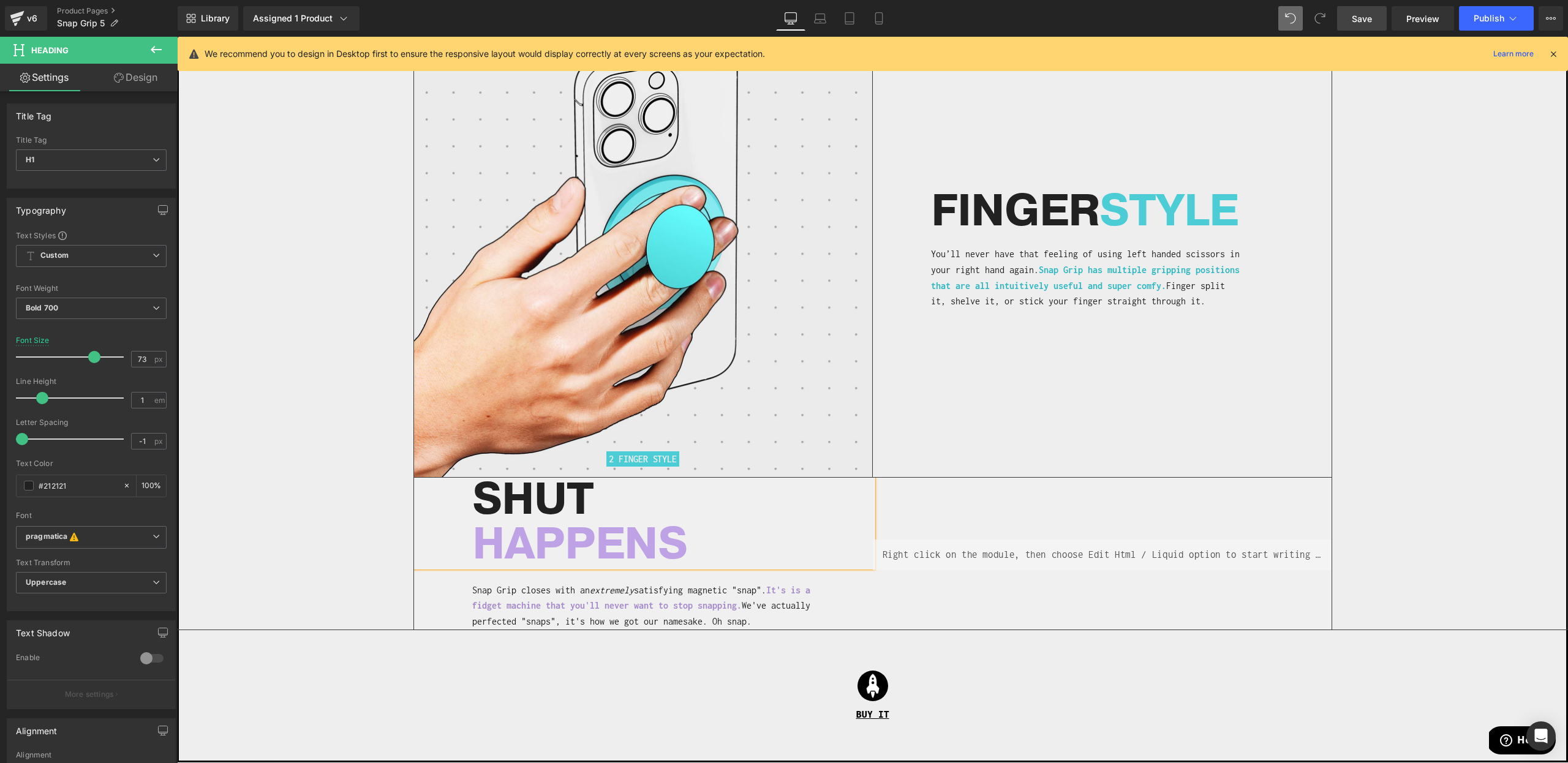
click at [229, 540] on div "Image 2 FINGER STYLE Heading" at bounding box center [872, 326] width 1390 height 607
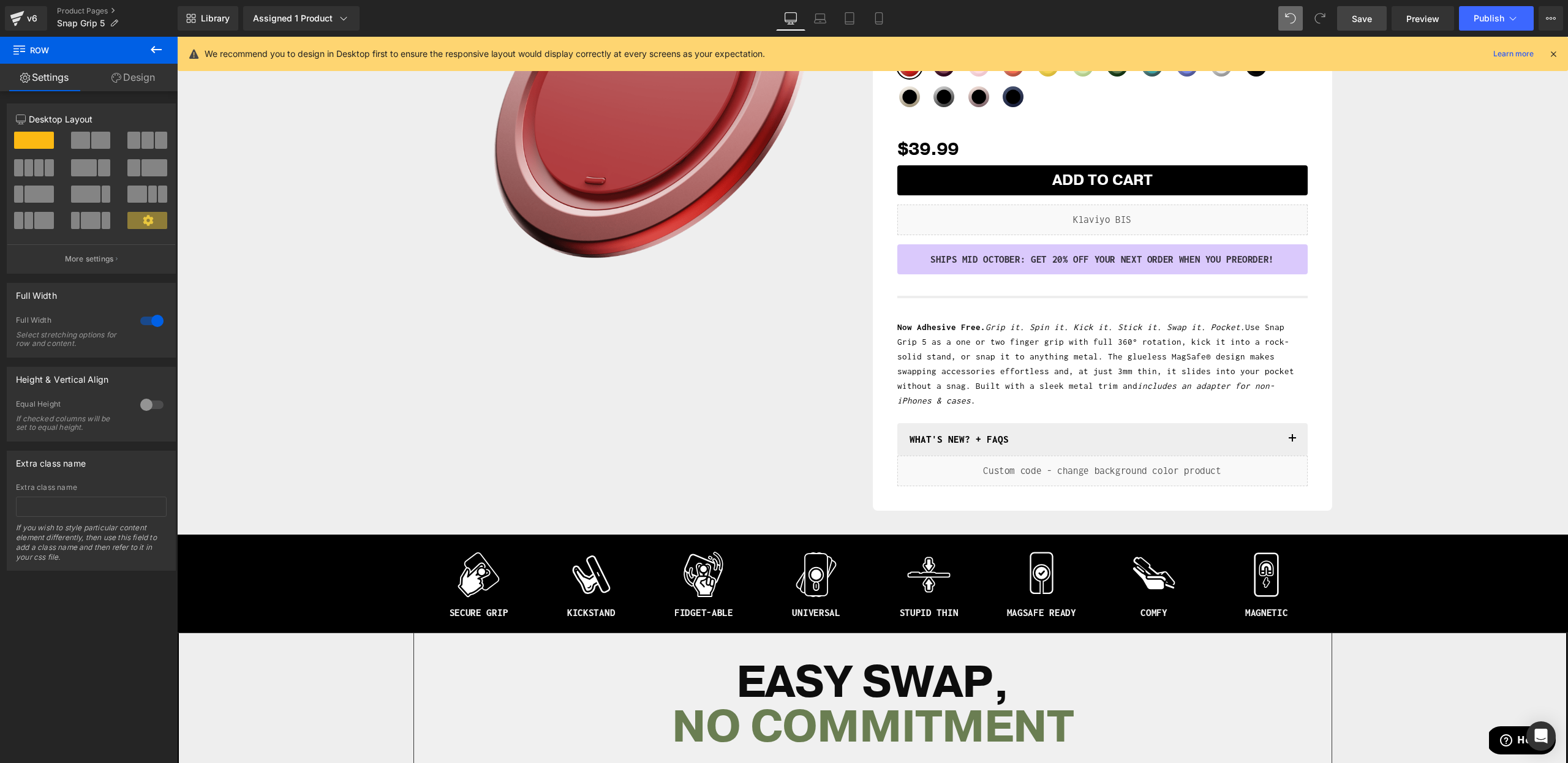
scroll to position [9, 0]
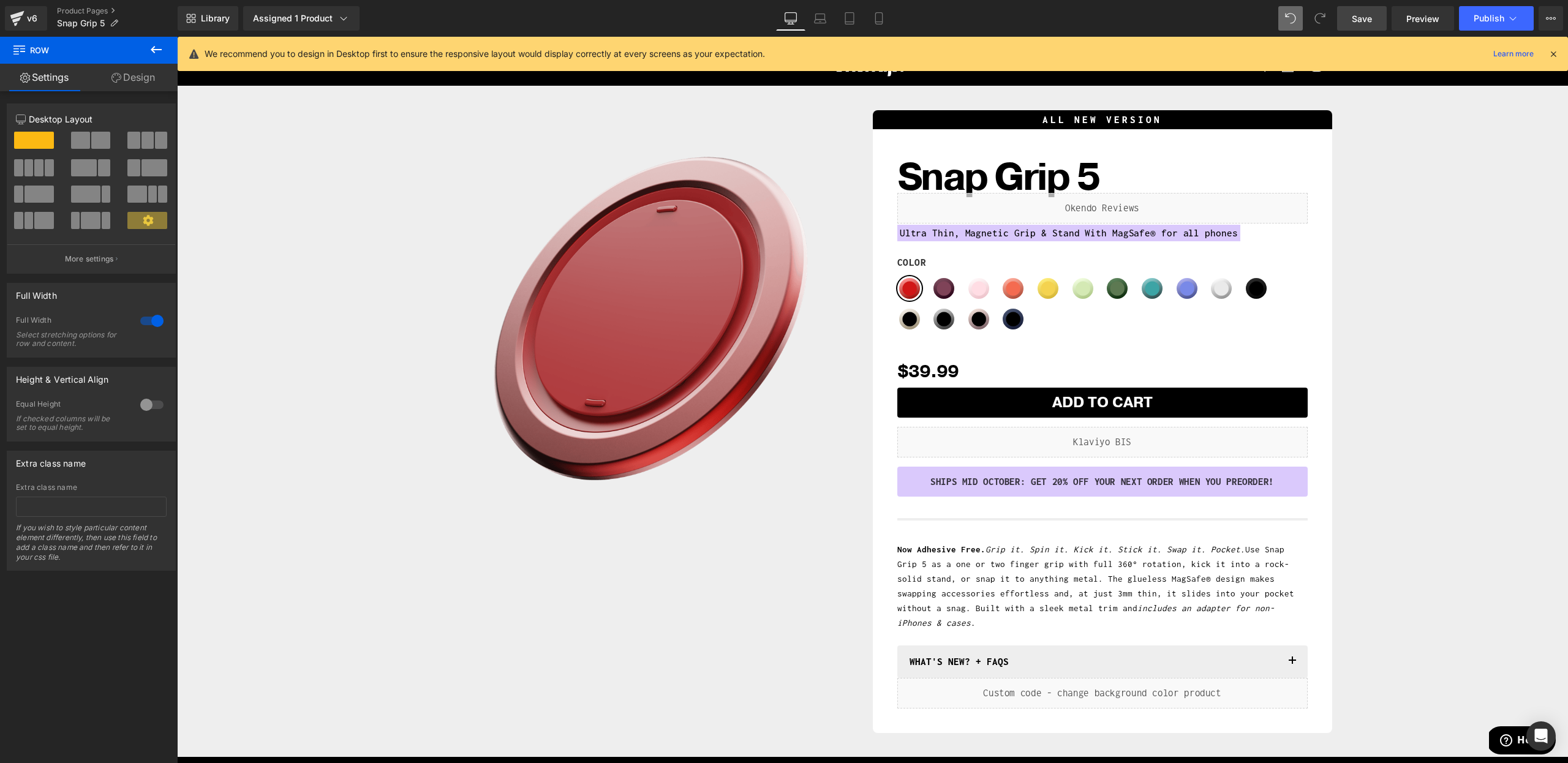
click at [1360, 21] on span "Save" at bounding box center [1361, 19] width 20 height 13
click at [1556, 53] on icon at bounding box center [1554, 54] width 11 height 11
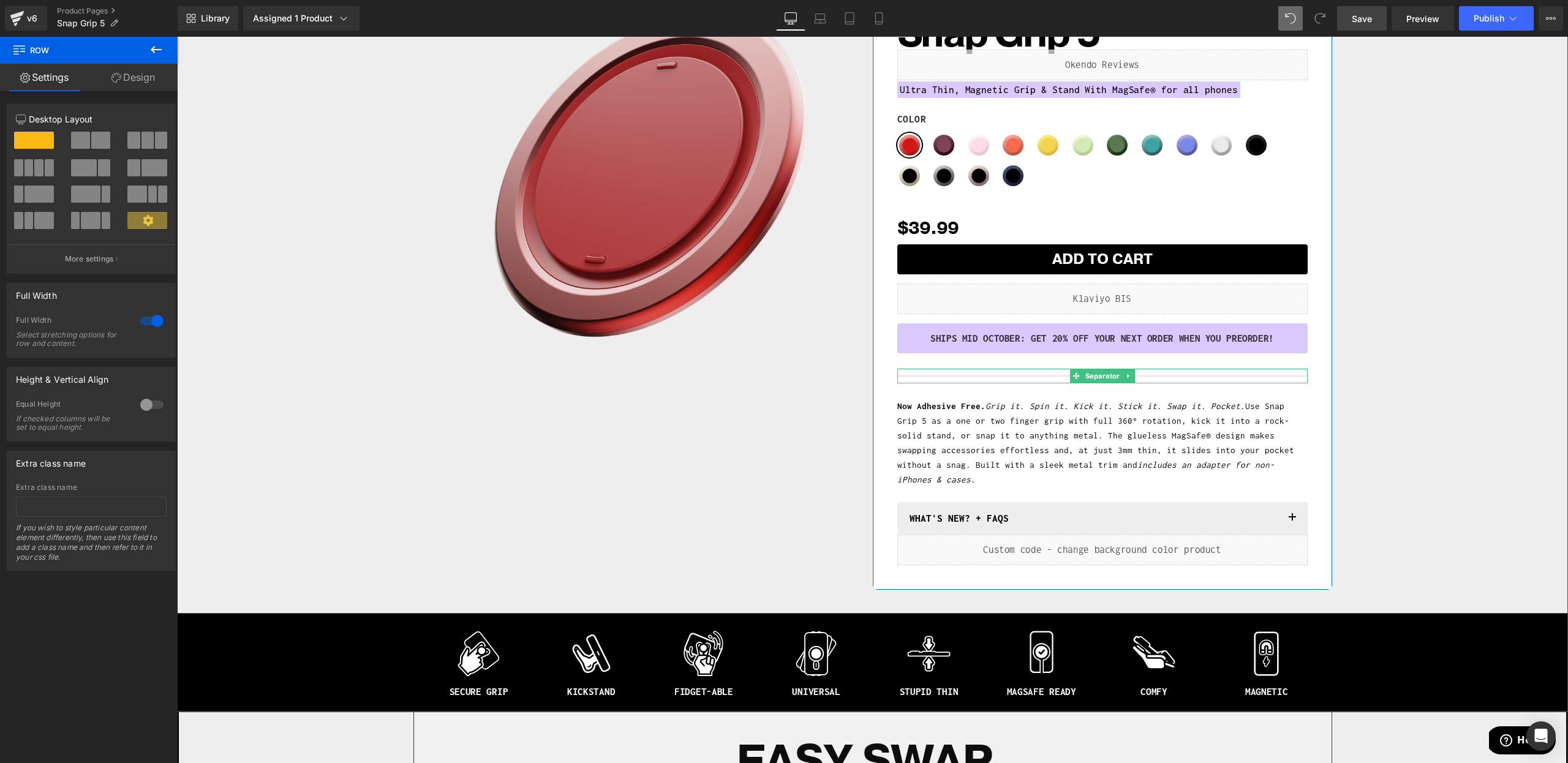
scroll to position [0, 0]
